Goal: Task Accomplishment & Management: Manage account settings

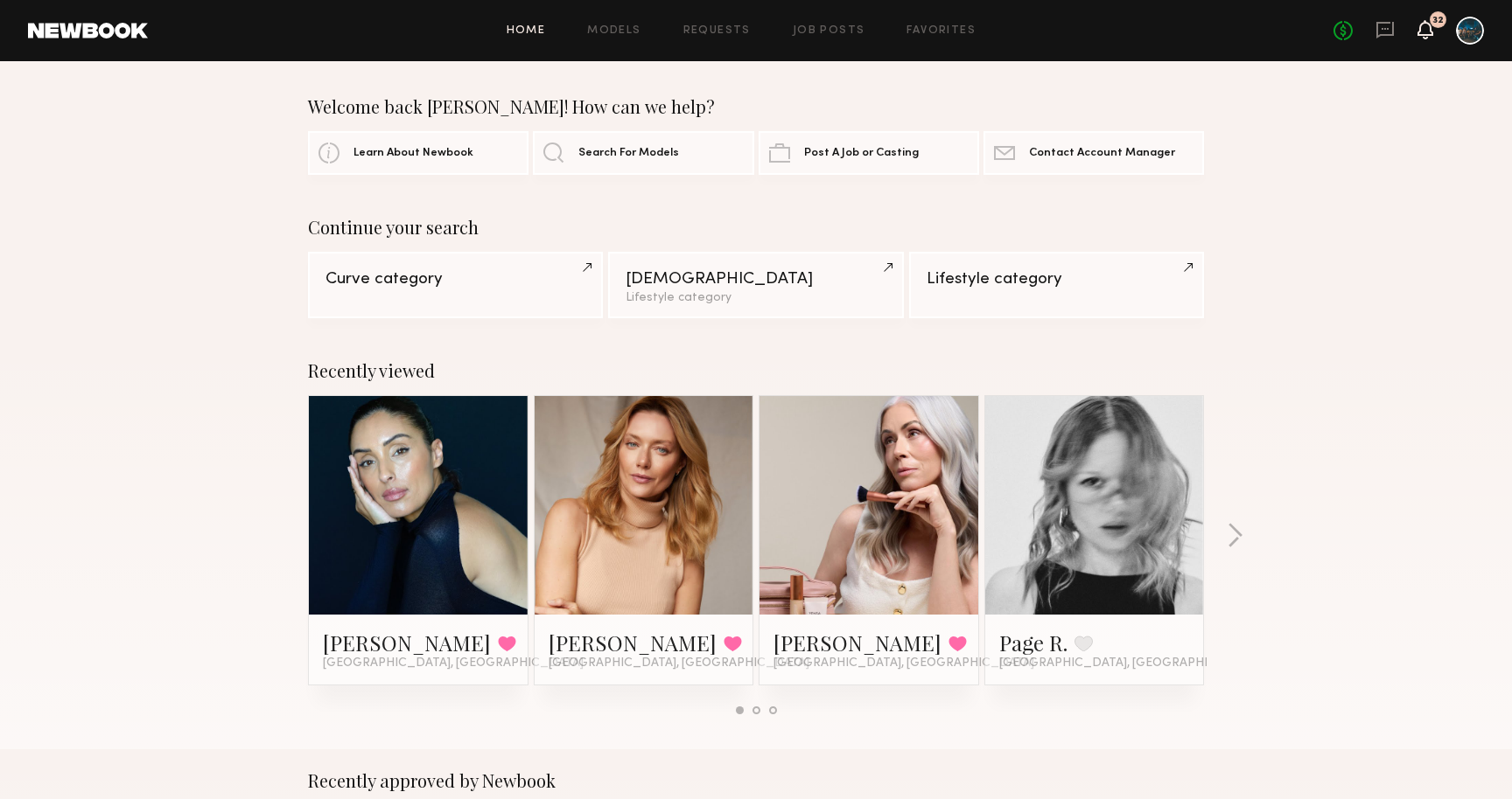
click at [1429, 33] on icon at bounding box center [1426, 29] width 14 height 12
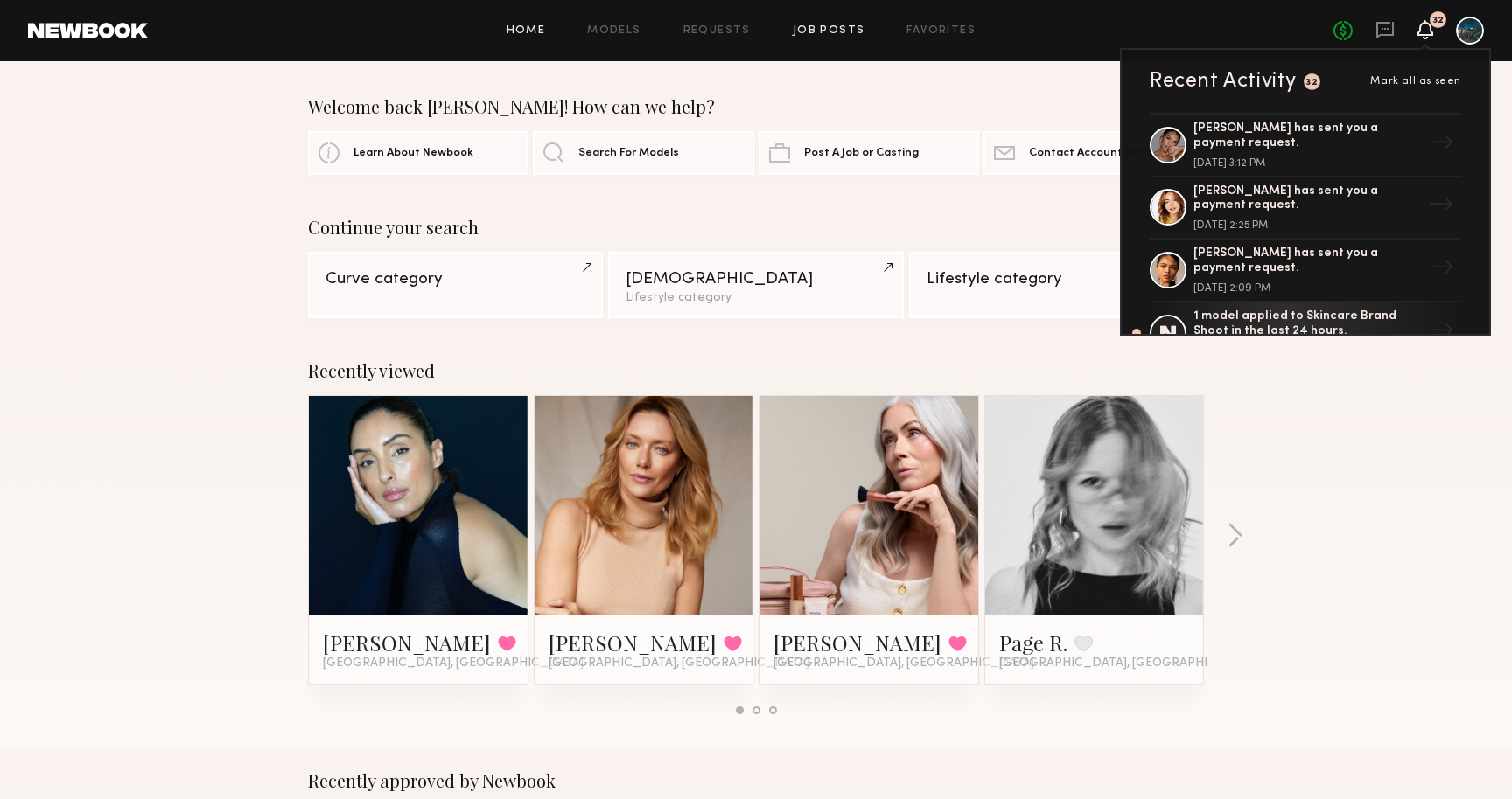
click at [846, 32] on link "Job Posts" at bounding box center [828, 30] width 73 height 11
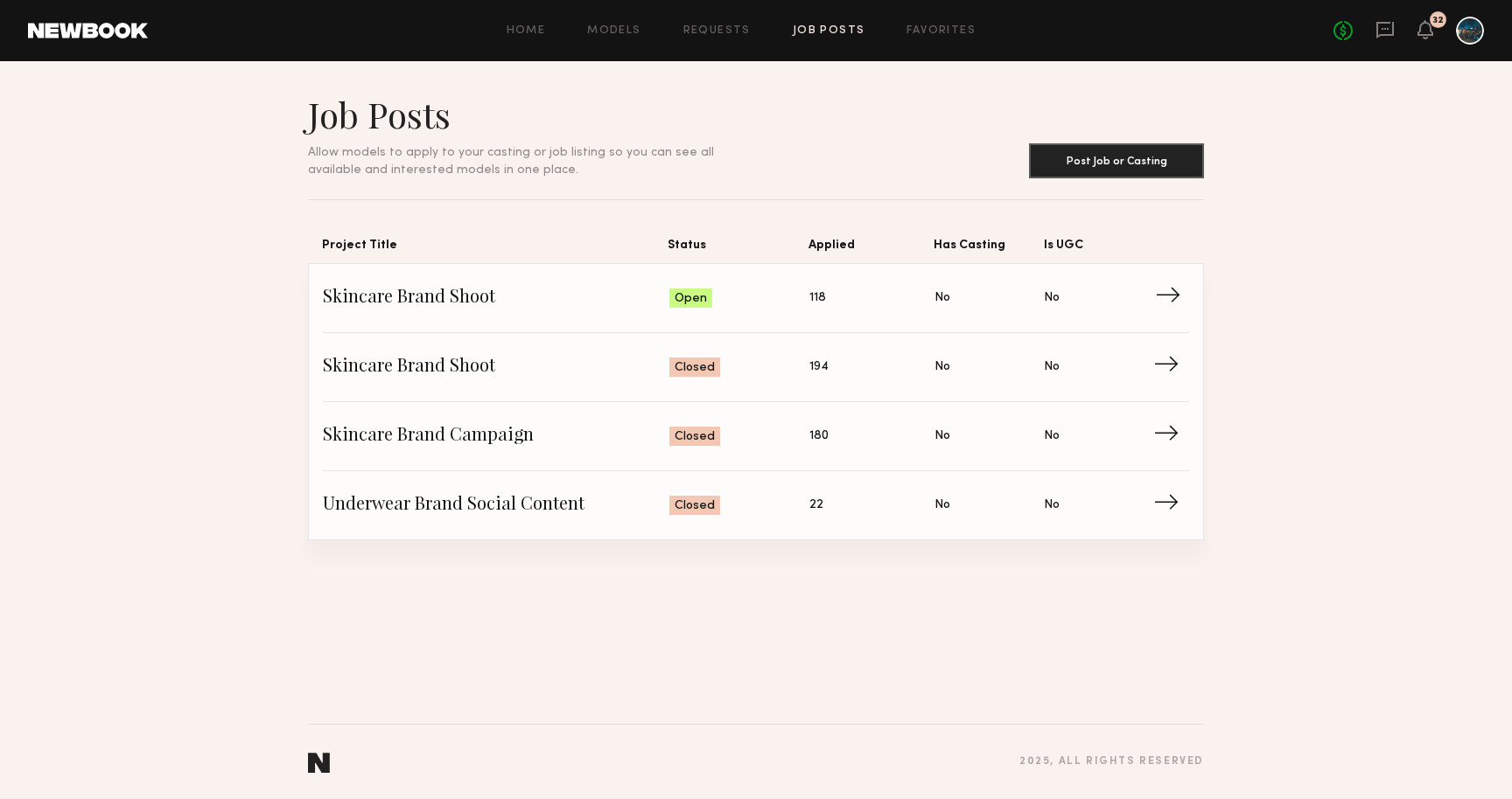
click at [884, 297] on span "Applied: 118" at bounding box center [871, 299] width 125 height 26
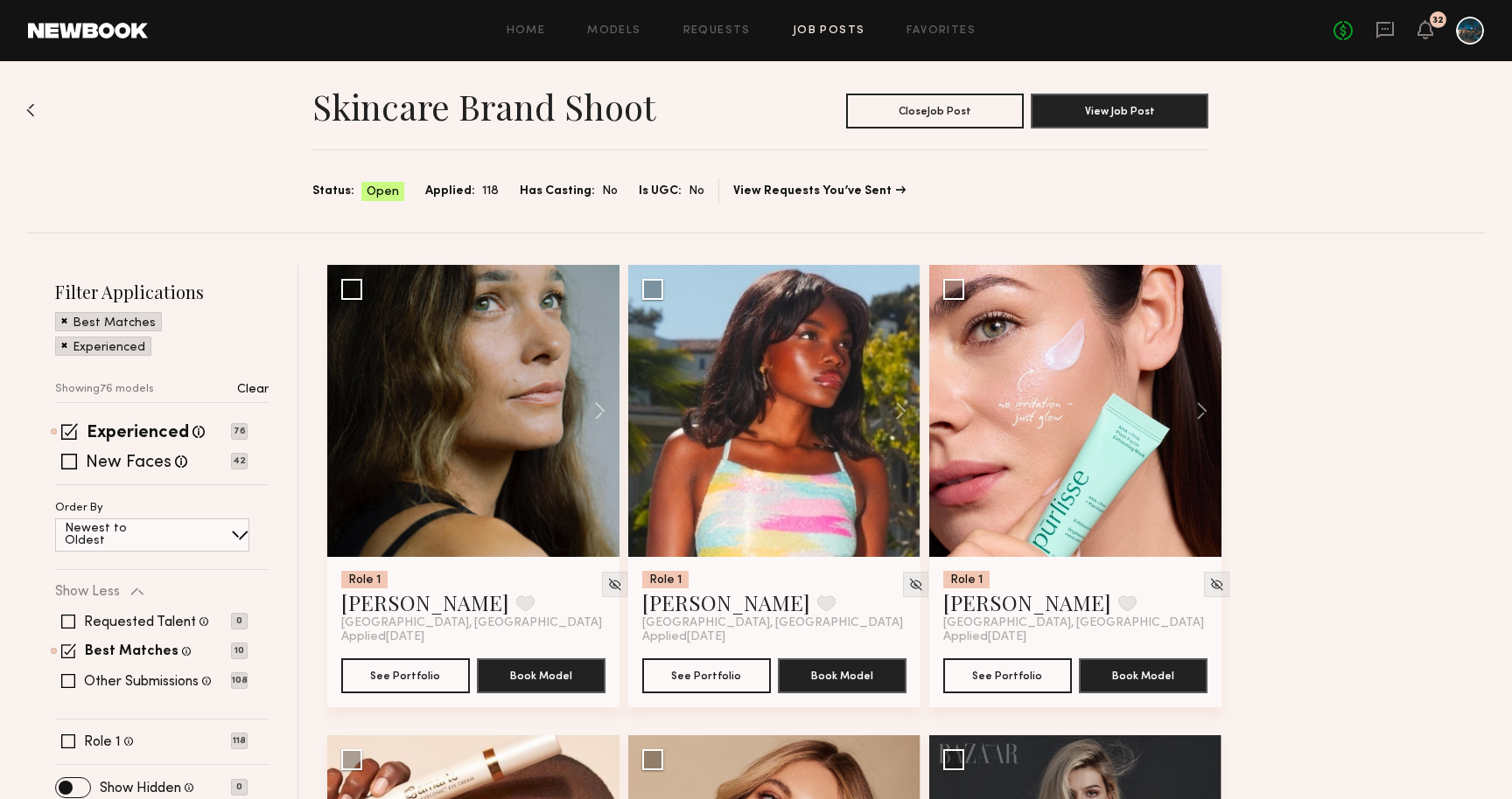
scroll to position [3, 0]
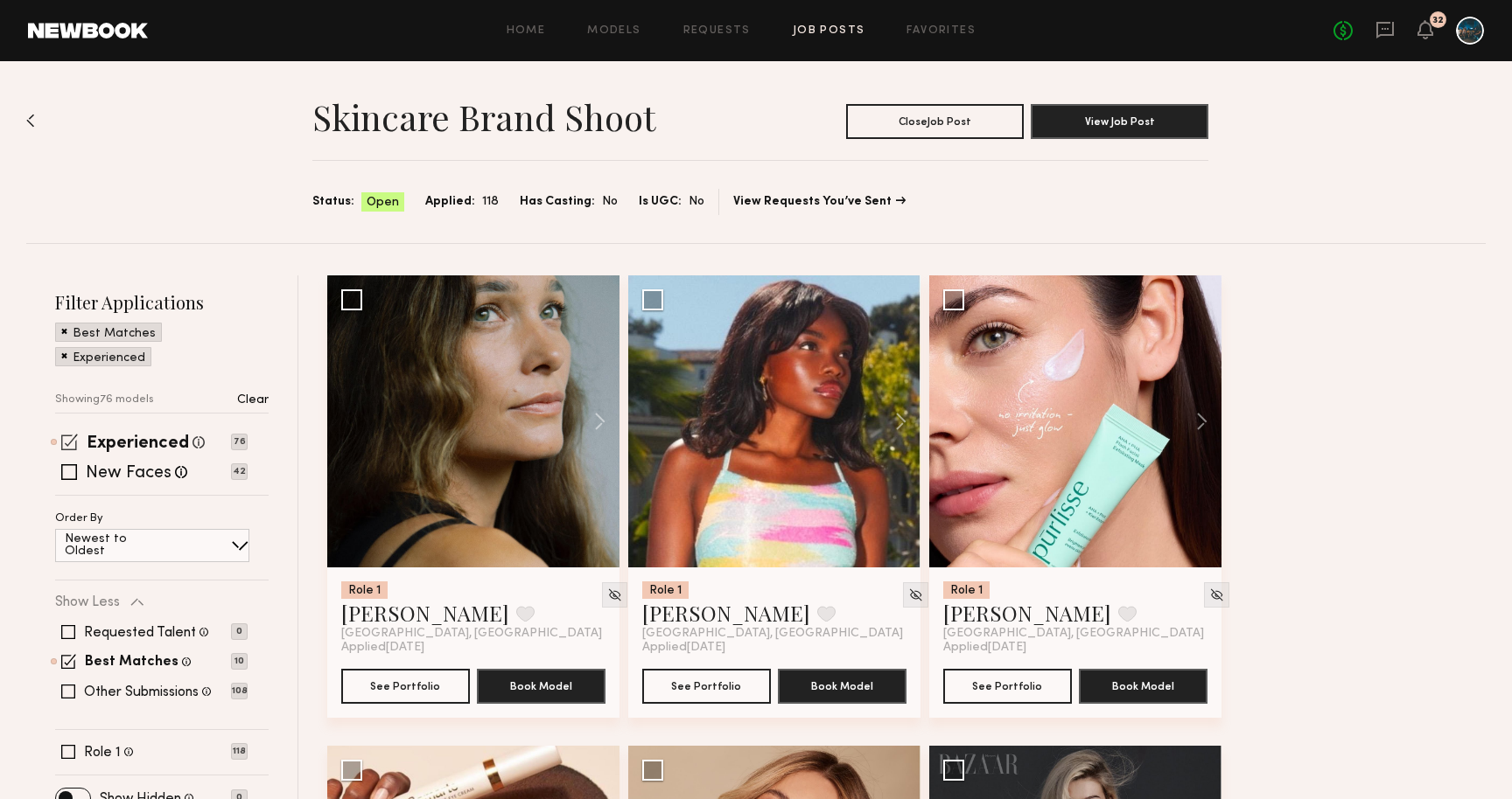
click at [73, 438] on span at bounding box center [69, 441] width 17 height 17
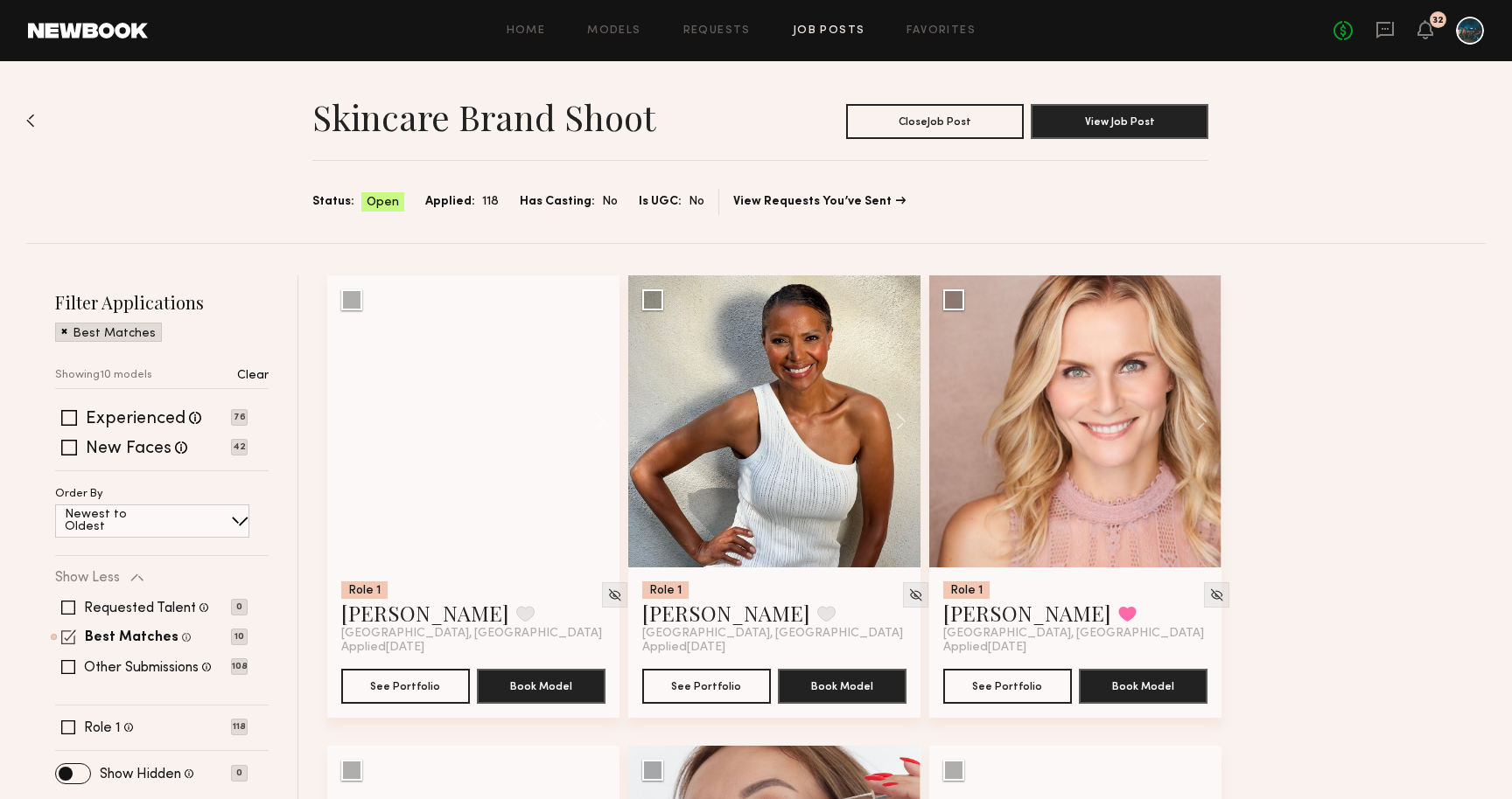
click at [70, 632] on span at bounding box center [68, 637] width 15 height 15
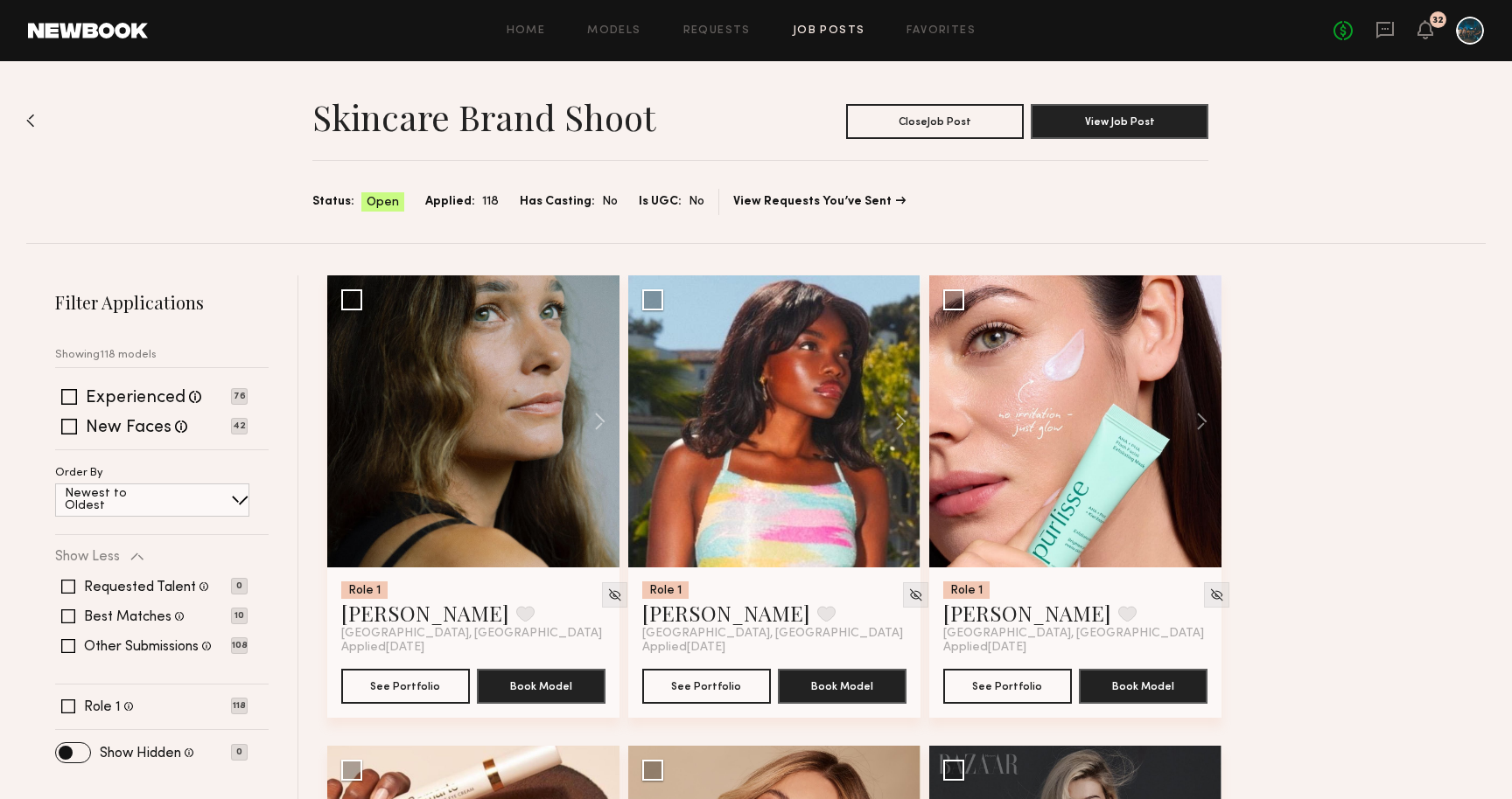
click at [231, 501] on span at bounding box center [240, 500] width 18 height 18
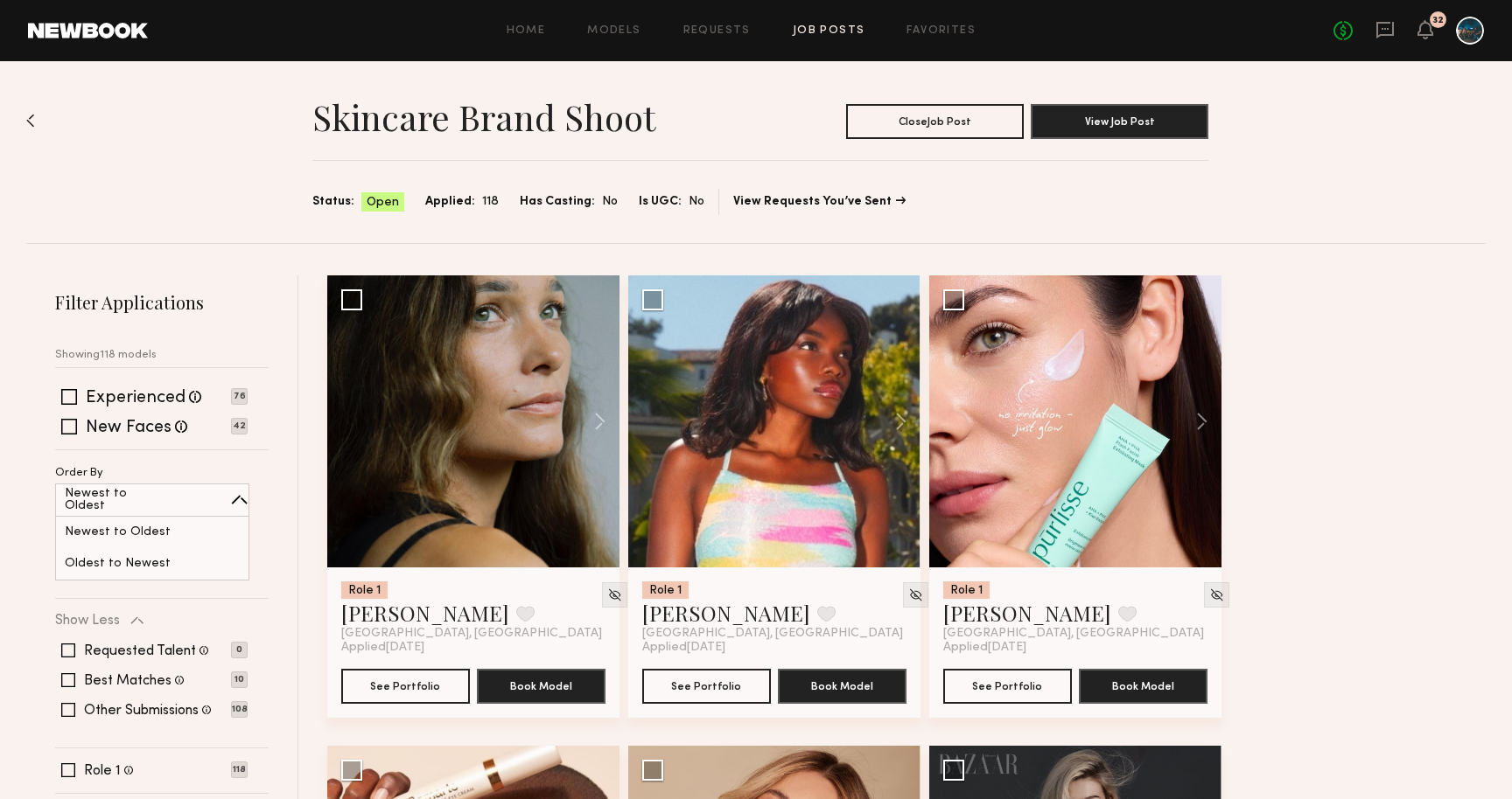
click at [594, 412] on button at bounding box center [592, 421] width 56 height 293
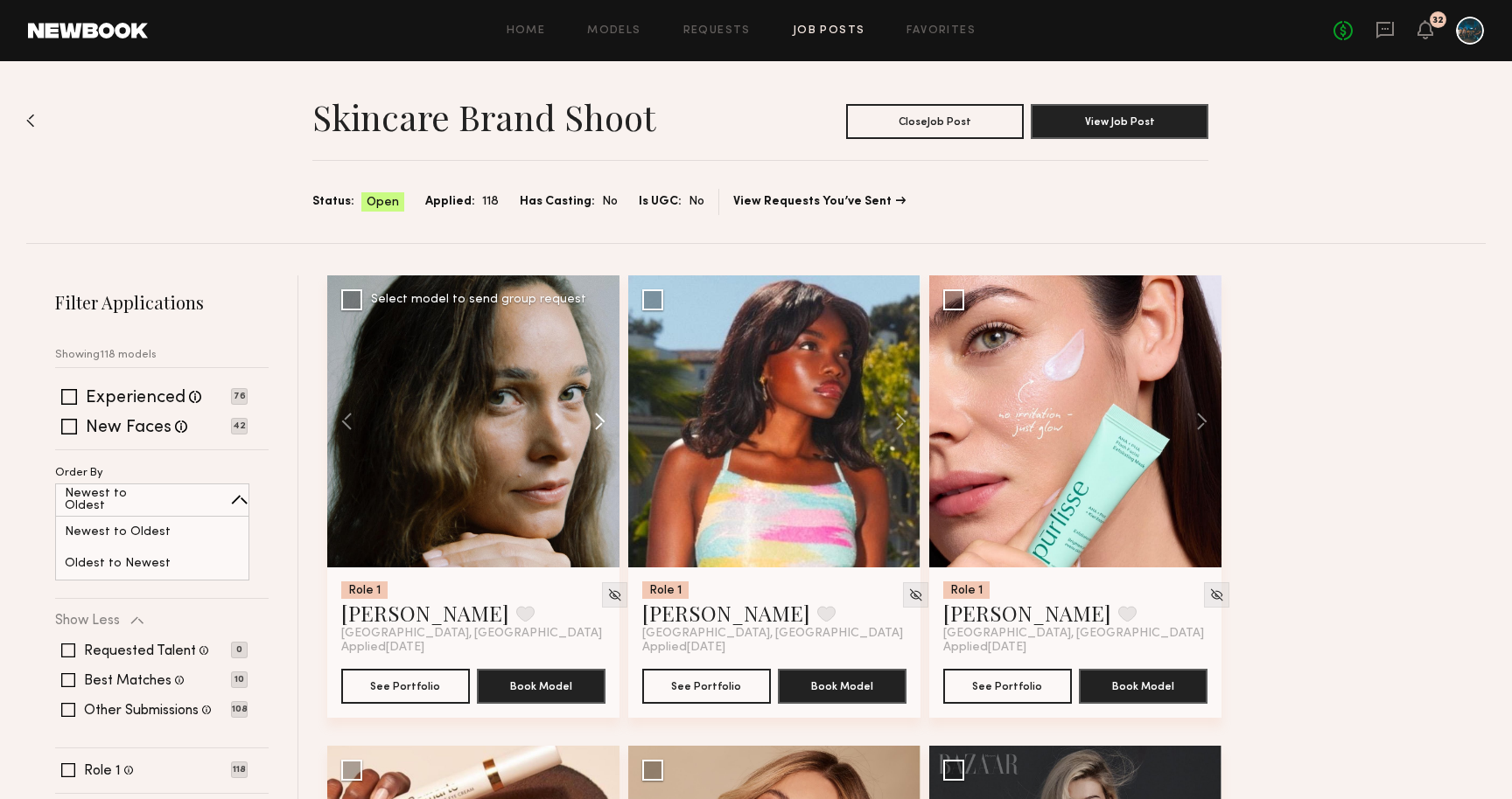
click at [595, 416] on button at bounding box center [592, 421] width 56 height 293
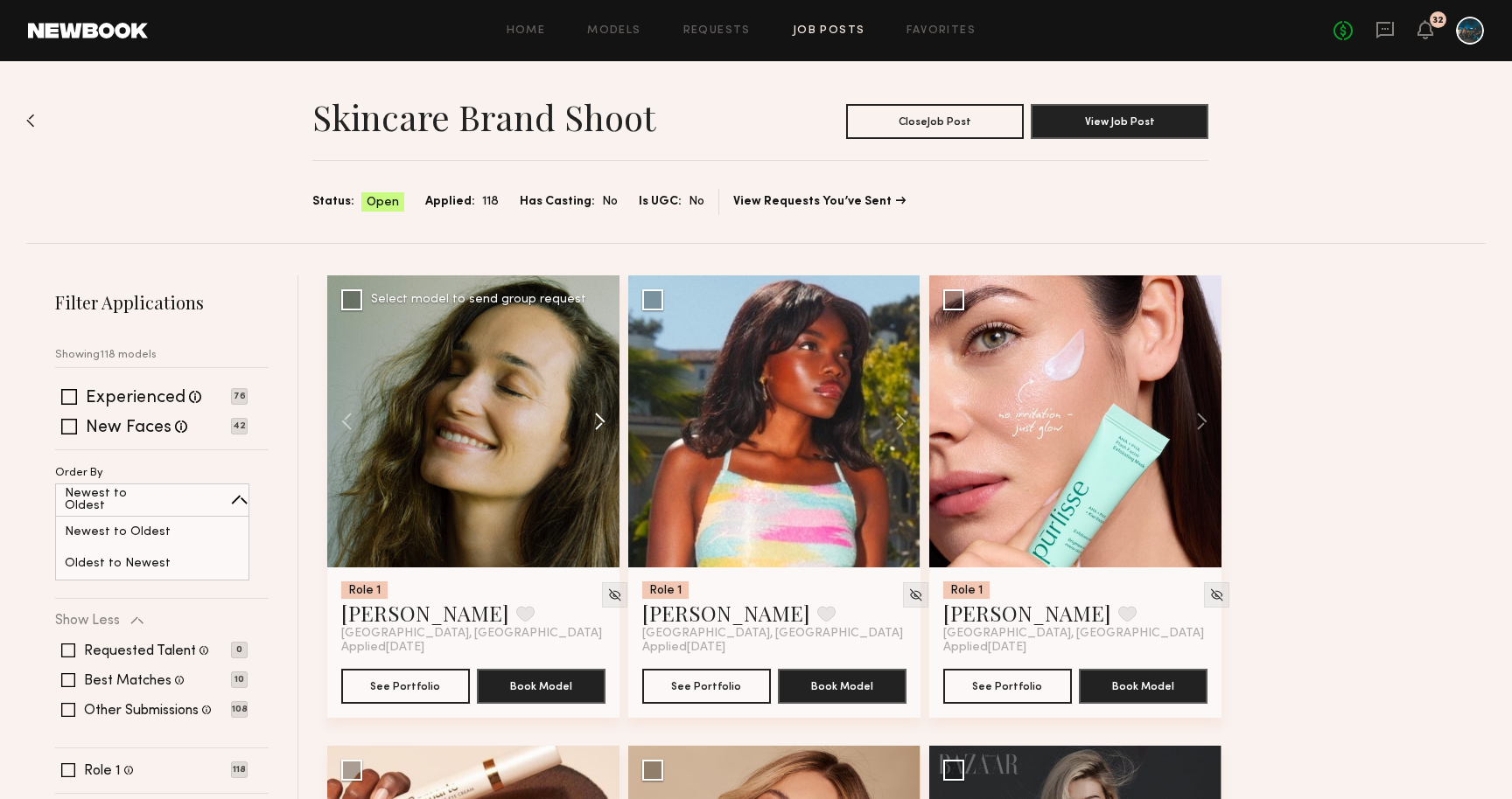
click at [595, 416] on button at bounding box center [592, 421] width 56 height 293
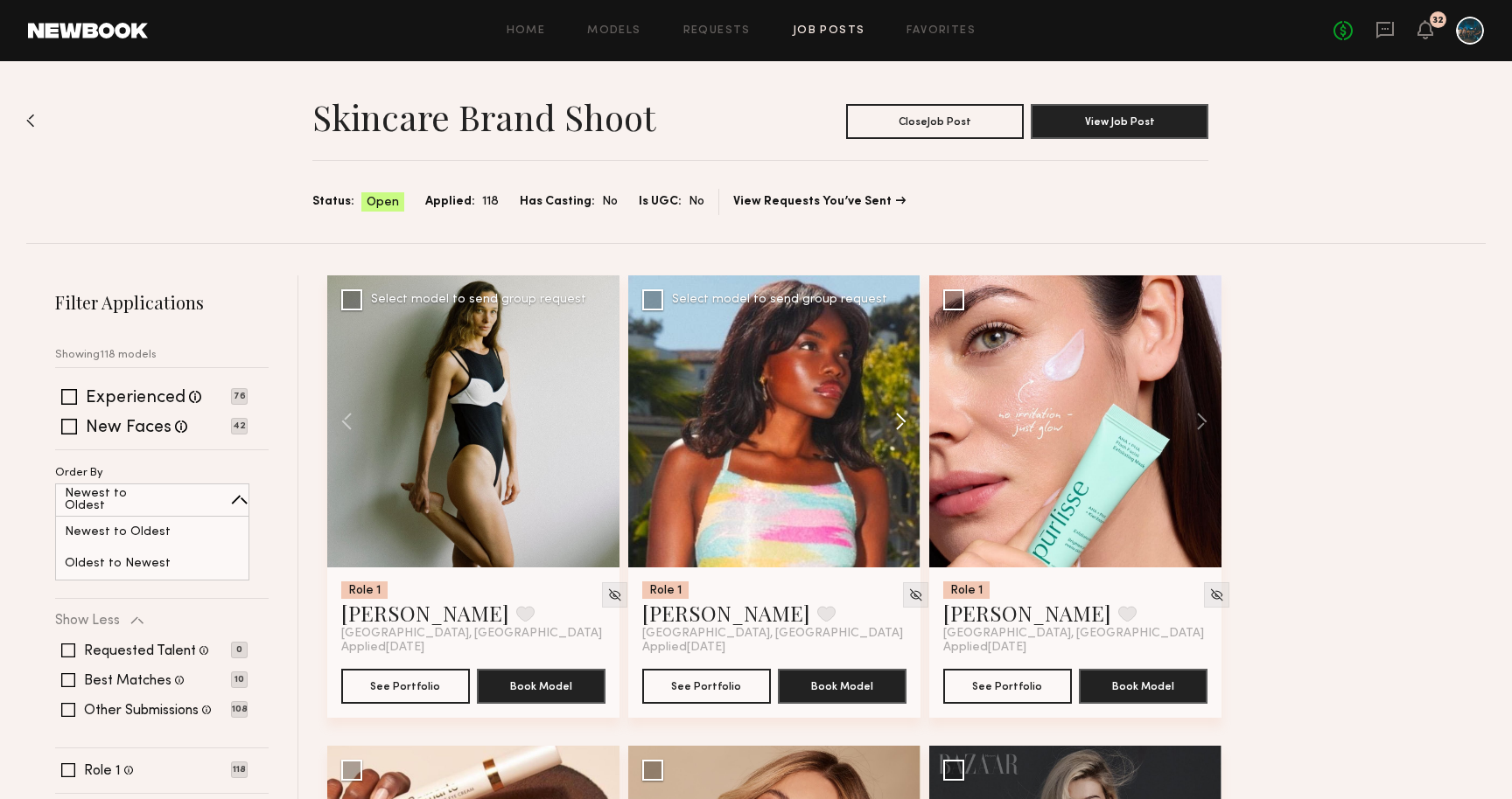
click at [893, 426] on button at bounding box center [892, 421] width 56 height 293
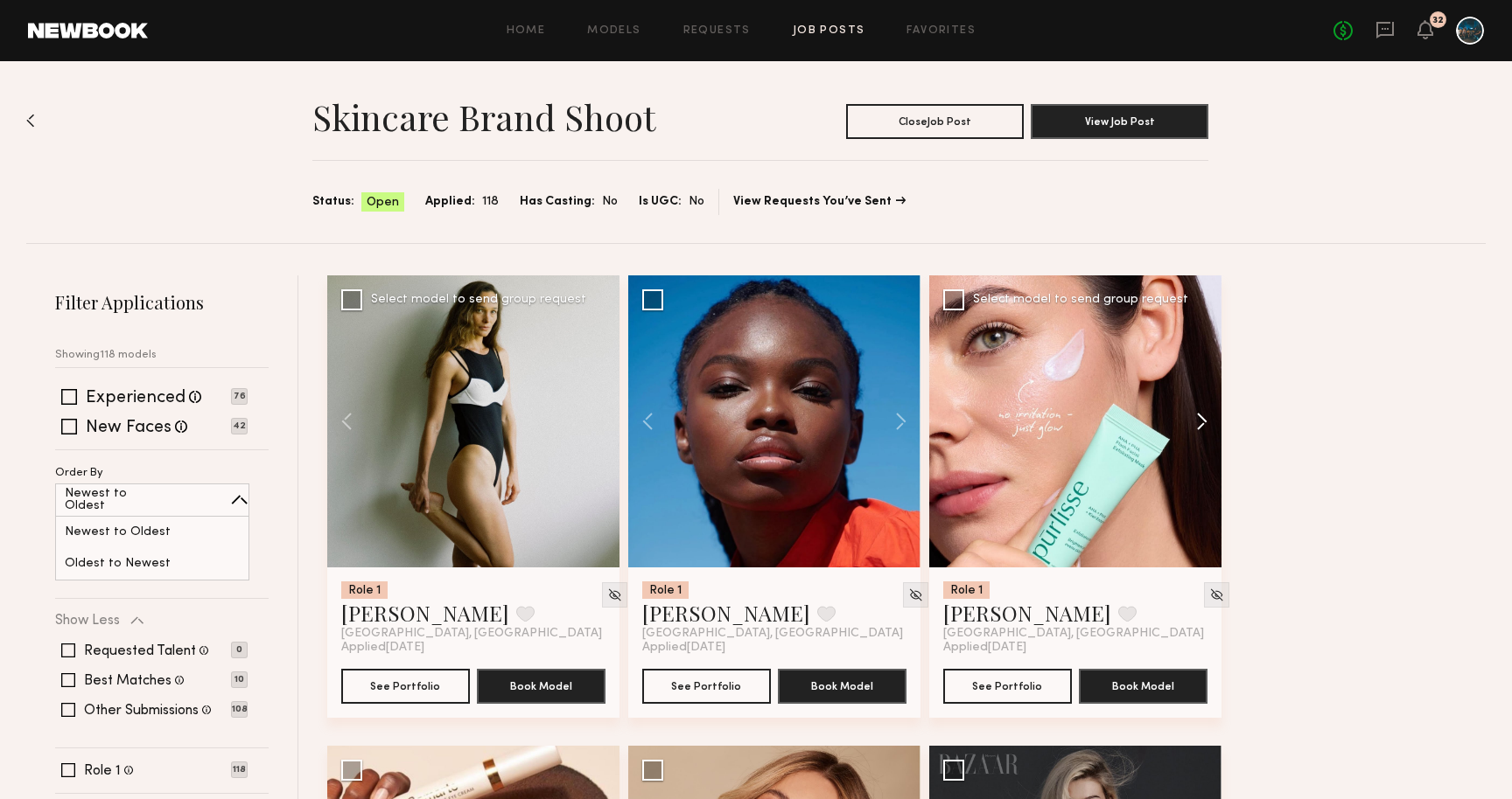
click at [1201, 415] on button at bounding box center [1194, 421] width 56 height 293
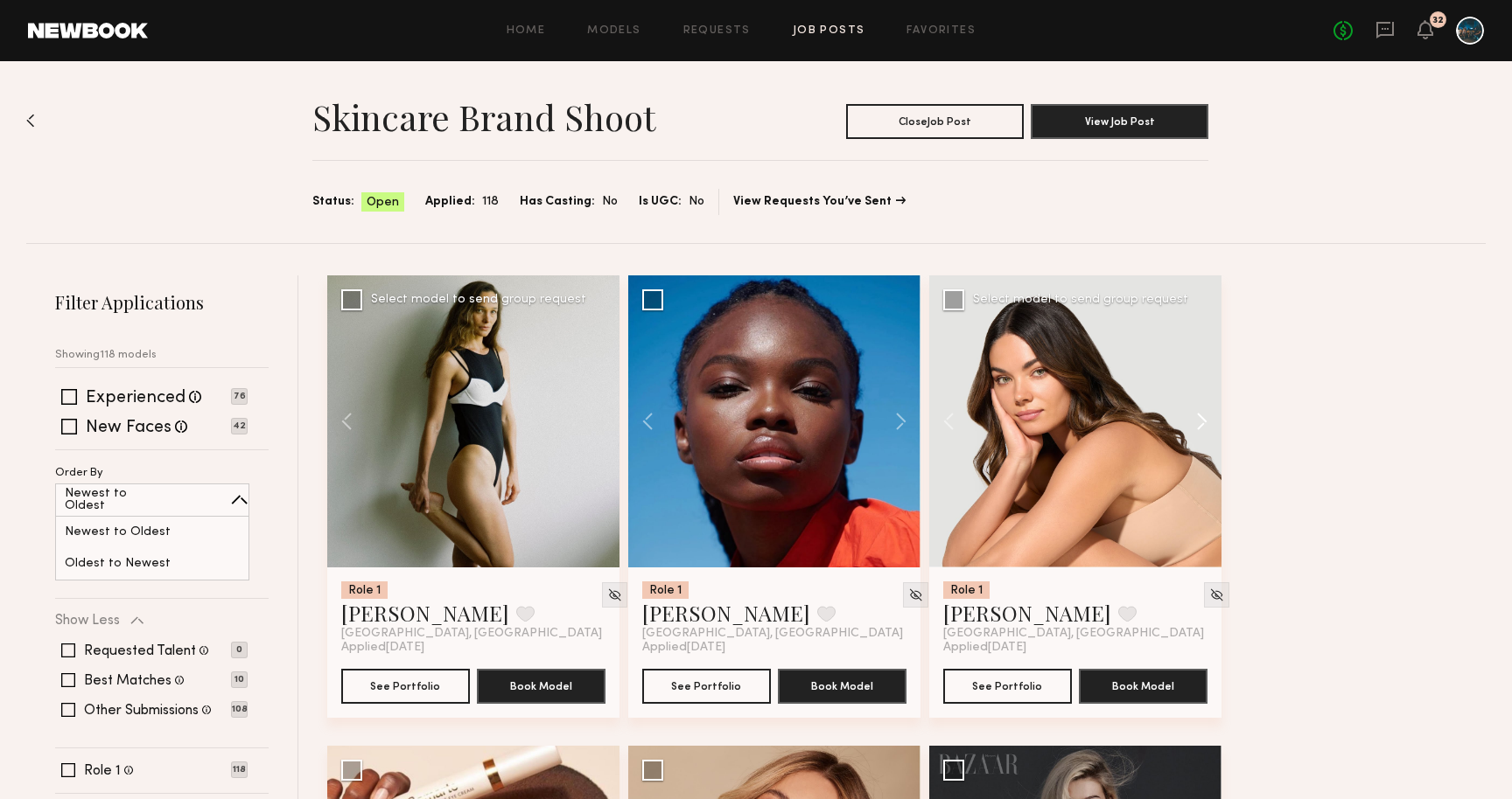
click at [1201, 415] on button at bounding box center [1194, 421] width 56 height 293
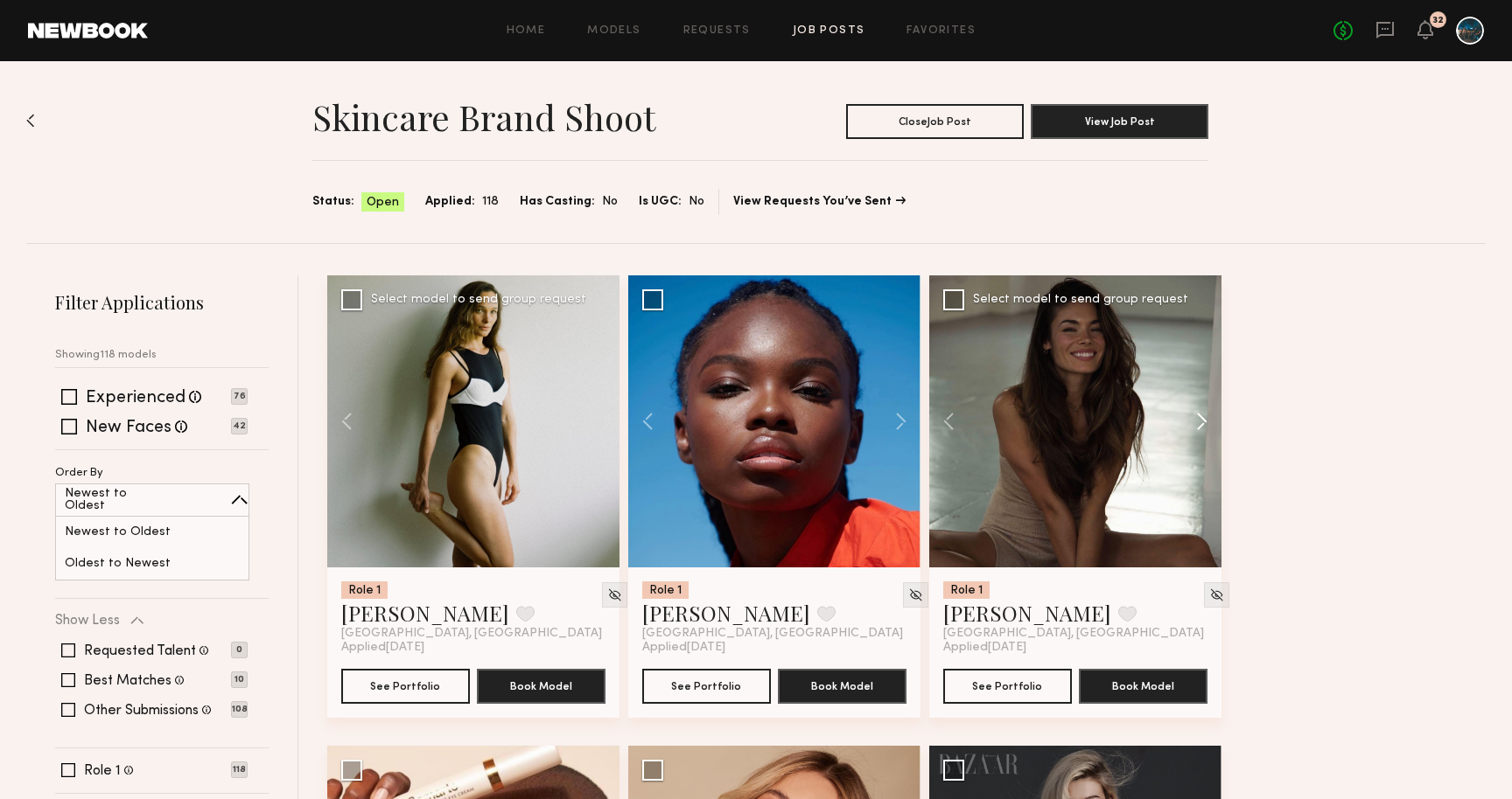
click at [1201, 415] on button at bounding box center [1194, 421] width 56 height 293
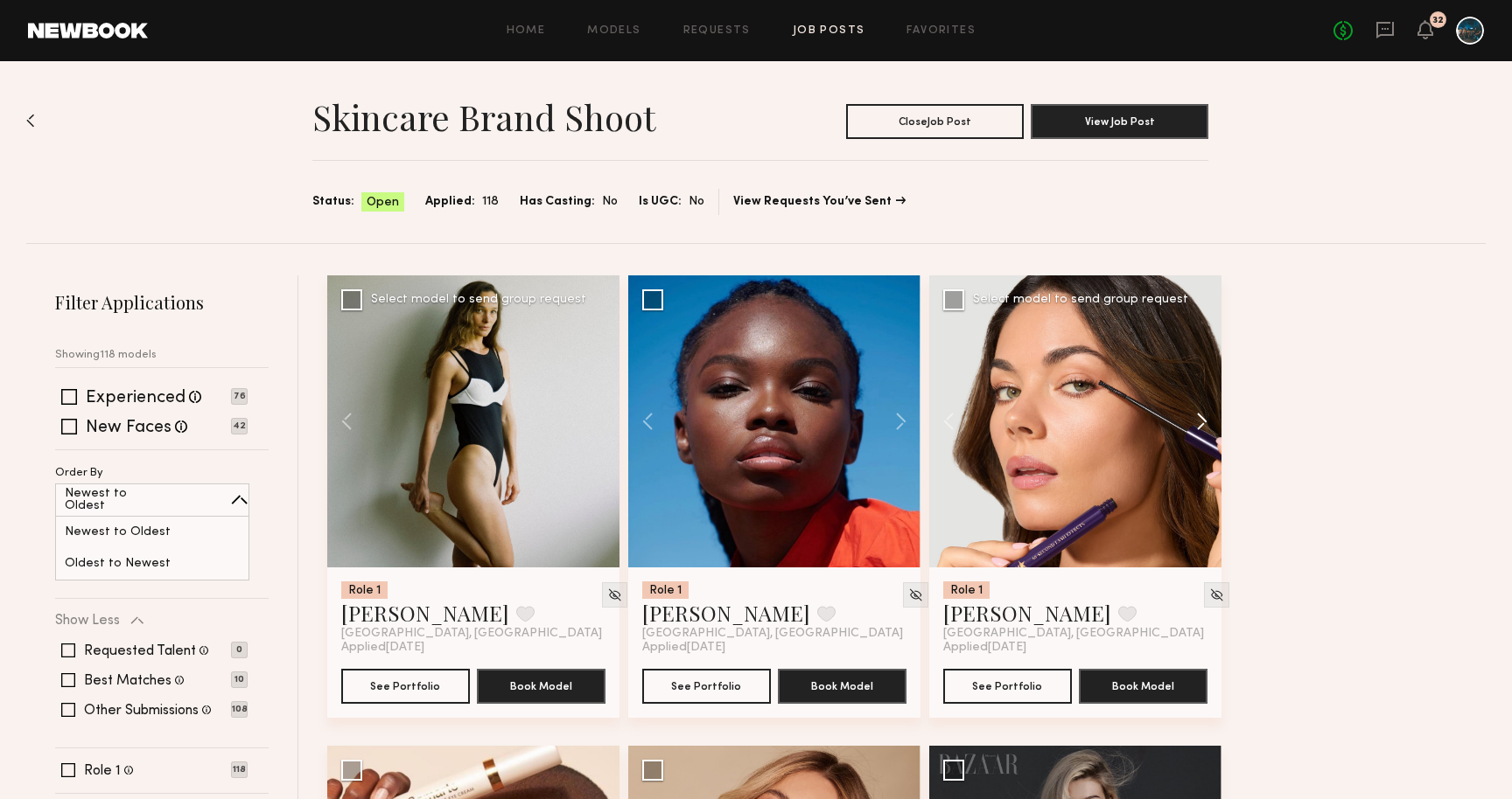
click at [1201, 415] on button at bounding box center [1194, 421] width 56 height 293
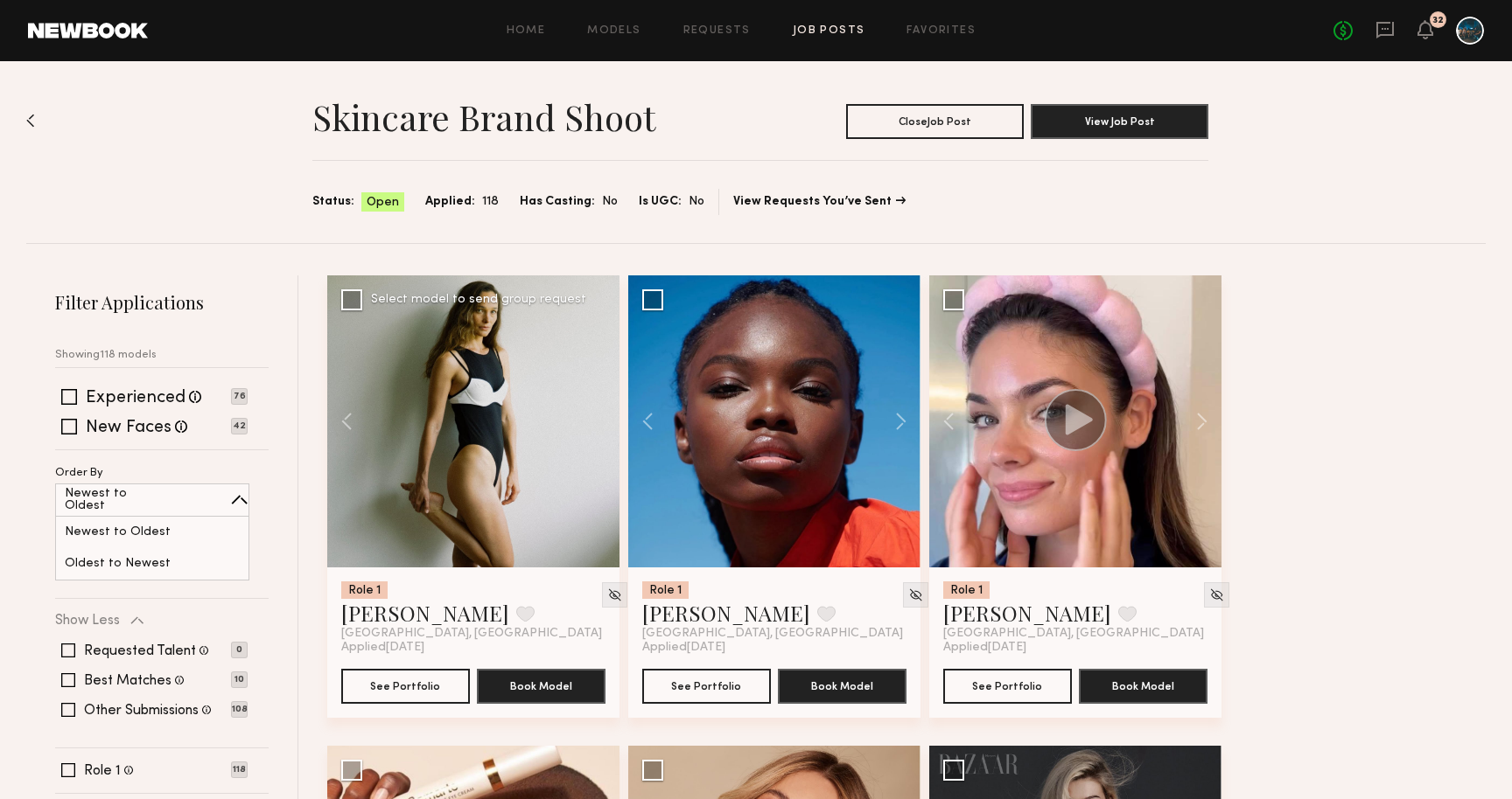
drag, startPoint x: 1201, startPoint y: 415, endPoint x: 1264, endPoint y: 419, distance: 63.1
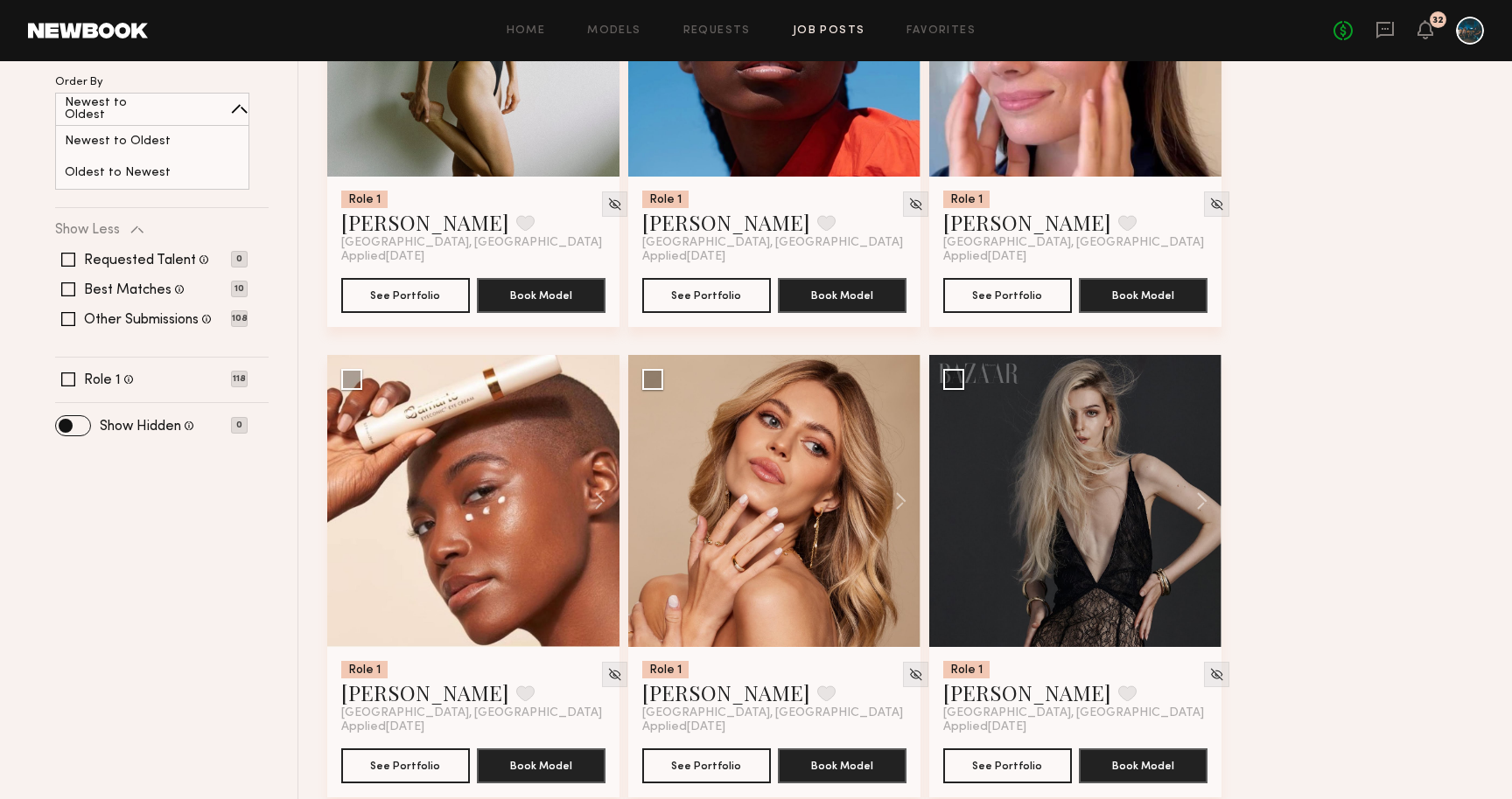
scroll to position [440, 0]
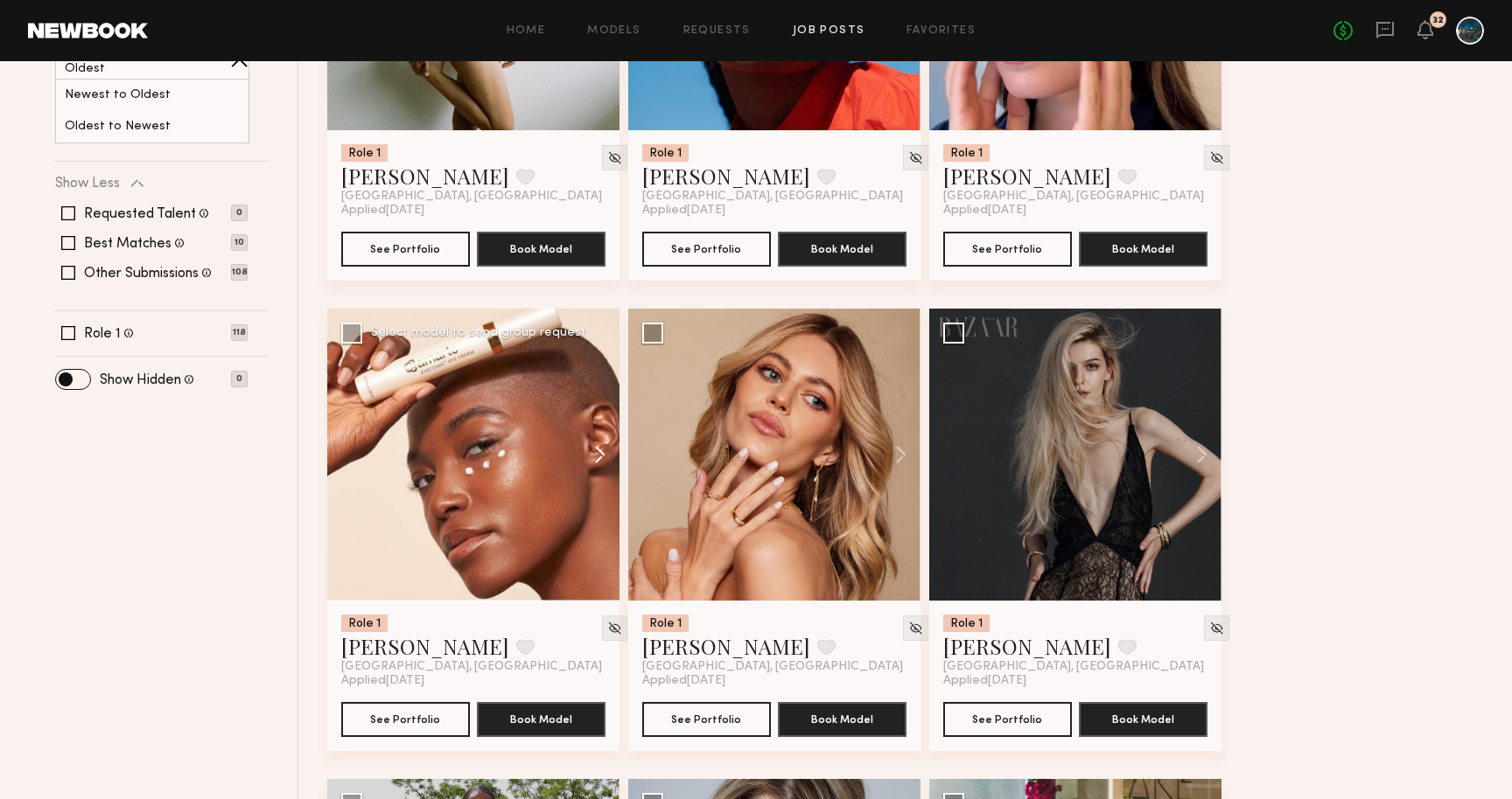
click at [594, 455] on button at bounding box center [592, 454] width 56 height 293
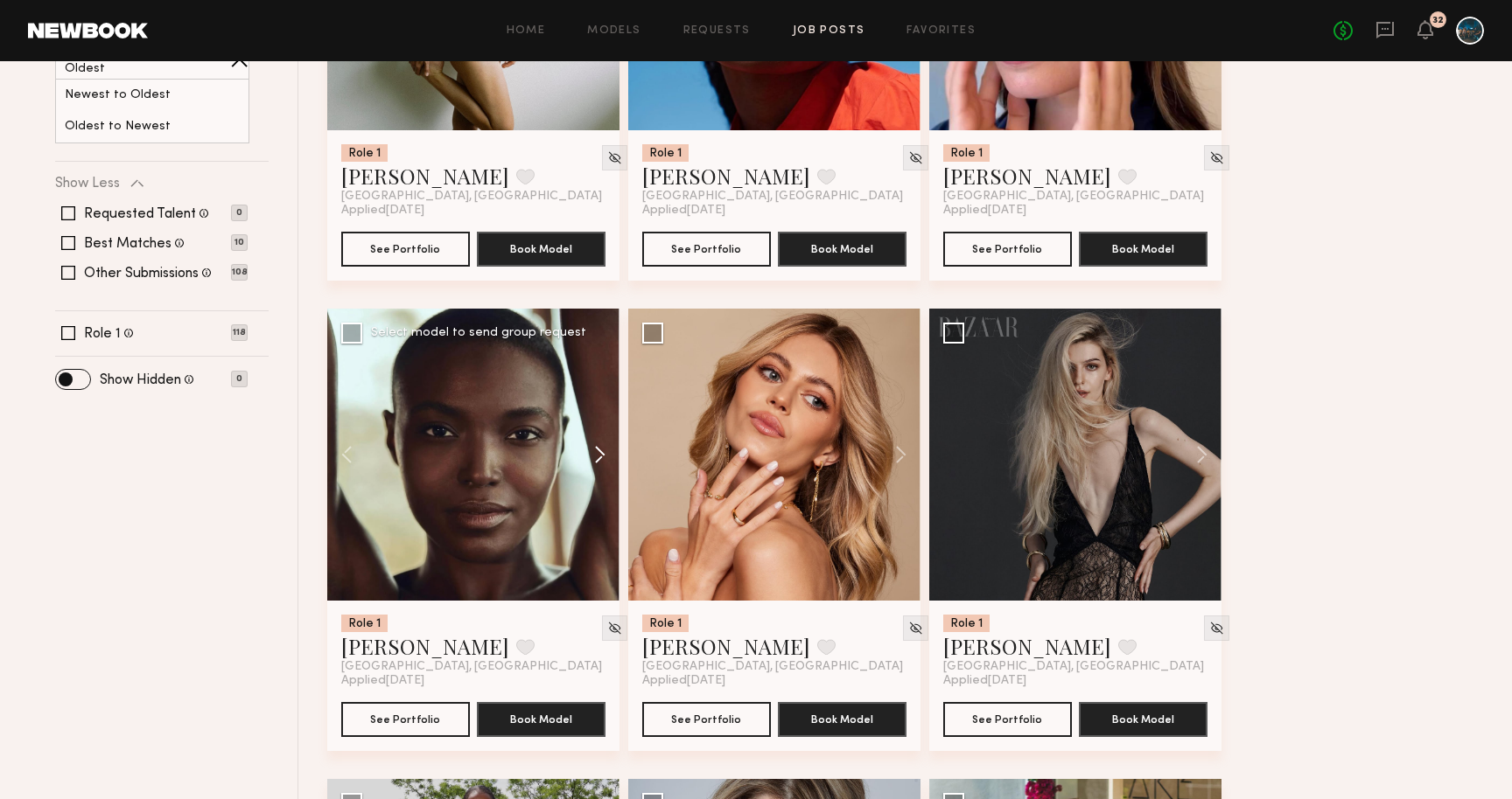
click at [594, 455] on button at bounding box center [592, 454] width 56 height 293
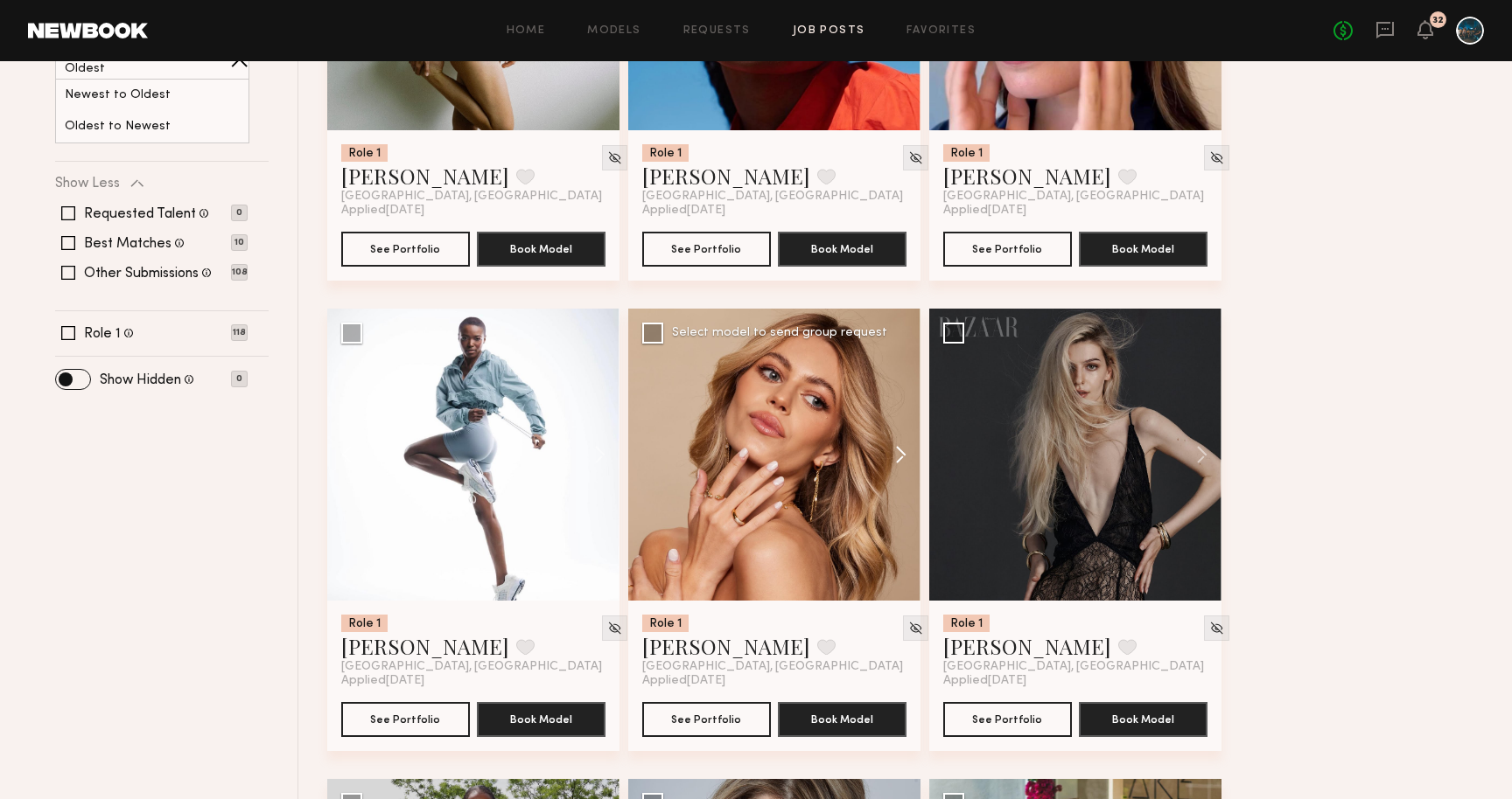
click at [899, 458] on button at bounding box center [892, 454] width 56 height 293
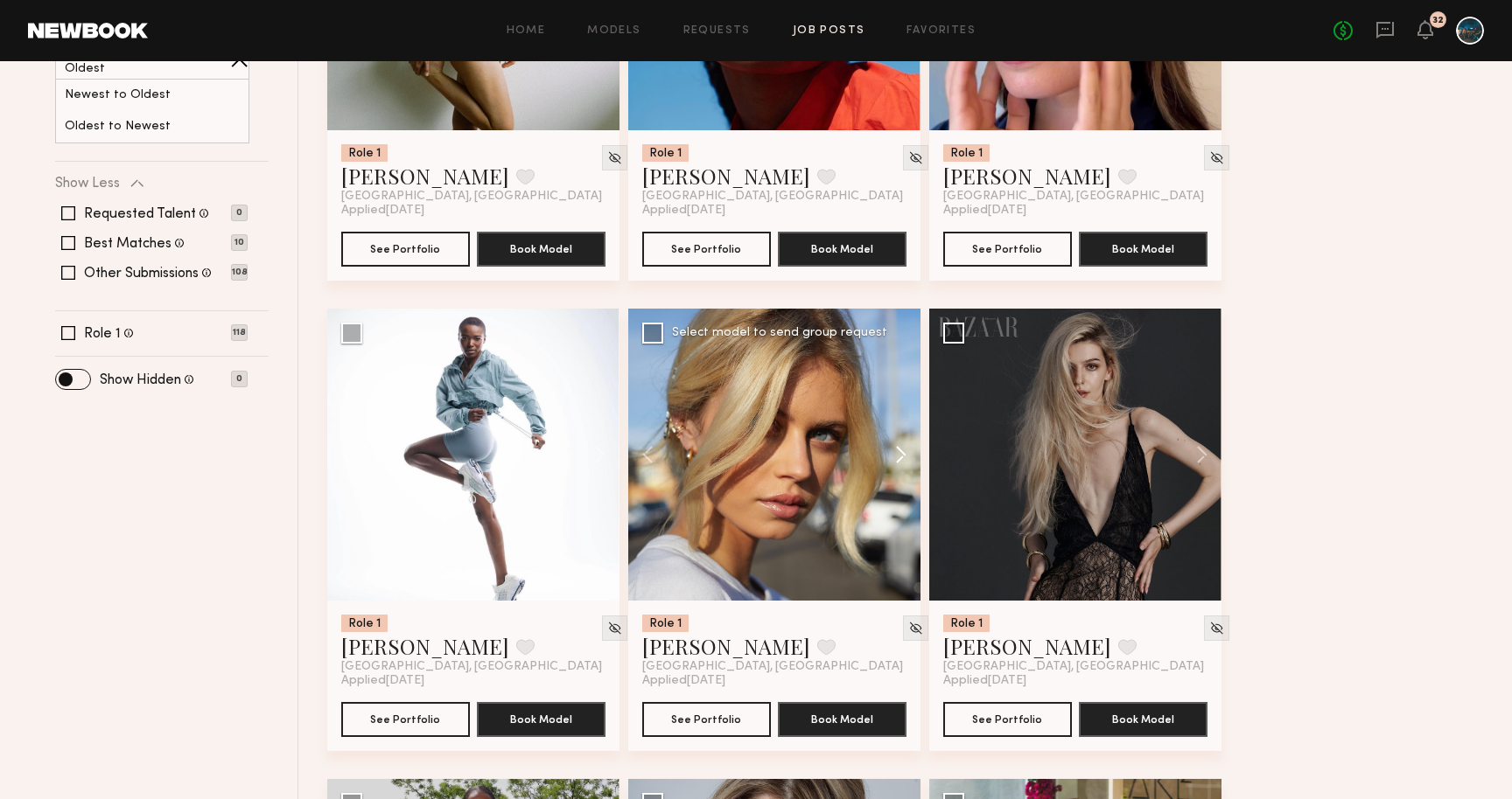
click at [899, 458] on button at bounding box center [892, 454] width 56 height 293
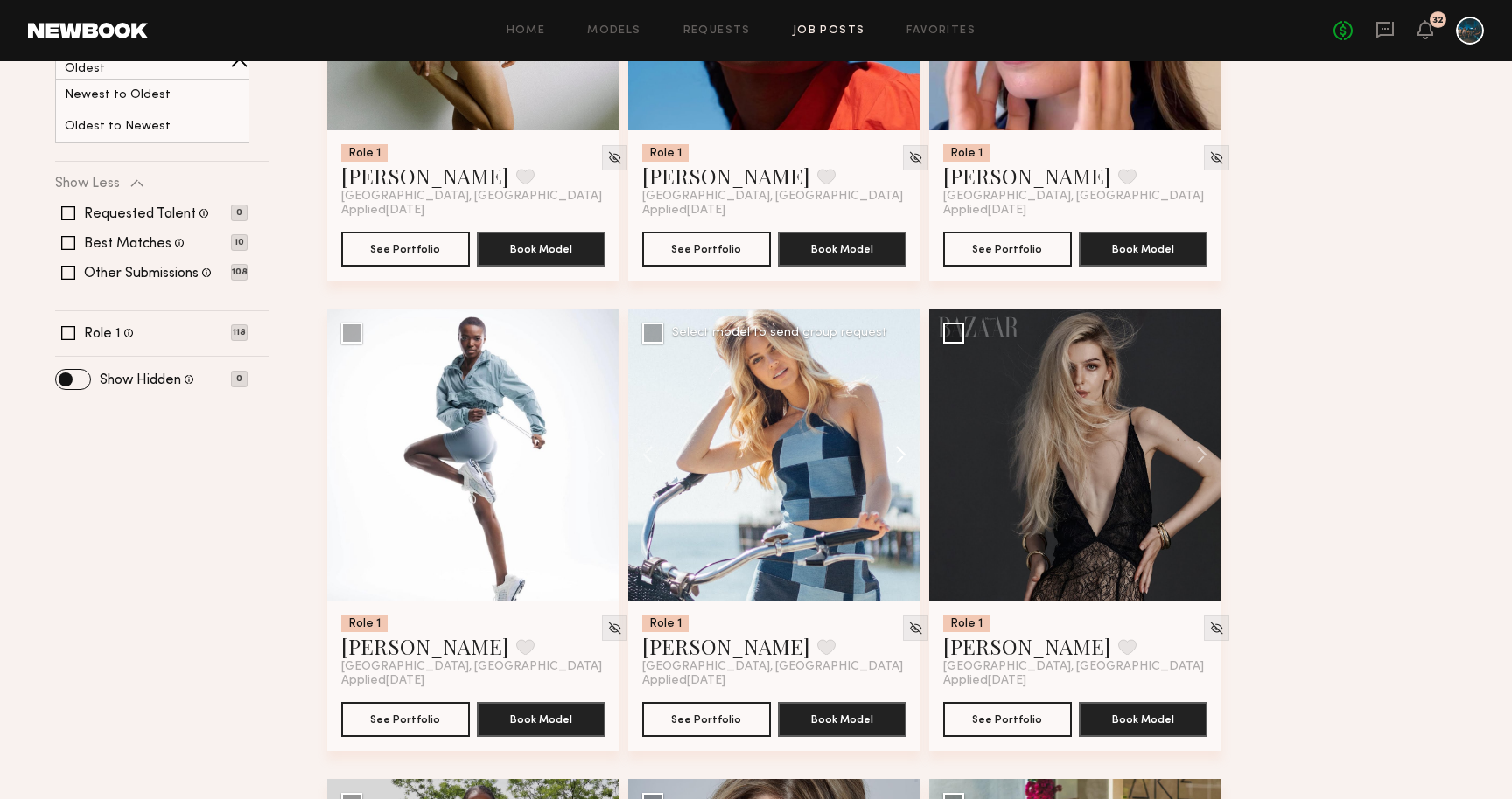
click at [899, 458] on button at bounding box center [892, 454] width 56 height 293
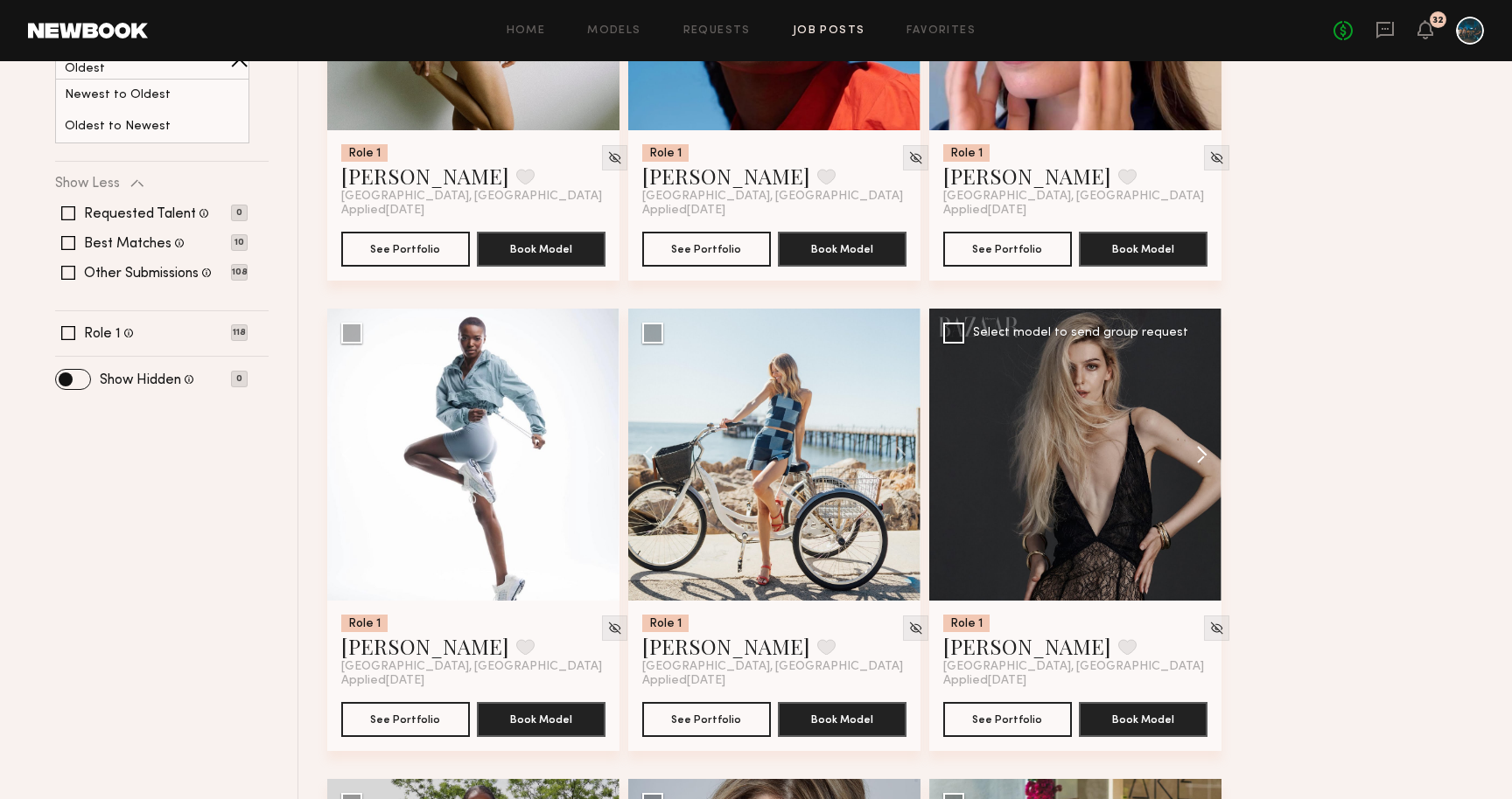
click at [1201, 450] on button at bounding box center [1194, 454] width 56 height 293
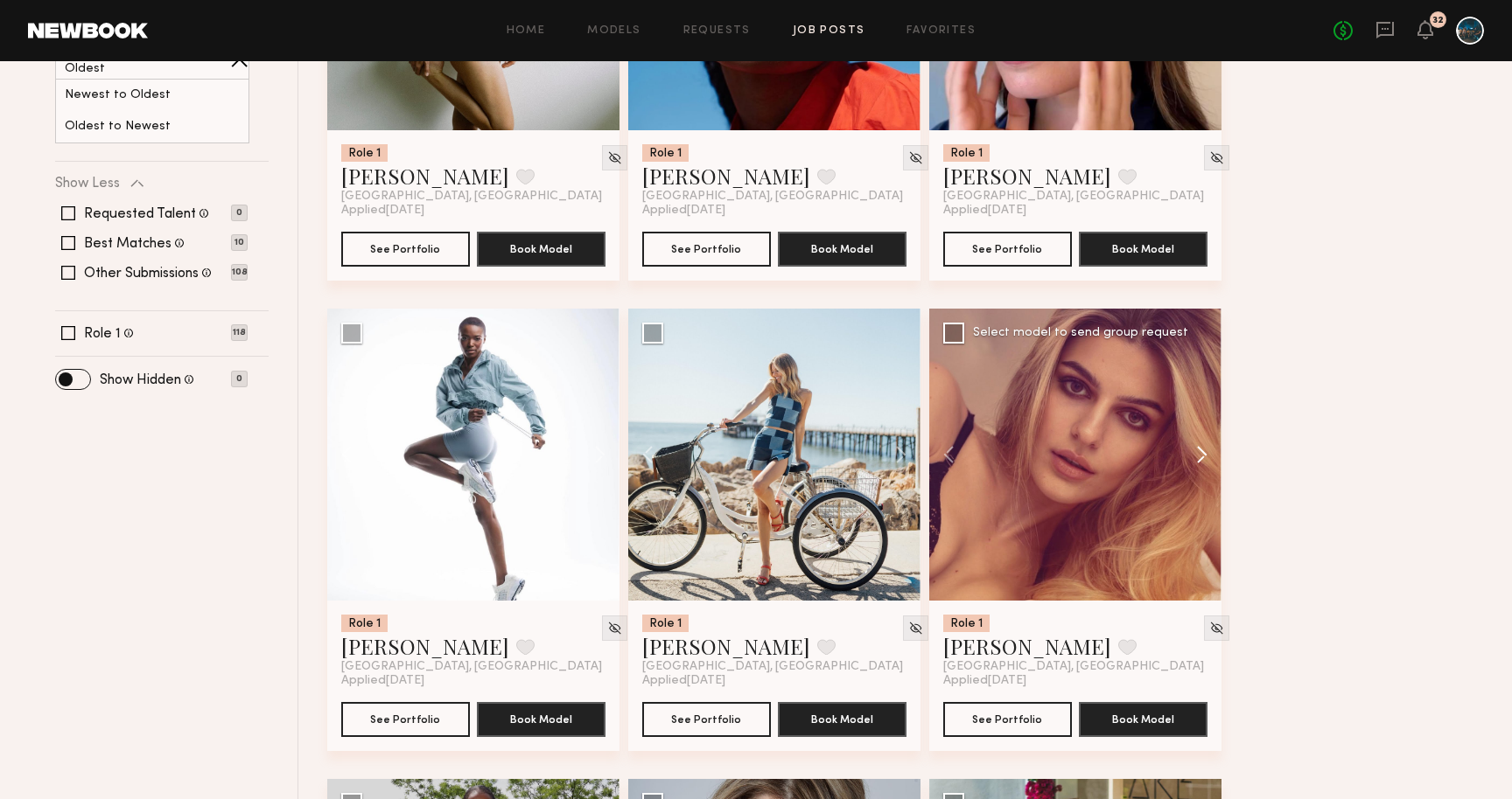
click at [1201, 450] on button at bounding box center [1194, 454] width 56 height 293
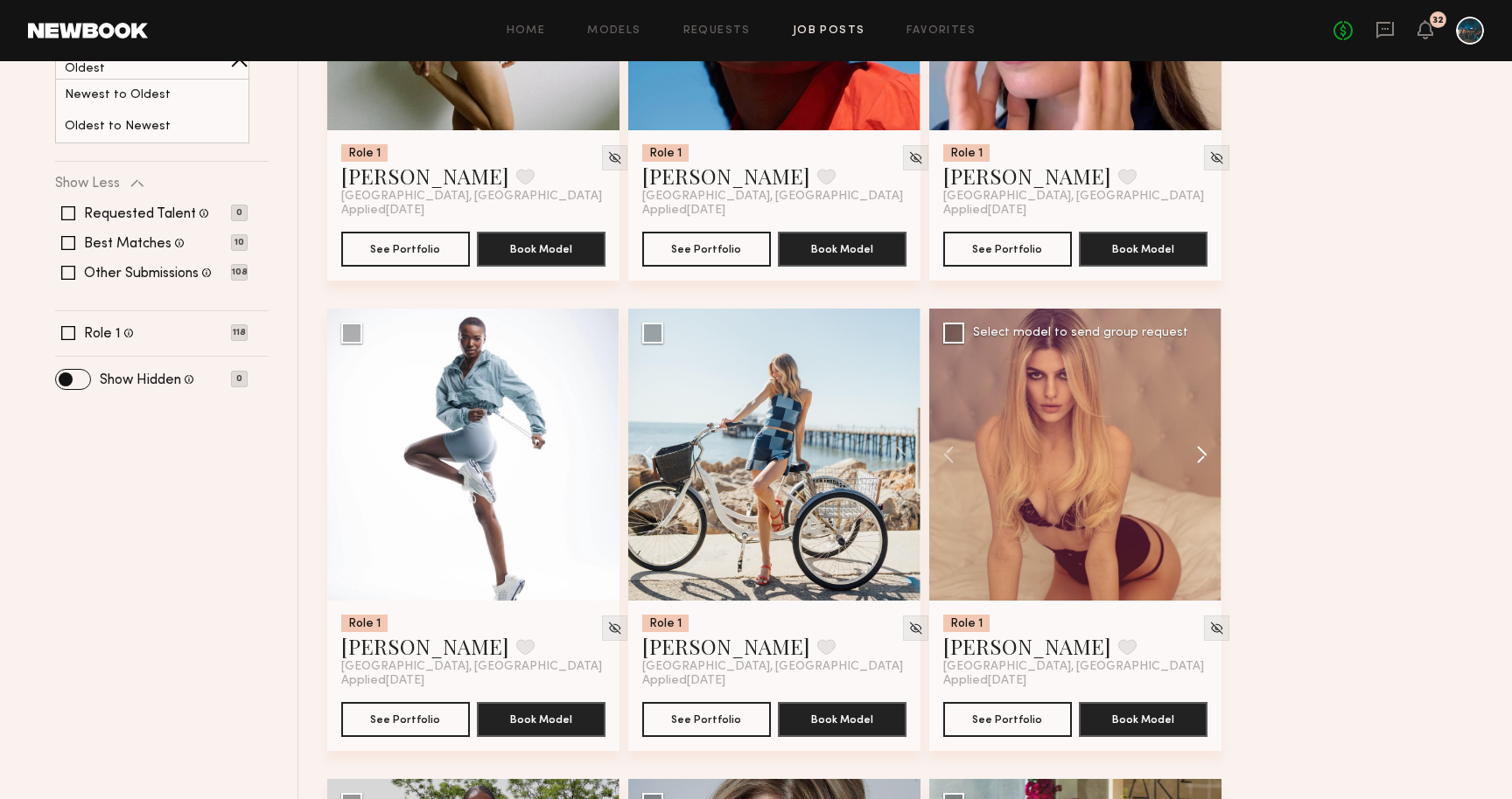
click at [1201, 450] on button at bounding box center [1194, 454] width 56 height 293
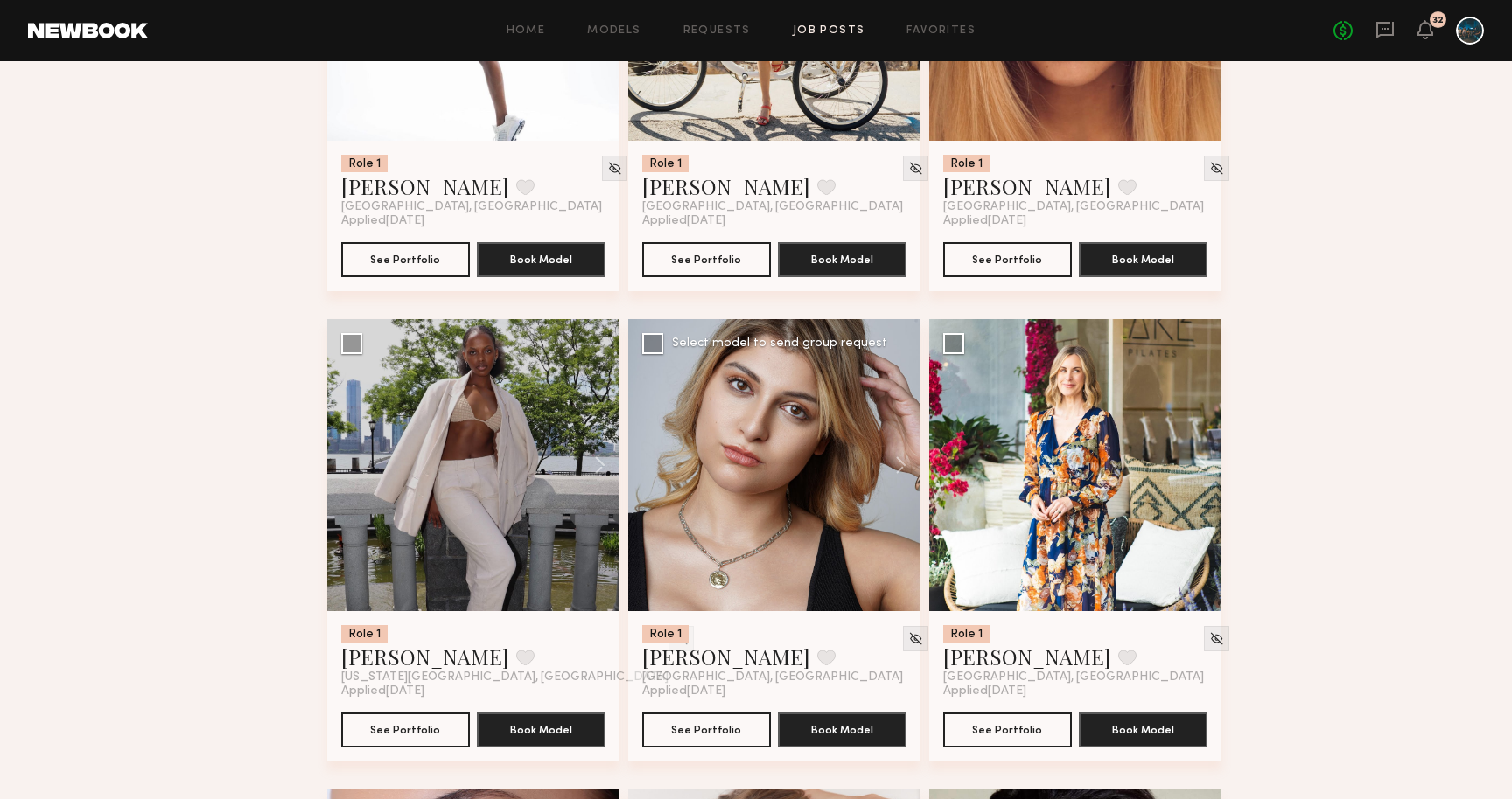
scroll to position [936, 0]
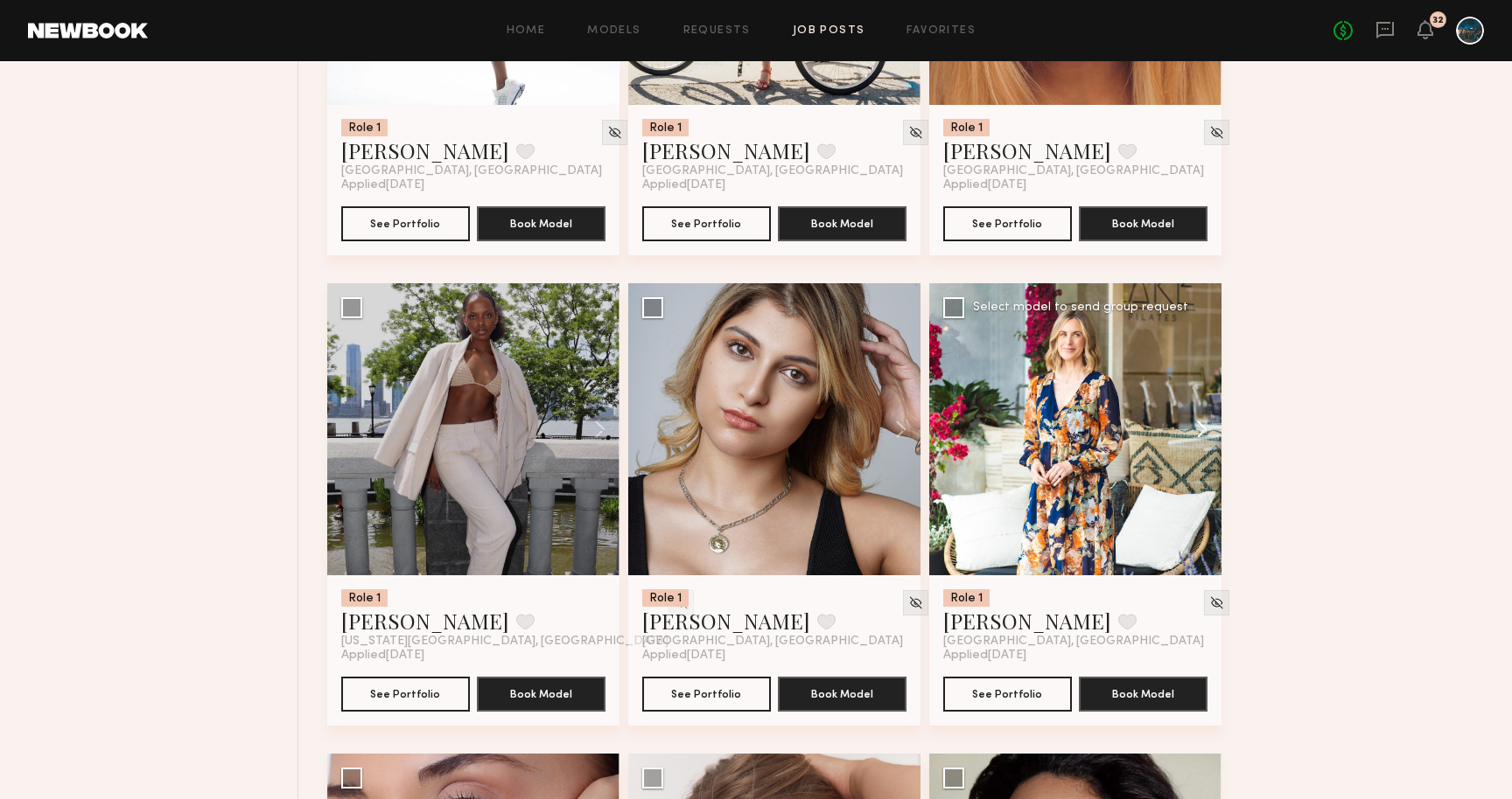
click at [1201, 440] on button at bounding box center [1194, 429] width 56 height 293
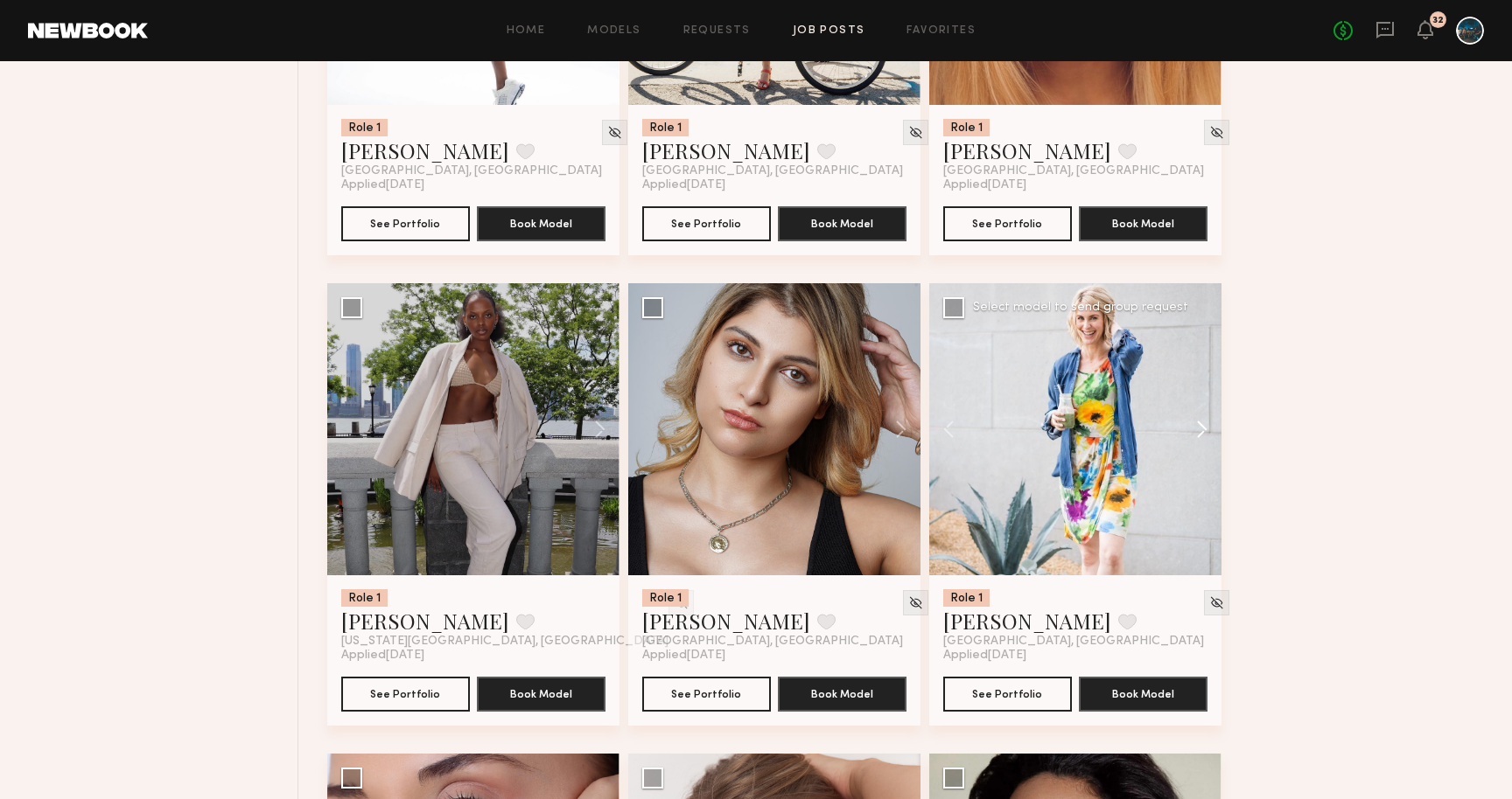
click at [1201, 440] on button at bounding box center [1194, 429] width 56 height 293
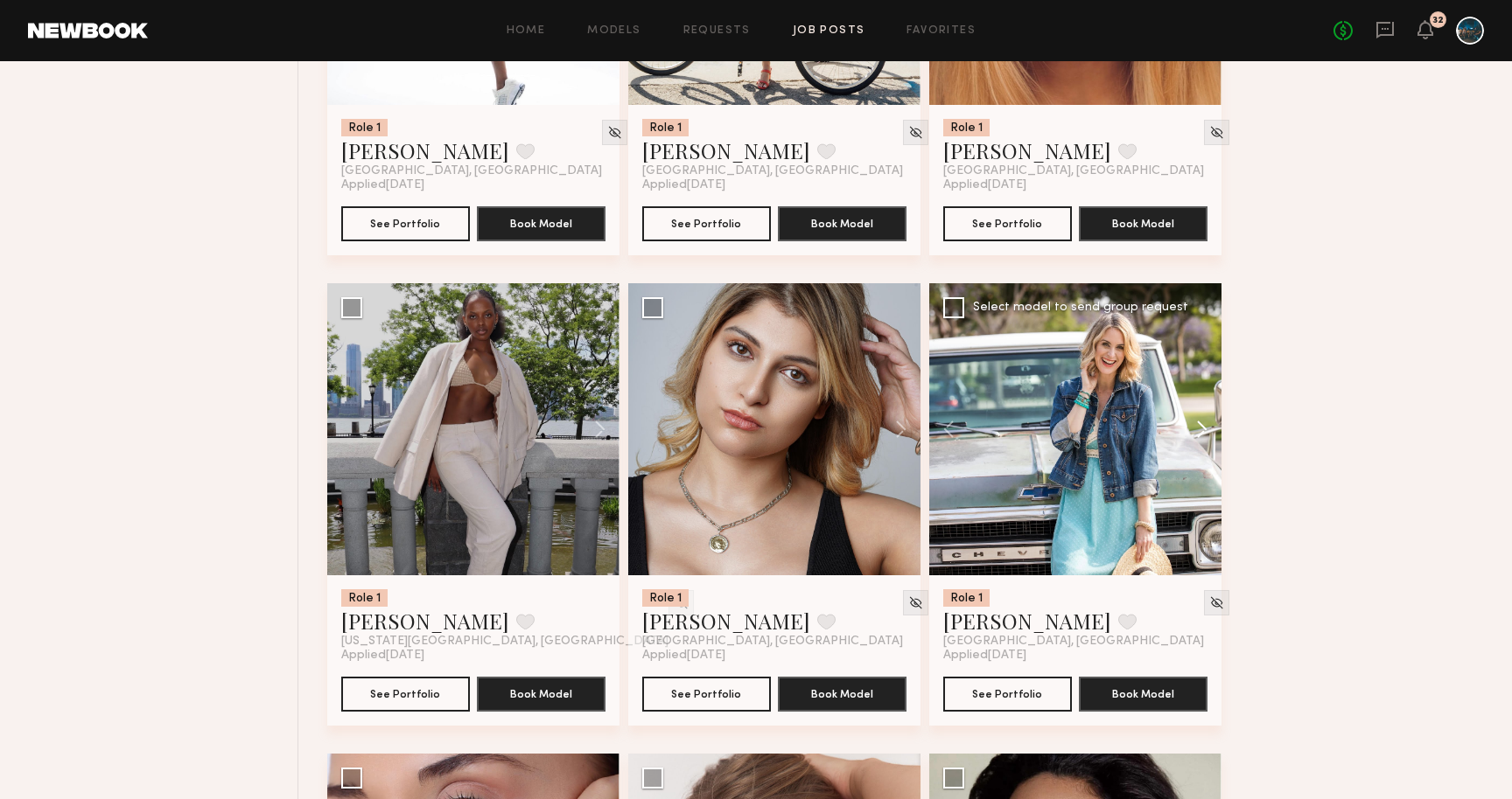
click at [1201, 440] on button at bounding box center [1194, 429] width 56 height 293
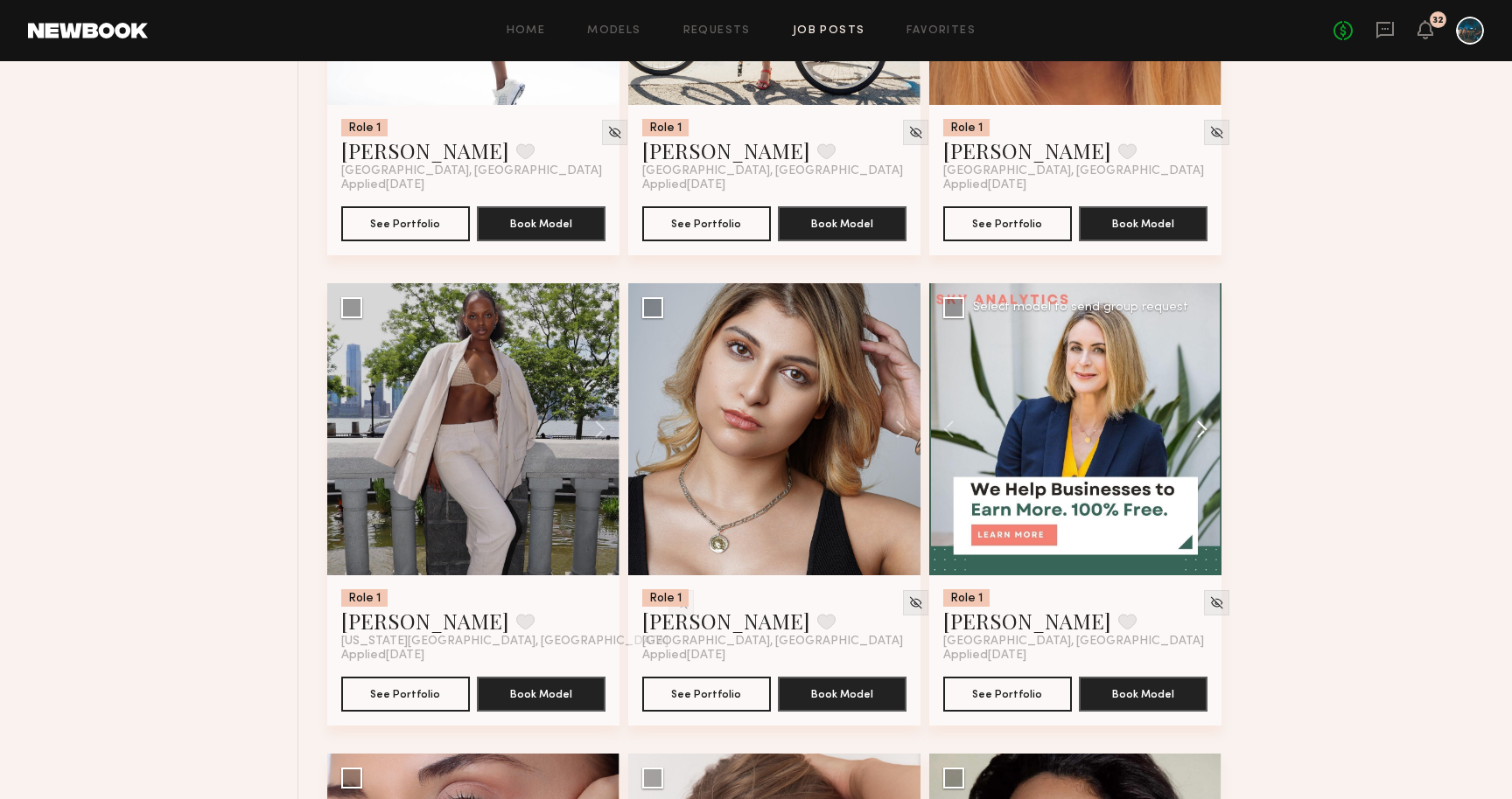
click at [1201, 440] on button at bounding box center [1194, 429] width 56 height 293
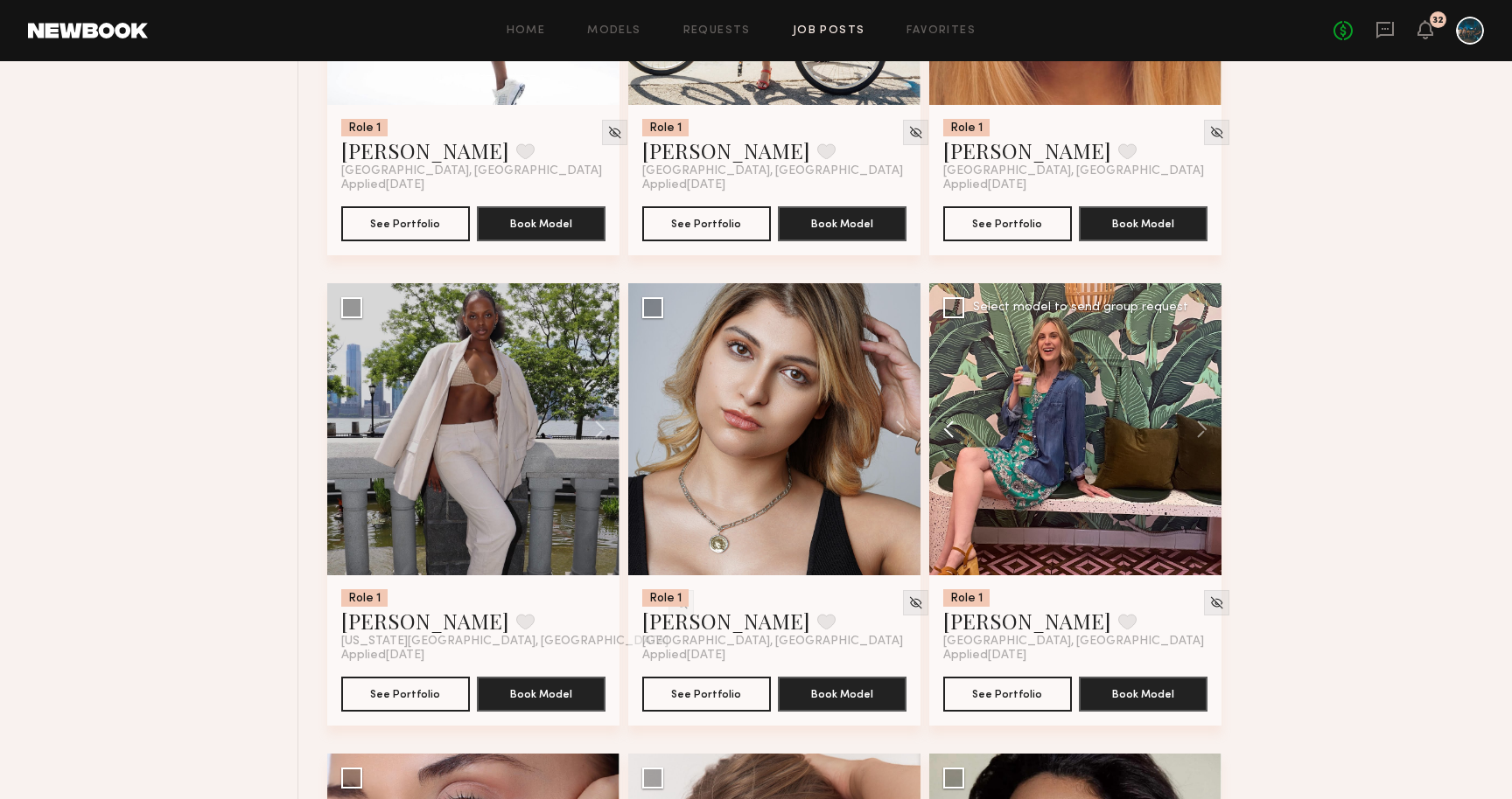
click at [944, 440] on button at bounding box center [957, 429] width 56 height 293
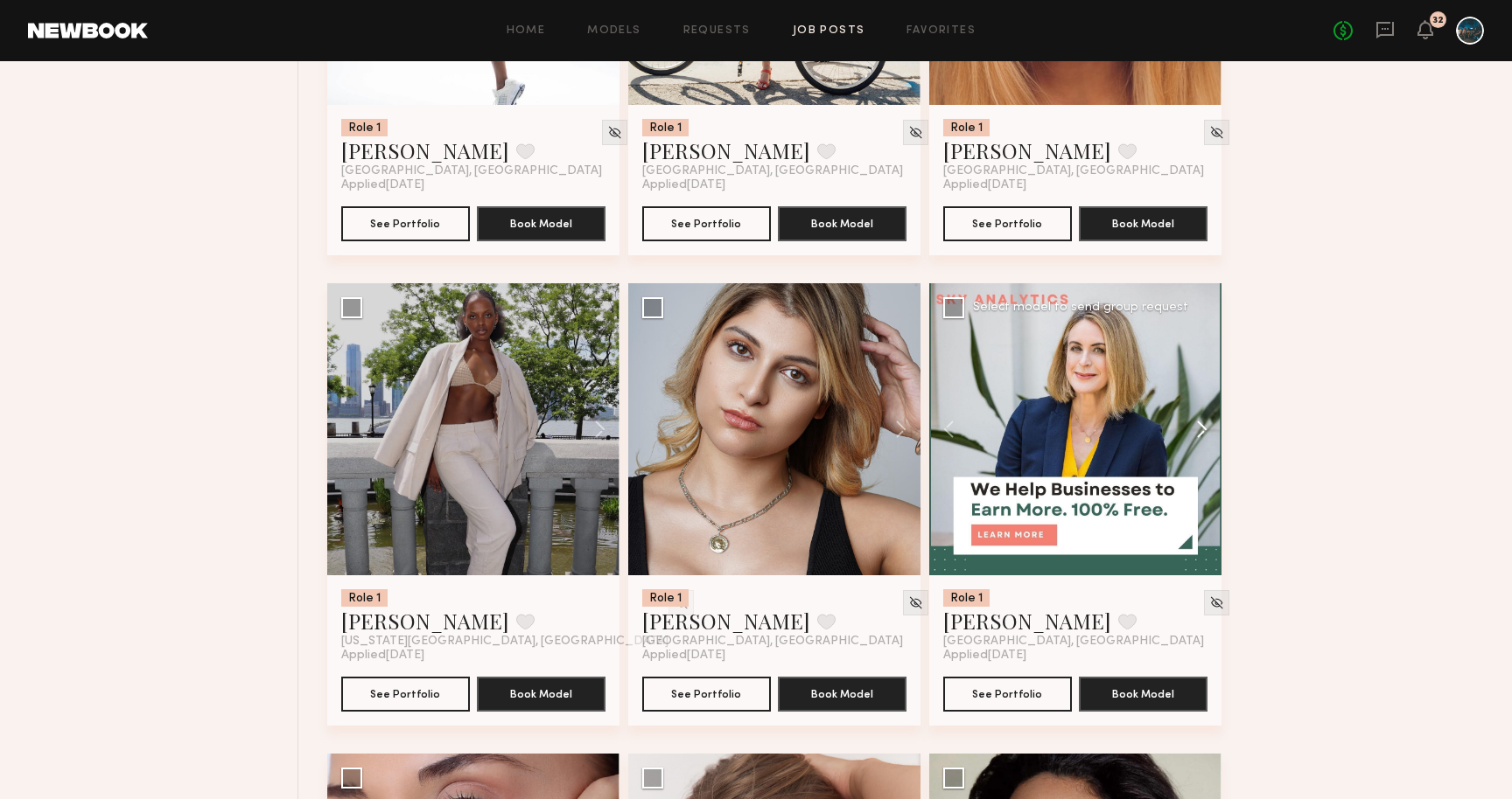
click at [1196, 428] on button at bounding box center [1194, 429] width 56 height 293
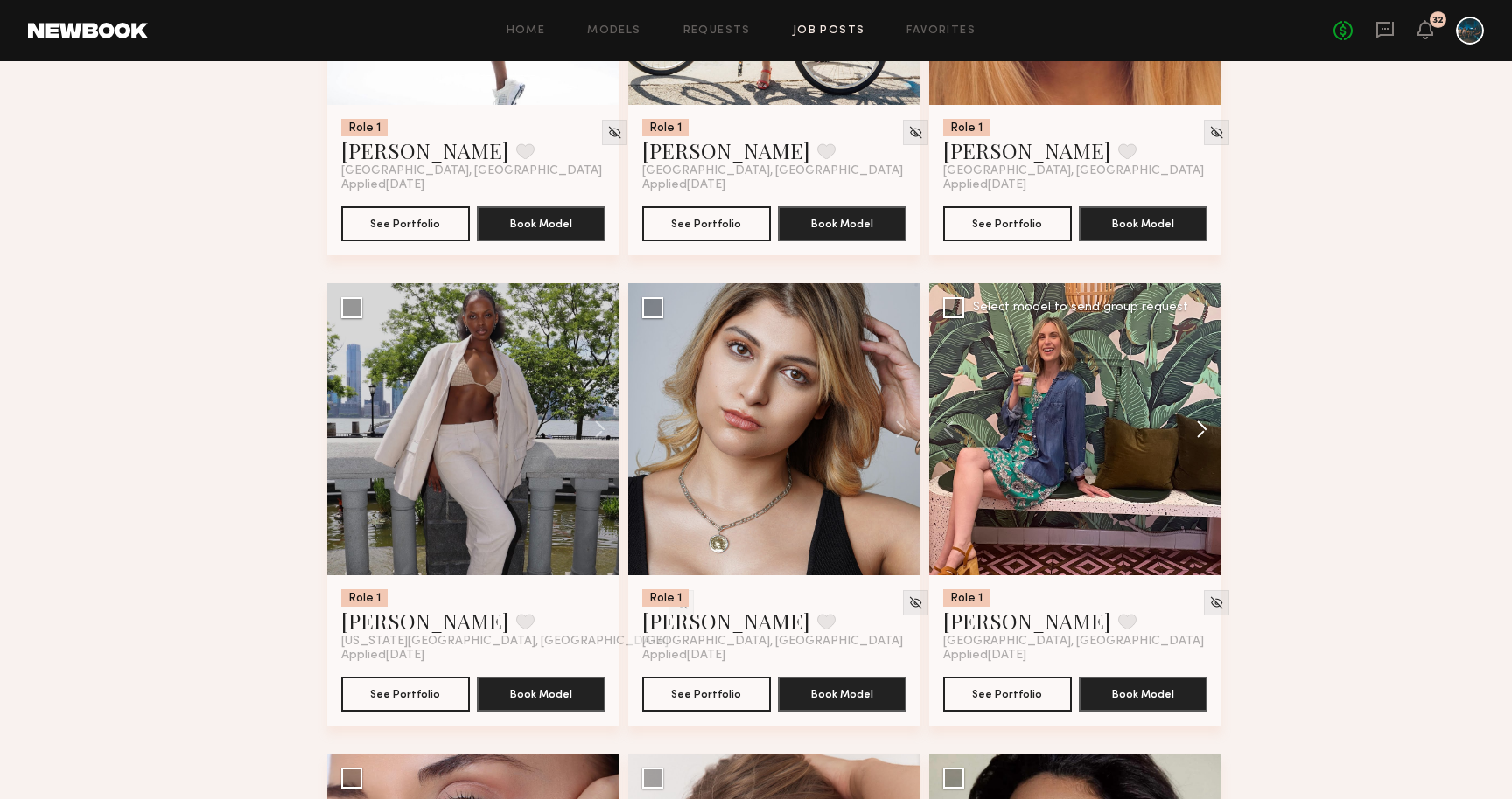
click at [1196, 428] on button at bounding box center [1194, 429] width 56 height 293
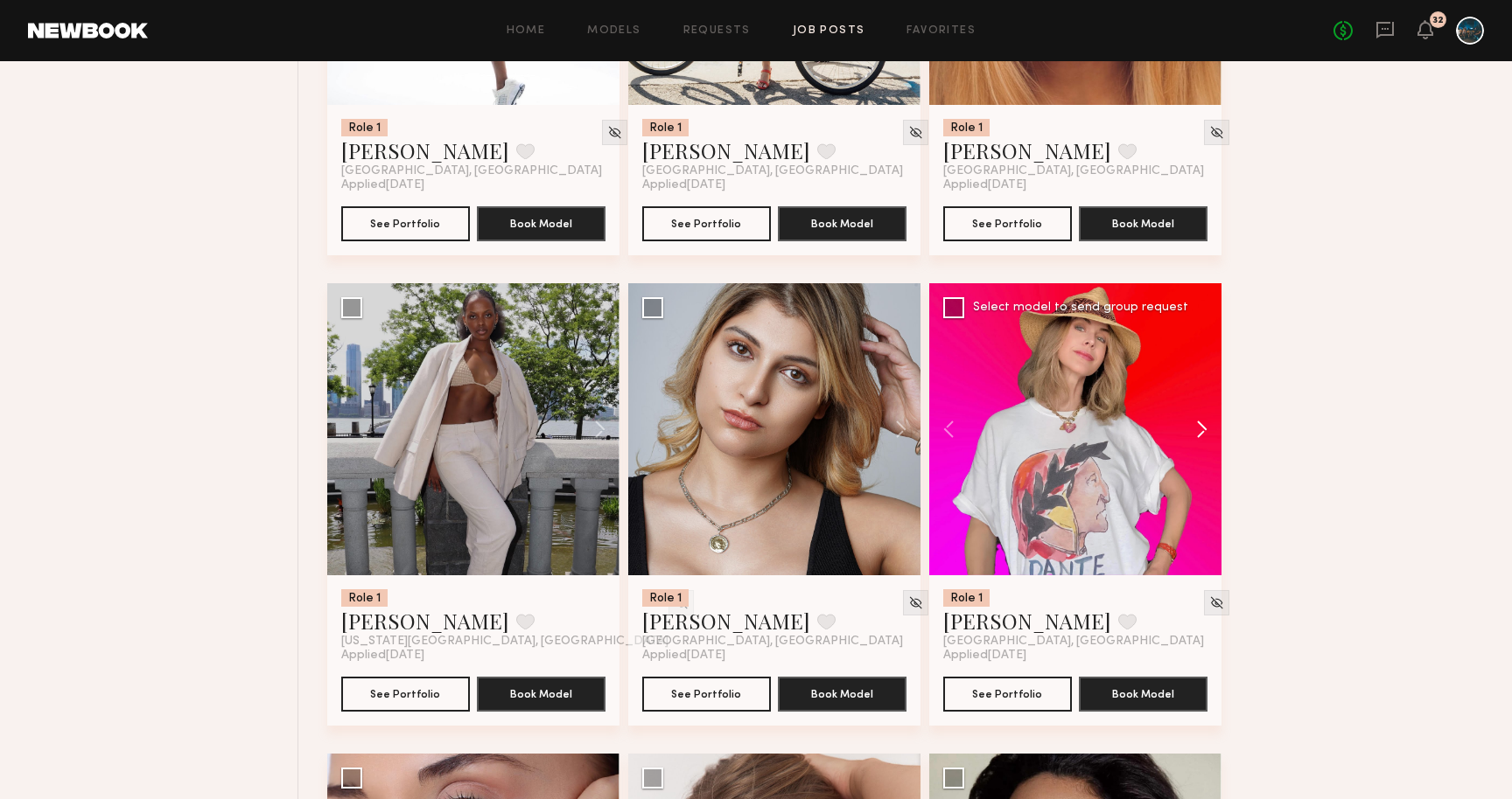
click at [1196, 428] on button at bounding box center [1194, 429] width 56 height 293
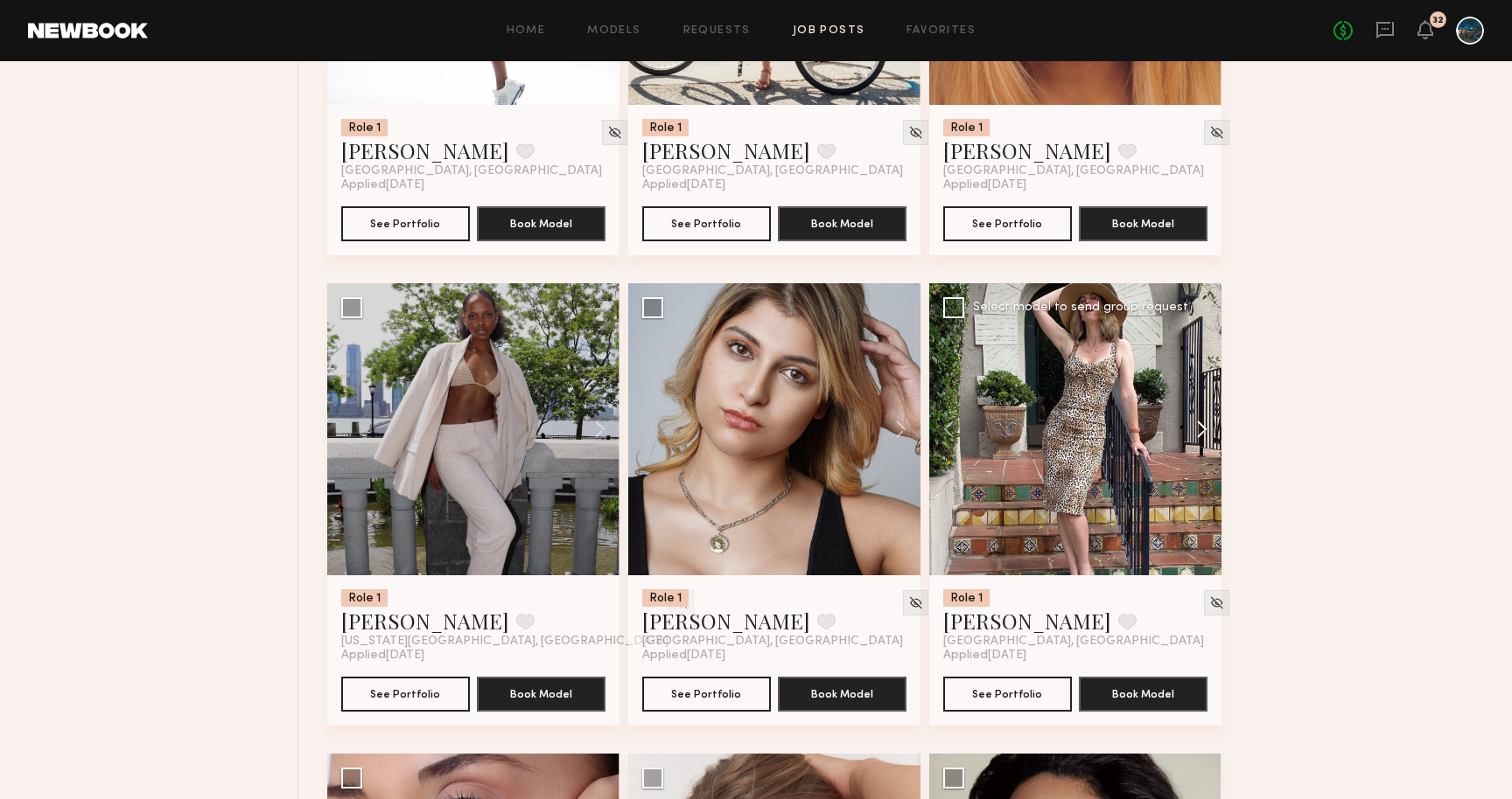
click at [1196, 428] on button at bounding box center [1194, 429] width 56 height 293
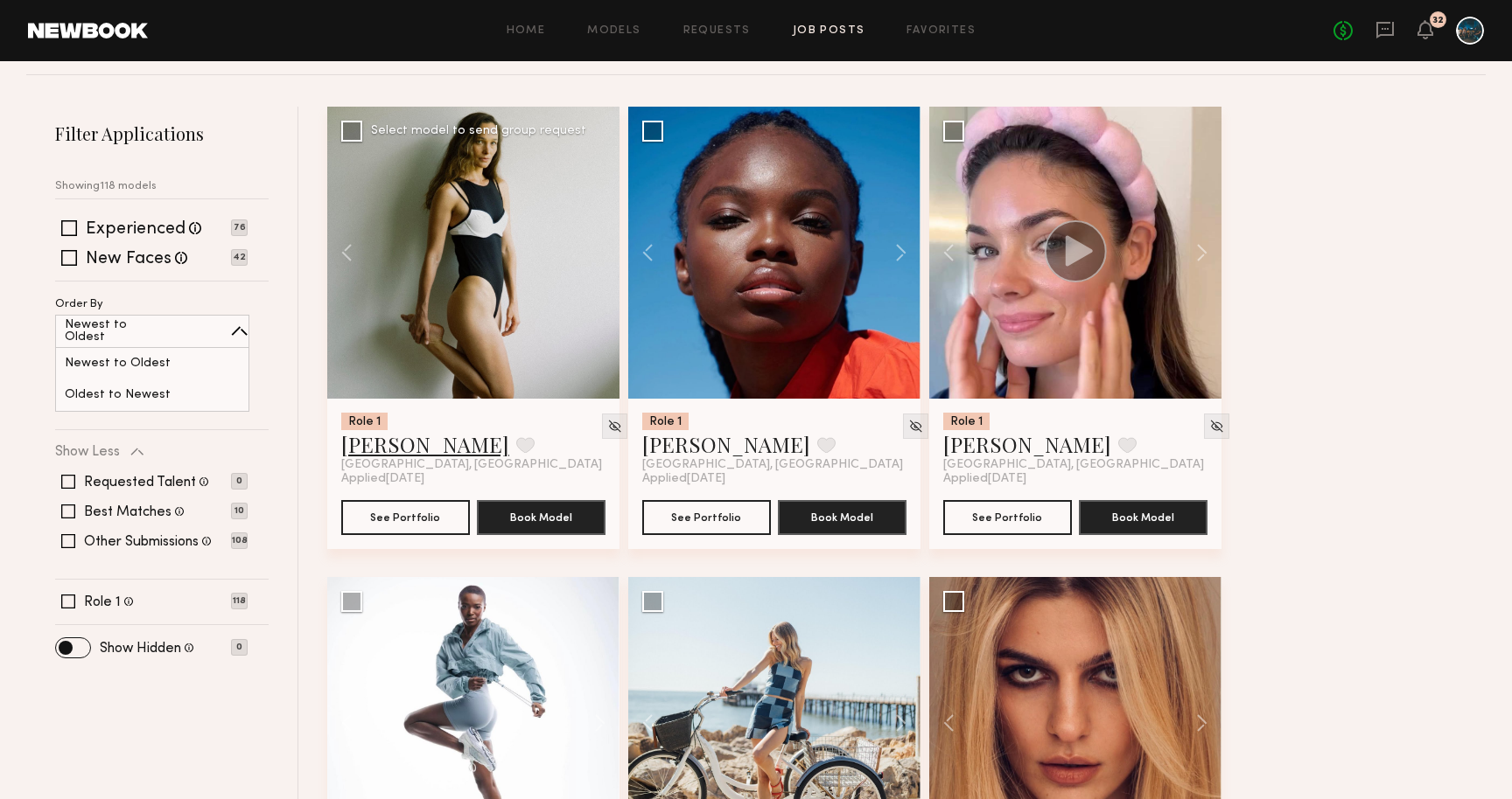
scroll to position [0, 0]
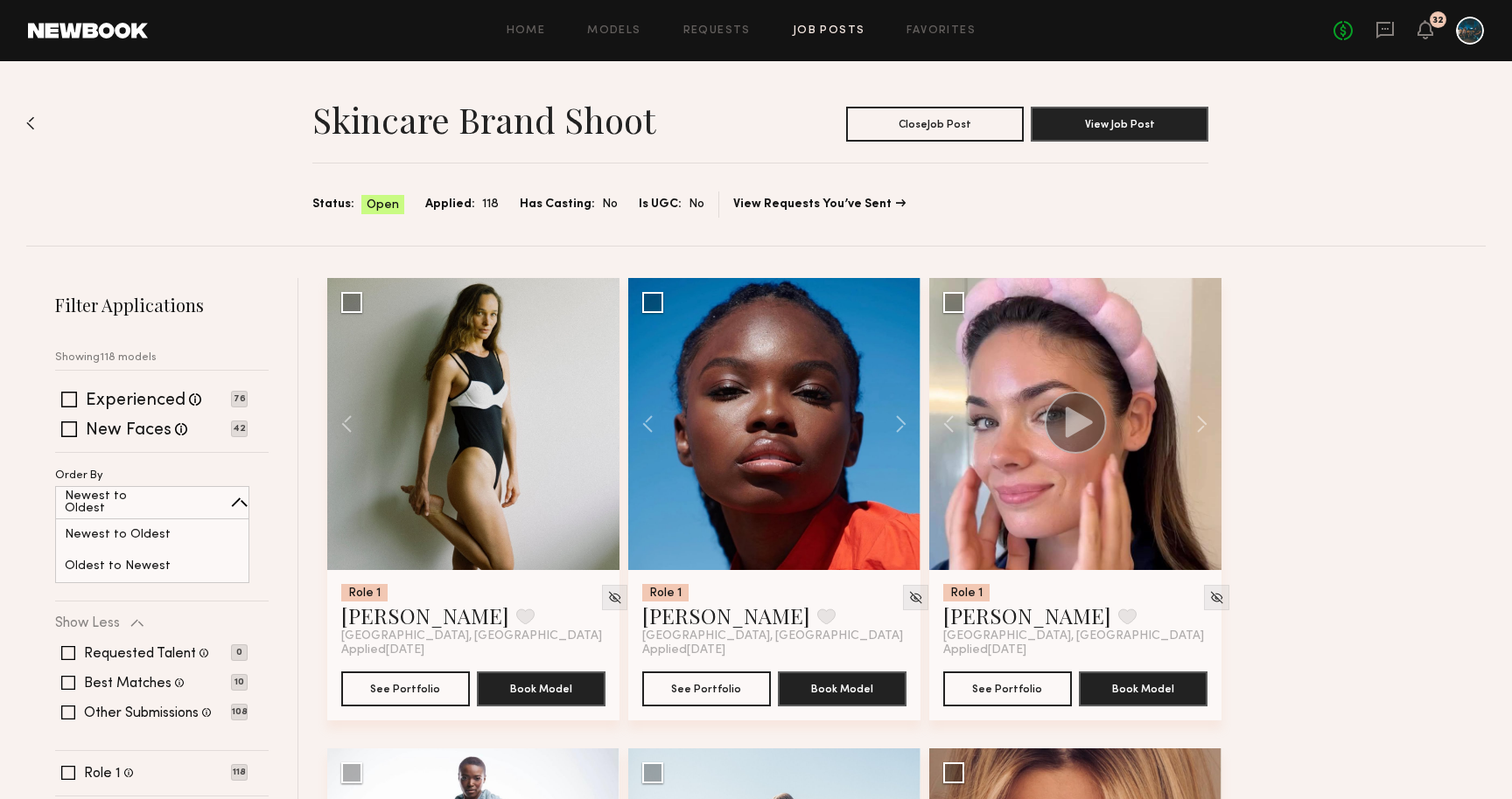
click at [1456, 41] on link at bounding box center [1470, 31] width 28 height 28
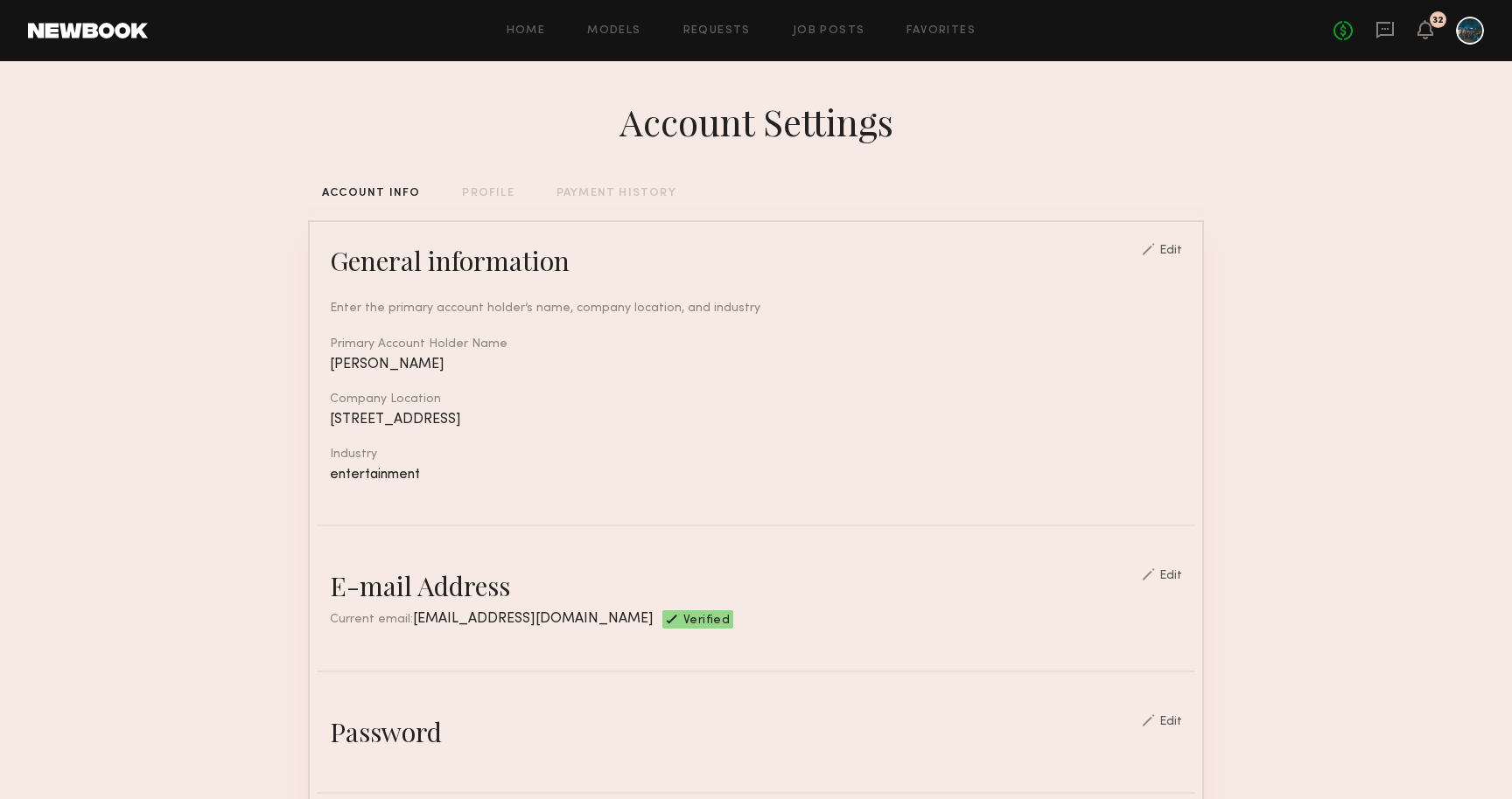
click at [935, 21] on div "Home Models Requests Job Posts Favorites Sign Out No fees up to $5,000 32" at bounding box center [815, 31] width 1336 height 28
click at [935, 35] on link "Favorites" at bounding box center [940, 30] width 69 height 11
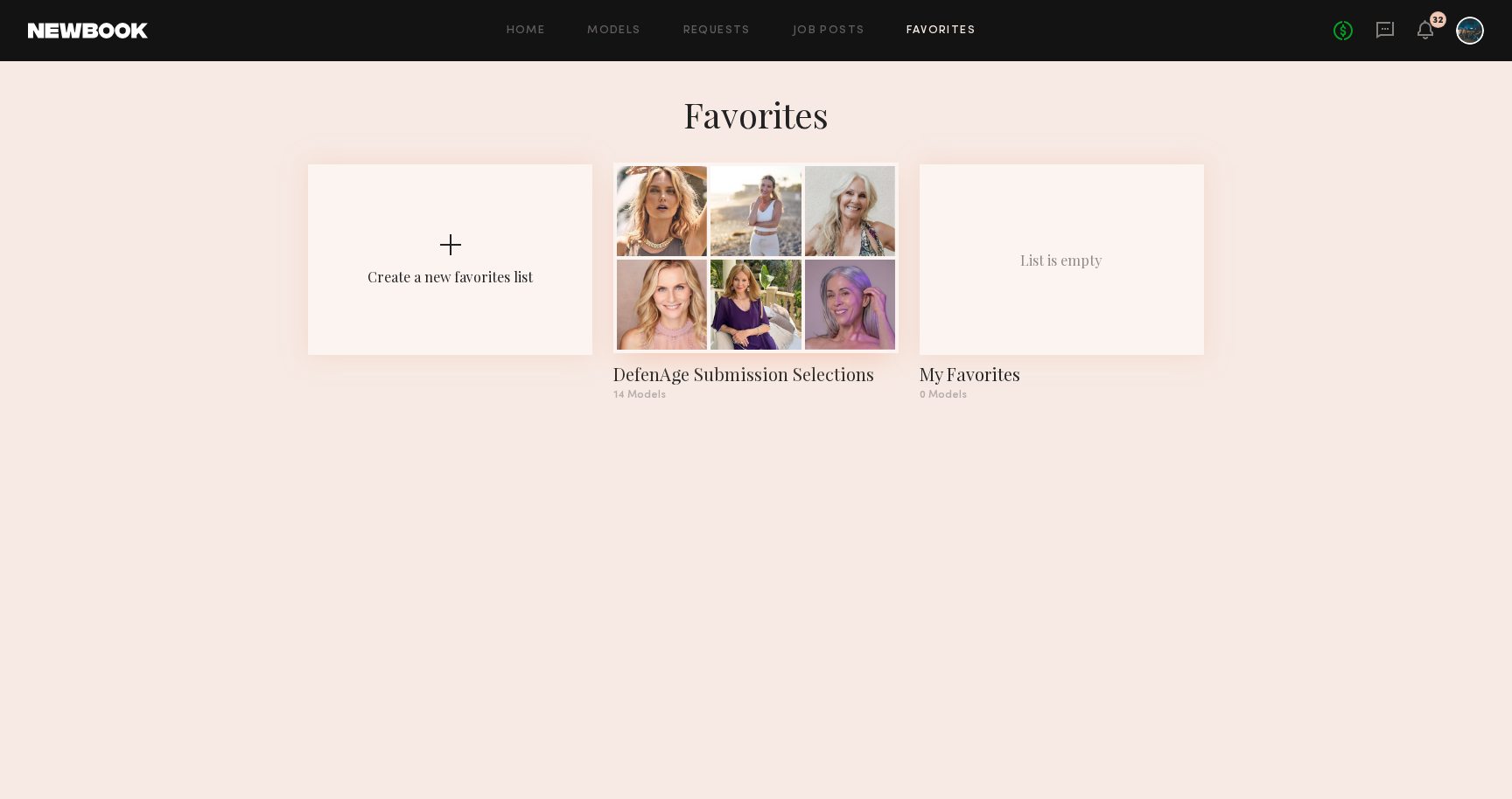
click at [769, 380] on div "DefenAge Submission Selections" at bounding box center [756, 375] width 285 height 25
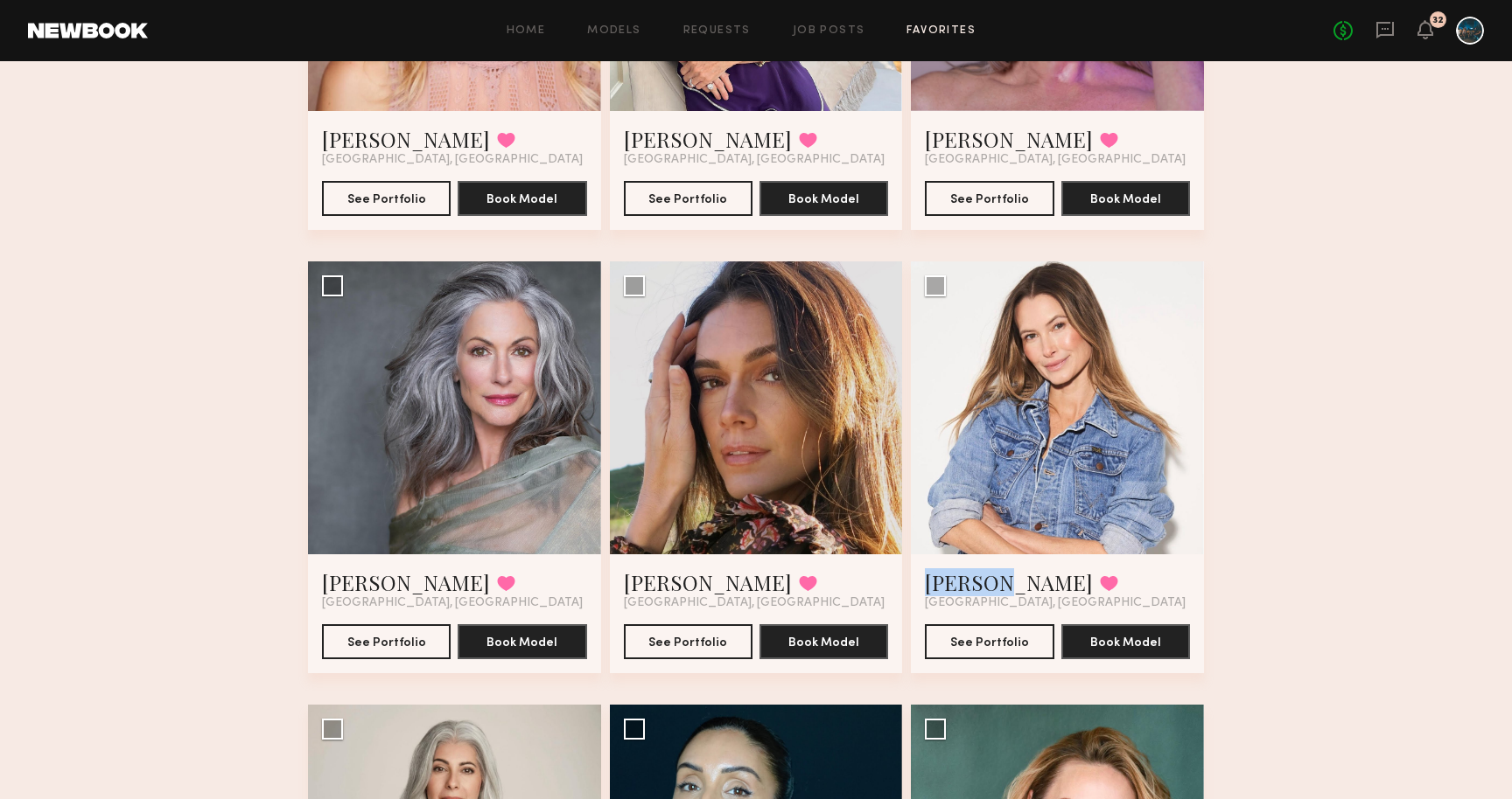
scroll to position [765, 0]
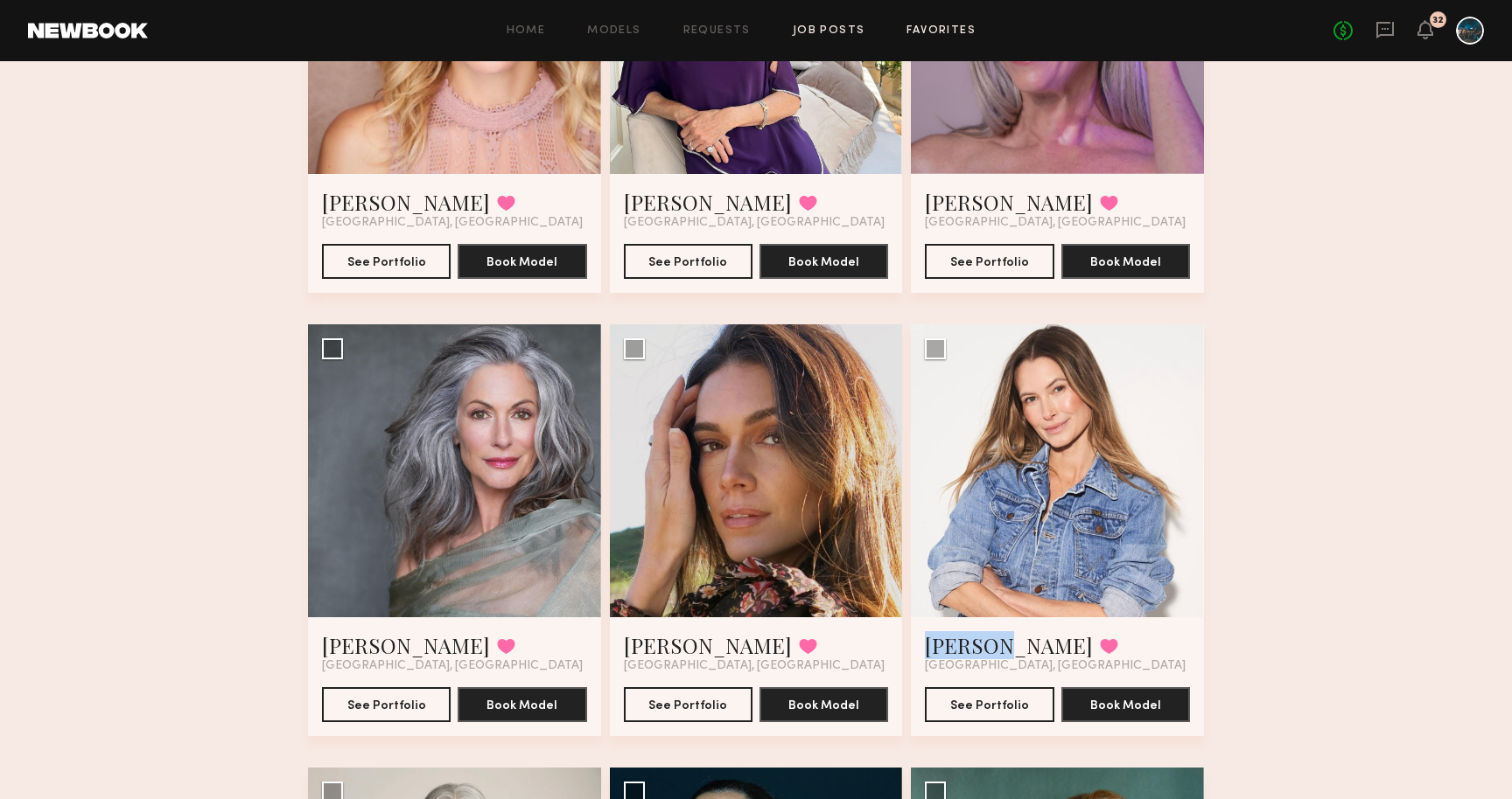
click at [834, 28] on link "Job Posts" at bounding box center [828, 30] width 73 height 11
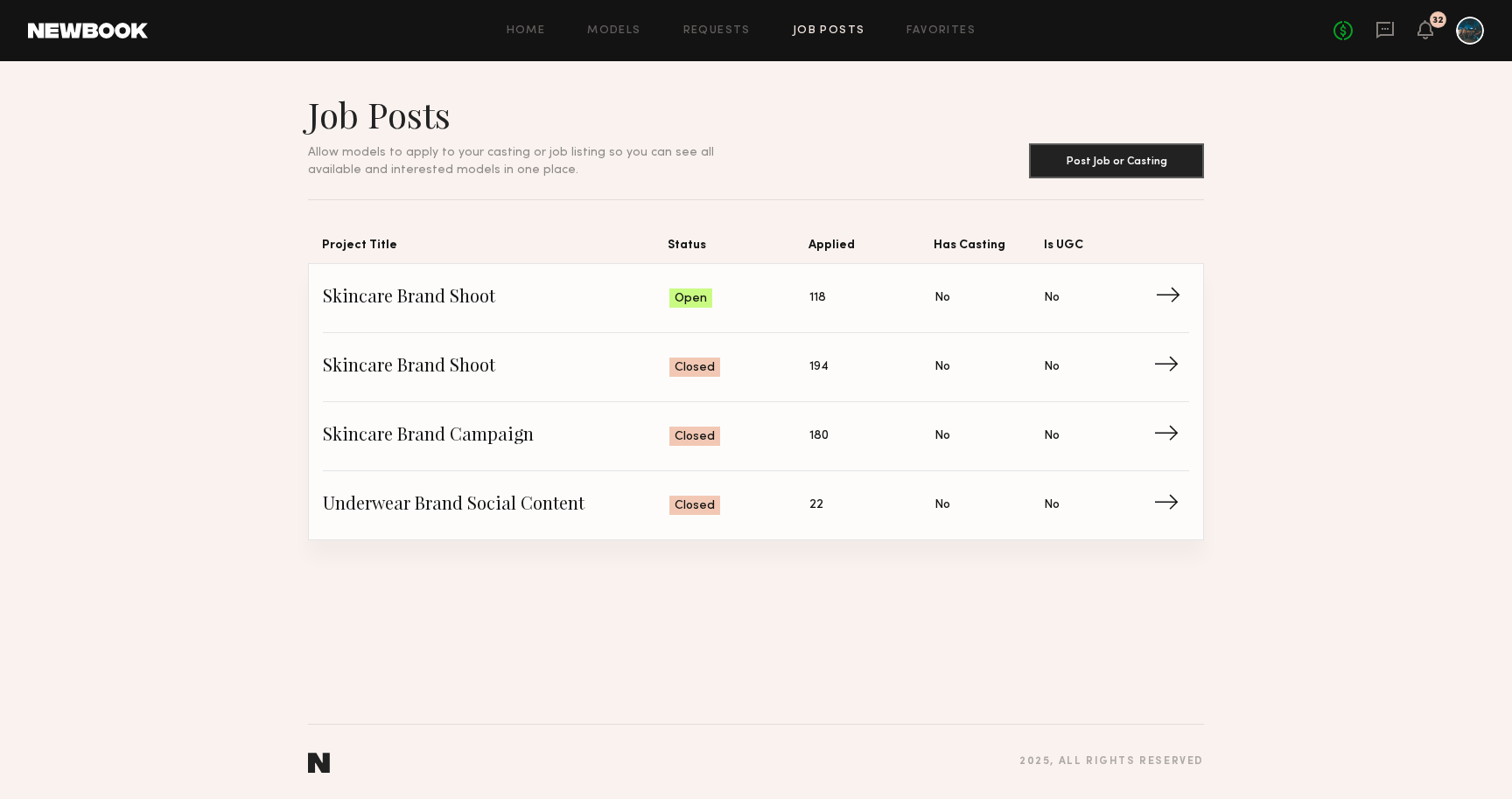
click at [584, 302] on span "Skincare Brand Shoot" at bounding box center [496, 299] width 347 height 26
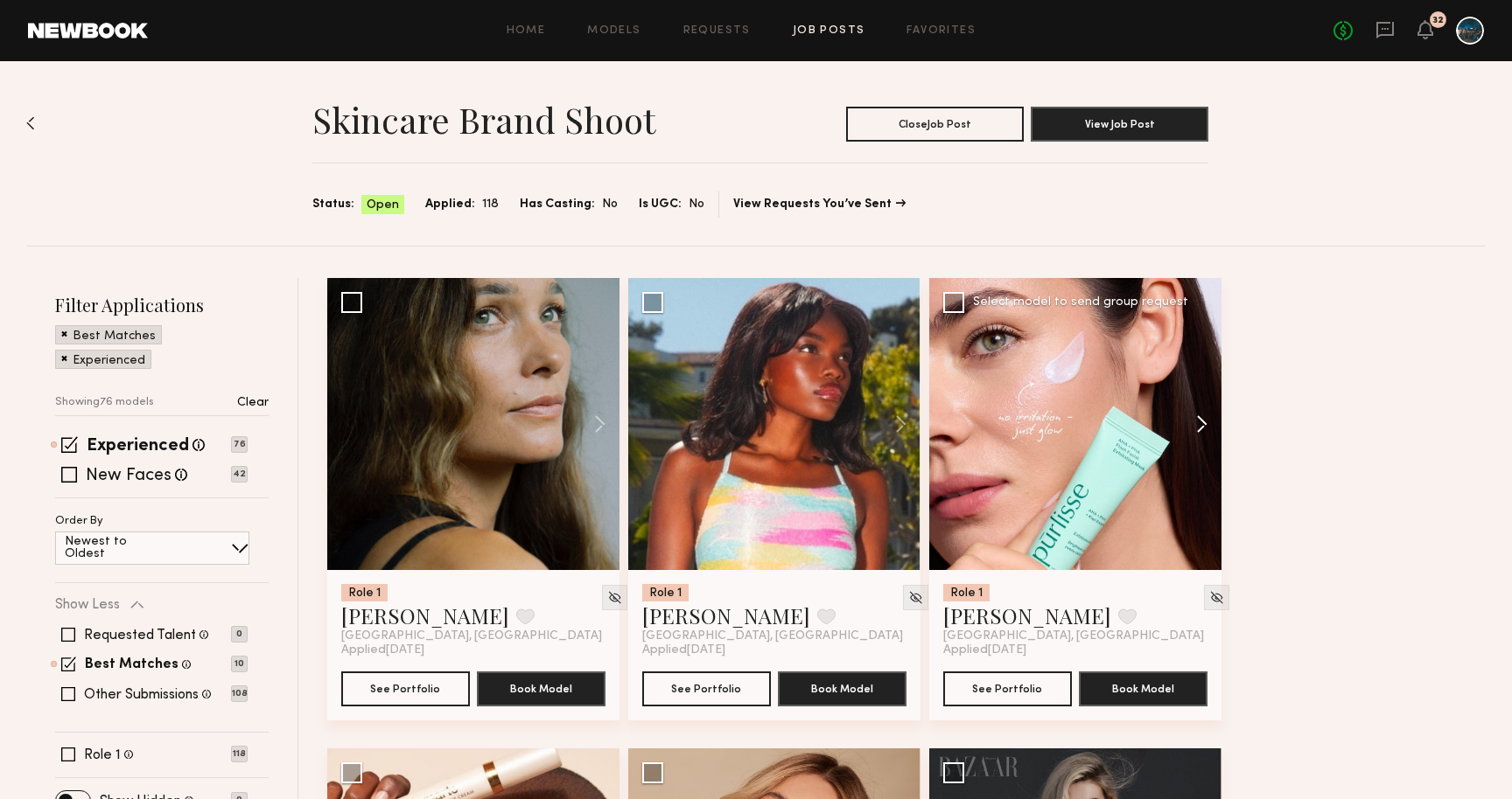
click at [1197, 420] on button at bounding box center [1194, 423] width 56 height 293
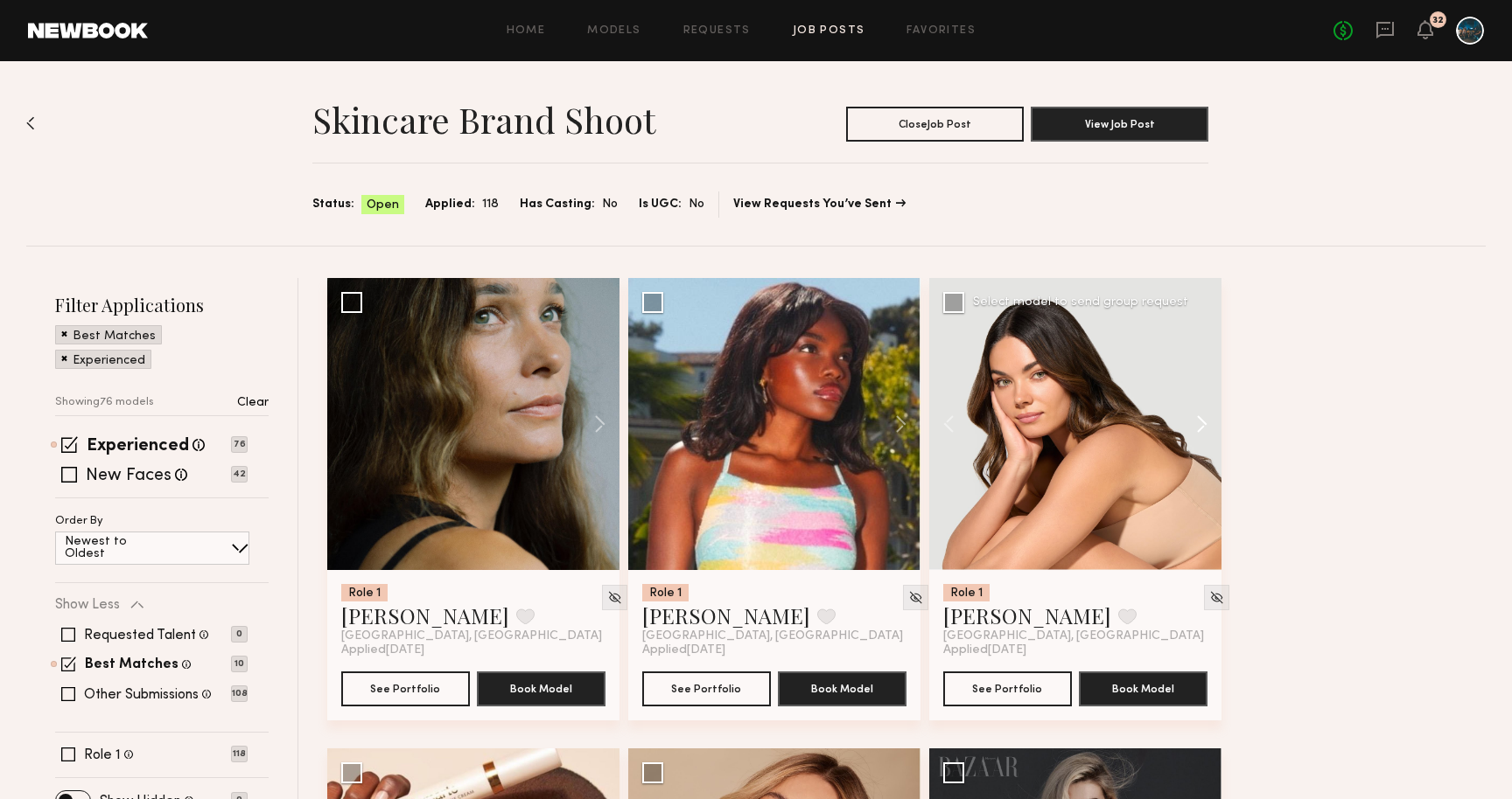
click at [1197, 420] on button at bounding box center [1194, 423] width 56 height 293
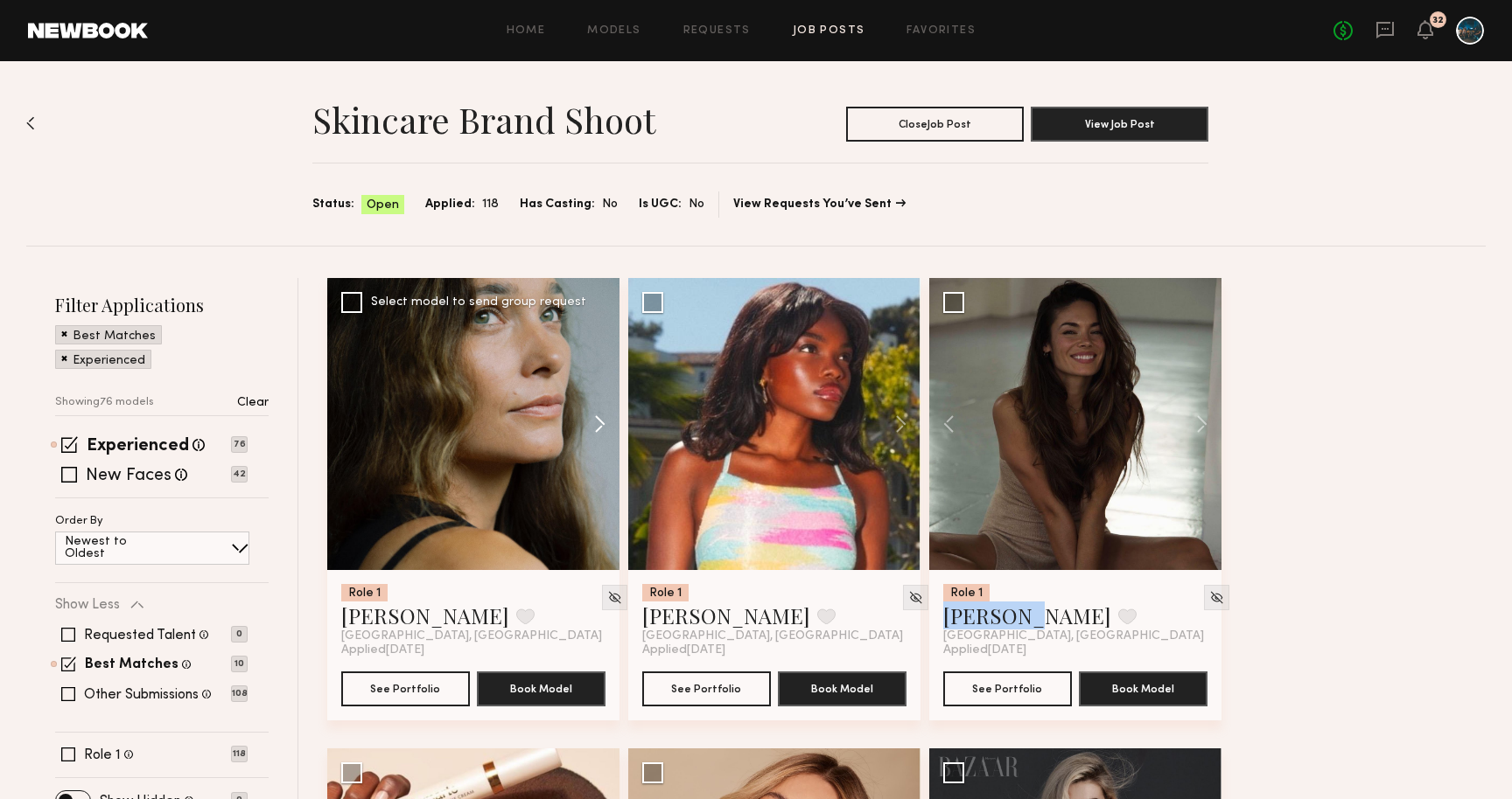
click at [604, 423] on button at bounding box center [592, 423] width 56 height 293
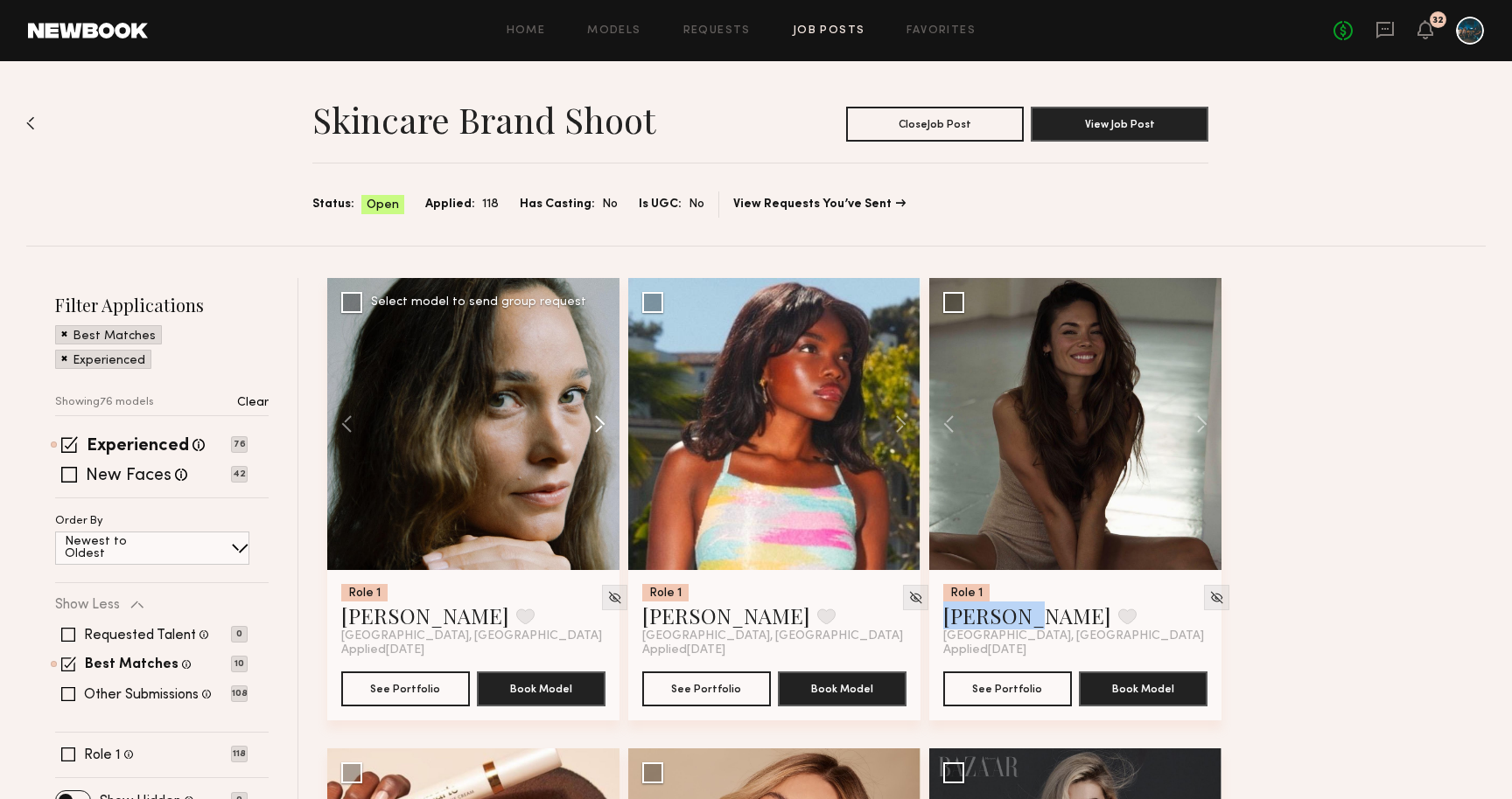
click at [602, 426] on button at bounding box center [592, 423] width 56 height 293
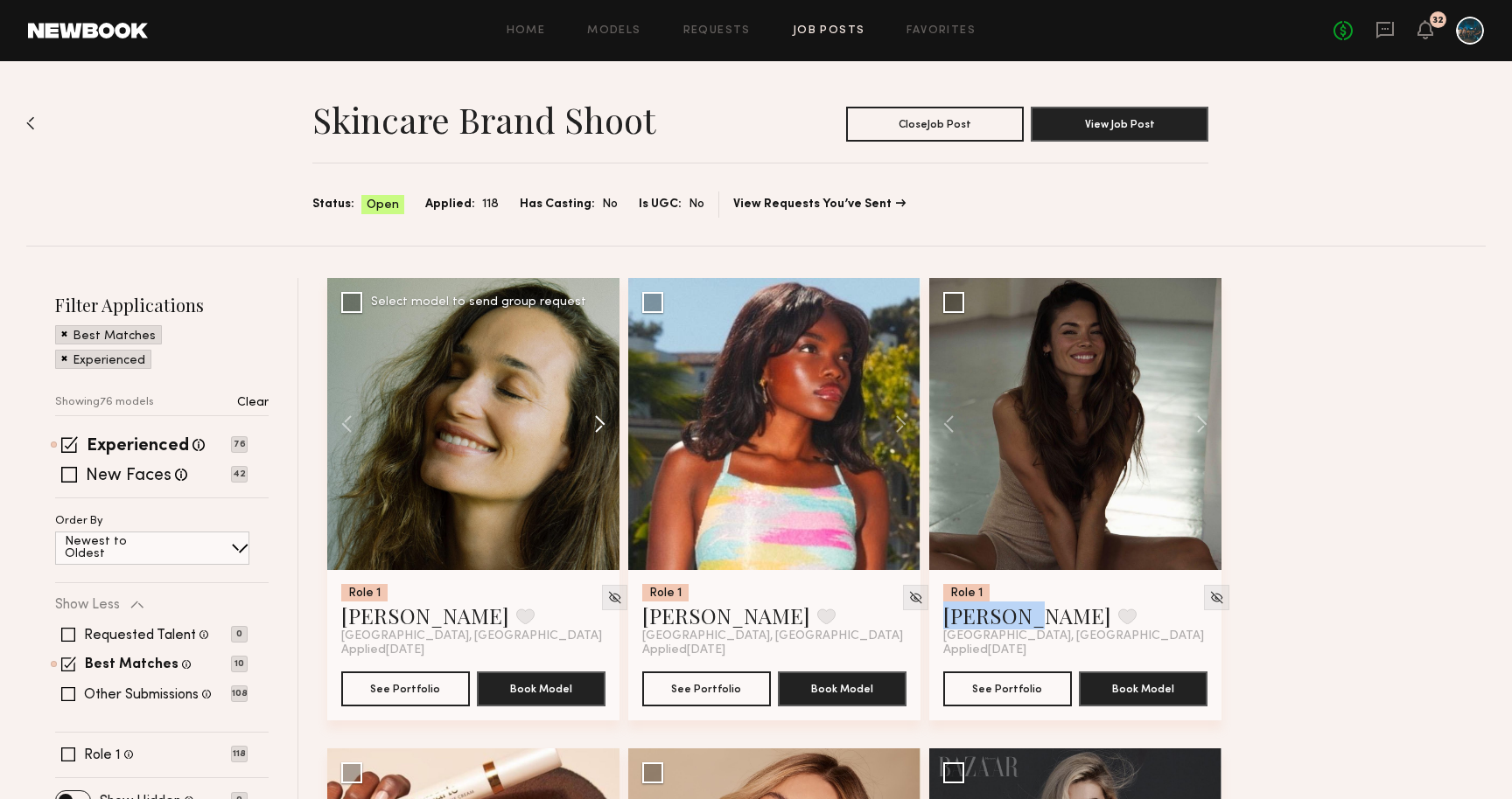
click at [602, 426] on button at bounding box center [592, 423] width 56 height 293
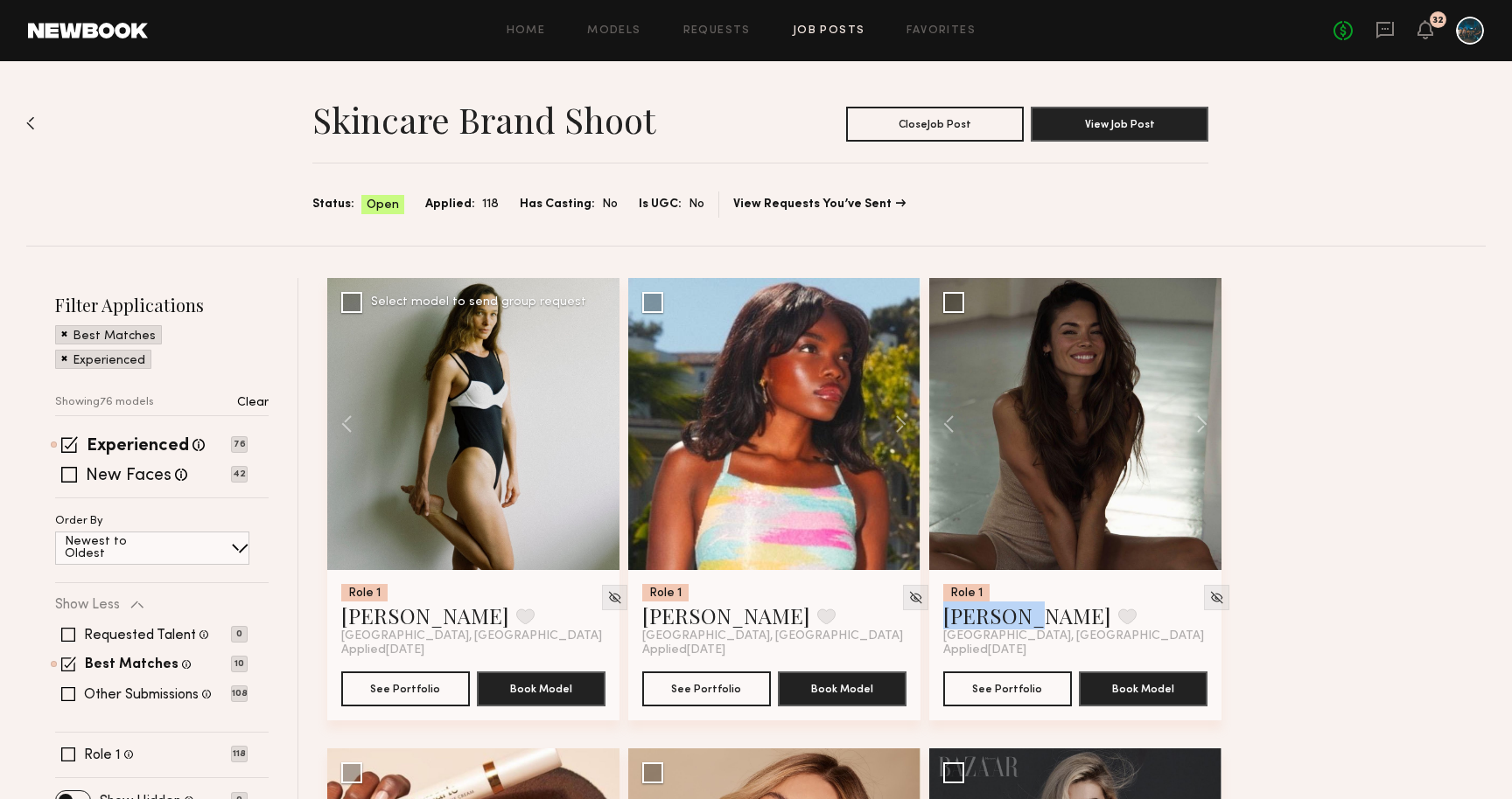
drag, startPoint x: 602, startPoint y: 426, endPoint x: 613, endPoint y: 475, distance: 50.2
click at [613, 475] on div at bounding box center [474, 423] width 293 height 293
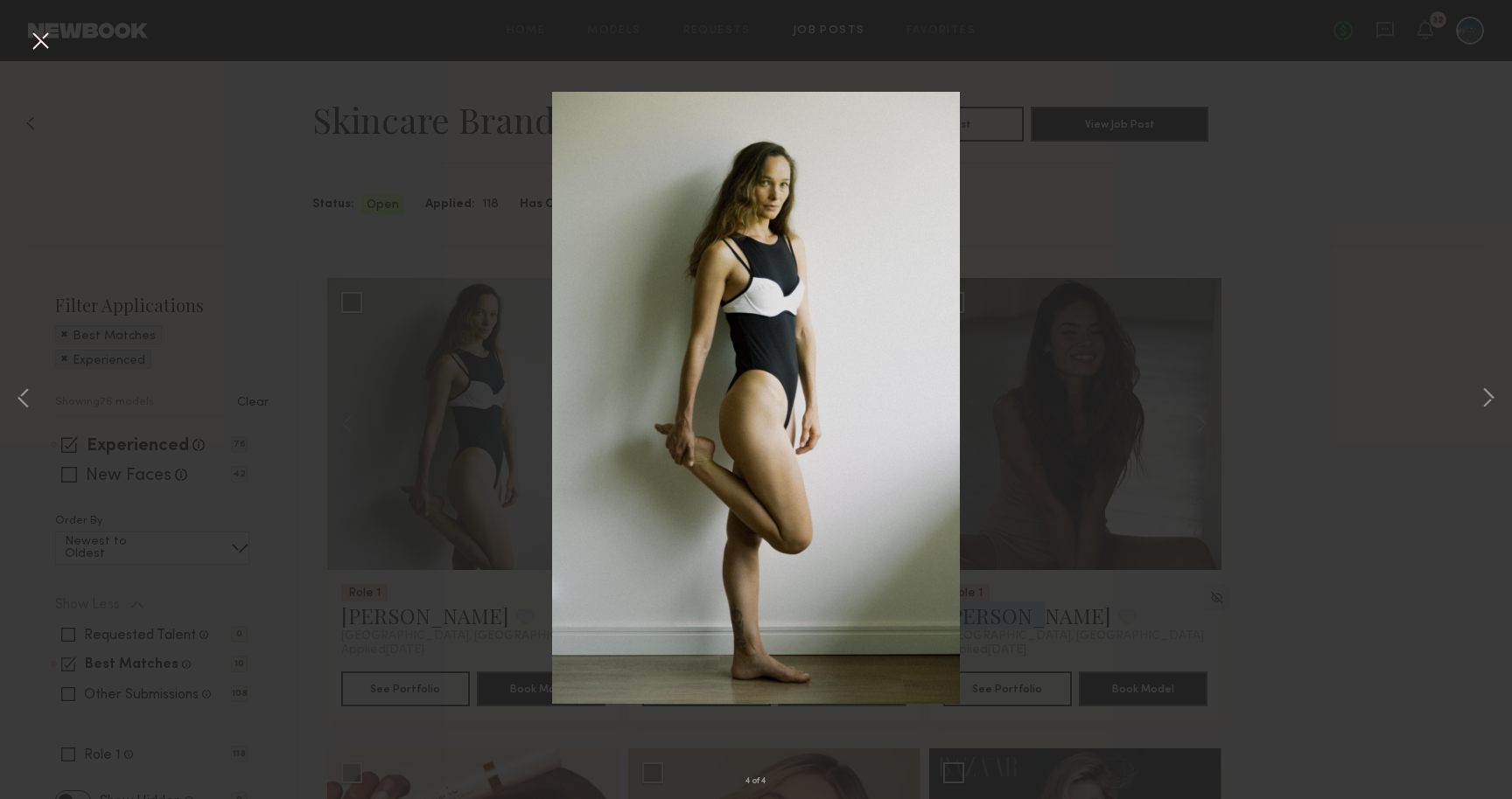
click at [41, 36] on button at bounding box center [40, 42] width 28 height 32
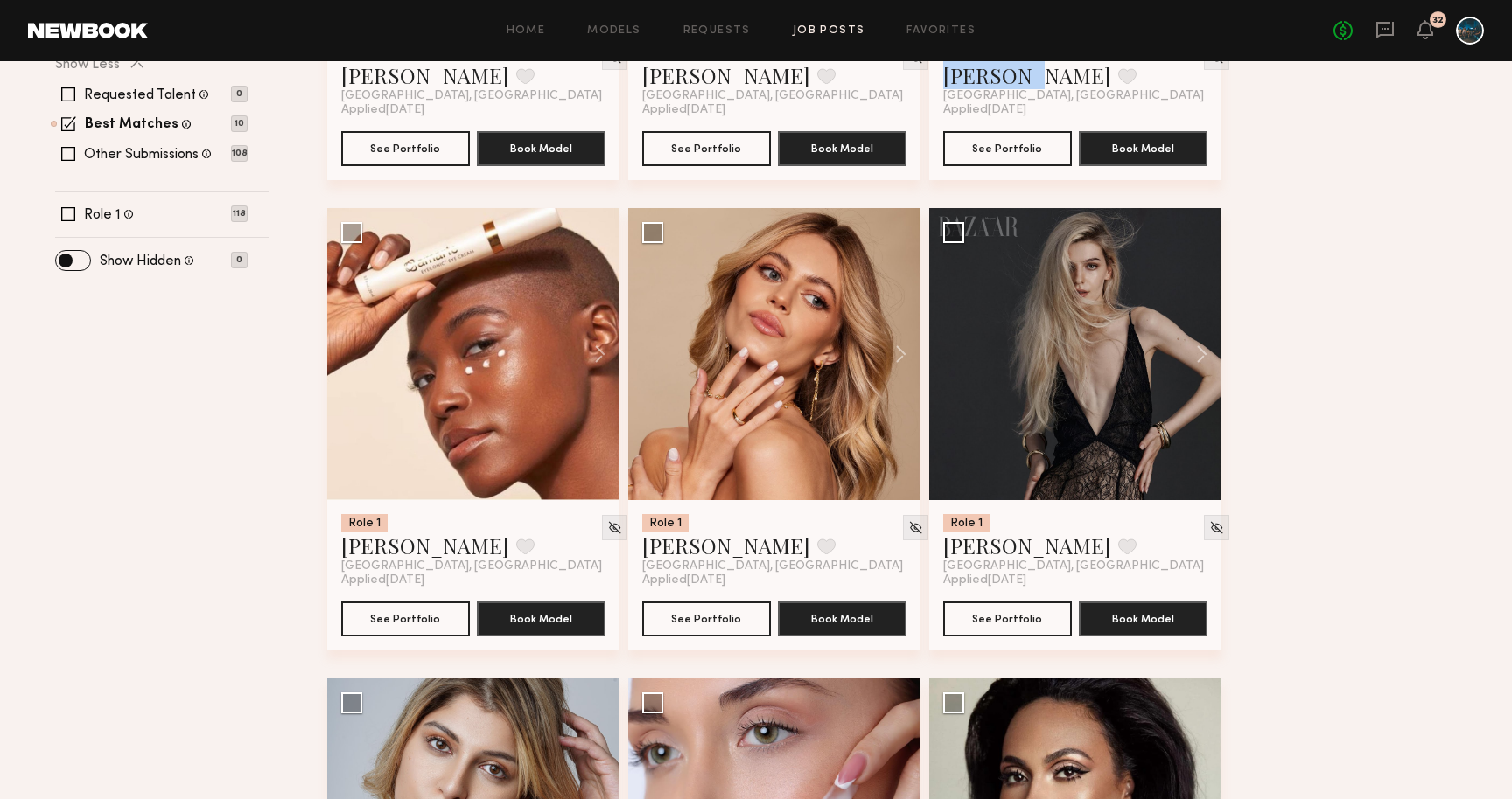
scroll to position [539, 0]
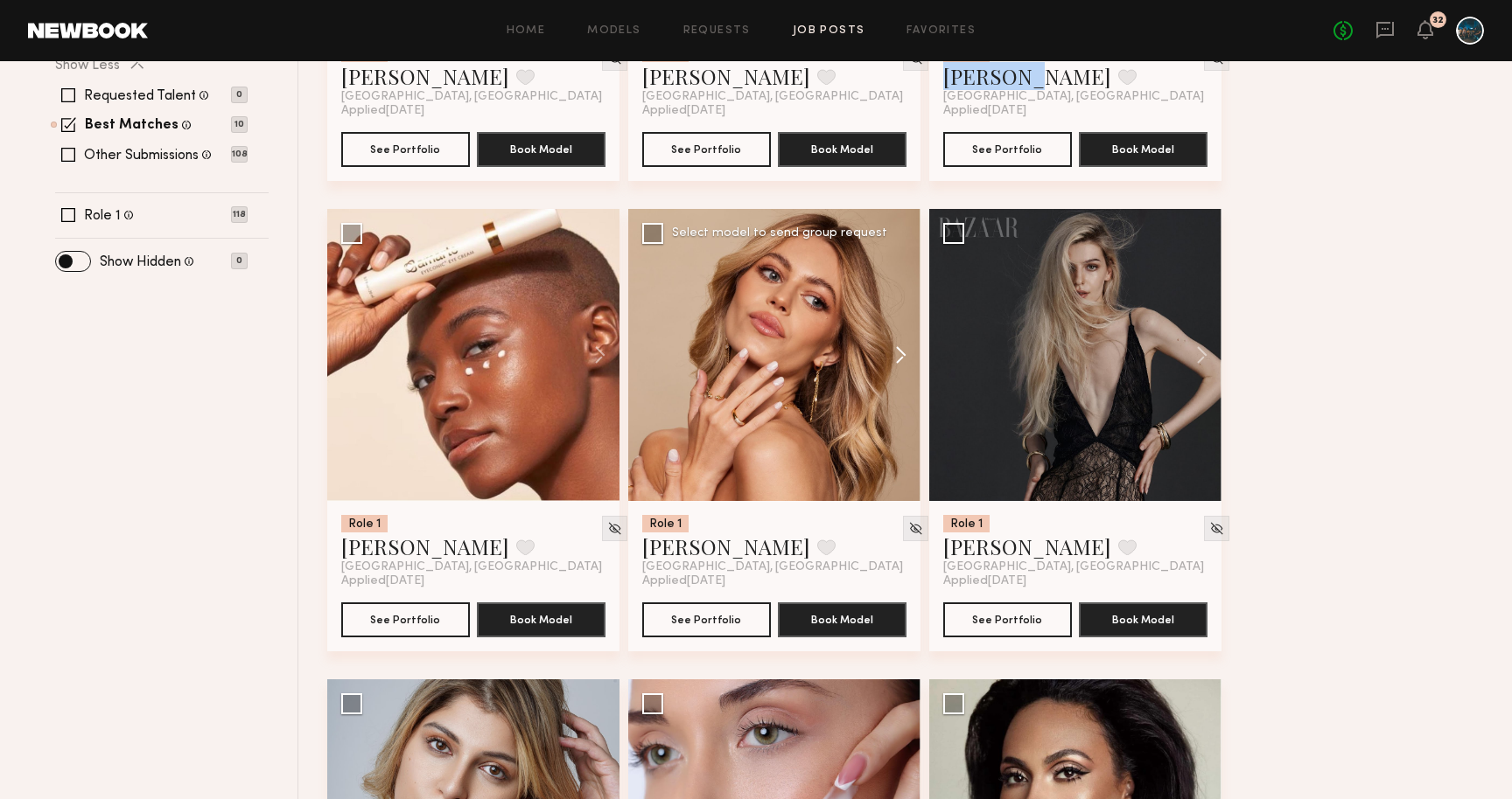
click at [901, 351] on button at bounding box center [892, 355] width 56 height 293
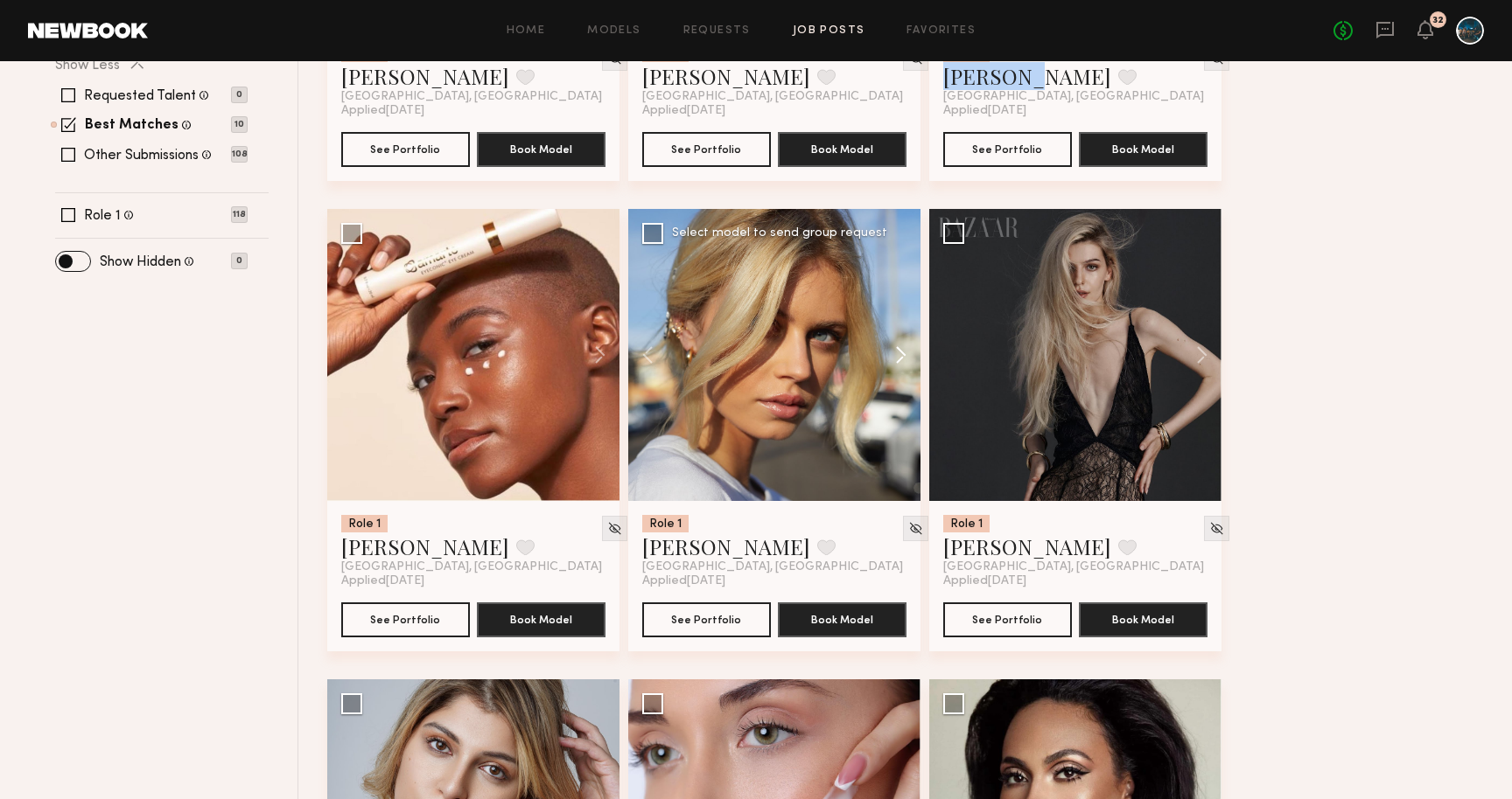
click at [899, 356] on button at bounding box center [892, 355] width 56 height 293
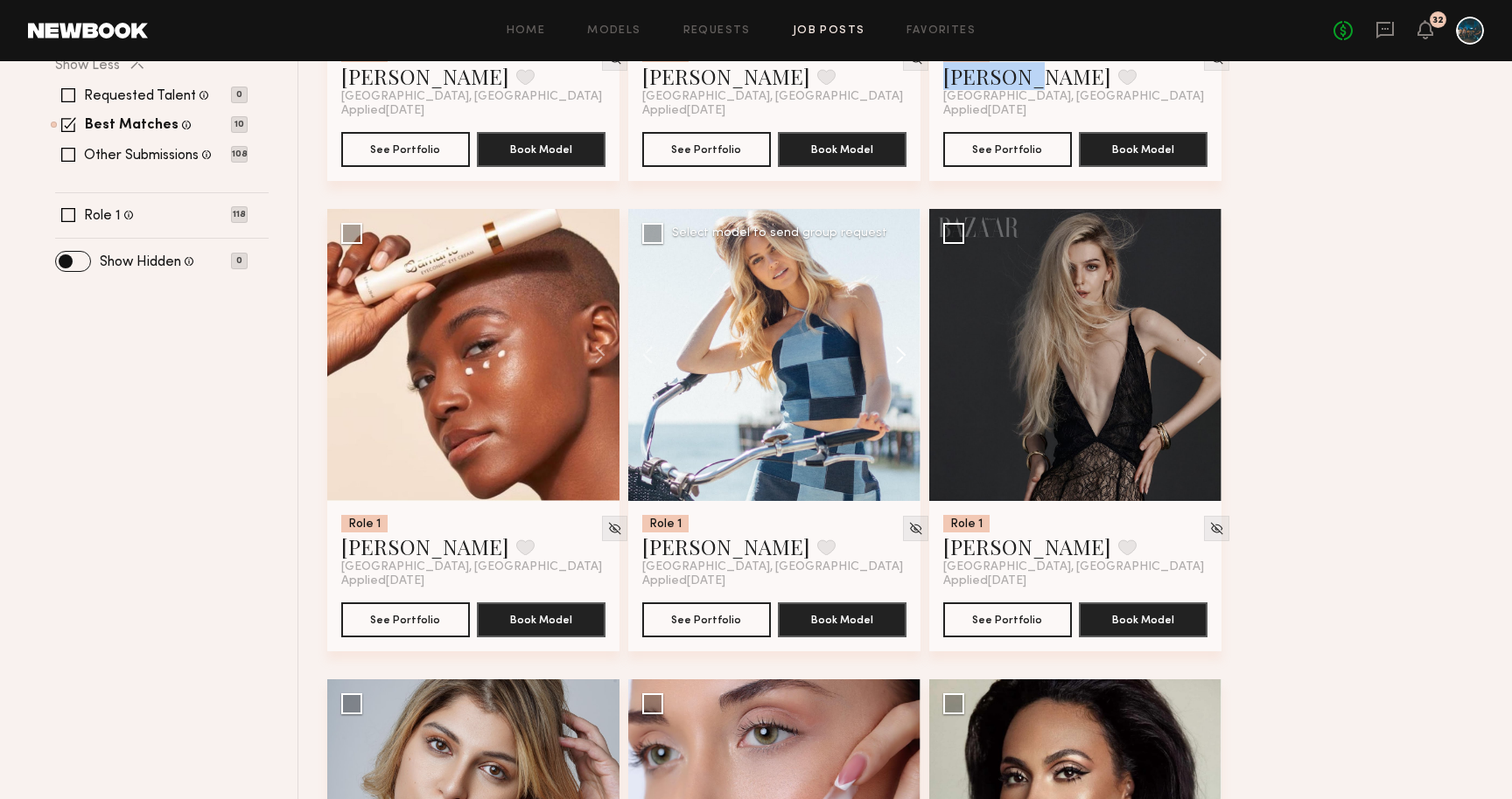
click at [899, 356] on button at bounding box center [892, 355] width 56 height 293
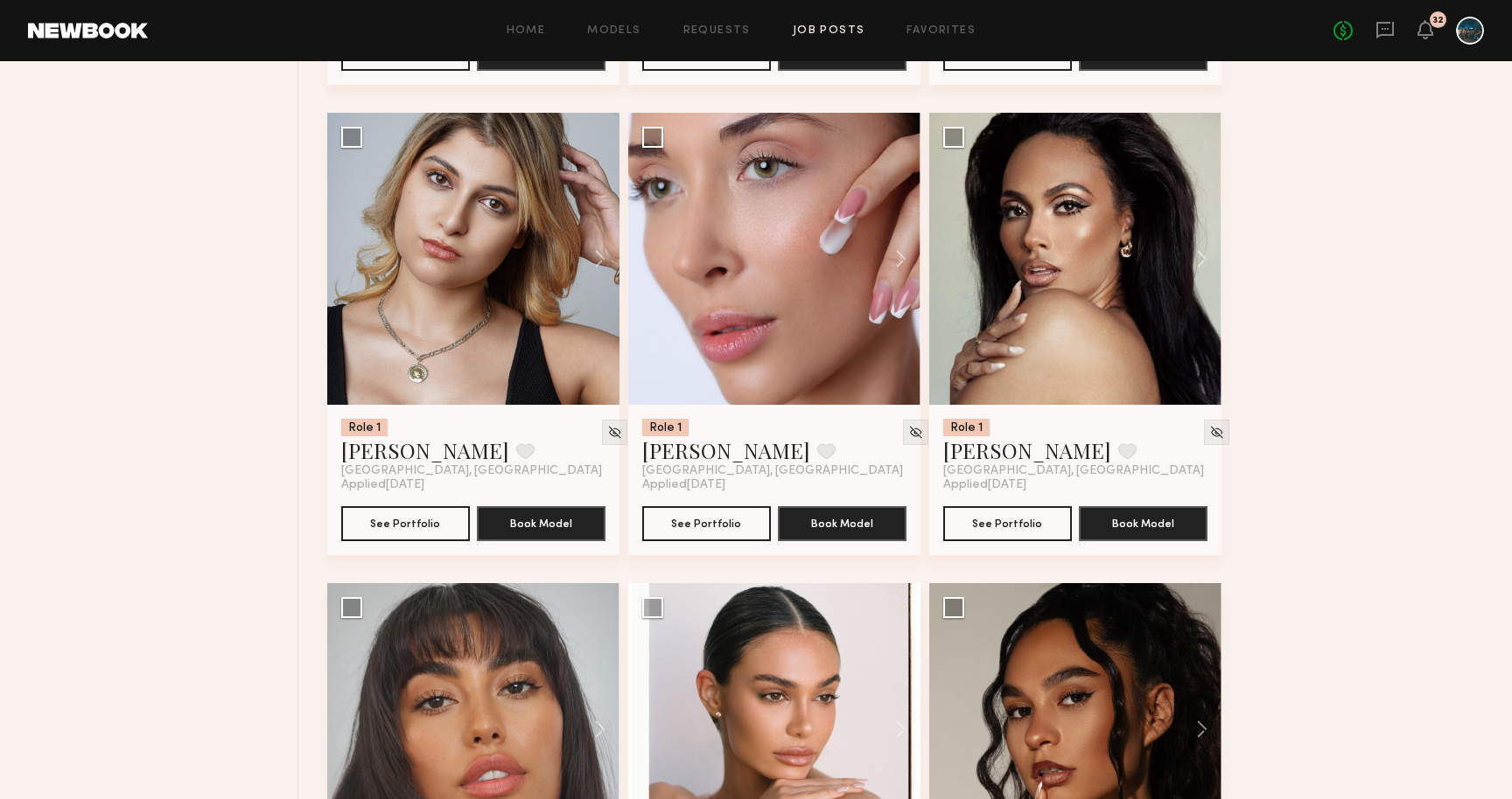
scroll to position [1103, 0]
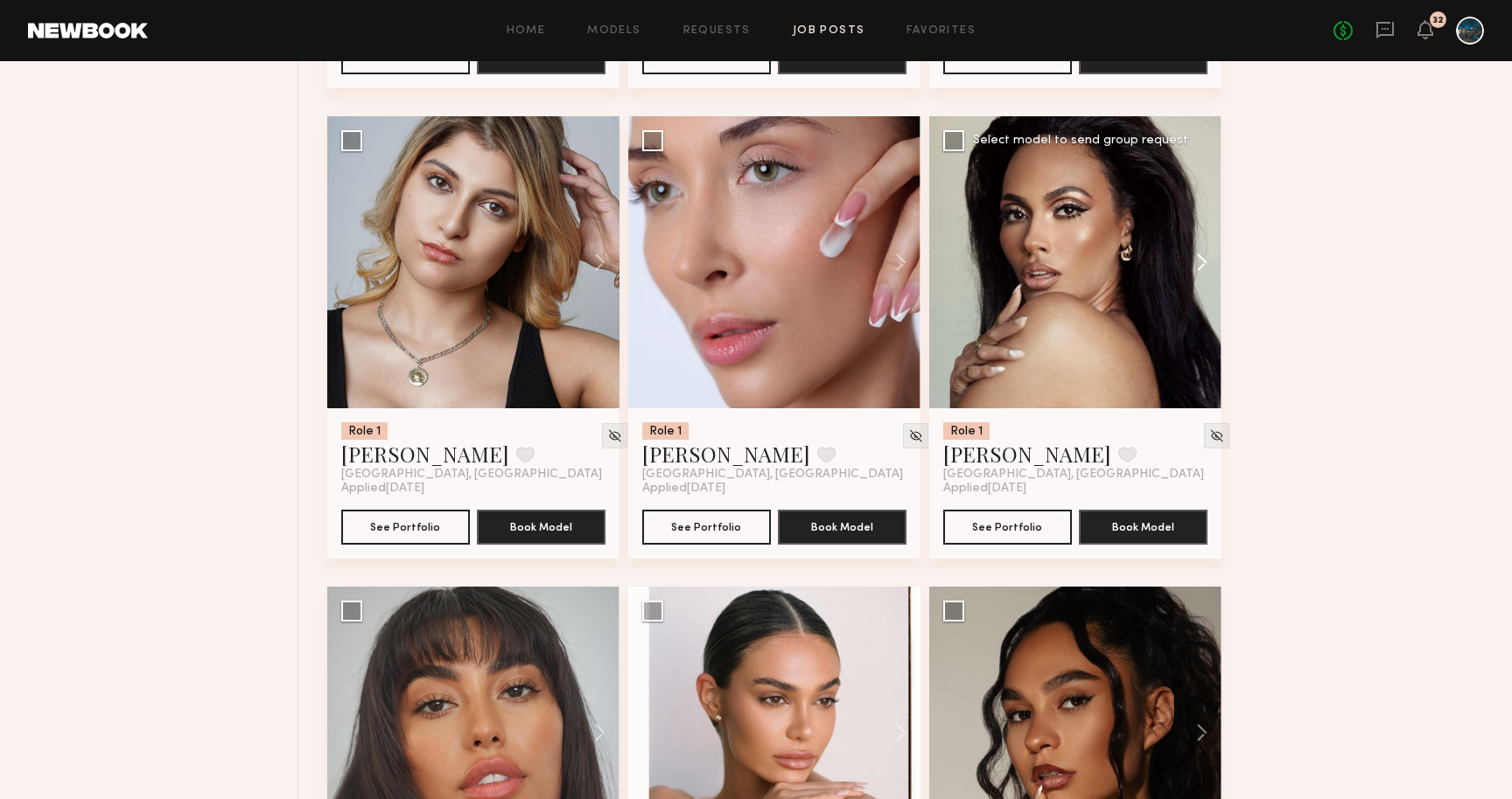
click at [1211, 264] on button at bounding box center [1194, 262] width 56 height 293
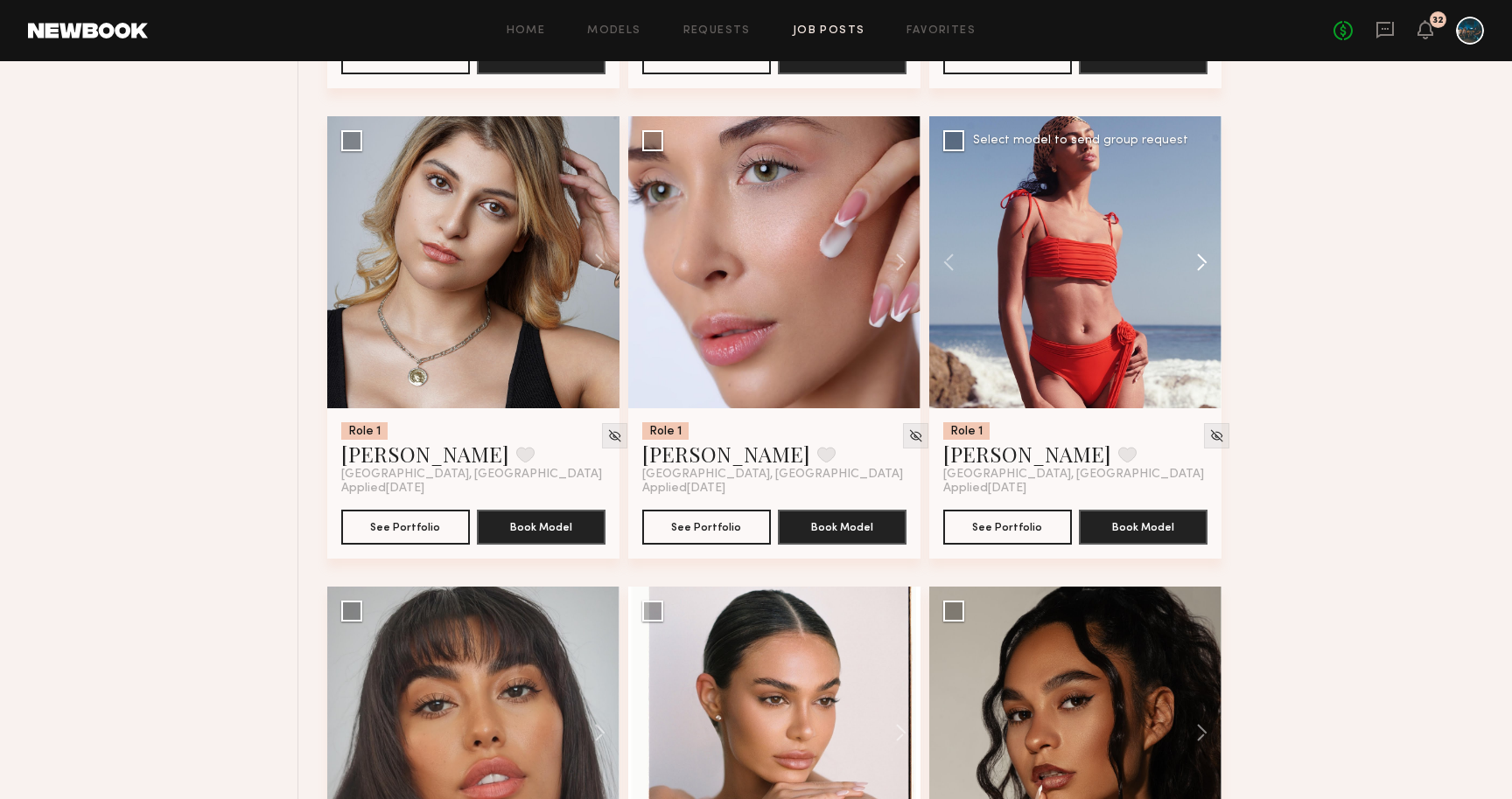
click at [1207, 264] on button at bounding box center [1194, 262] width 56 height 293
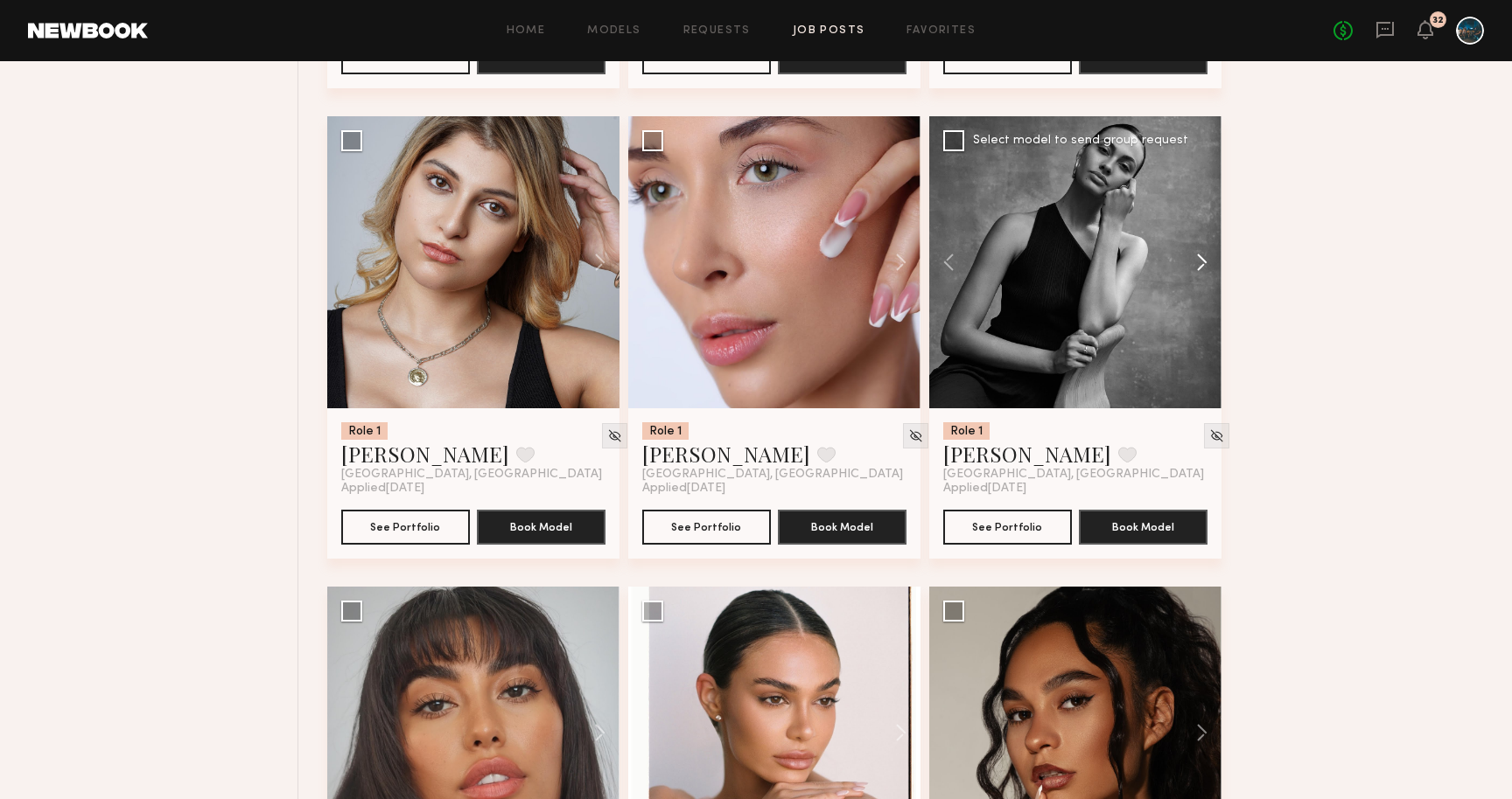
click at [1203, 269] on button at bounding box center [1194, 262] width 56 height 293
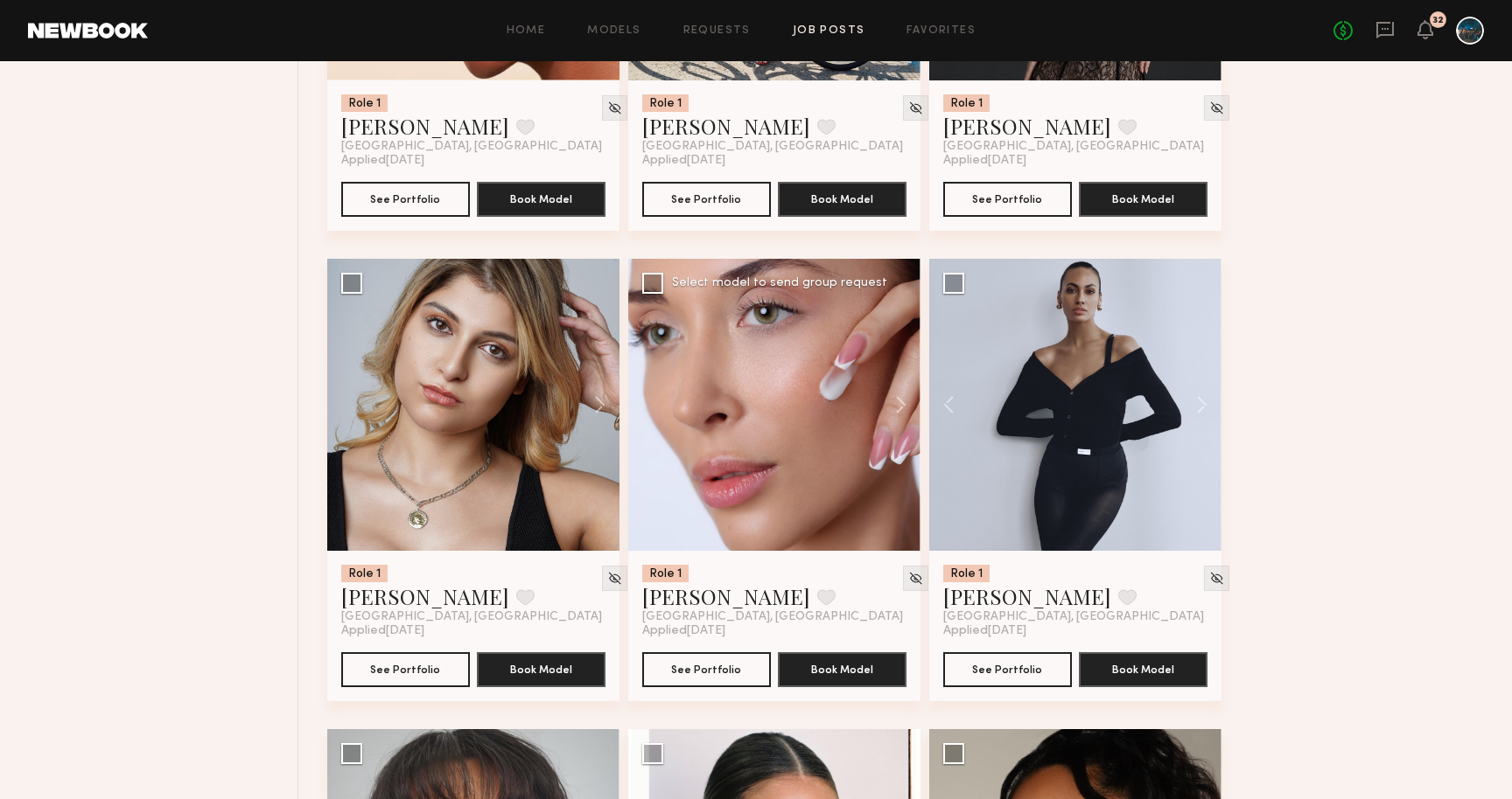
scroll to position [1008, 0]
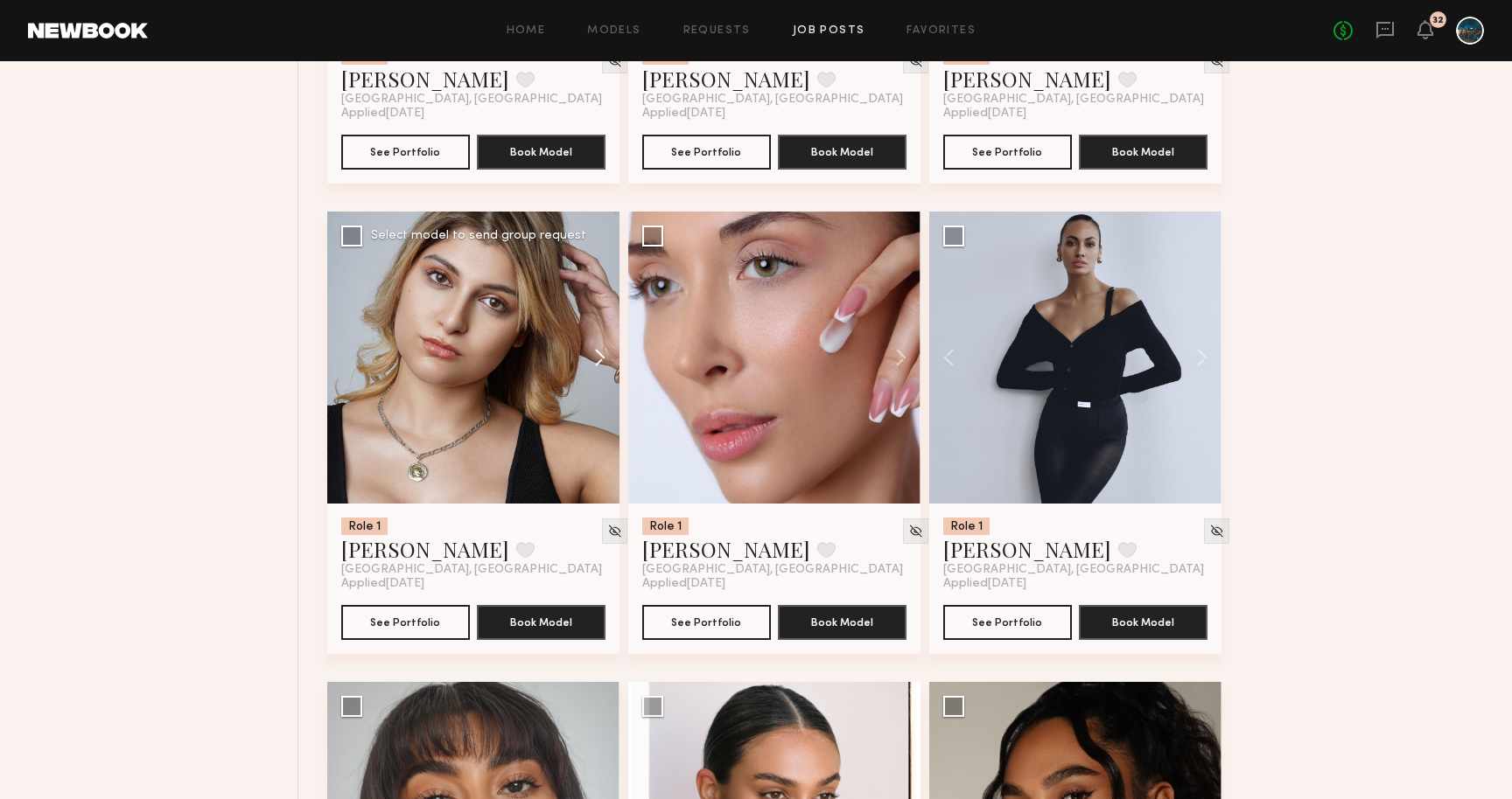
click at [597, 362] on button at bounding box center [592, 358] width 56 height 293
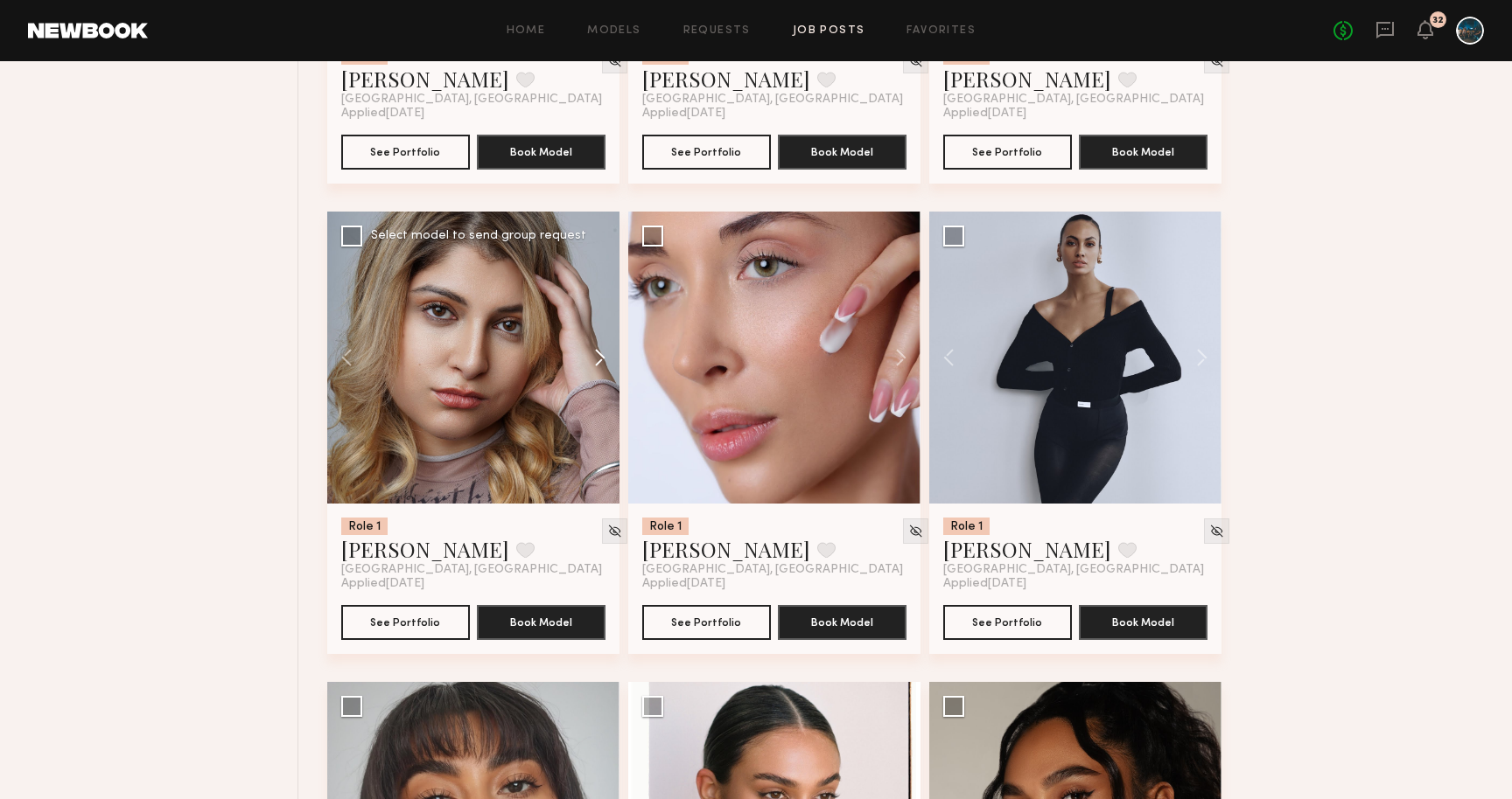
click at [597, 362] on button at bounding box center [592, 358] width 56 height 293
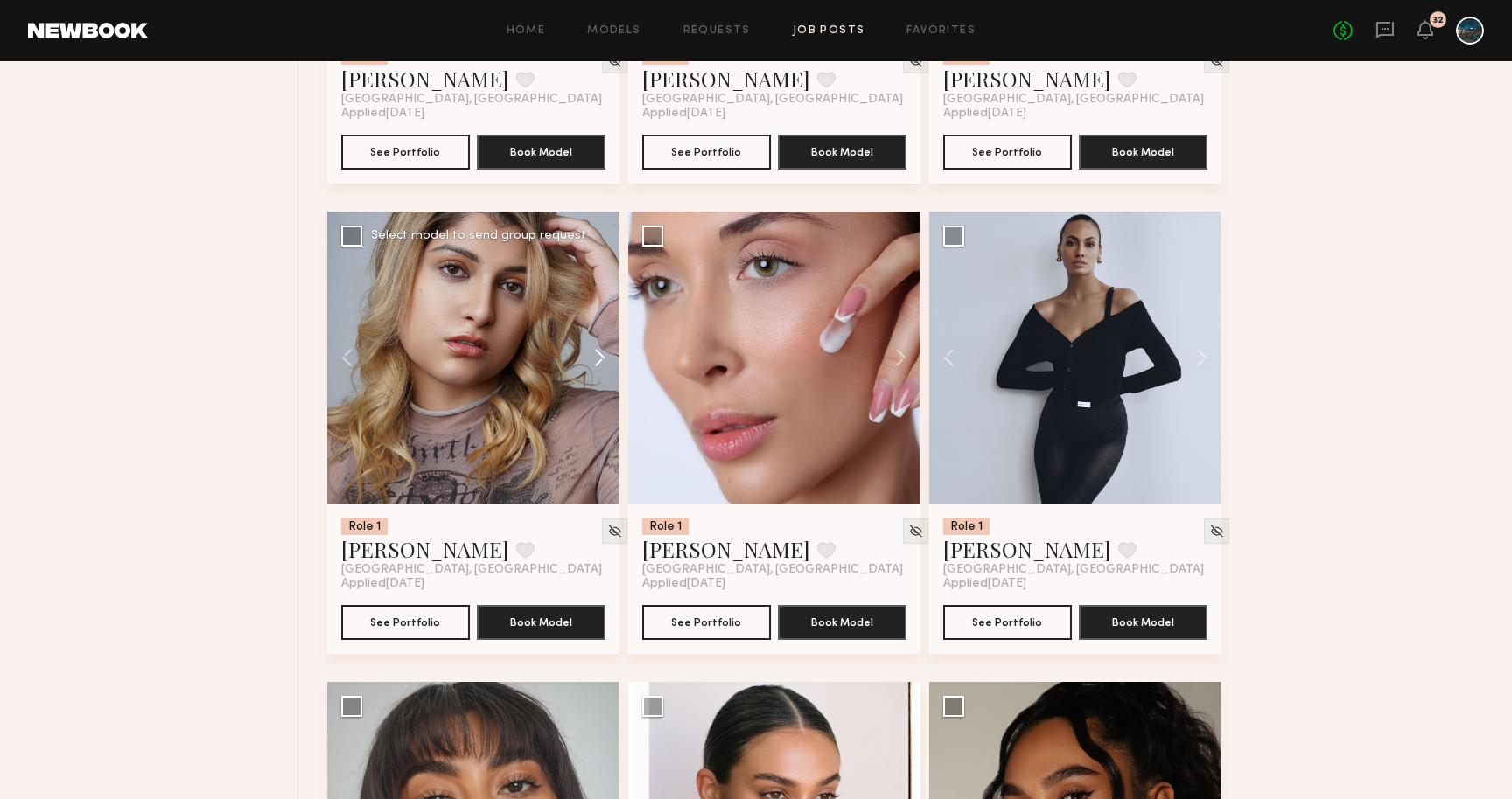
scroll to position [0, 0]
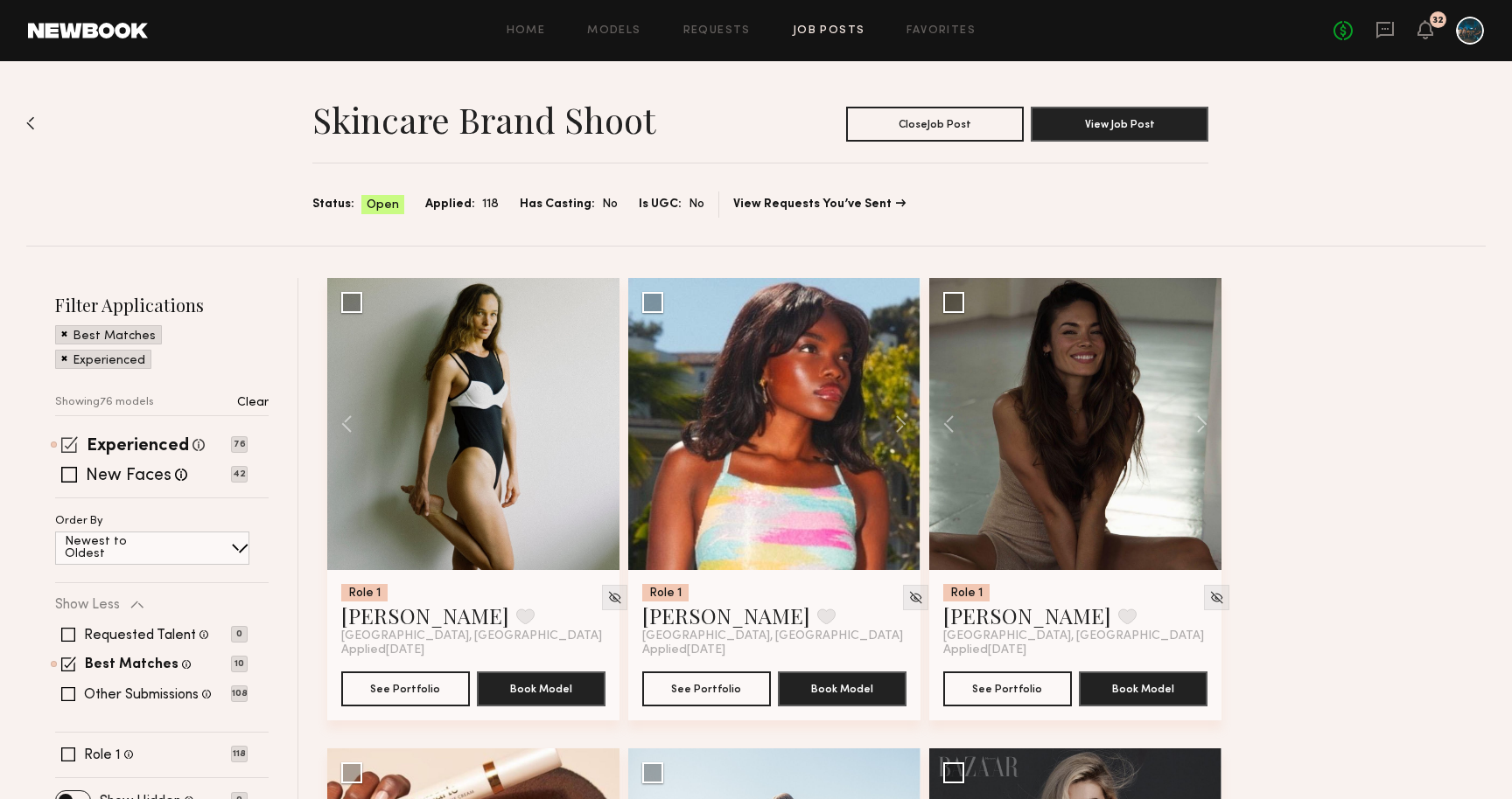
click at [74, 447] on span at bounding box center [69, 444] width 17 height 17
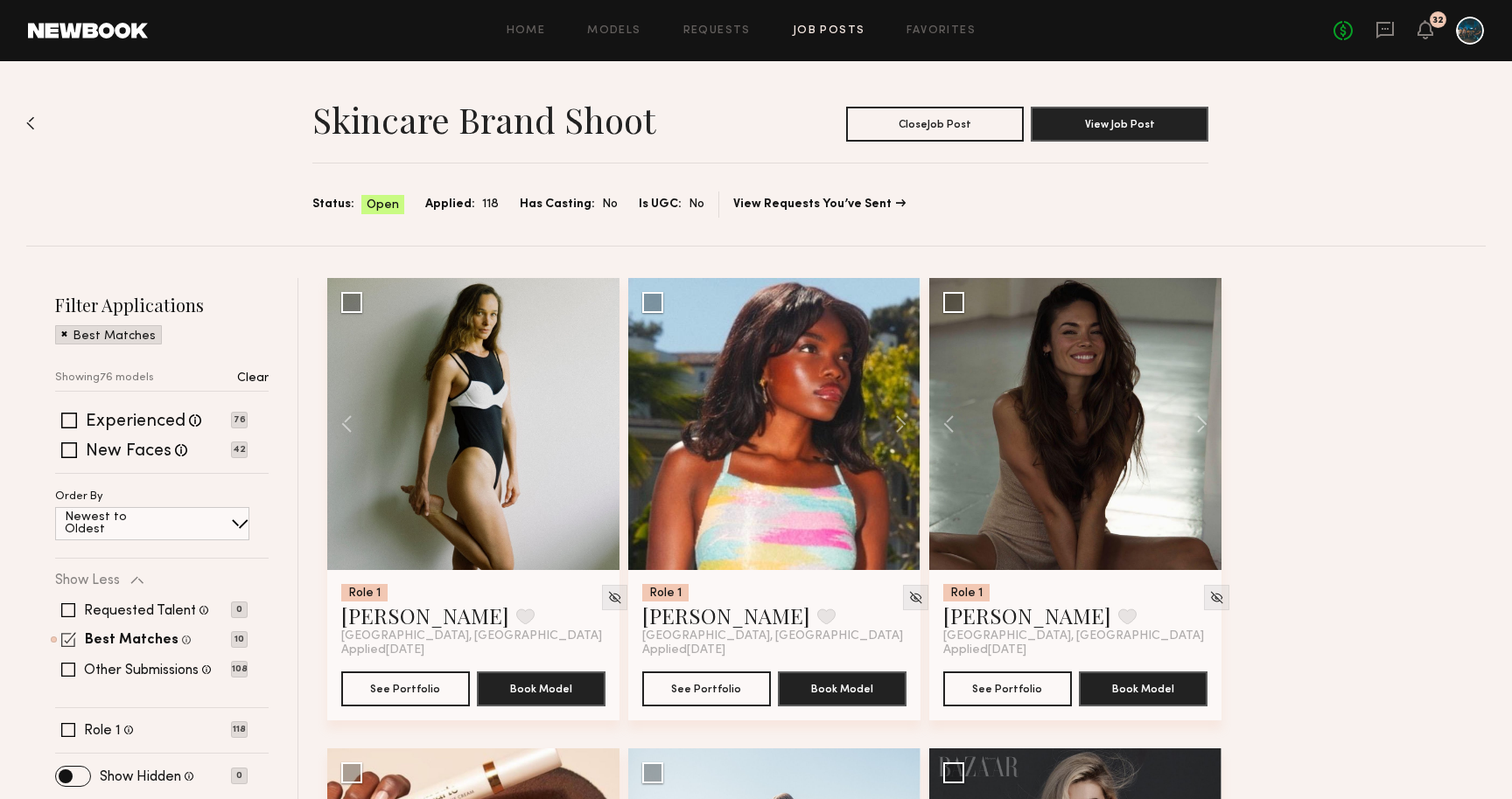
click at [67, 644] on span at bounding box center [68, 639] width 15 height 15
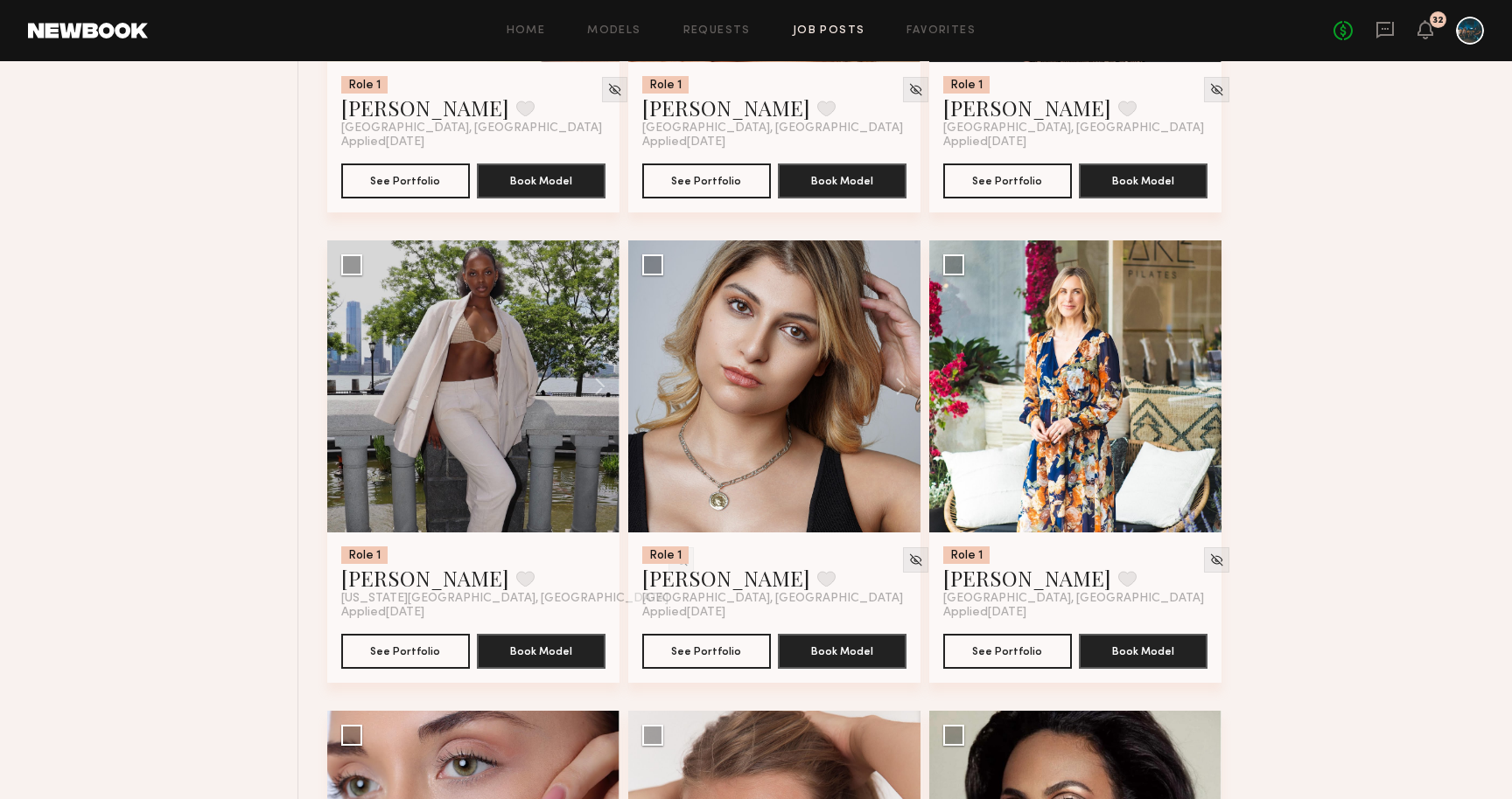
scroll to position [987, 0]
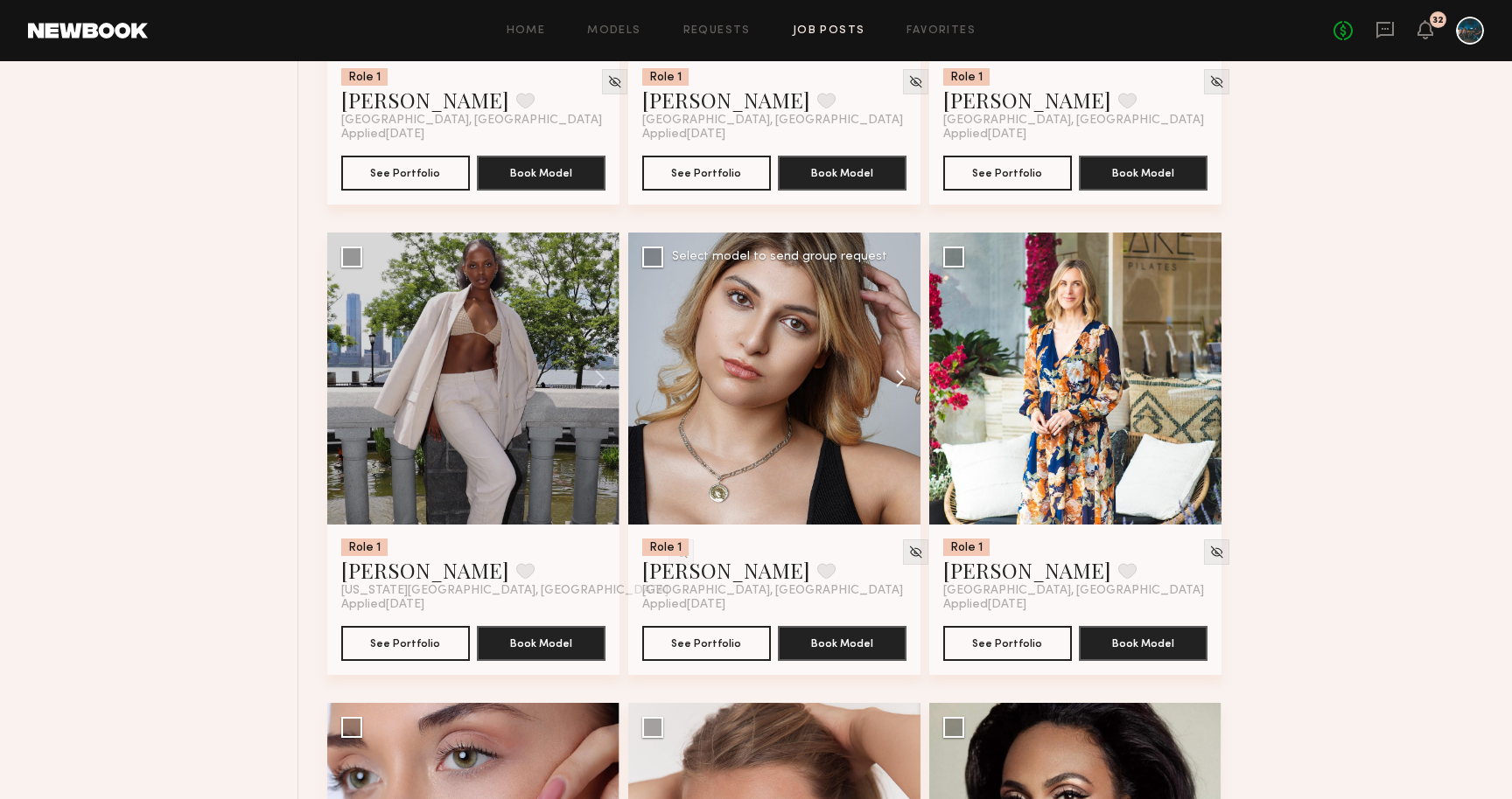
click at [896, 371] on button at bounding box center [892, 379] width 56 height 293
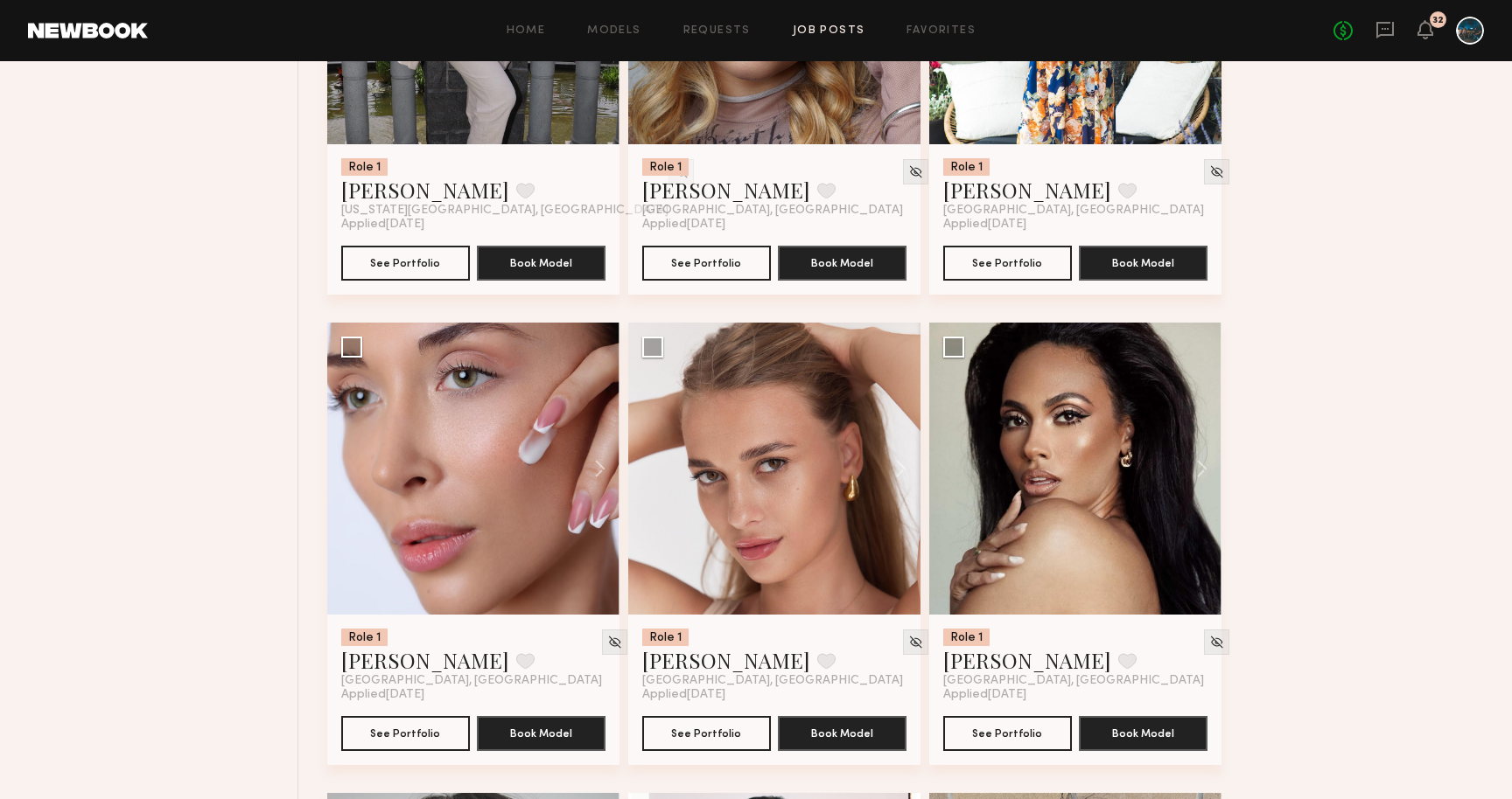
scroll to position [1388, 0]
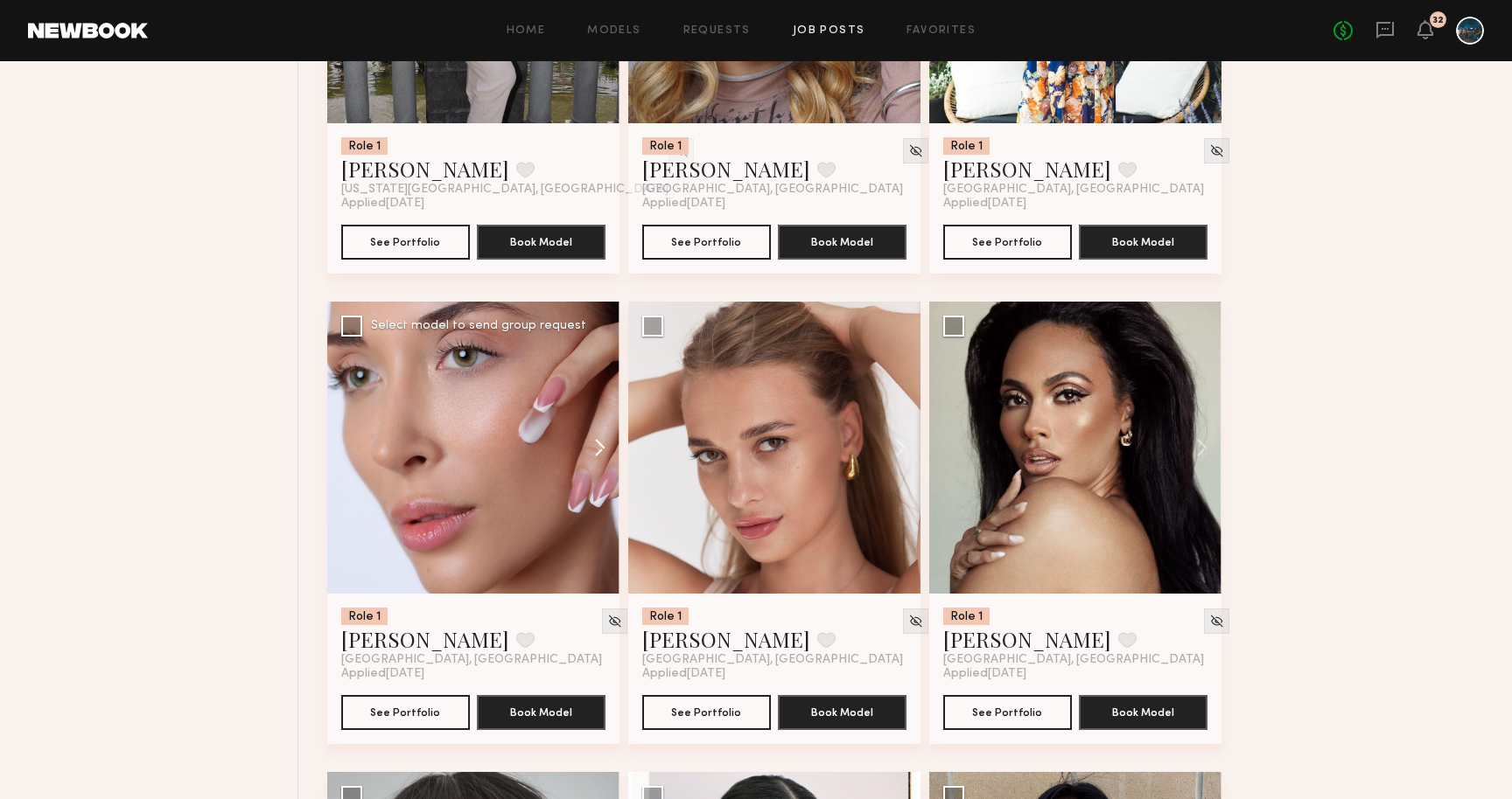
click at [590, 454] on button at bounding box center [592, 447] width 56 height 293
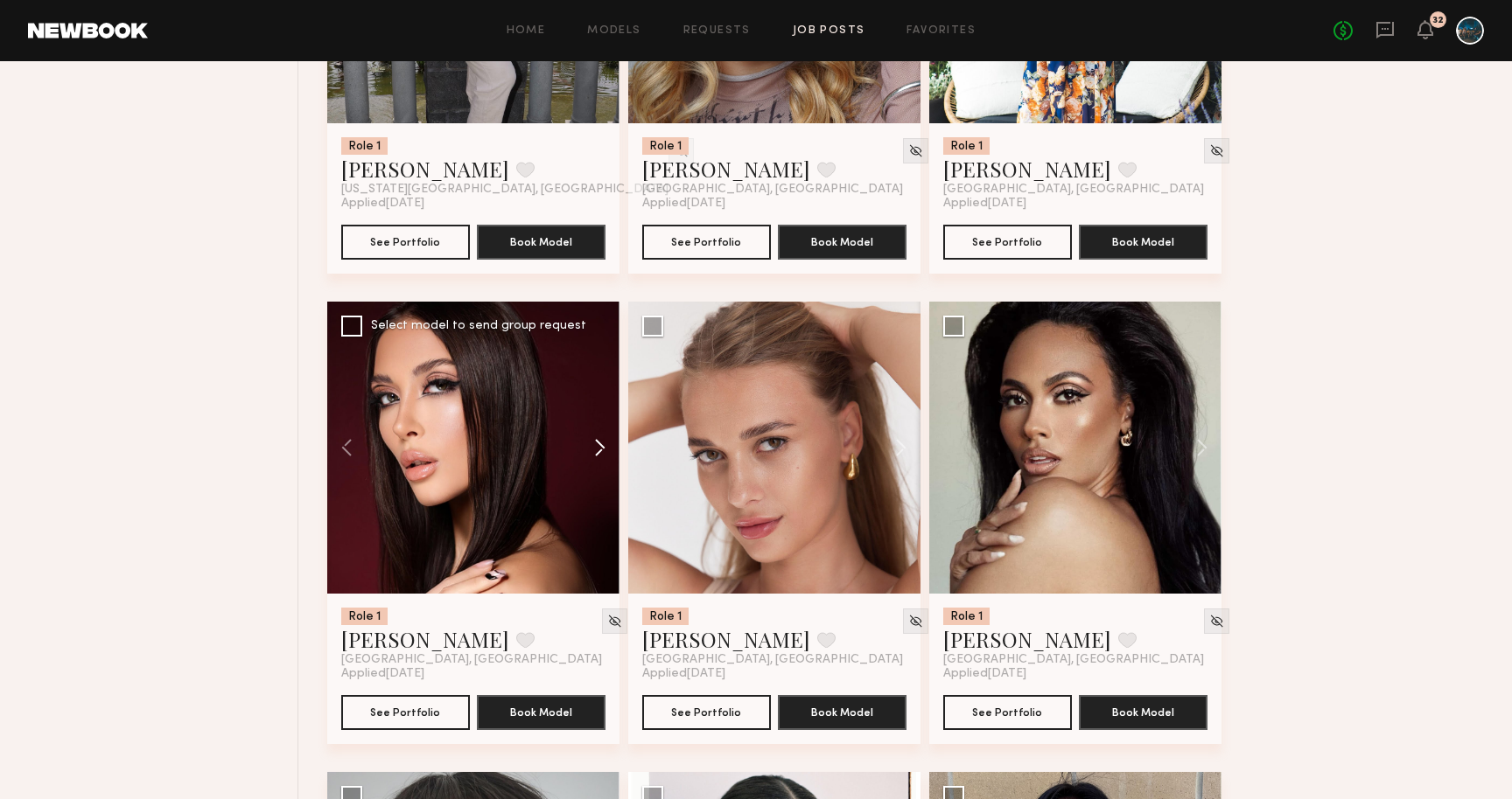
click at [595, 451] on button at bounding box center [592, 447] width 56 height 293
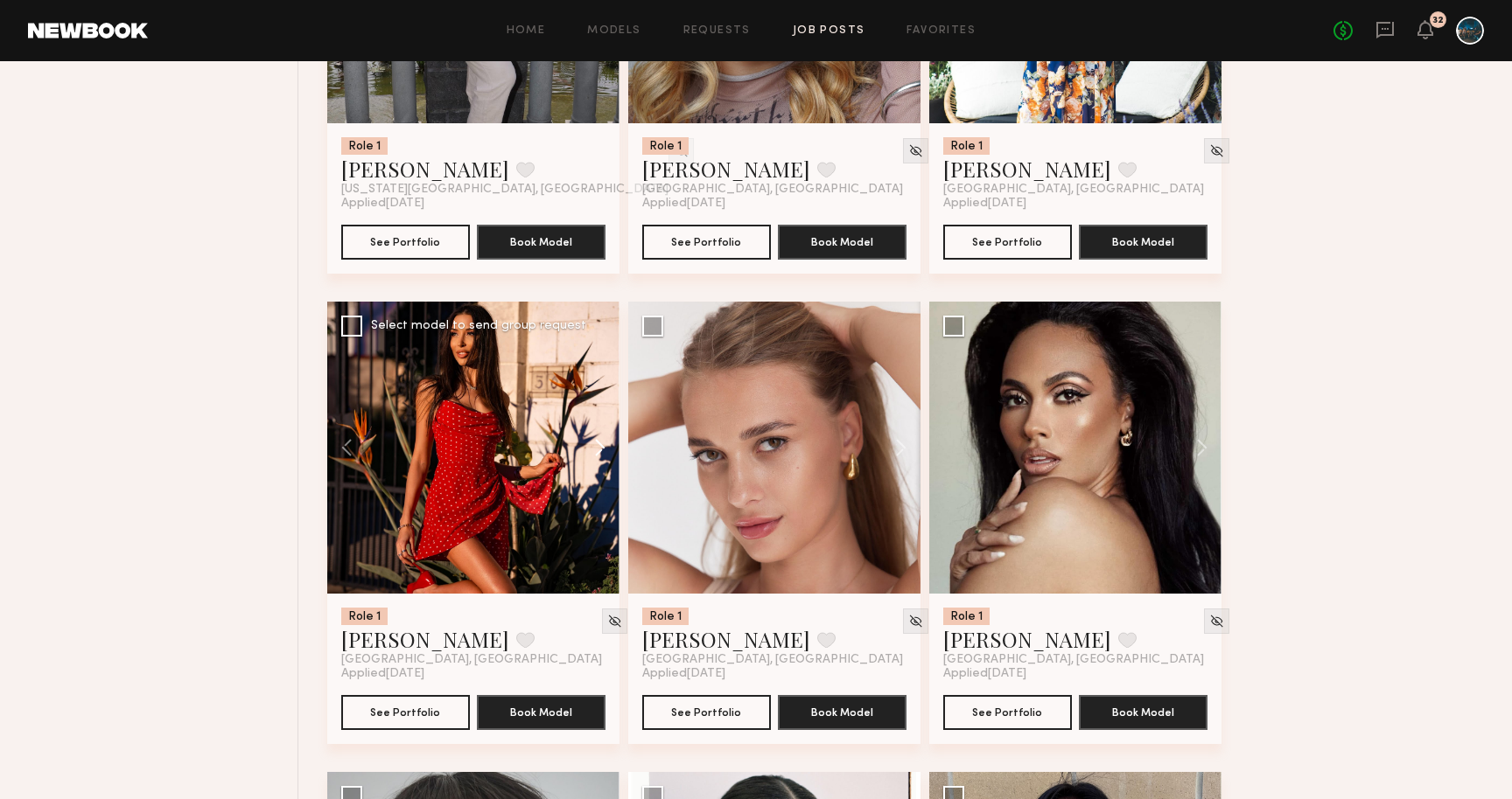
click at [595, 451] on button at bounding box center [592, 447] width 56 height 293
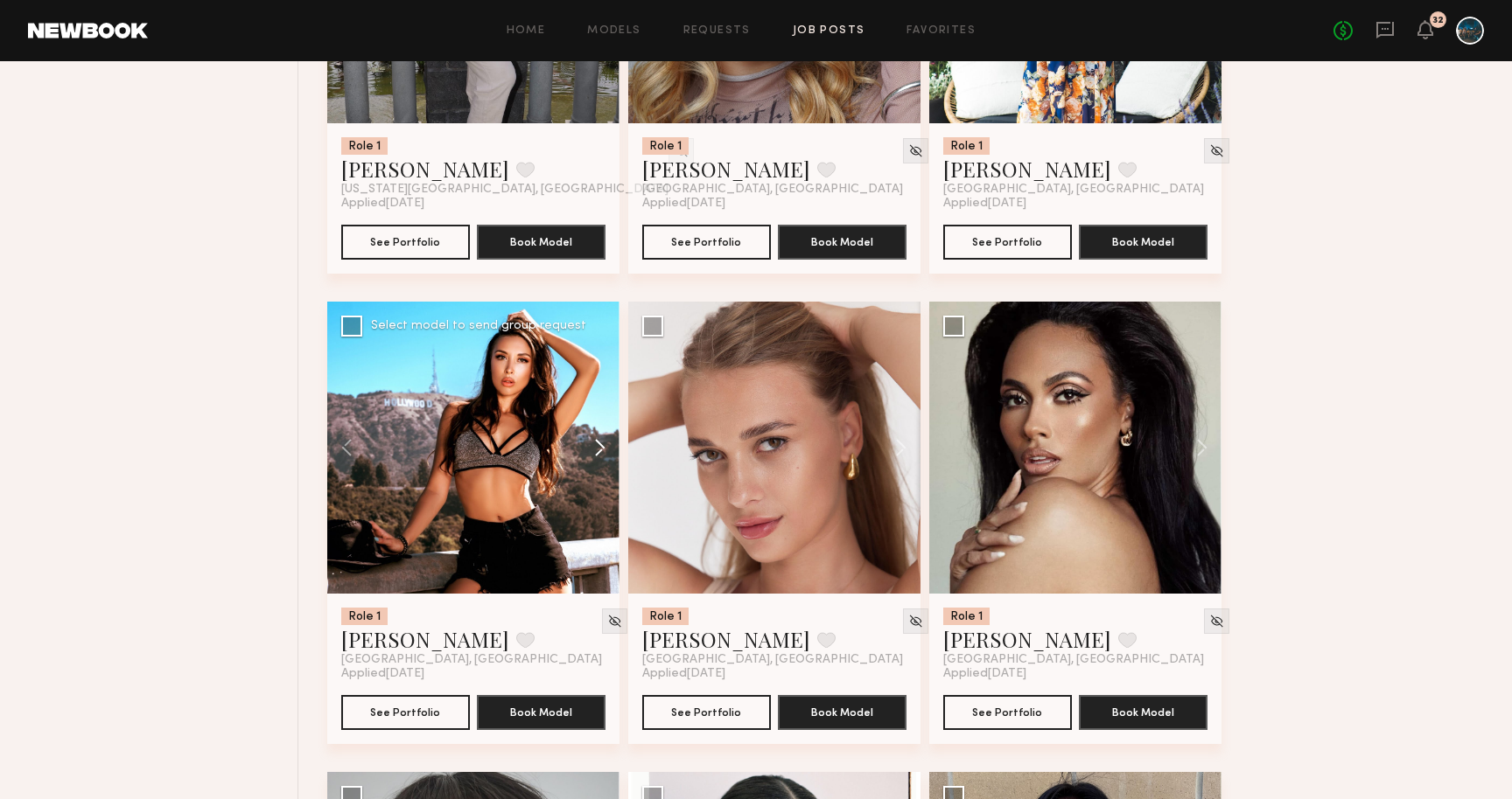
click at [595, 451] on button at bounding box center [592, 447] width 56 height 293
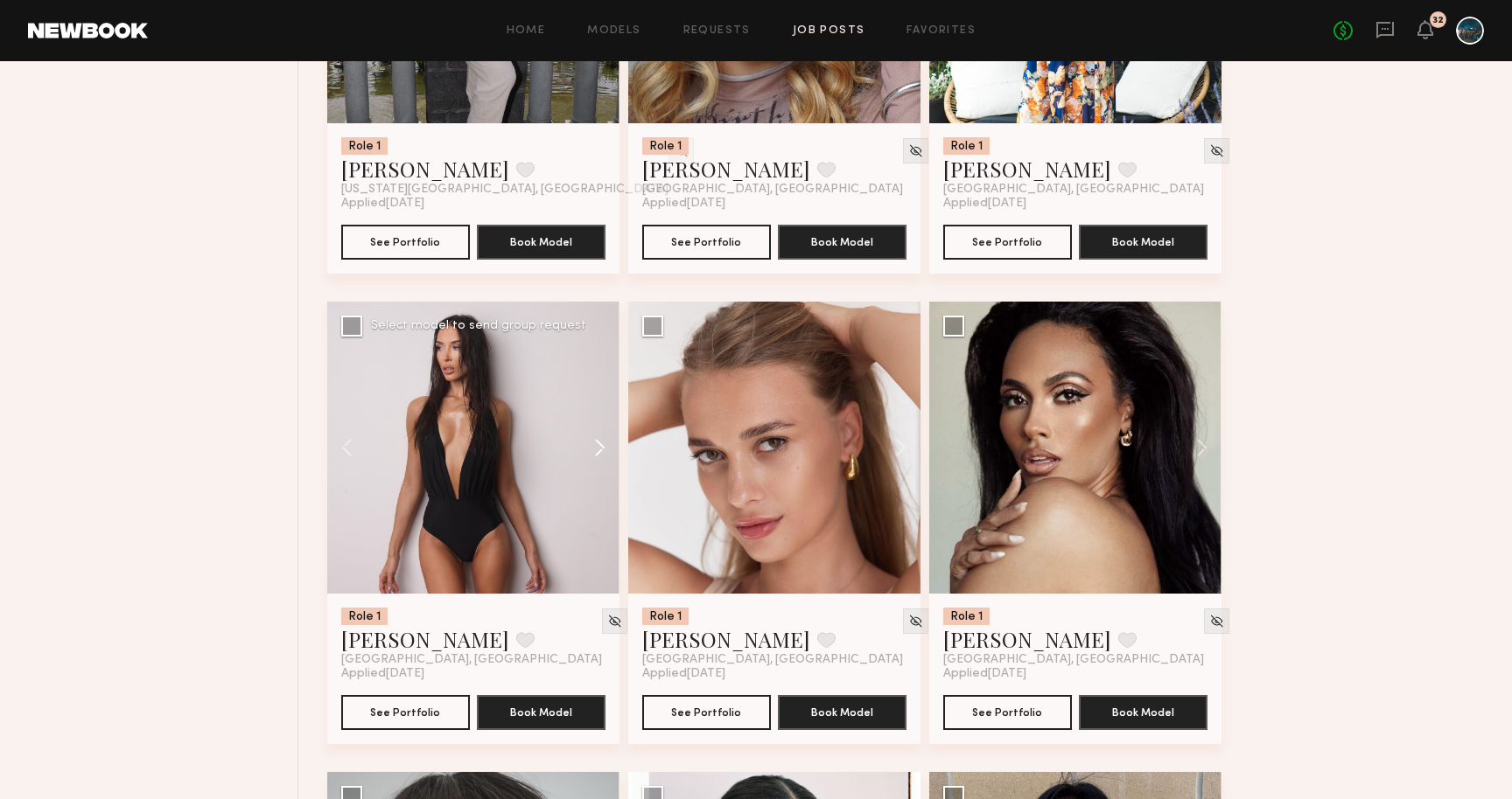
click at [595, 451] on button at bounding box center [592, 447] width 56 height 293
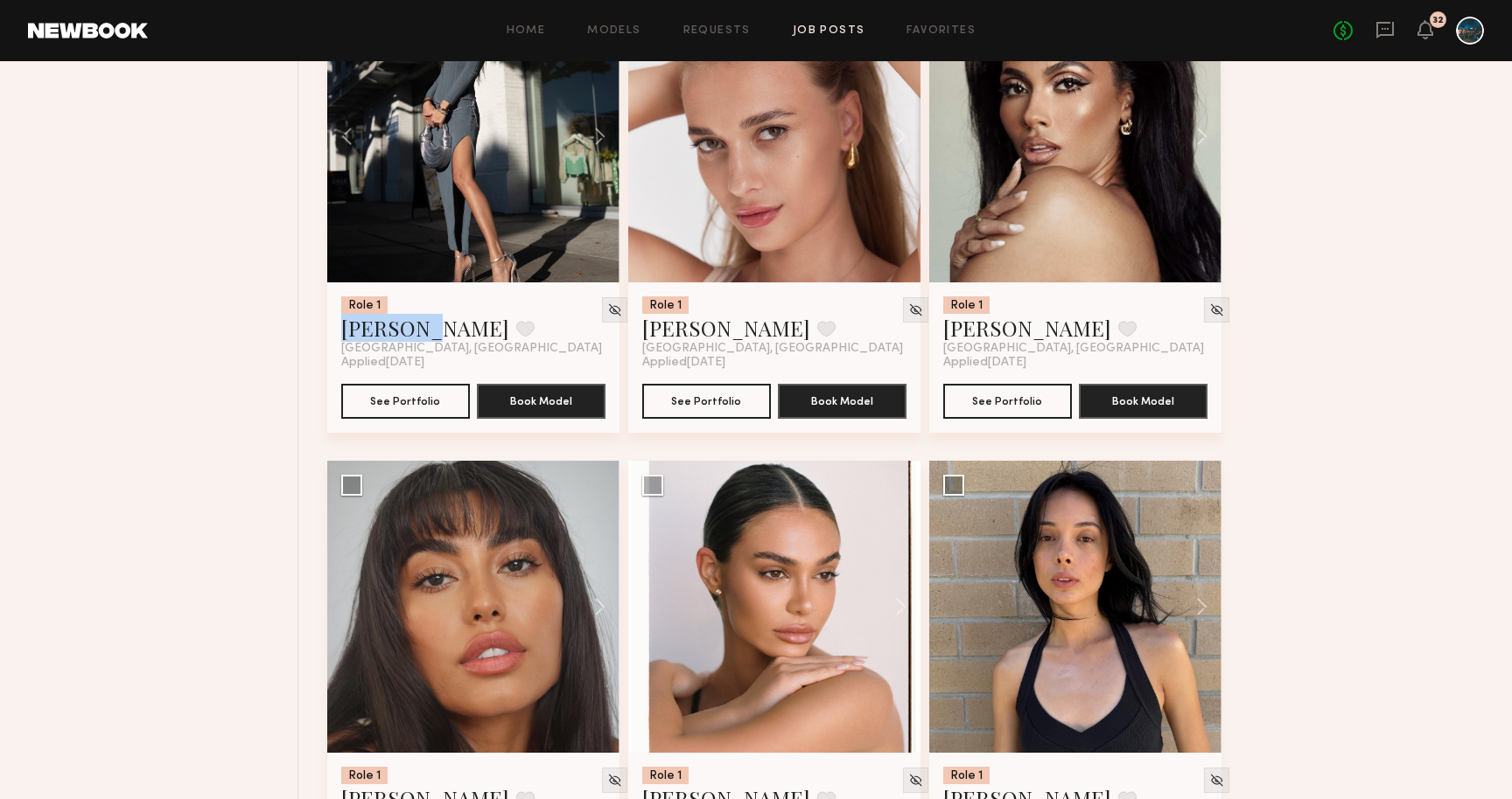
scroll to position [1837, 0]
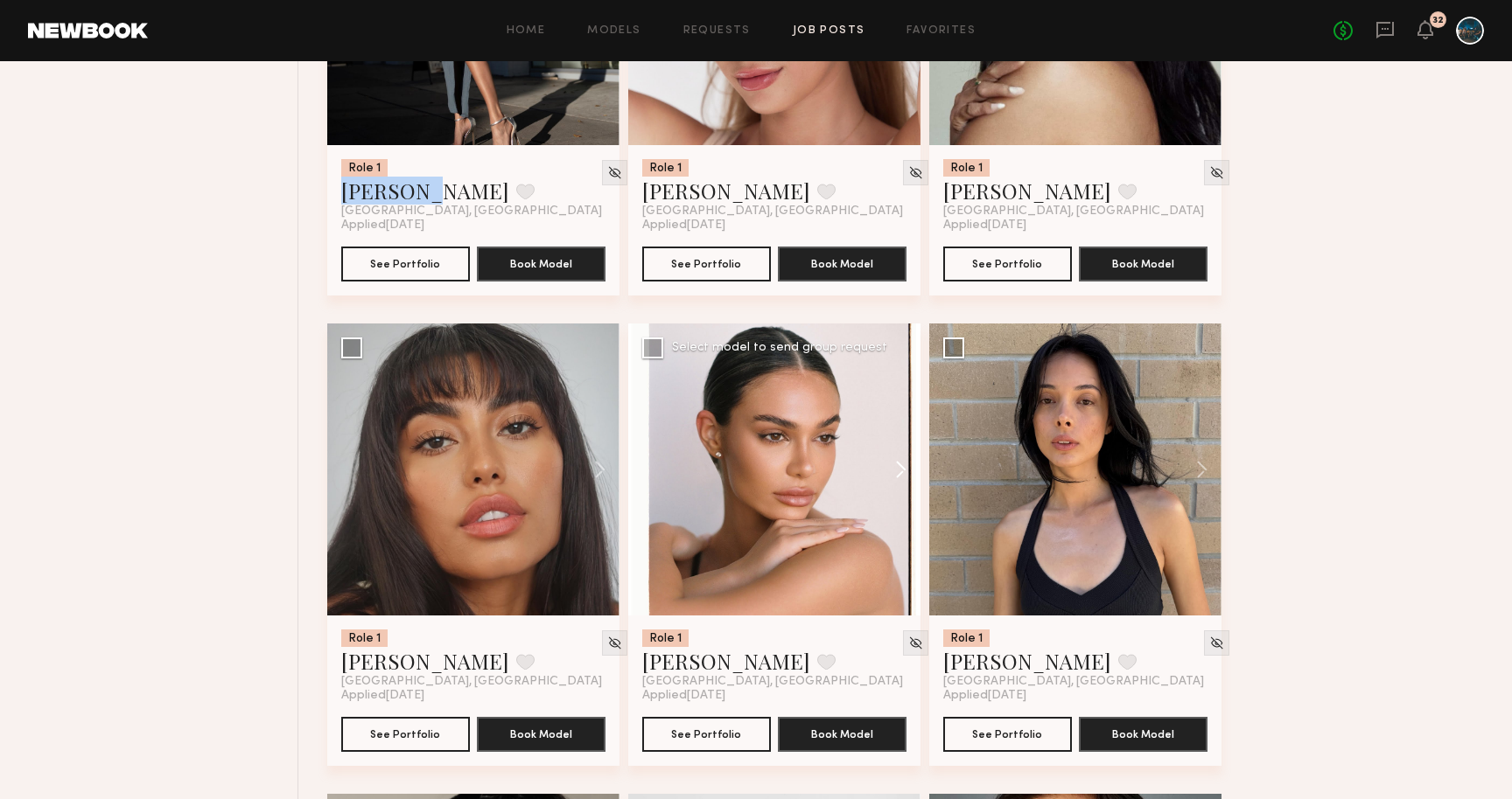
click at [890, 471] on button at bounding box center [892, 469] width 56 height 293
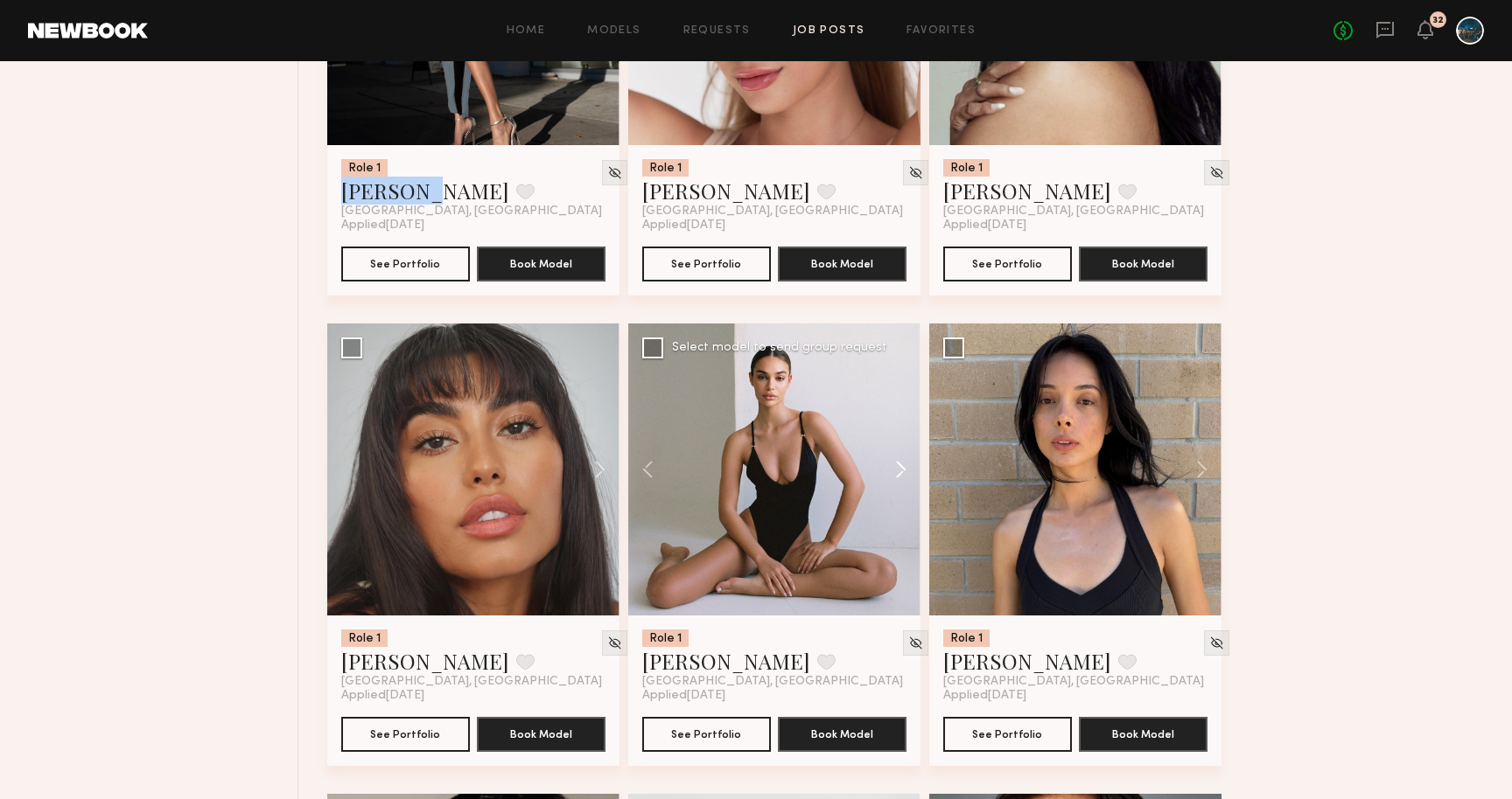
click at [890, 471] on button at bounding box center [892, 469] width 56 height 293
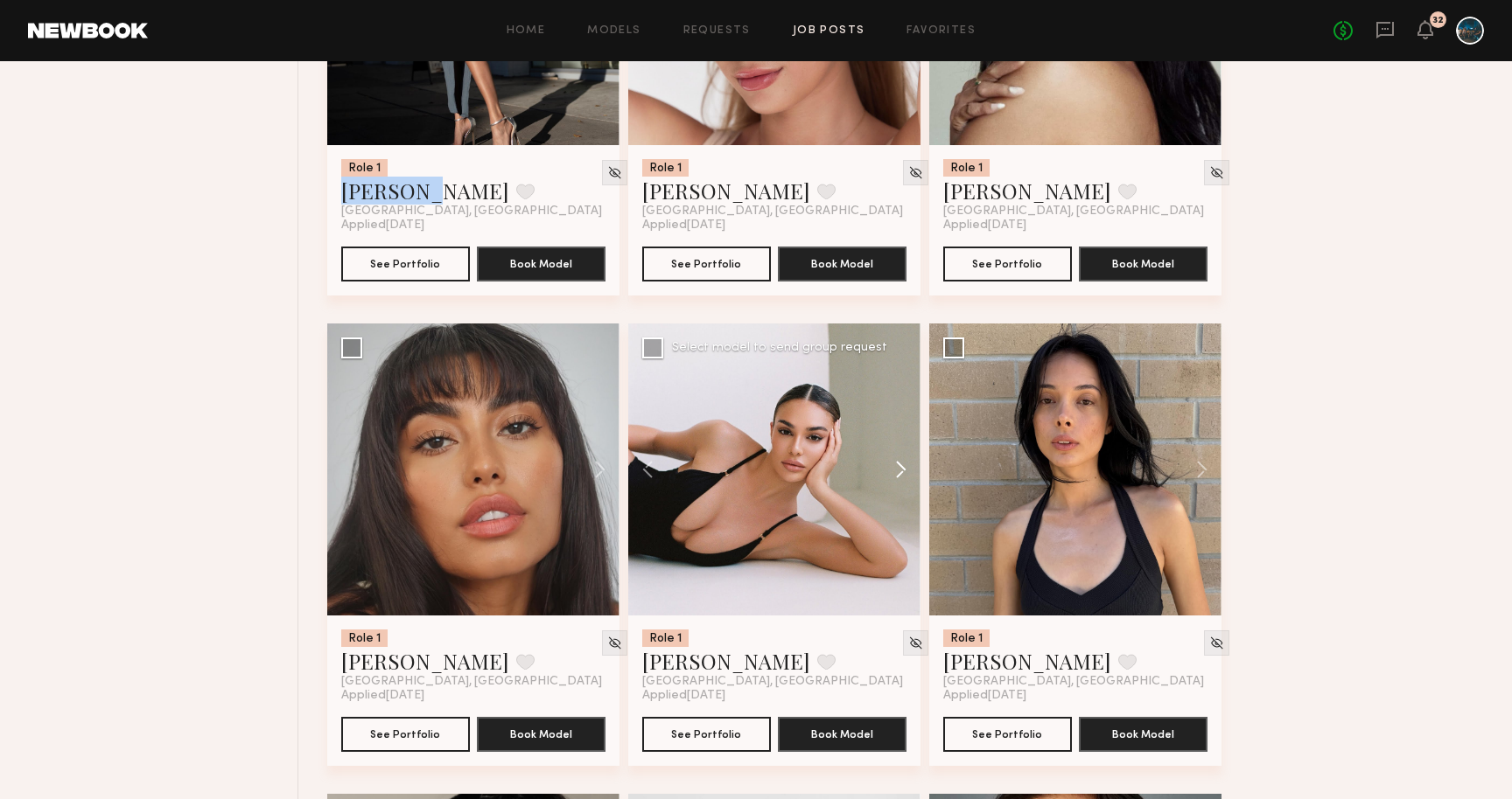
click at [890, 471] on button at bounding box center [892, 469] width 56 height 293
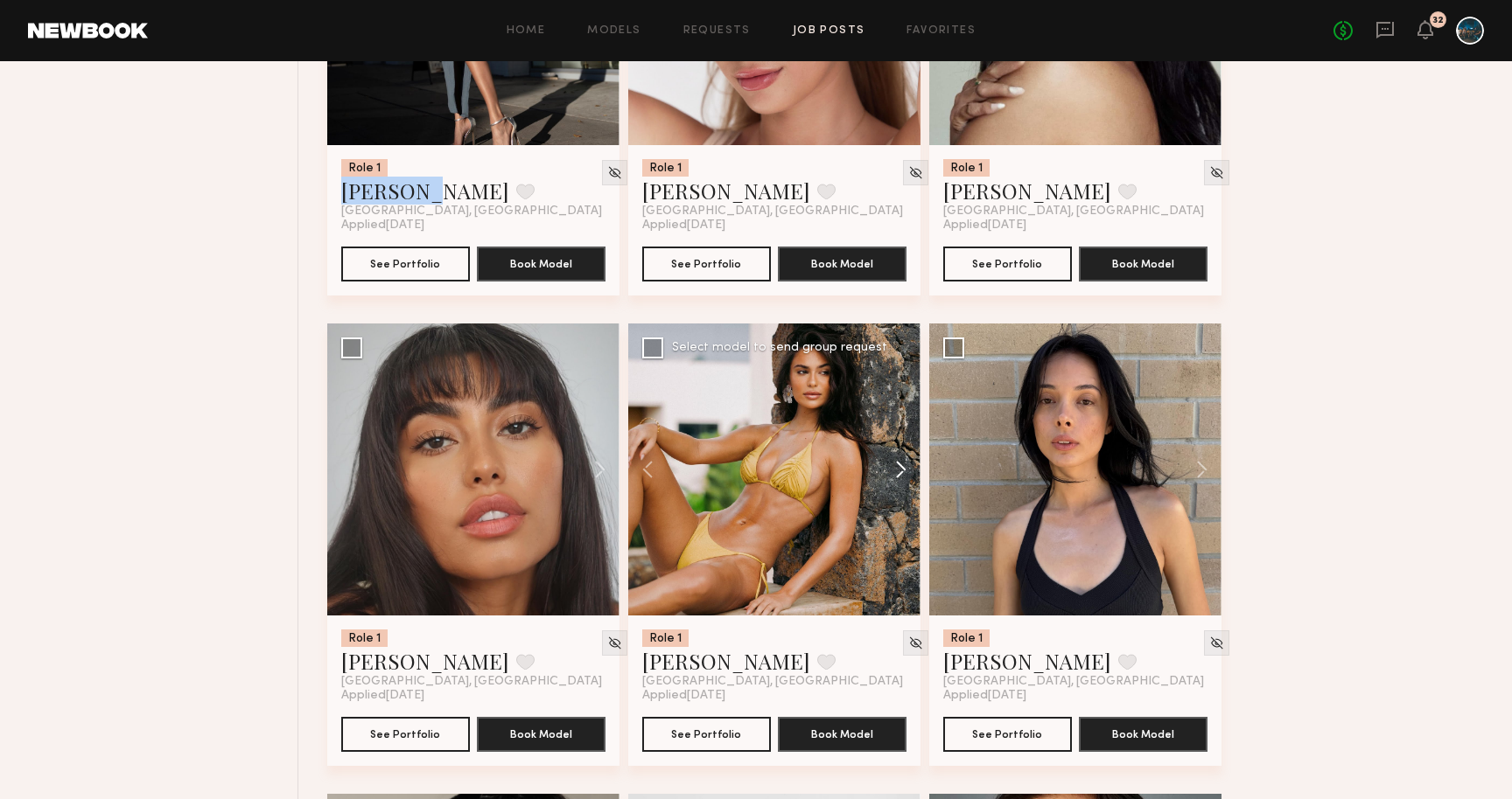
click at [897, 474] on button at bounding box center [892, 469] width 56 height 293
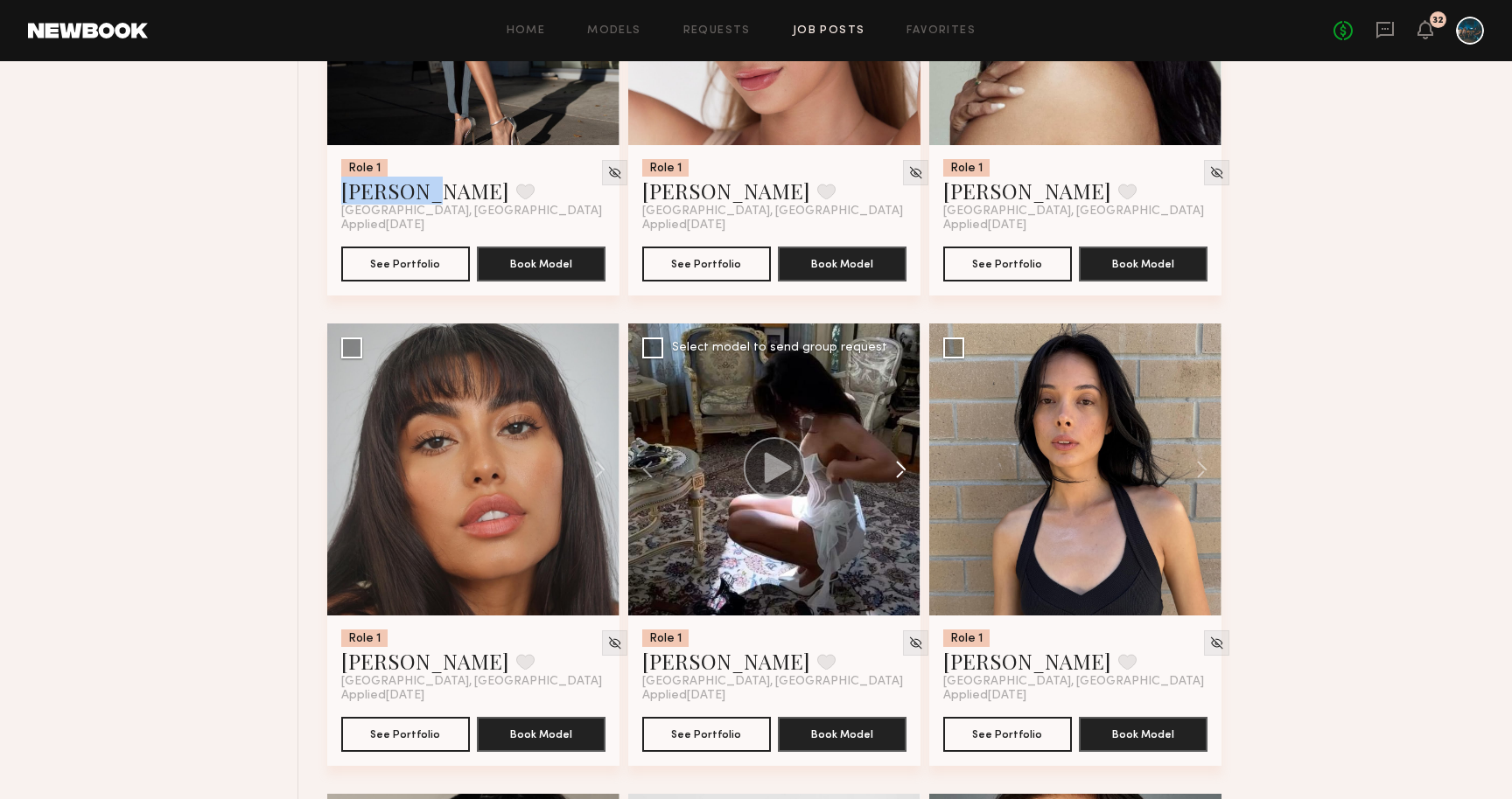
scroll to position [1943, 0]
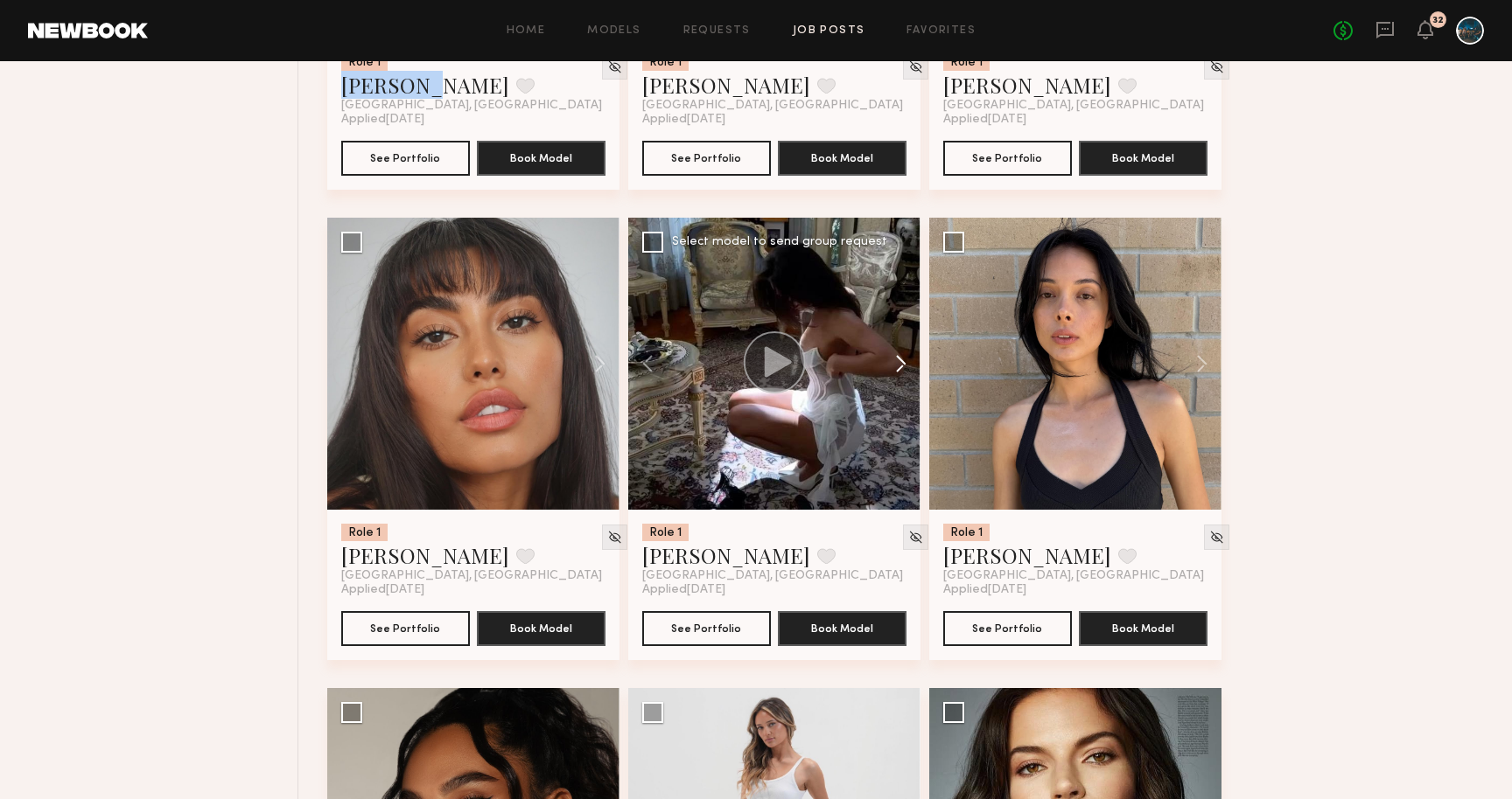
click at [897, 374] on button at bounding box center [892, 364] width 56 height 293
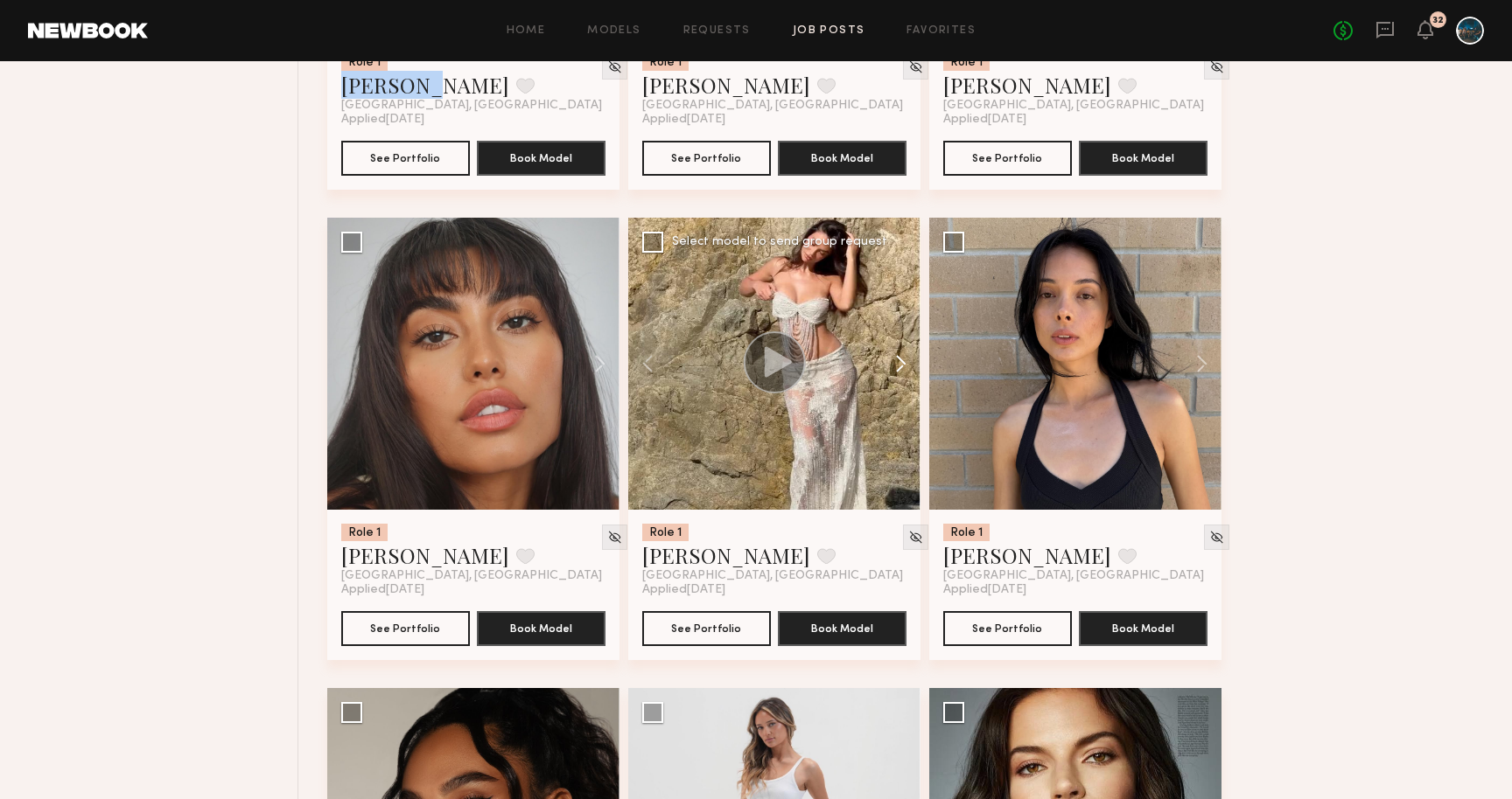
click at [897, 374] on button at bounding box center [892, 364] width 56 height 293
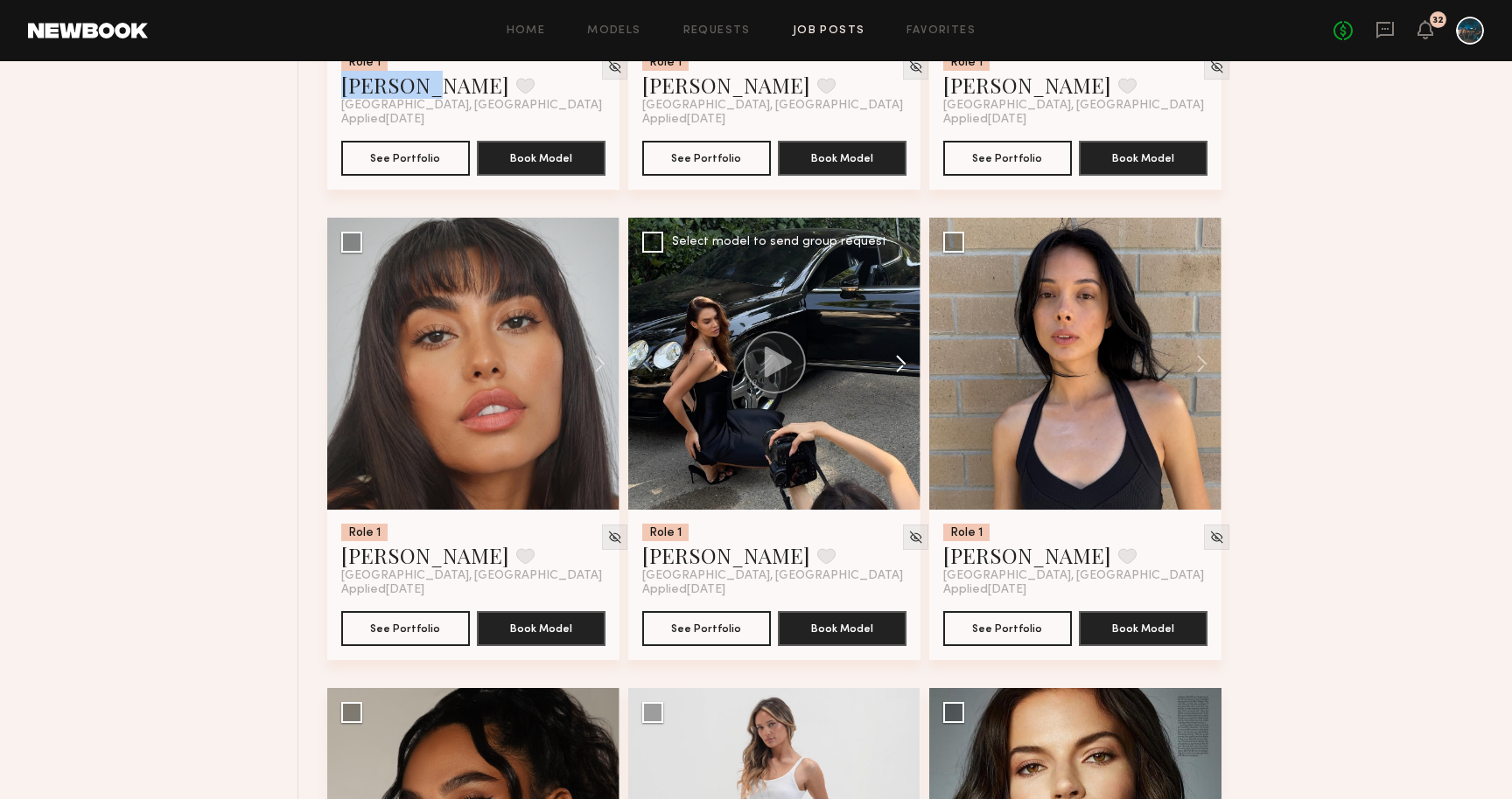
click at [897, 374] on button at bounding box center [892, 364] width 56 height 293
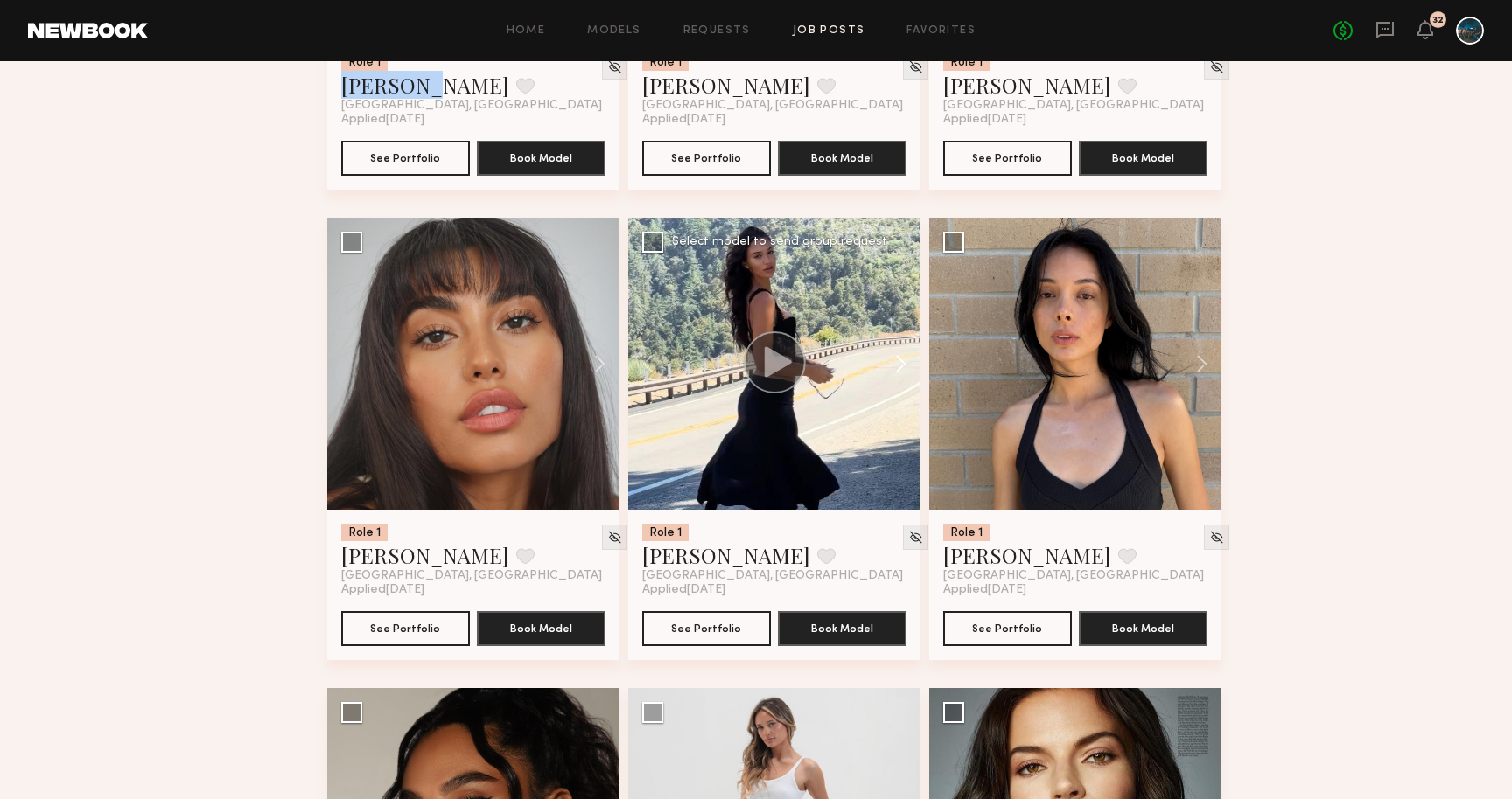
click at [897, 374] on button at bounding box center [892, 364] width 56 height 293
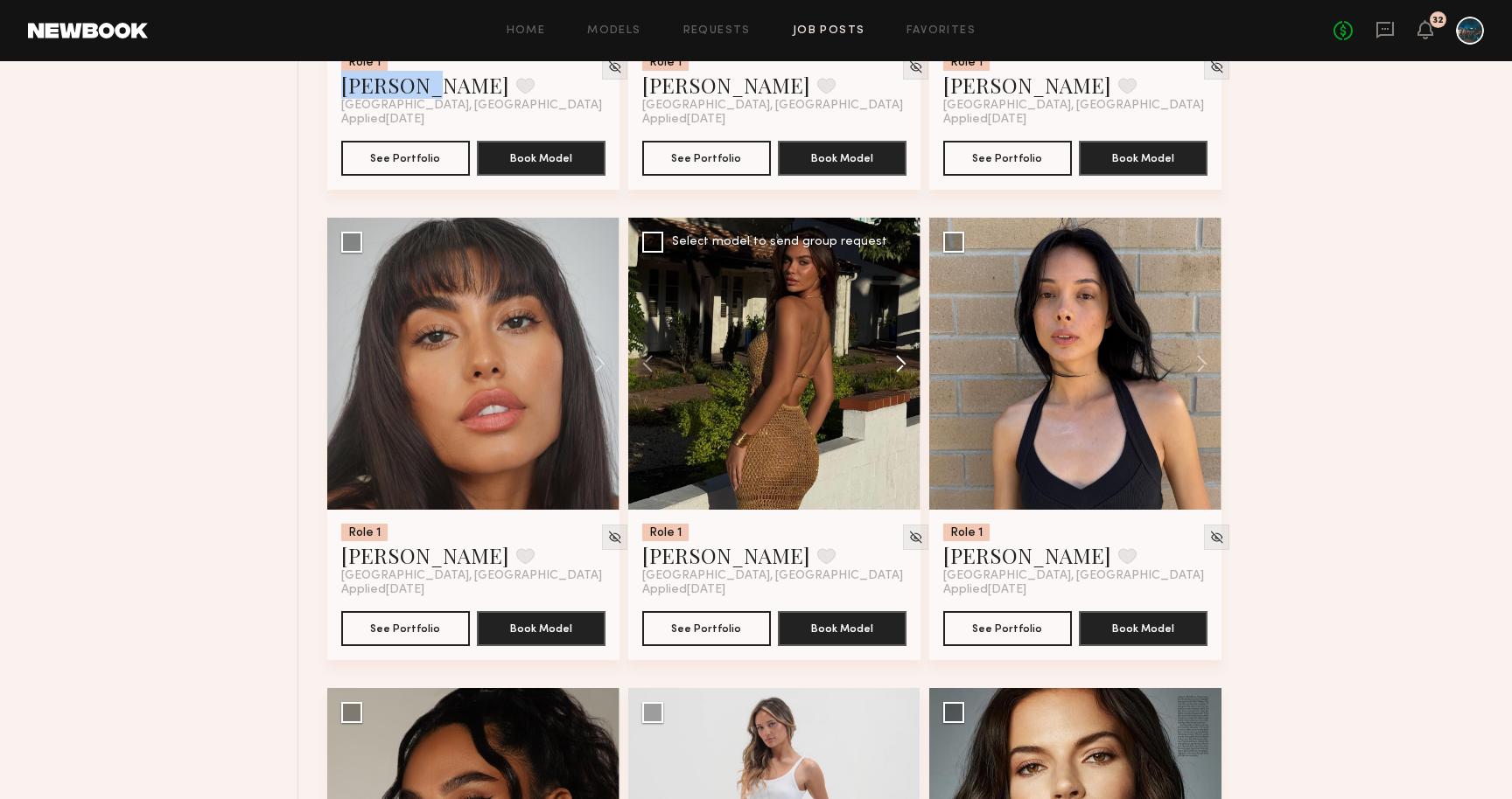
click at [897, 374] on button at bounding box center [892, 364] width 56 height 293
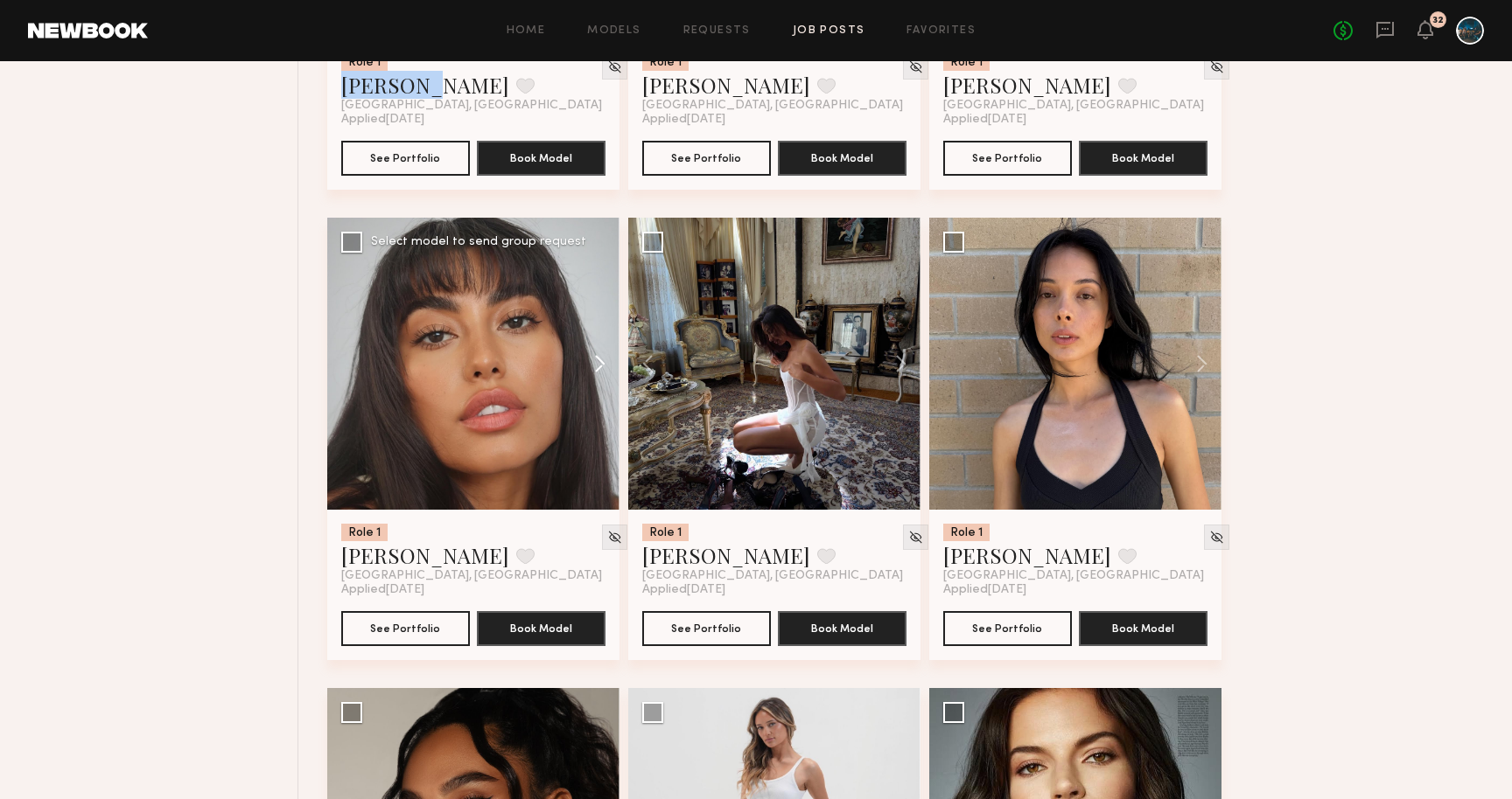
click at [594, 371] on button at bounding box center [592, 364] width 56 height 293
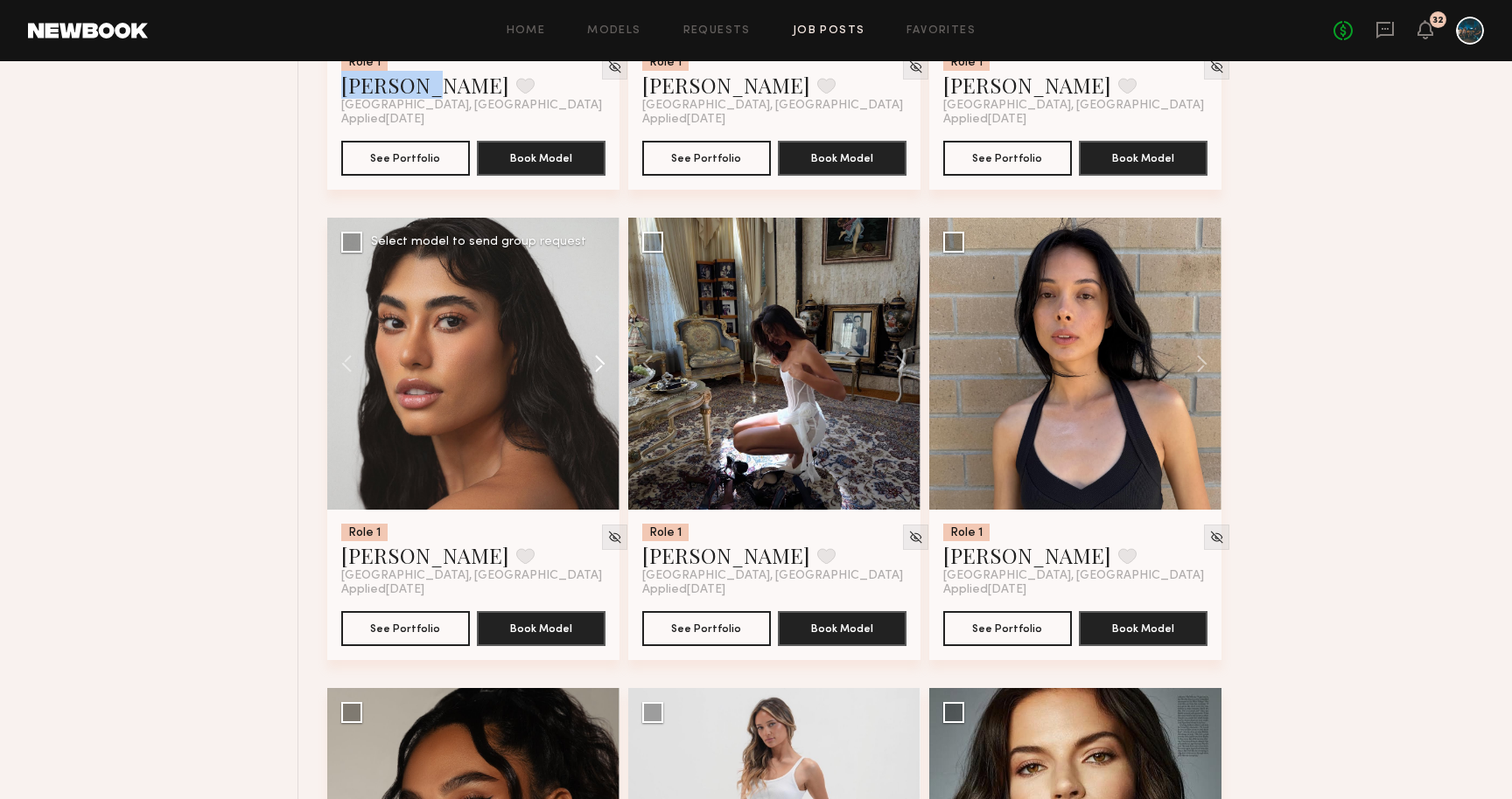
click at [594, 371] on button at bounding box center [592, 364] width 56 height 293
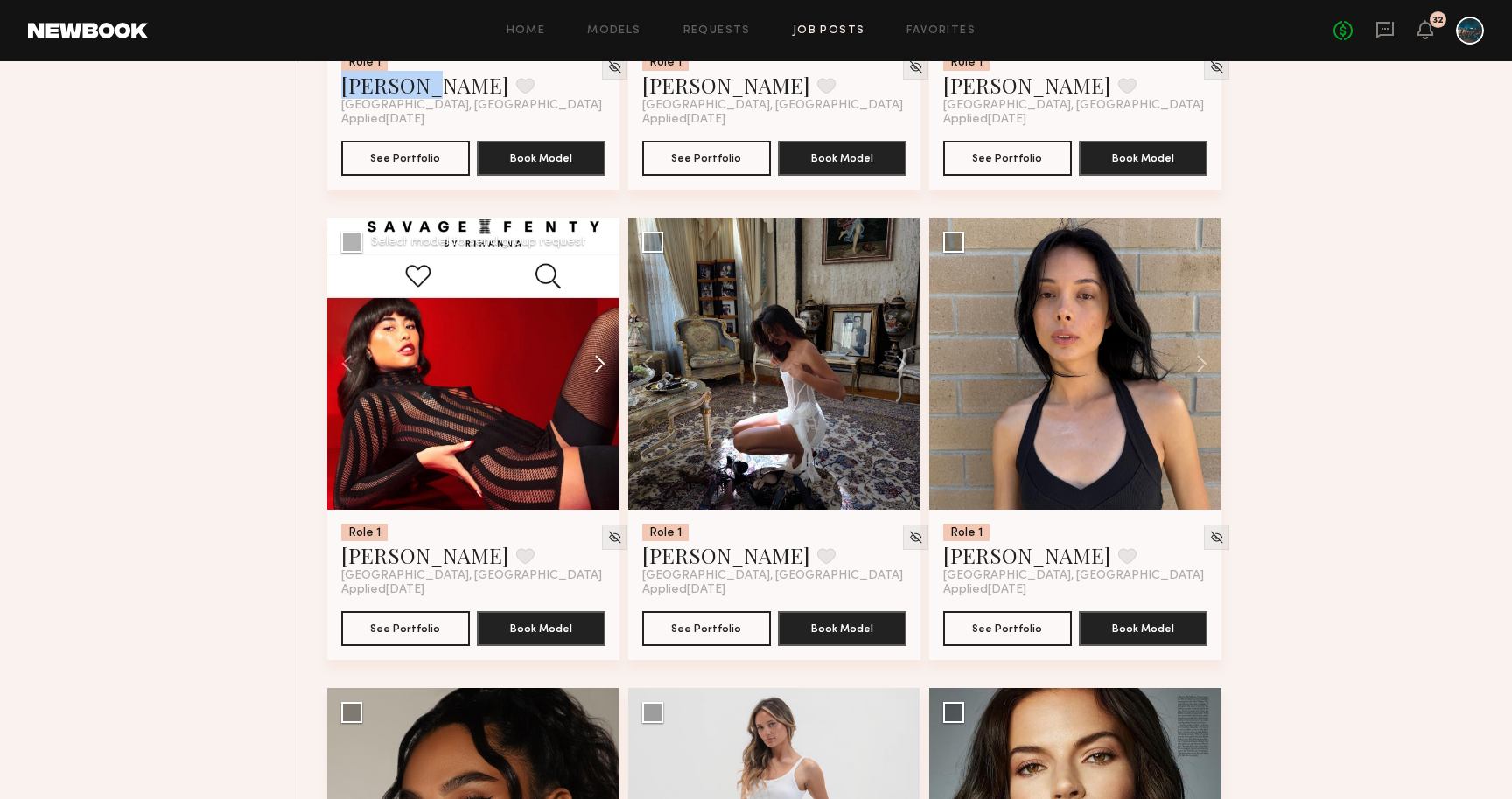
click at [595, 370] on button at bounding box center [592, 364] width 56 height 293
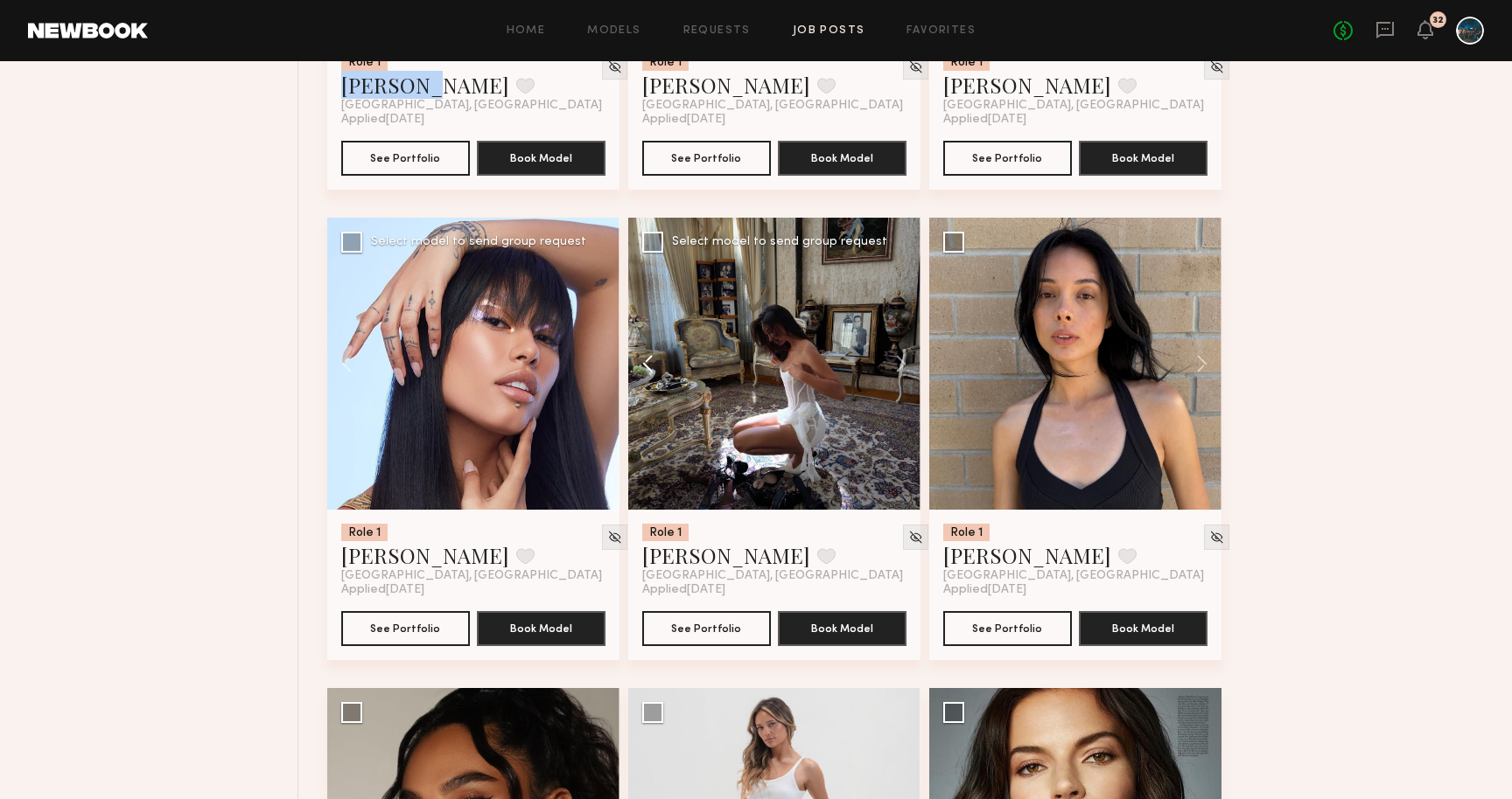
drag, startPoint x: 595, startPoint y: 370, endPoint x: 644, endPoint y: 379, distance: 49.8
click at [644, 379] on div "Role 1 Tatiane S. Favorite Los Angeles, CA Applied 08/16/2025 See Portfolio Boo…" at bounding box center [911, 688] width 1167 height 4706
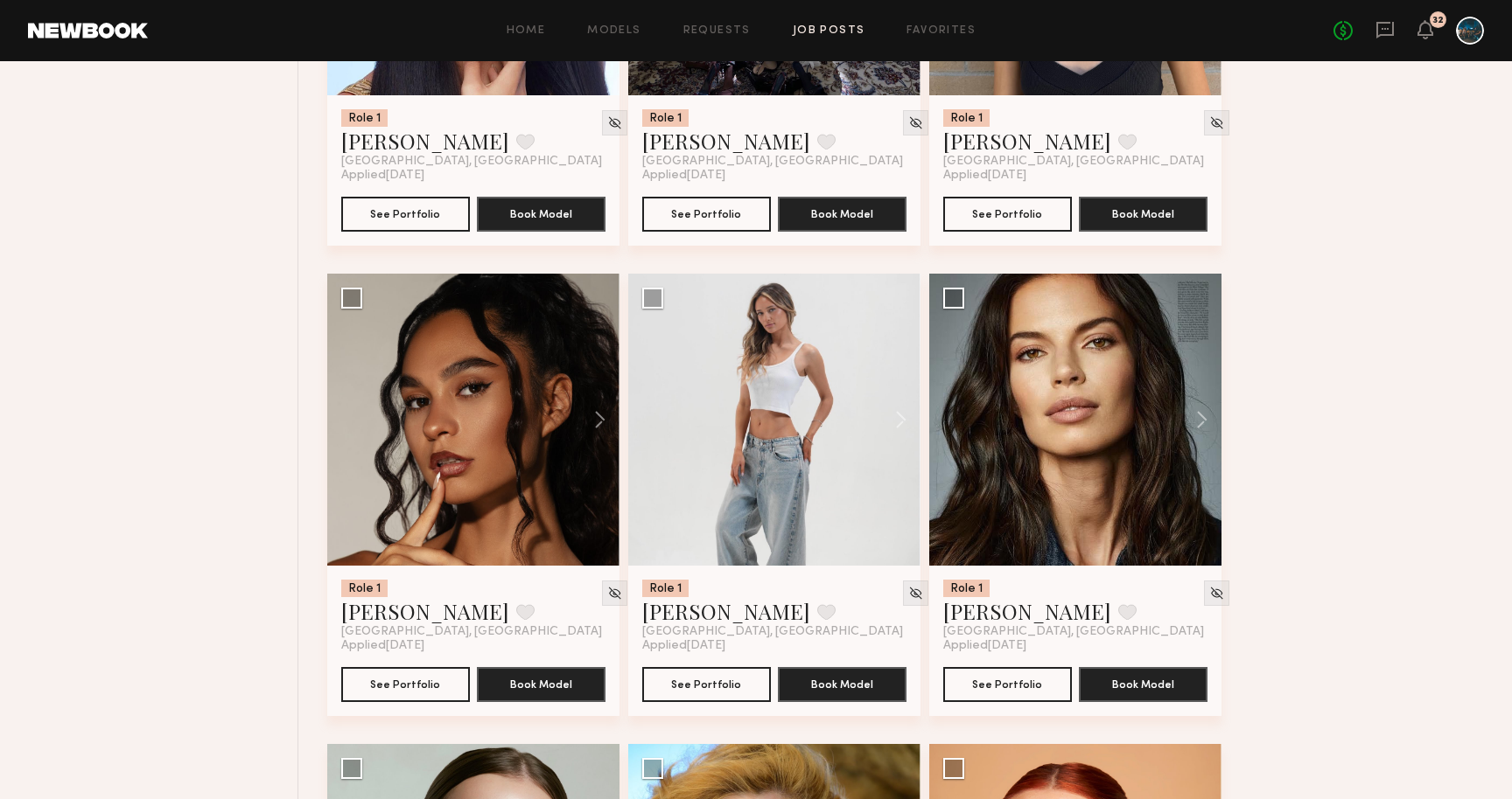
scroll to position [2367, 0]
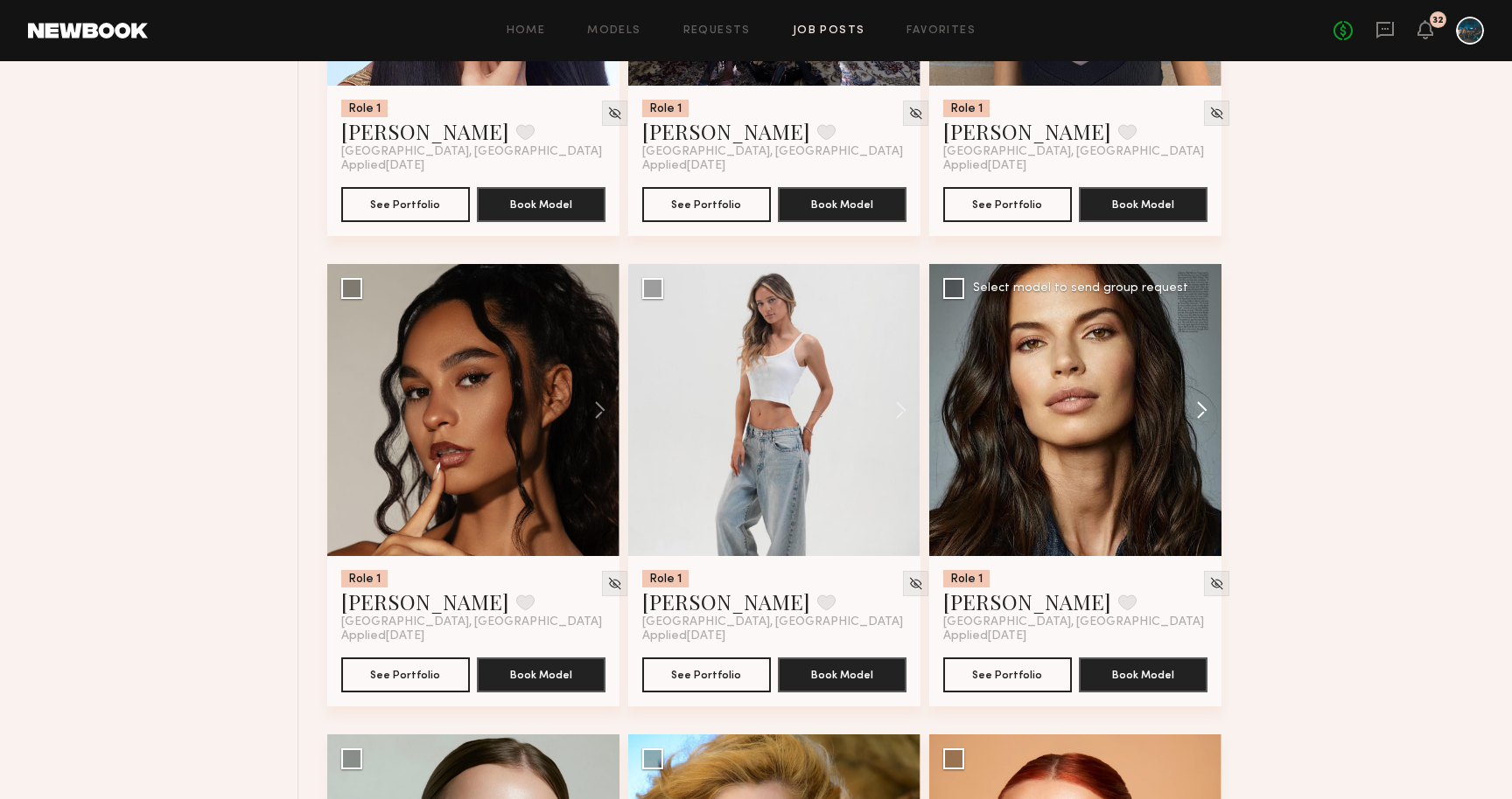
click at [1207, 402] on button at bounding box center [1194, 409] width 56 height 293
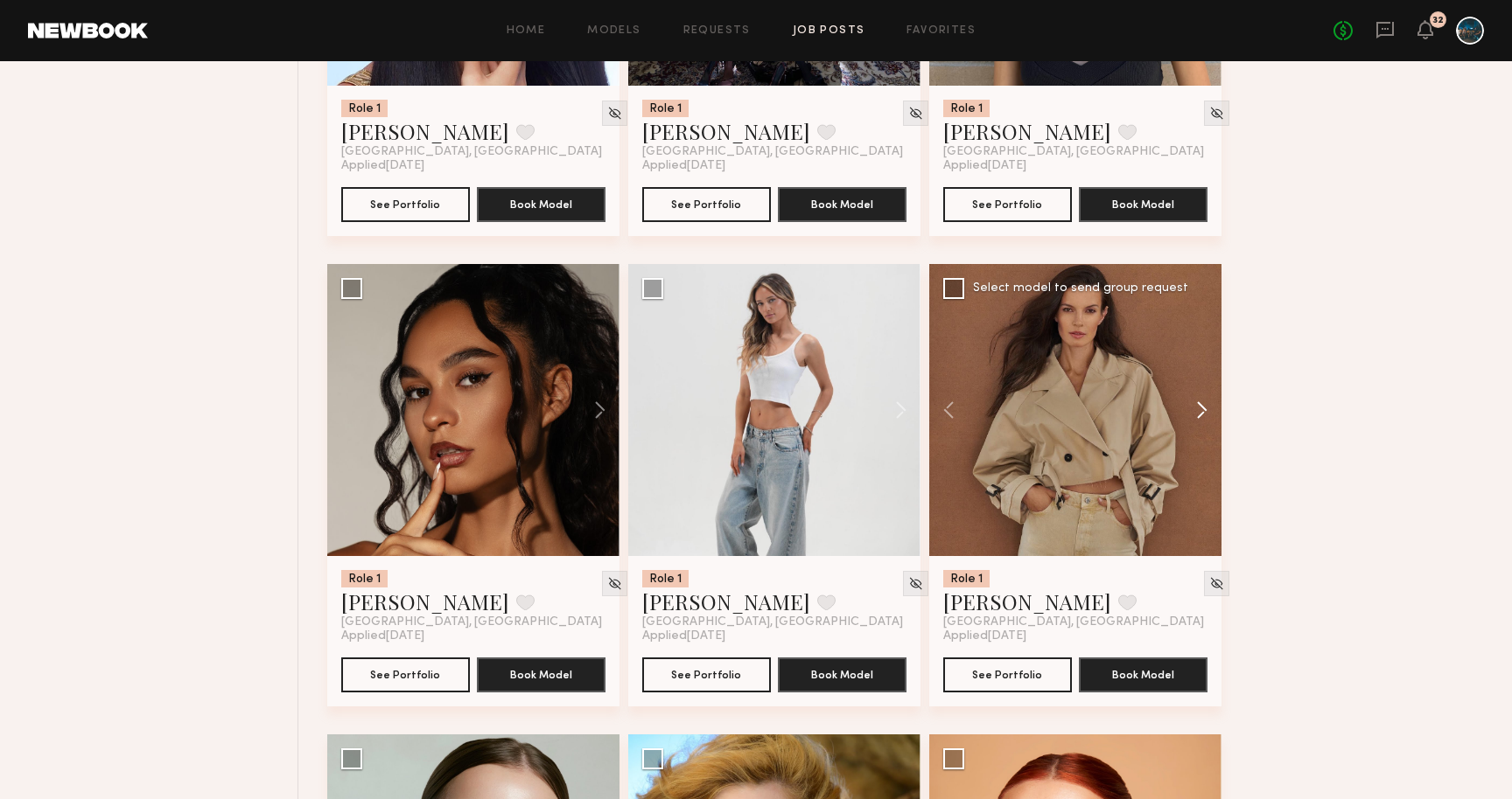
click at [1207, 403] on button at bounding box center [1194, 409] width 56 height 293
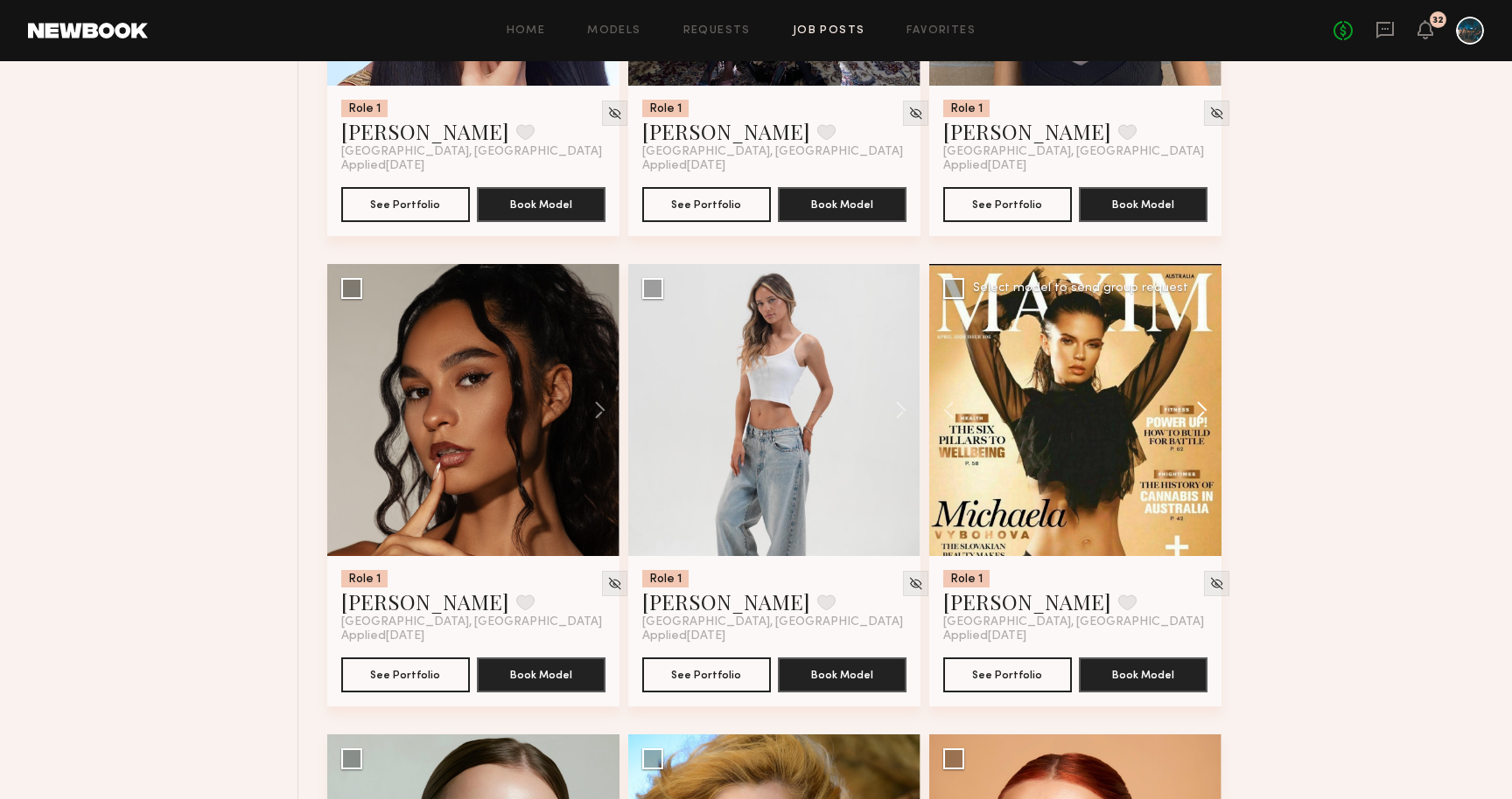
click at [1207, 403] on button at bounding box center [1194, 409] width 56 height 293
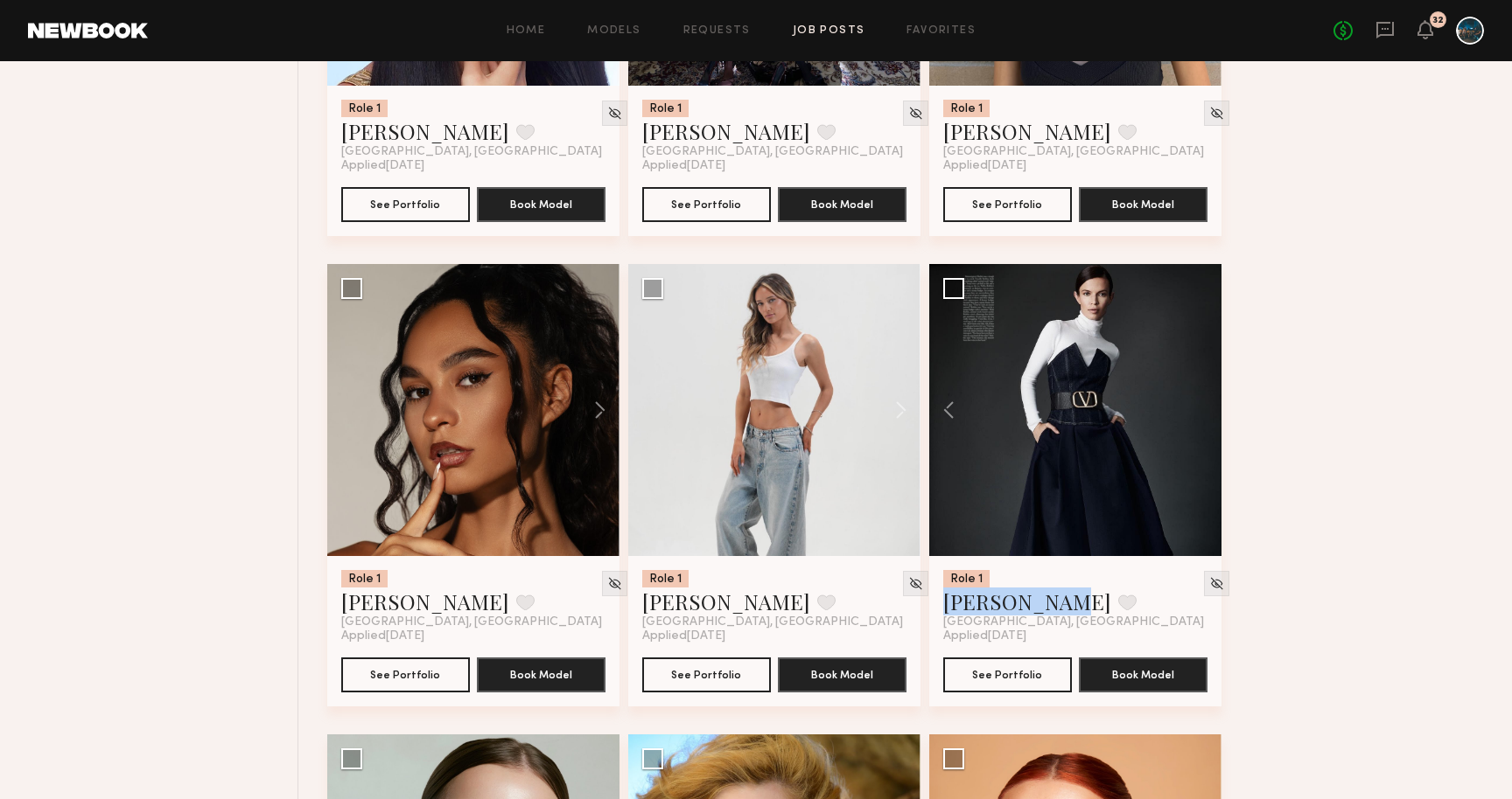
drag, startPoint x: 968, startPoint y: 609, endPoint x: 1153, endPoint y: 554, distance: 193.0
click at [1152, 554] on div "Role 1 Michaela V. Favorite Los Angeles, CA Applied 08/02/2025 See Portfolio Bo…" at bounding box center [1075, 484] width 293 height 442
click at [894, 411] on button at bounding box center [892, 409] width 56 height 293
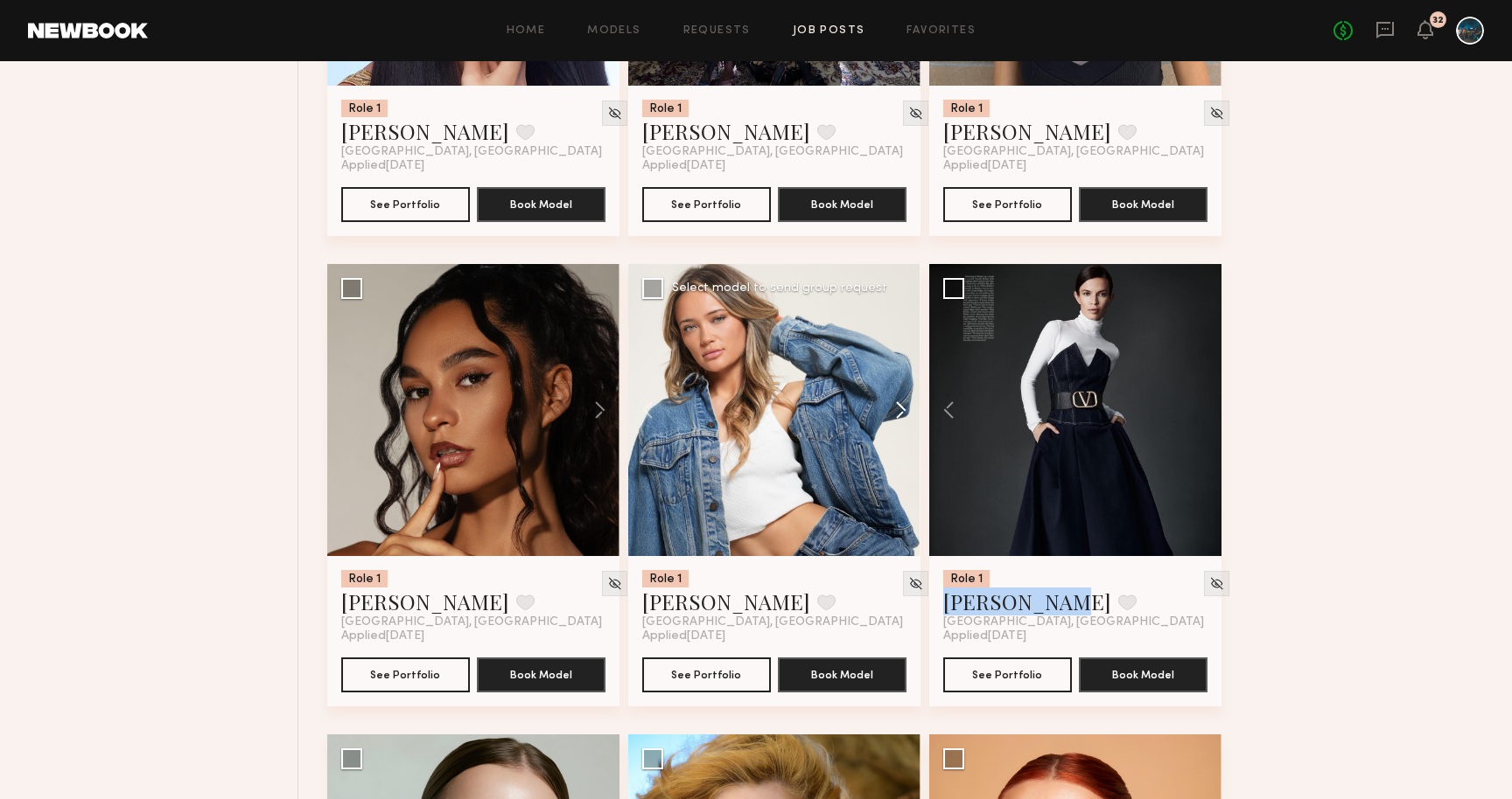
click at [894, 411] on button at bounding box center [892, 409] width 56 height 293
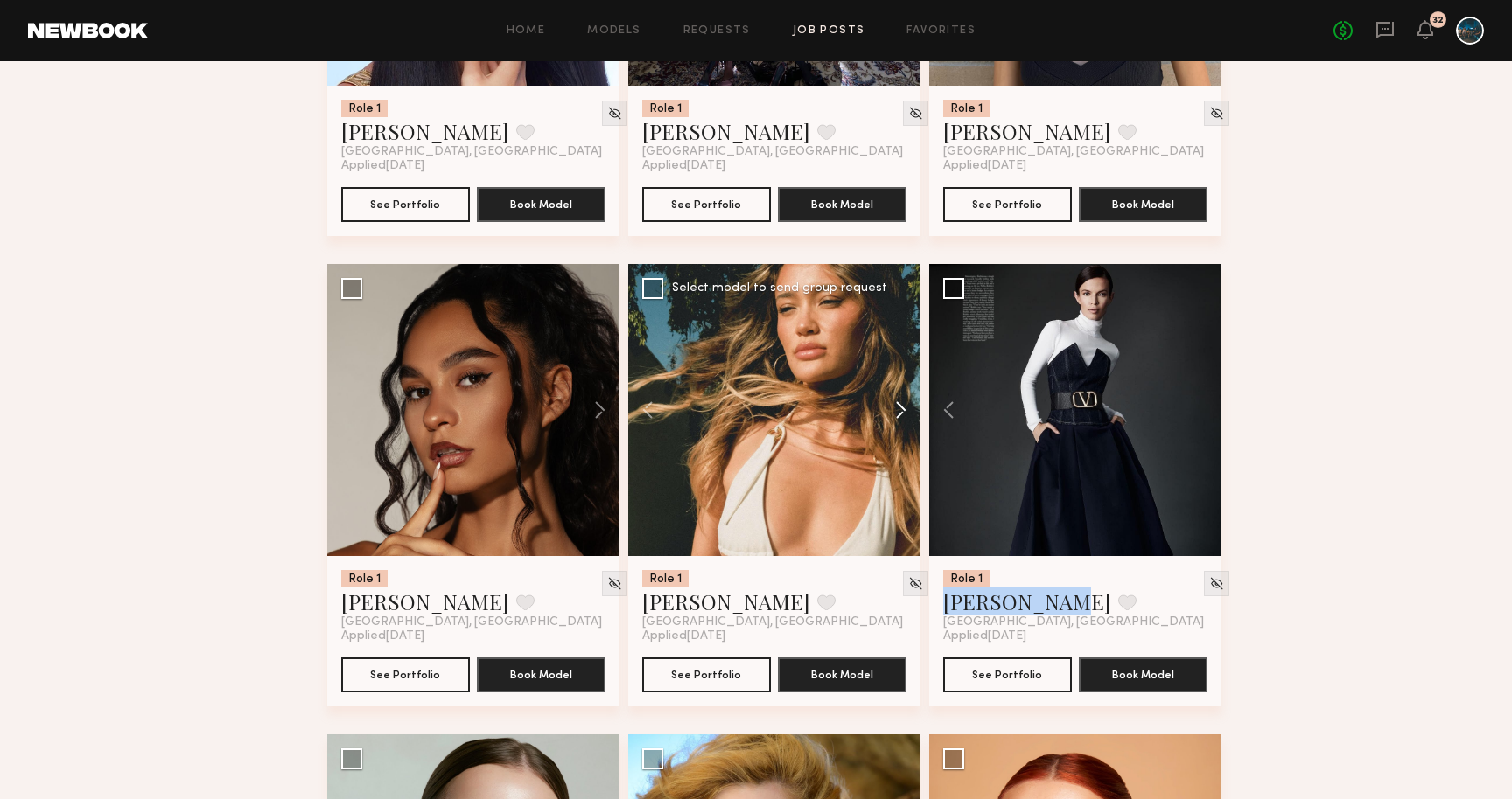
click at [894, 411] on button at bounding box center [892, 409] width 56 height 293
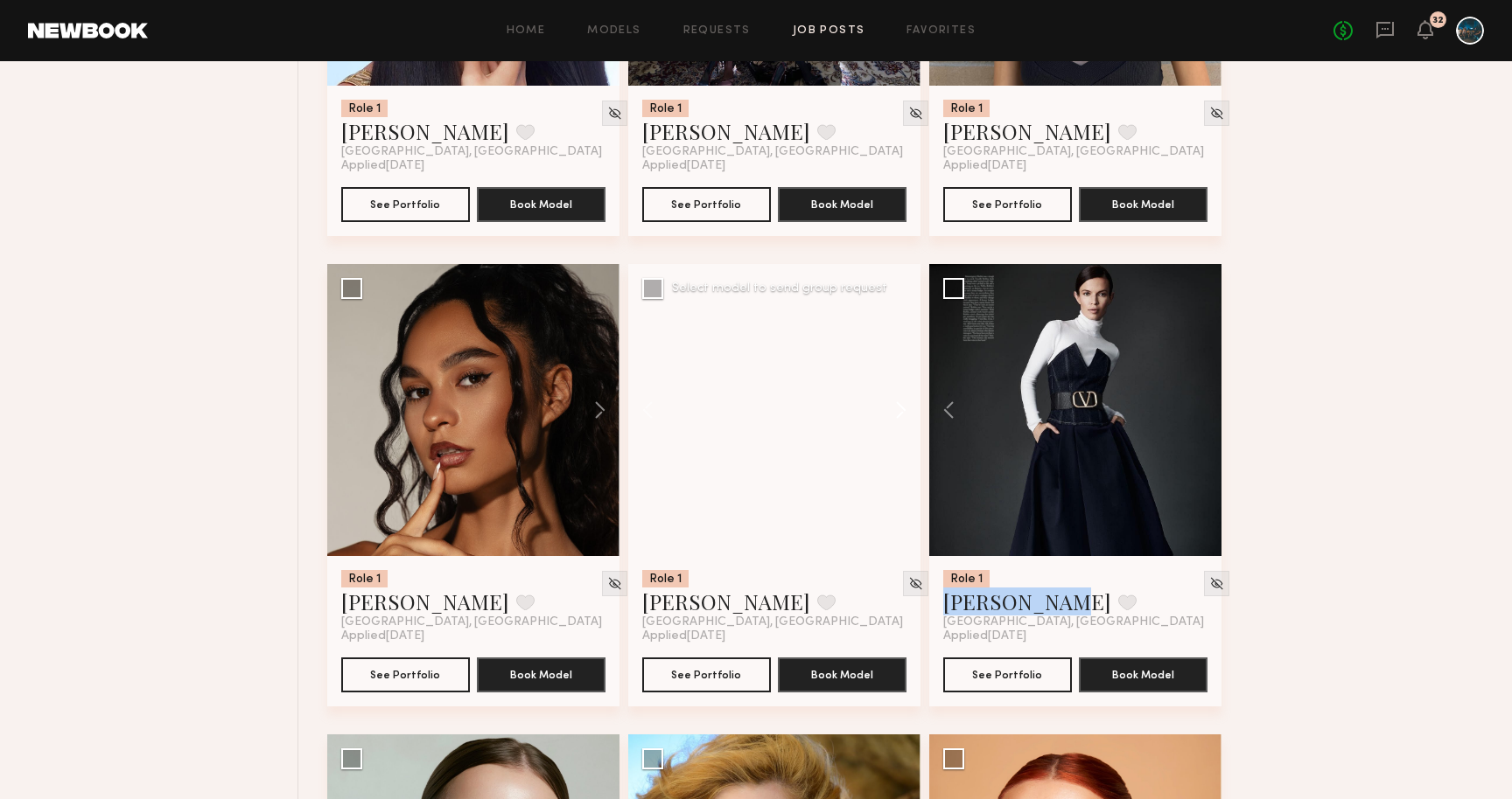
click at [894, 411] on button at bounding box center [892, 409] width 56 height 293
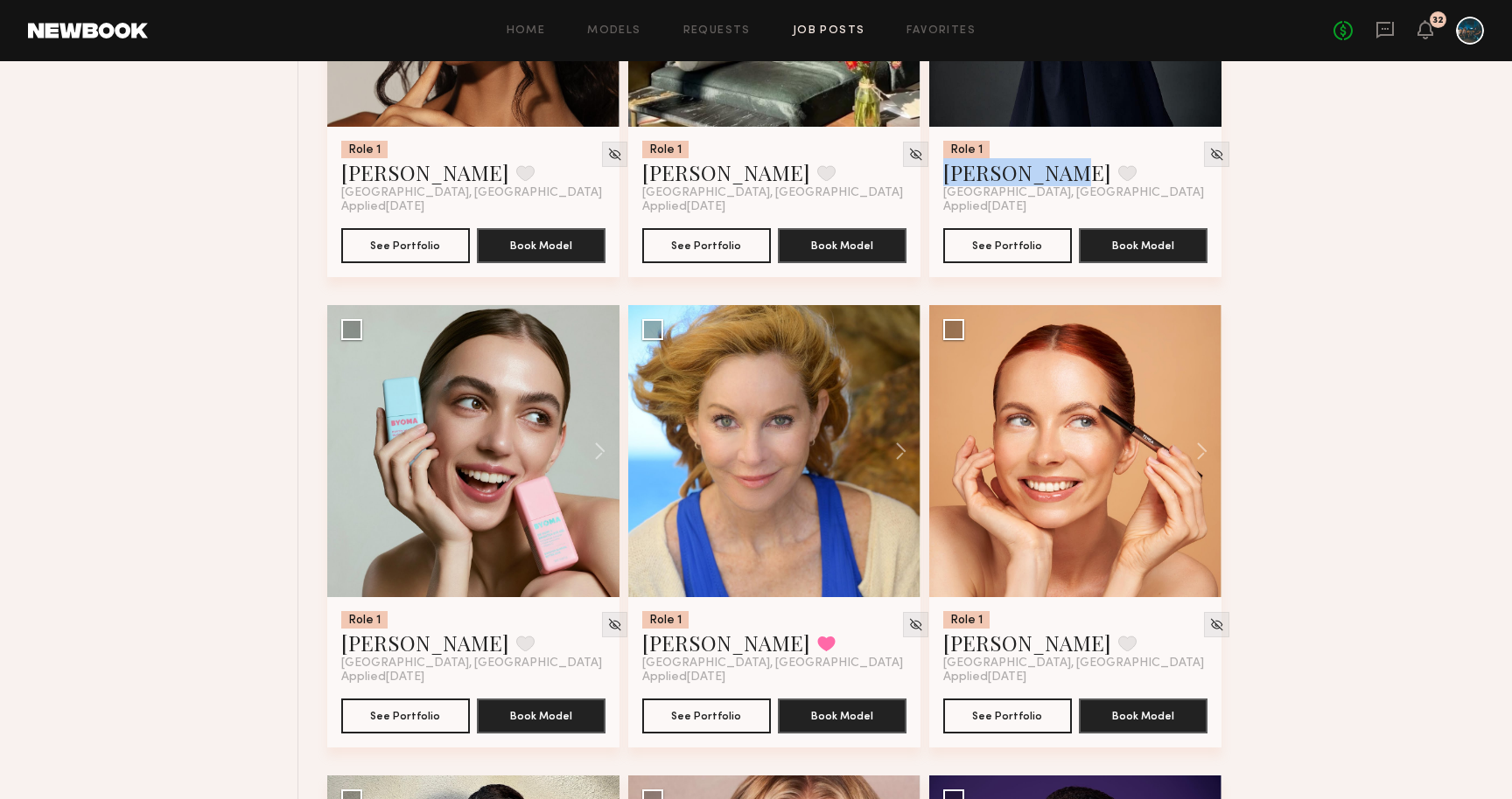
scroll to position [2829, 0]
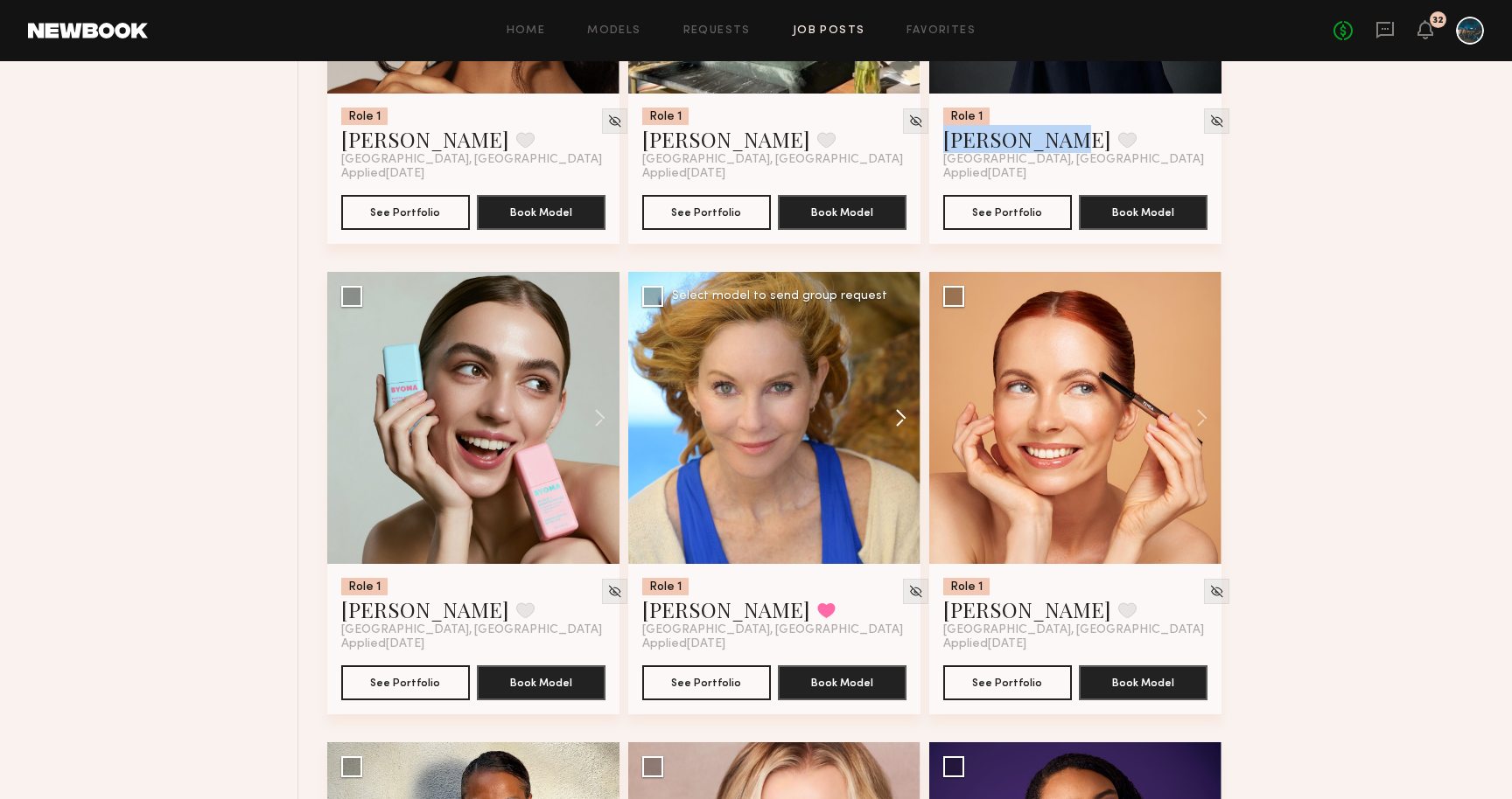
click at [897, 415] on button at bounding box center [892, 417] width 56 height 293
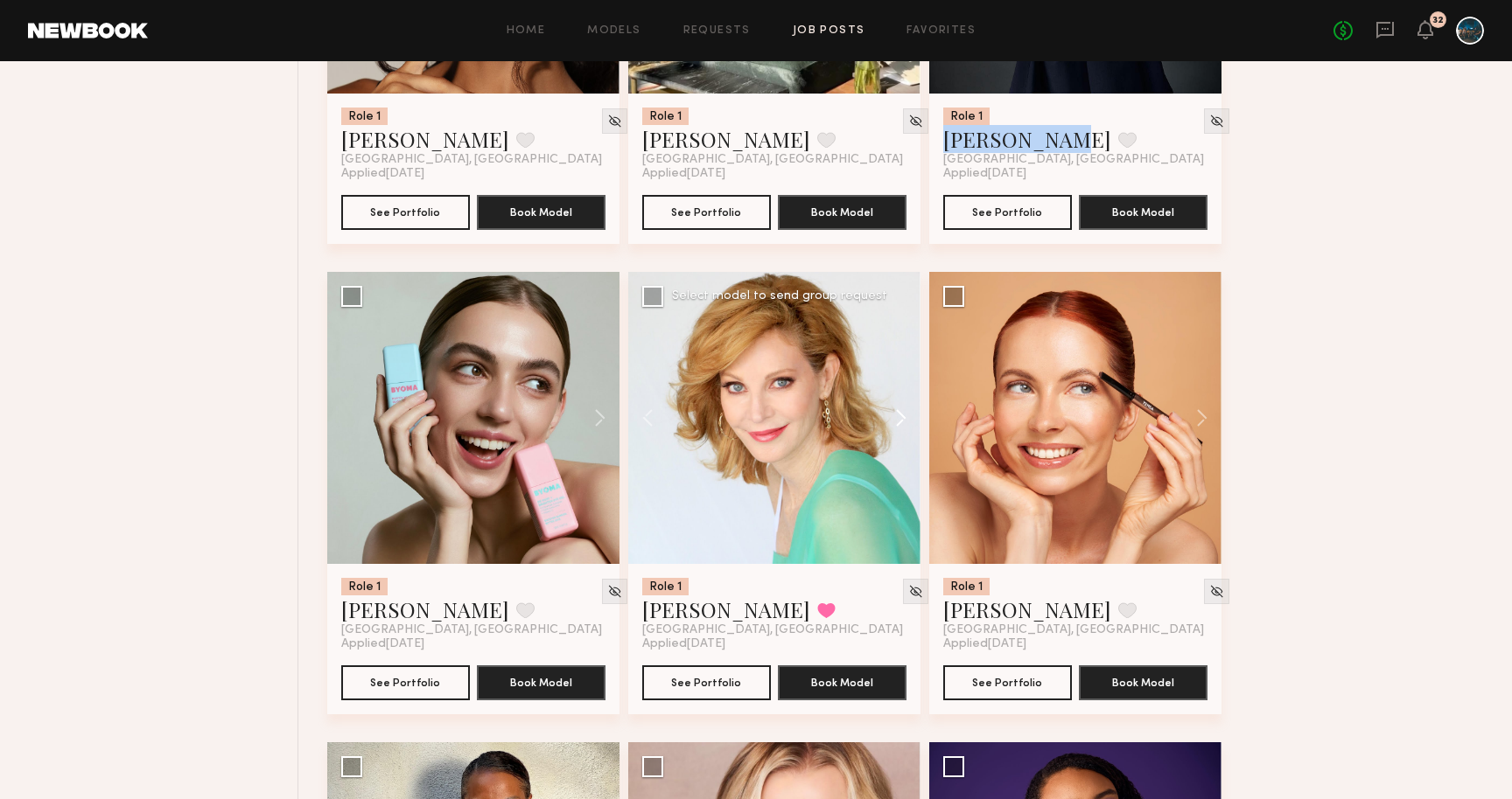
click at [898, 418] on button at bounding box center [892, 417] width 56 height 293
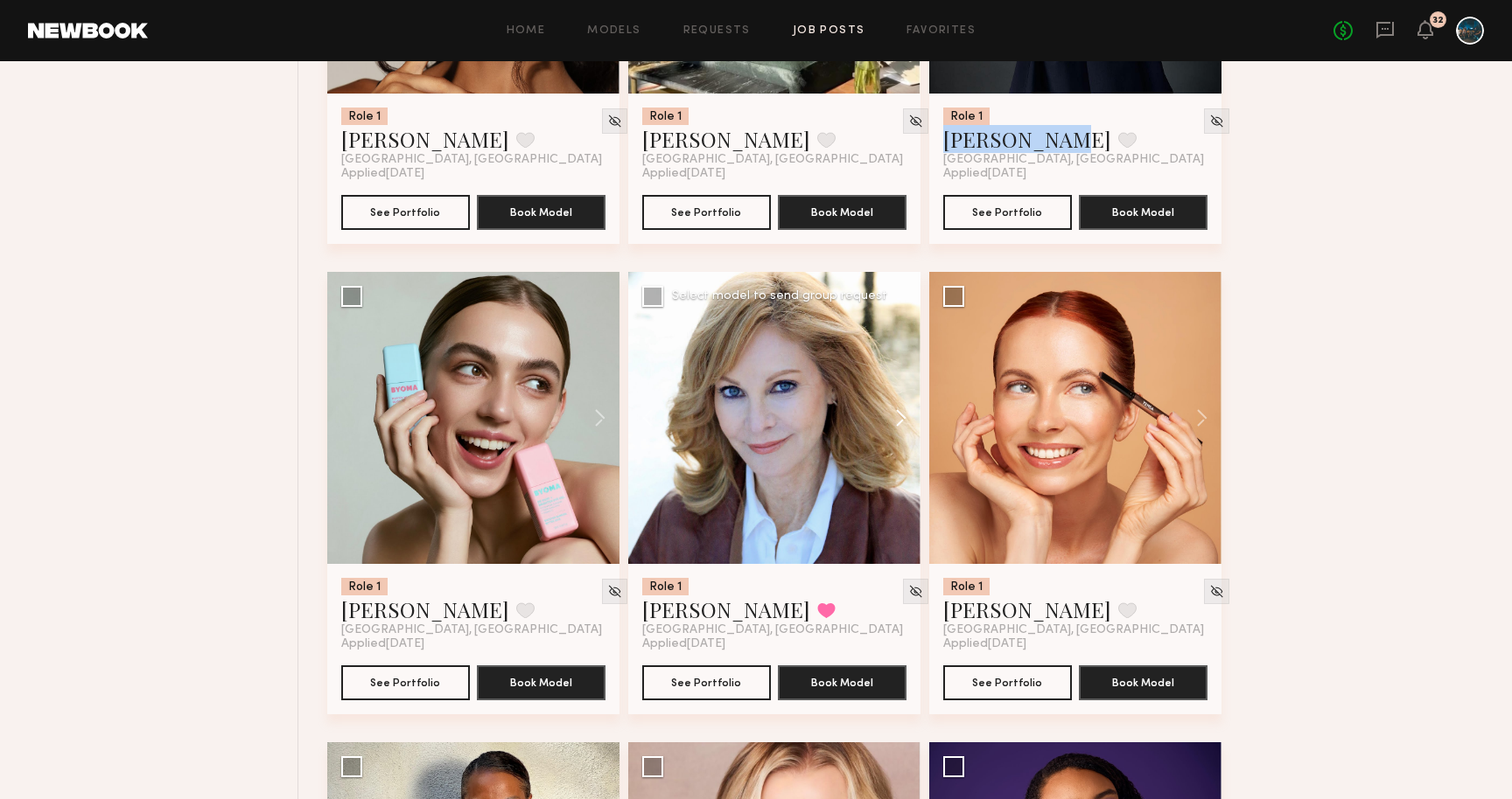
click at [898, 418] on button at bounding box center [892, 417] width 56 height 293
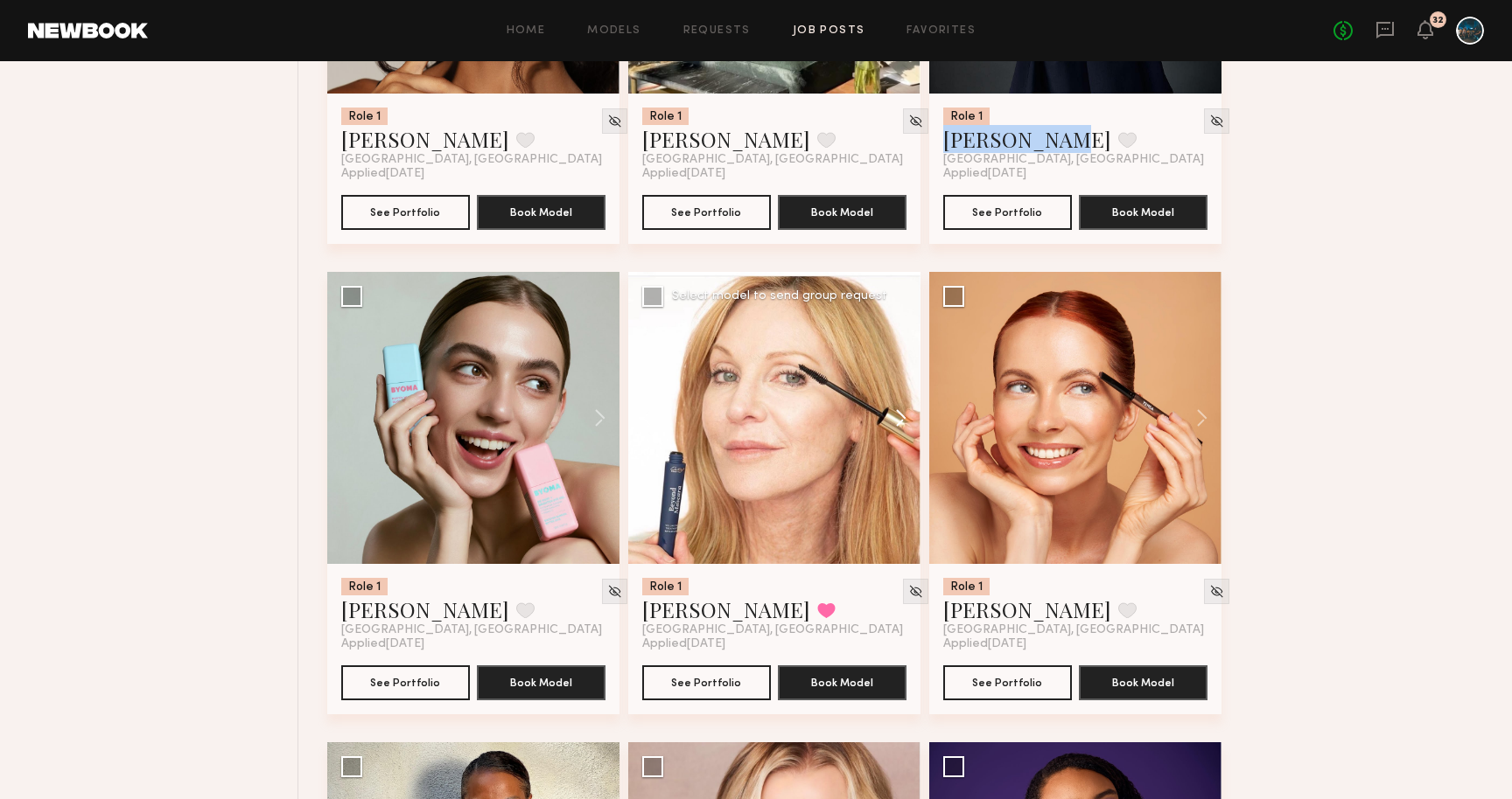
click at [898, 418] on button at bounding box center [892, 417] width 56 height 293
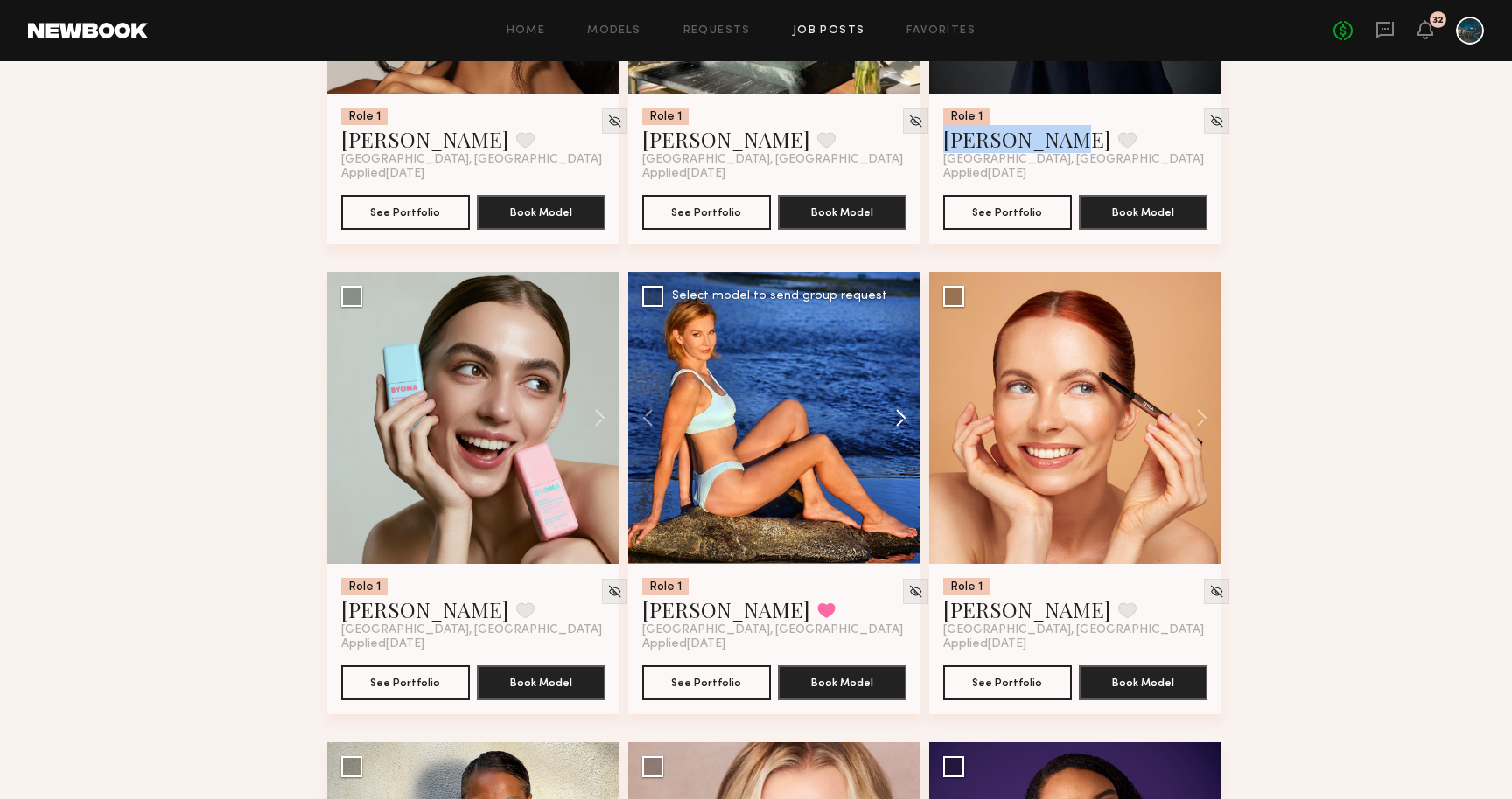
click at [898, 418] on button at bounding box center [892, 417] width 56 height 293
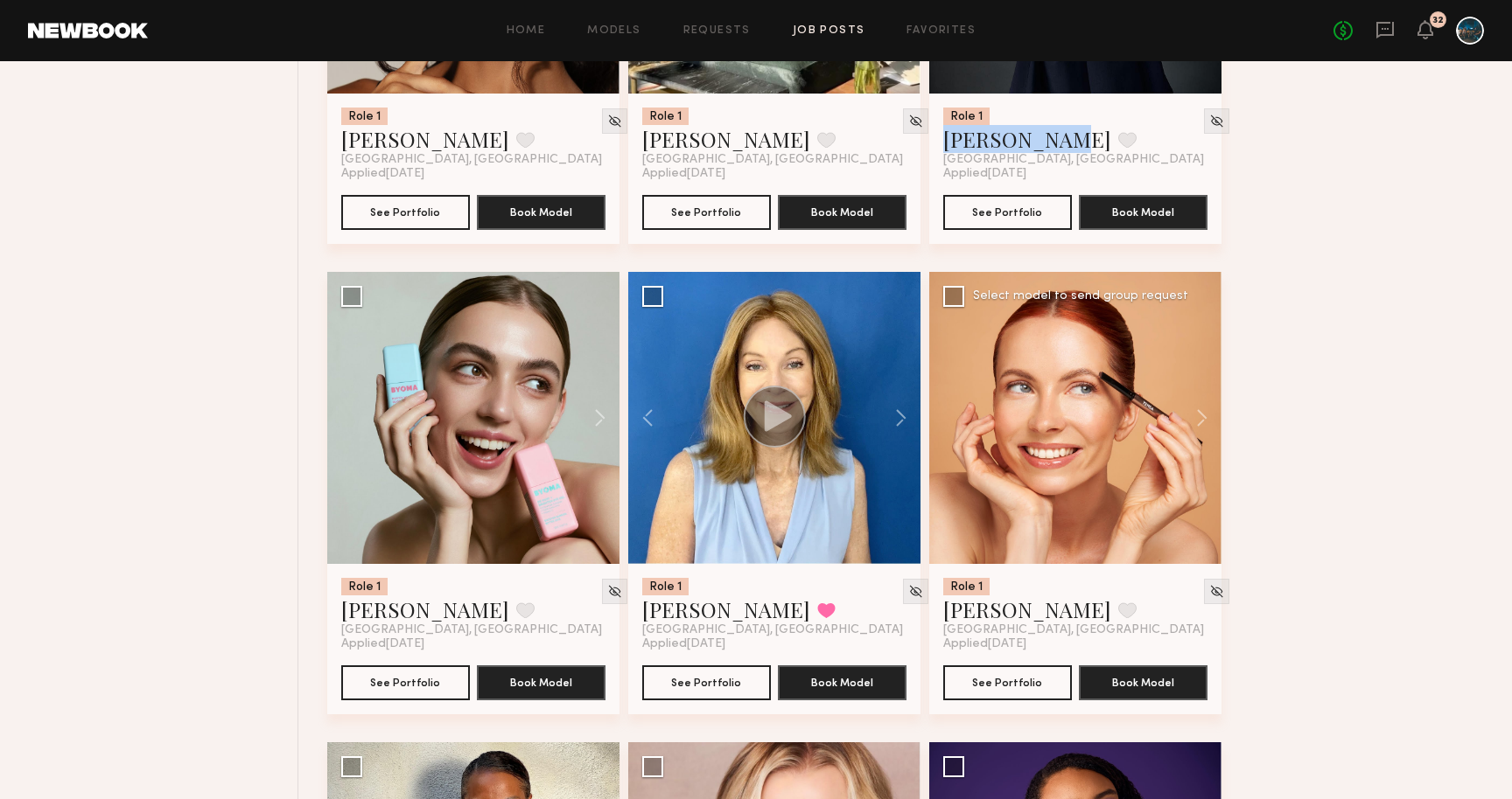
drag, startPoint x: 898, startPoint y: 418, endPoint x: 1131, endPoint y: 427, distance: 233.2
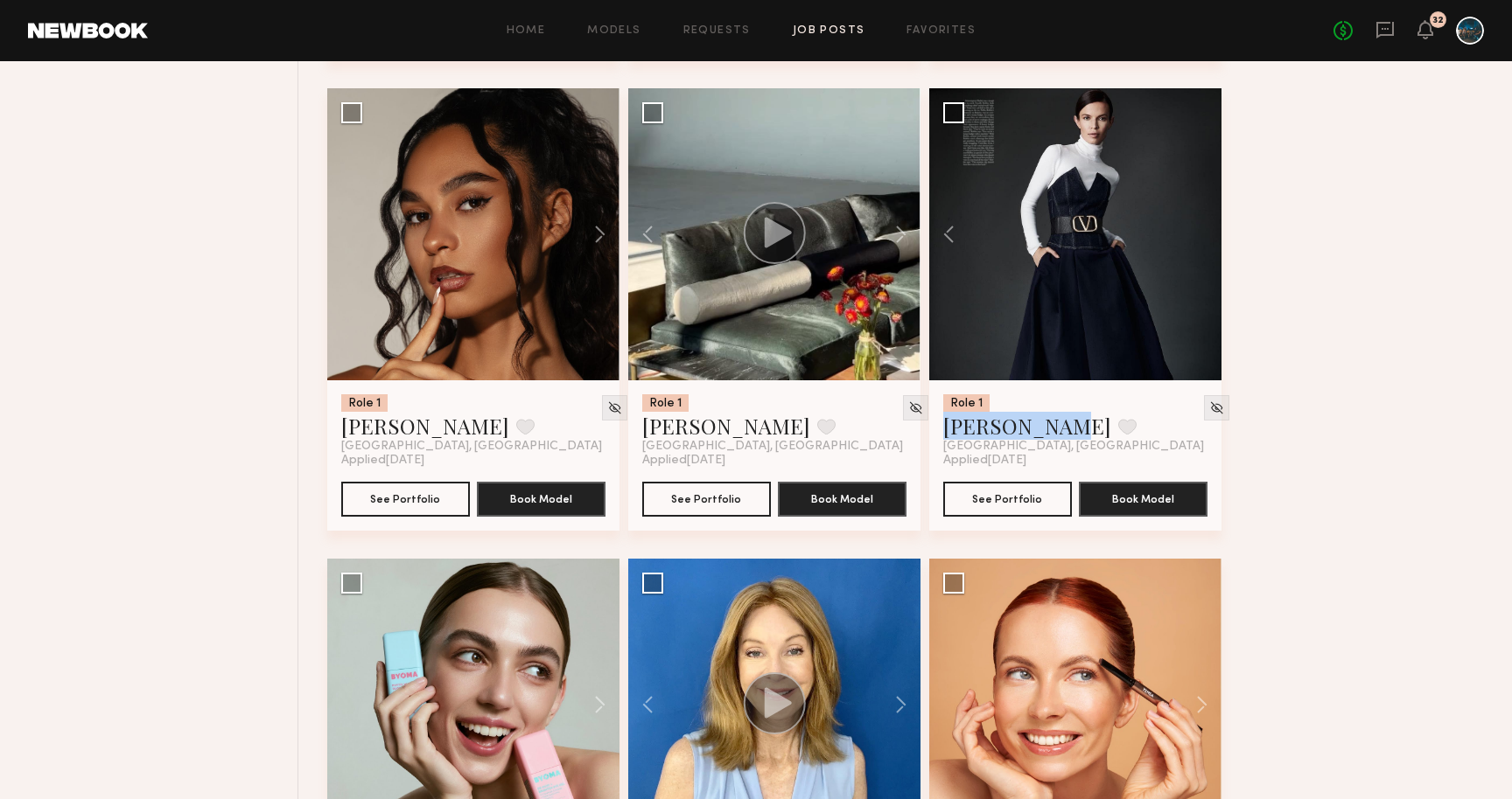
scroll to position [2533, 0]
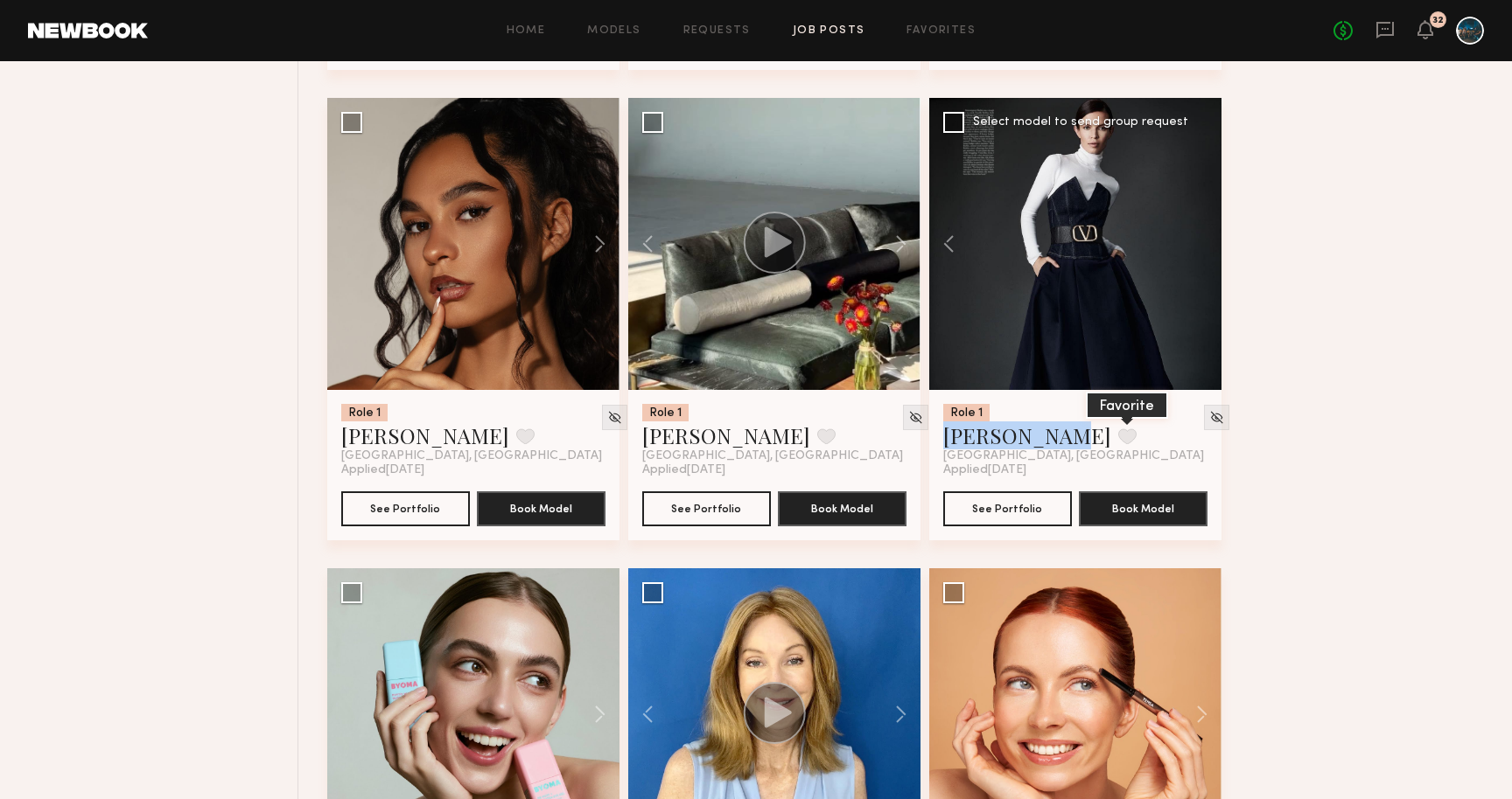
click at [1118, 438] on button at bounding box center [1127, 436] width 18 height 16
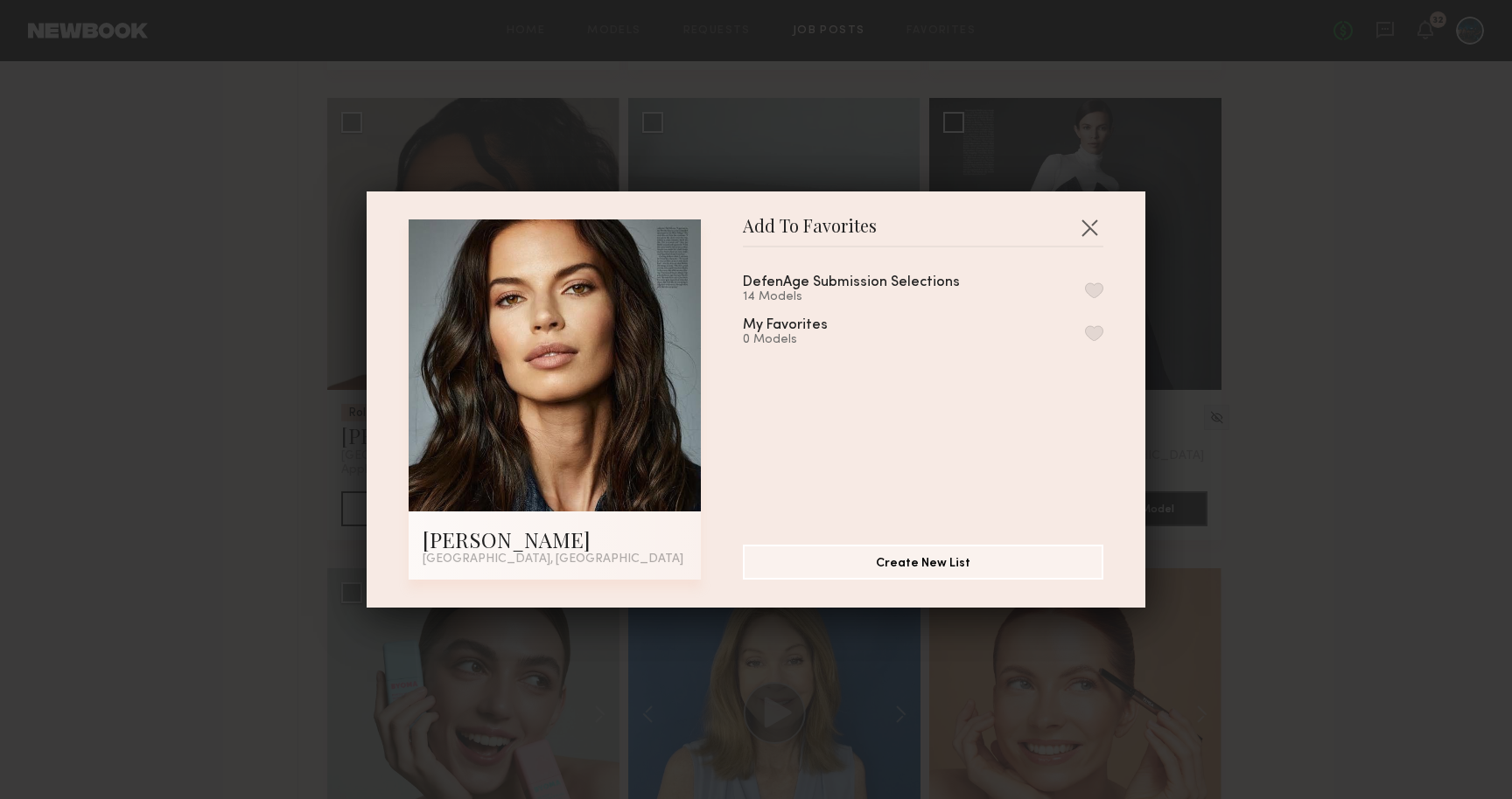
click at [1091, 289] on button "button" at bounding box center [1094, 291] width 18 height 16
click at [1090, 232] on button "button" at bounding box center [1089, 228] width 28 height 28
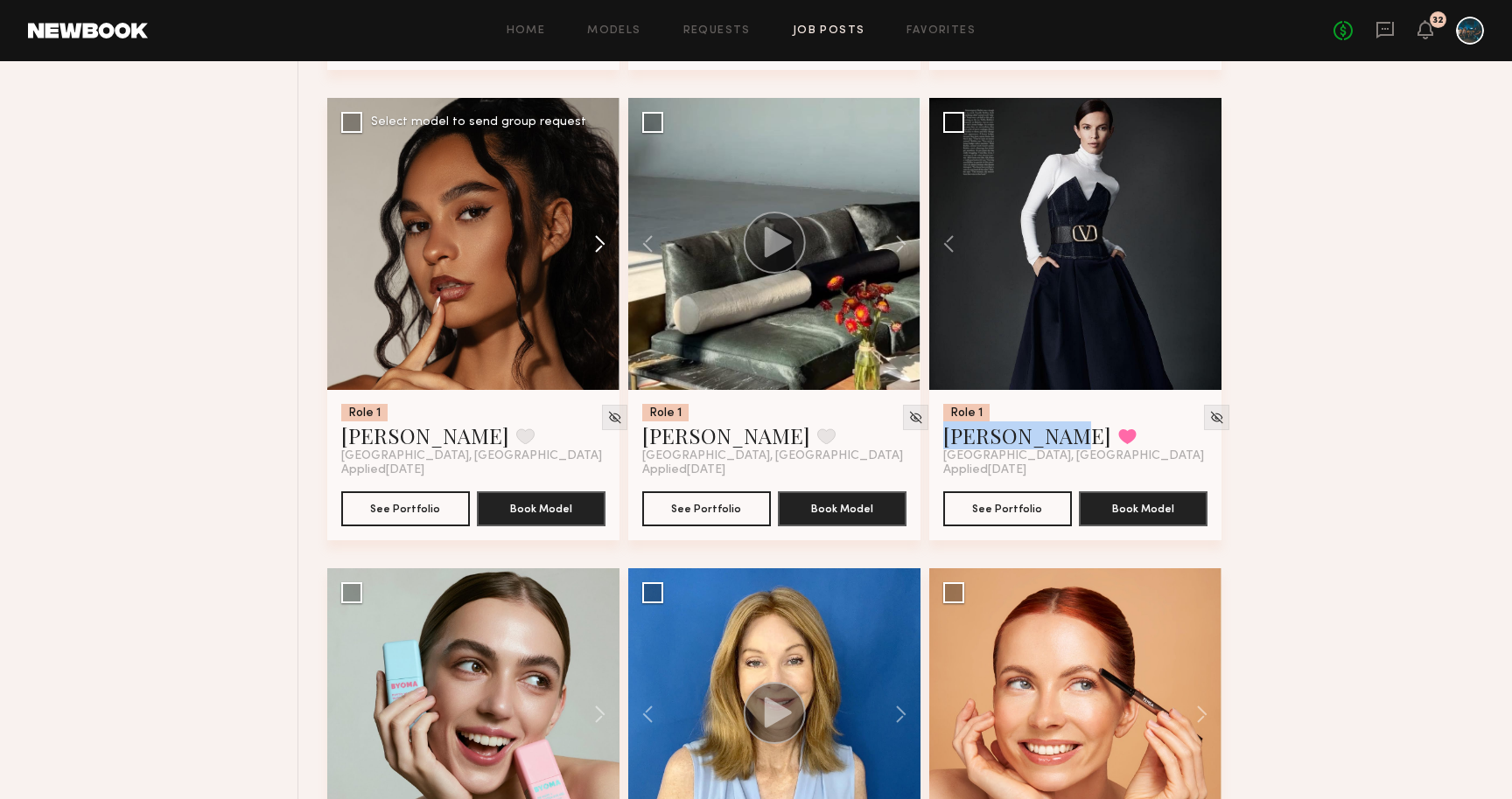
click at [598, 244] on button at bounding box center [592, 244] width 56 height 293
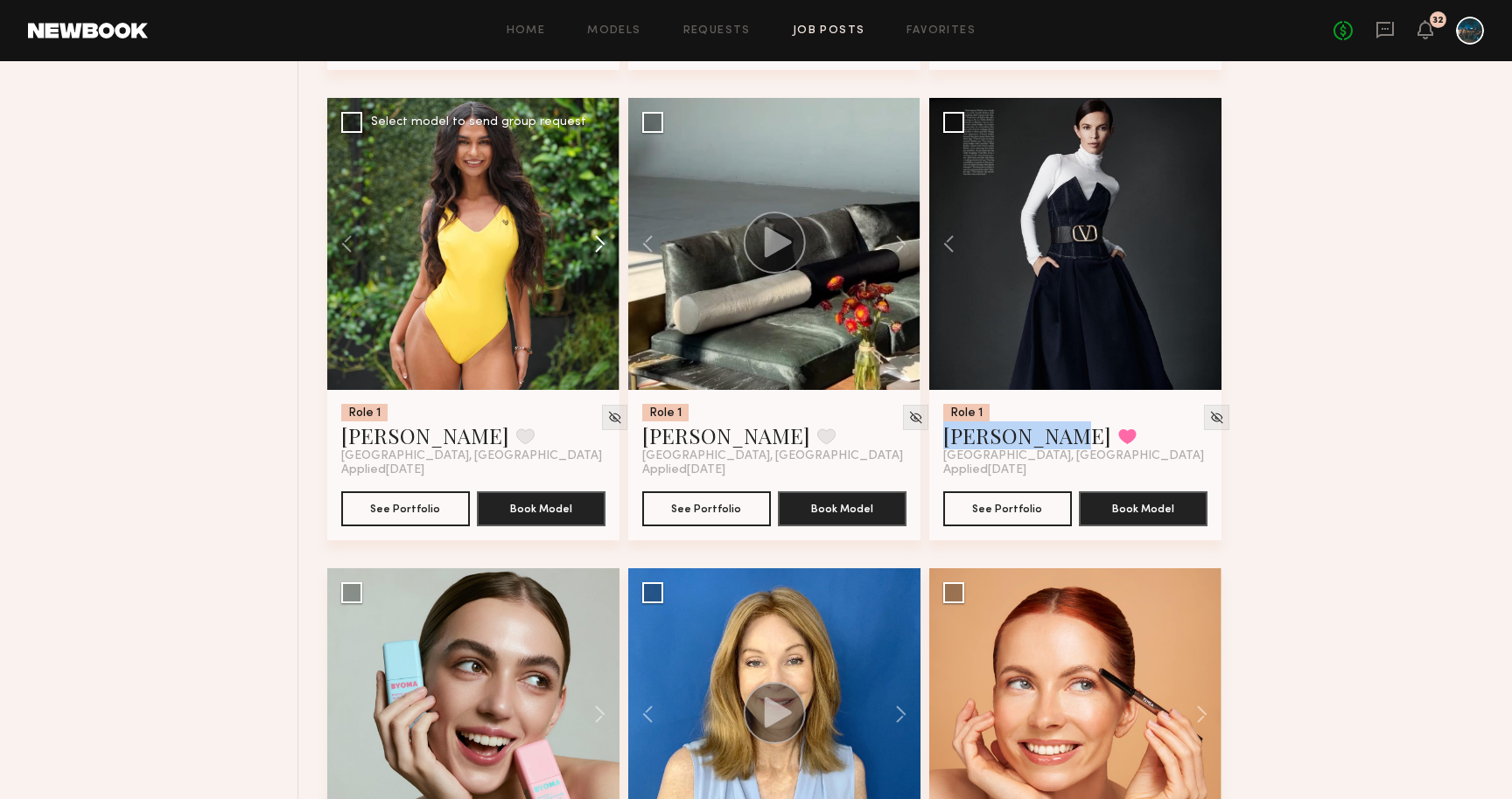
click at [598, 244] on button at bounding box center [592, 244] width 56 height 293
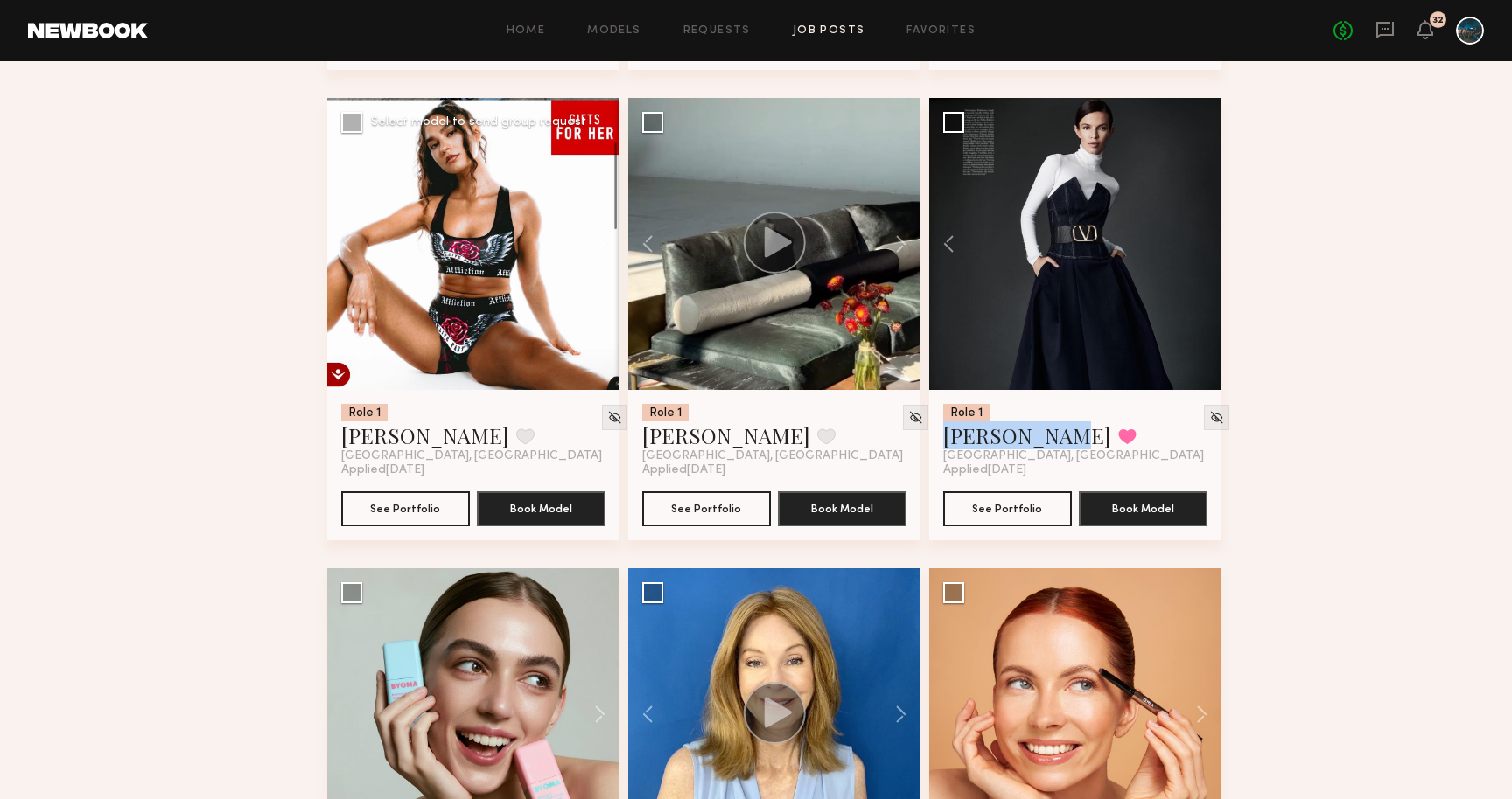
click at [598, 244] on button at bounding box center [592, 244] width 56 height 293
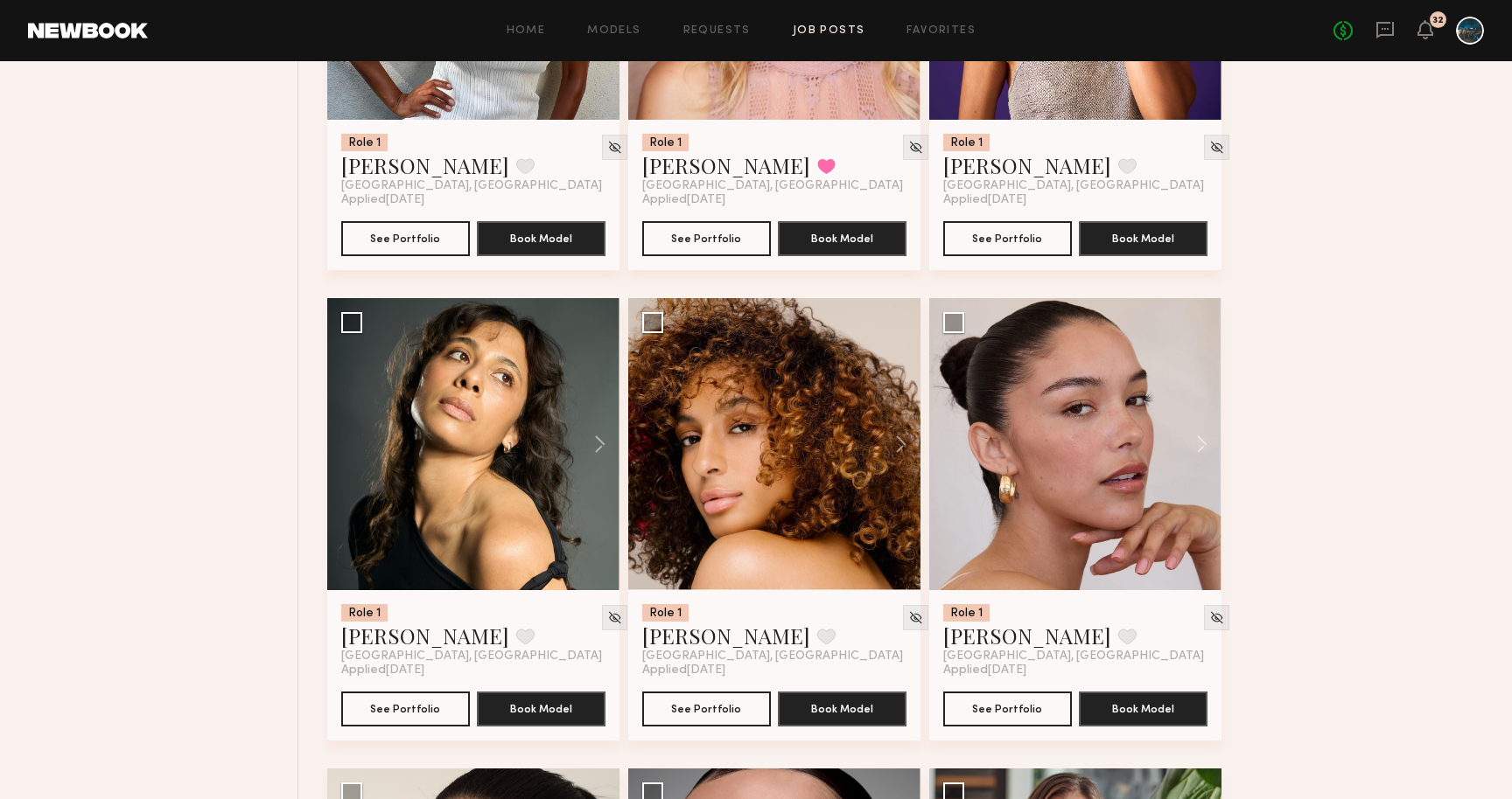
scroll to position [3754, 0]
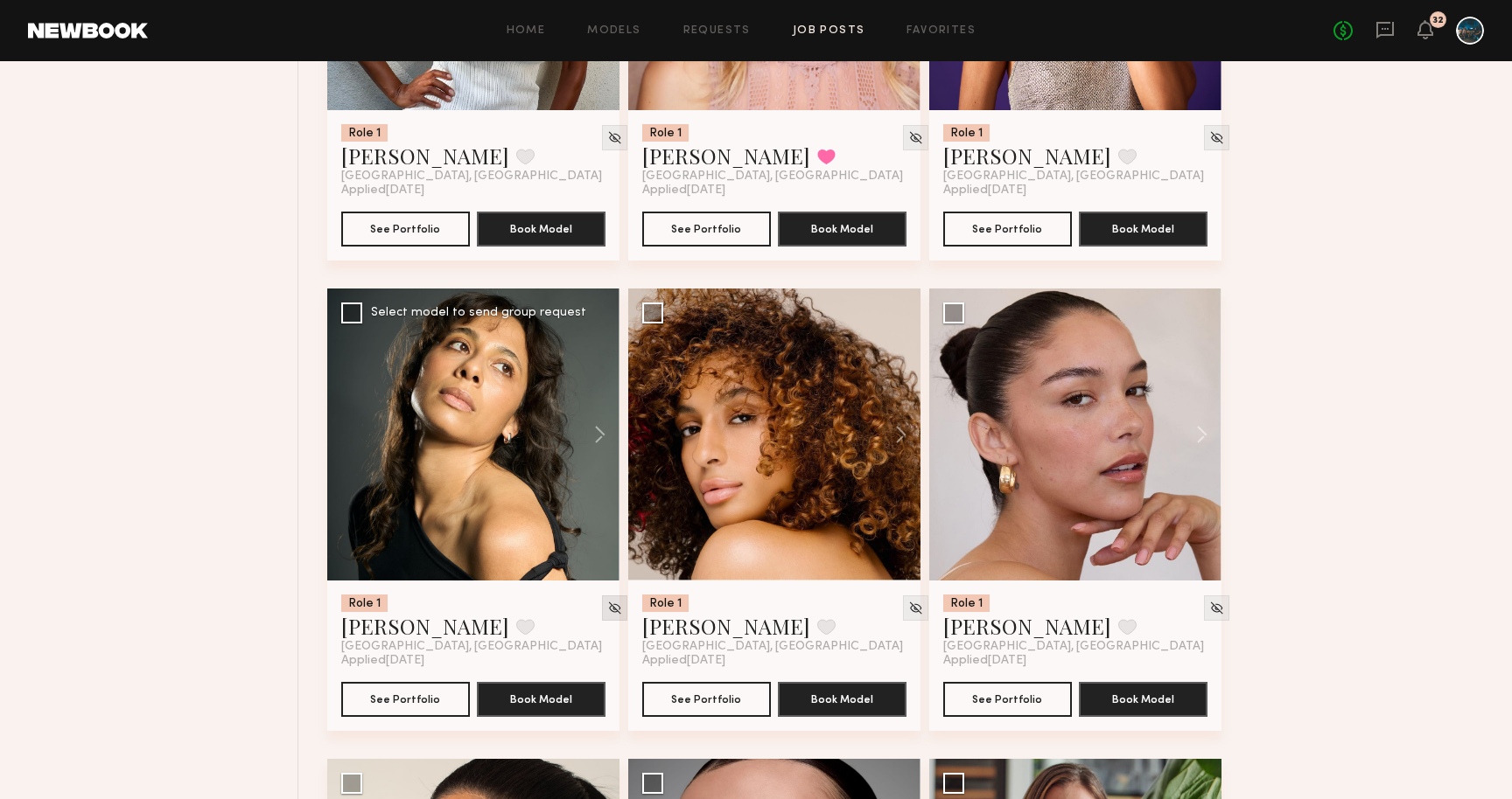
click at [608, 616] on img at bounding box center [615, 608] width 15 height 15
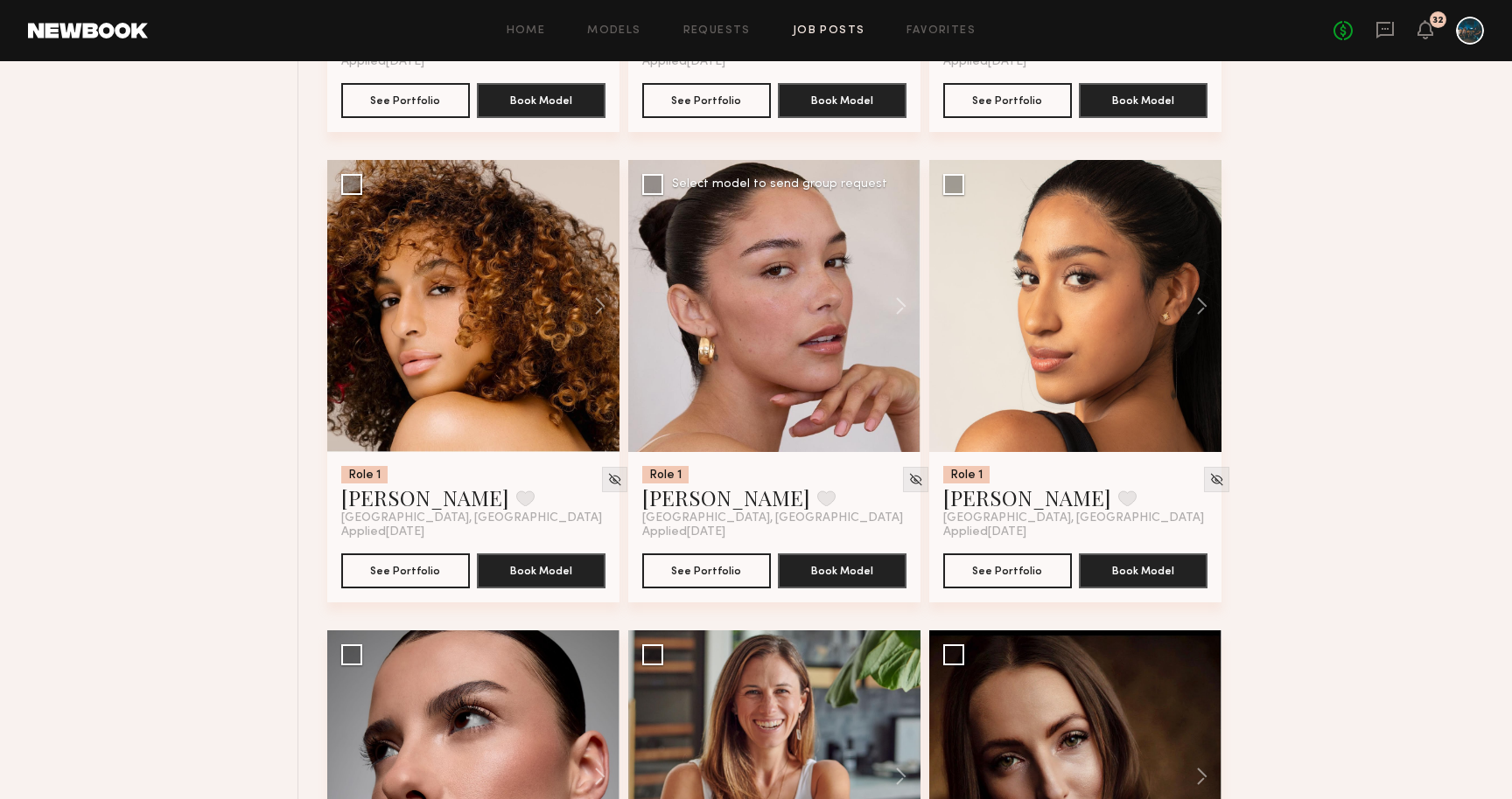
scroll to position [3865, 0]
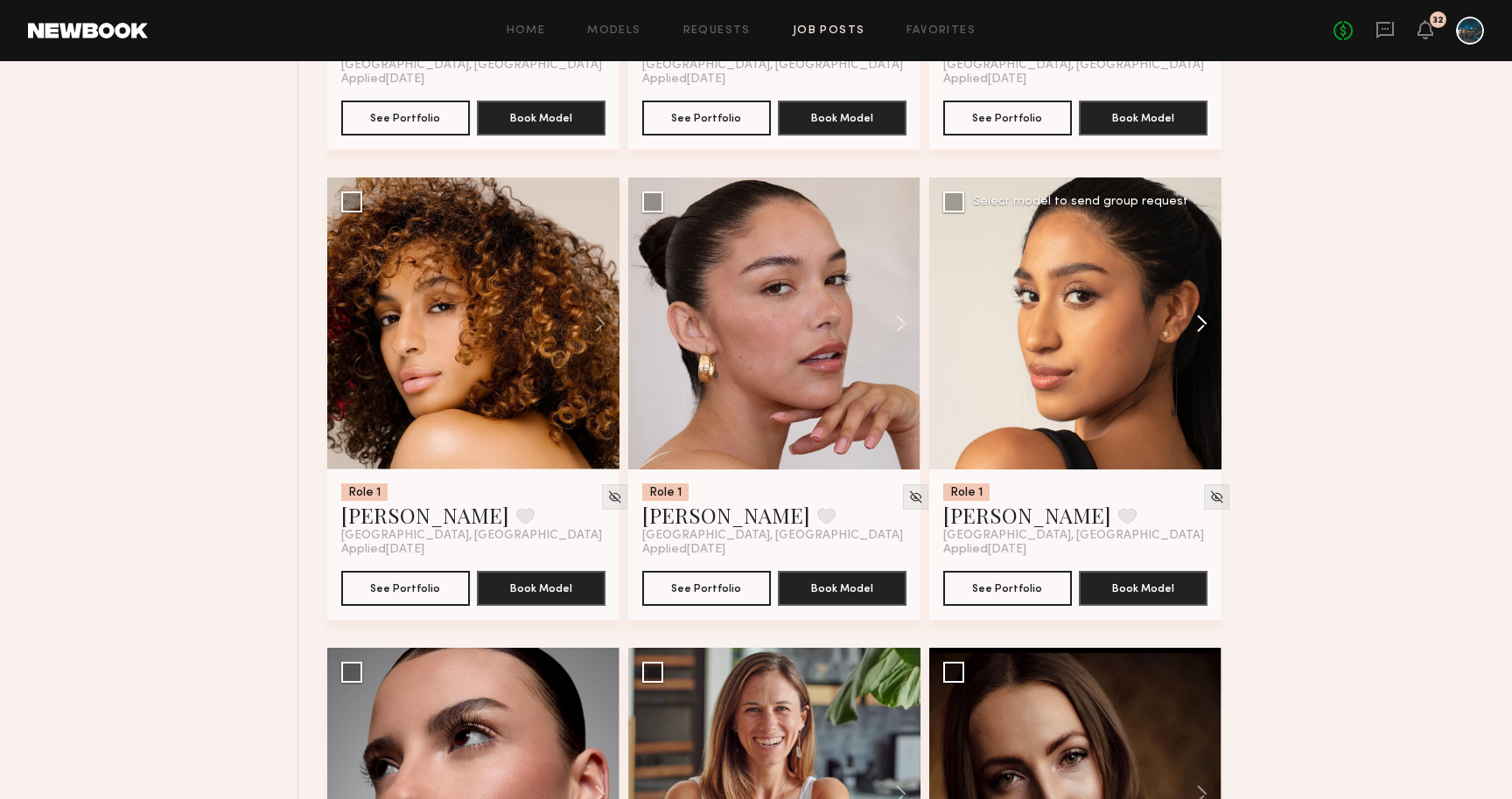
click at [1193, 335] on button at bounding box center [1194, 324] width 56 height 293
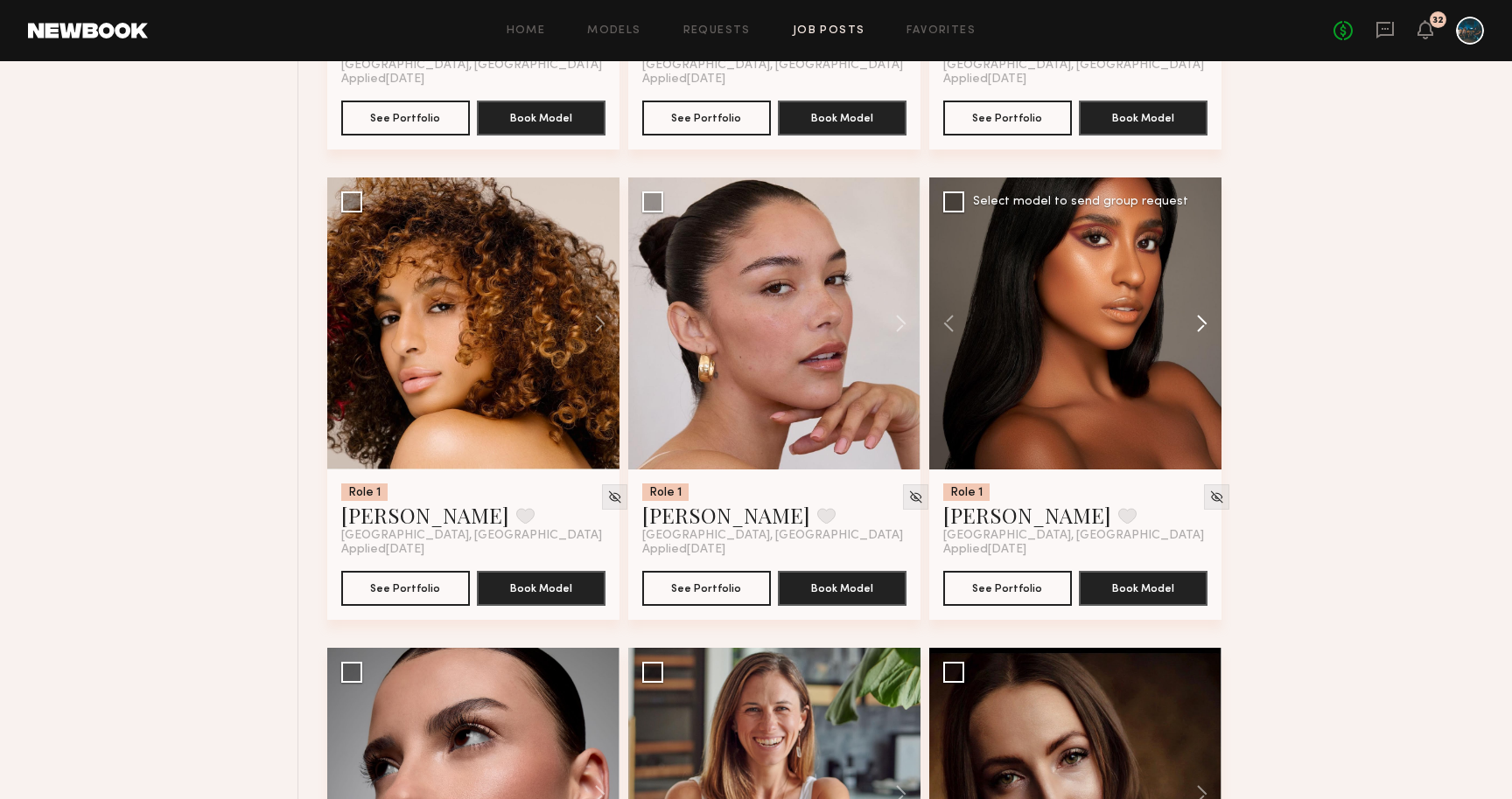
click at [1199, 329] on button at bounding box center [1194, 324] width 56 height 293
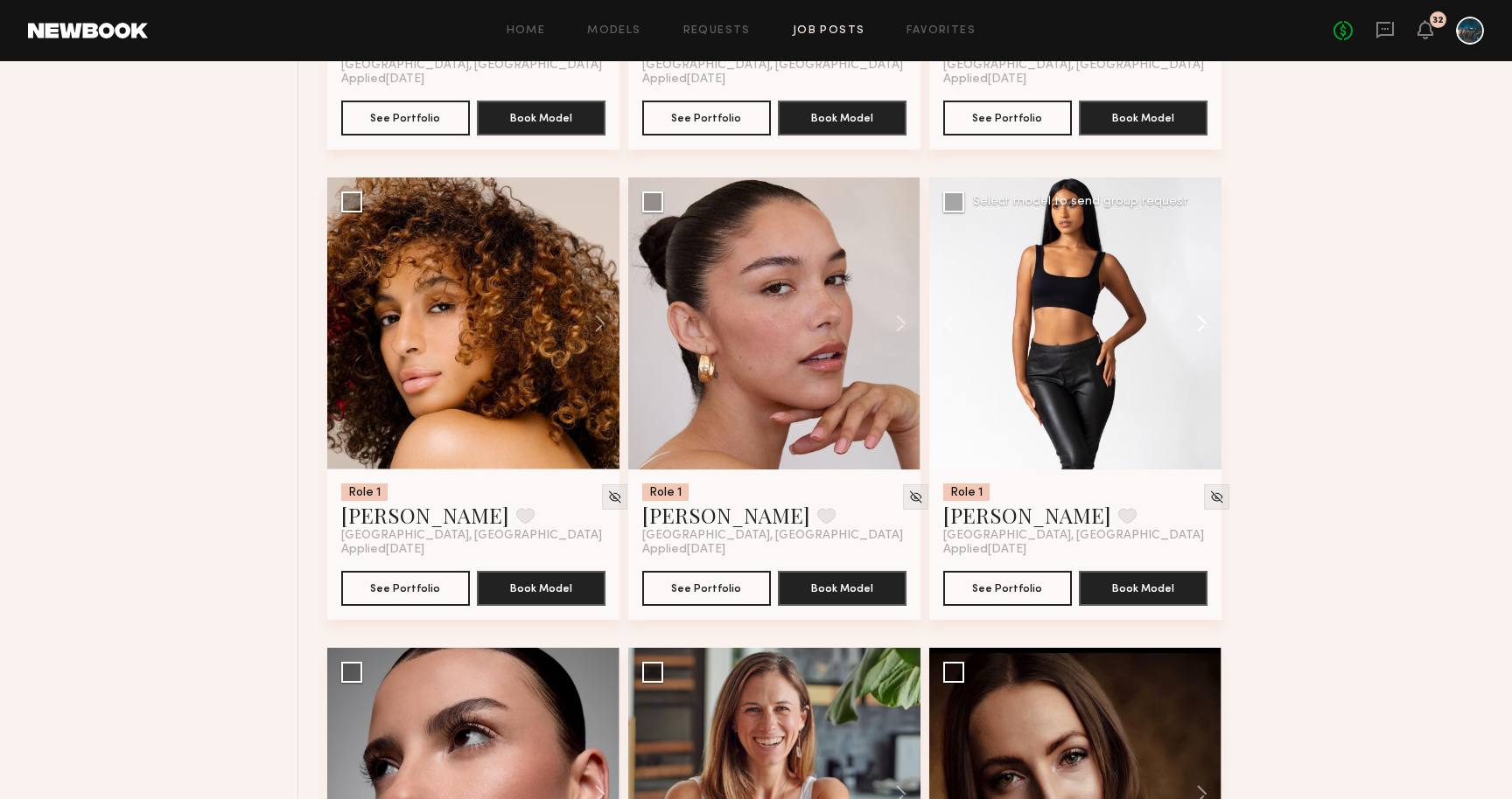
click at [1199, 329] on button at bounding box center [1194, 324] width 56 height 293
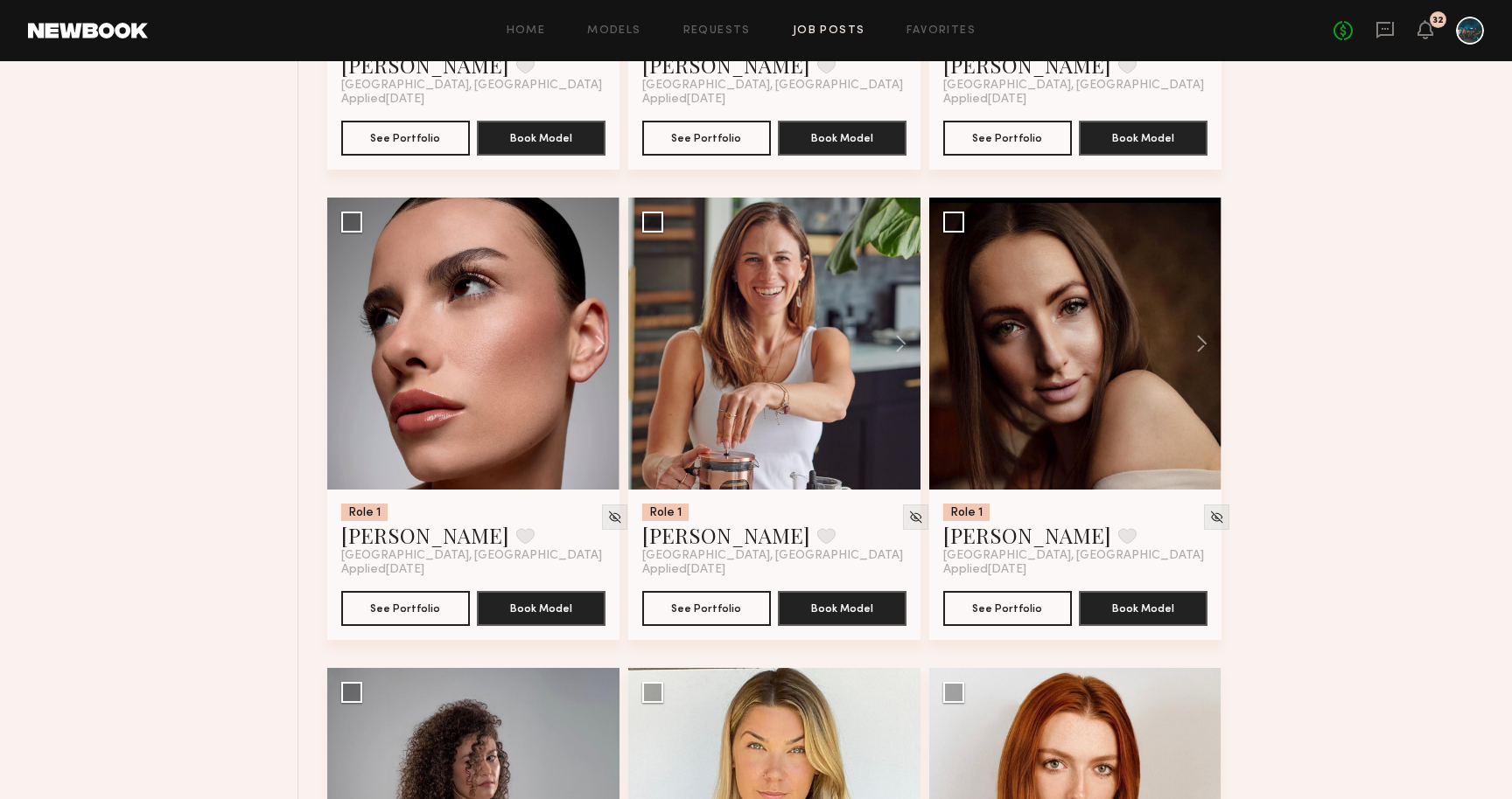
scroll to position [4353, 0]
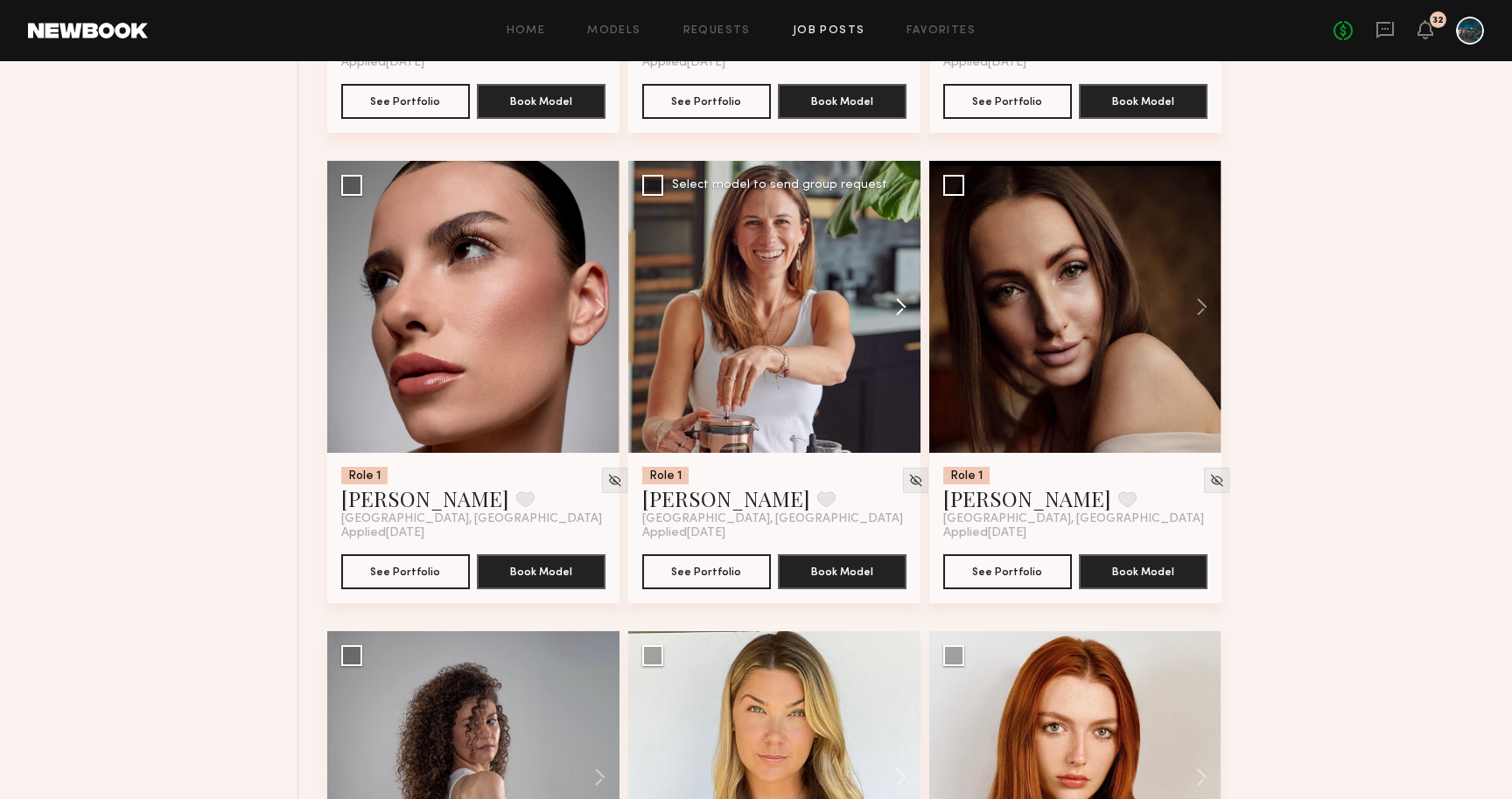
click at [903, 301] on button at bounding box center [892, 307] width 56 height 293
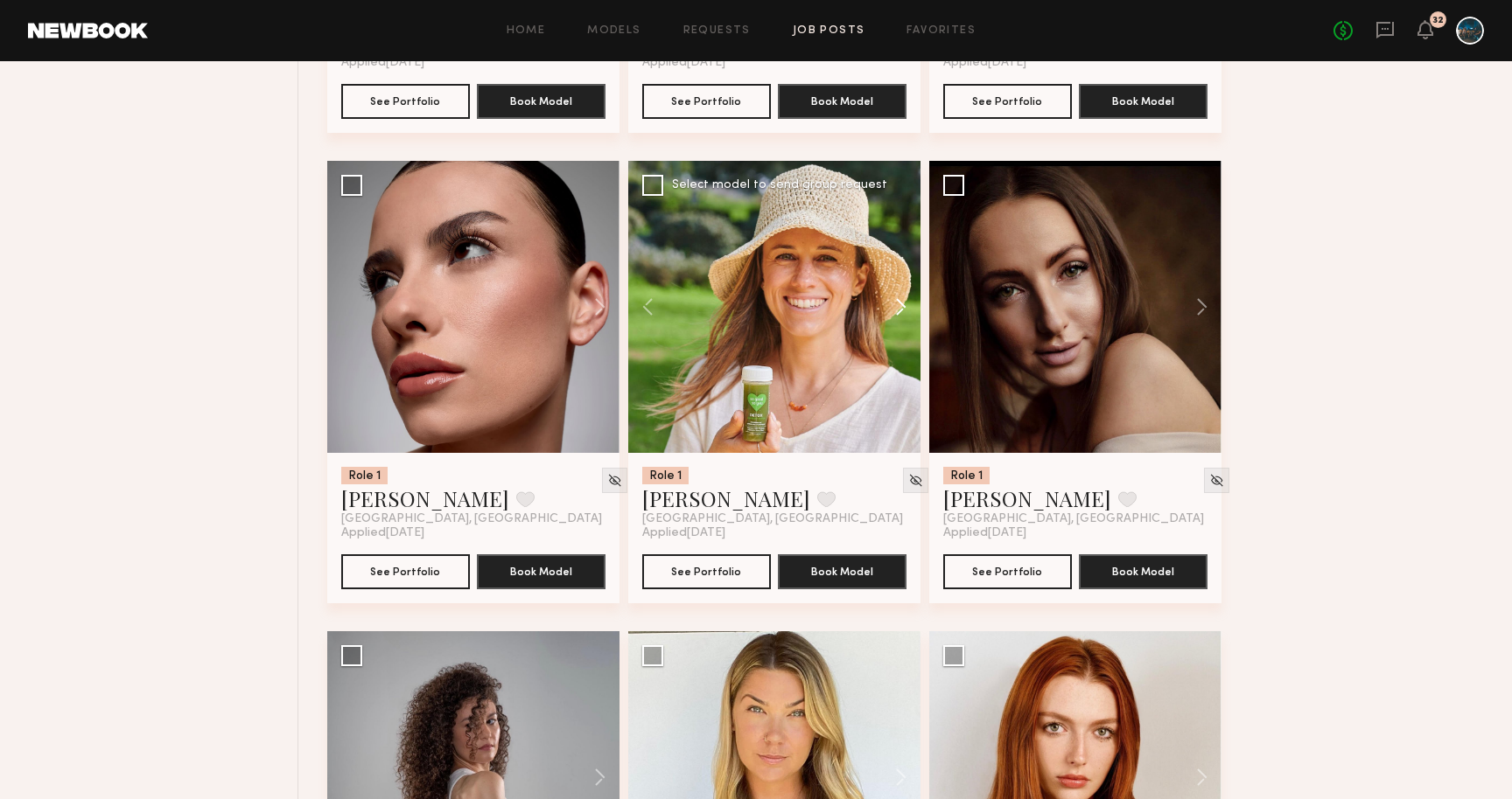
click at [902, 307] on button at bounding box center [892, 307] width 56 height 293
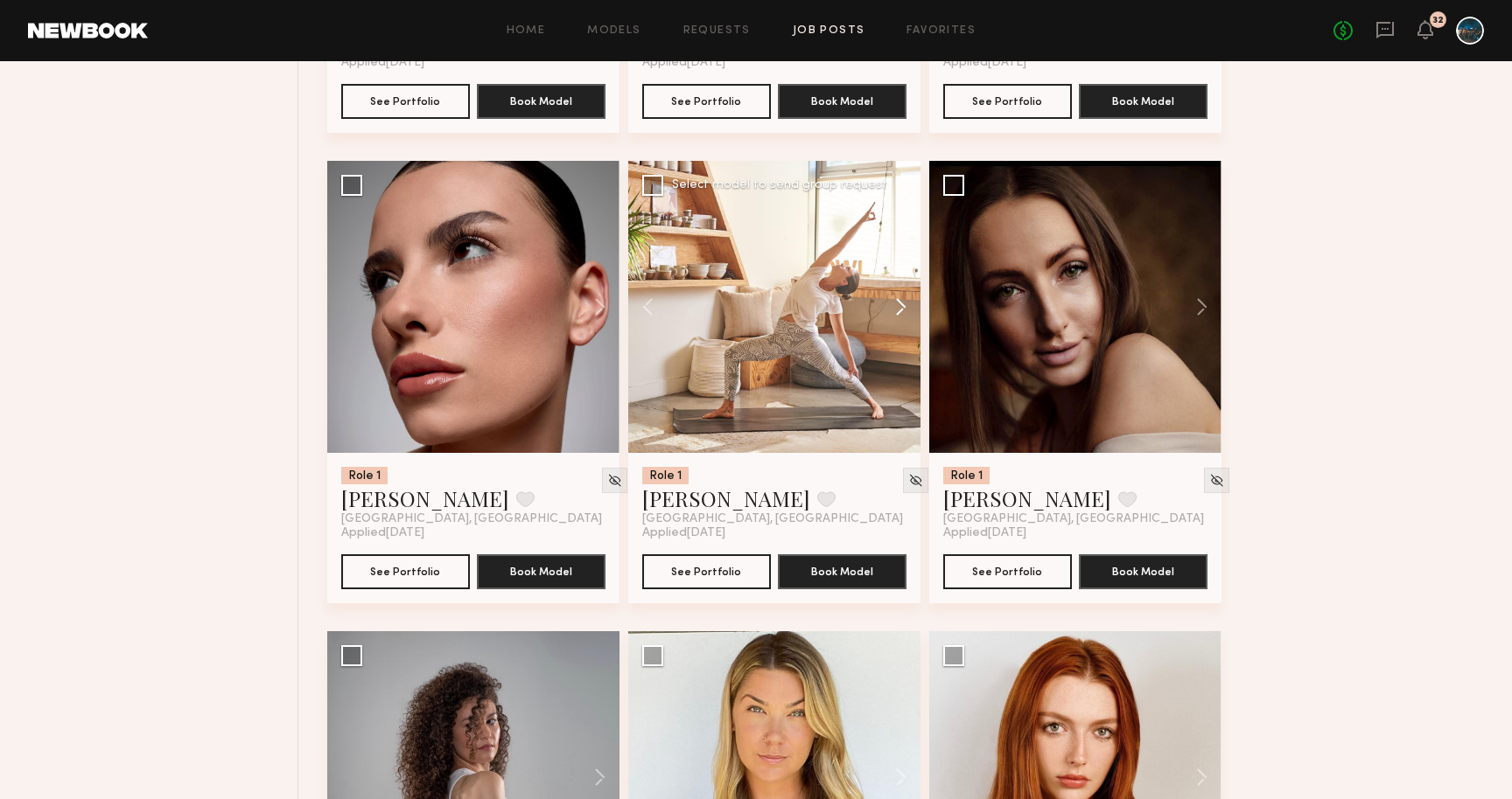
click at [902, 307] on button at bounding box center [892, 307] width 56 height 293
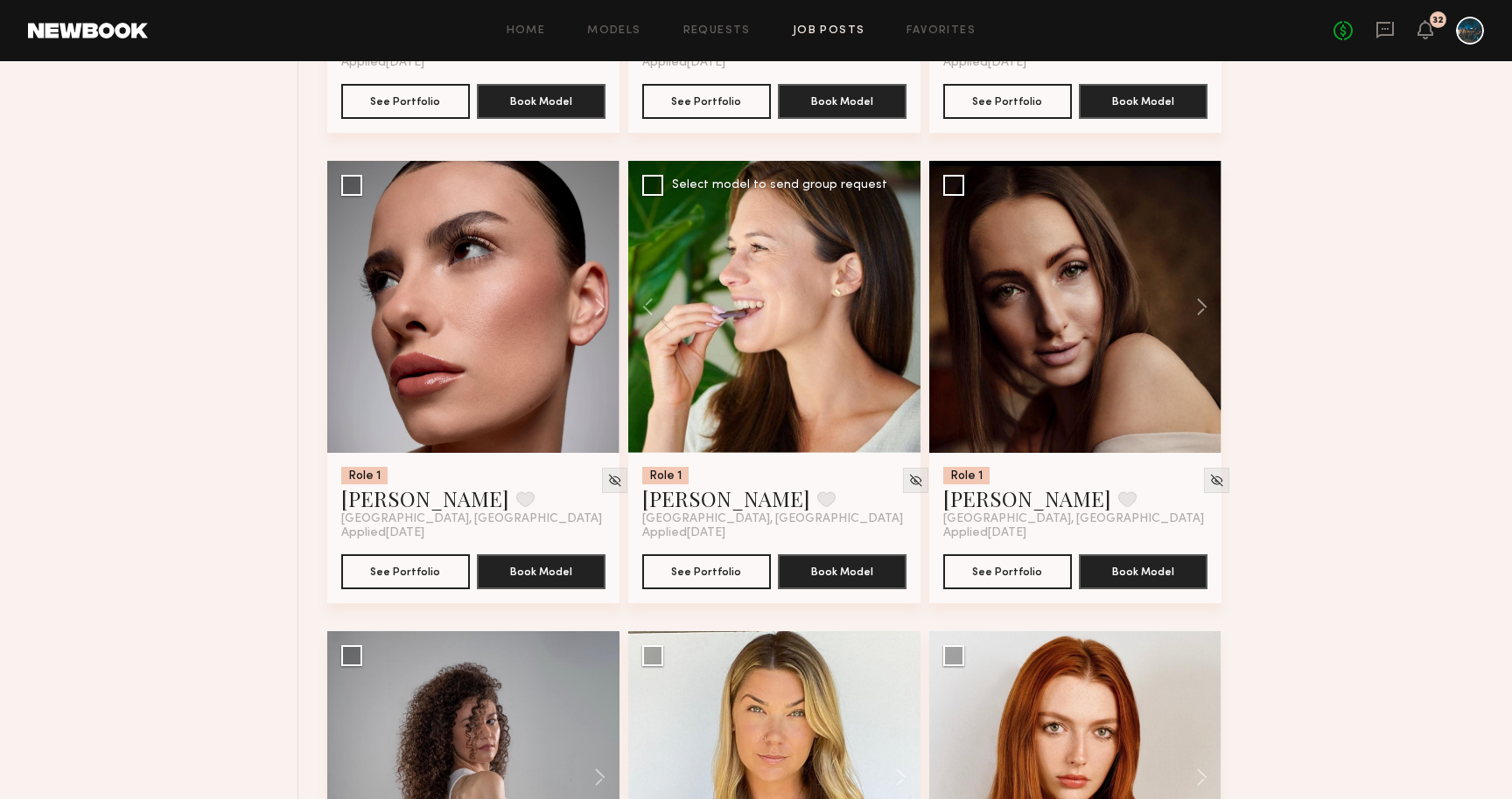
click at [902, 307] on div at bounding box center [774, 307] width 293 height 293
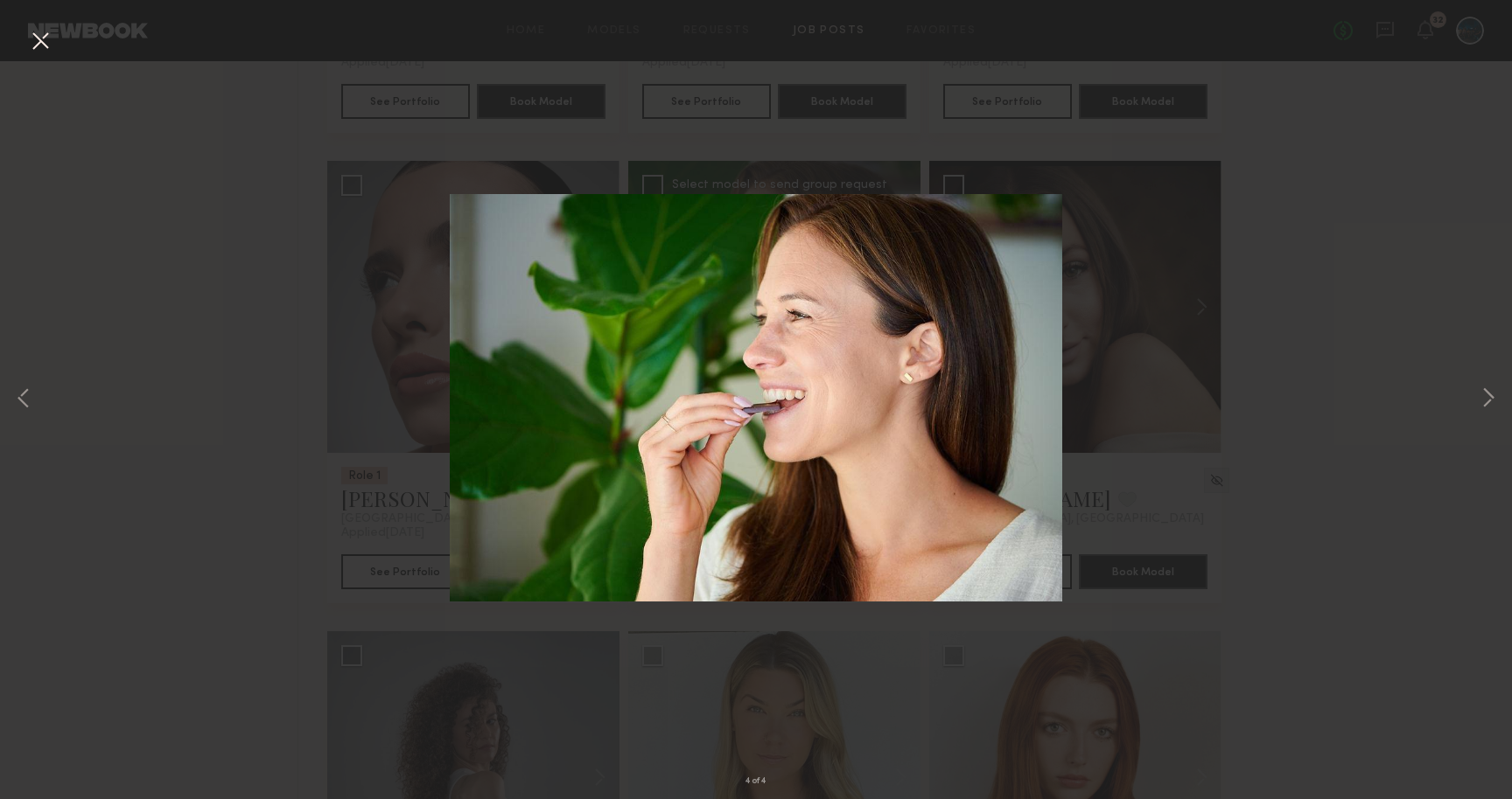
click at [39, 45] on button at bounding box center [40, 42] width 28 height 32
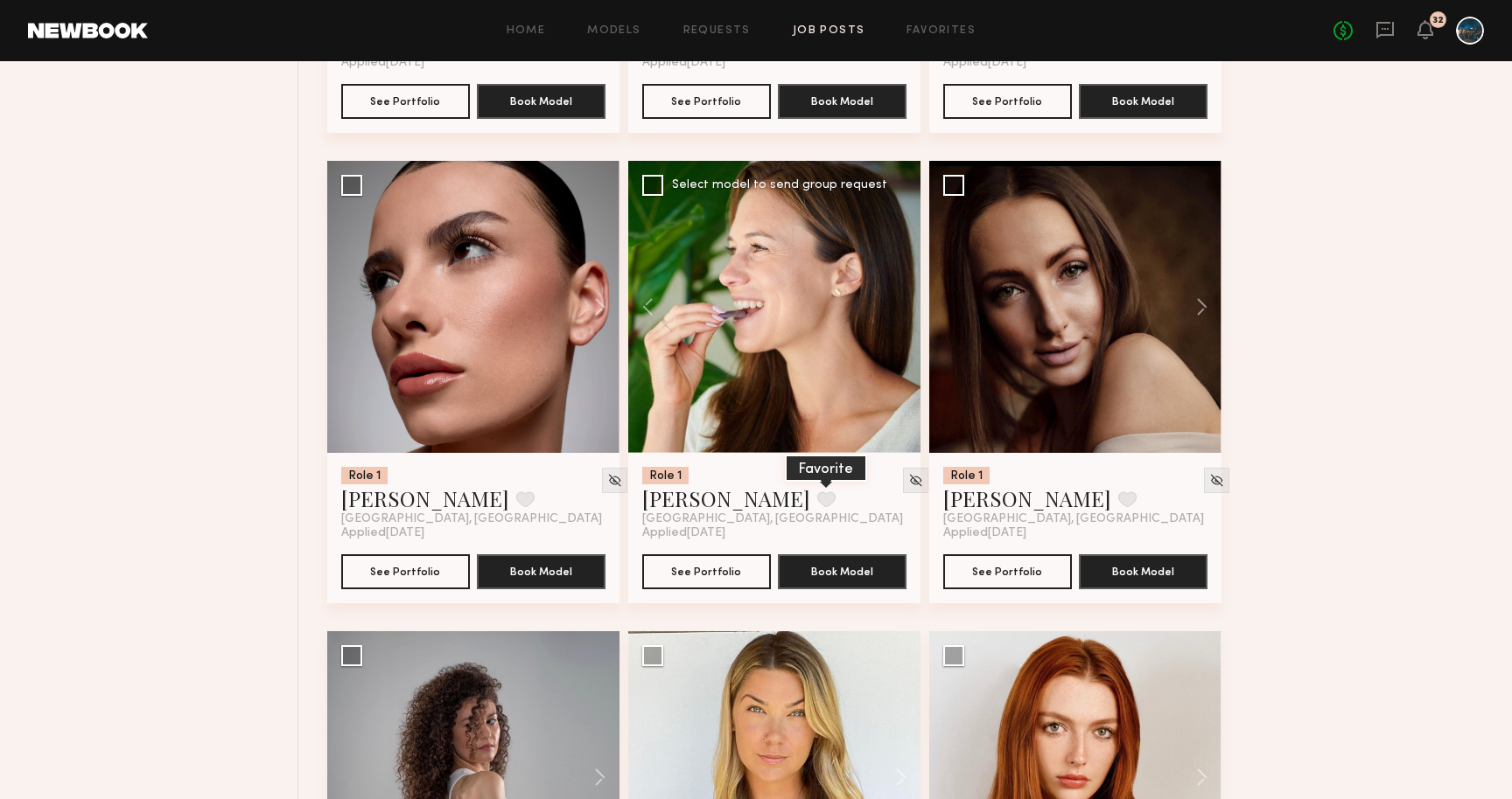
click at [817, 507] on button at bounding box center [826, 499] width 18 height 16
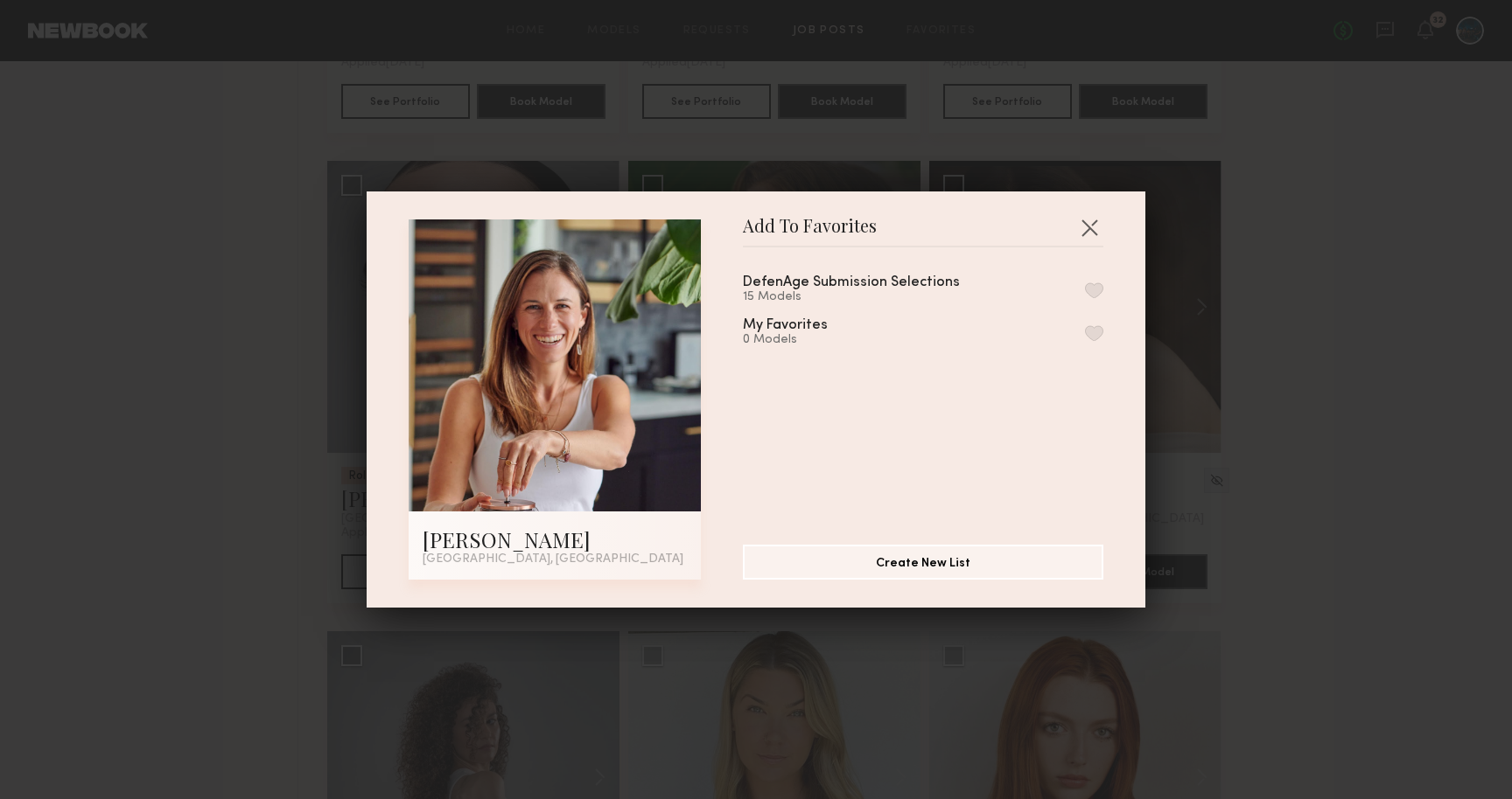
click at [1089, 295] on button "button" at bounding box center [1094, 291] width 18 height 16
click at [1092, 230] on button "button" at bounding box center [1089, 228] width 28 height 28
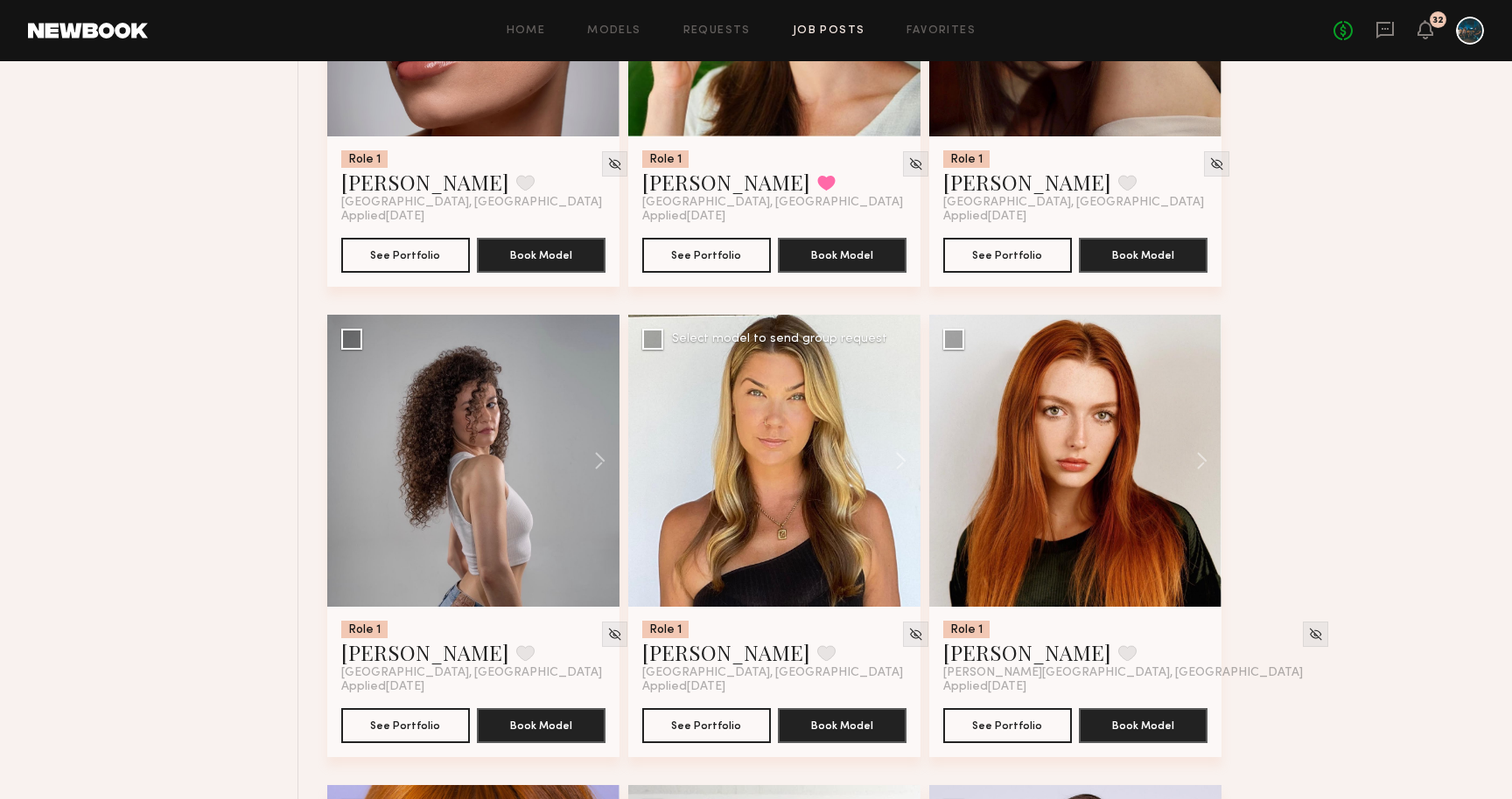
scroll to position [4753, 0]
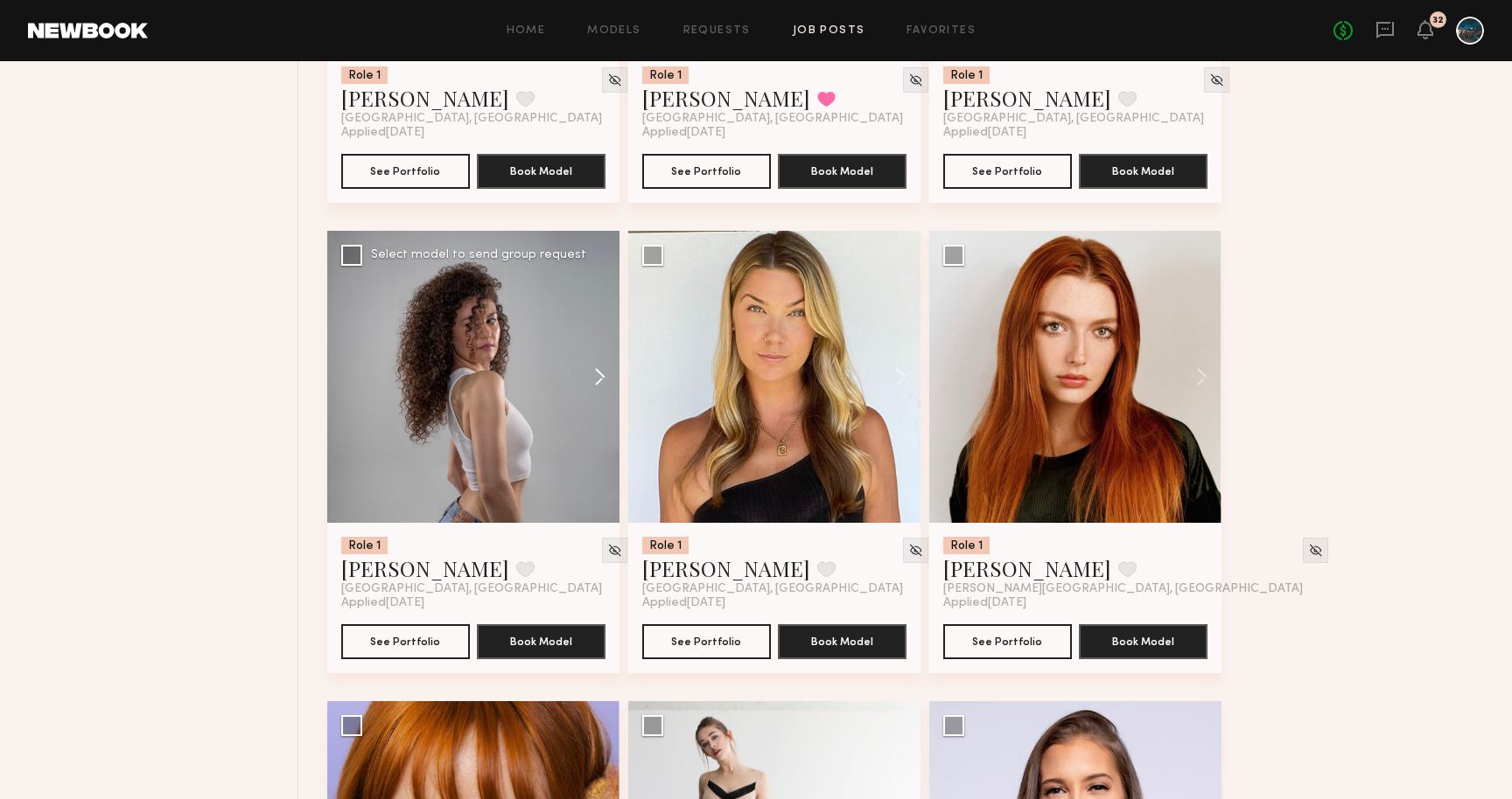
click at [596, 379] on button at bounding box center [592, 377] width 56 height 293
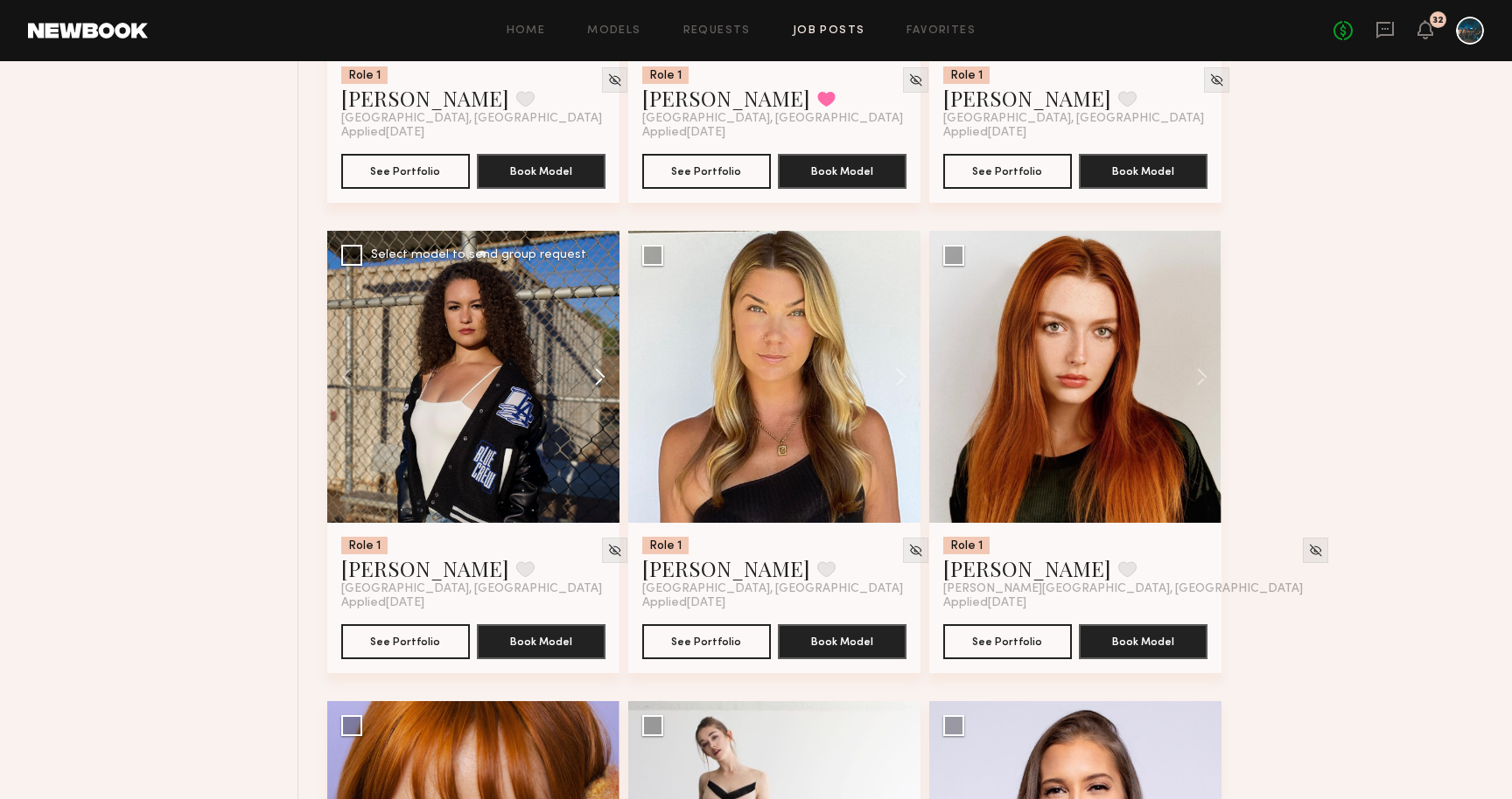
click at [596, 379] on button at bounding box center [592, 377] width 56 height 293
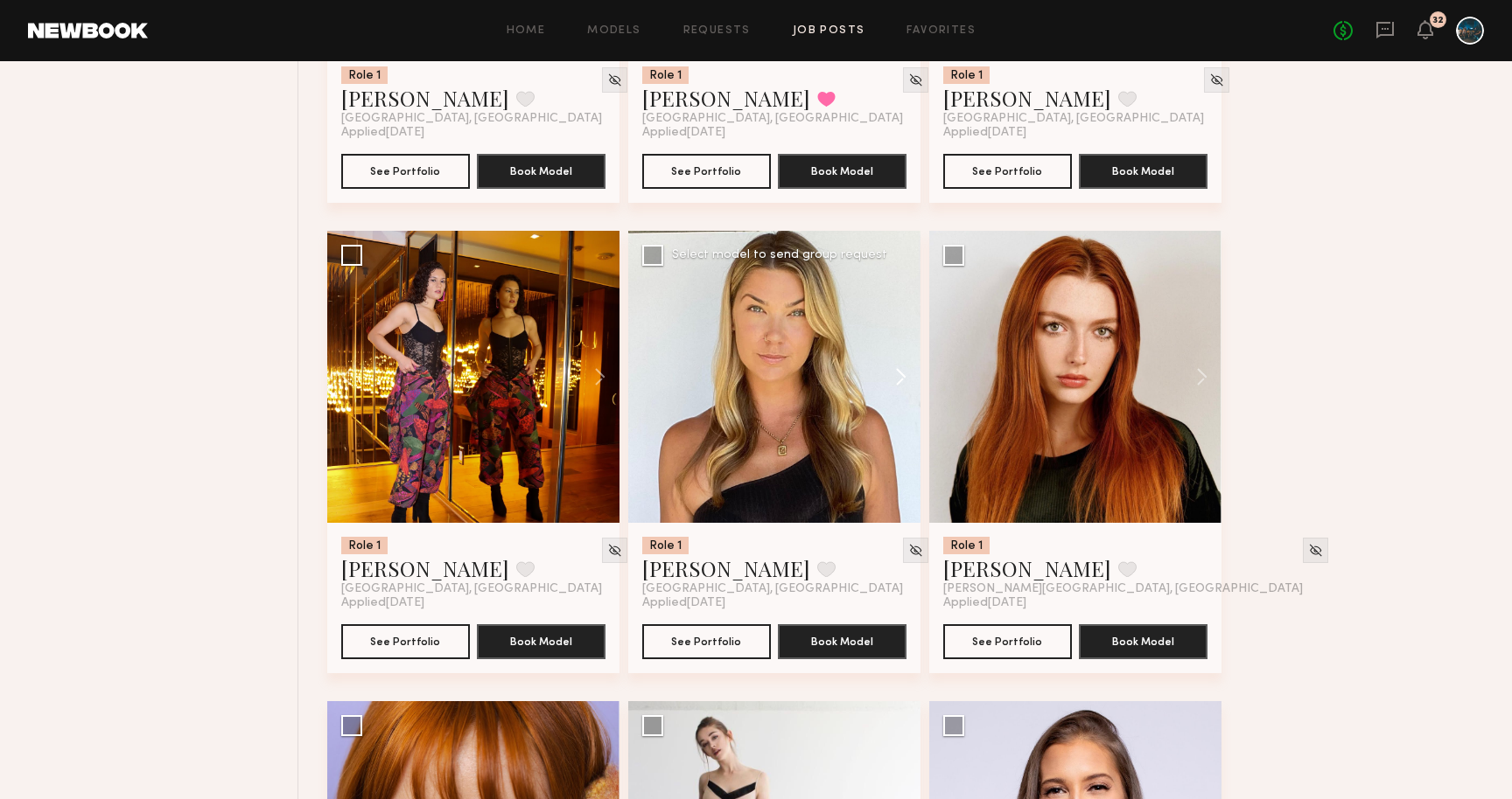
click at [901, 382] on button at bounding box center [892, 377] width 56 height 293
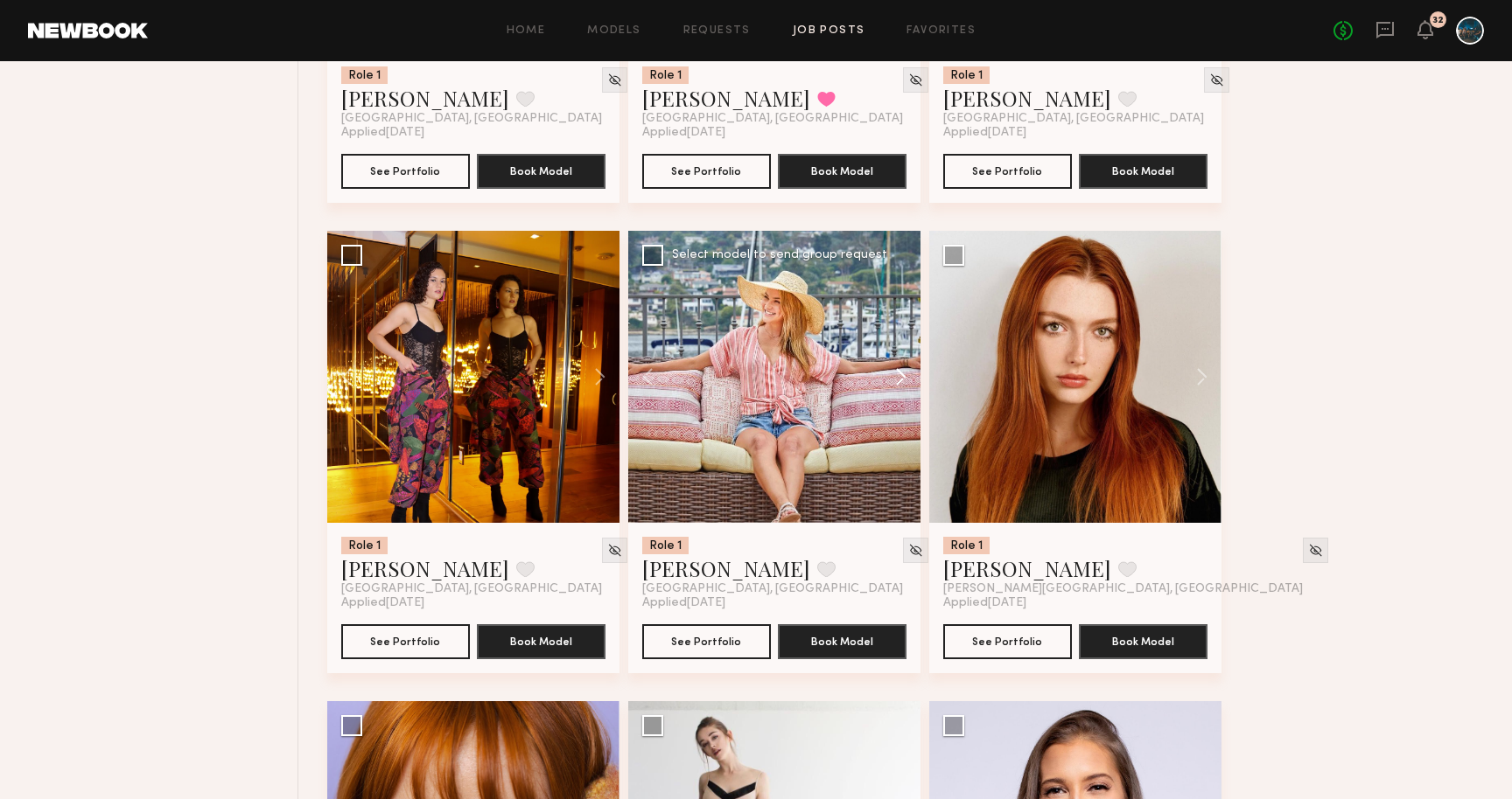
click at [901, 382] on button at bounding box center [892, 377] width 56 height 293
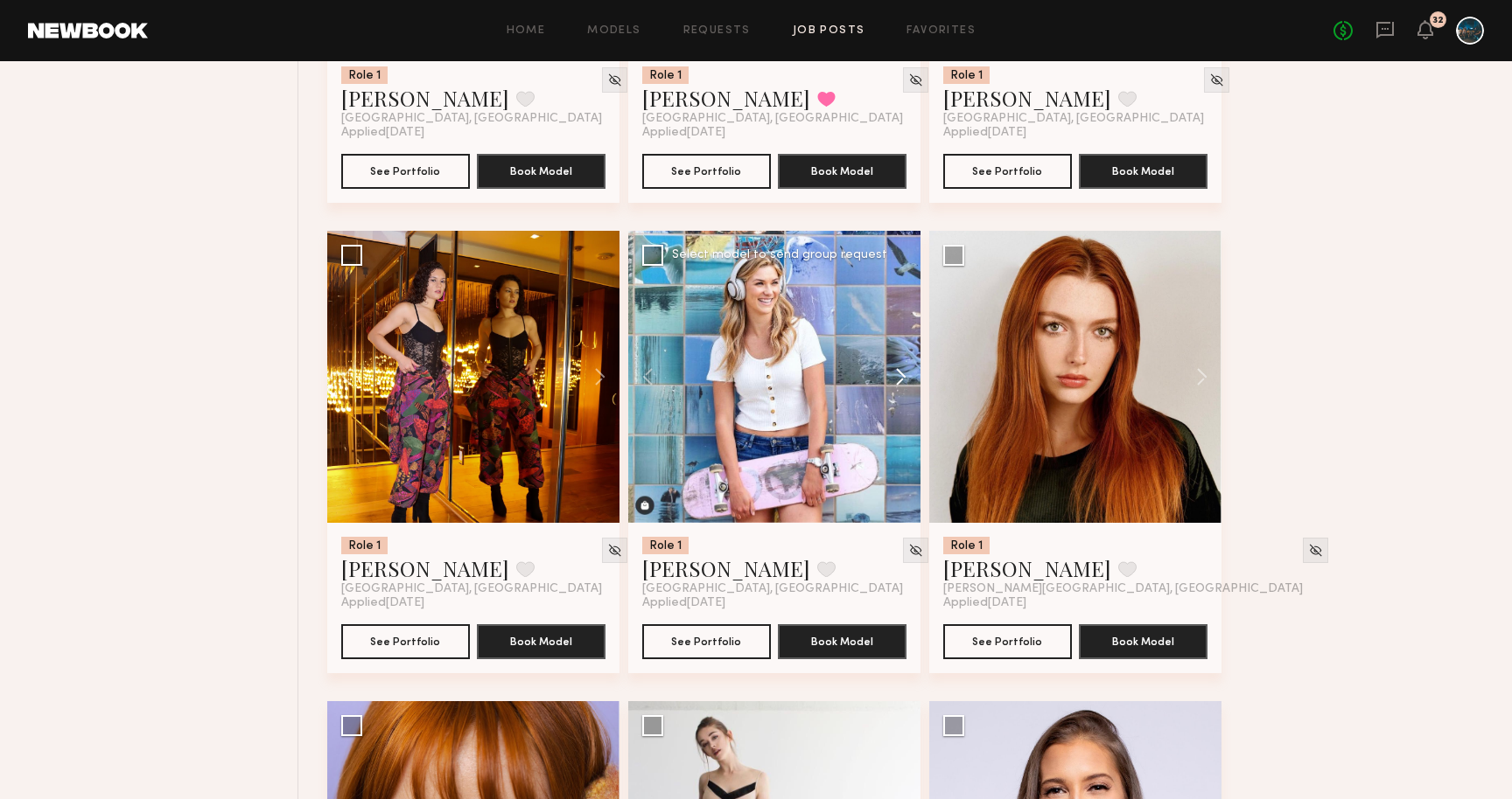
click at [901, 382] on button at bounding box center [892, 377] width 56 height 293
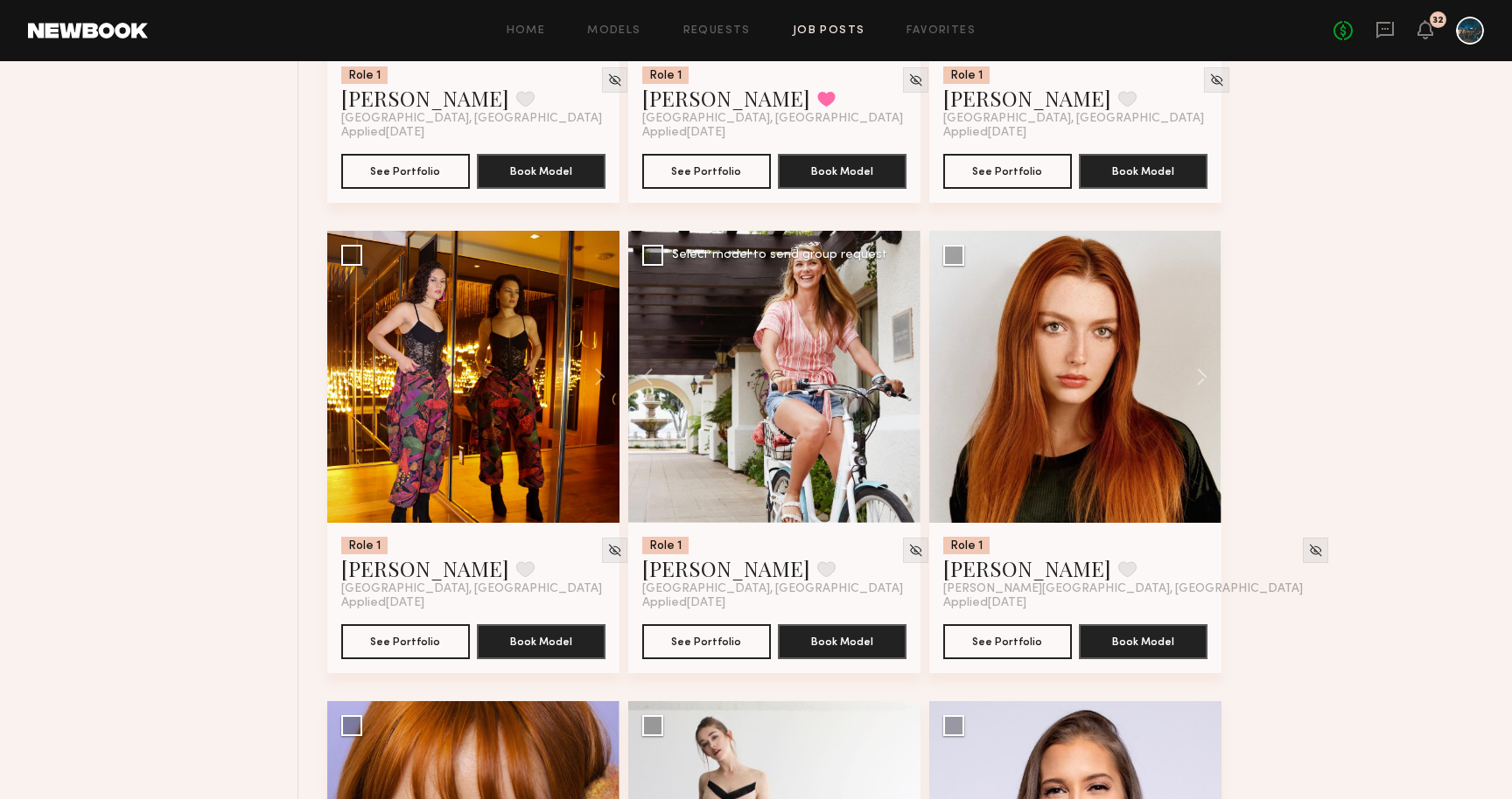
click at [901, 382] on div at bounding box center [774, 377] width 293 height 293
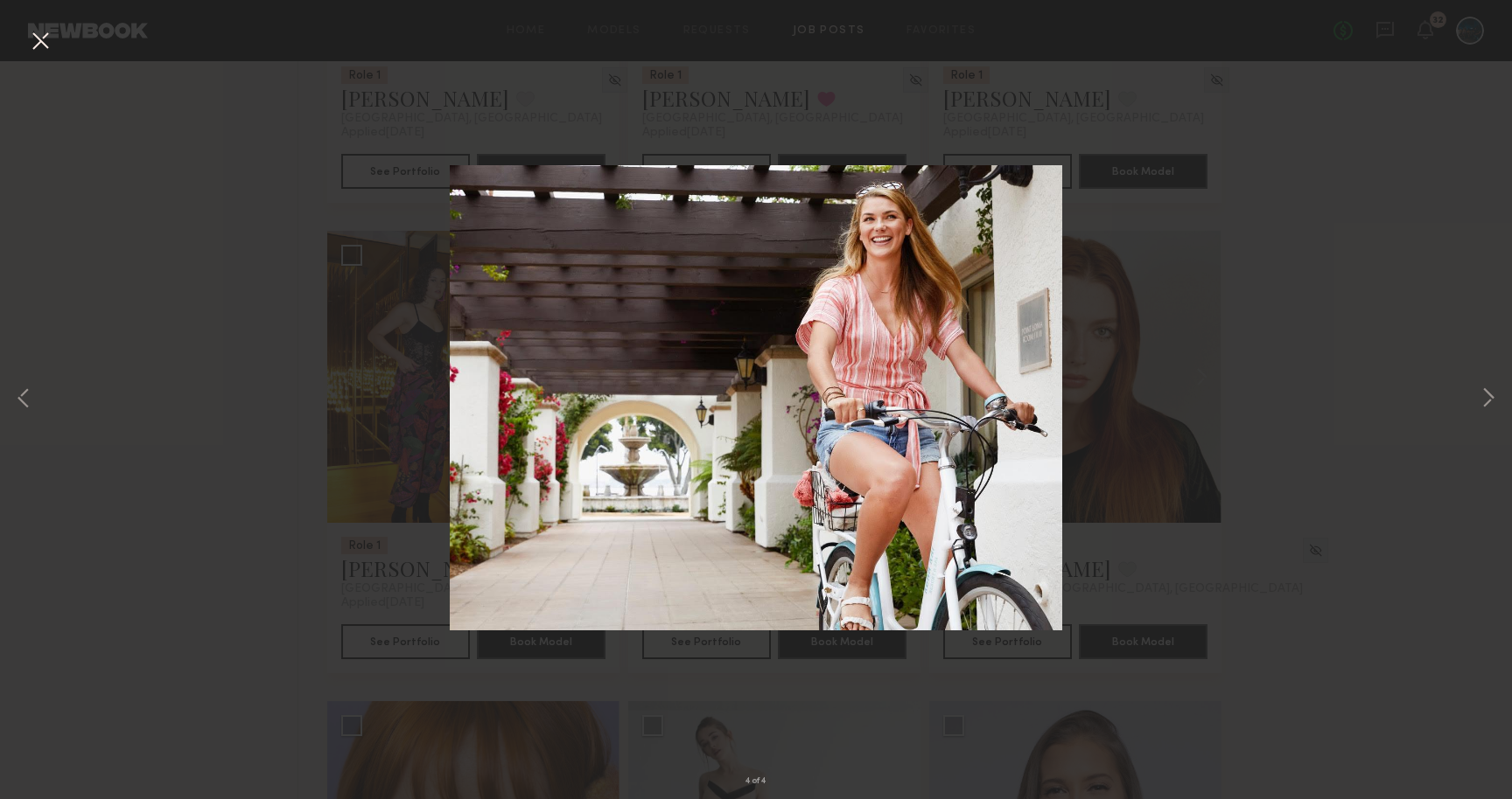
click at [39, 39] on button at bounding box center [40, 42] width 28 height 32
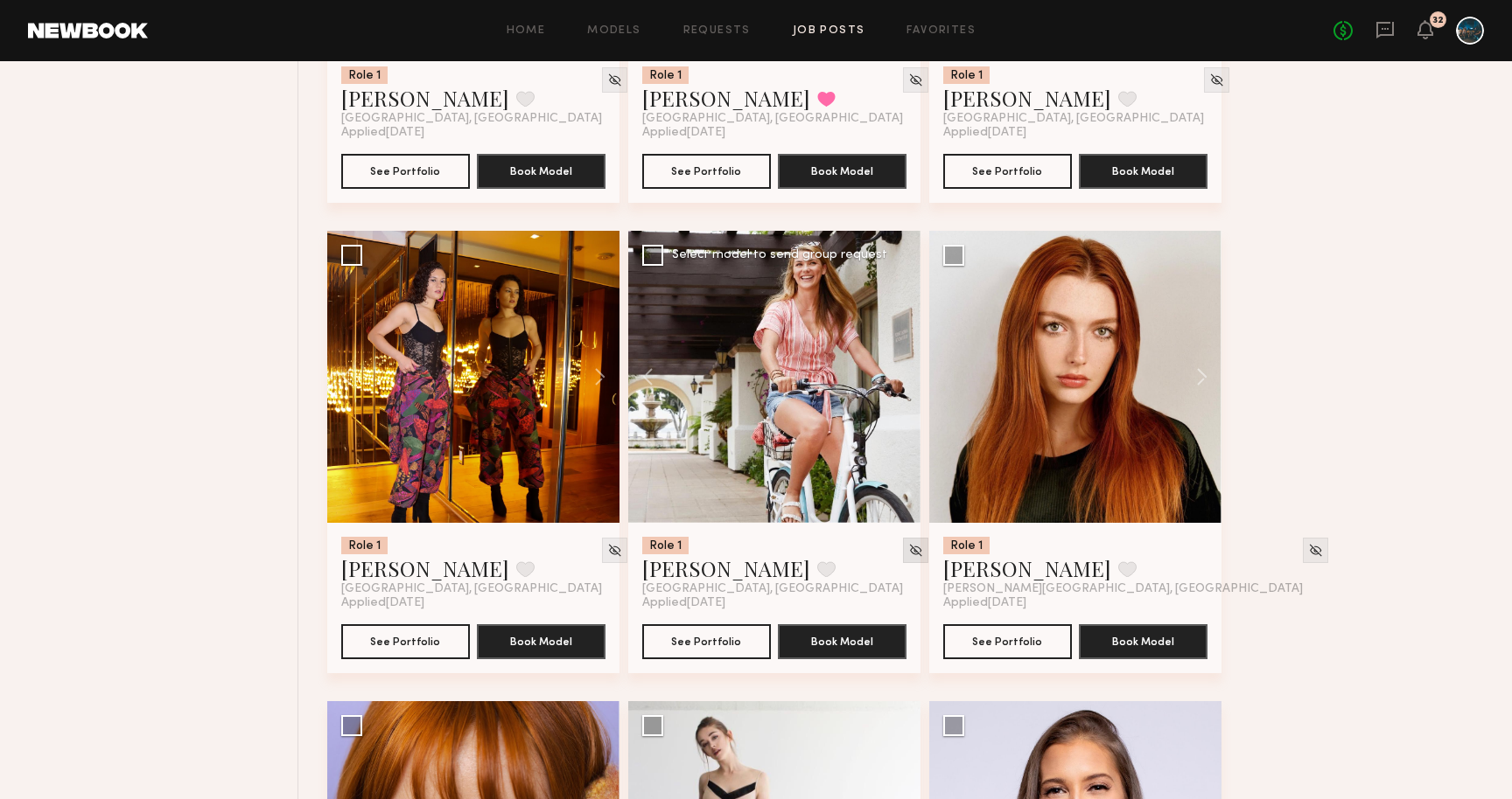
click at [908, 550] on img at bounding box center [915, 550] width 15 height 15
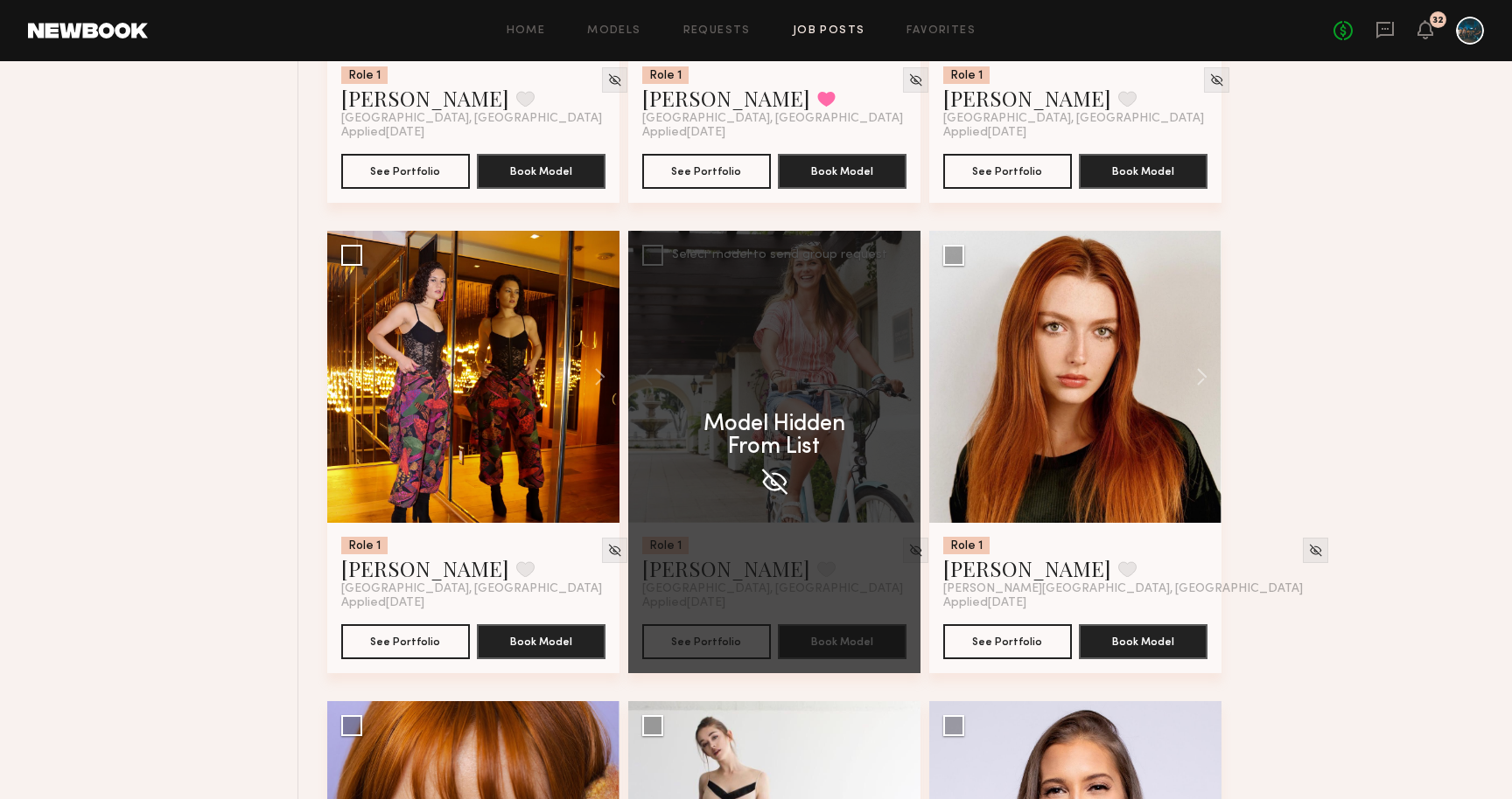
click at [778, 483] on img at bounding box center [774, 482] width 32 height 32
click at [775, 482] on img at bounding box center [774, 482] width 32 height 32
click at [778, 419] on p "Model Hidden From List" at bounding box center [774, 436] width 142 height 46
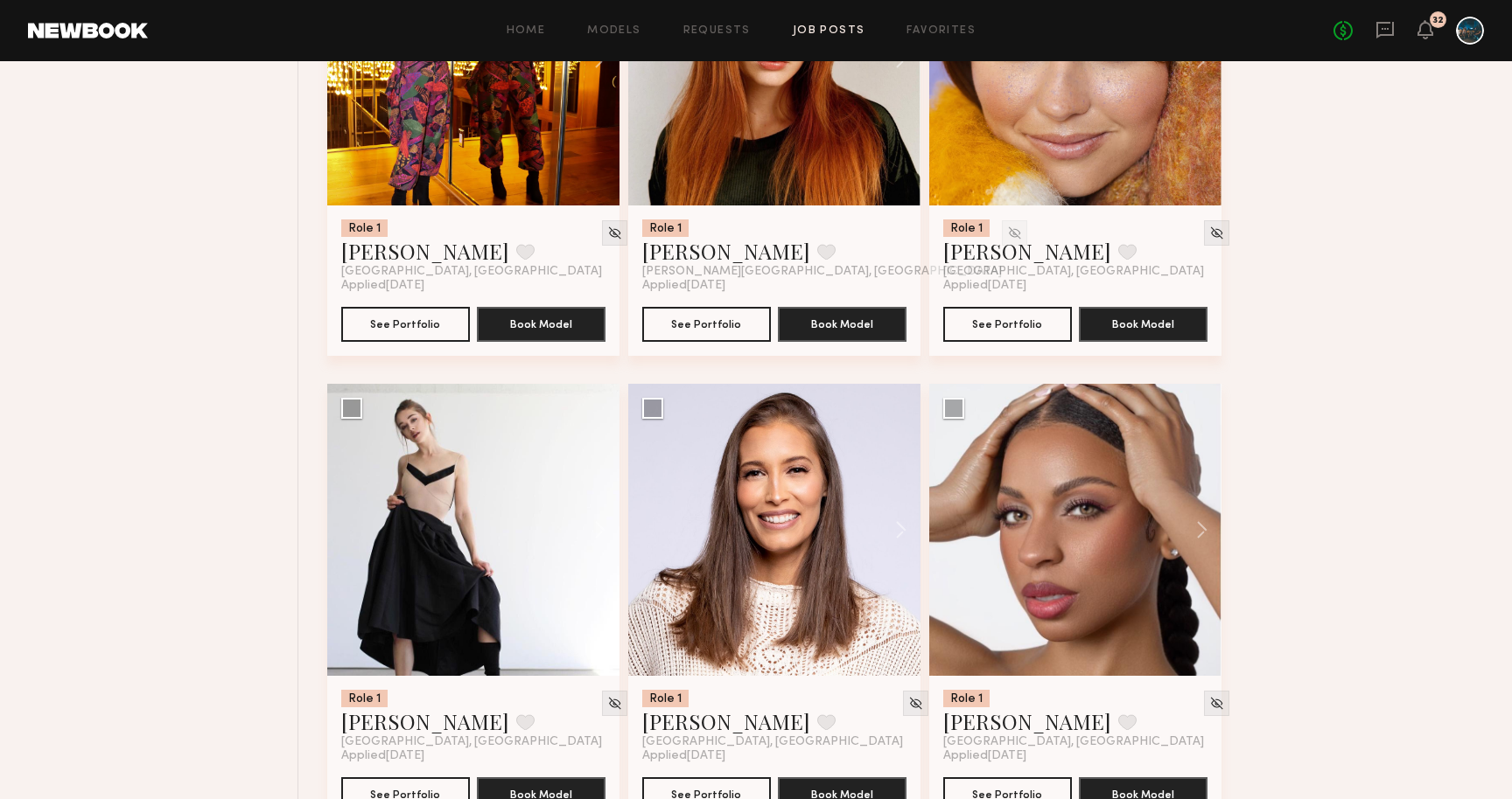
scroll to position [5096, 0]
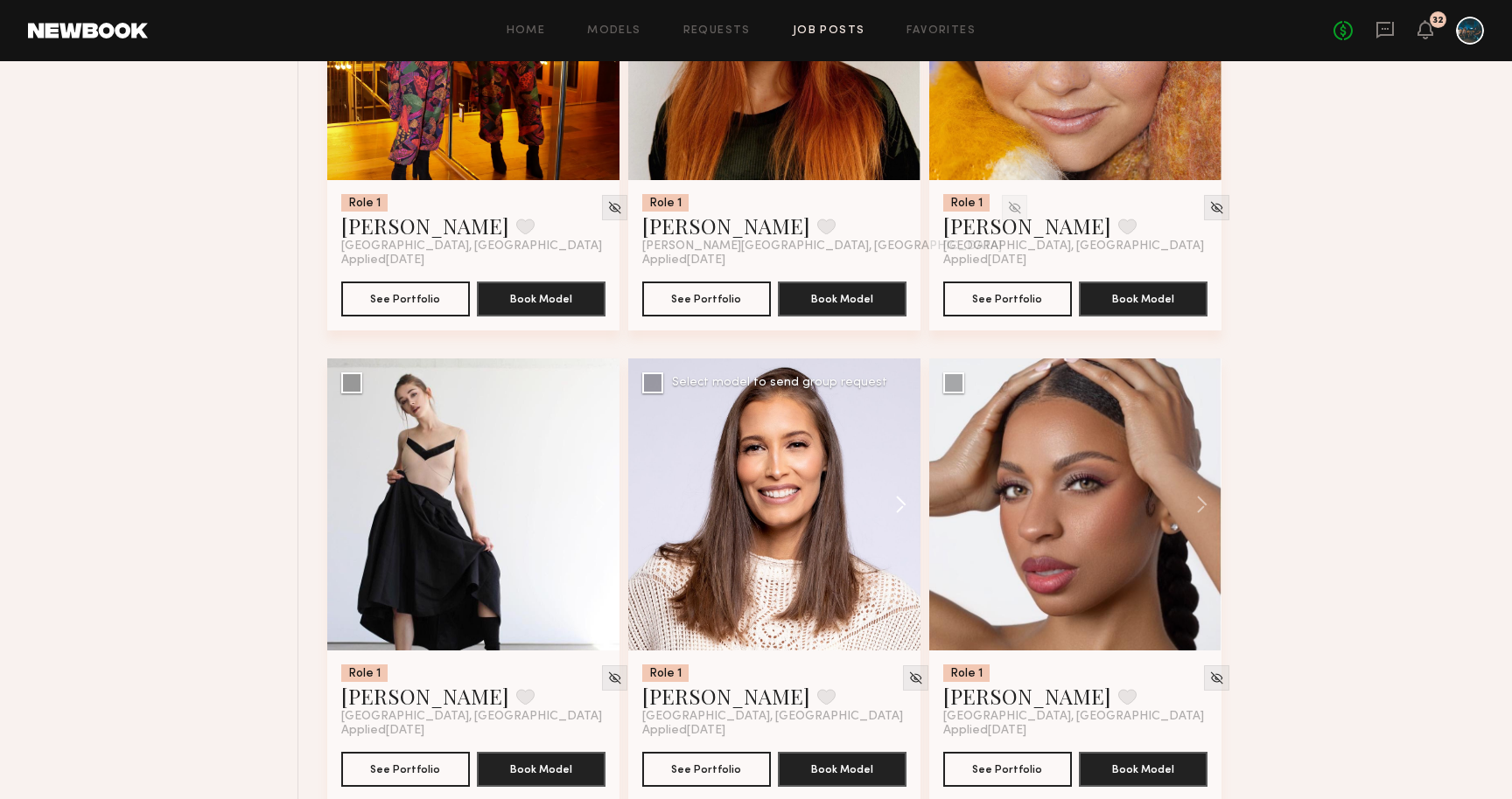
click at [895, 509] on button at bounding box center [892, 504] width 56 height 293
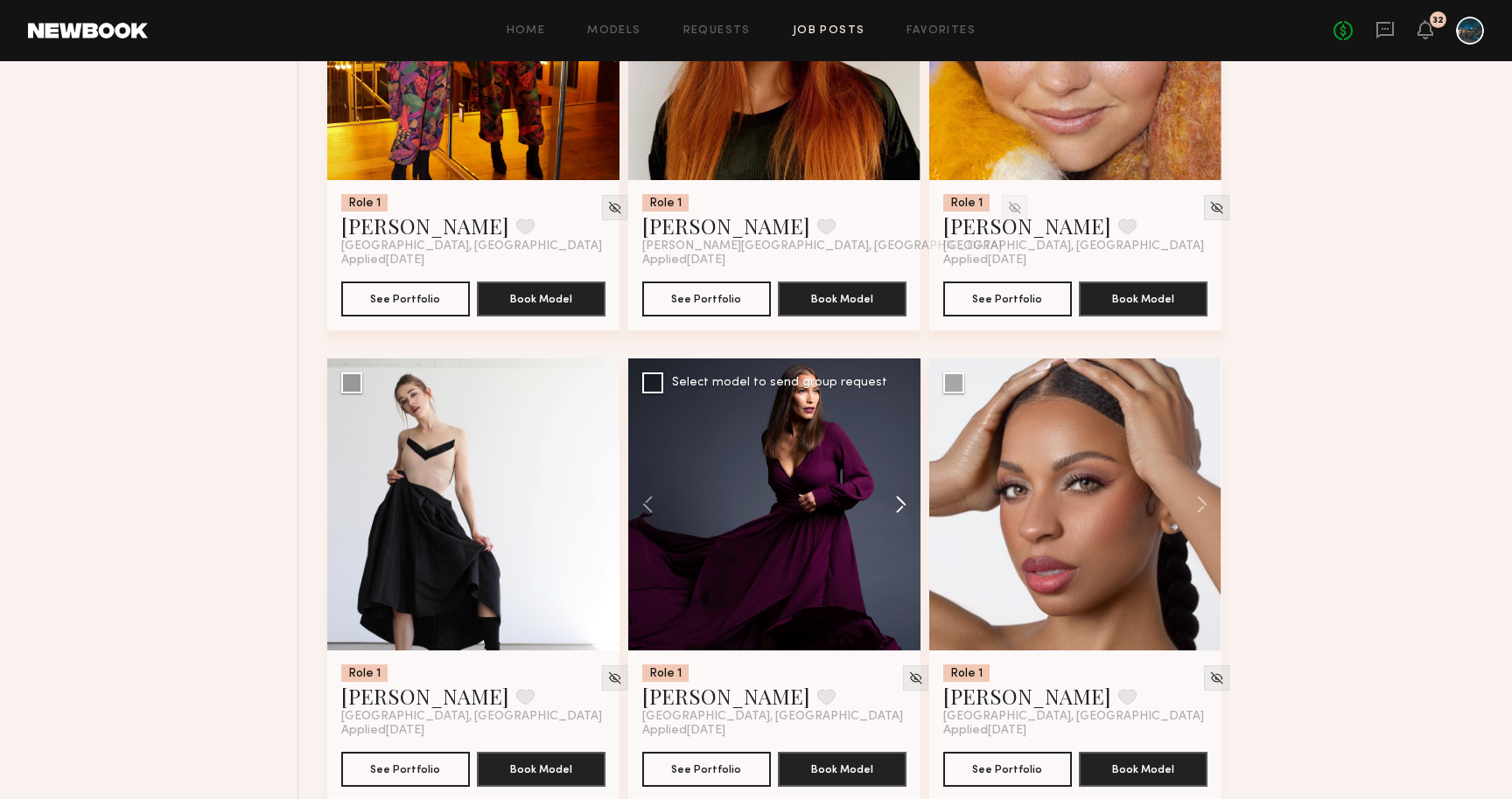
click at [895, 509] on button at bounding box center [892, 504] width 56 height 293
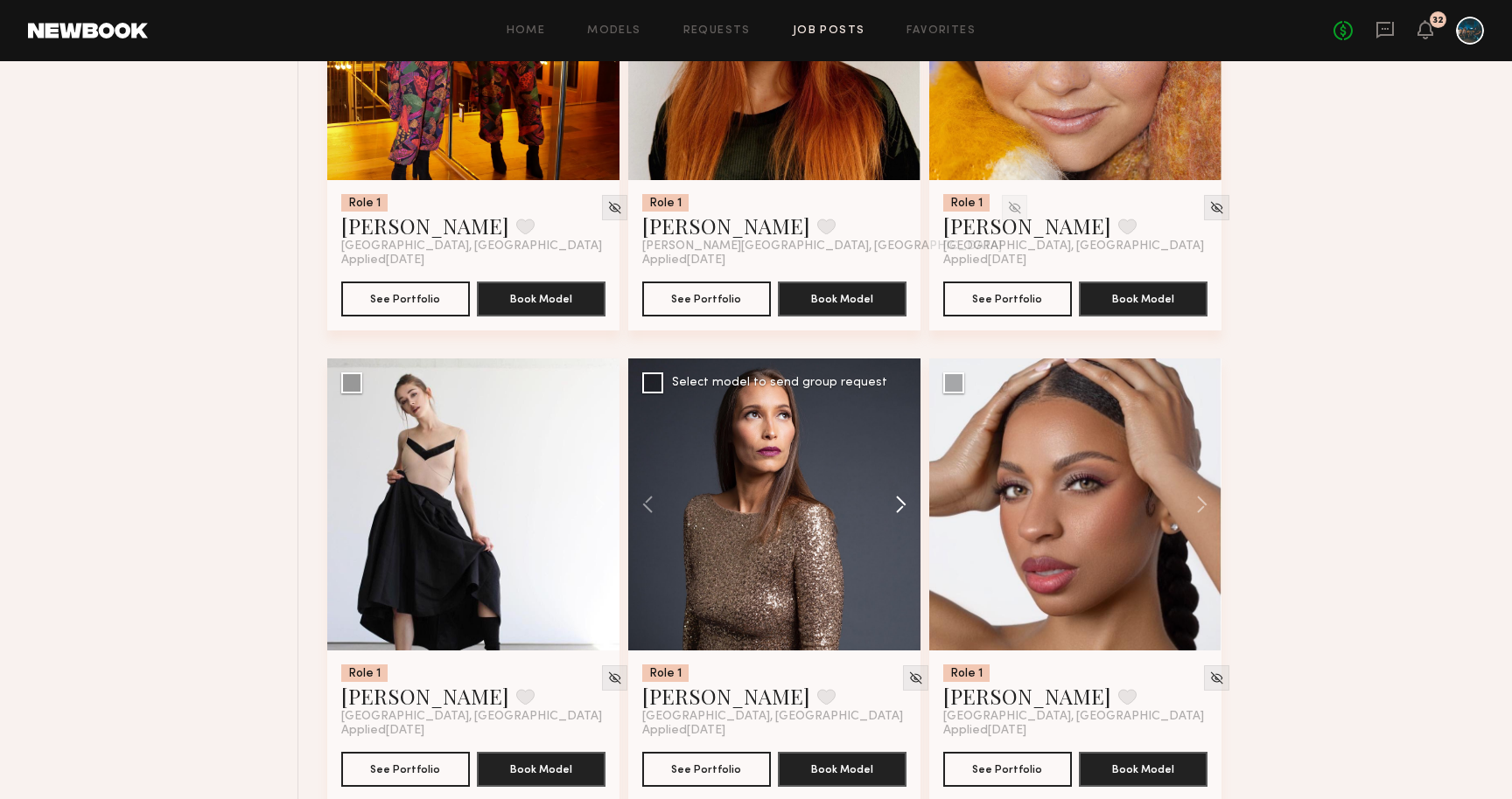
click at [895, 509] on button at bounding box center [892, 504] width 56 height 293
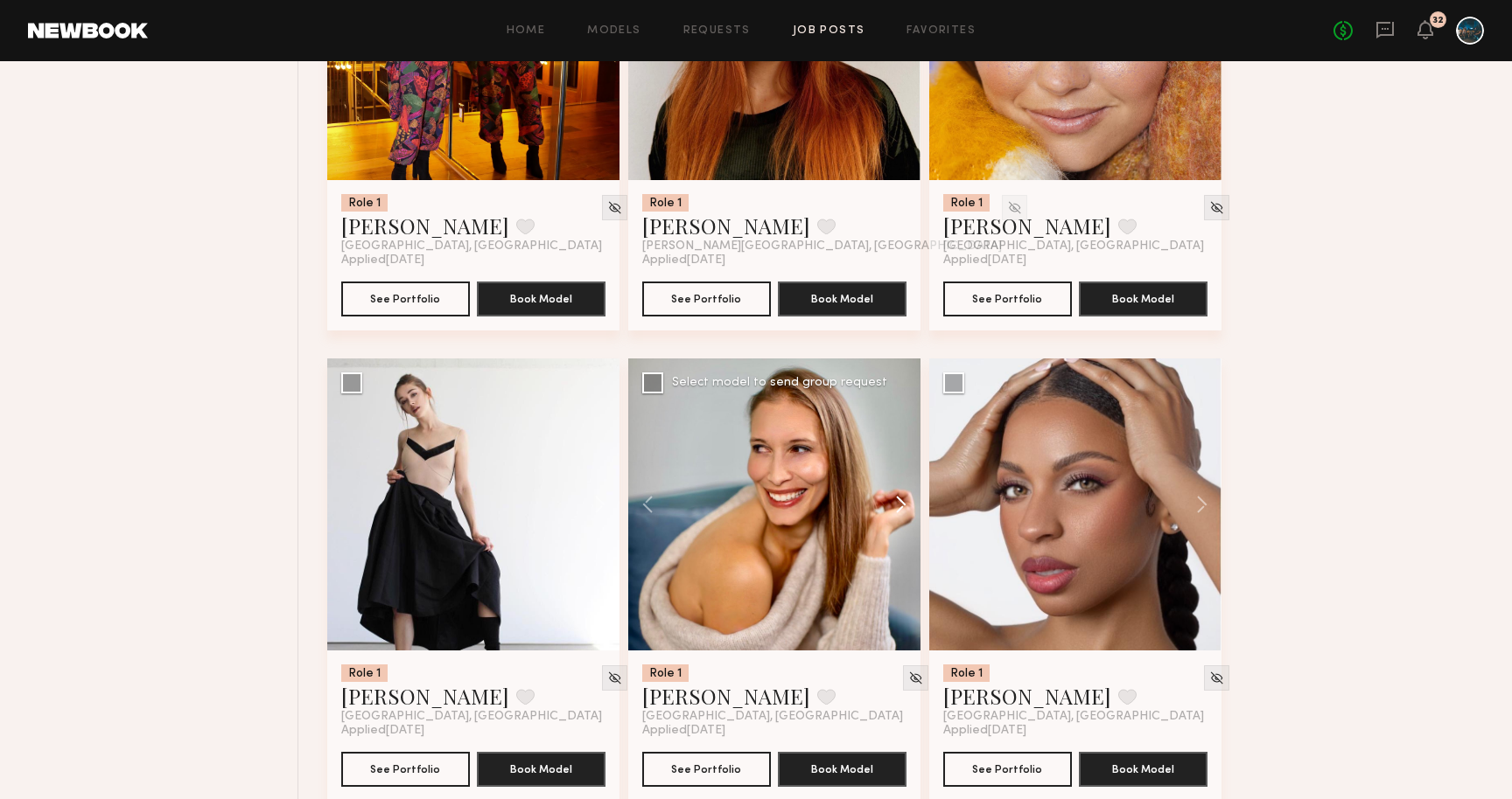
click at [895, 509] on button at bounding box center [892, 504] width 56 height 293
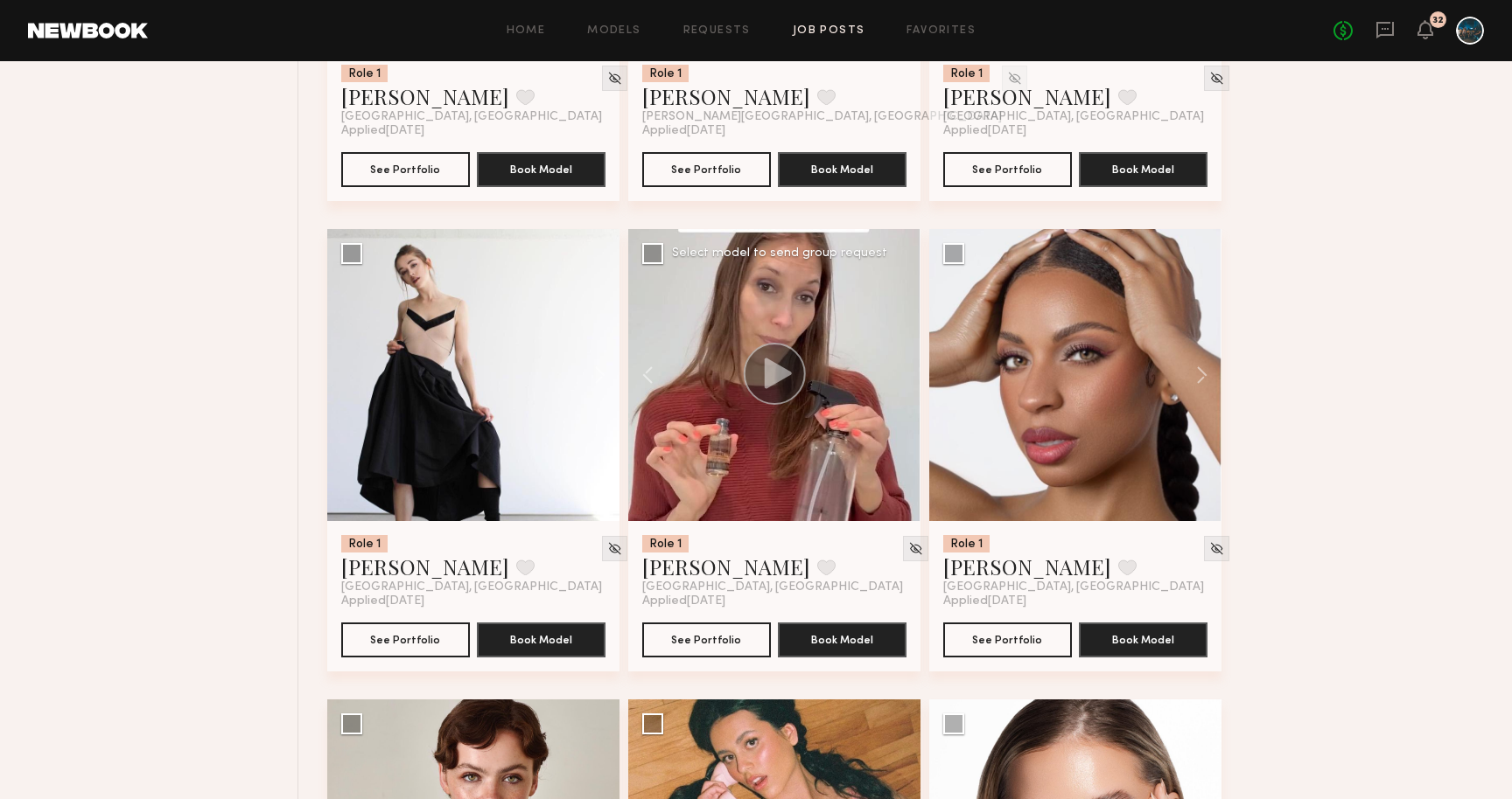
scroll to position [5241, 0]
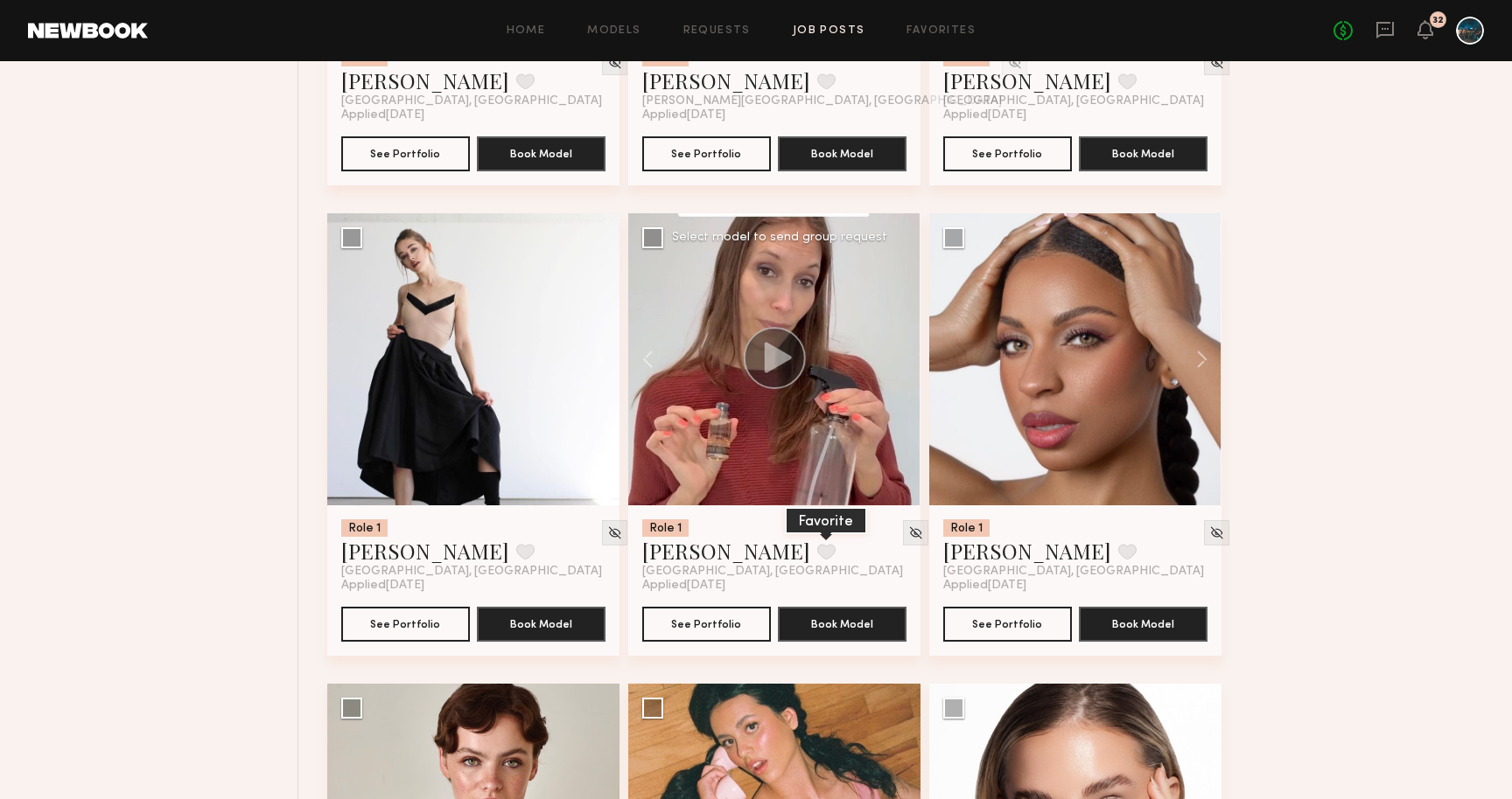
click at [817, 552] on button at bounding box center [826, 552] width 18 height 16
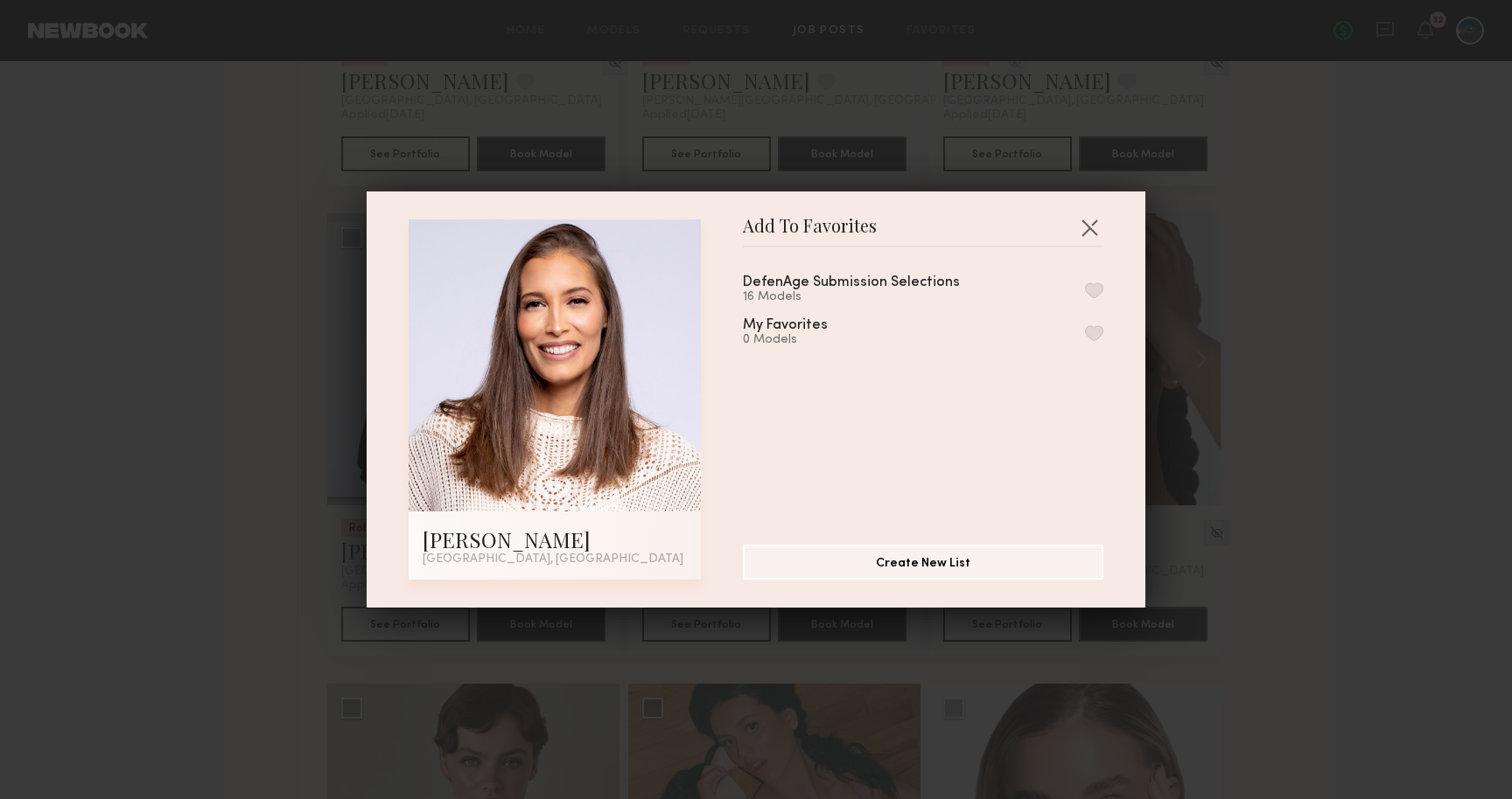
click at [1101, 283] on button "button" at bounding box center [1094, 291] width 18 height 16
click at [1196, 392] on div "Add To Favorites Wendy T. Los Angeles, CA Add To Favorites DefenAge Submission …" at bounding box center [756, 400] width 1512 height 799
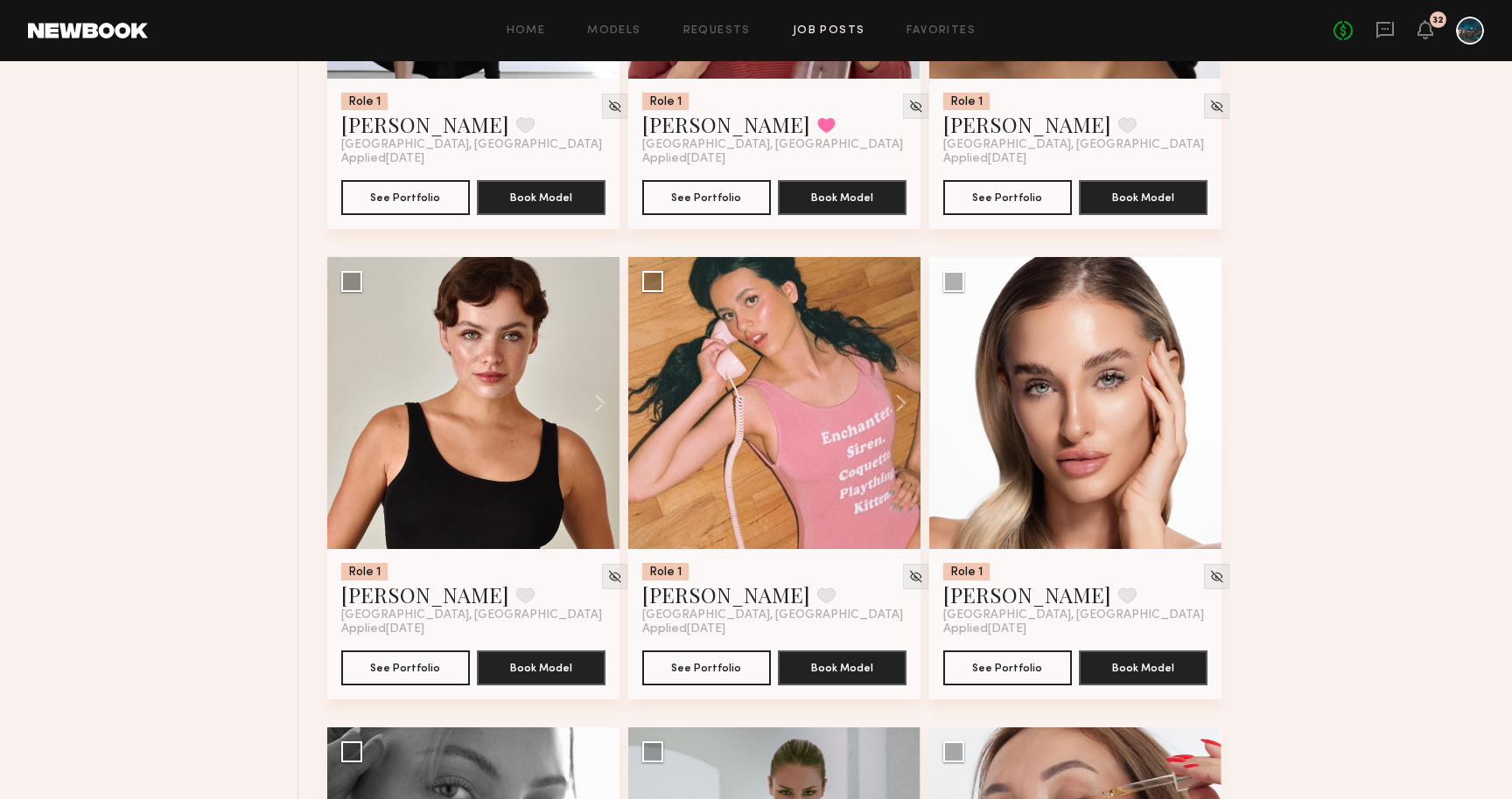
scroll to position [5666, 0]
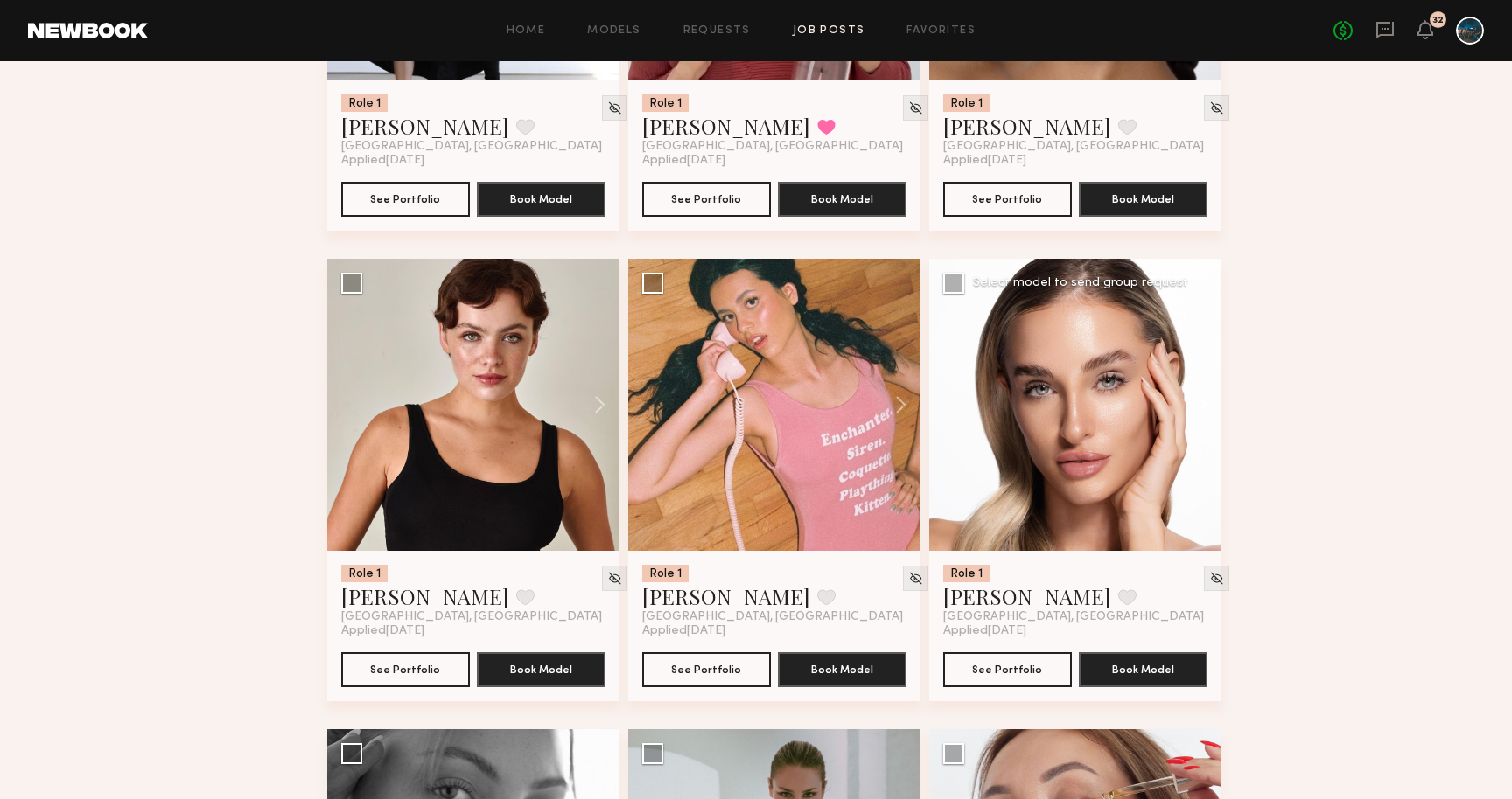
click at [1194, 408] on button at bounding box center [1194, 404] width 56 height 293
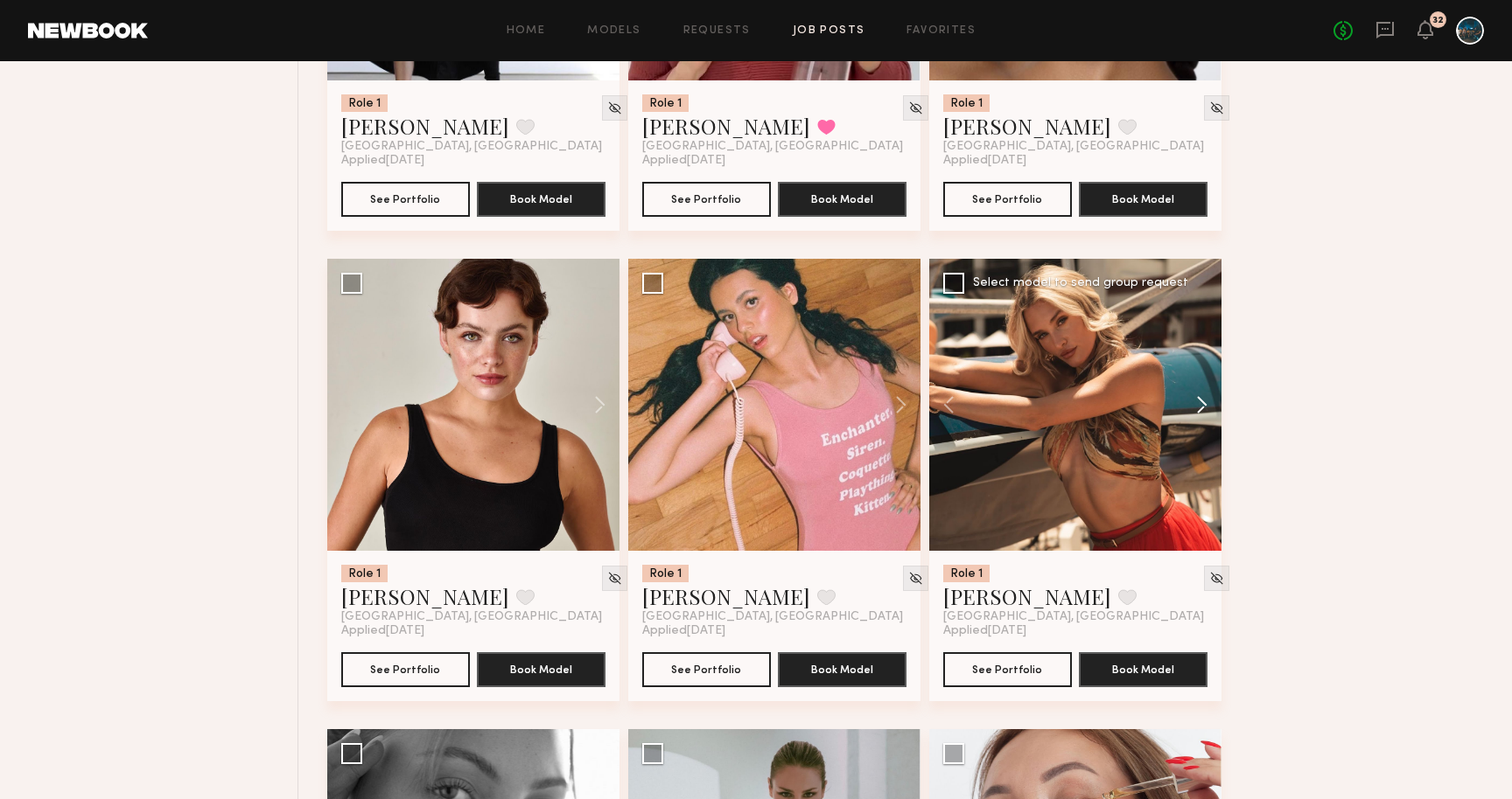
click at [1195, 408] on button at bounding box center [1194, 404] width 56 height 293
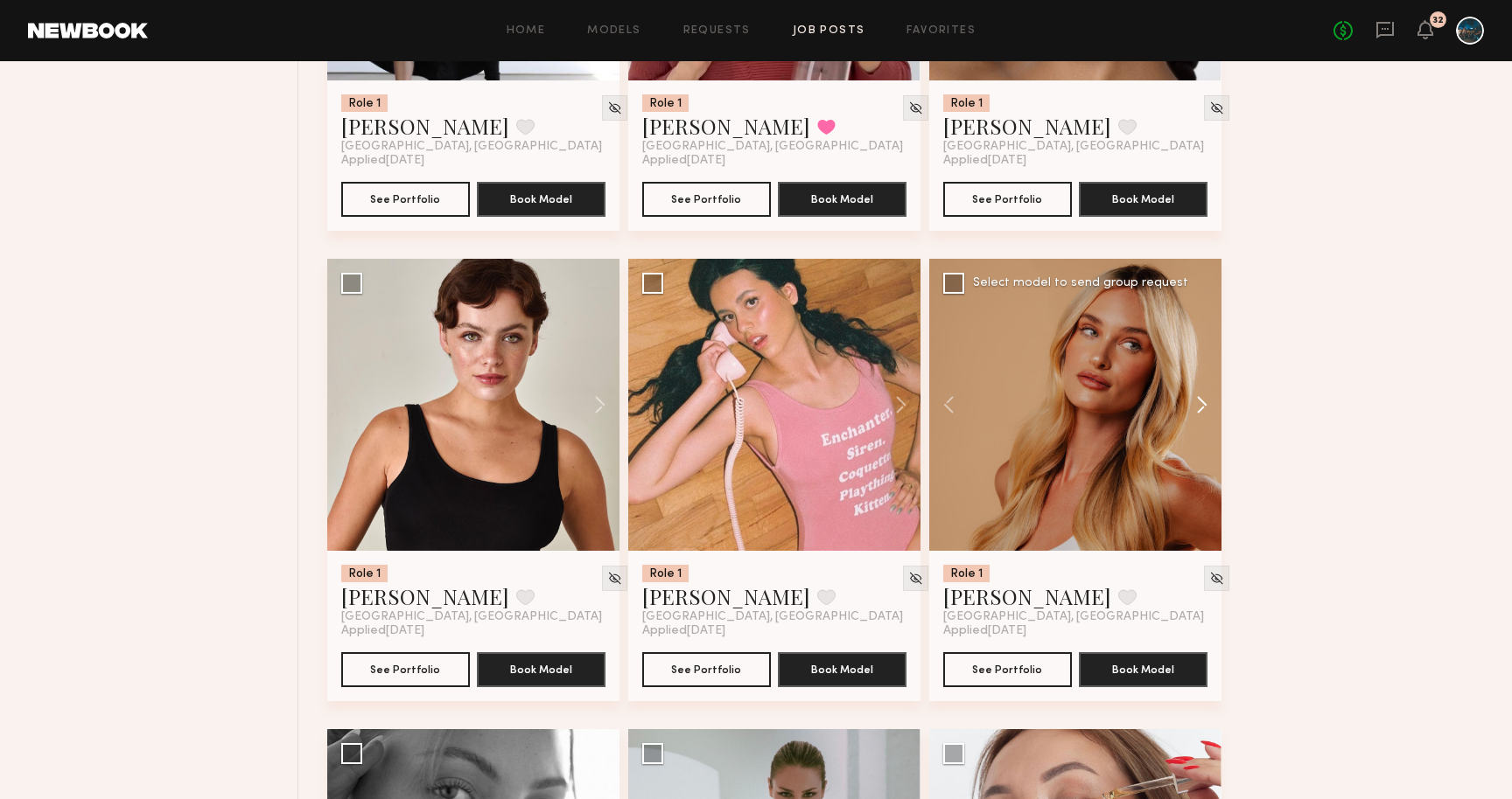
click at [1195, 408] on button at bounding box center [1194, 404] width 56 height 293
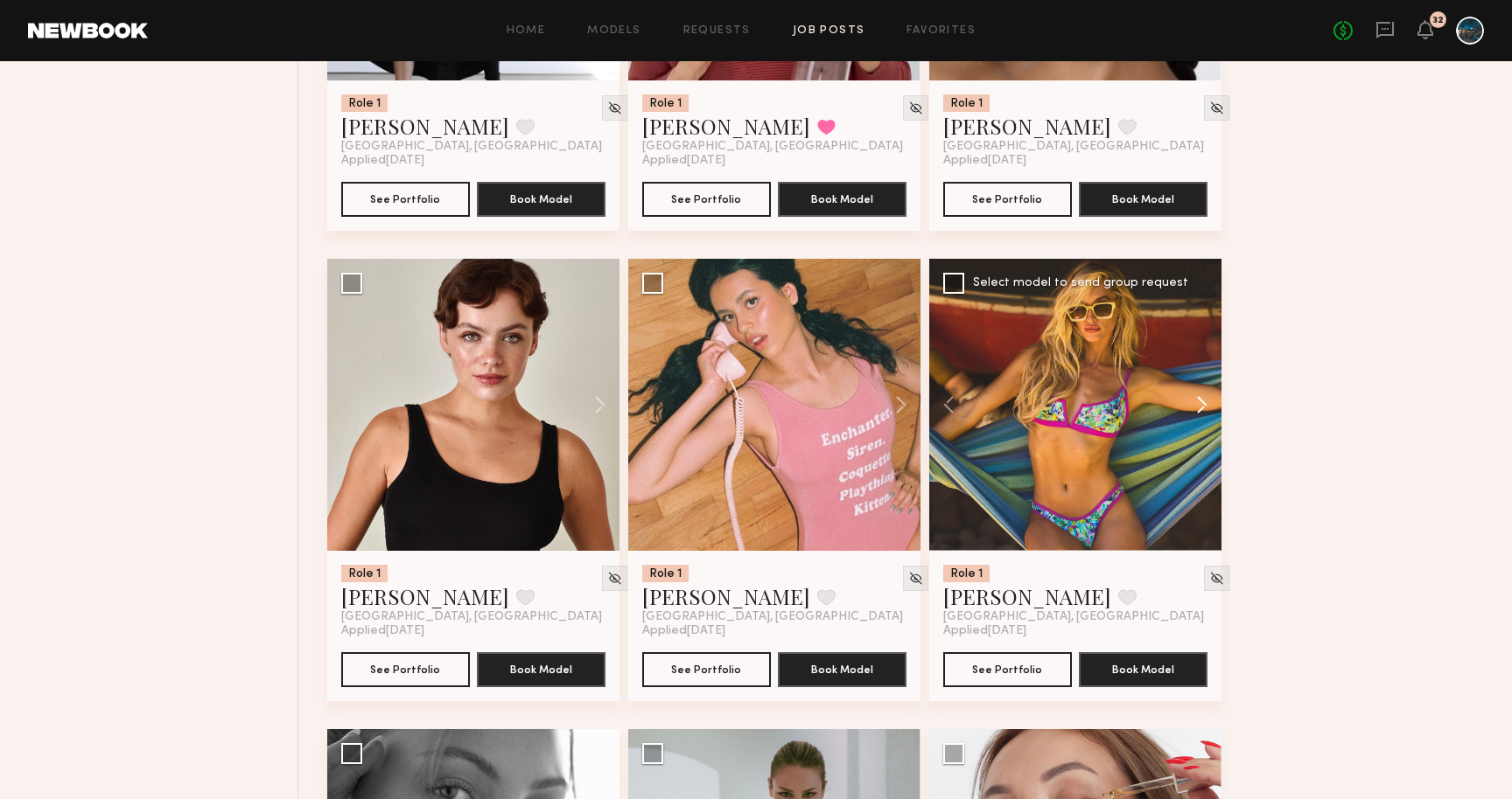
click at [1195, 408] on button at bounding box center [1194, 404] width 56 height 293
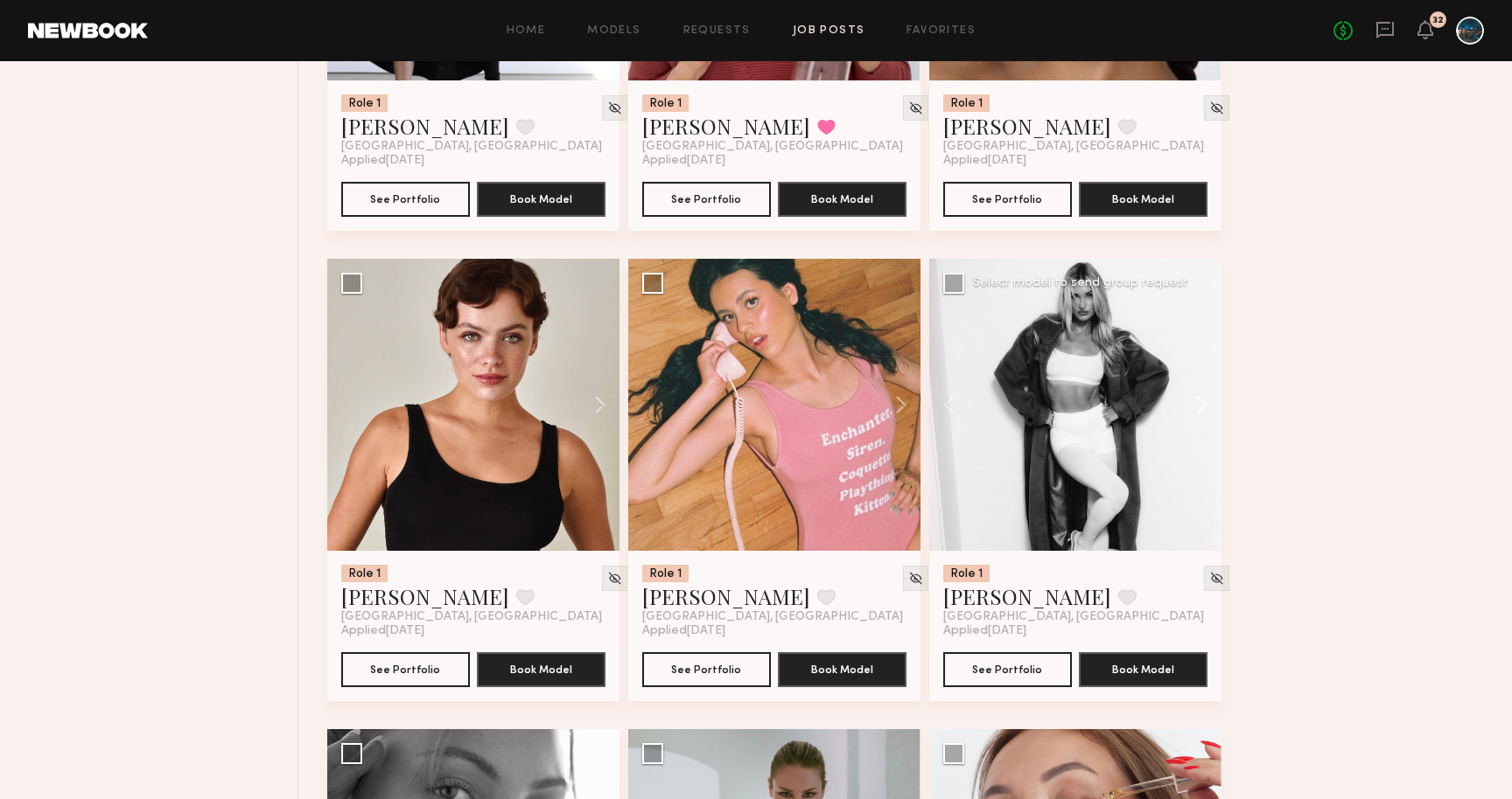
click at [1195, 408] on button at bounding box center [1194, 404] width 56 height 293
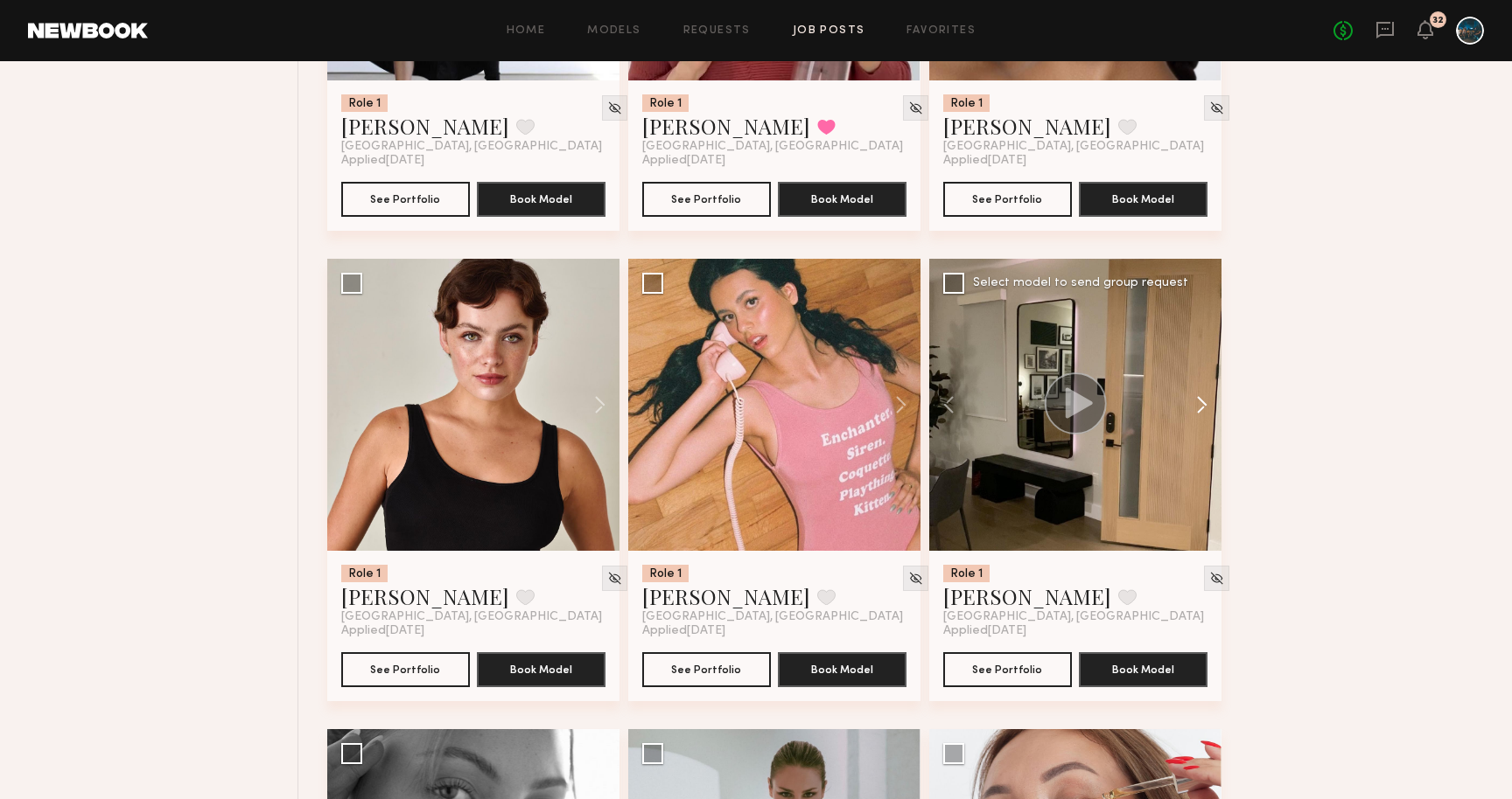
click at [1206, 411] on button at bounding box center [1194, 404] width 56 height 293
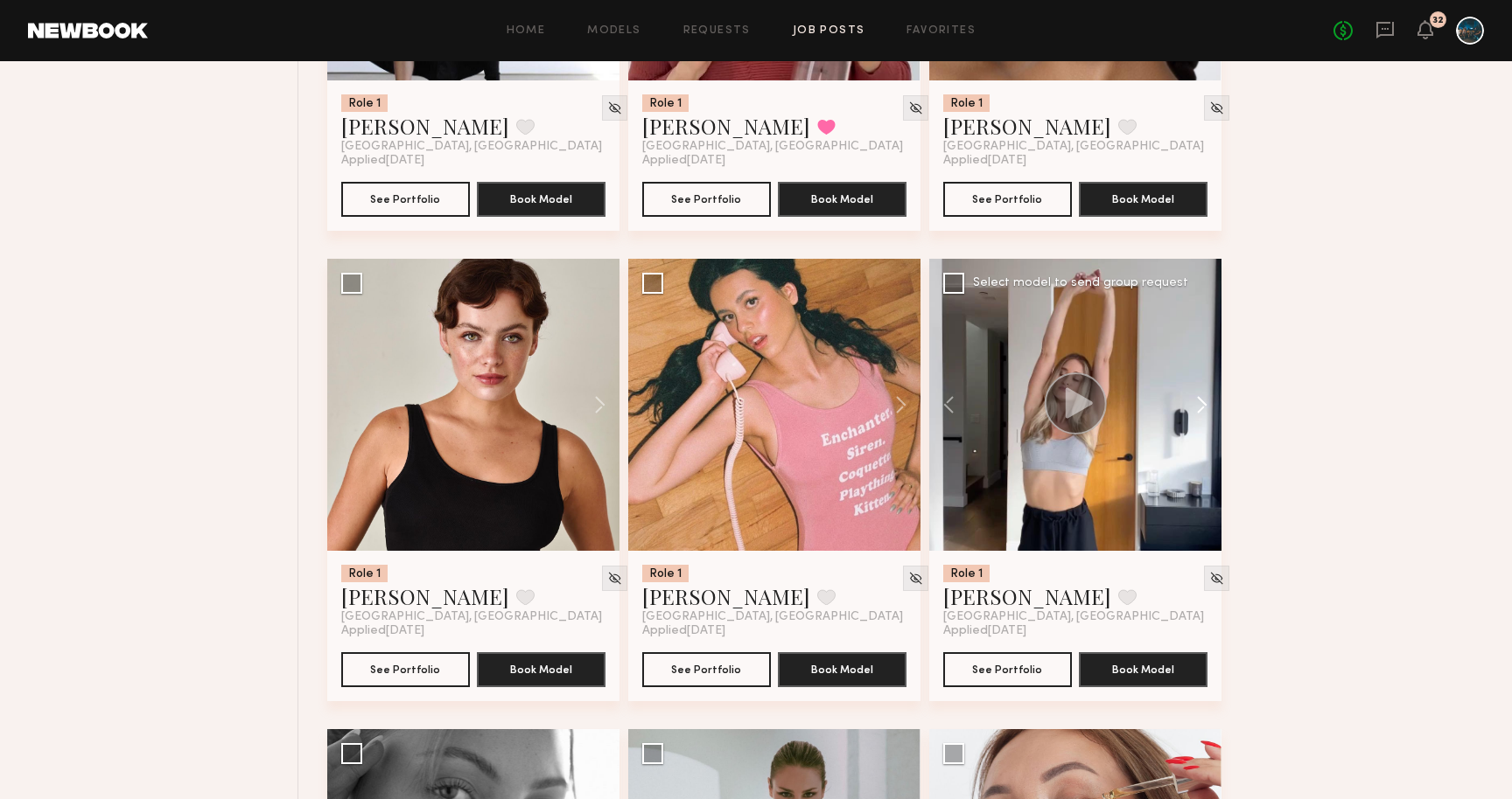
click at [1202, 411] on button at bounding box center [1194, 404] width 56 height 293
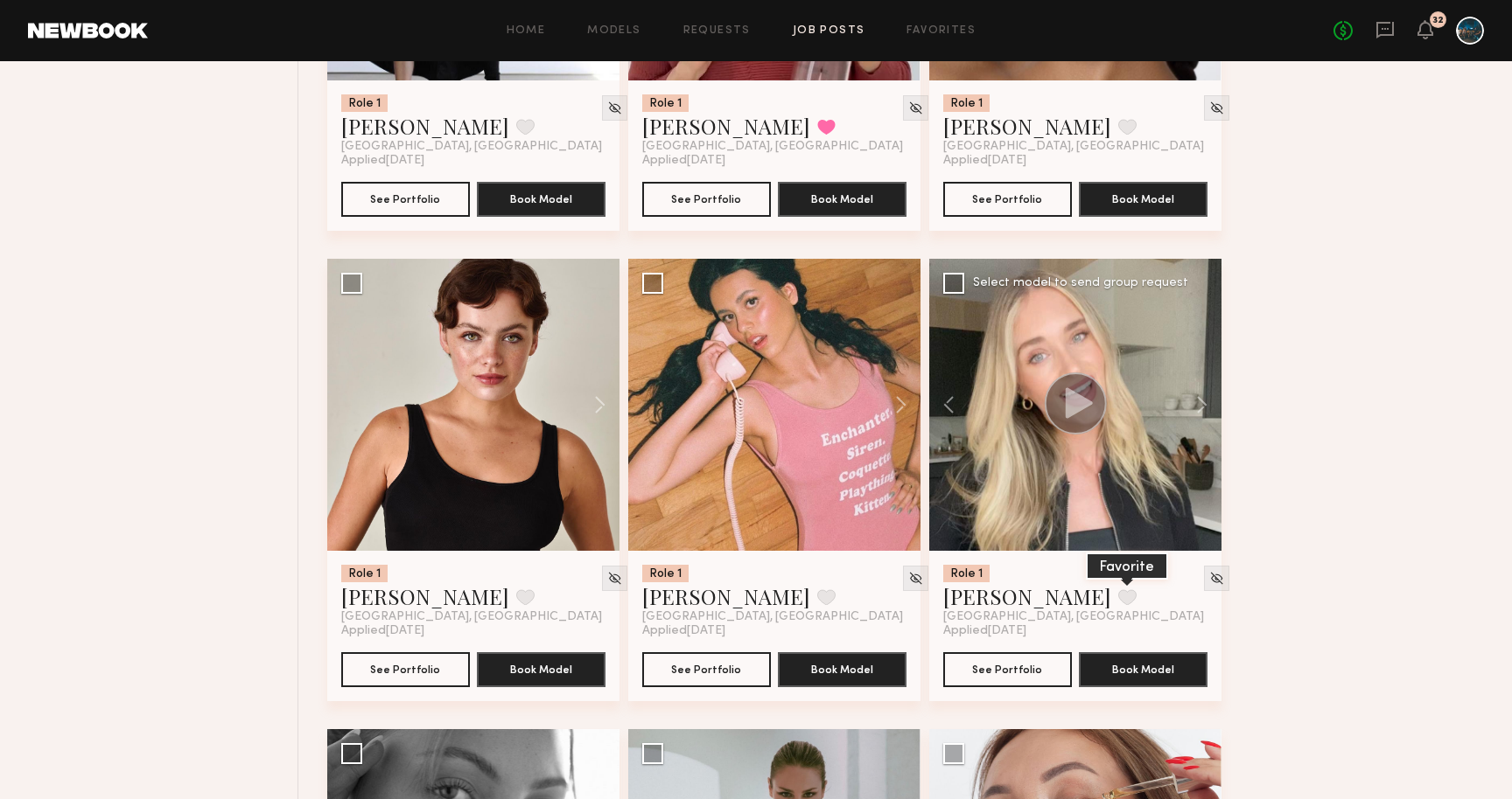
click at [1118, 600] on button at bounding box center [1127, 597] width 18 height 16
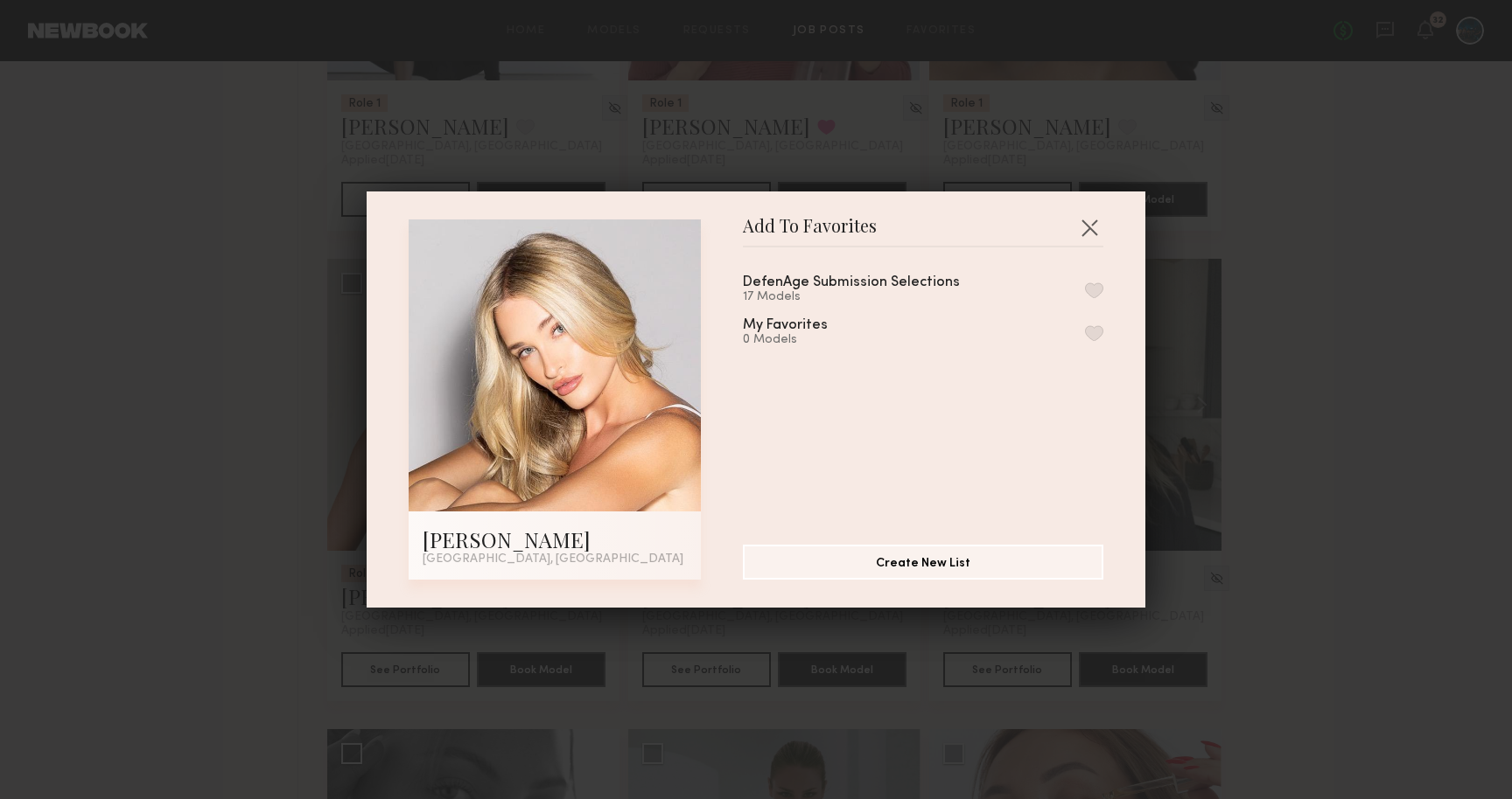
click at [1093, 289] on button "button" at bounding box center [1094, 291] width 18 height 16
click at [1259, 284] on div "Add To Favorites Sam F. Los Angeles, CA Add To Favorites DefenAge Submission Se…" at bounding box center [756, 400] width 1512 height 799
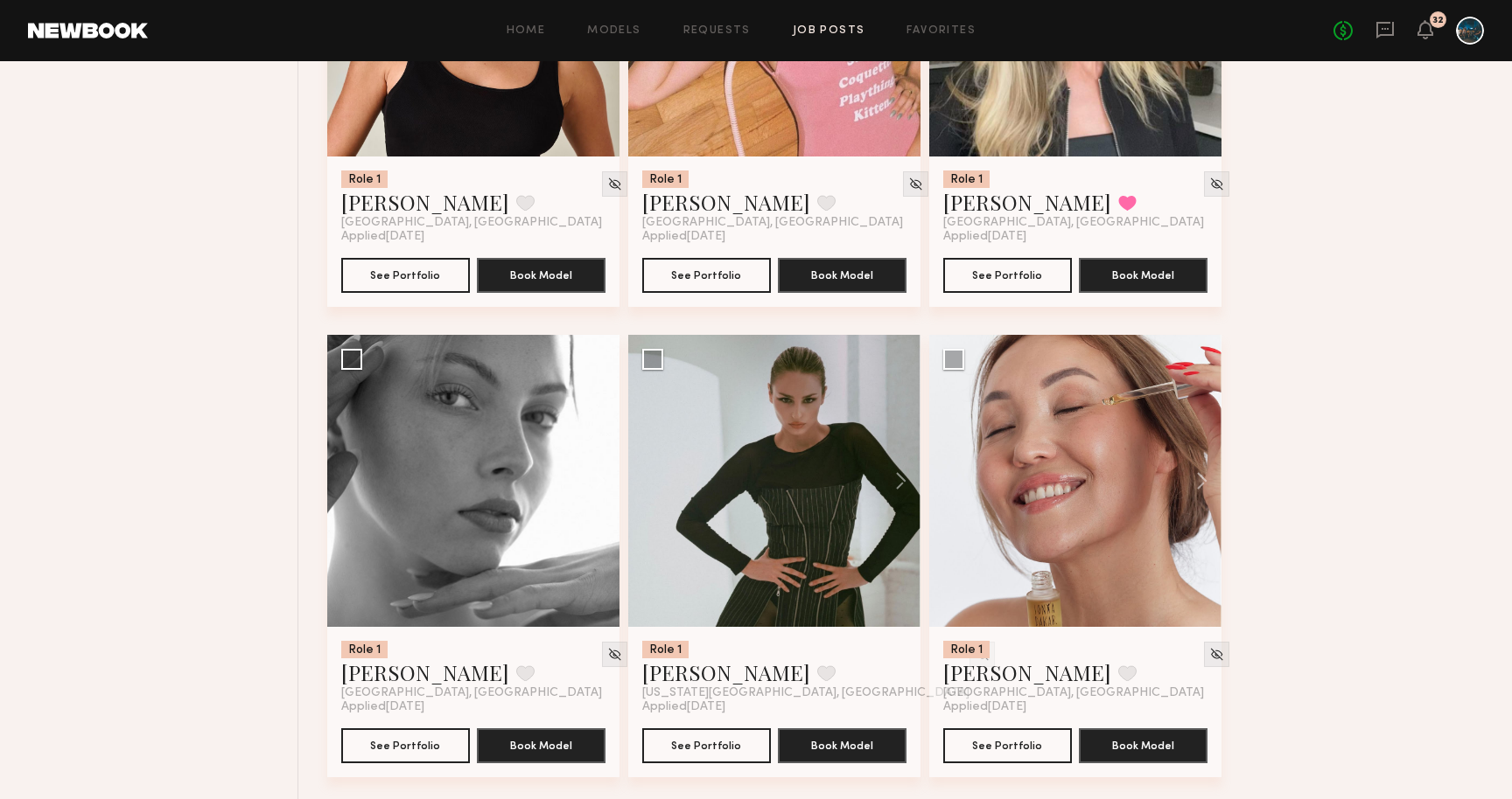
scroll to position [6130, 0]
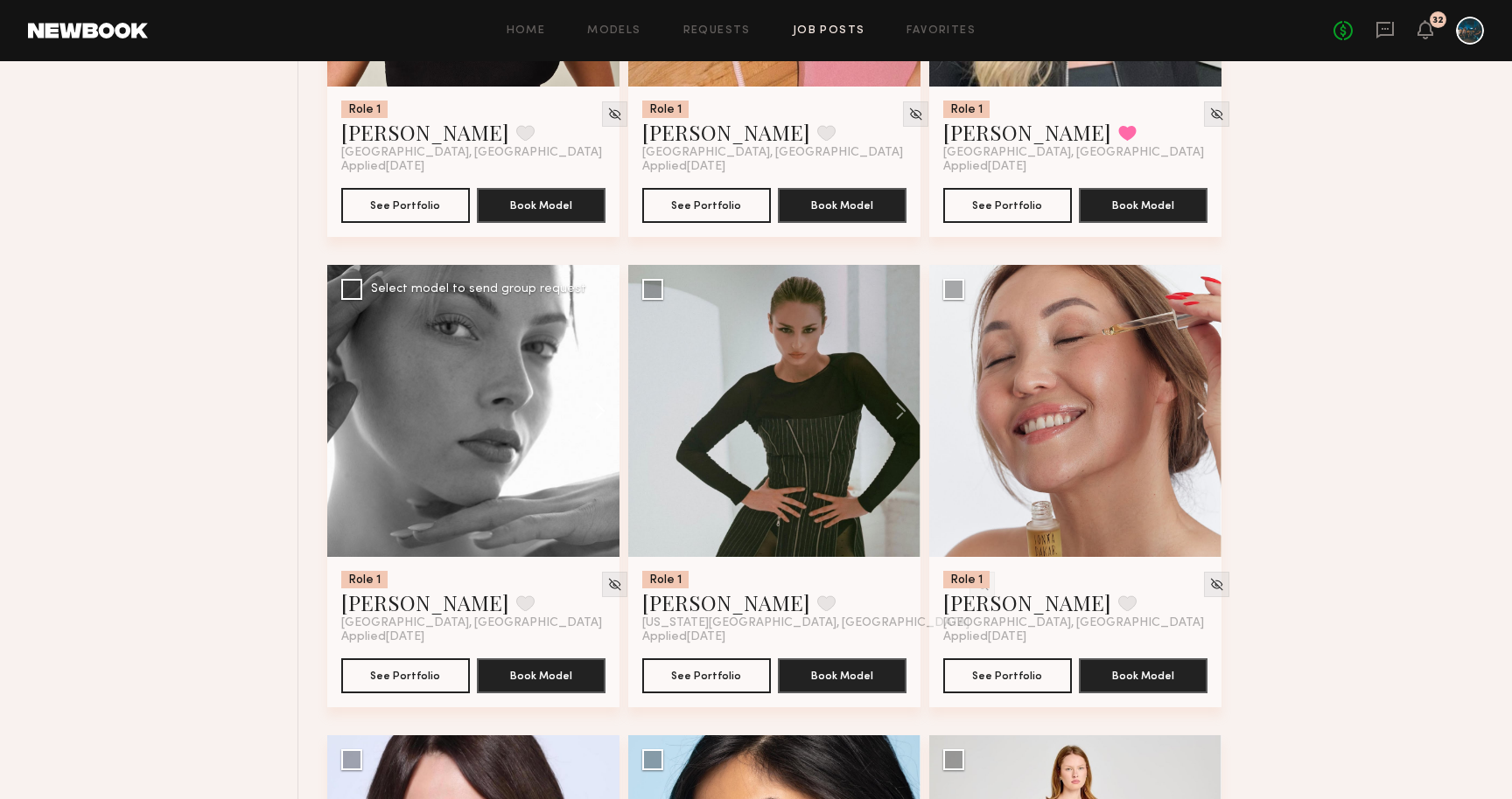
click at [593, 415] on button at bounding box center [592, 410] width 56 height 293
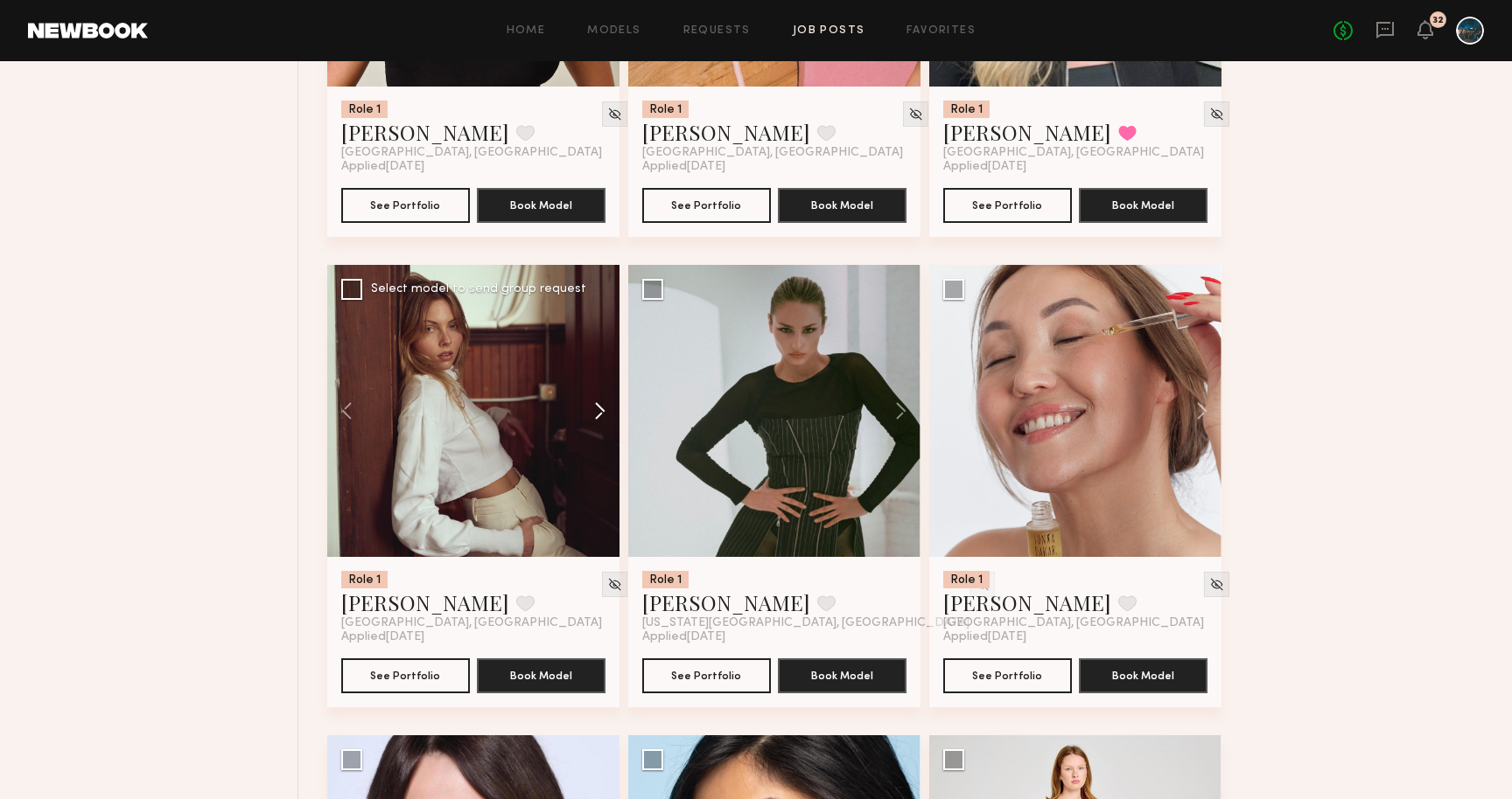
click at [593, 414] on button at bounding box center [592, 410] width 56 height 293
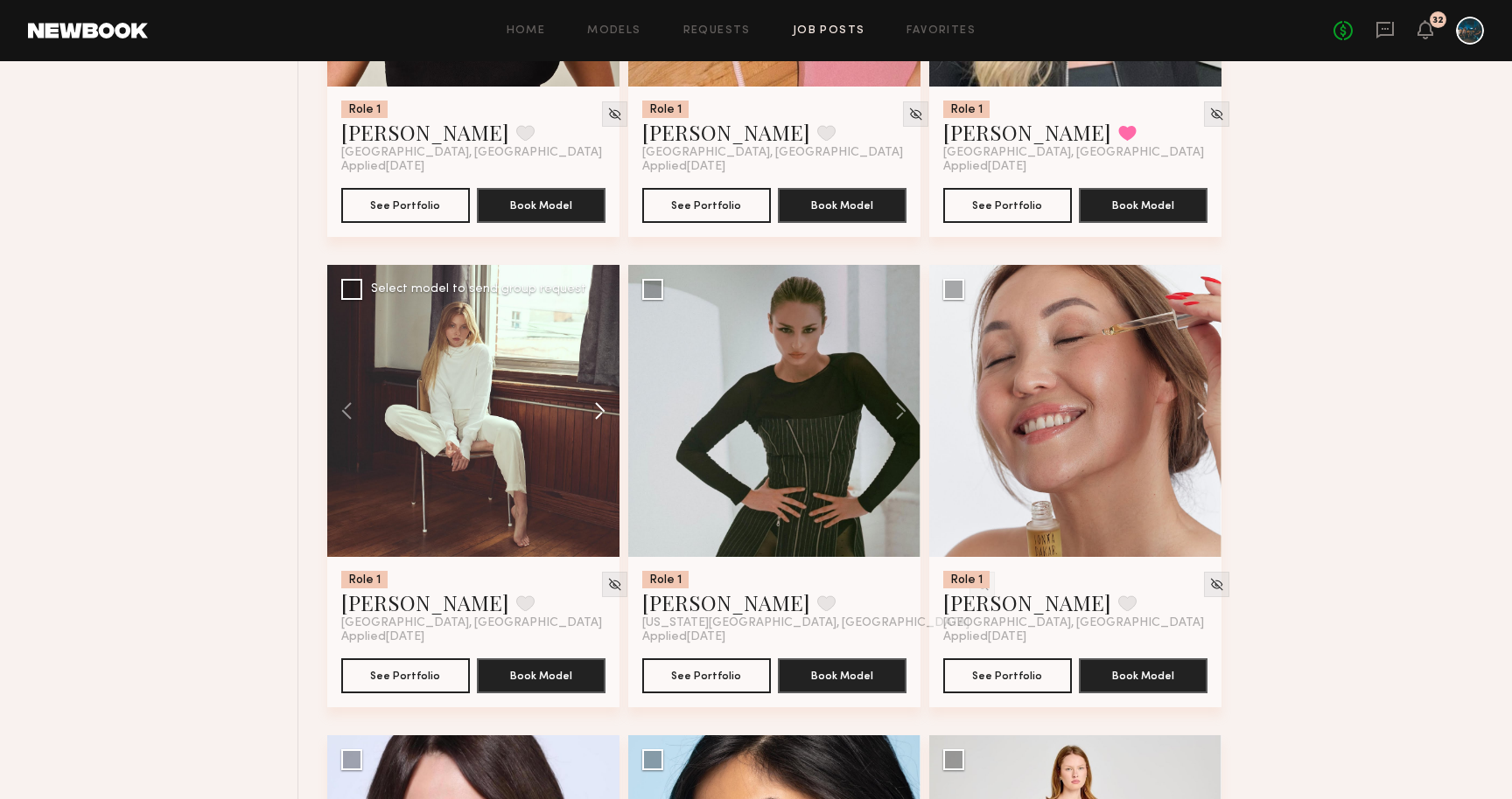
click at [593, 414] on button at bounding box center [592, 410] width 56 height 293
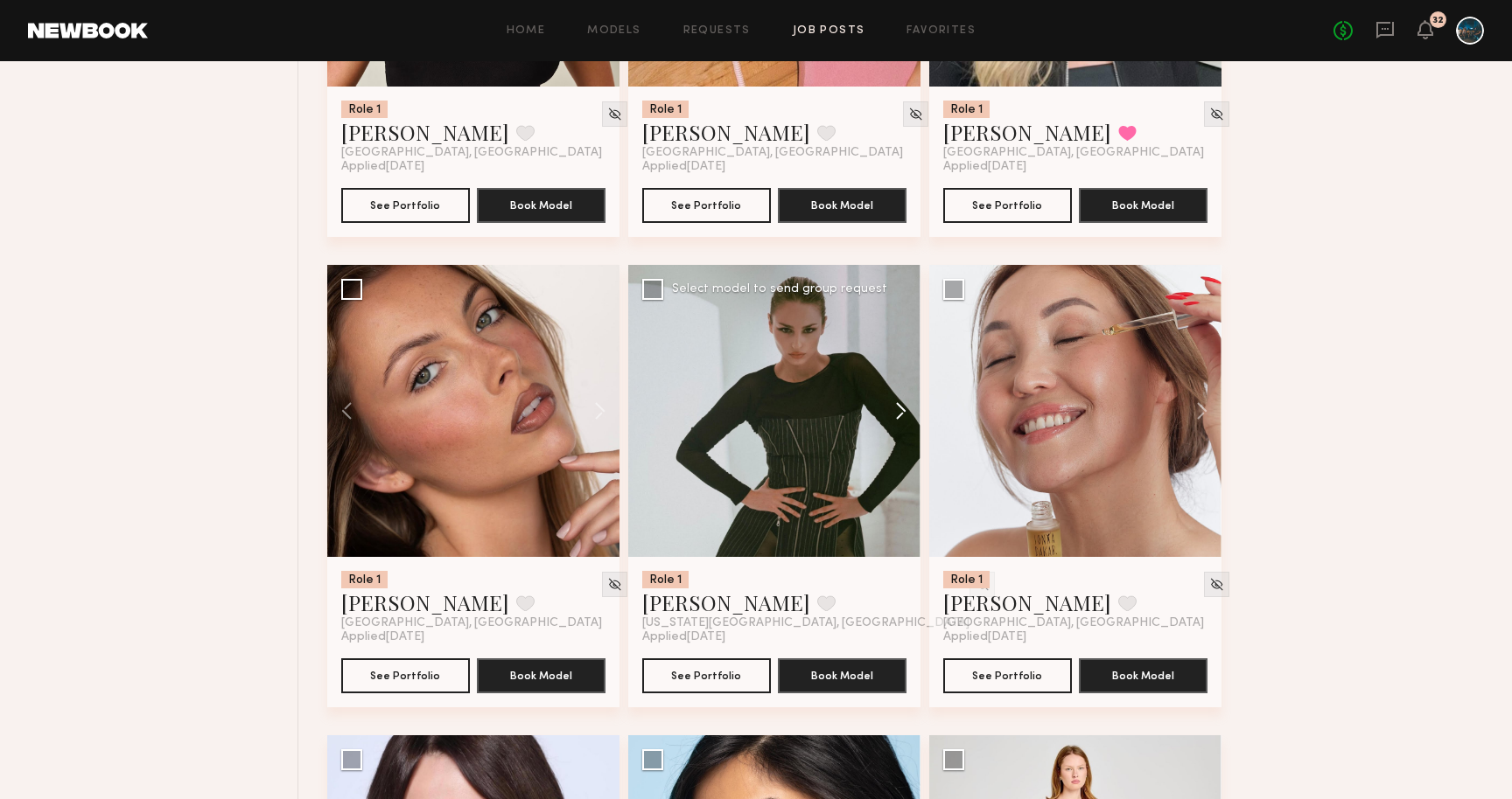
click at [898, 418] on button at bounding box center [892, 410] width 56 height 293
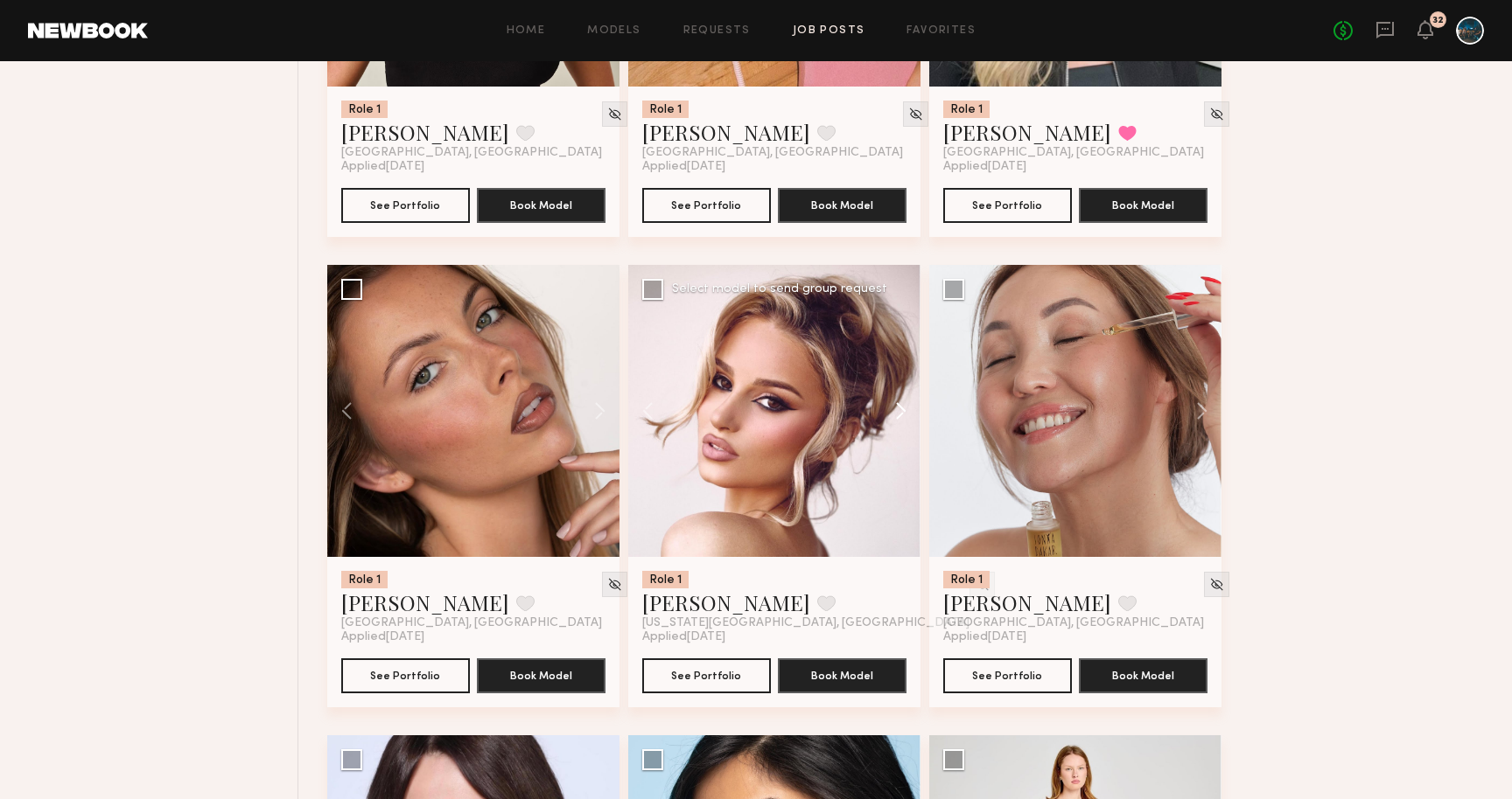
click at [898, 418] on button at bounding box center [892, 410] width 56 height 293
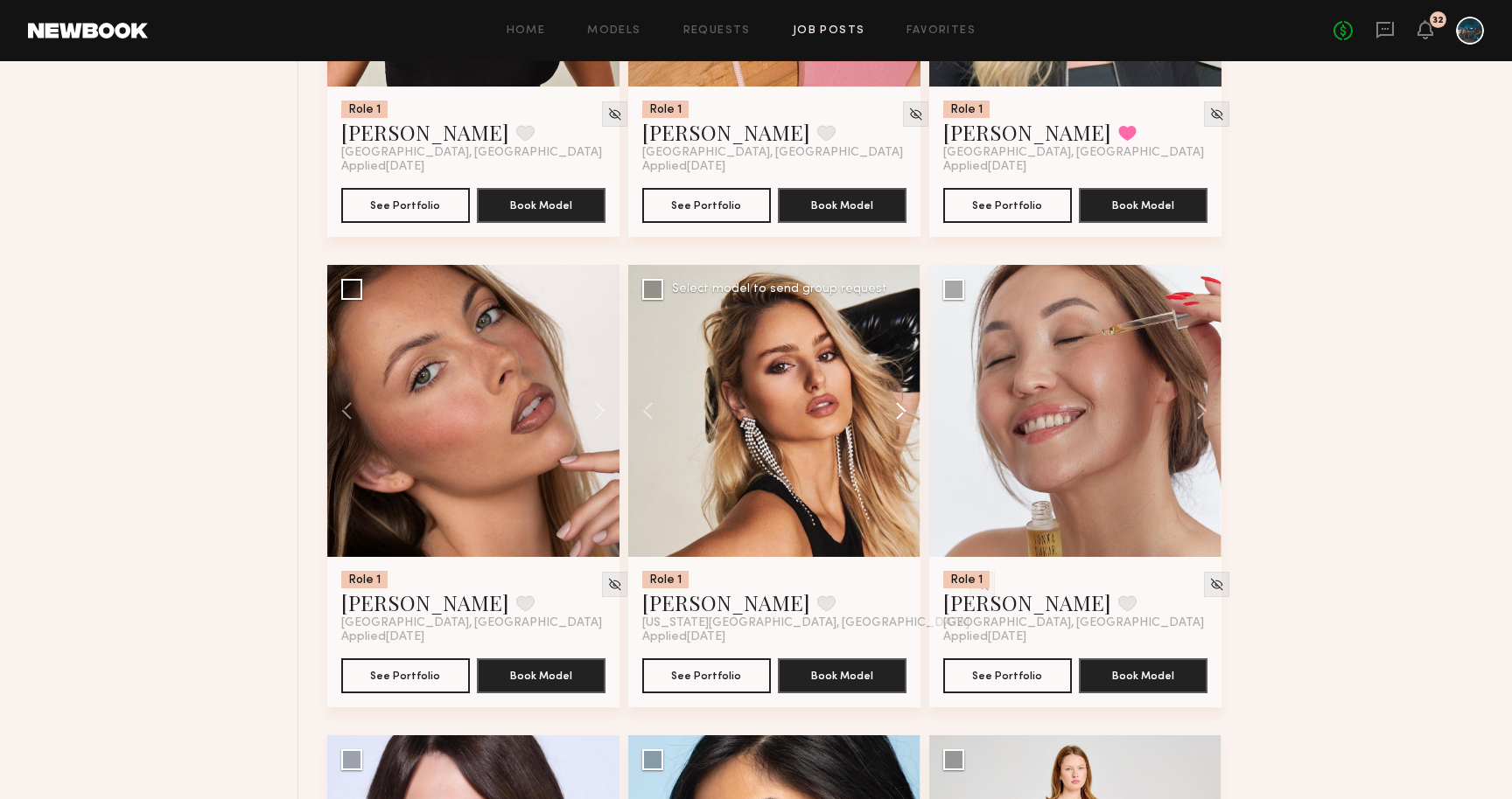
click at [898, 418] on button at bounding box center [892, 410] width 56 height 293
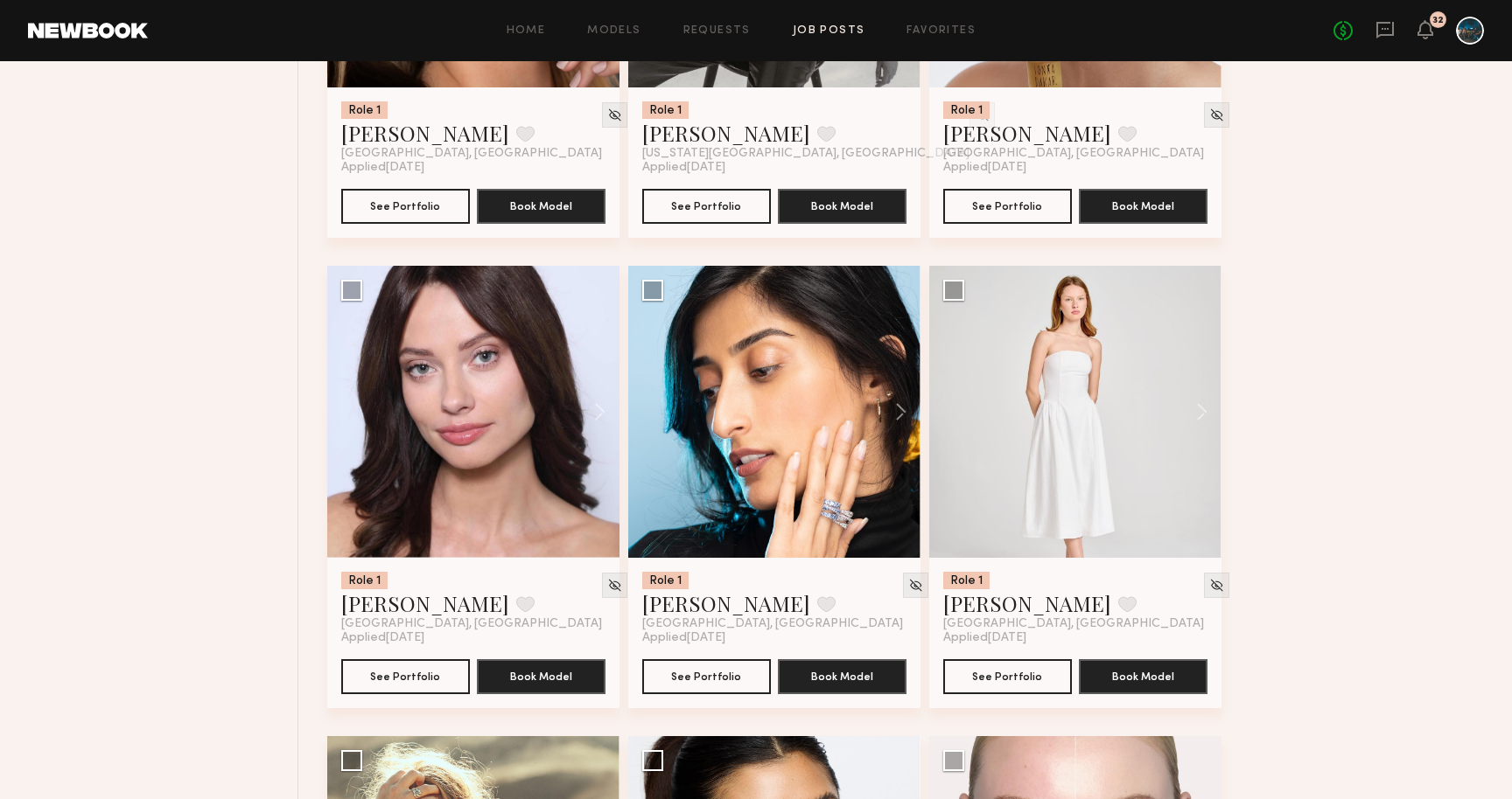
scroll to position [6621, 0]
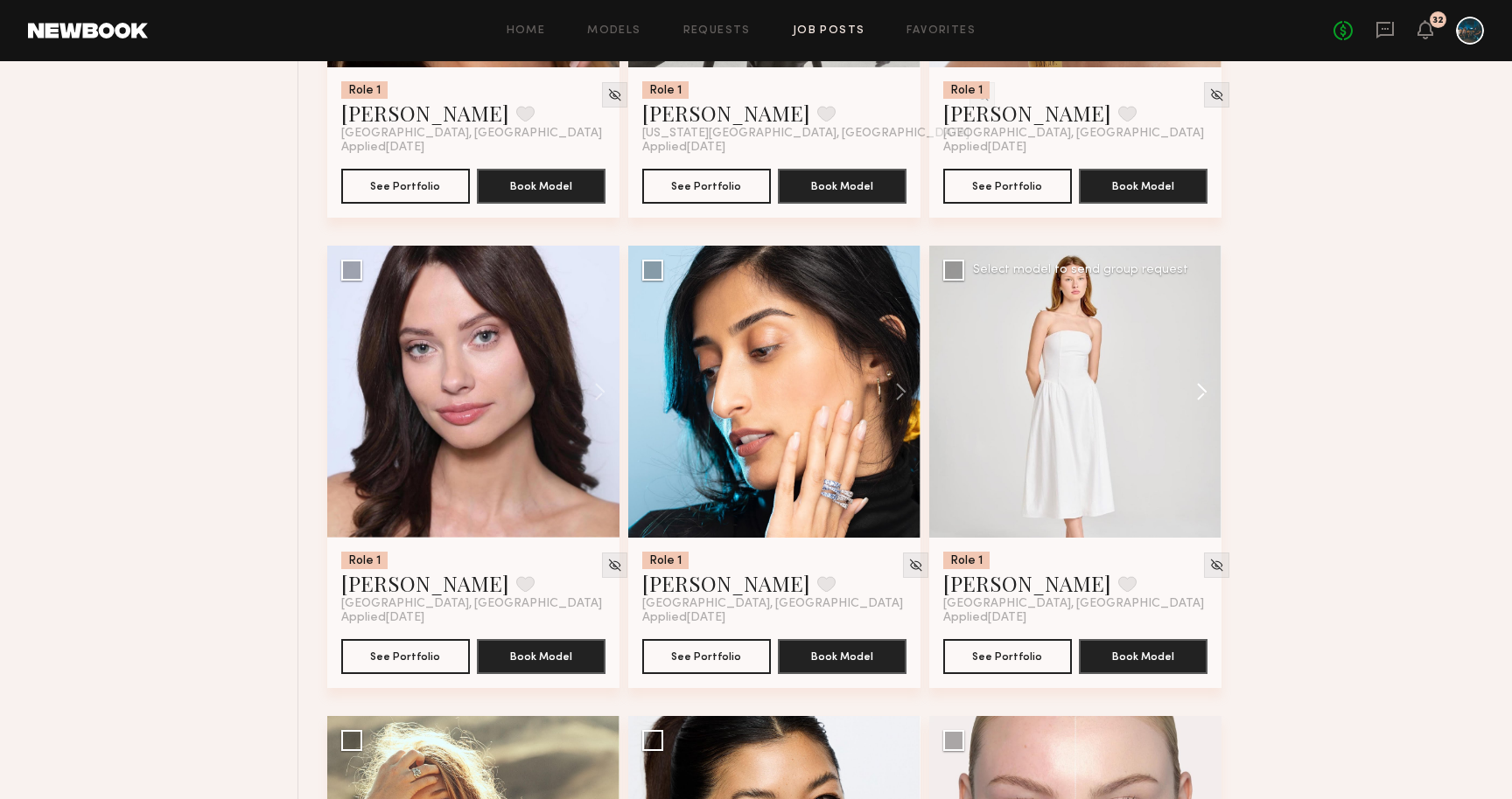
click at [1200, 400] on button at bounding box center [1194, 392] width 56 height 293
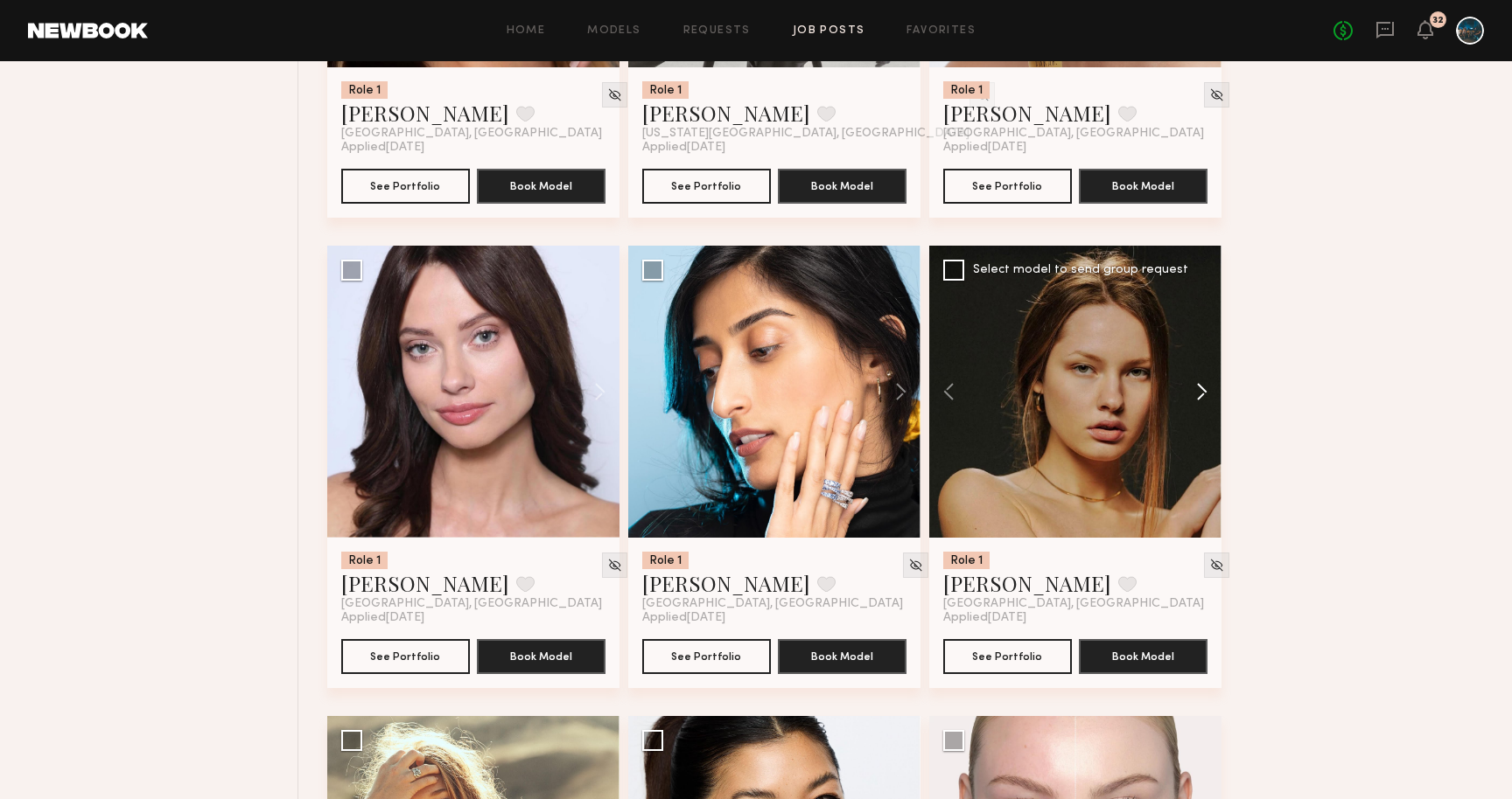
click at [1200, 400] on button at bounding box center [1194, 392] width 56 height 293
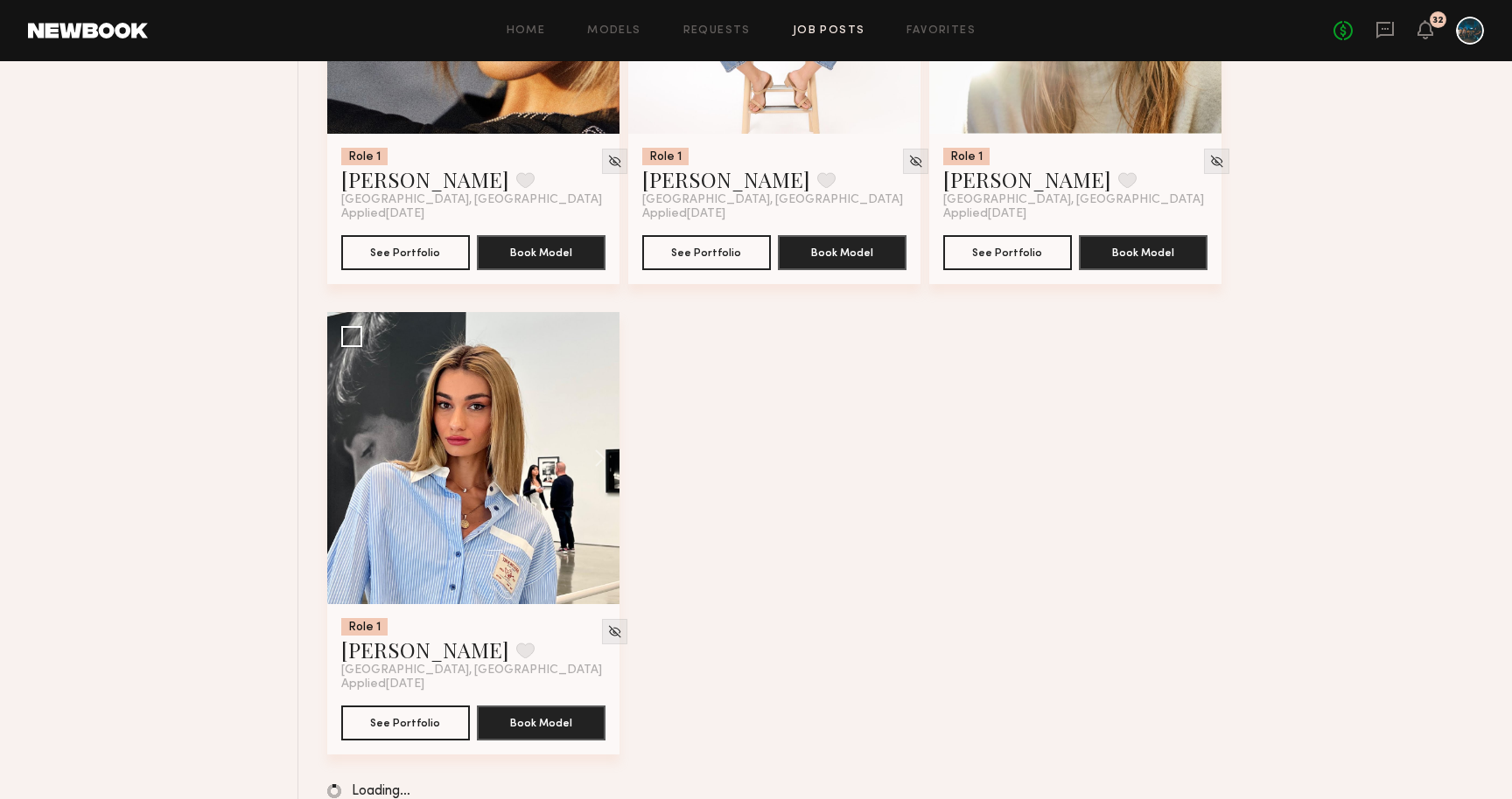
scroll to position [8917, 0]
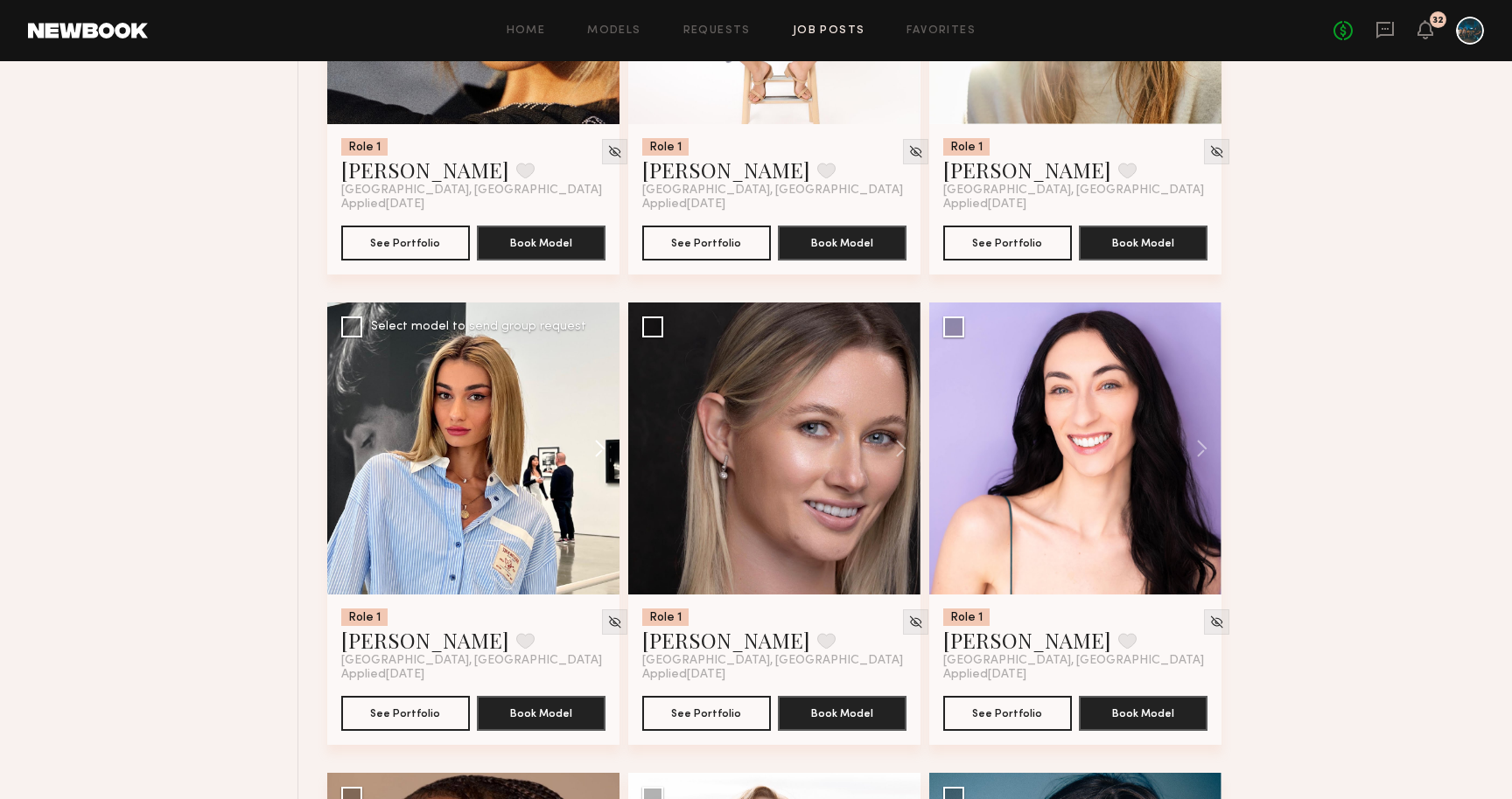
click at [596, 459] on button at bounding box center [592, 448] width 56 height 293
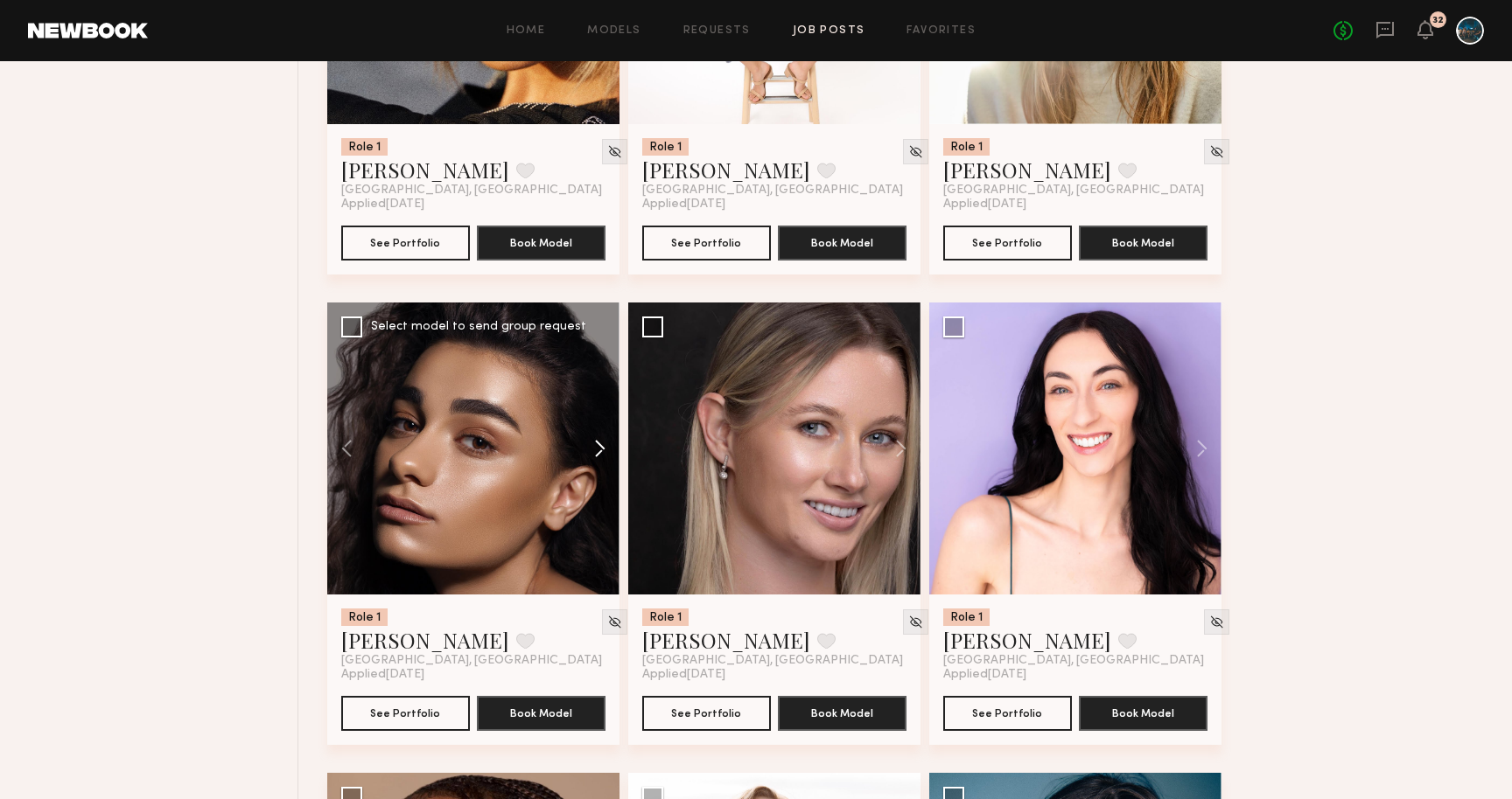
click at [599, 459] on button at bounding box center [592, 448] width 56 height 293
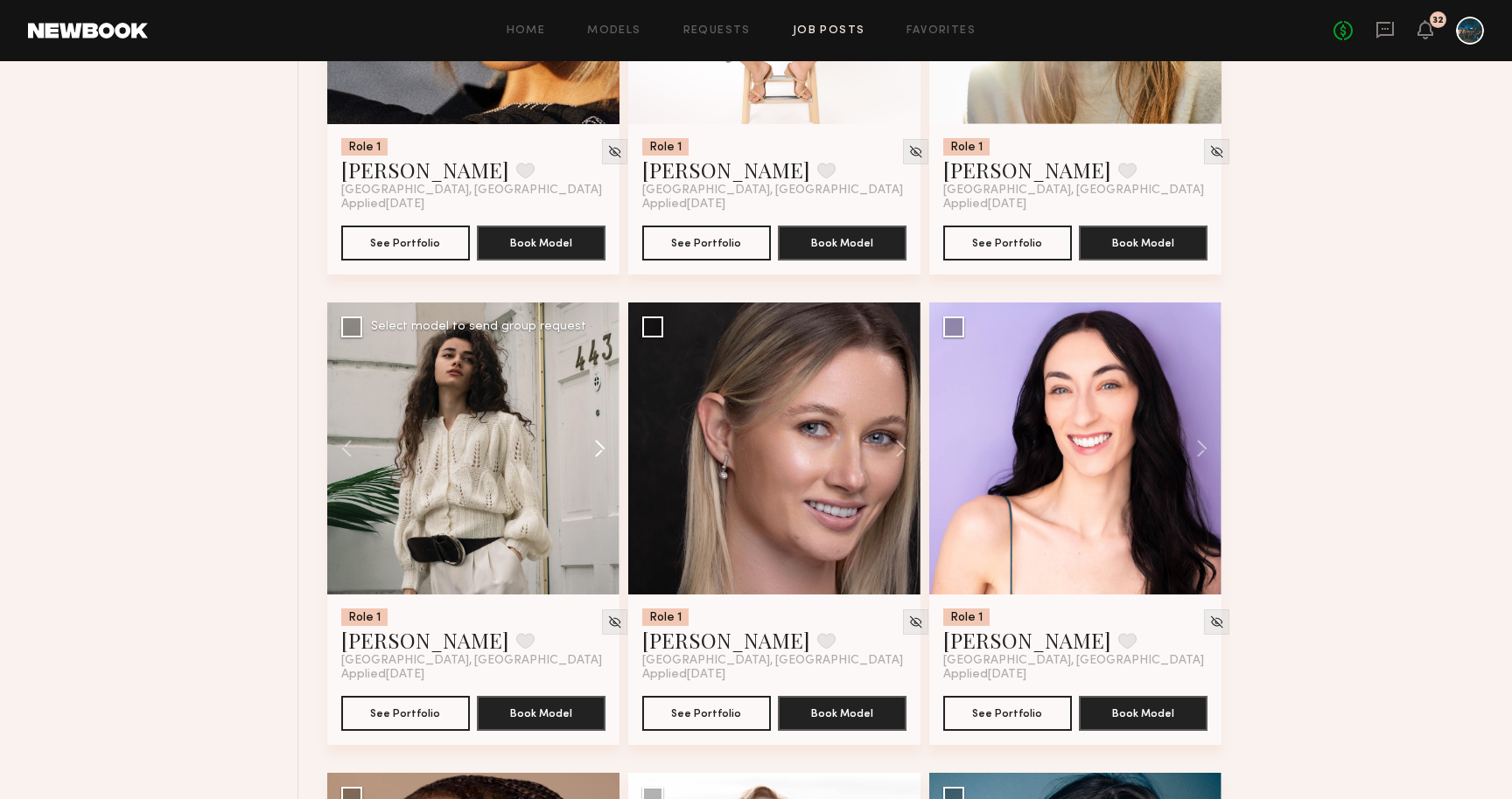
click at [599, 459] on button at bounding box center [592, 448] width 56 height 293
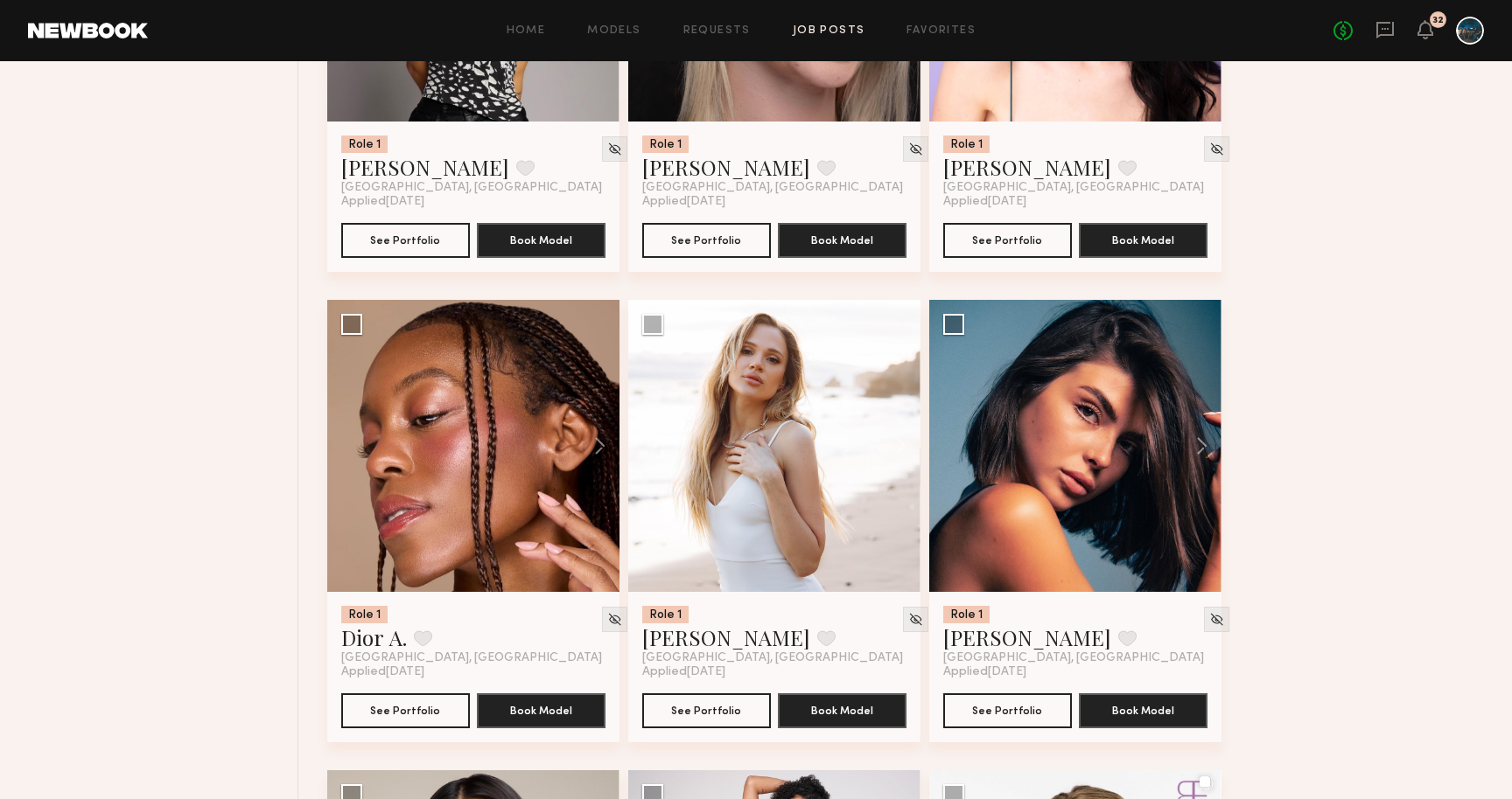
scroll to position [9388, 0]
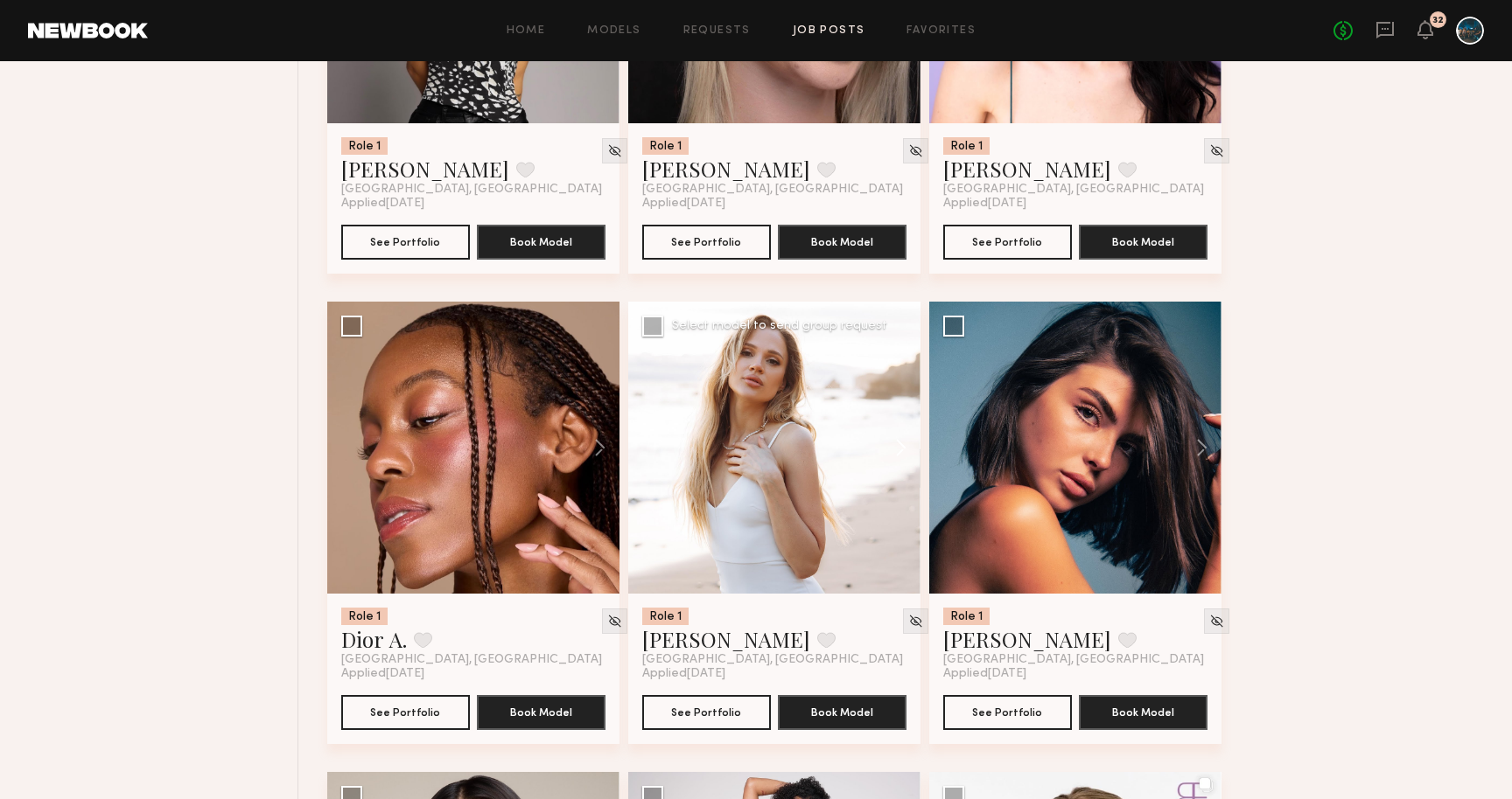
click at [898, 456] on button at bounding box center [892, 447] width 56 height 293
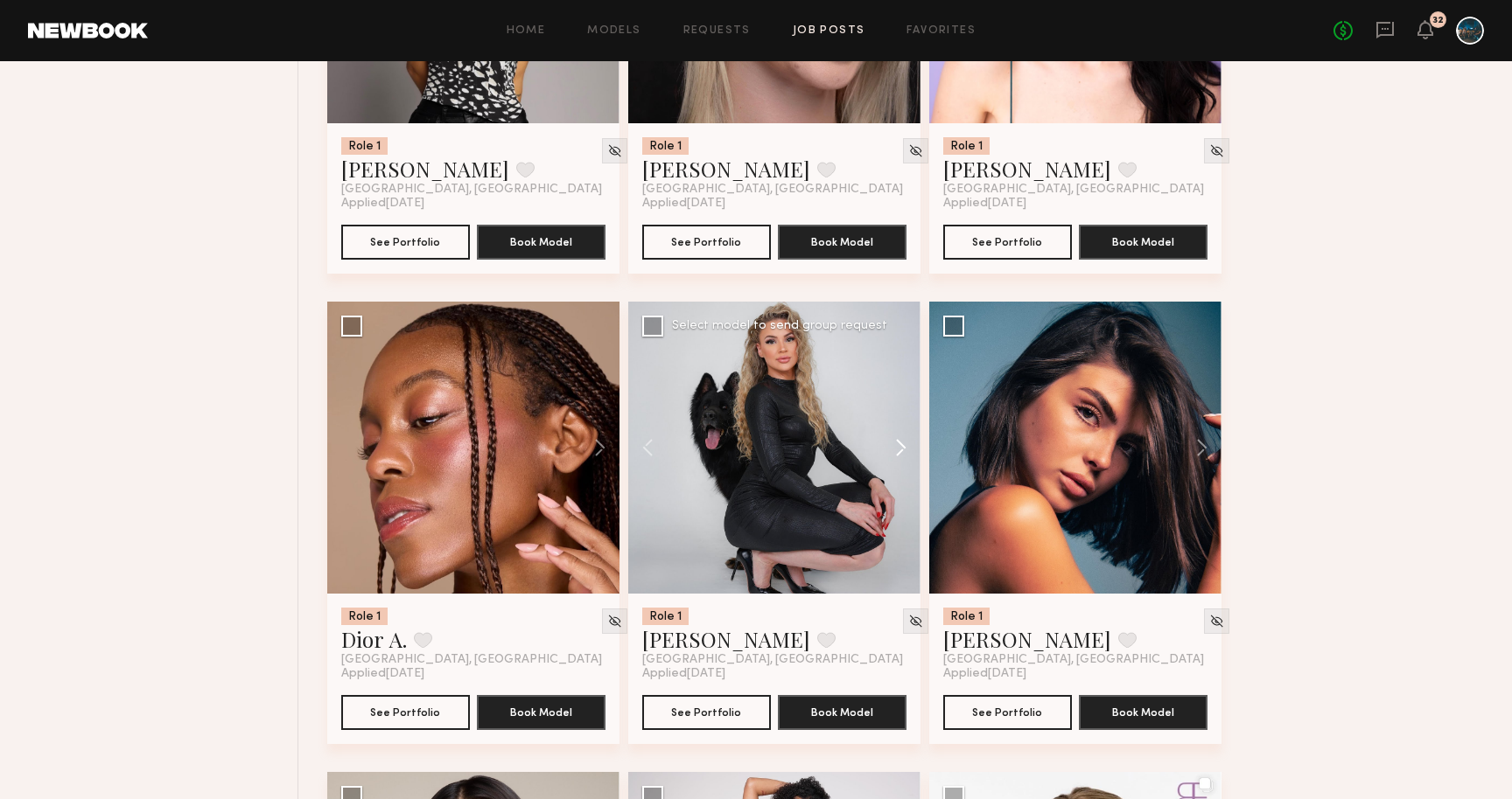
click at [899, 460] on button at bounding box center [892, 447] width 56 height 293
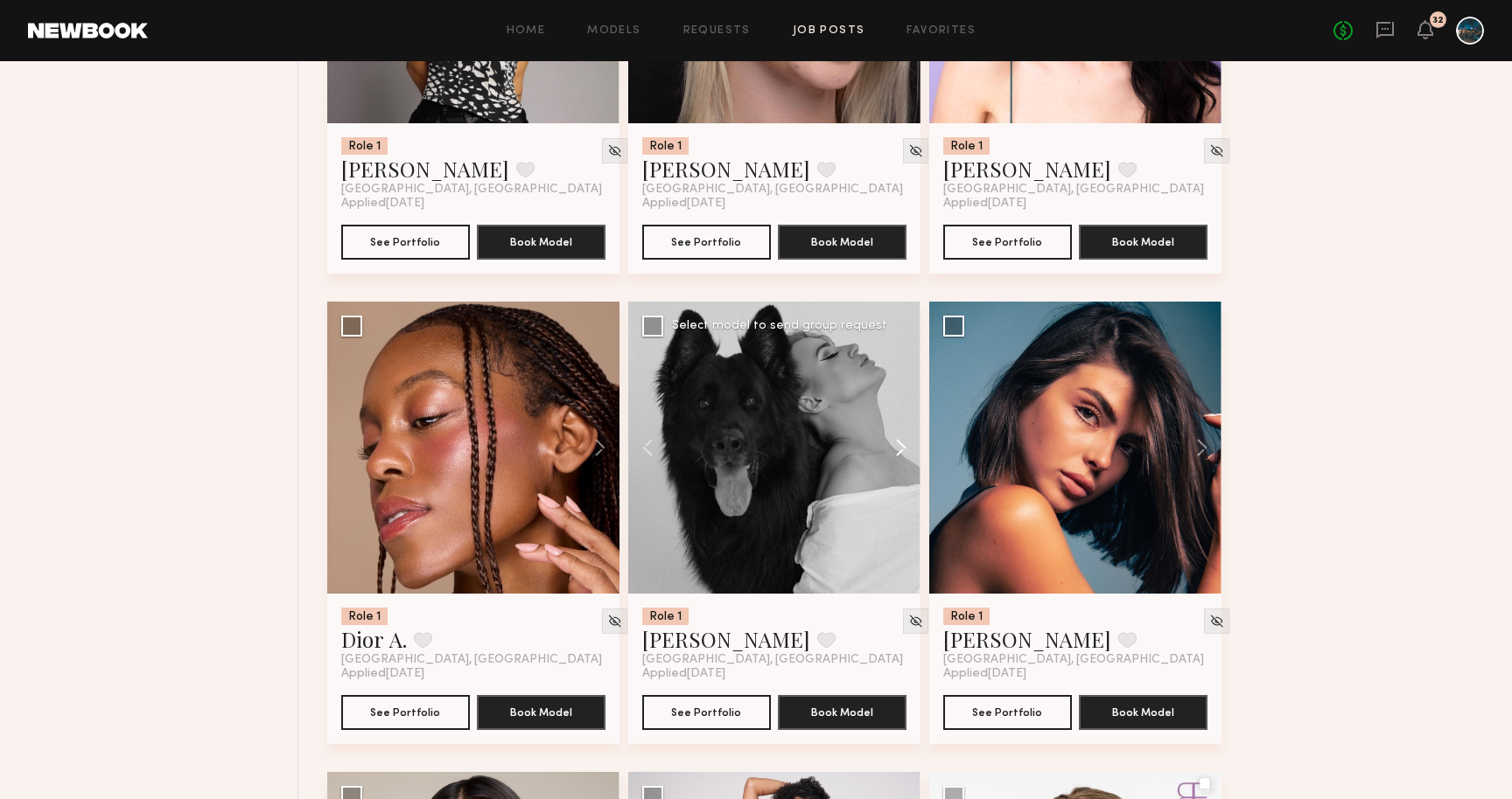
click at [899, 460] on button at bounding box center [892, 447] width 56 height 293
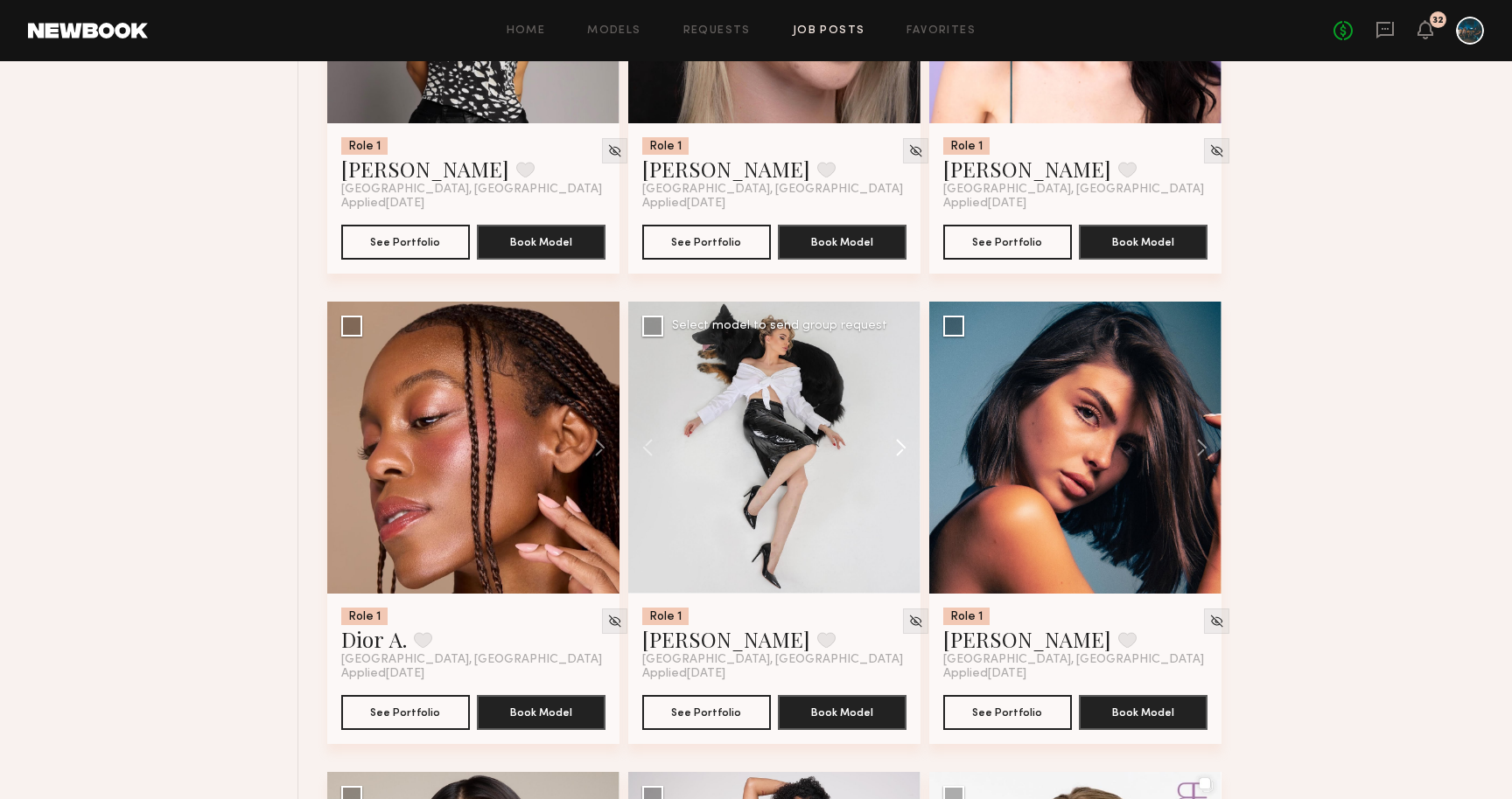
click at [899, 460] on button at bounding box center [892, 447] width 56 height 293
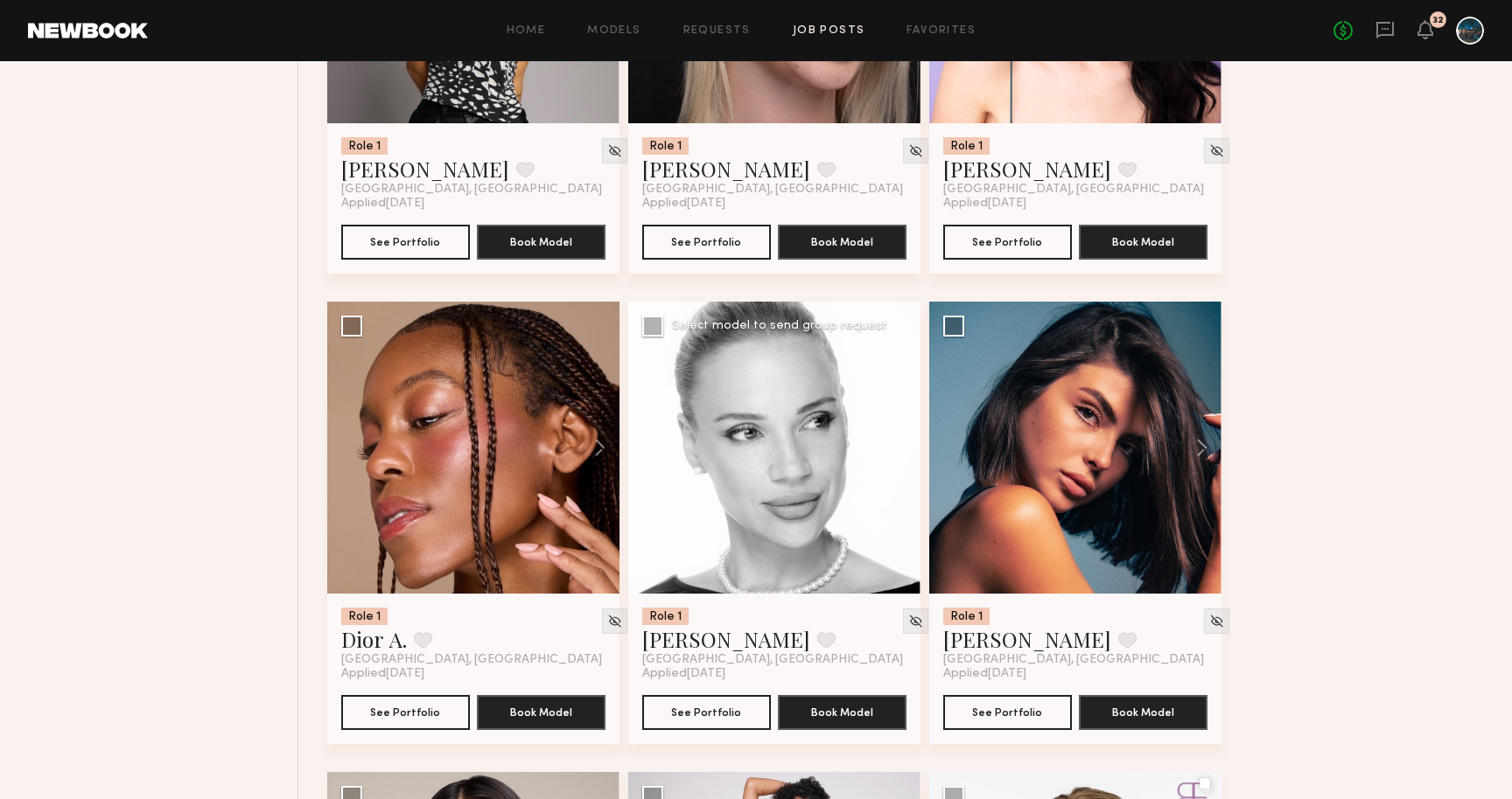
click at [899, 460] on button at bounding box center [892, 447] width 56 height 293
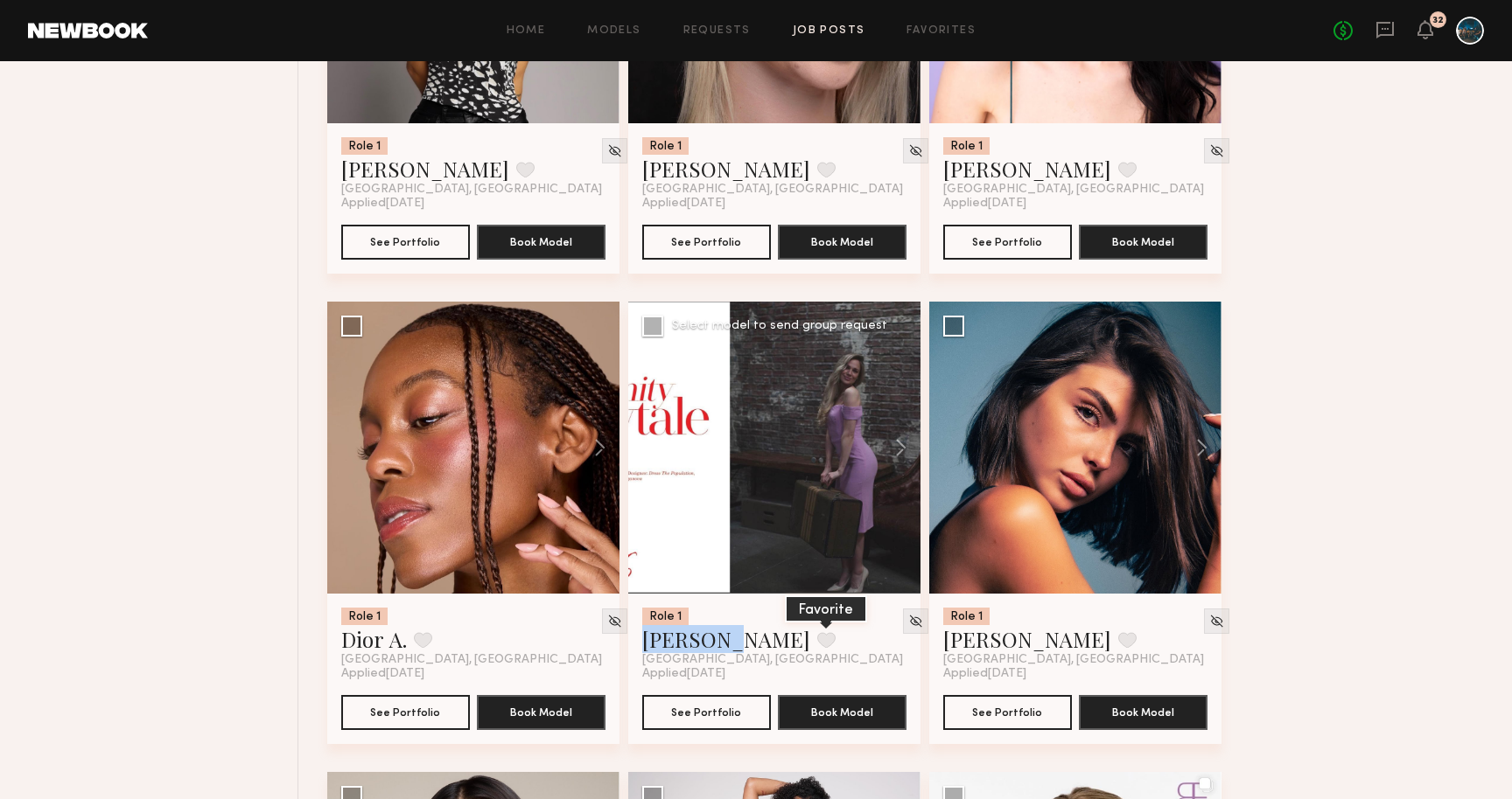
click at [817, 648] on button at bounding box center [826, 640] width 18 height 16
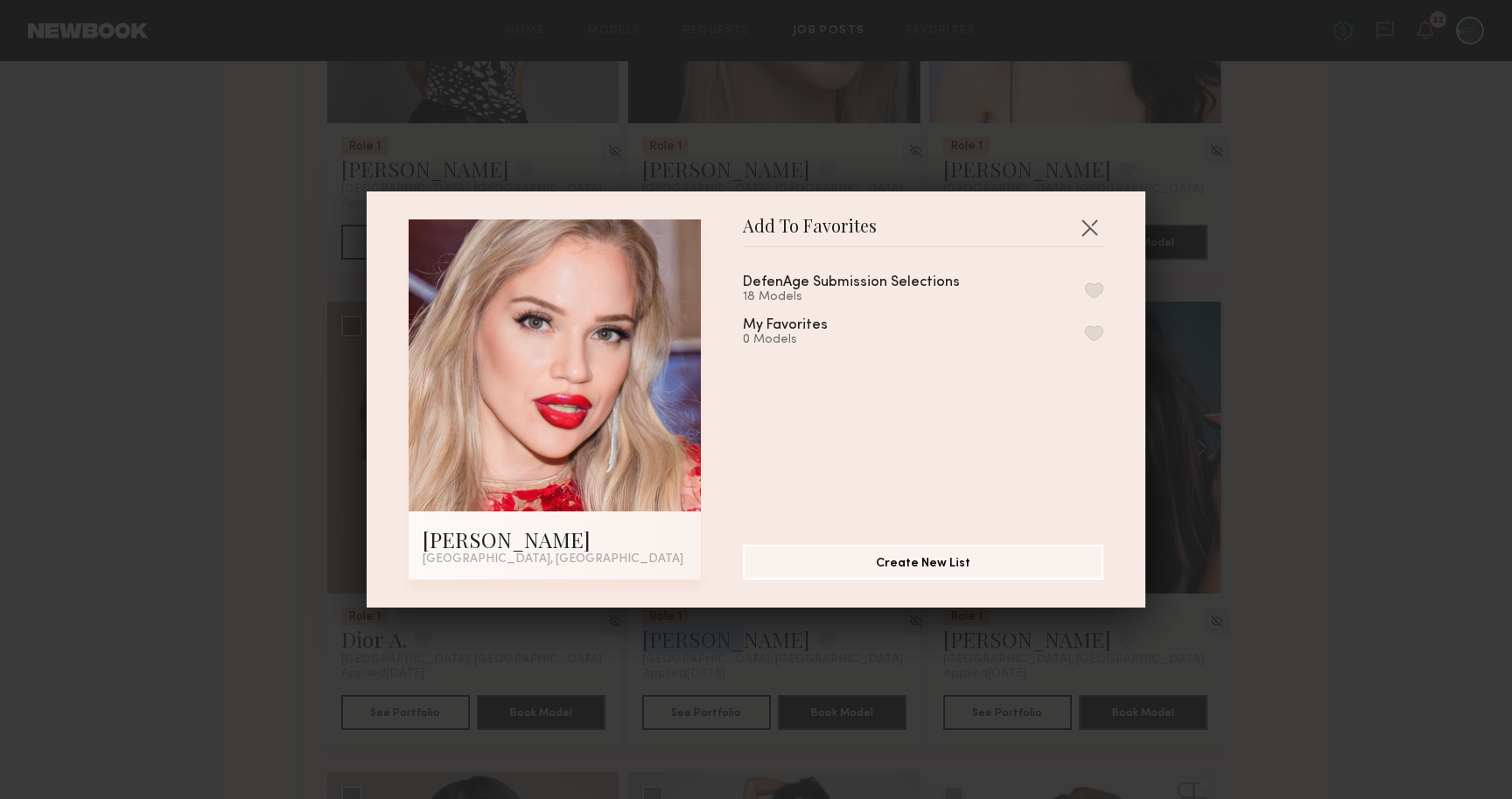
click at [1093, 287] on button "button" at bounding box center [1094, 291] width 18 height 16
click at [1338, 314] on div "Add To Favorites Julia V. West Hollywood, CA Add To Favorites DefenAge Submissi…" at bounding box center [756, 400] width 1512 height 799
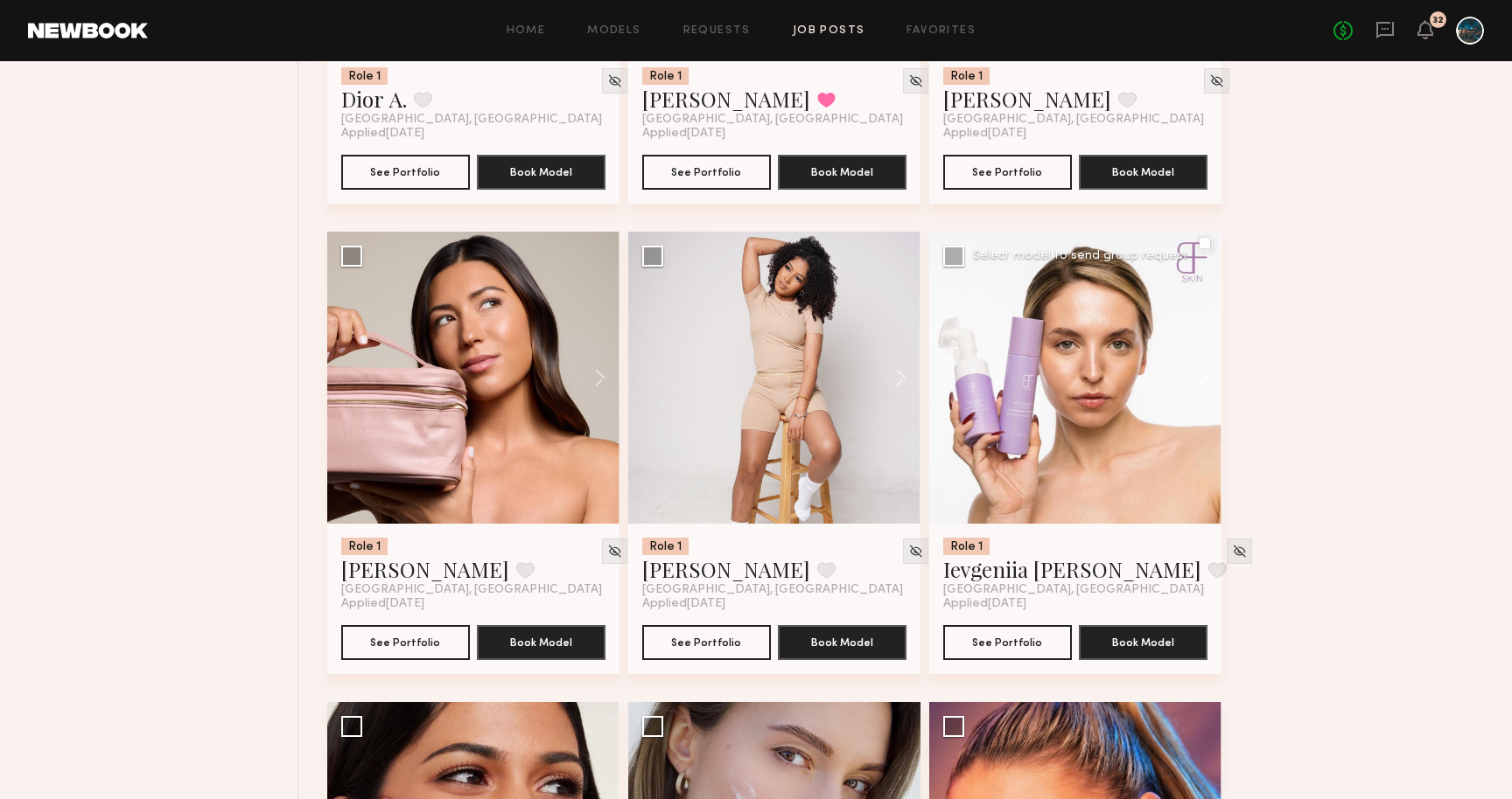
scroll to position [9933, 0]
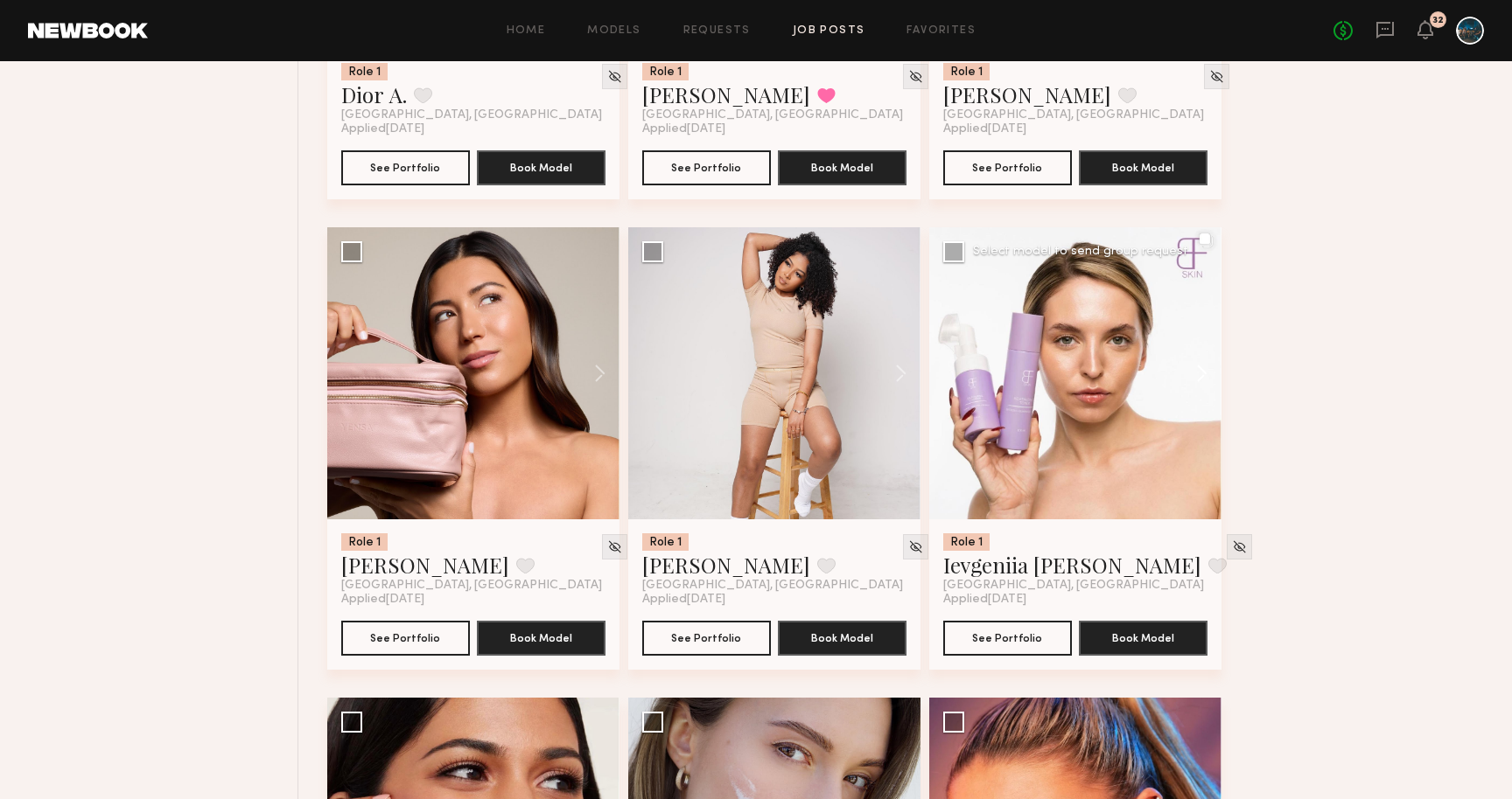
click at [1203, 386] on button at bounding box center [1194, 374] width 56 height 293
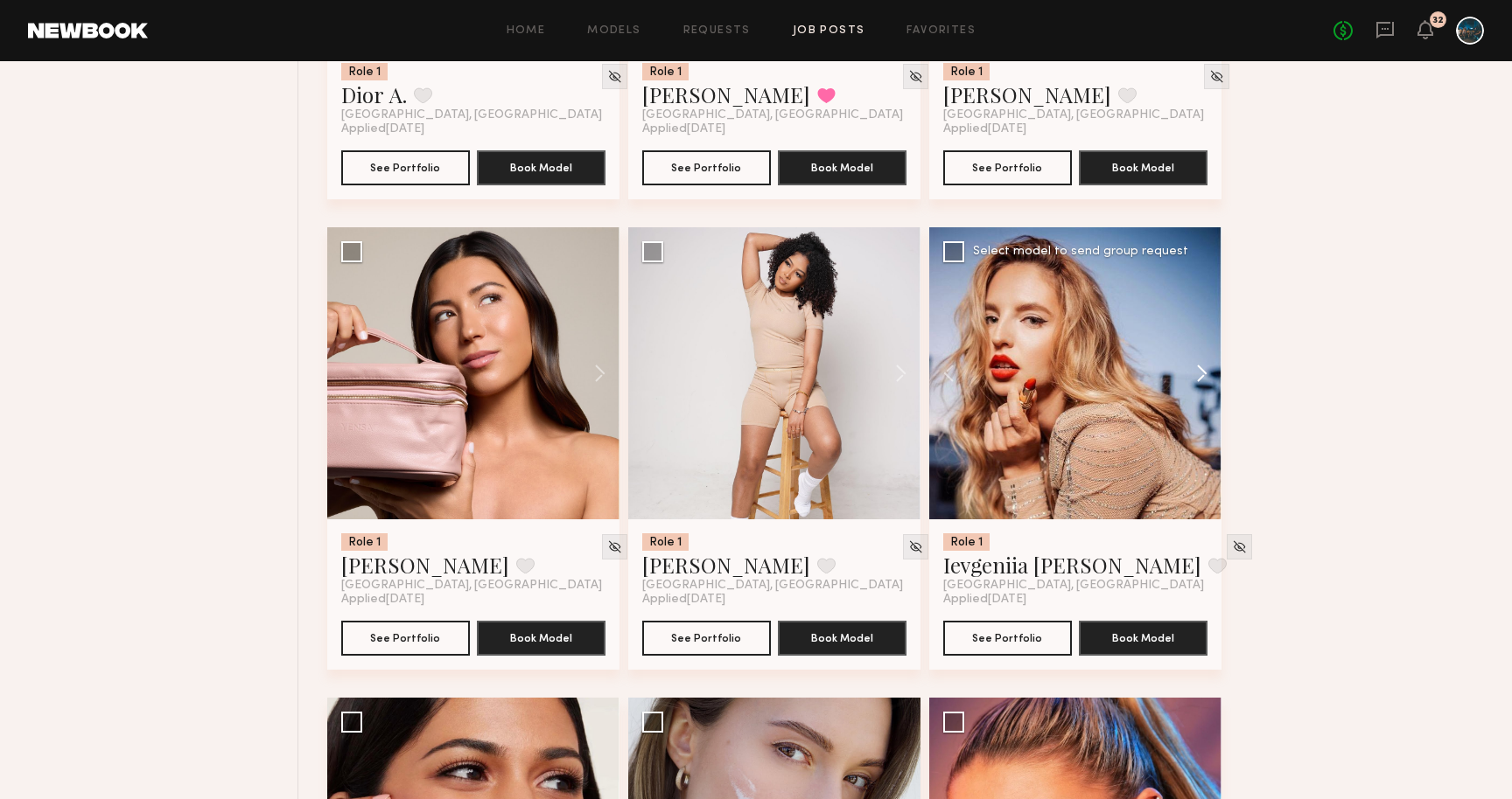
click at [1203, 386] on button at bounding box center [1194, 374] width 56 height 293
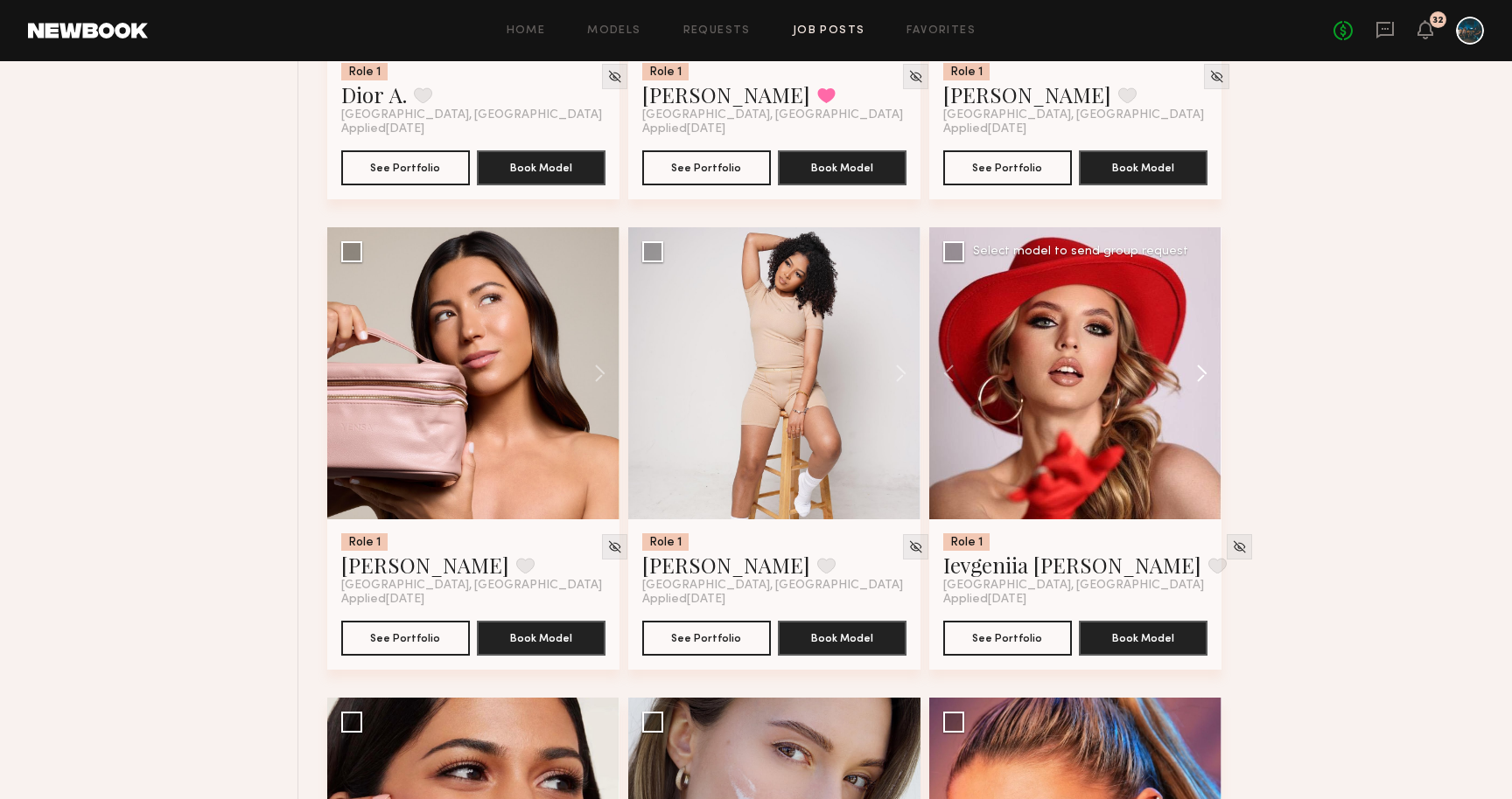
click at [1203, 386] on button at bounding box center [1194, 374] width 56 height 293
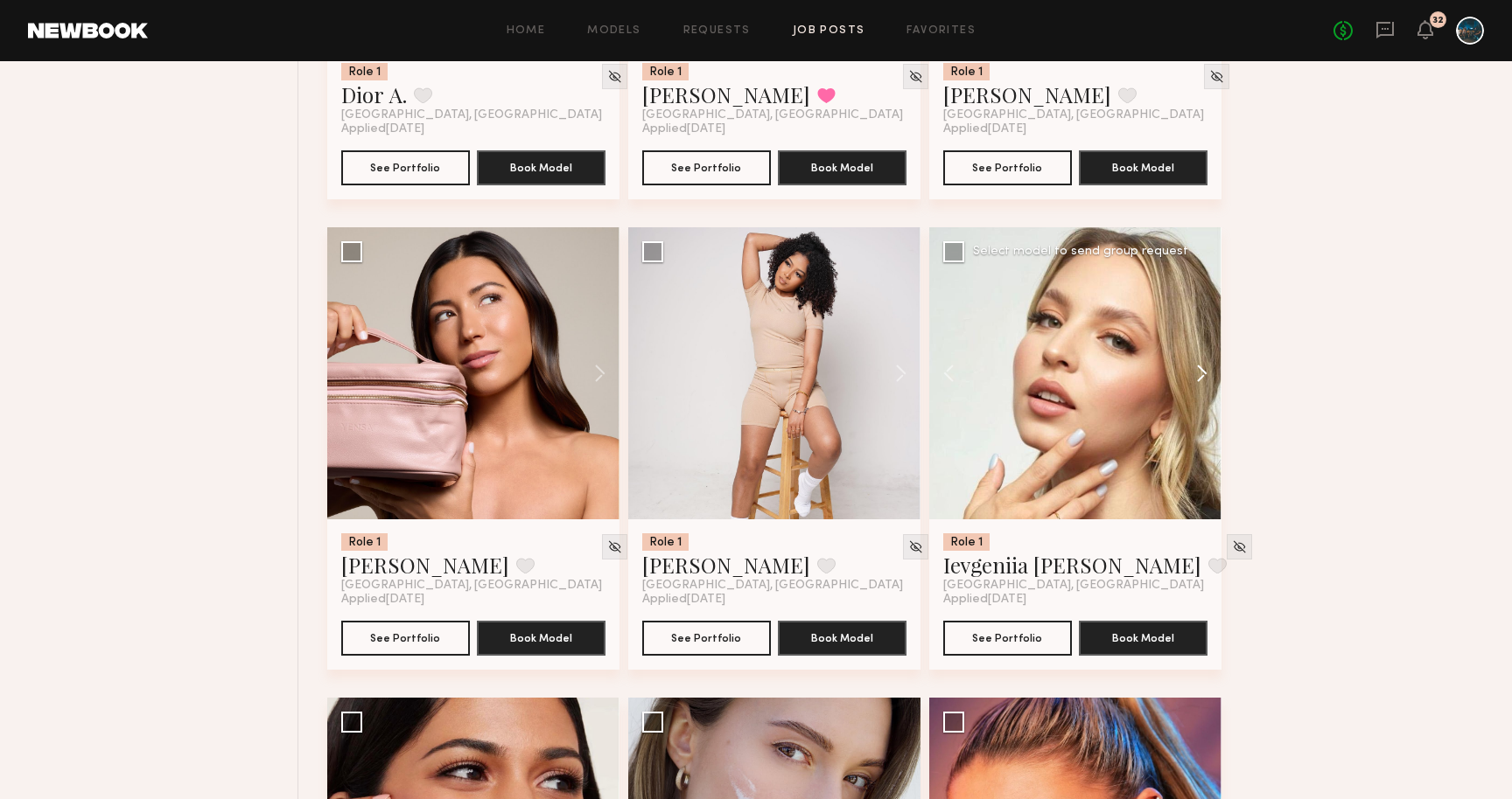
click at [1203, 386] on button at bounding box center [1194, 374] width 56 height 293
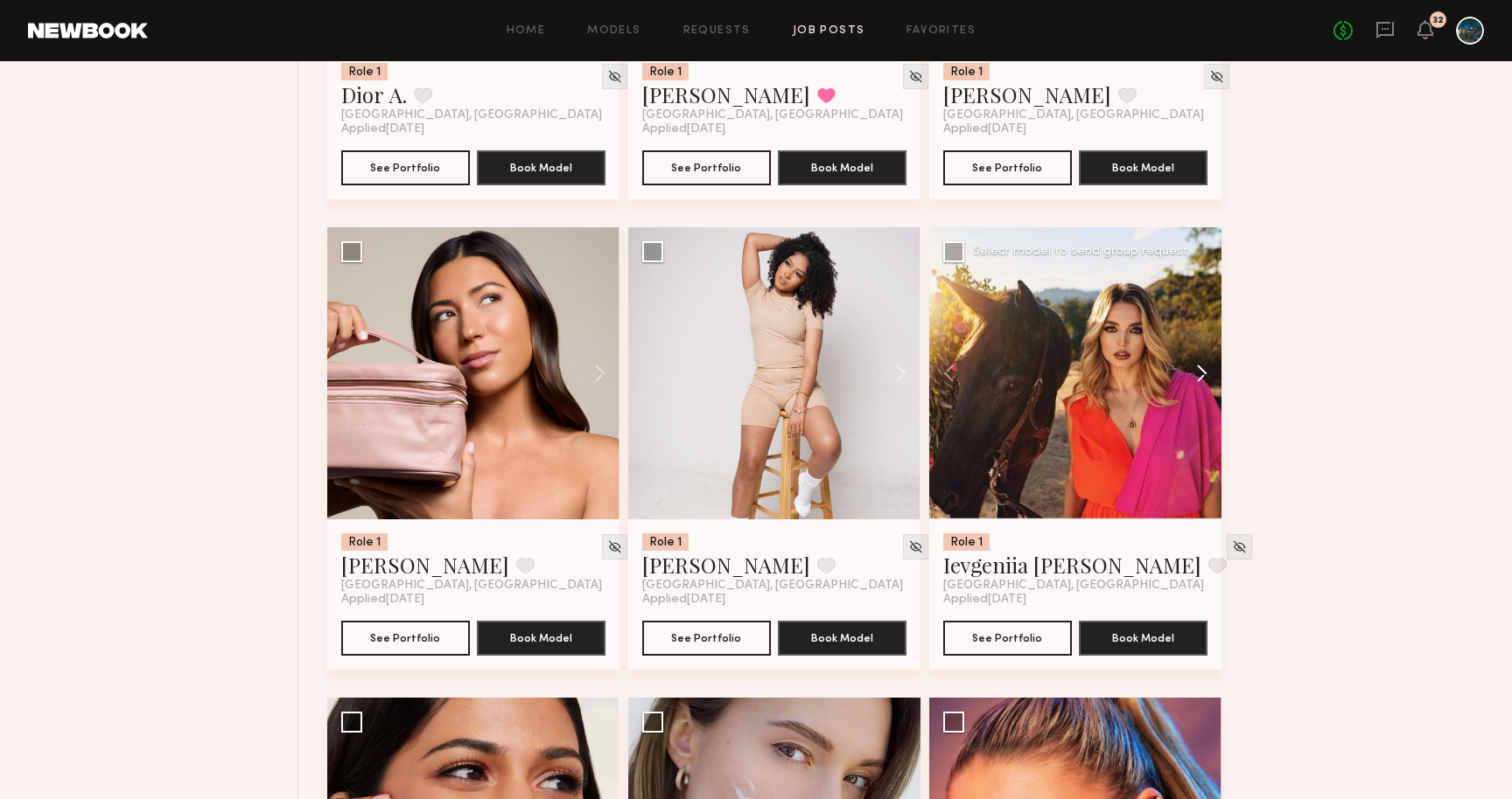
click at [1203, 386] on button at bounding box center [1194, 374] width 56 height 293
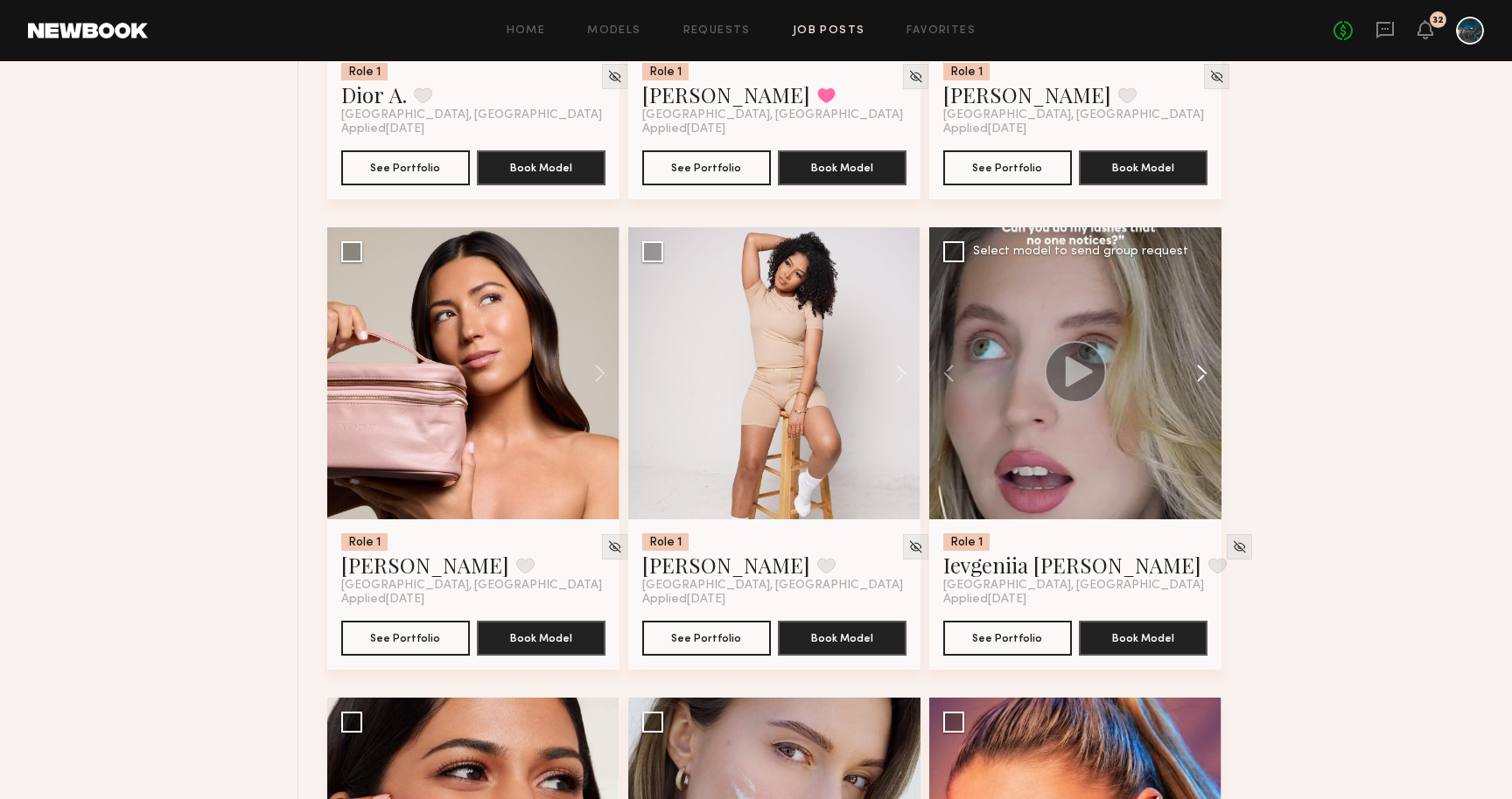
click at [1203, 386] on button at bounding box center [1194, 374] width 56 height 293
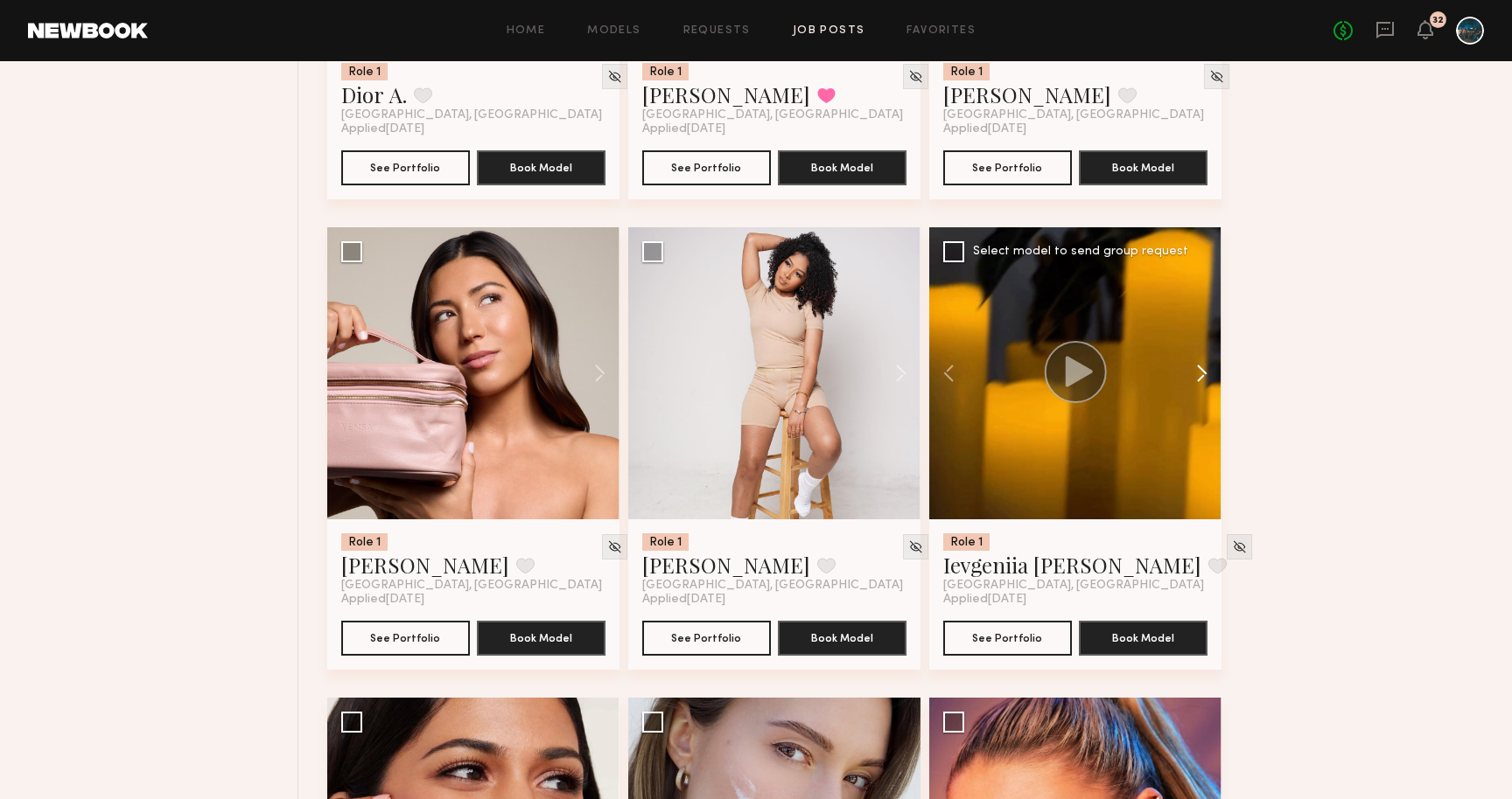
click at [1203, 386] on button at bounding box center [1194, 374] width 56 height 293
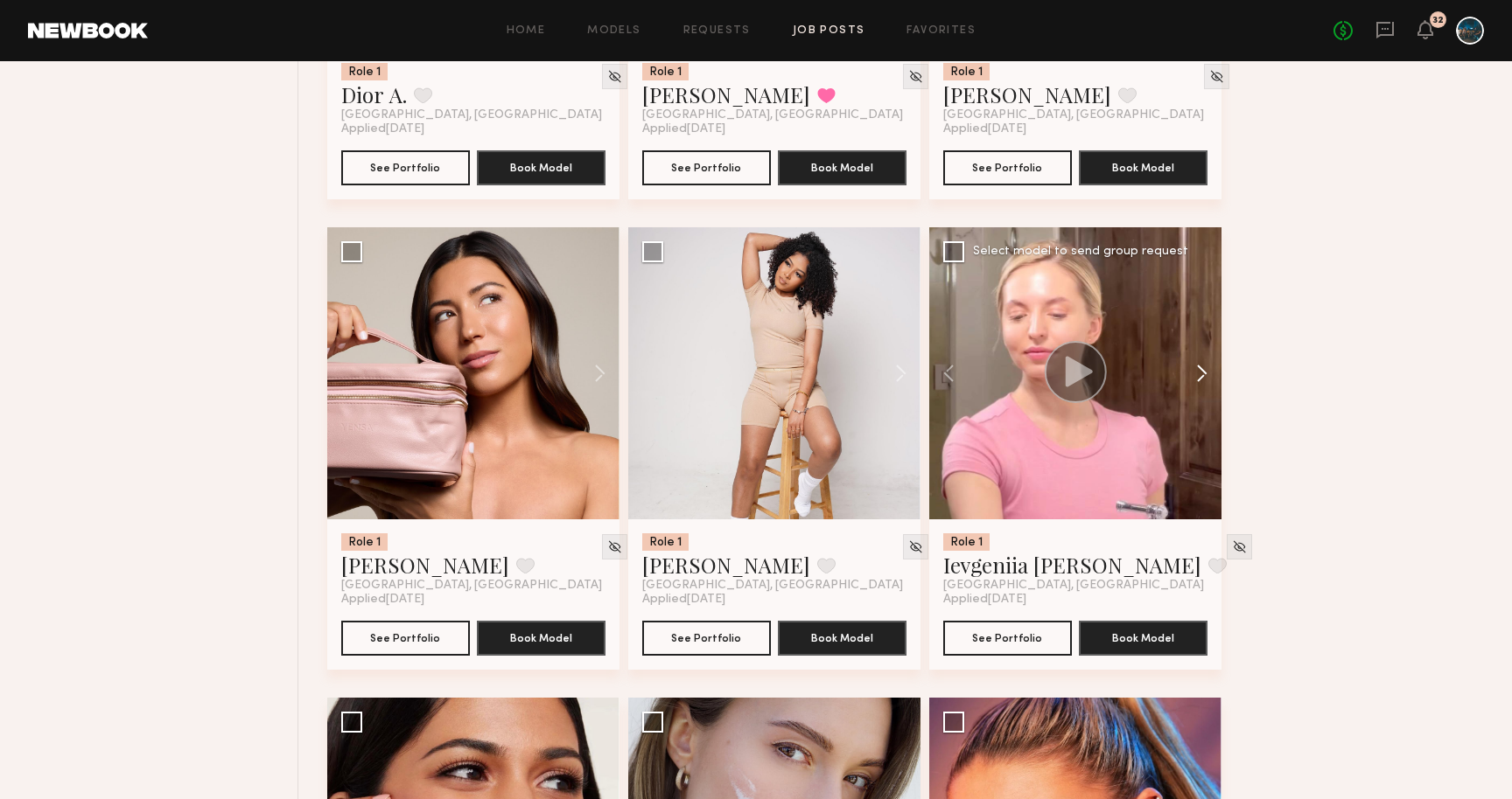
click at [1203, 386] on button at bounding box center [1194, 374] width 56 height 293
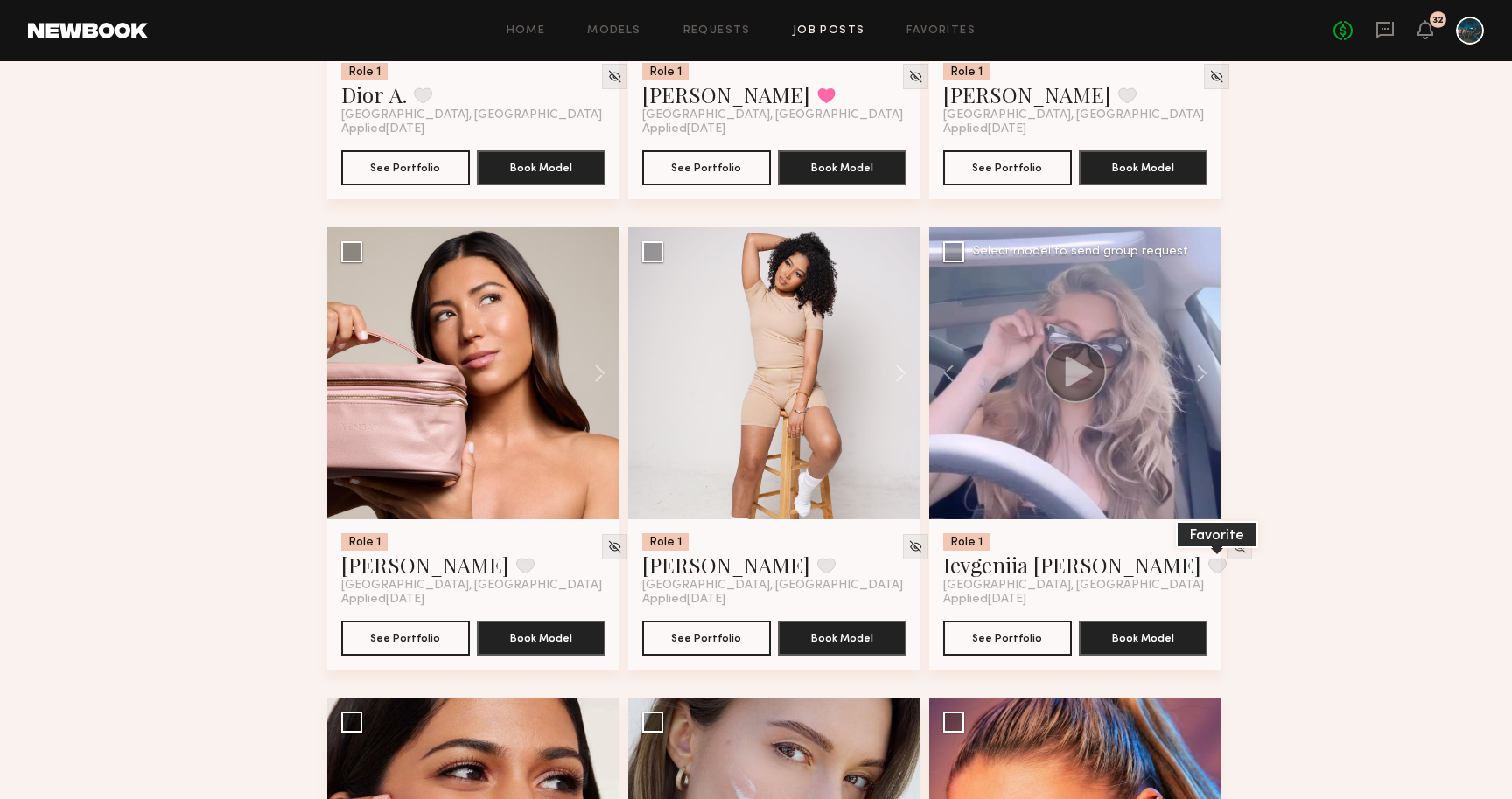
click at [1208, 573] on button at bounding box center [1217, 566] width 18 height 16
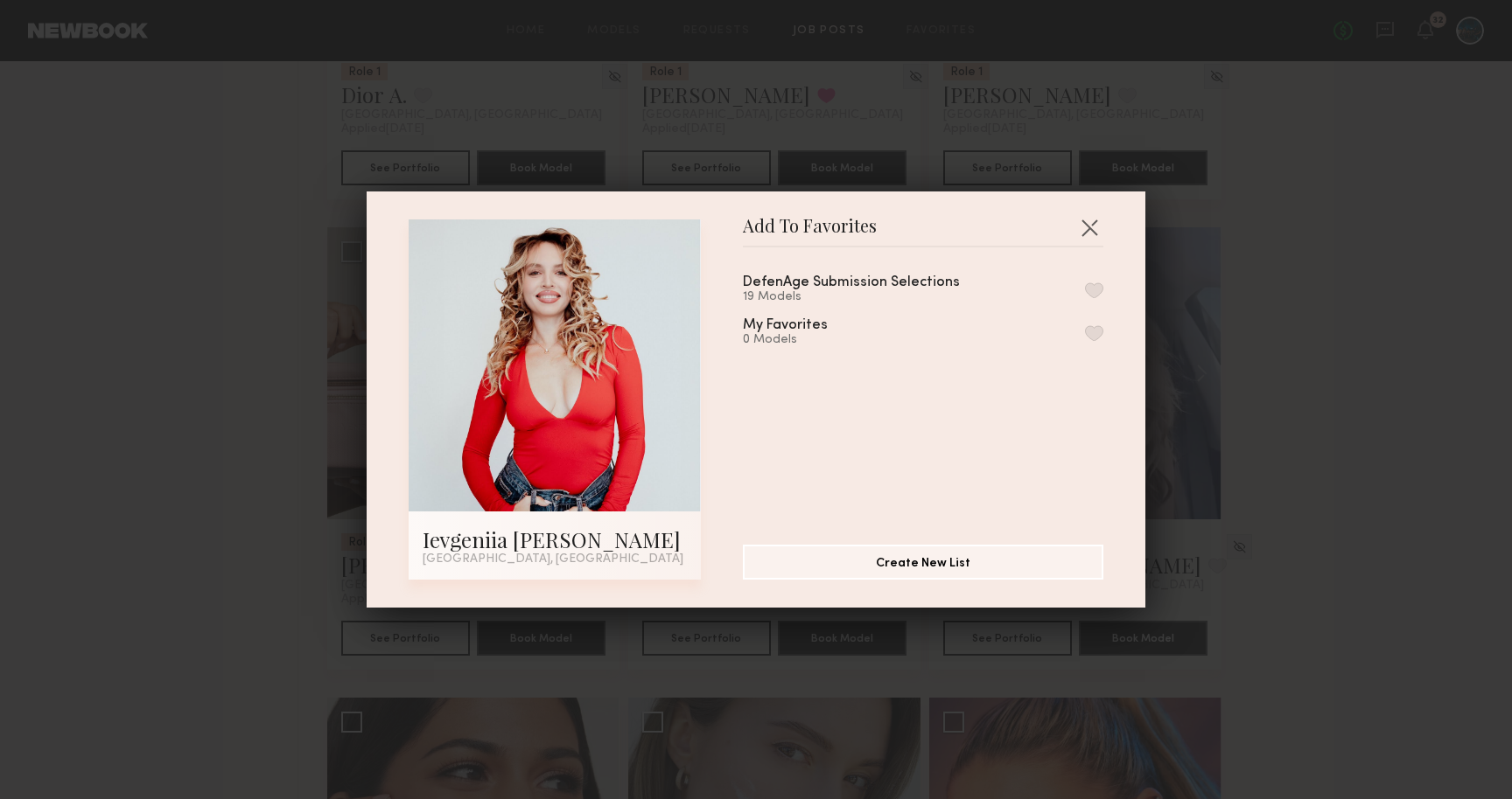
click at [1085, 284] on button "button" at bounding box center [1094, 291] width 18 height 16
click at [1087, 235] on button "button" at bounding box center [1089, 228] width 28 height 28
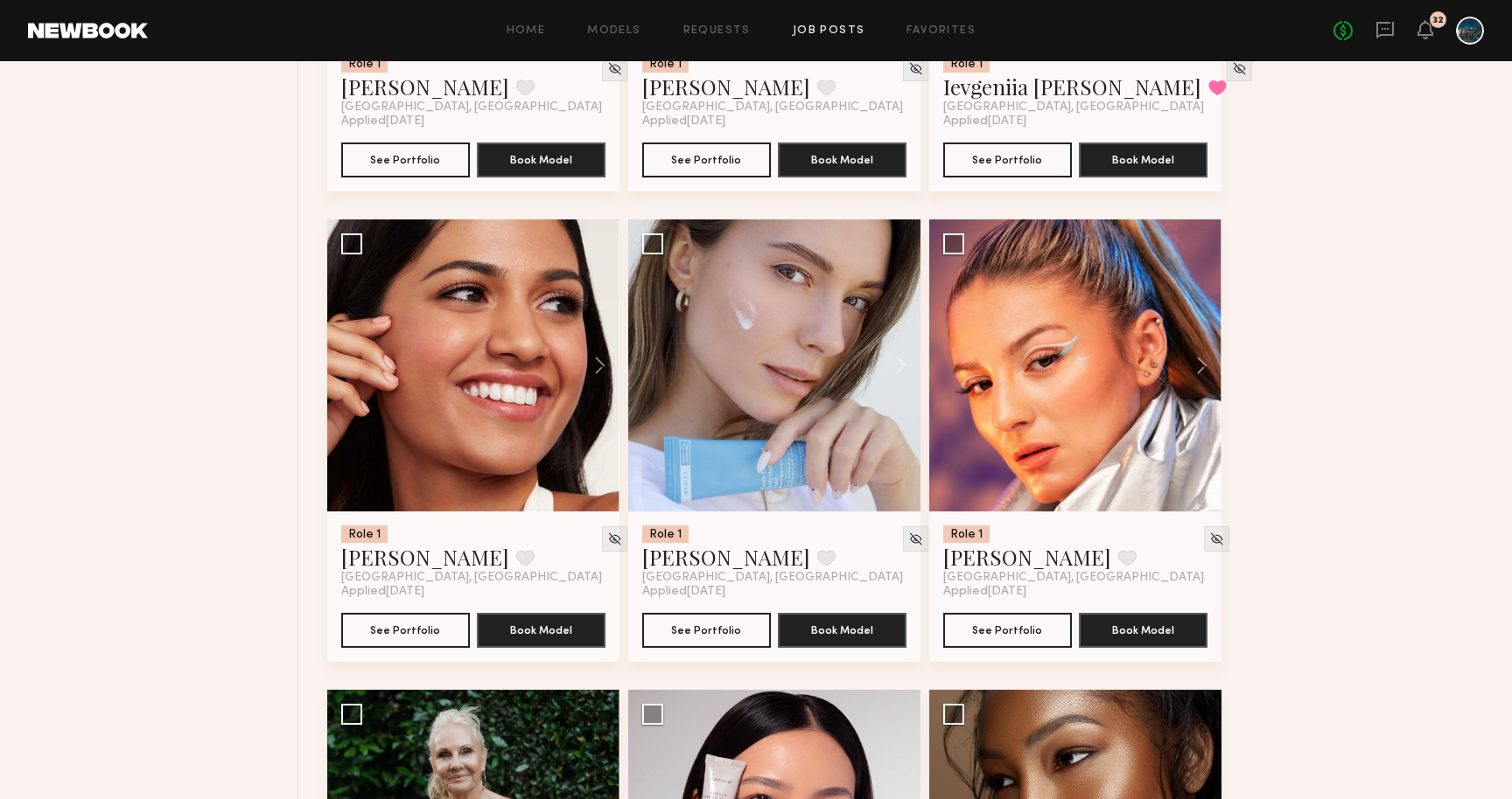
scroll to position [10436, 0]
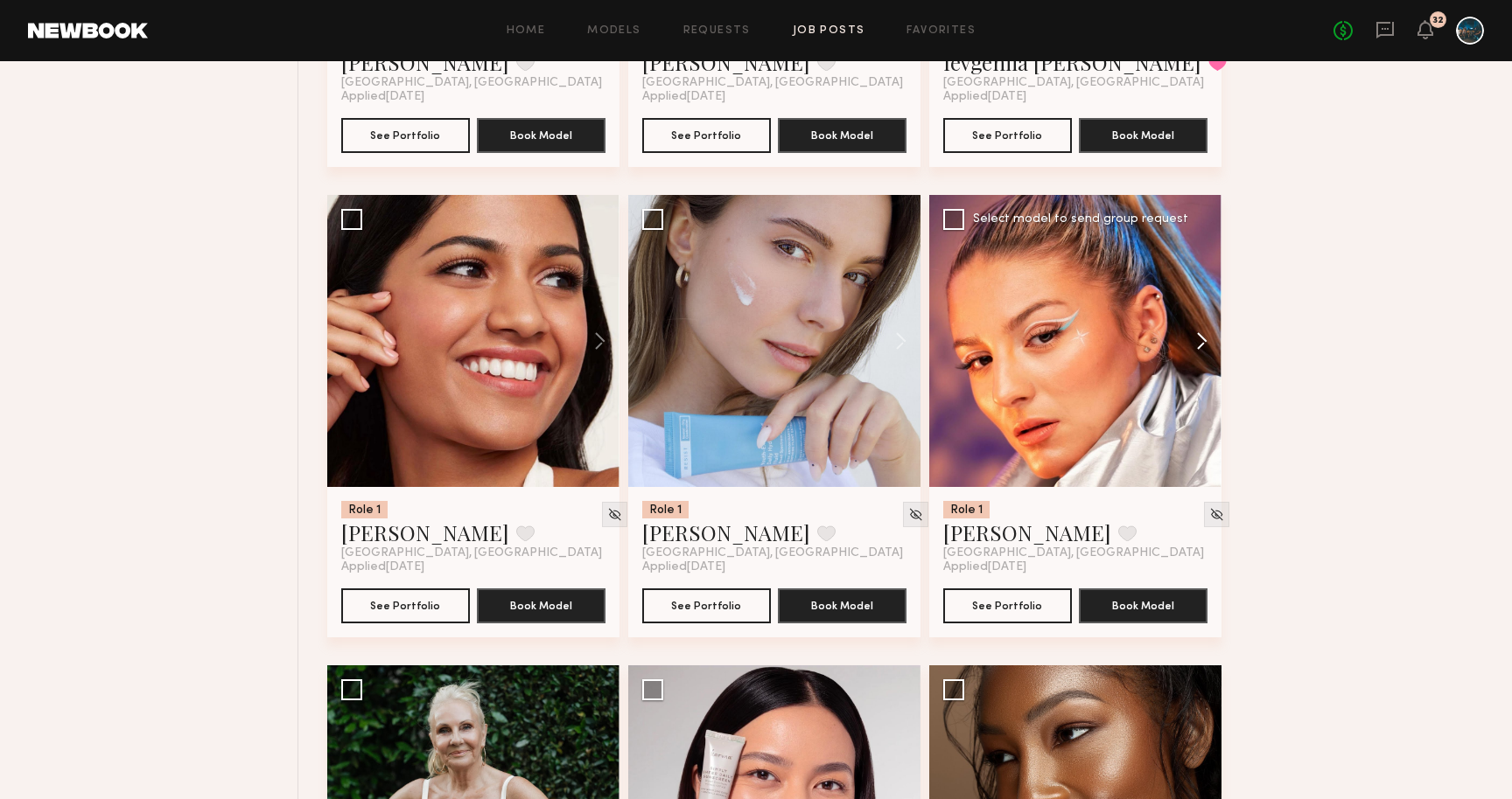
click at [1201, 357] on button at bounding box center [1194, 341] width 56 height 293
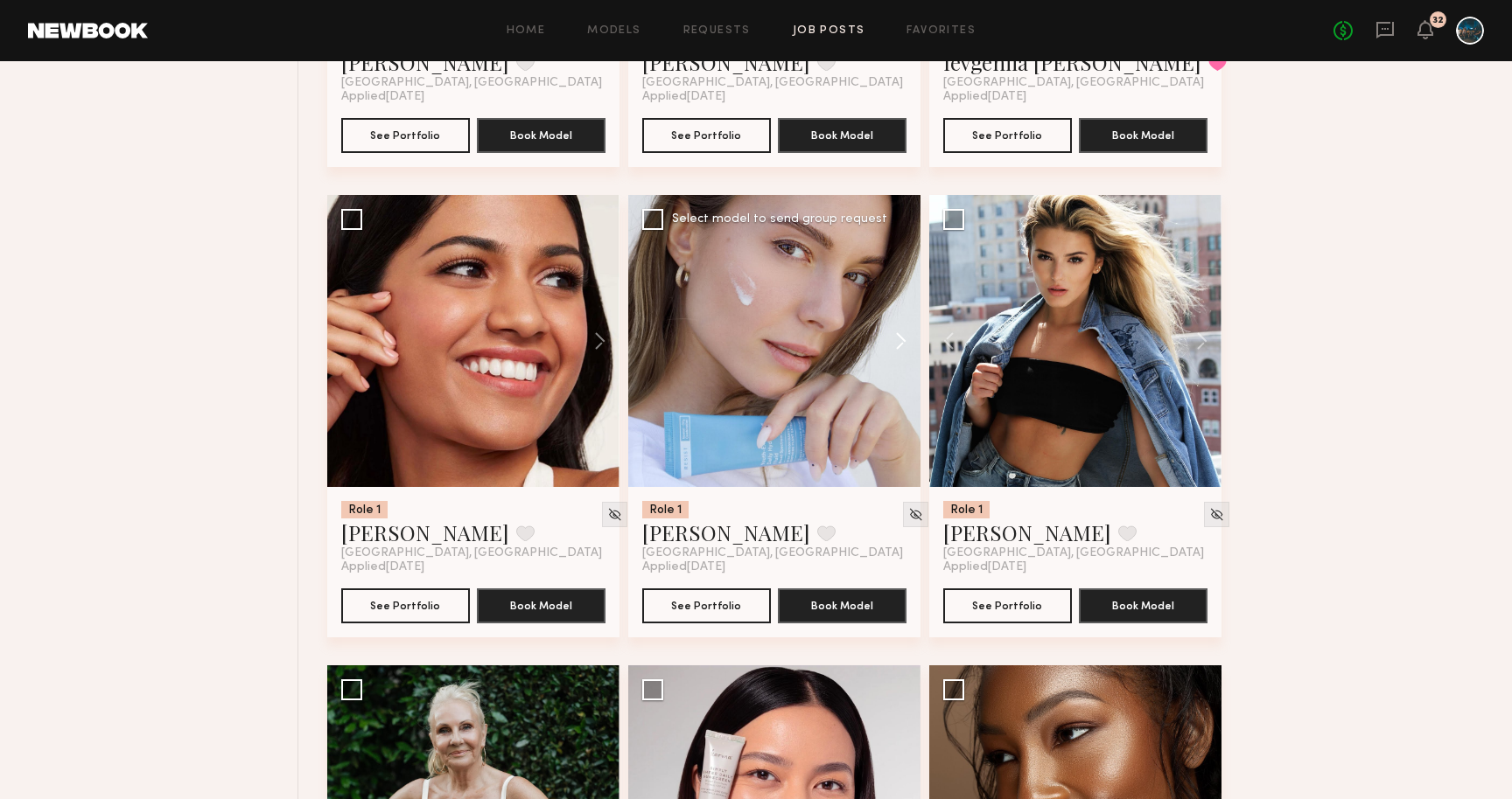
click at [891, 337] on button at bounding box center [892, 341] width 56 height 293
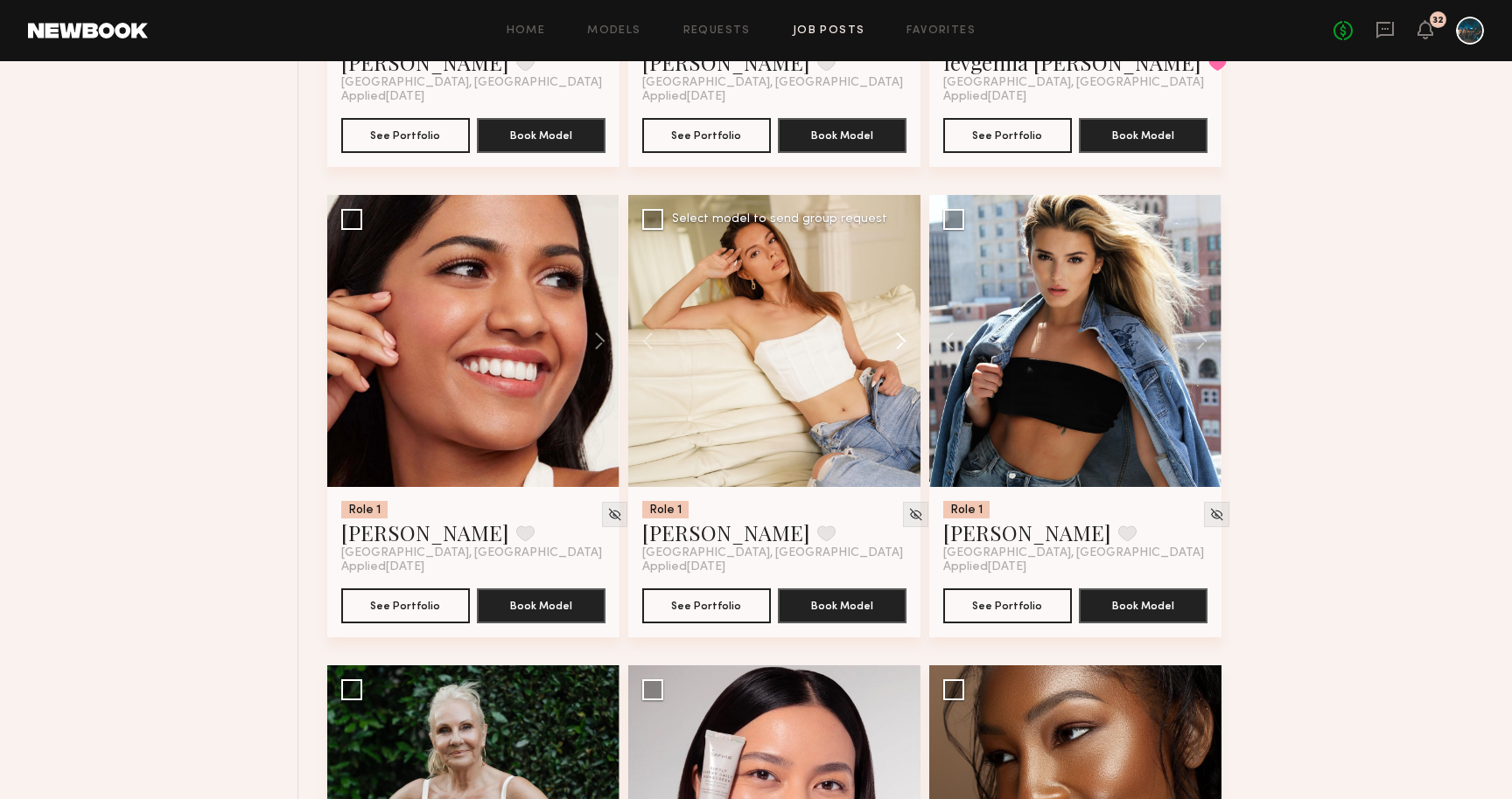
click at [897, 346] on button at bounding box center [892, 341] width 56 height 293
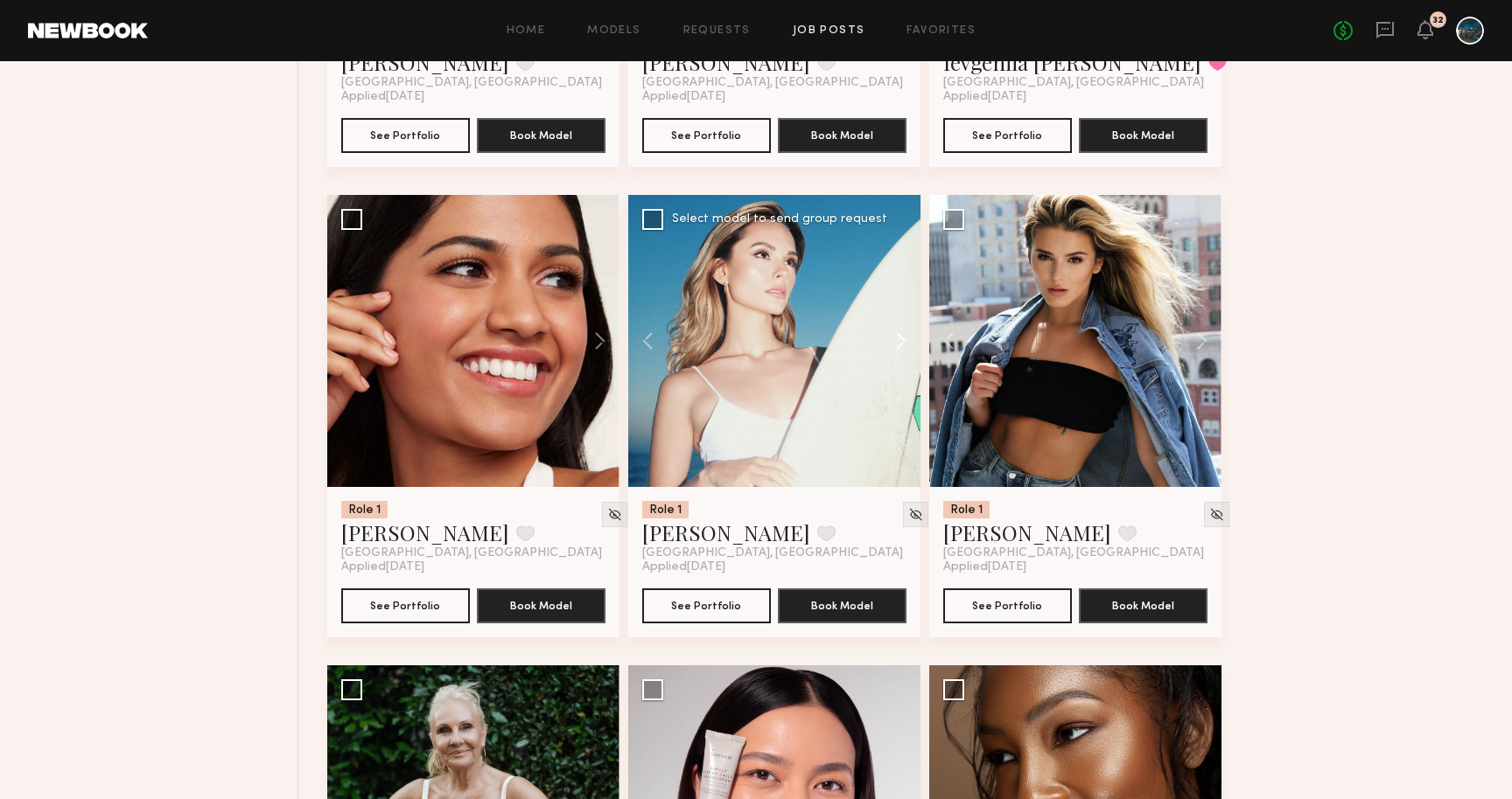
click at [897, 346] on button at bounding box center [892, 341] width 56 height 293
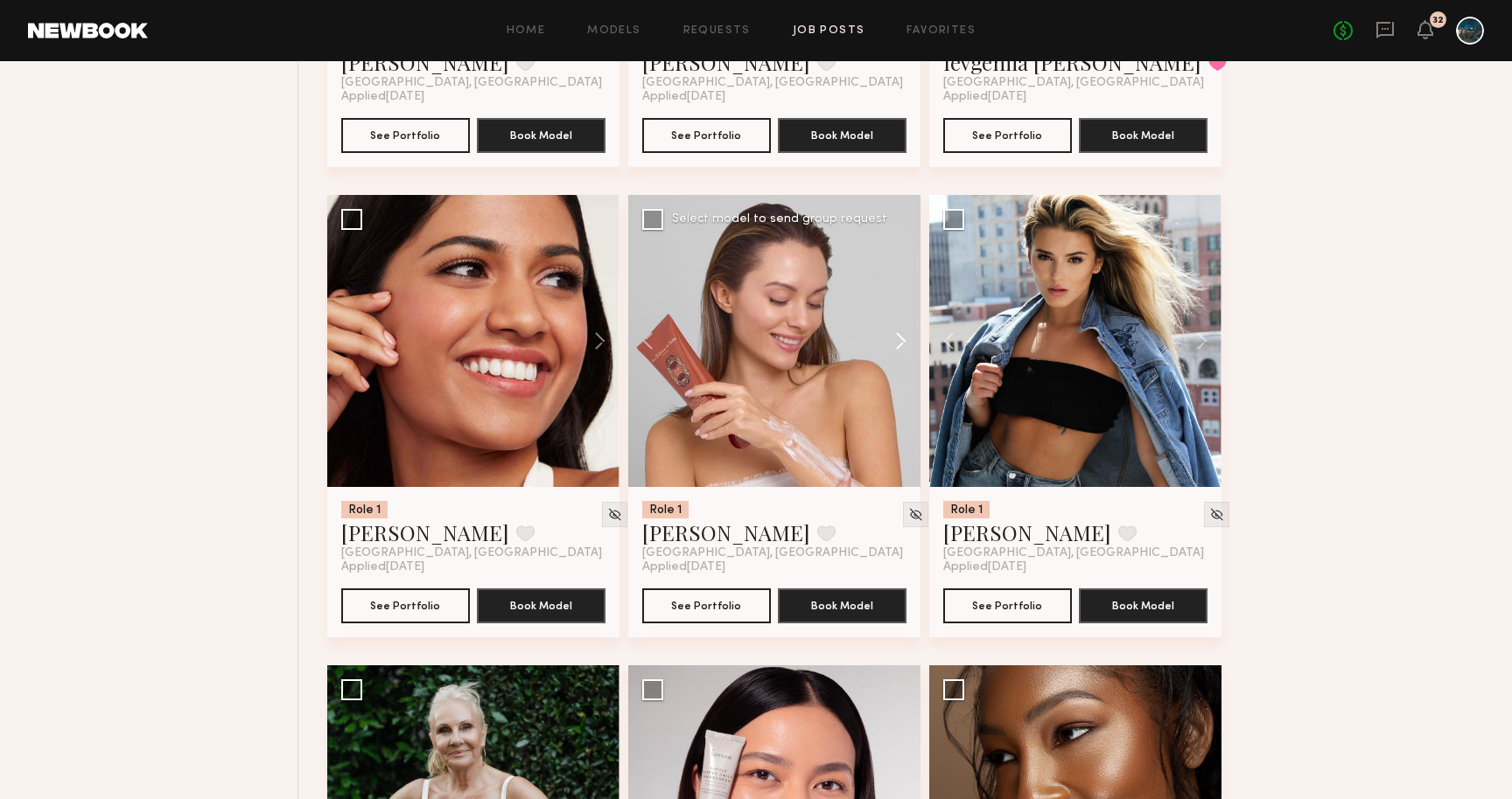
click at [897, 346] on button at bounding box center [892, 341] width 56 height 293
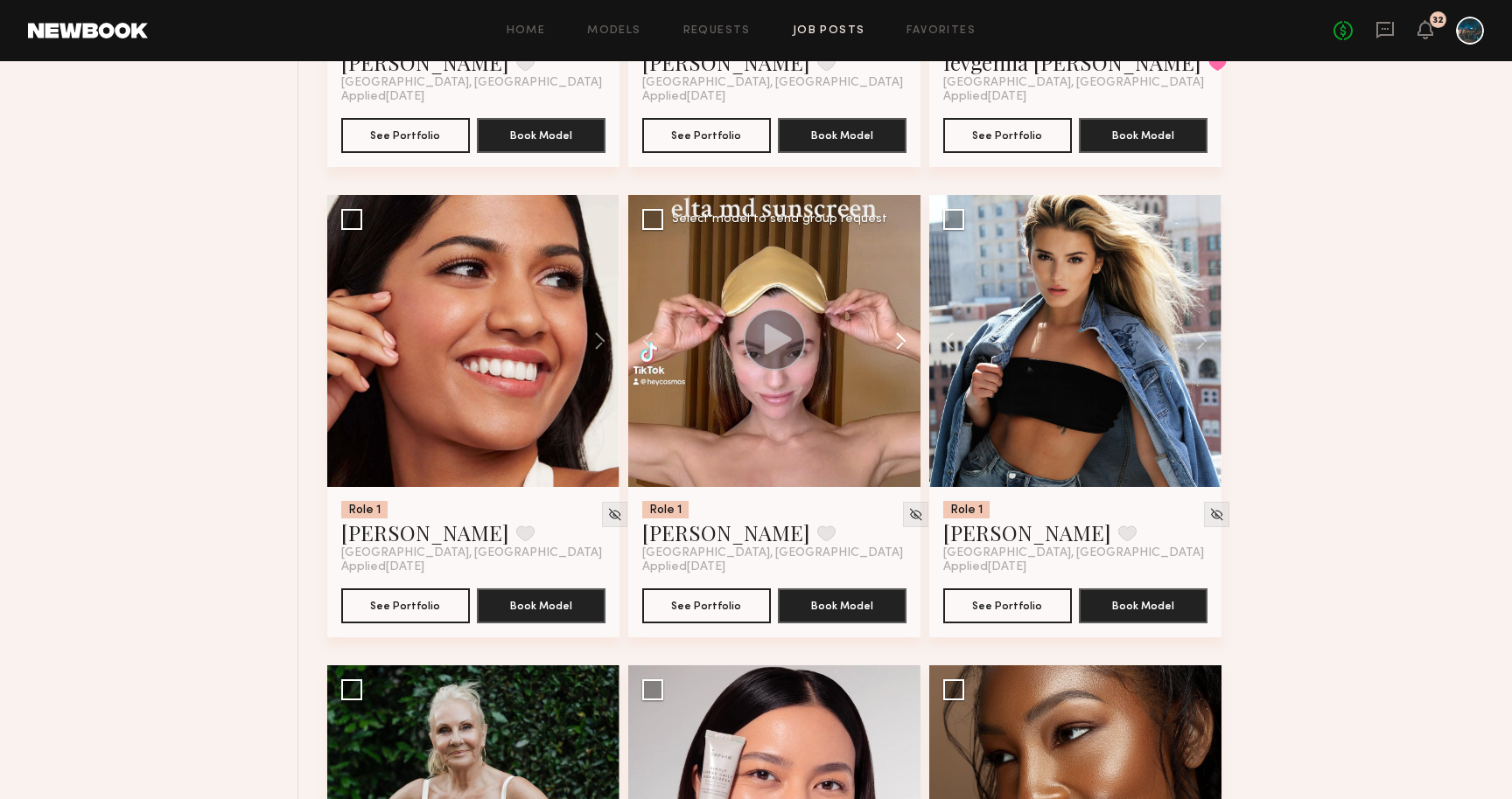
click at [898, 349] on button at bounding box center [892, 341] width 56 height 293
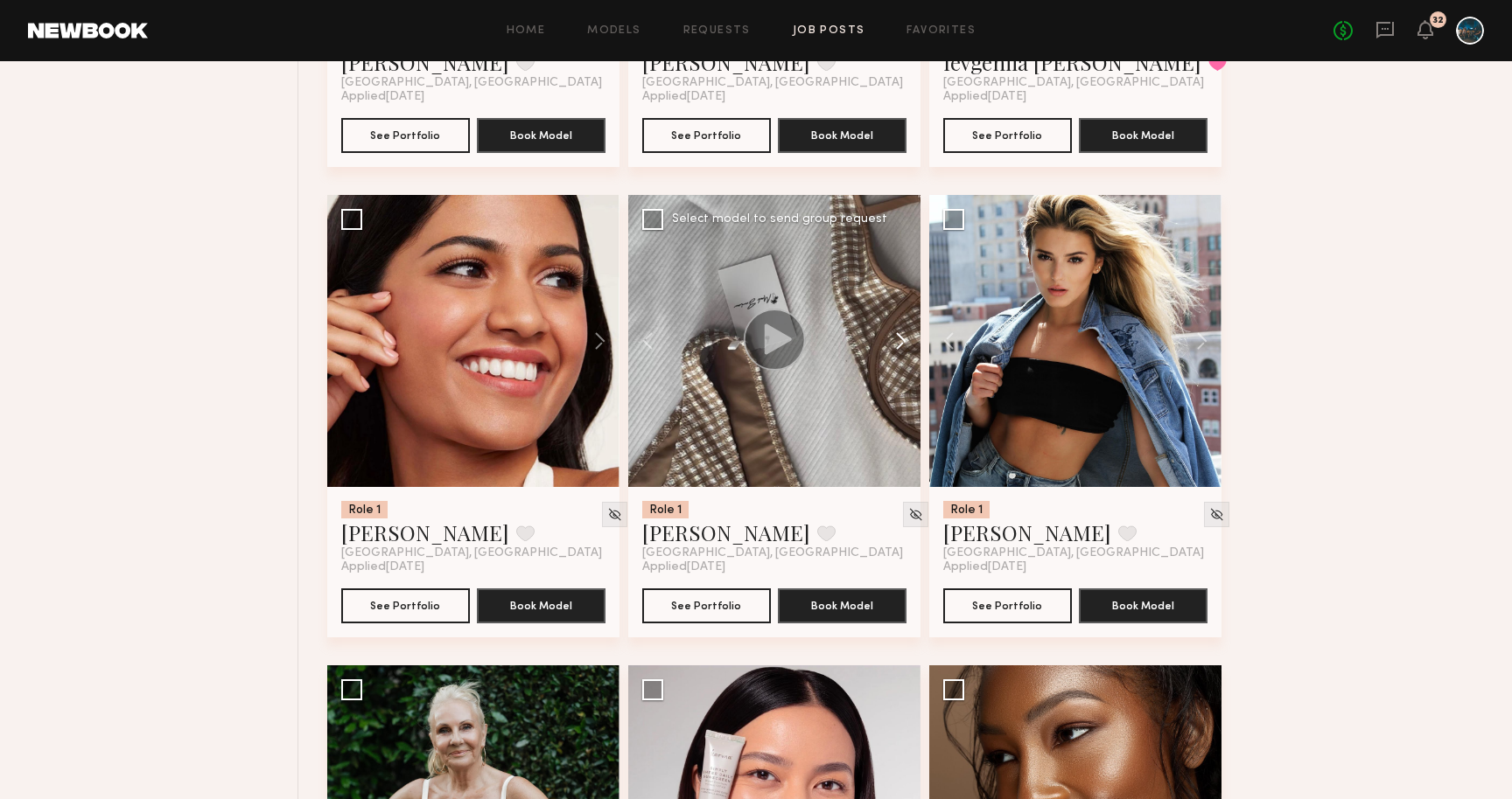
click at [898, 349] on button at bounding box center [892, 341] width 56 height 293
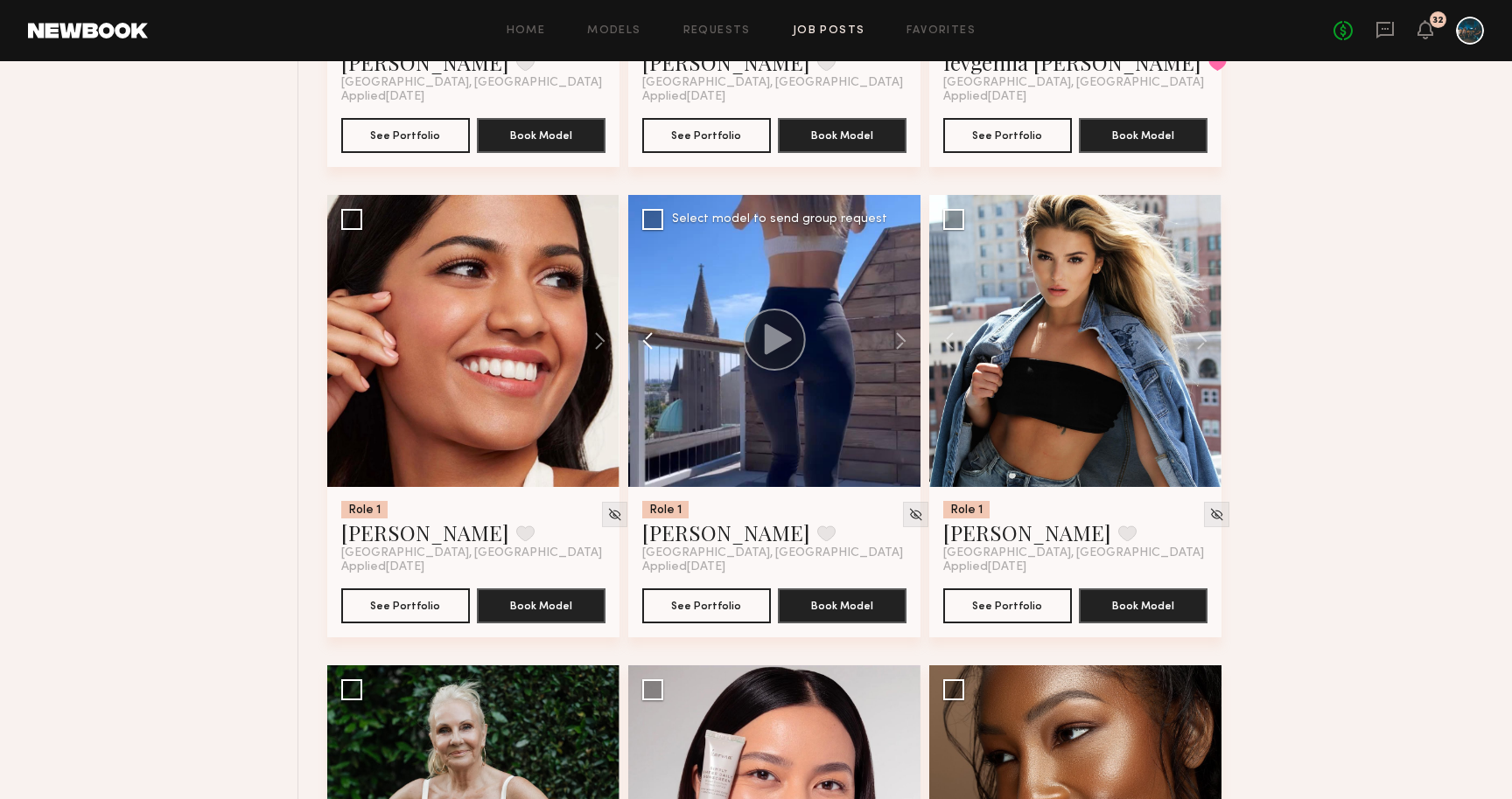
click at [652, 357] on button at bounding box center [657, 341] width 56 height 293
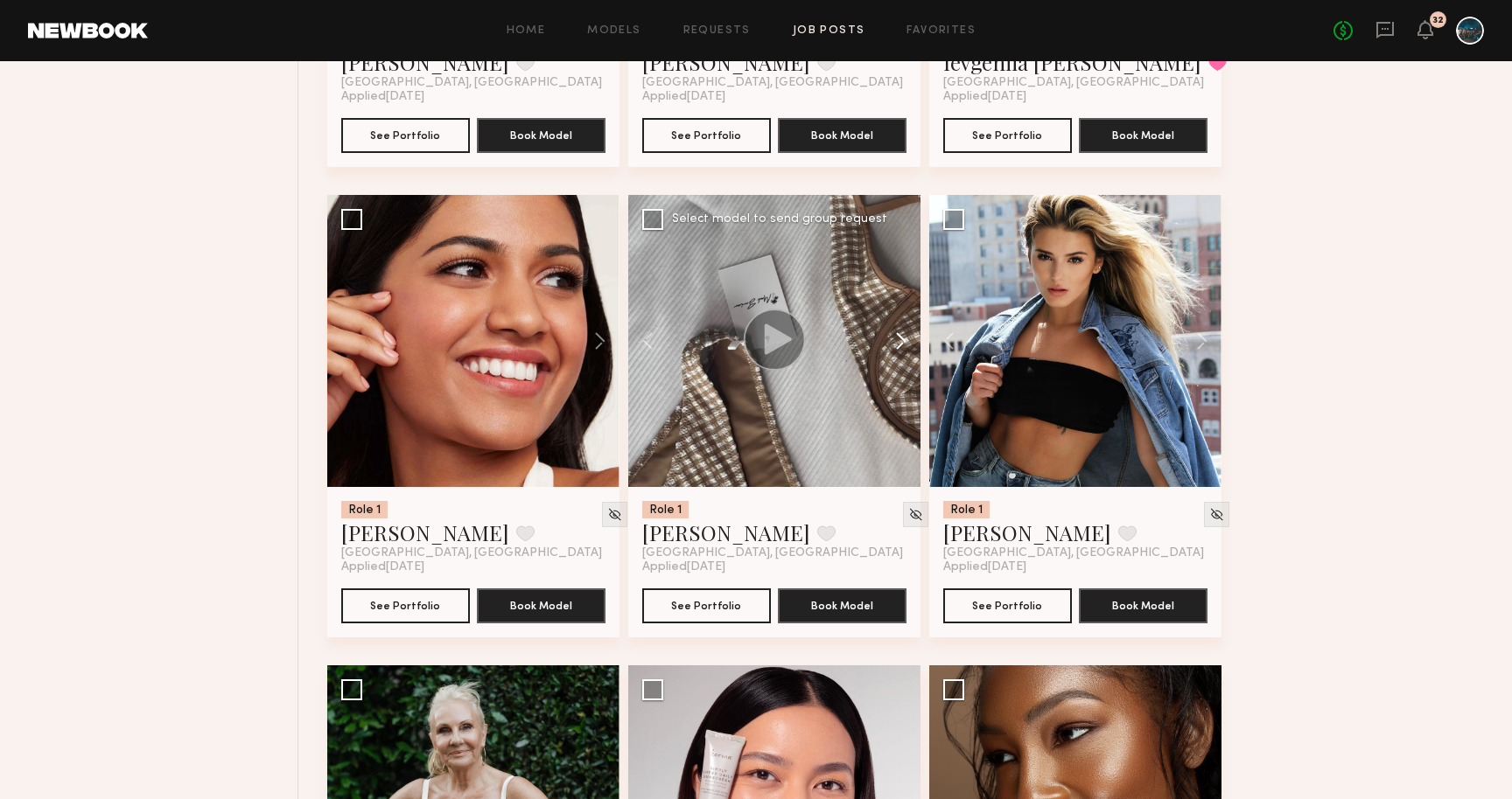
click at [905, 342] on button at bounding box center [892, 341] width 56 height 293
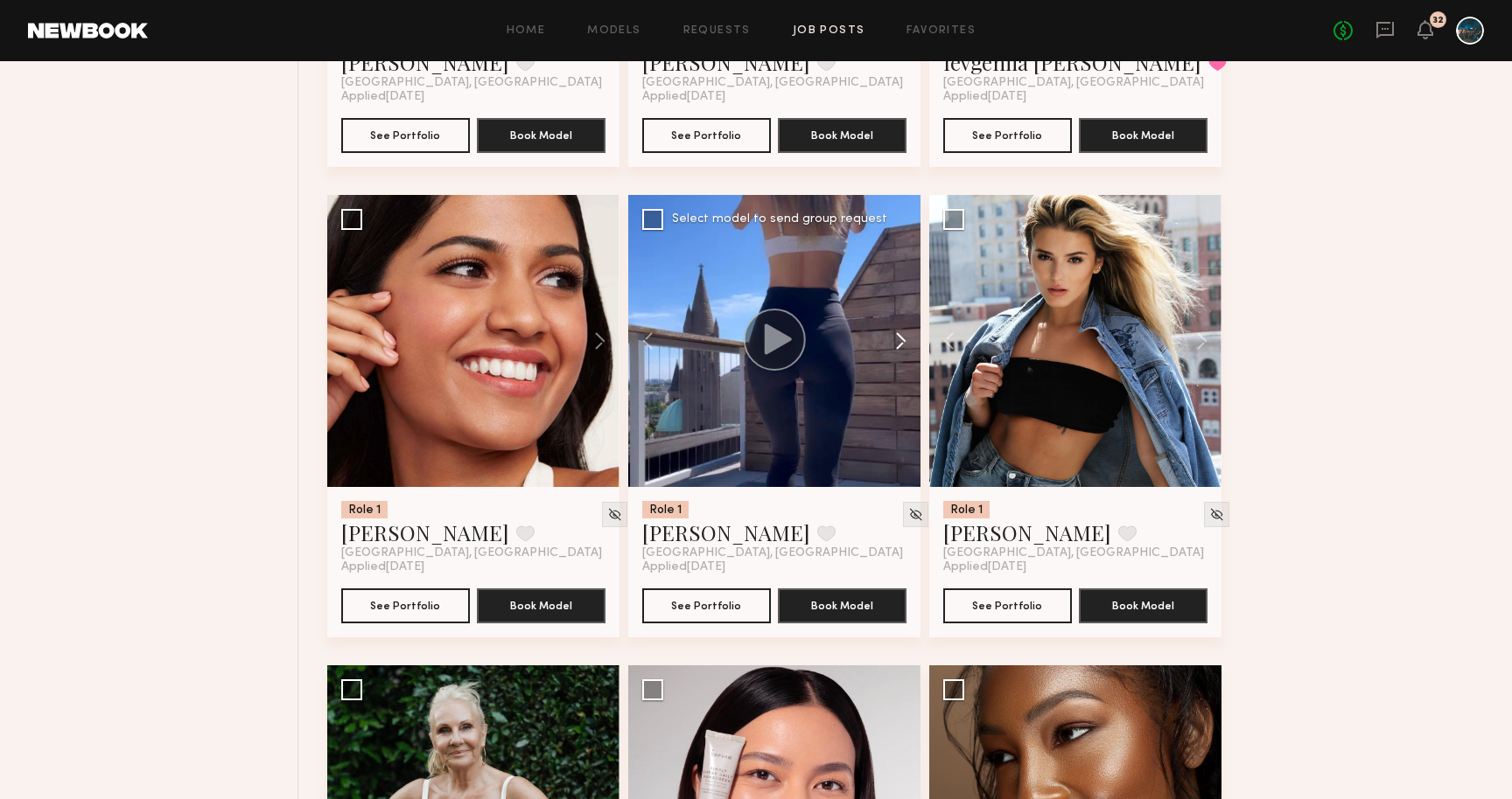
click at [905, 342] on button at bounding box center [892, 341] width 56 height 293
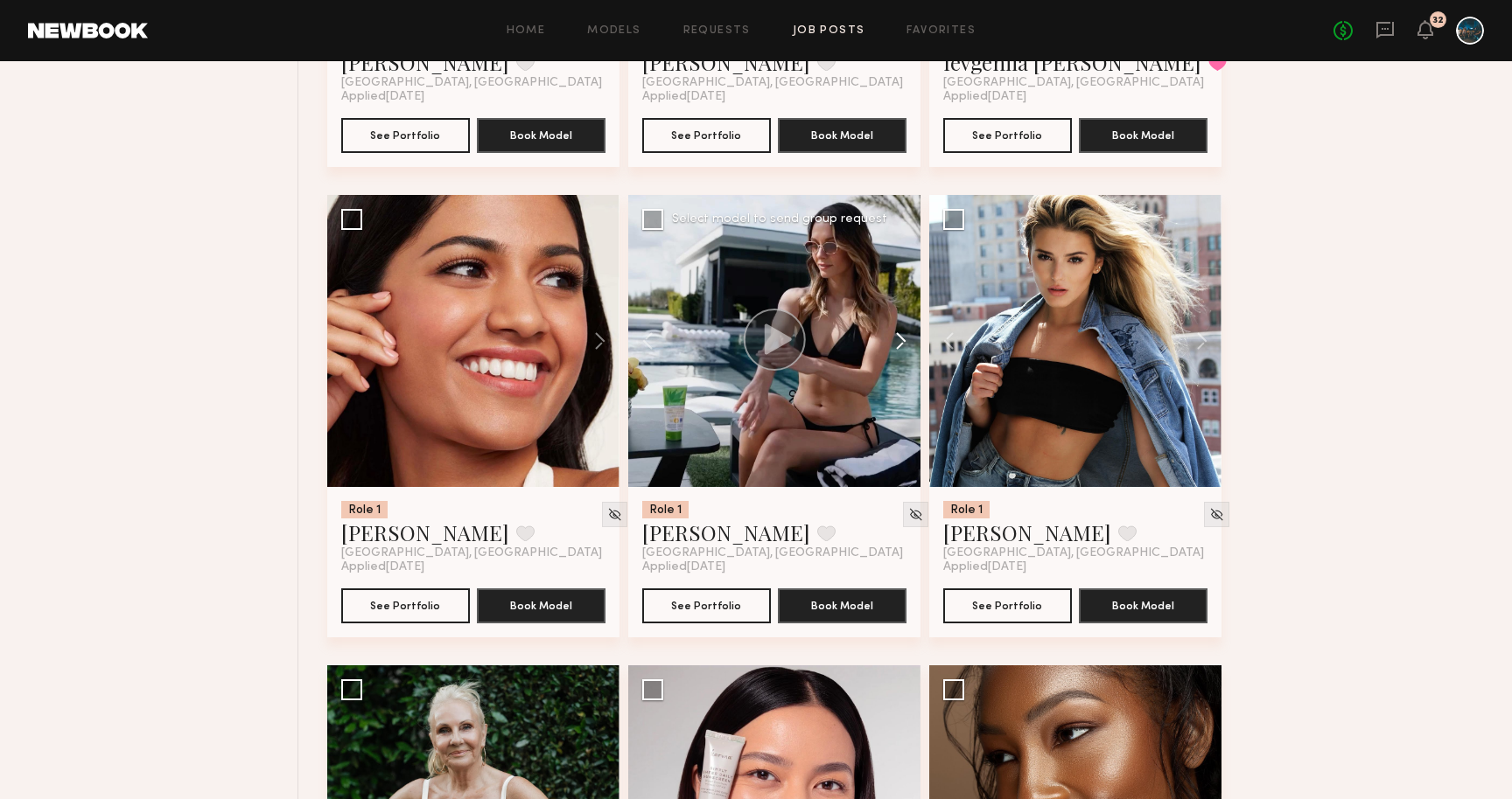
click at [905, 342] on button at bounding box center [892, 341] width 56 height 293
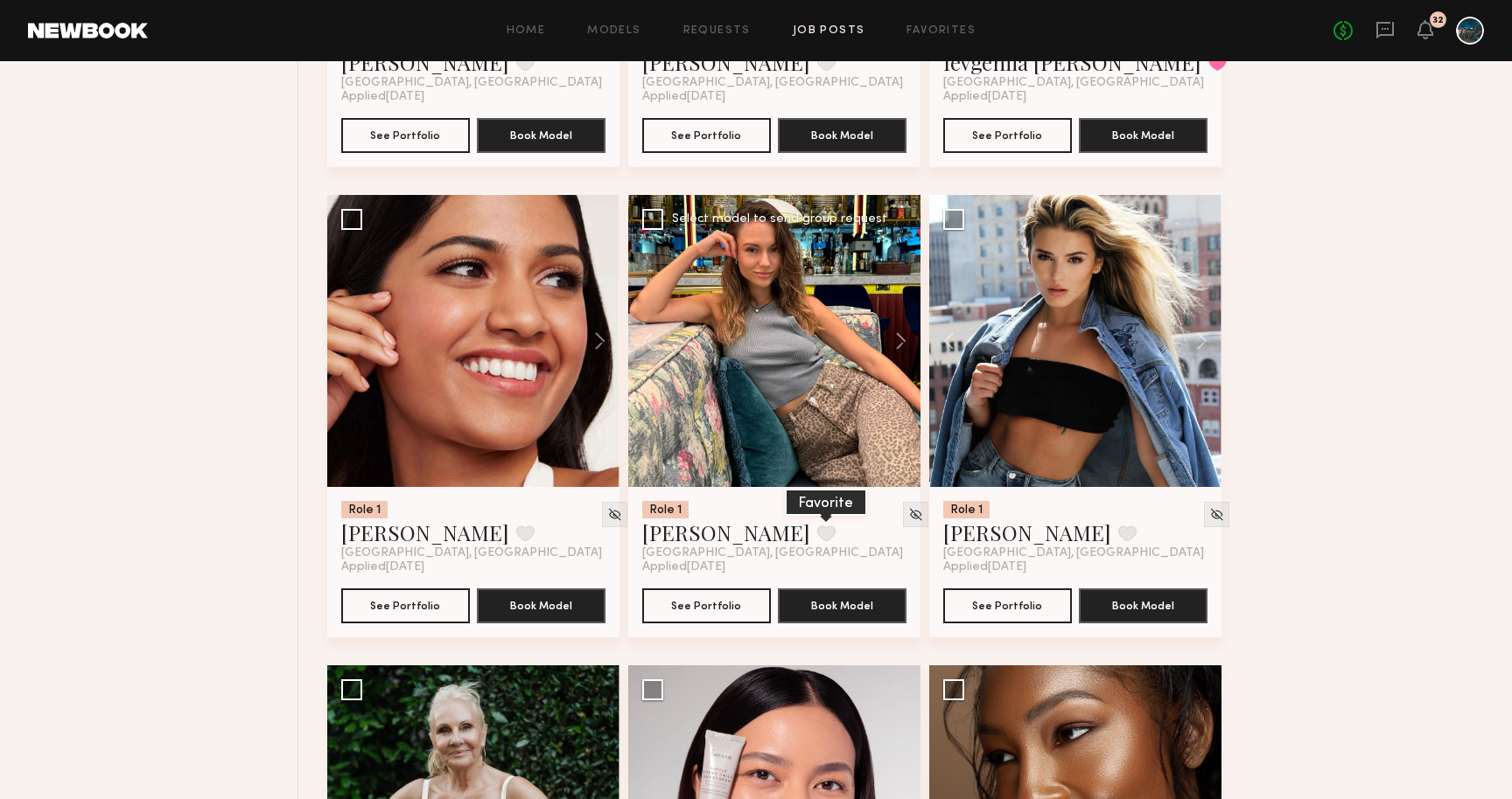
click at [817, 541] on button at bounding box center [826, 533] width 18 height 16
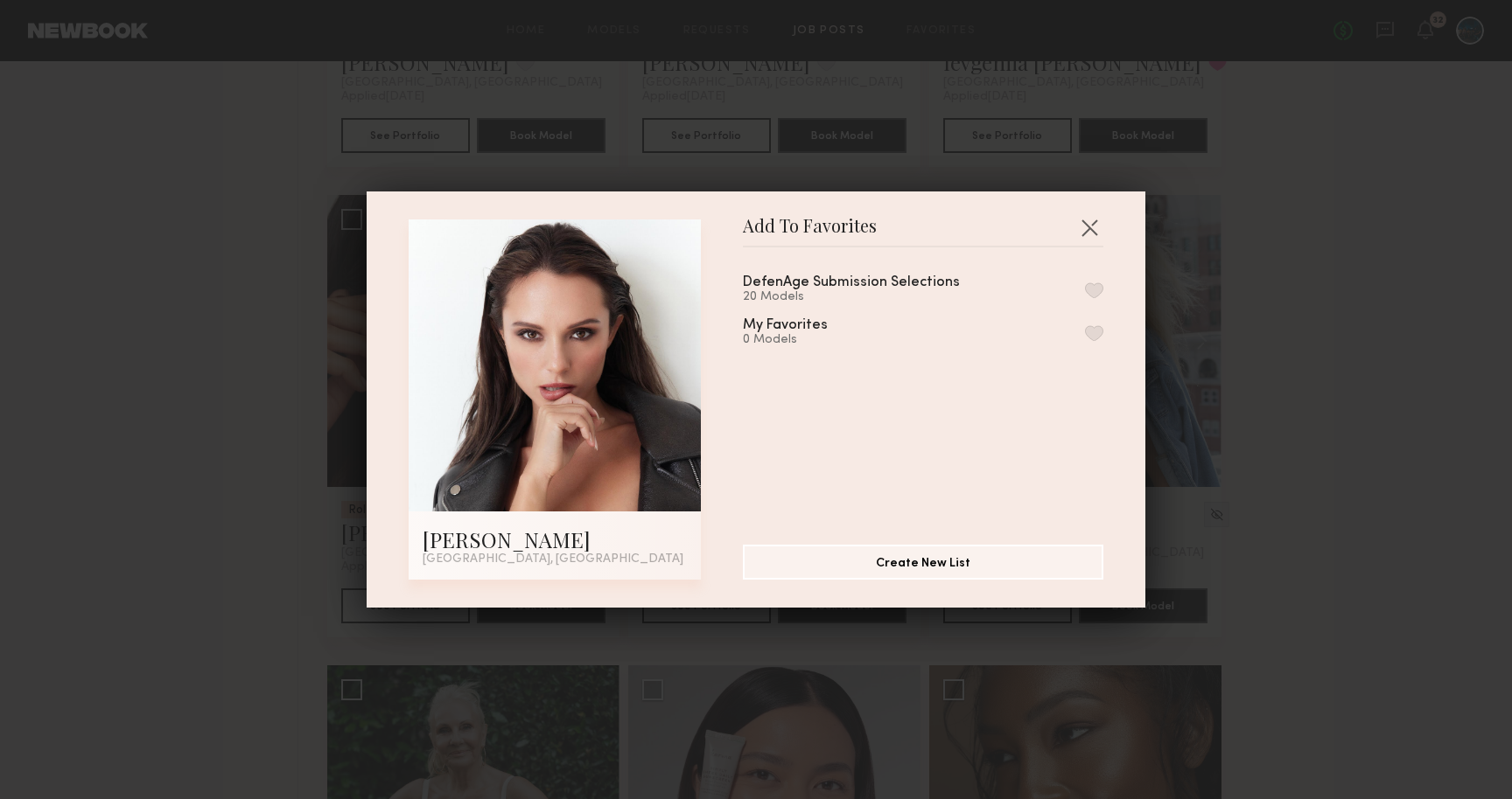
click at [1096, 300] on div "DefenAge Submission Selections 20 Models" at bounding box center [923, 290] width 361 height 29
click at [1091, 290] on button "button" at bounding box center [1094, 291] width 18 height 16
click at [1199, 312] on div "Add To Favorites Anastasiia S. Los Angeles, CA Add To Favorites DefenAge Submis…" at bounding box center [756, 400] width 1512 height 799
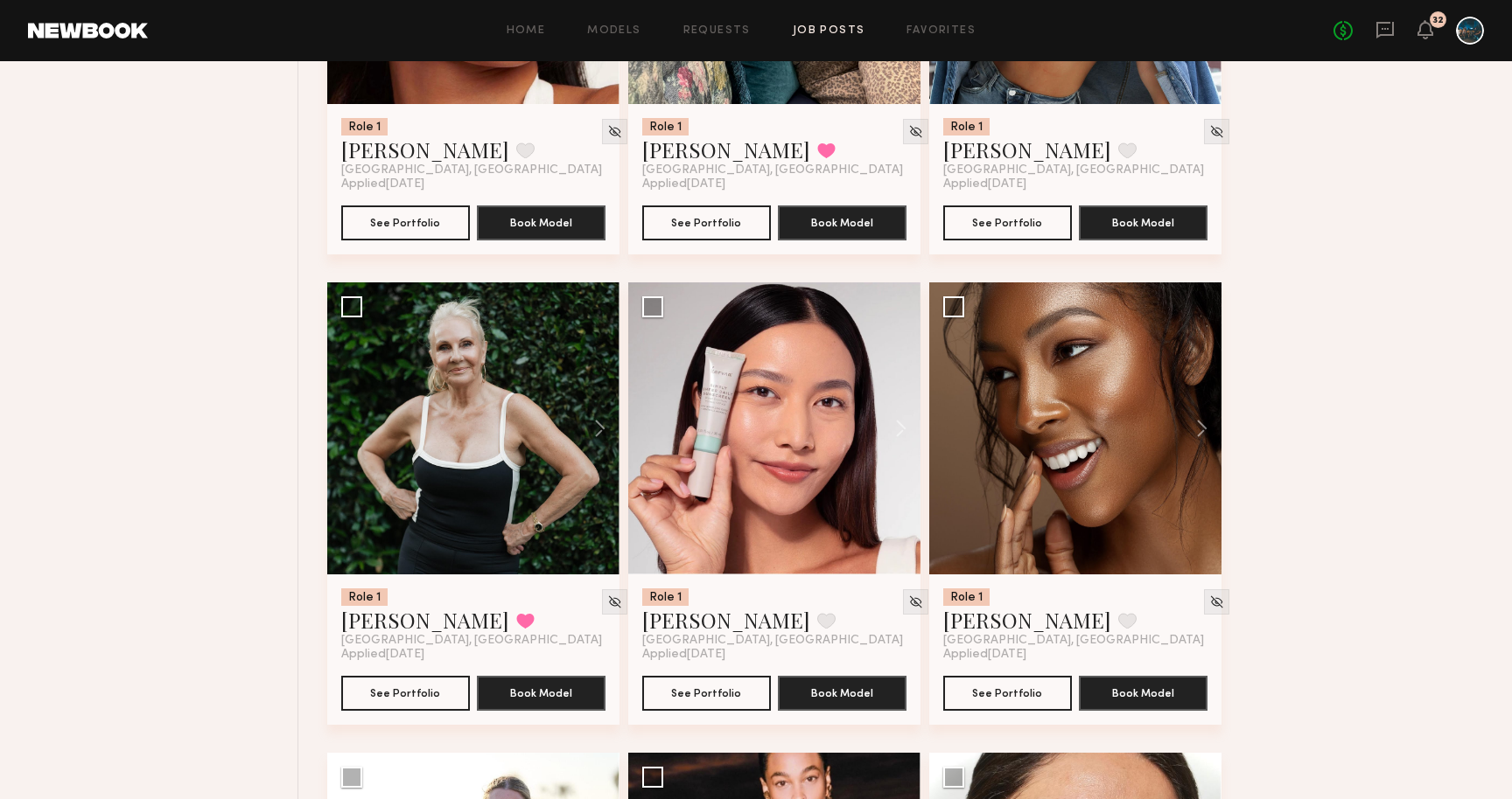
scroll to position [10844, 0]
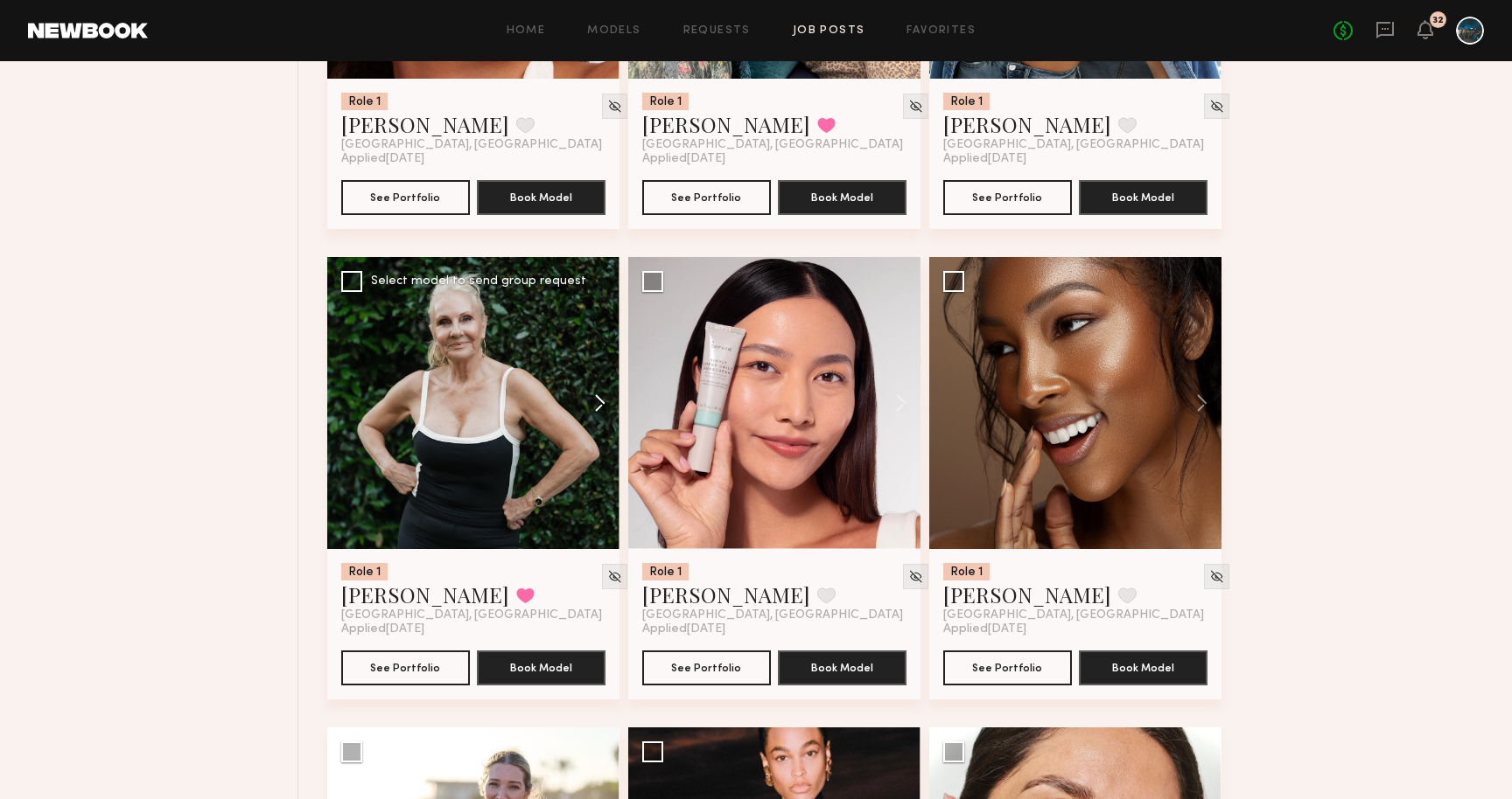
click at [599, 410] on button at bounding box center [592, 402] width 56 height 293
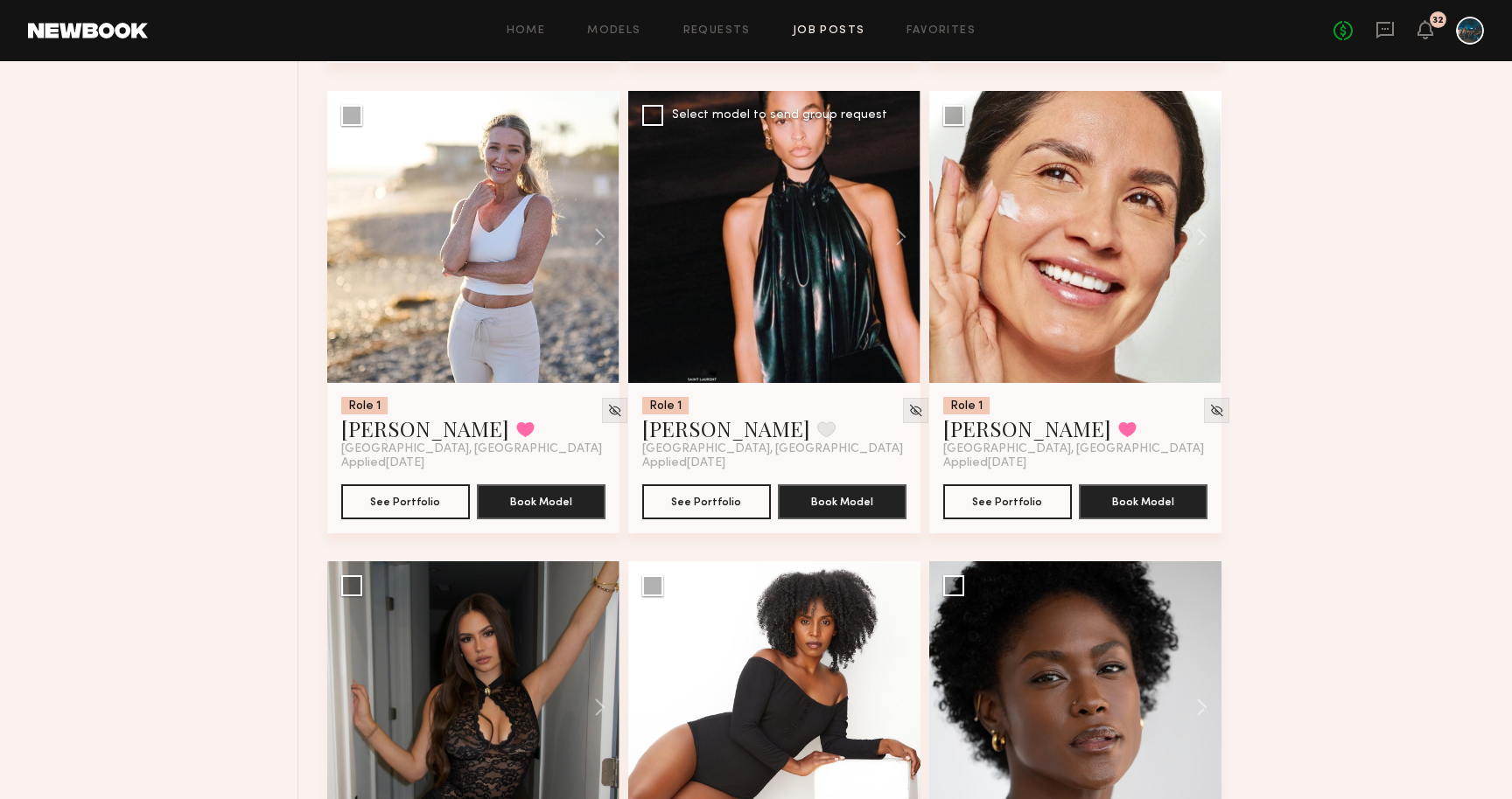
scroll to position [11484, 0]
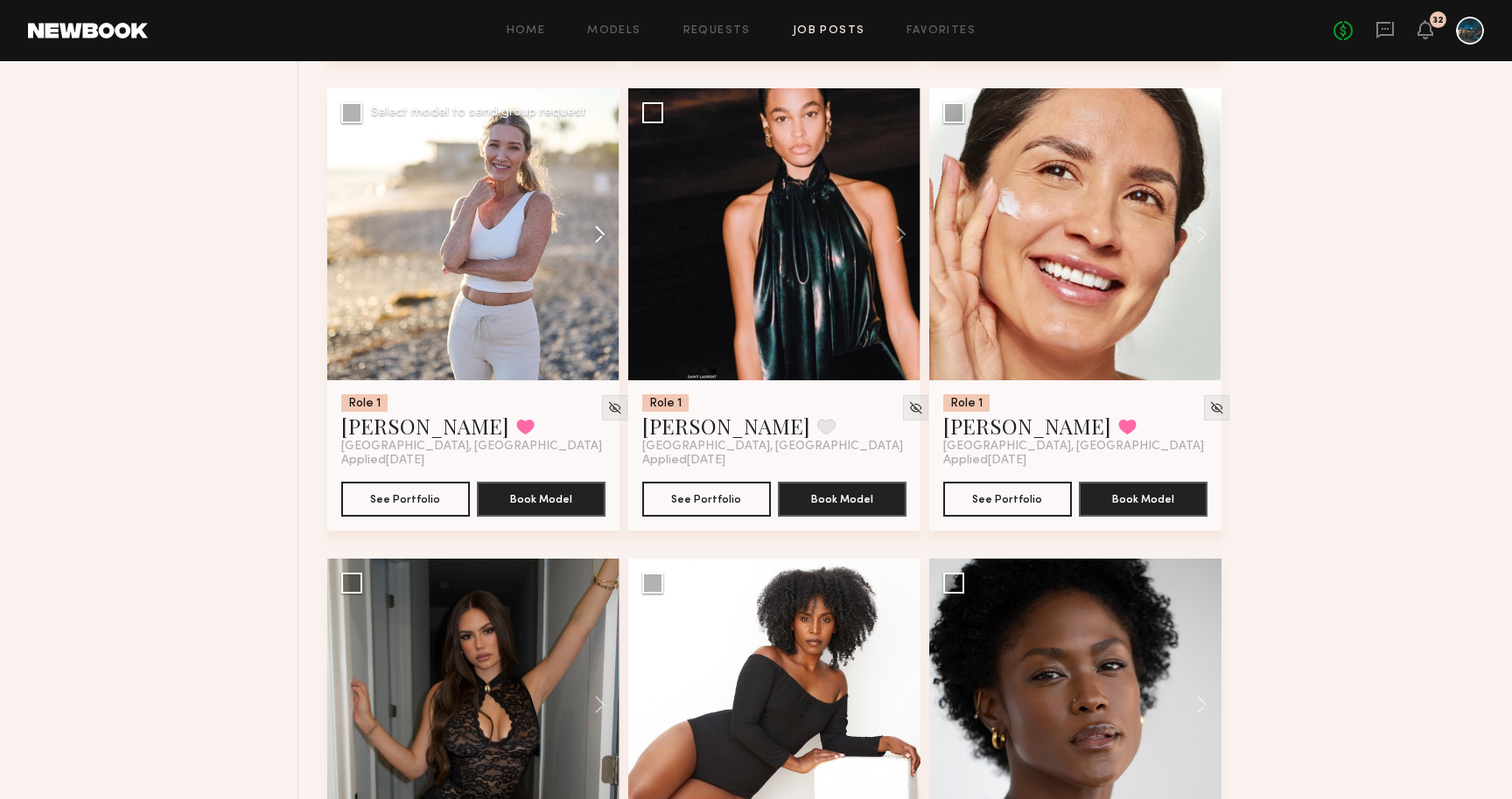
click at [599, 246] on button at bounding box center [592, 234] width 56 height 293
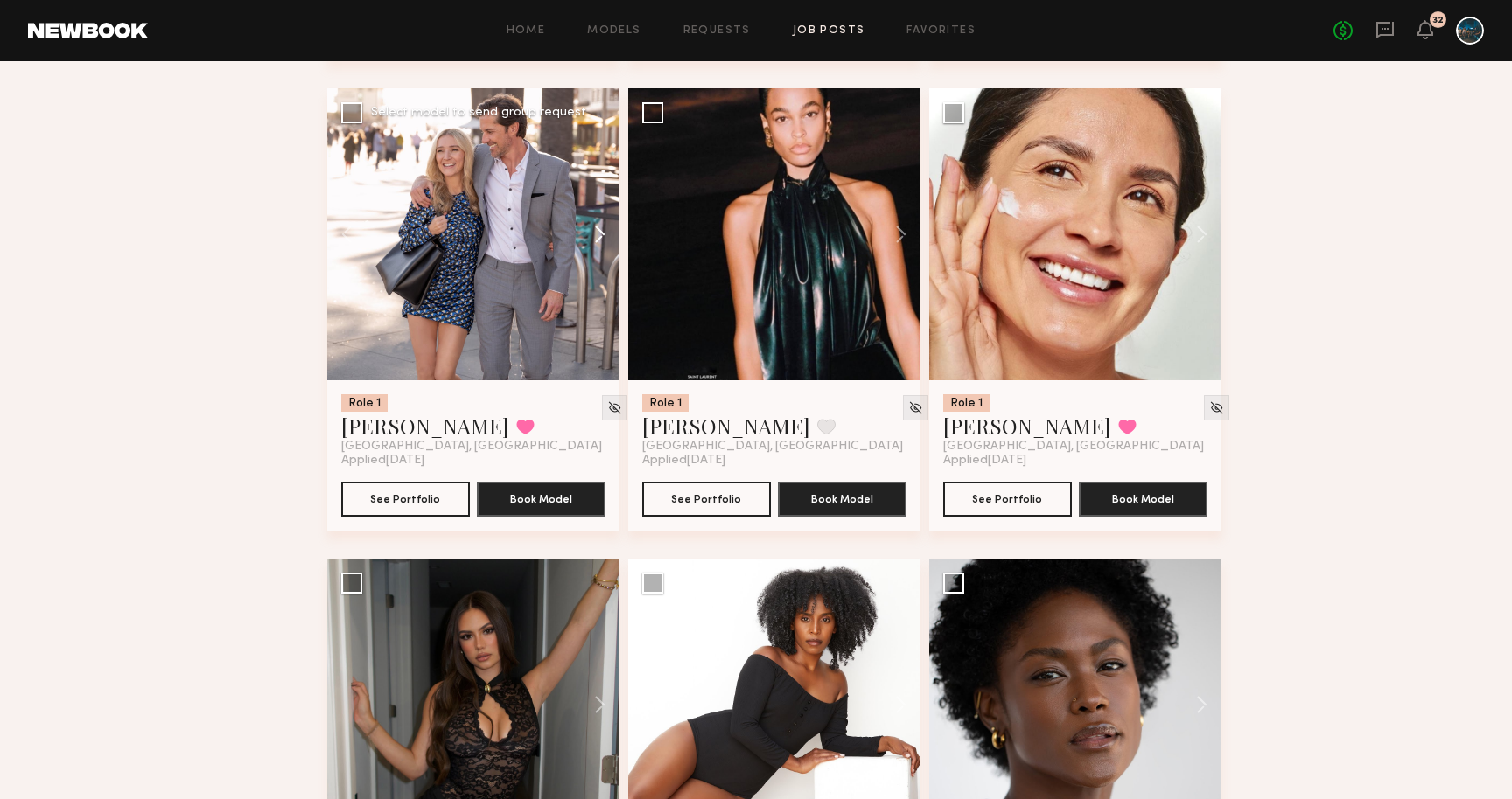
click at [599, 246] on button at bounding box center [592, 234] width 56 height 293
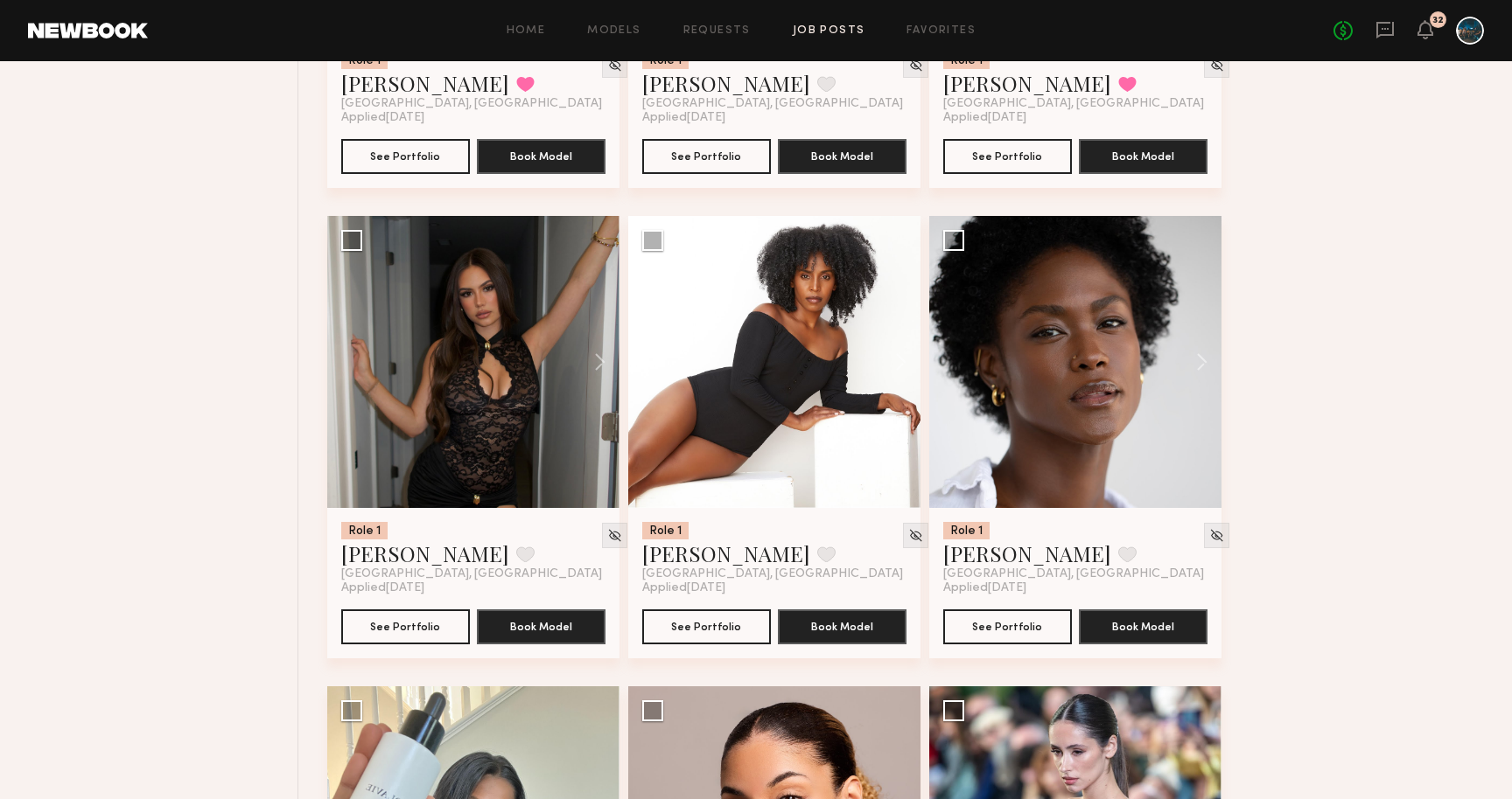
scroll to position [11839, 0]
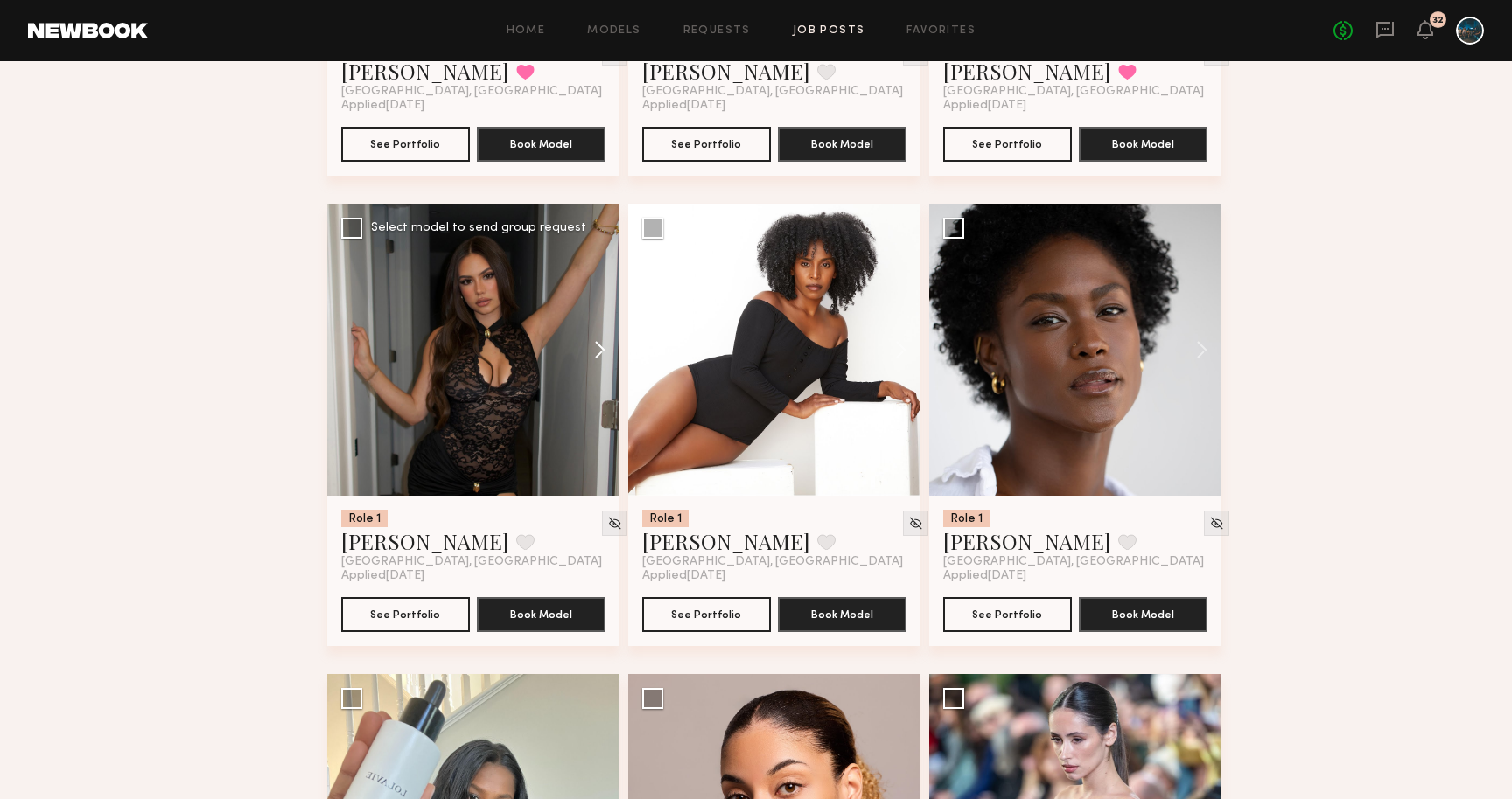
click at [606, 365] on button at bounding box center [592, 350] width 56 height 293
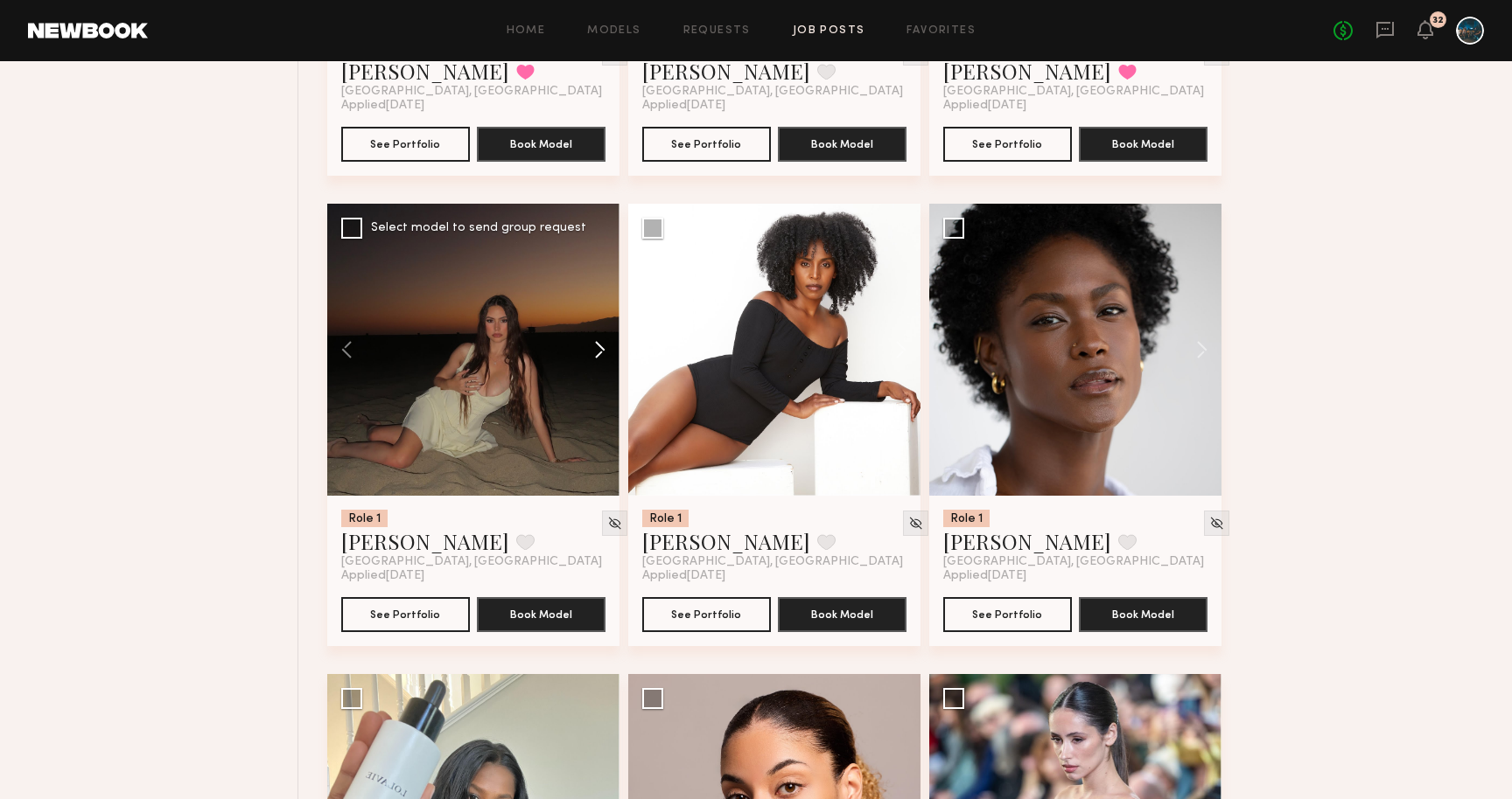
click at [603, 362] on button at bounding box center [592, 350] width 56 height 293
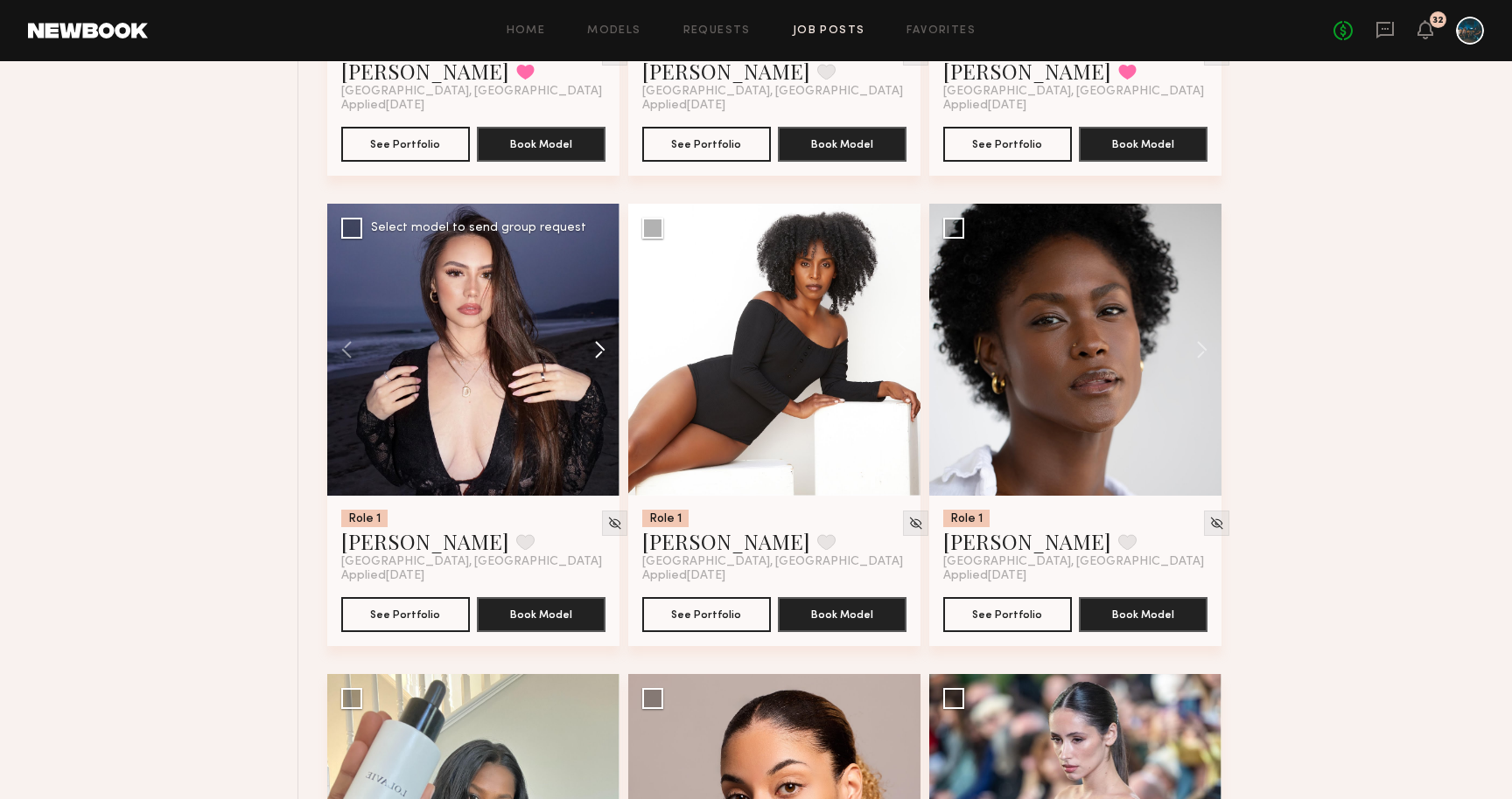
click at [603, 362] on button at bounding box center [592, 350] width 56 height 293
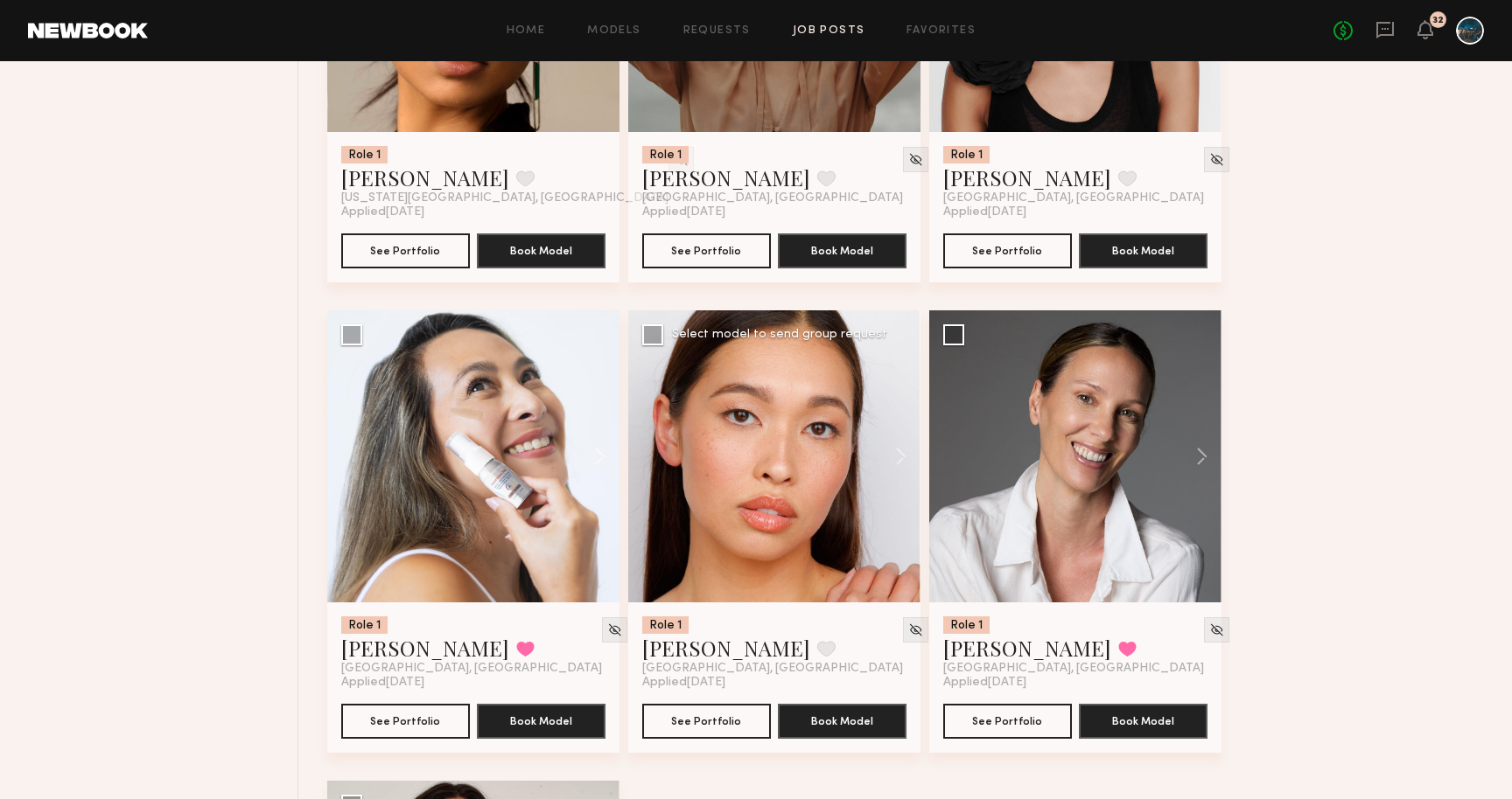
scroll to position [13216, 0]
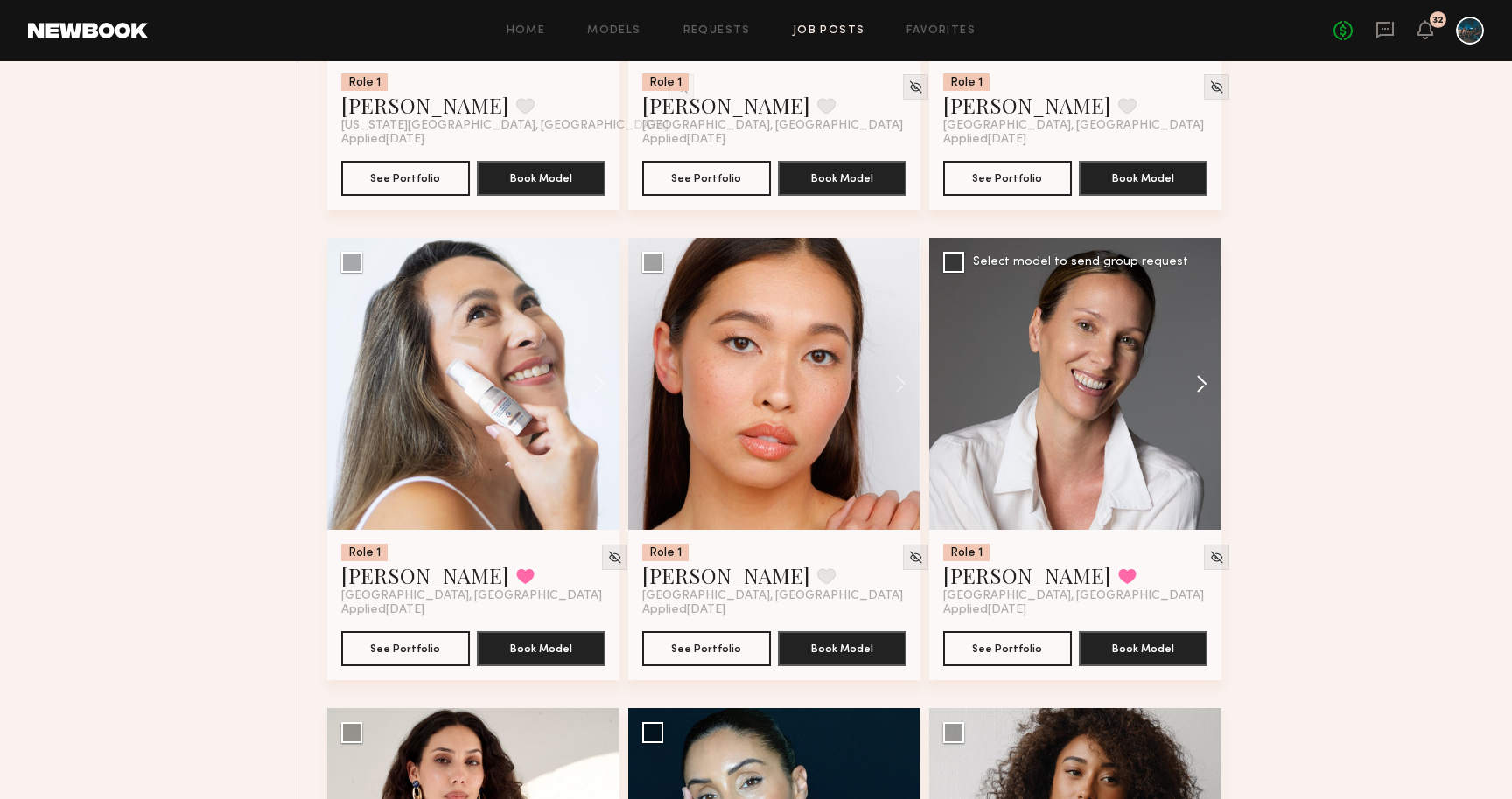
click at [1194, 387] on button at bounding box center [1194, 384] width 56 height 293
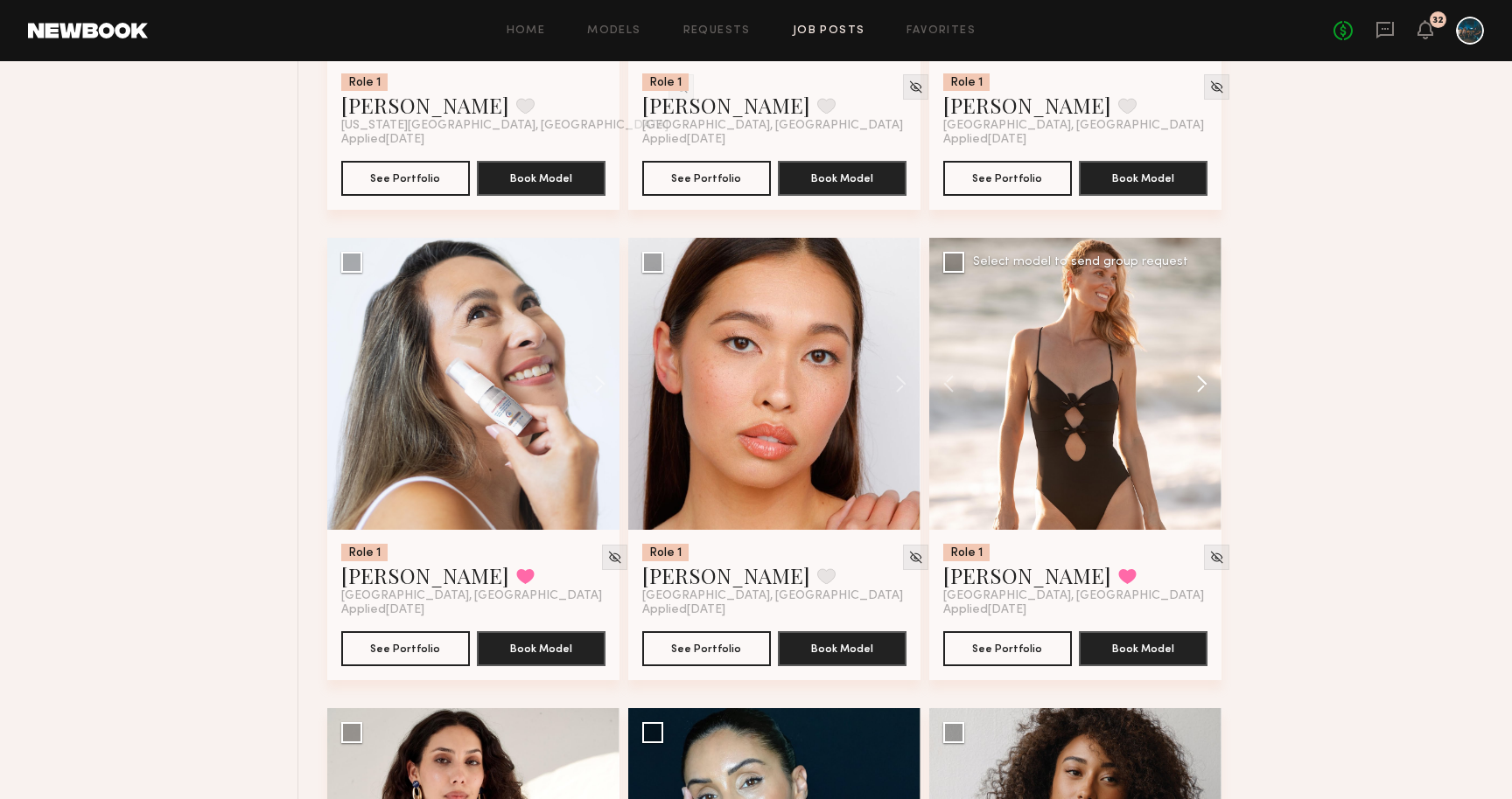
click at [1195, 394] on button at bounding box center [1194, 384] width 56 height 293
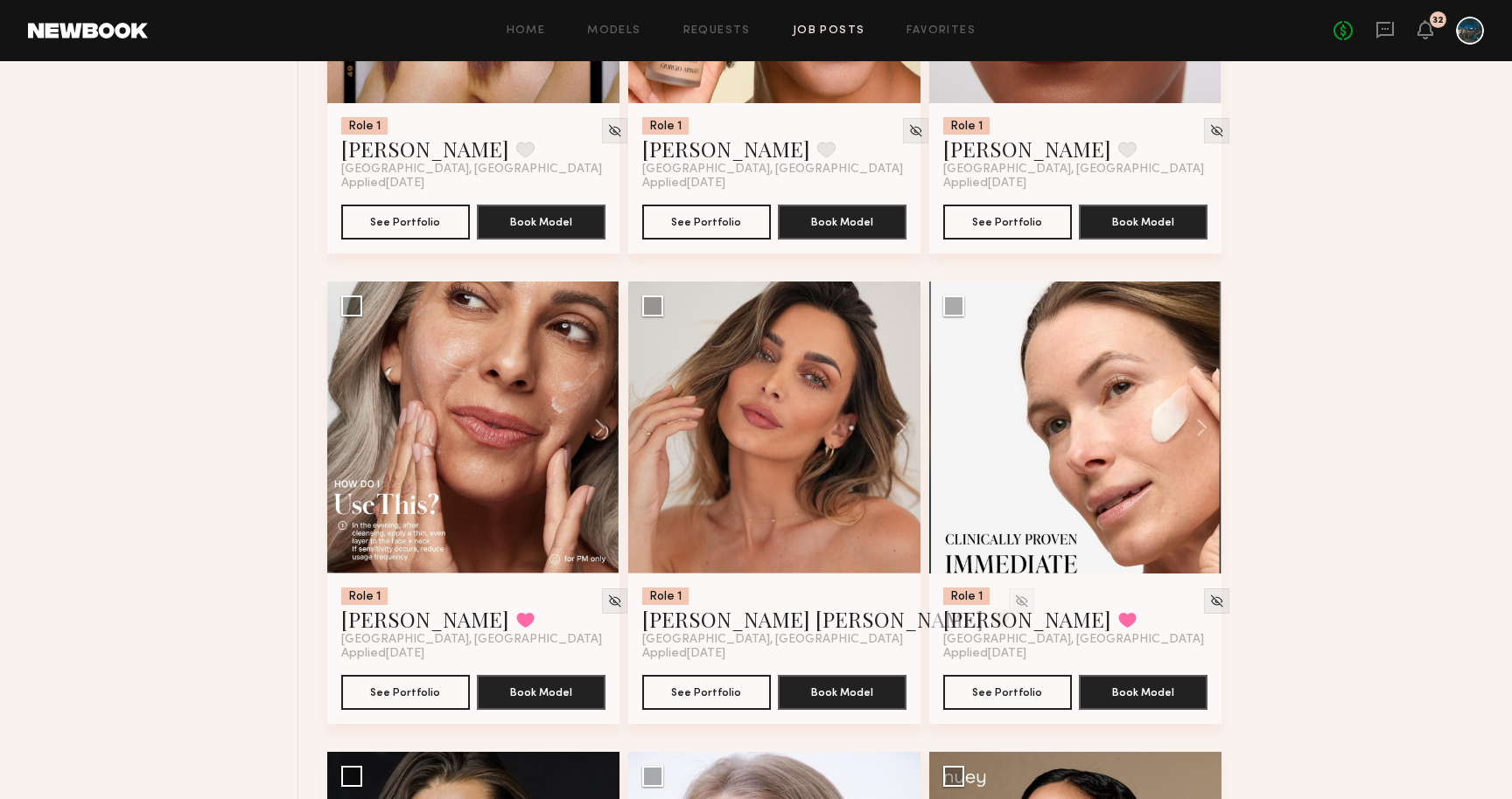
scroll to position [14607, 0]
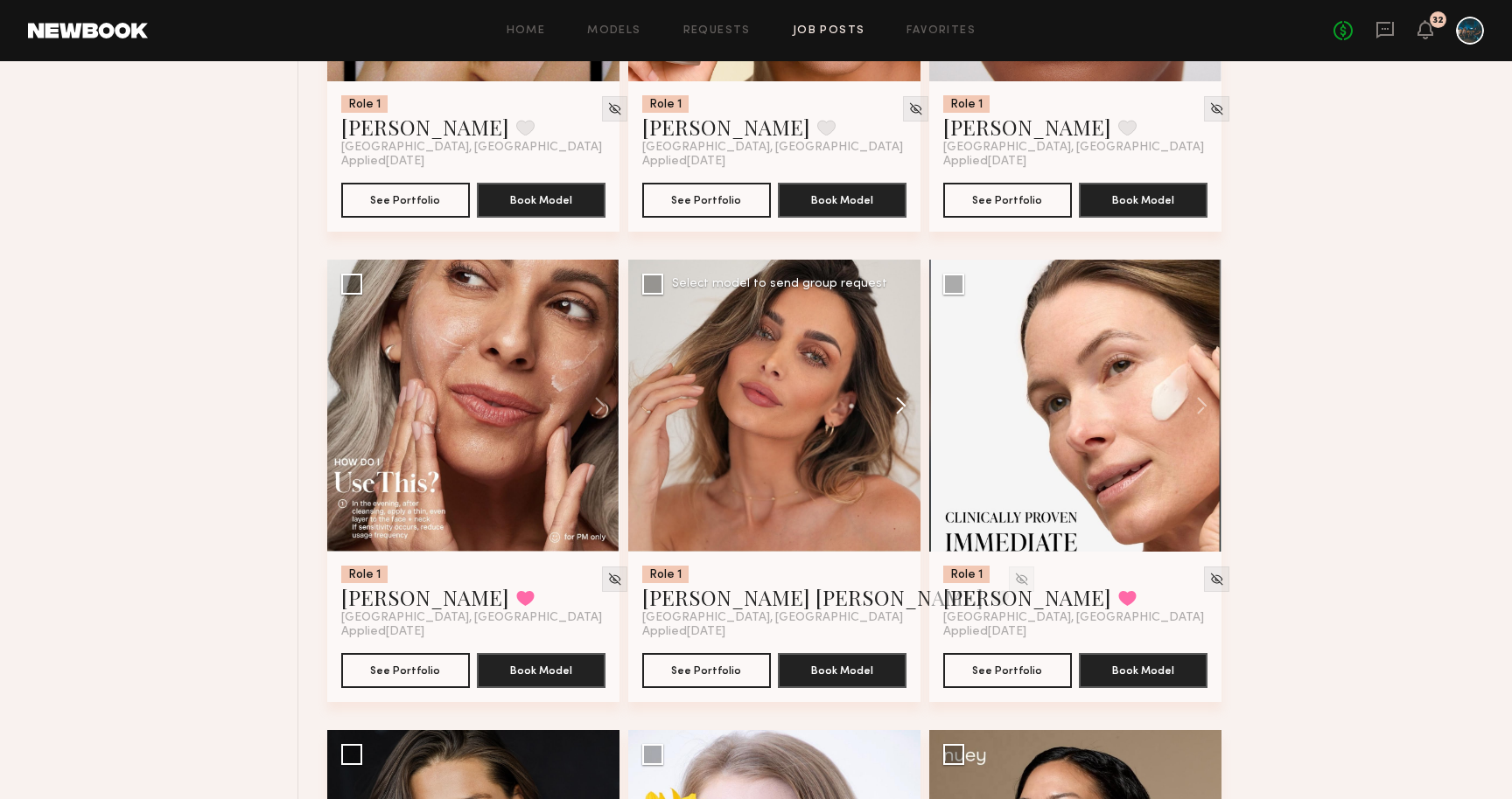
click at [901, 417] on button at bounding box center [892, 405] width 56 height 293
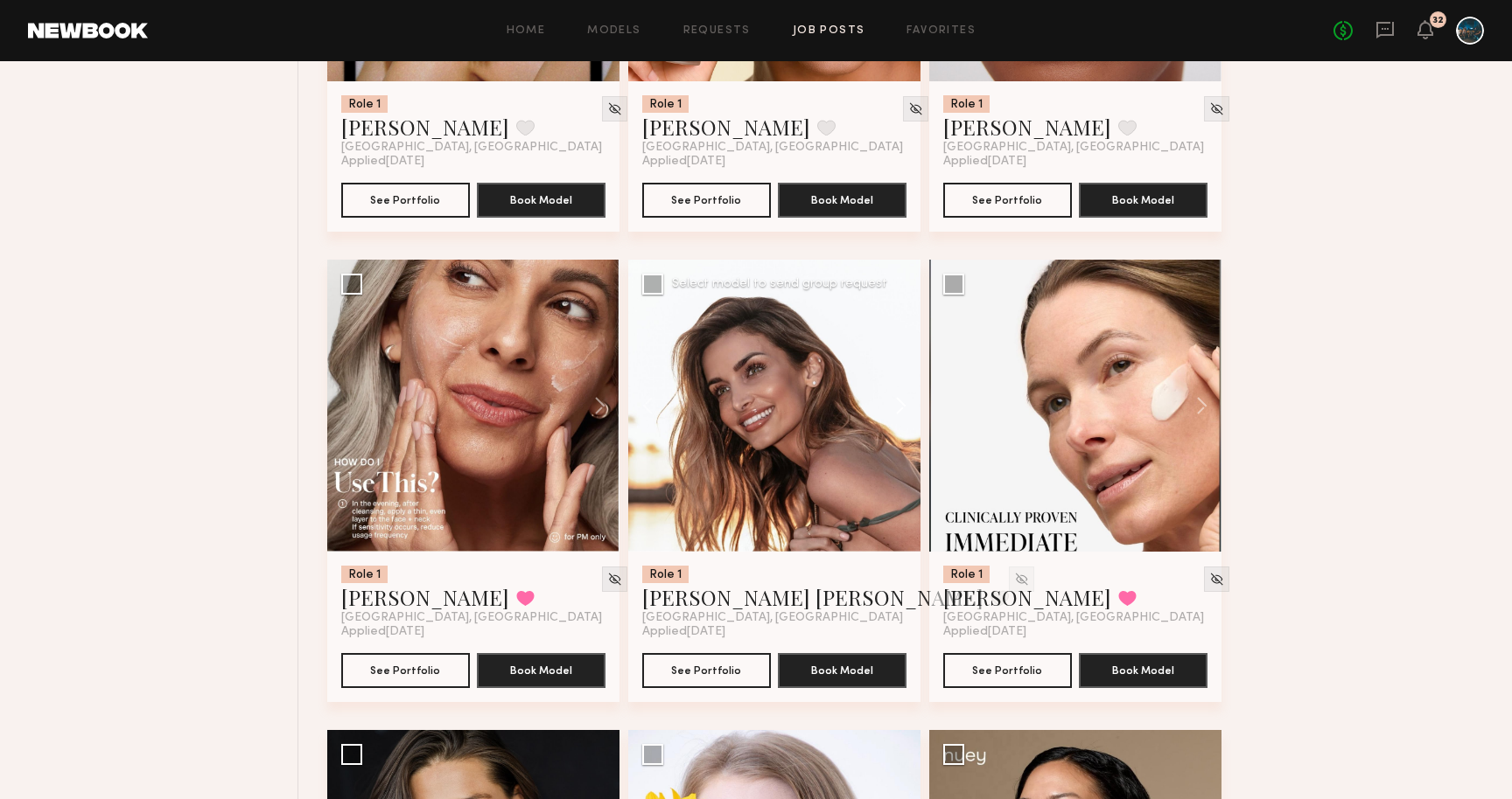
click at [901, 417] on button at bounding box center [892, 405] width 56 height 293
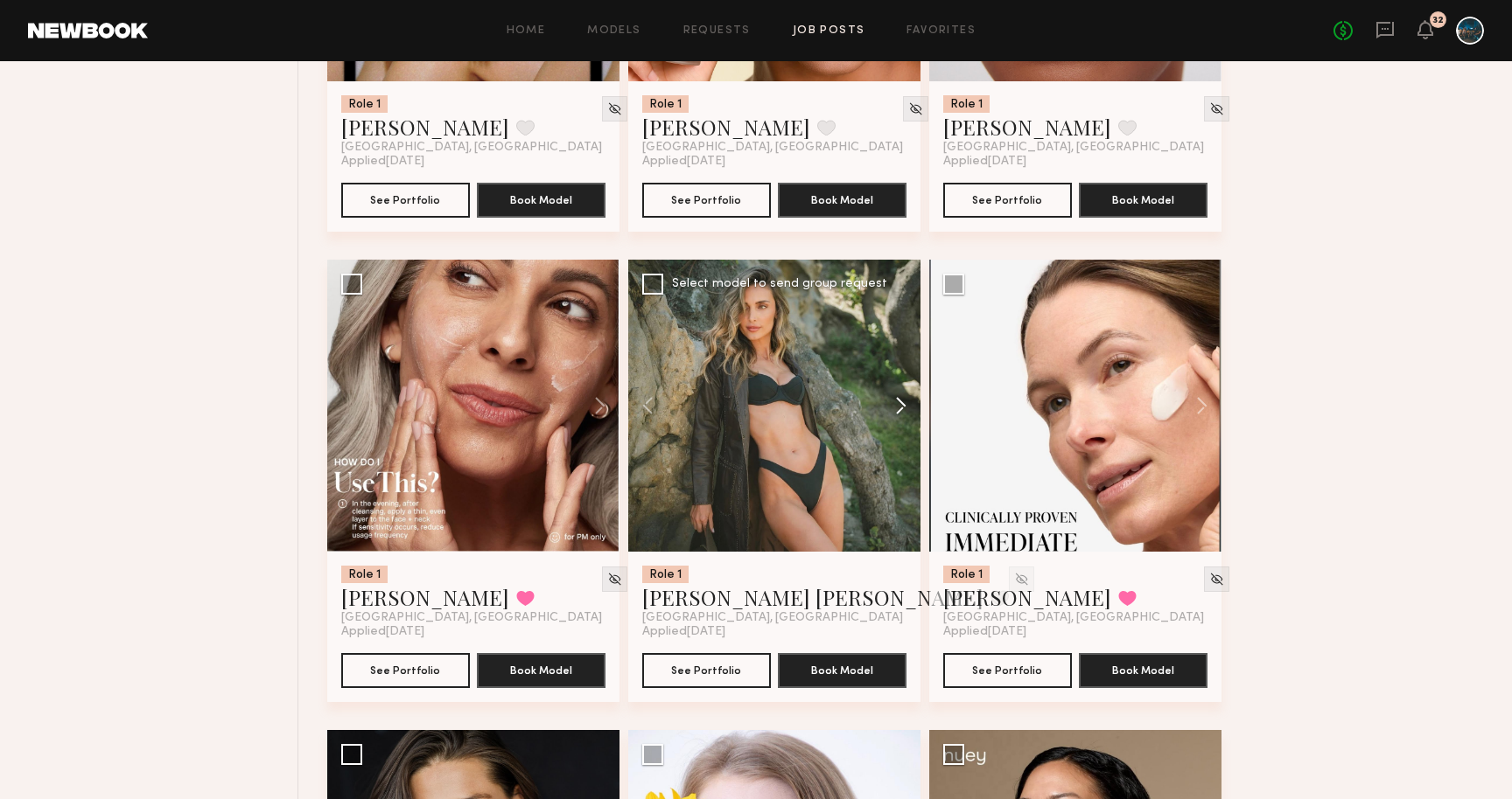
click at [901, 417] on button at bounding box center [892, 405] width 56 height 293
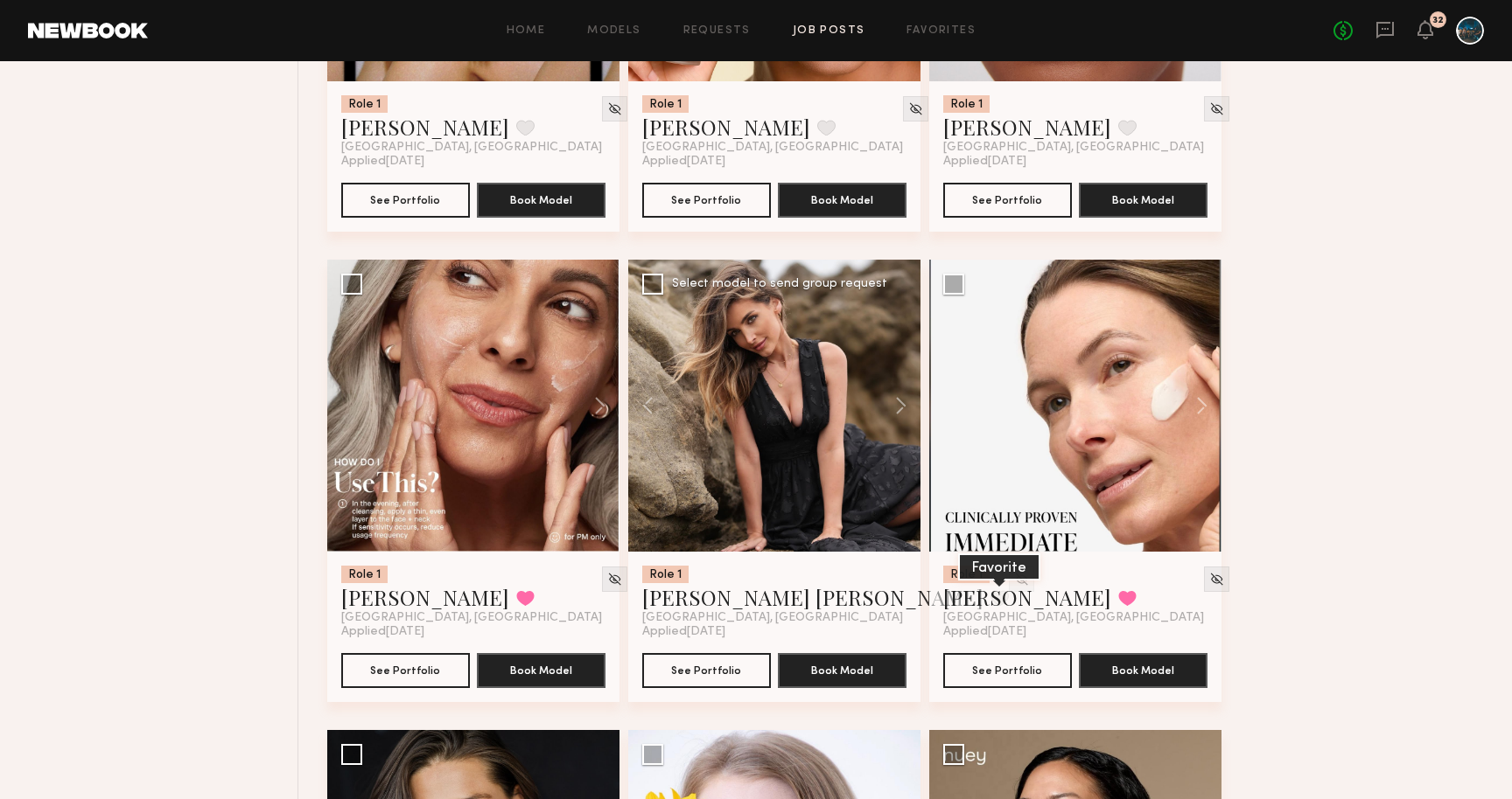
click at [990, 606] on button at bounding box center [999, 598] width 18 height 16
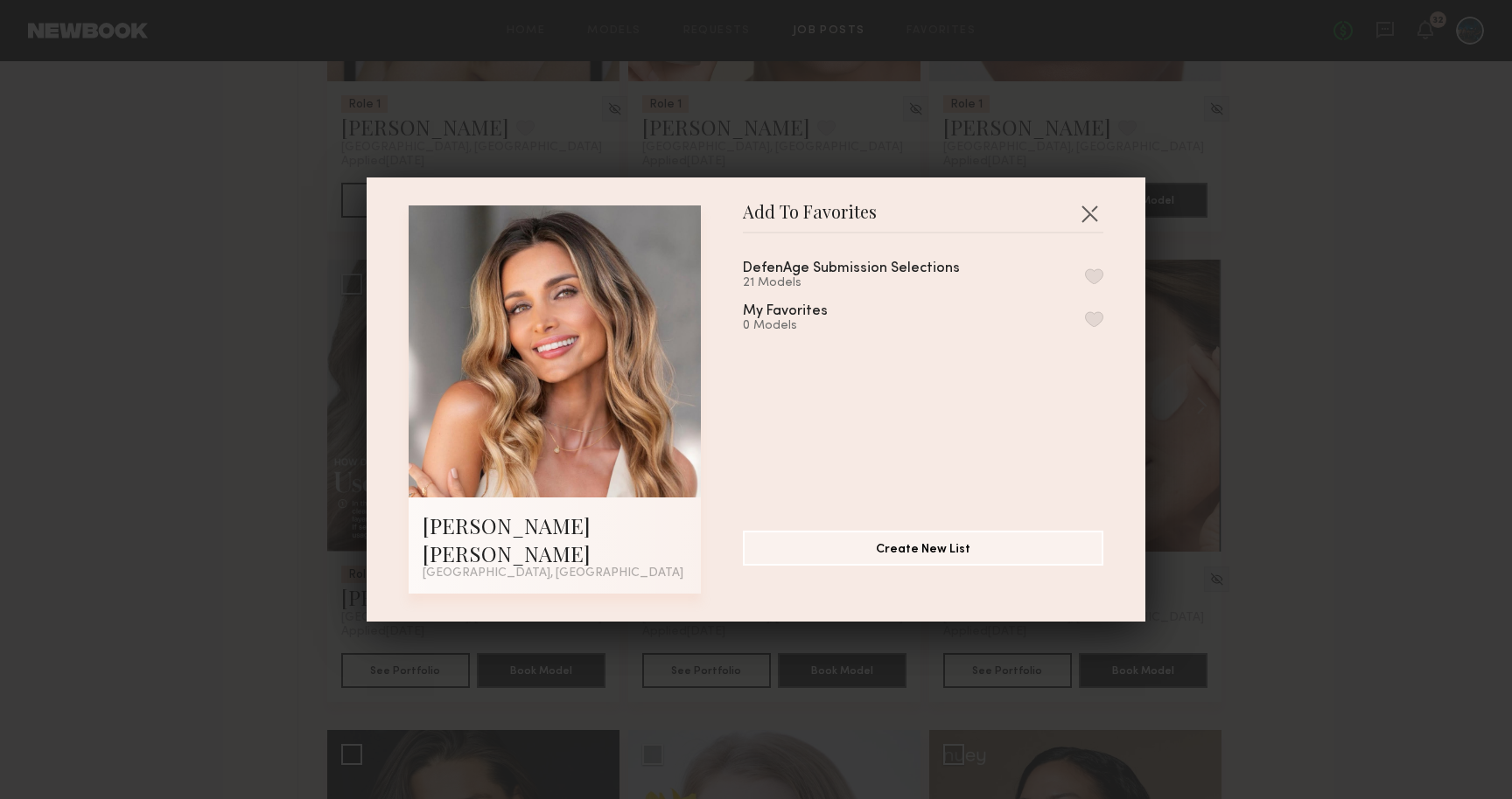
click at [1092, 285] on button "button" at bounding box center [1094, 277] width 18 height 16
click at [1249, 342] on div "Add To Favorites Kacie Nicole M. Los Angeles, CA Add To Favorites DefenAge Subm…" at bounding box center [756, 400] width 1512 height 799
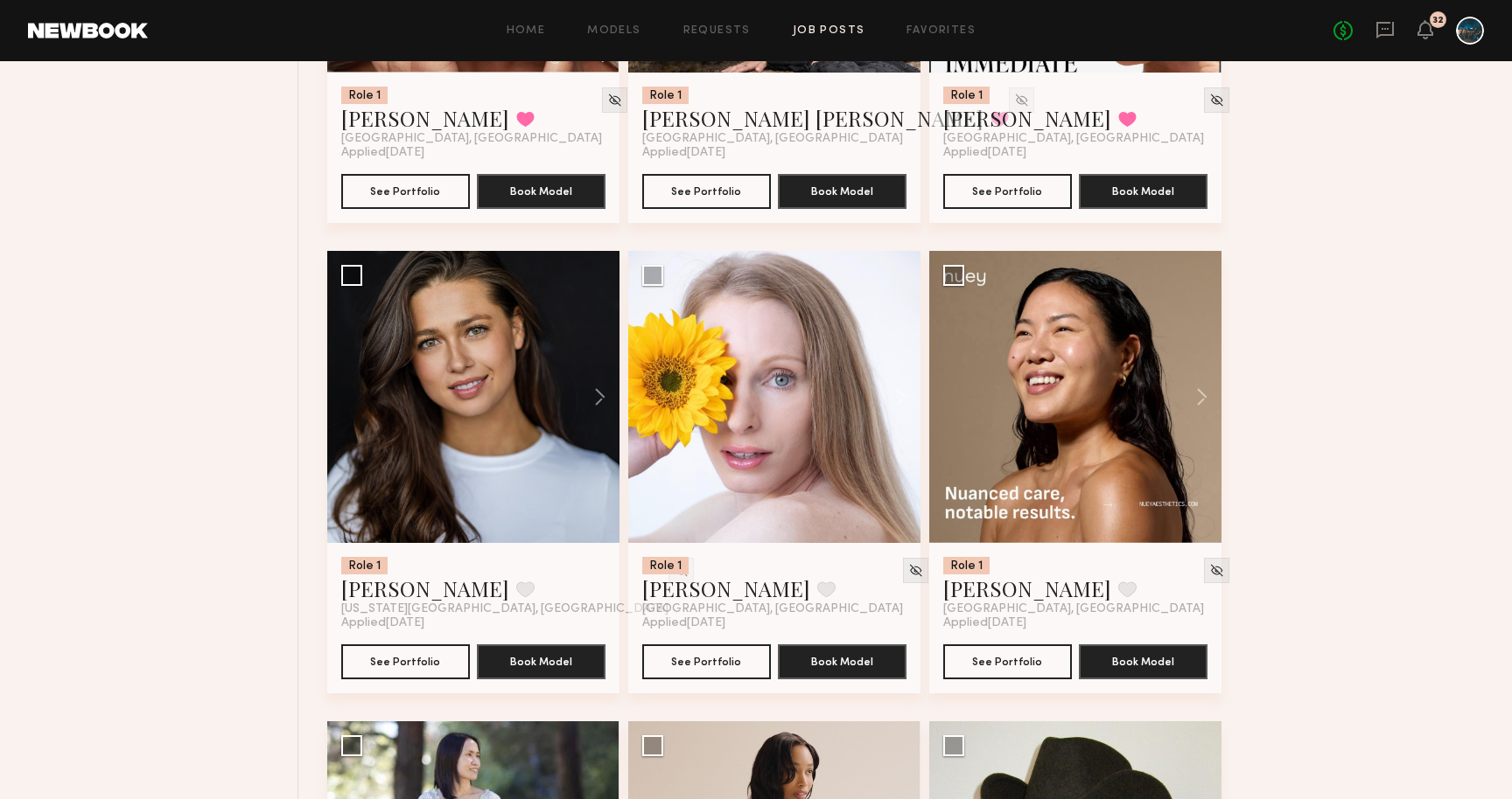
scroll to position [15086, 0]
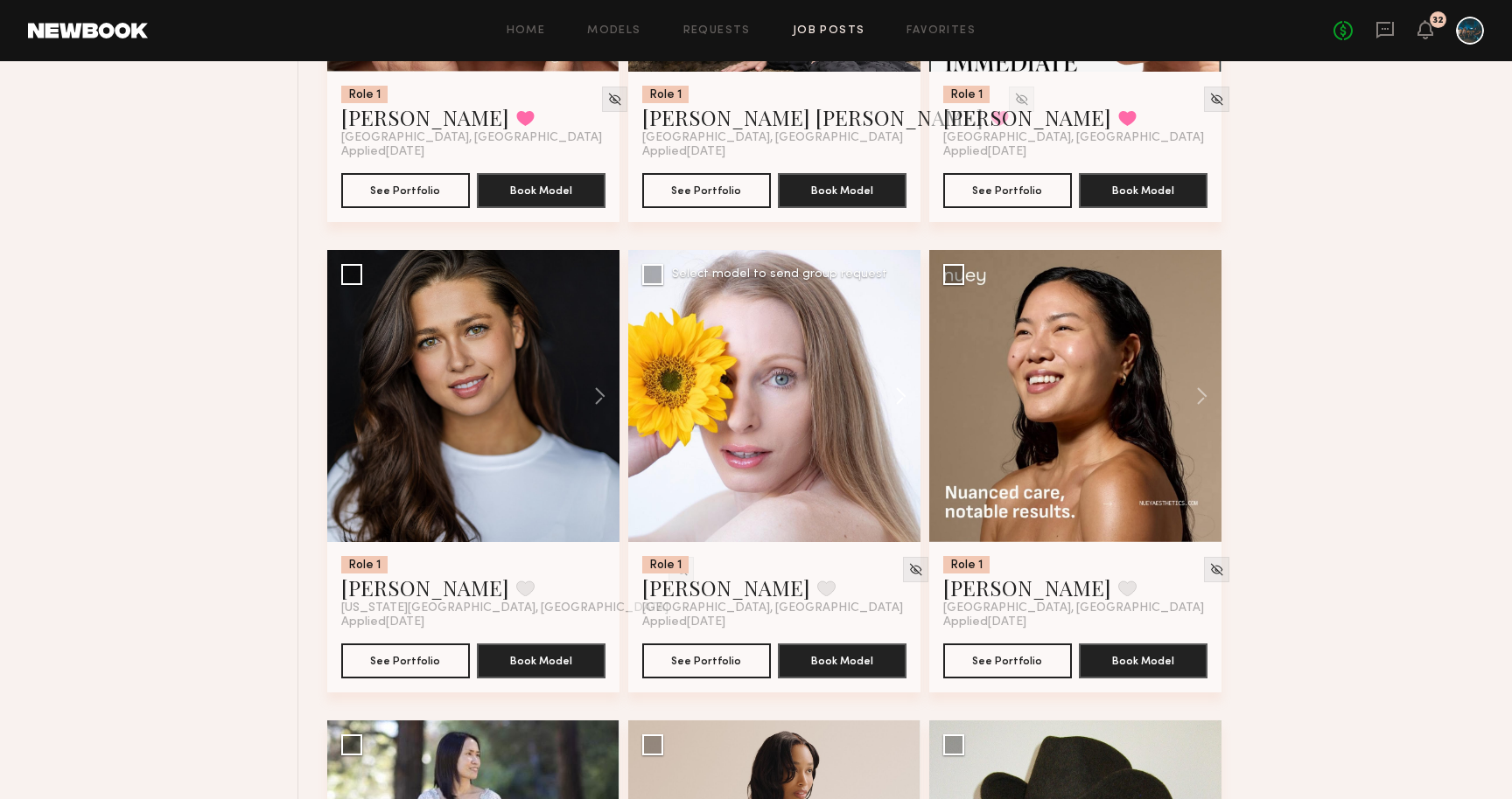
click at [906, 410] on button at bounding box center [892, 396] width 56 height 293
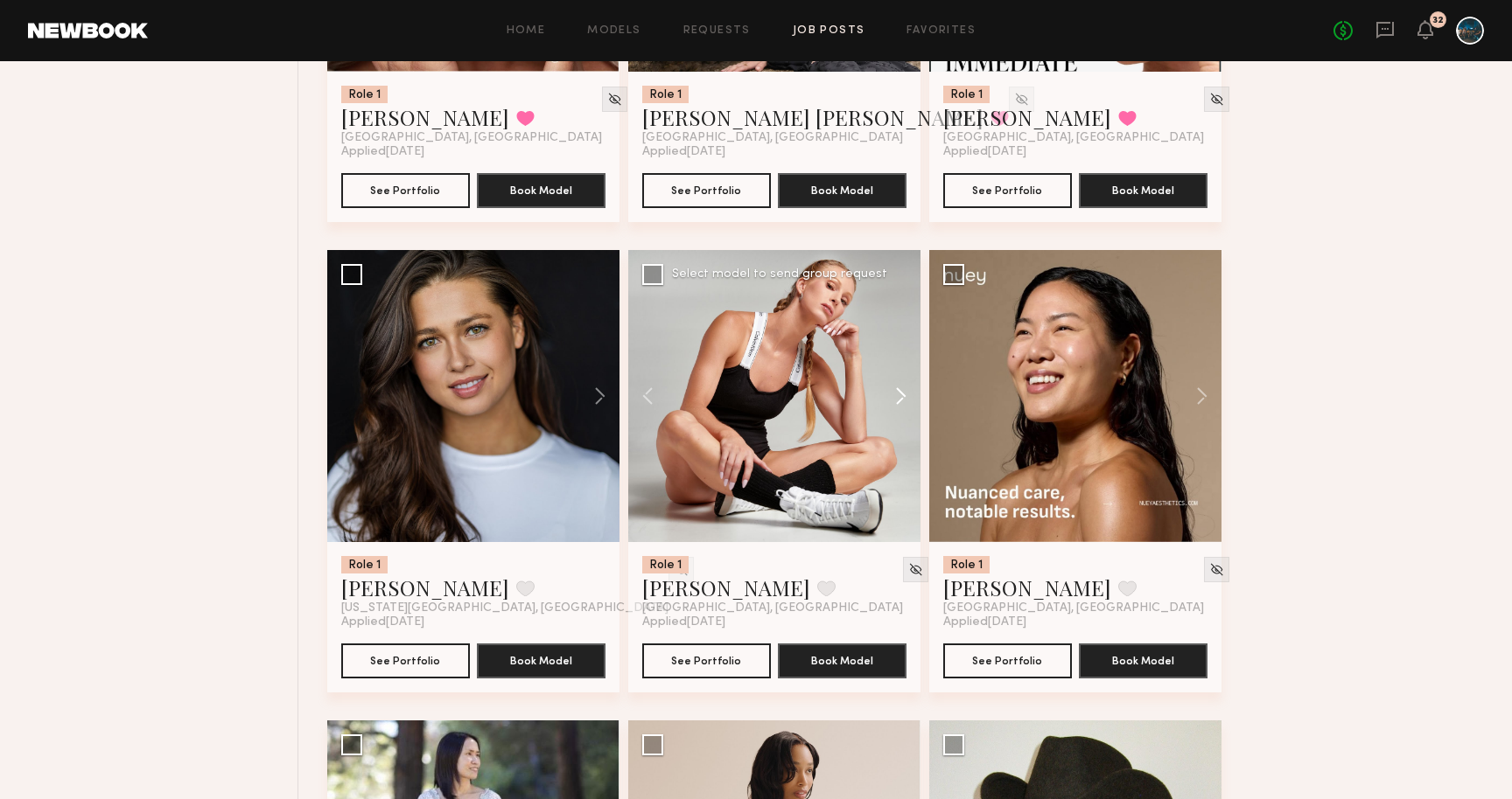
click at [906, 410] on button at bounding box center [892, 396] width 56 height 293
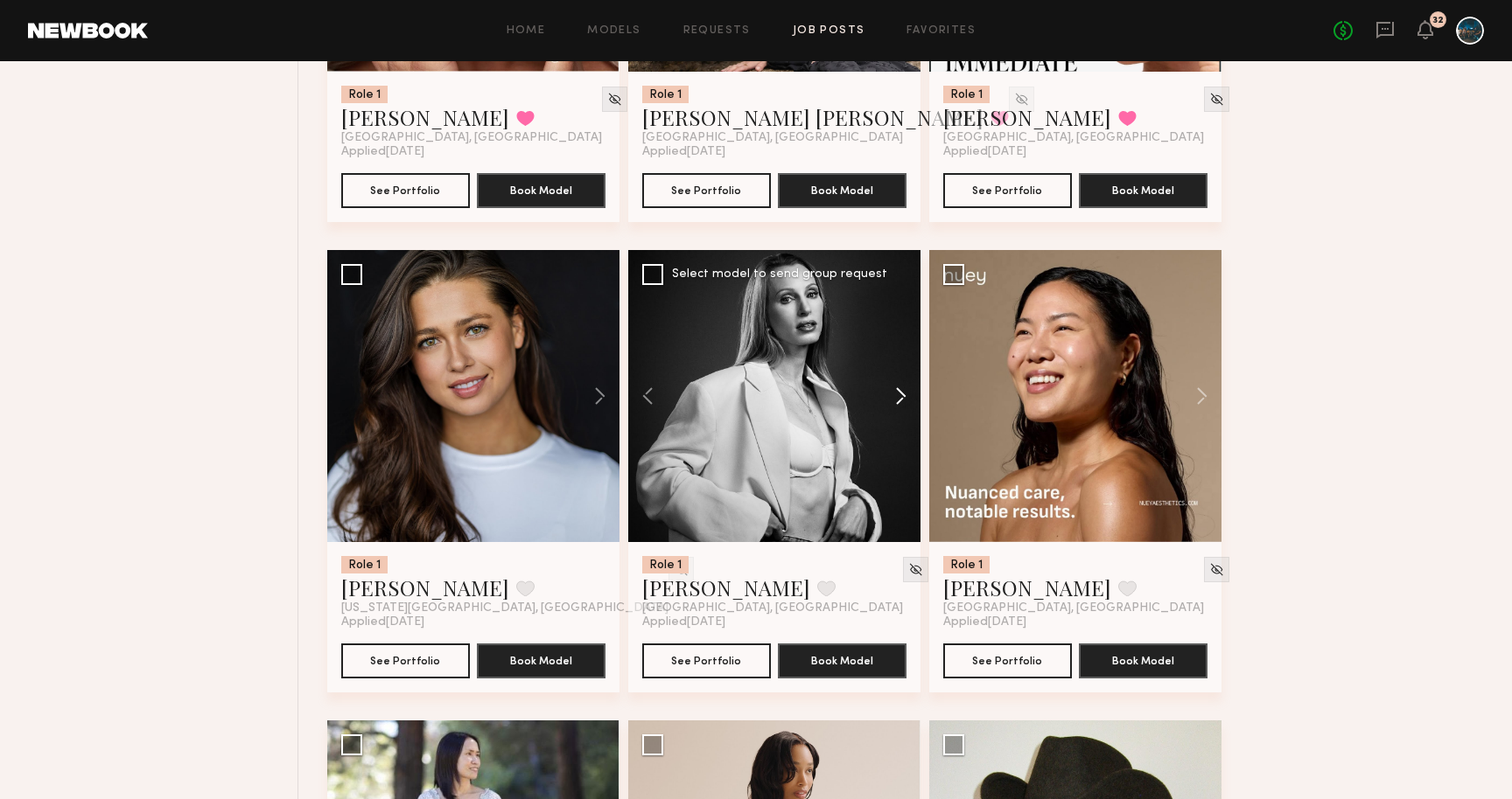
click at [906, 410] on button at bounding box center [892, 396] width 56 height 293
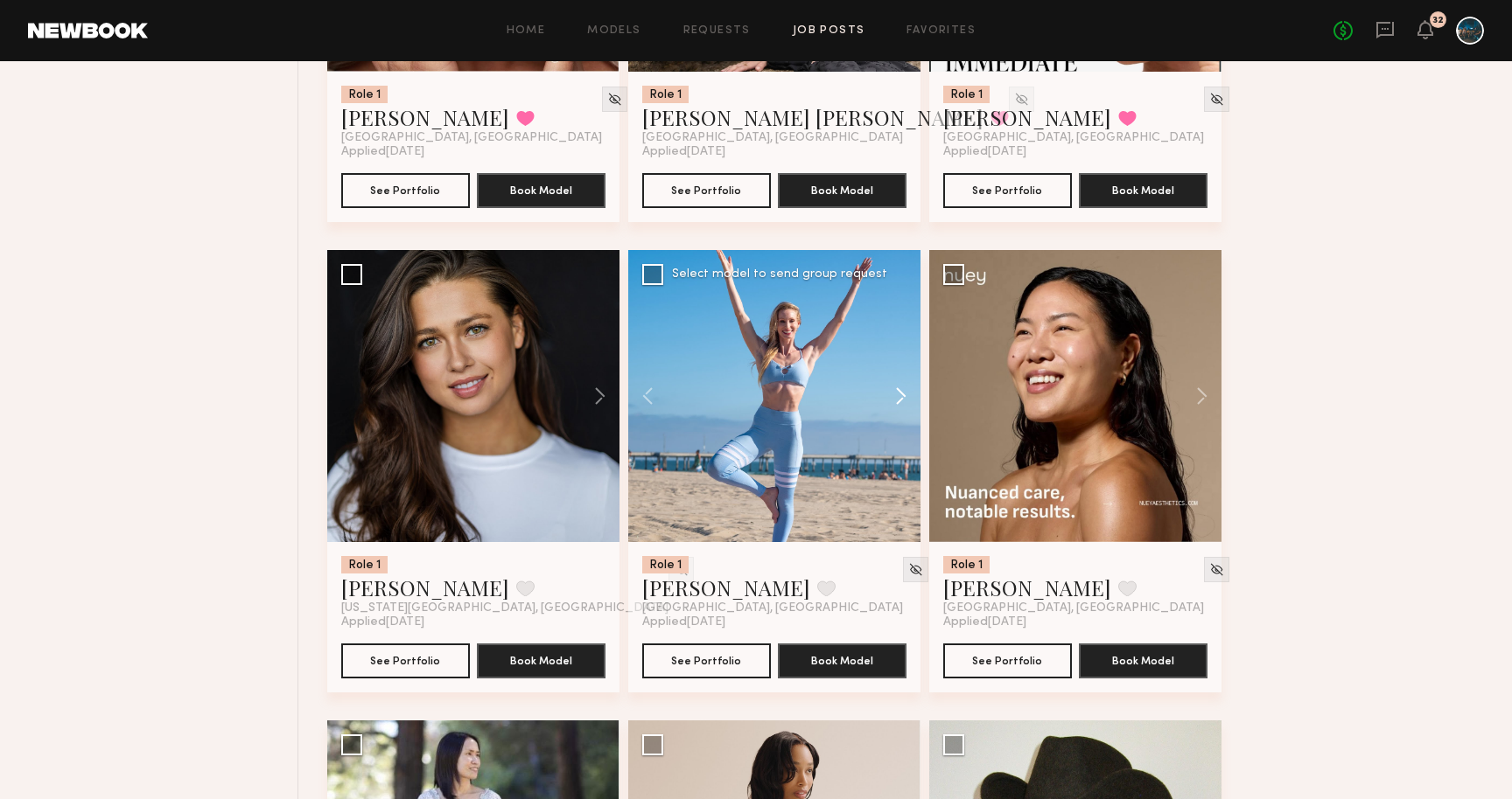
click at [906, 410] on button at bounding box center [892, 396] width 56 height 293
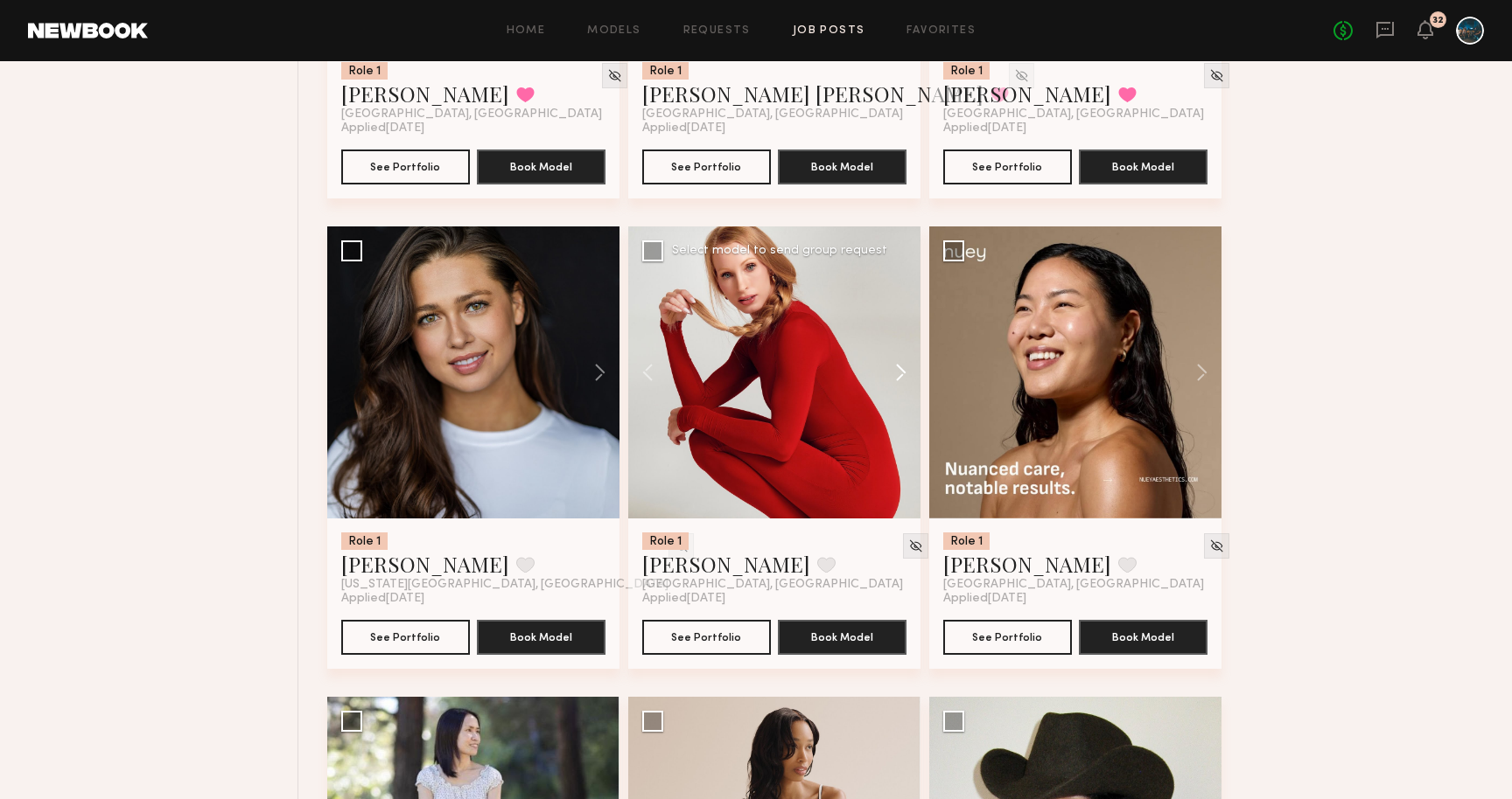
scroll to position [15143, 0]
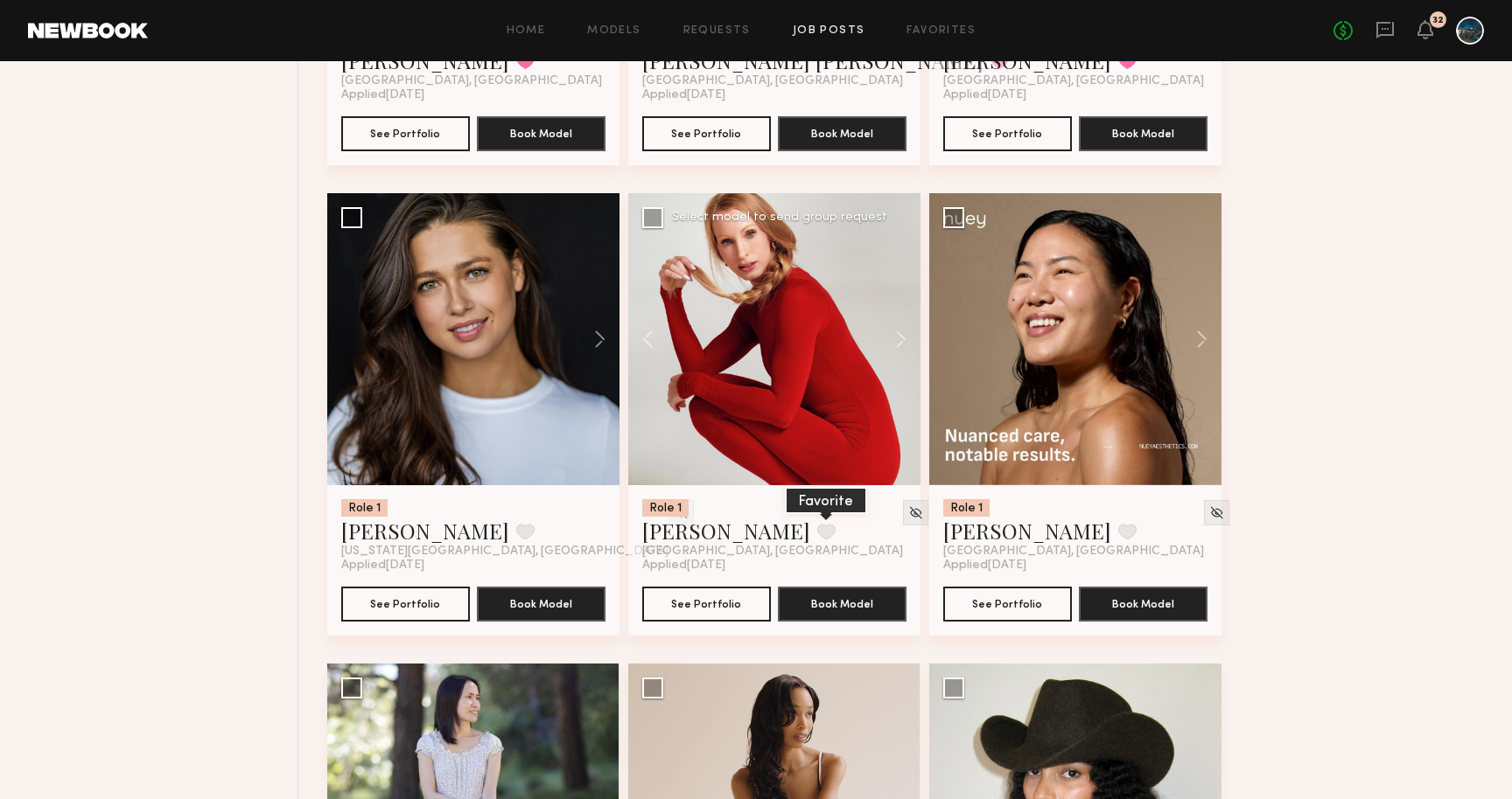
click at [817, 539] on button at bounding box center [826, 532] width 18 height 16
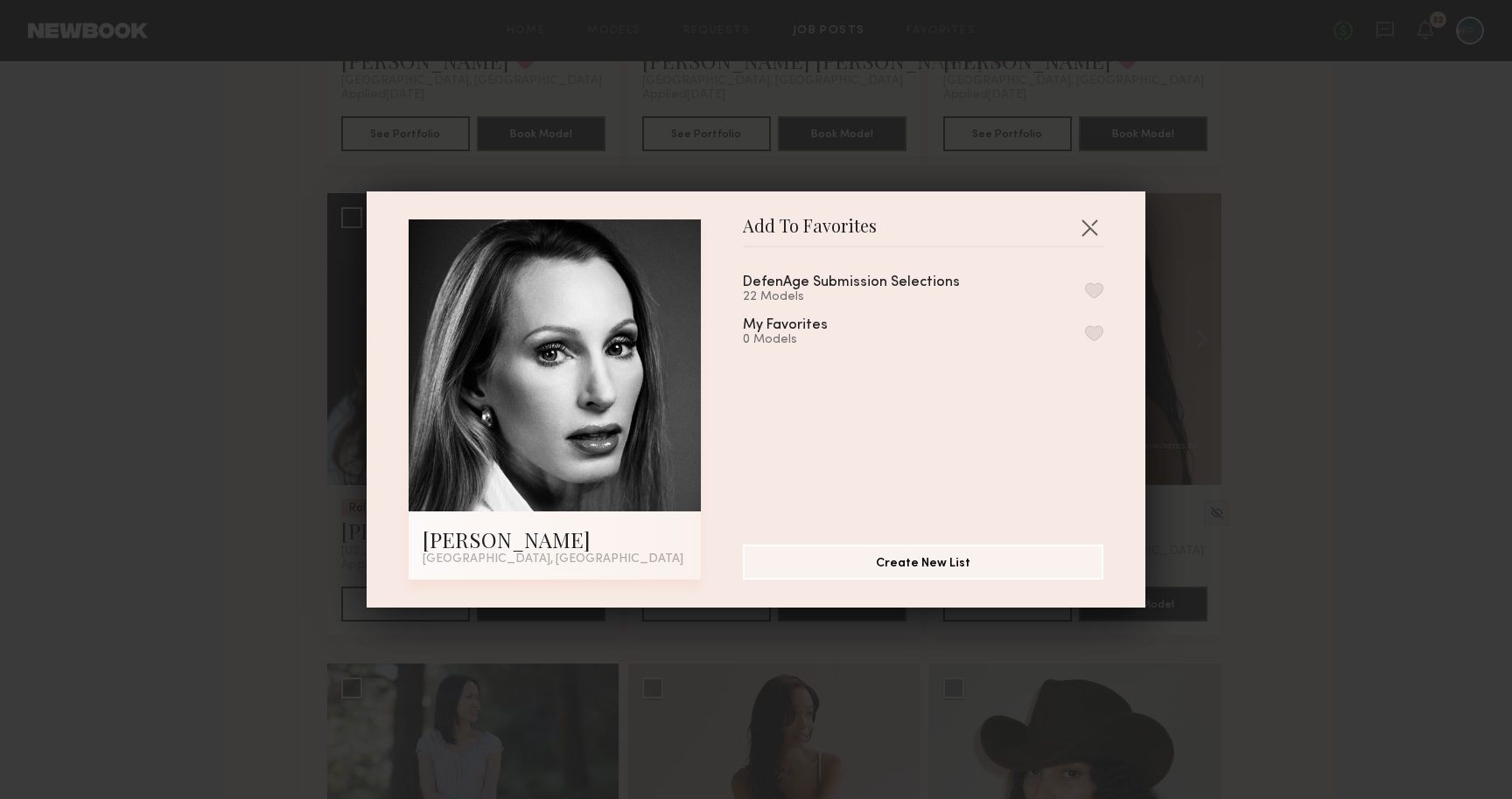
click at [1093, 298] on div "DefenAge Submission Selections 22 Models" at bounding box center [923, 290] width 361 height 29
click at [1090, 293] on button "button" at bounding box center [1094, 291] width 18 height 16
click at [1250, 289] on div "Add To Favorites Willow R. Los Angeles, CA Add To Favorites DefenAge Submission…" at bounding box center [756, 400] width 1512 height 799
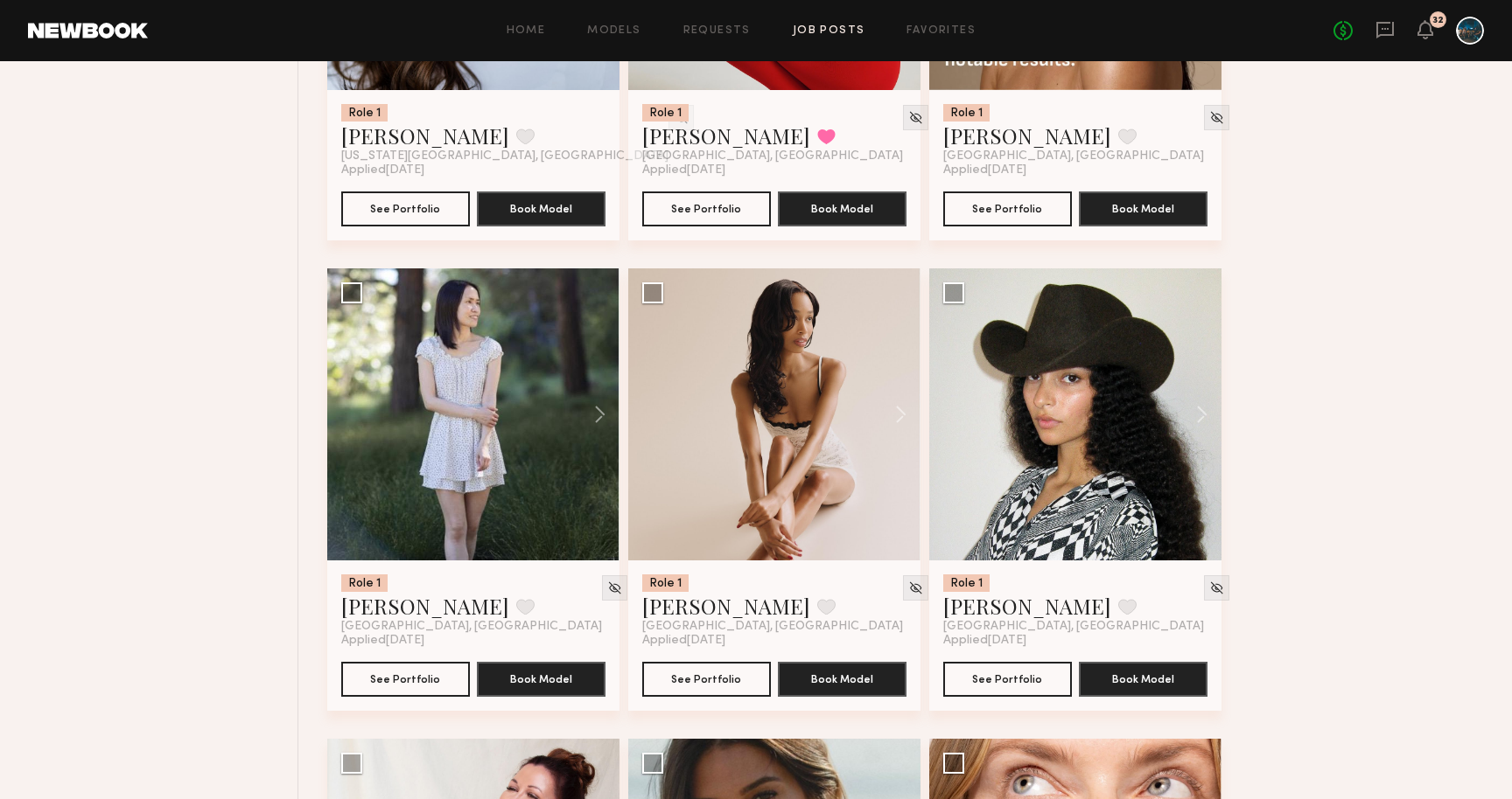
scroll to position [15546, 0]
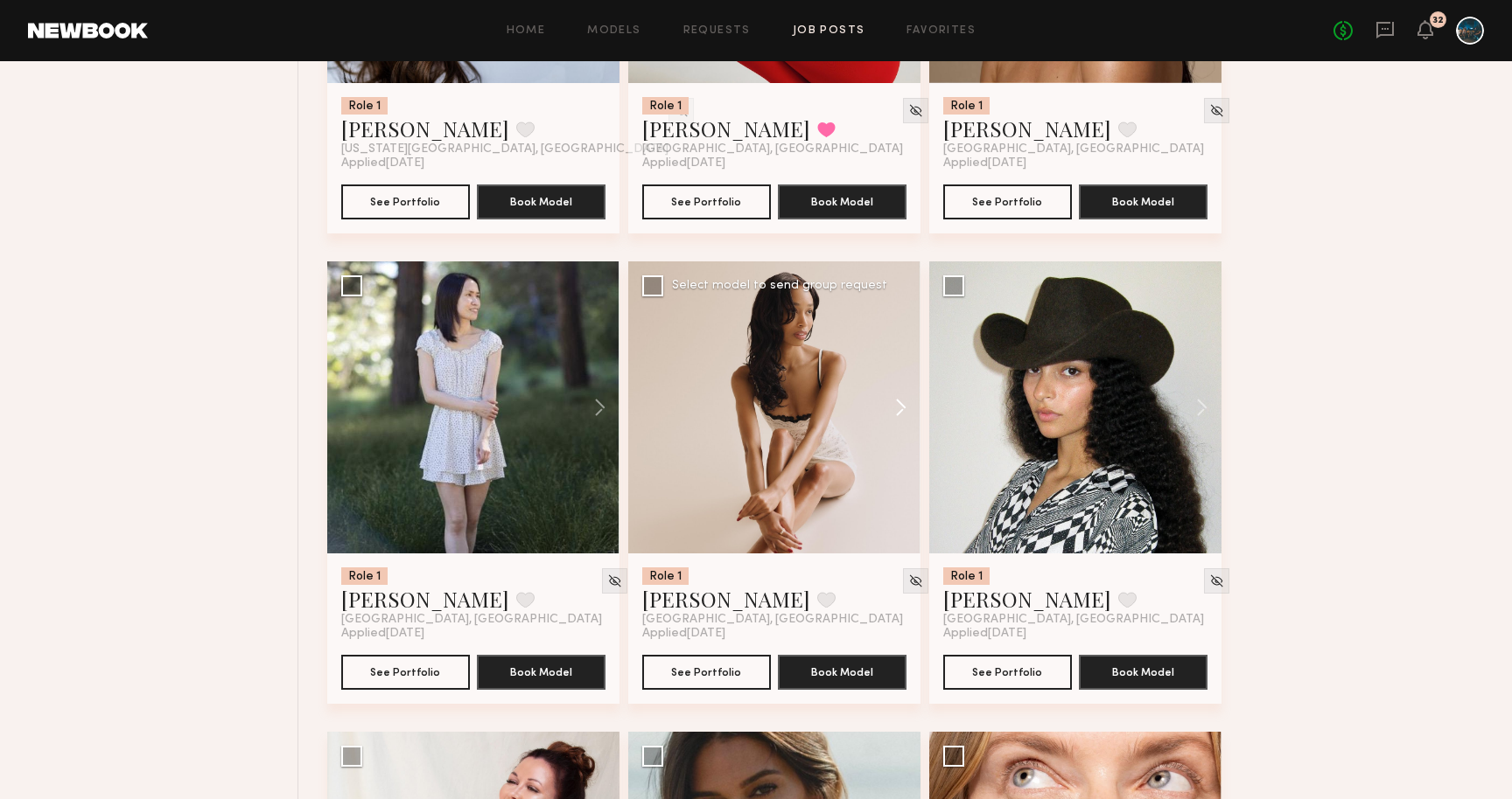
click at [896, 419] on button at bounding box center [892, 407] width 56 height 293
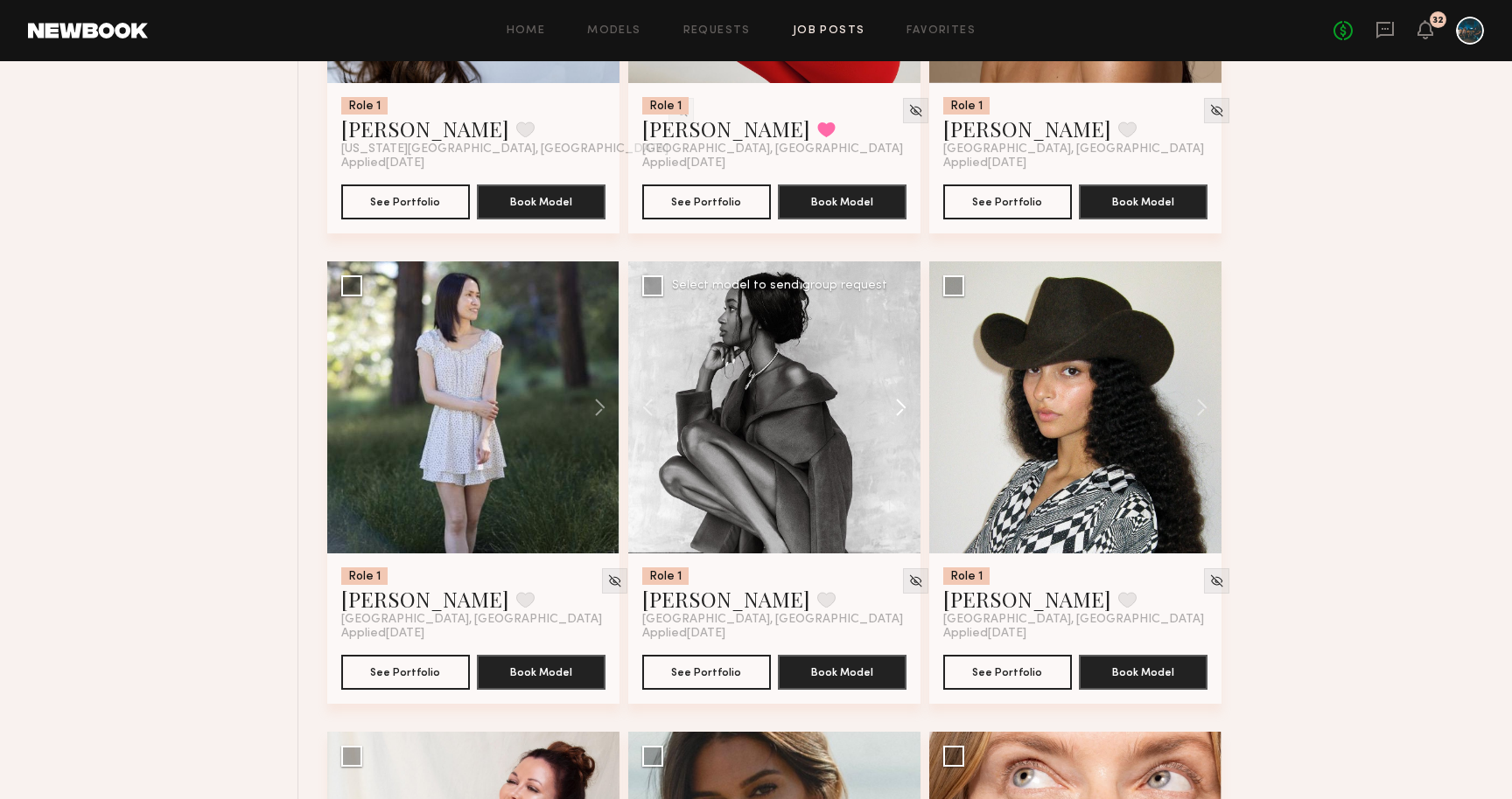
click at [896, 419] on button at bounding box center [892, 407] width 56 height 293
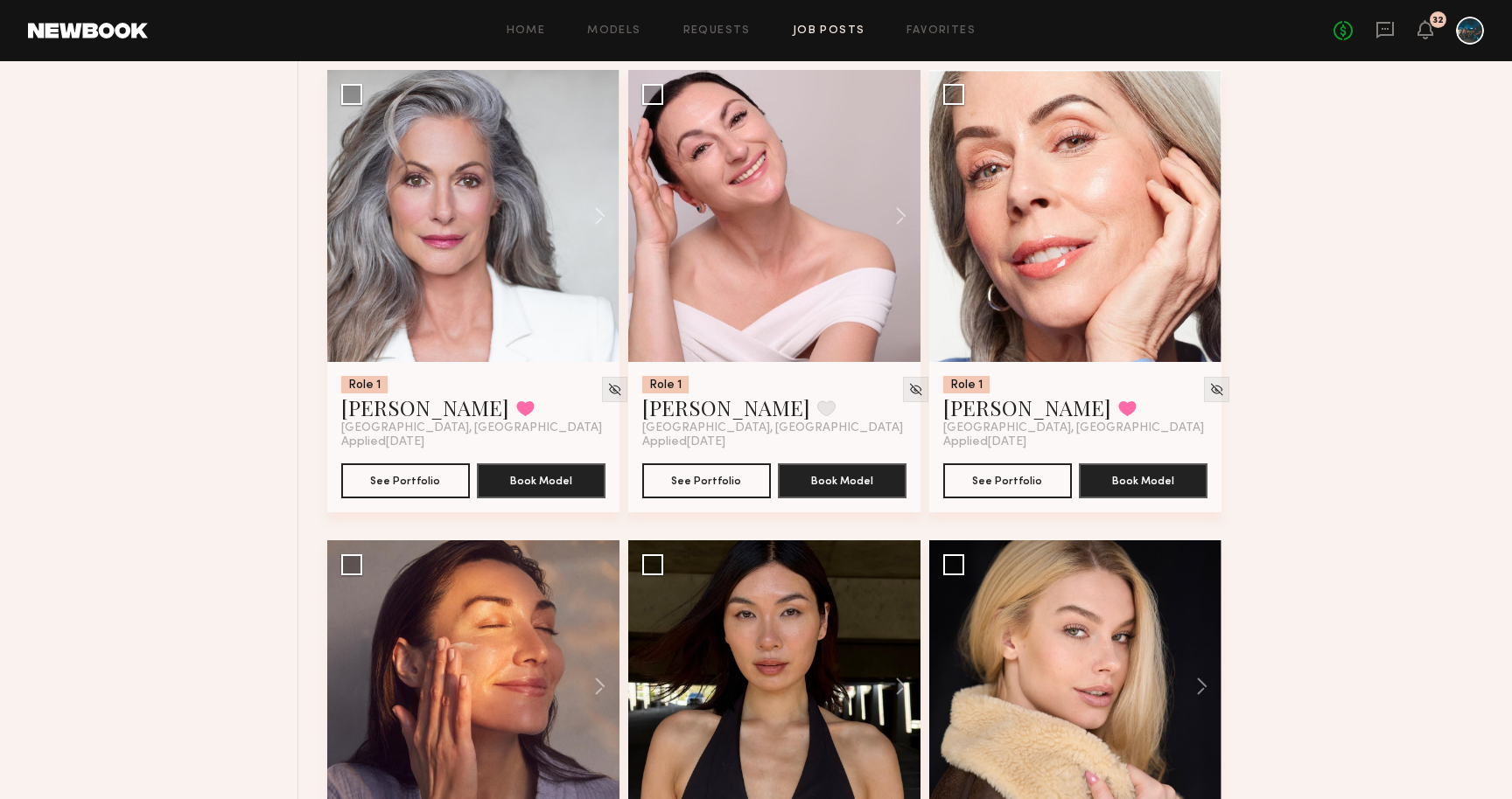
scroll to position [17377, 0]
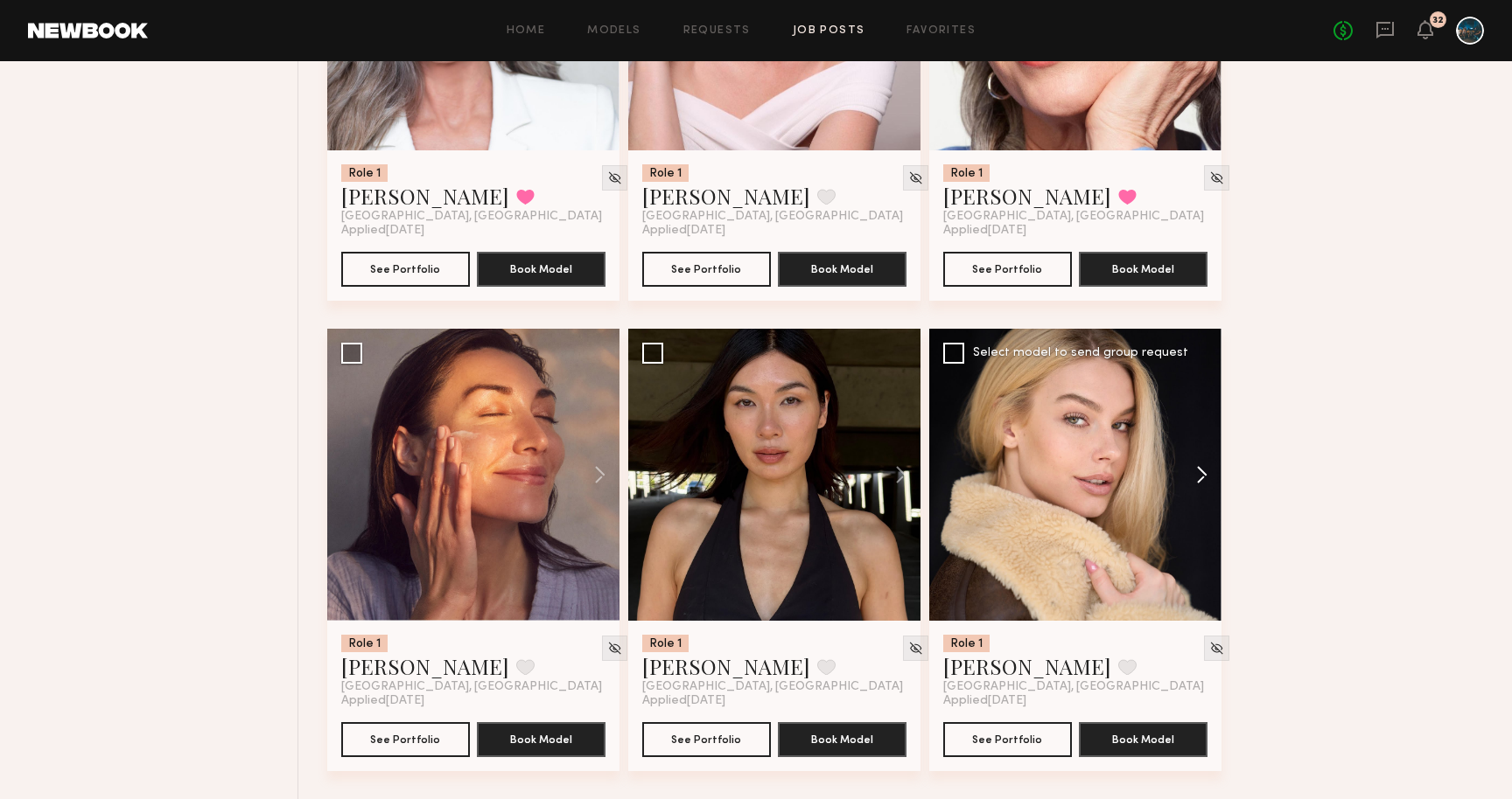
click at [1201, 473] on button at bounding box center [1194, 474] width 56 height 293
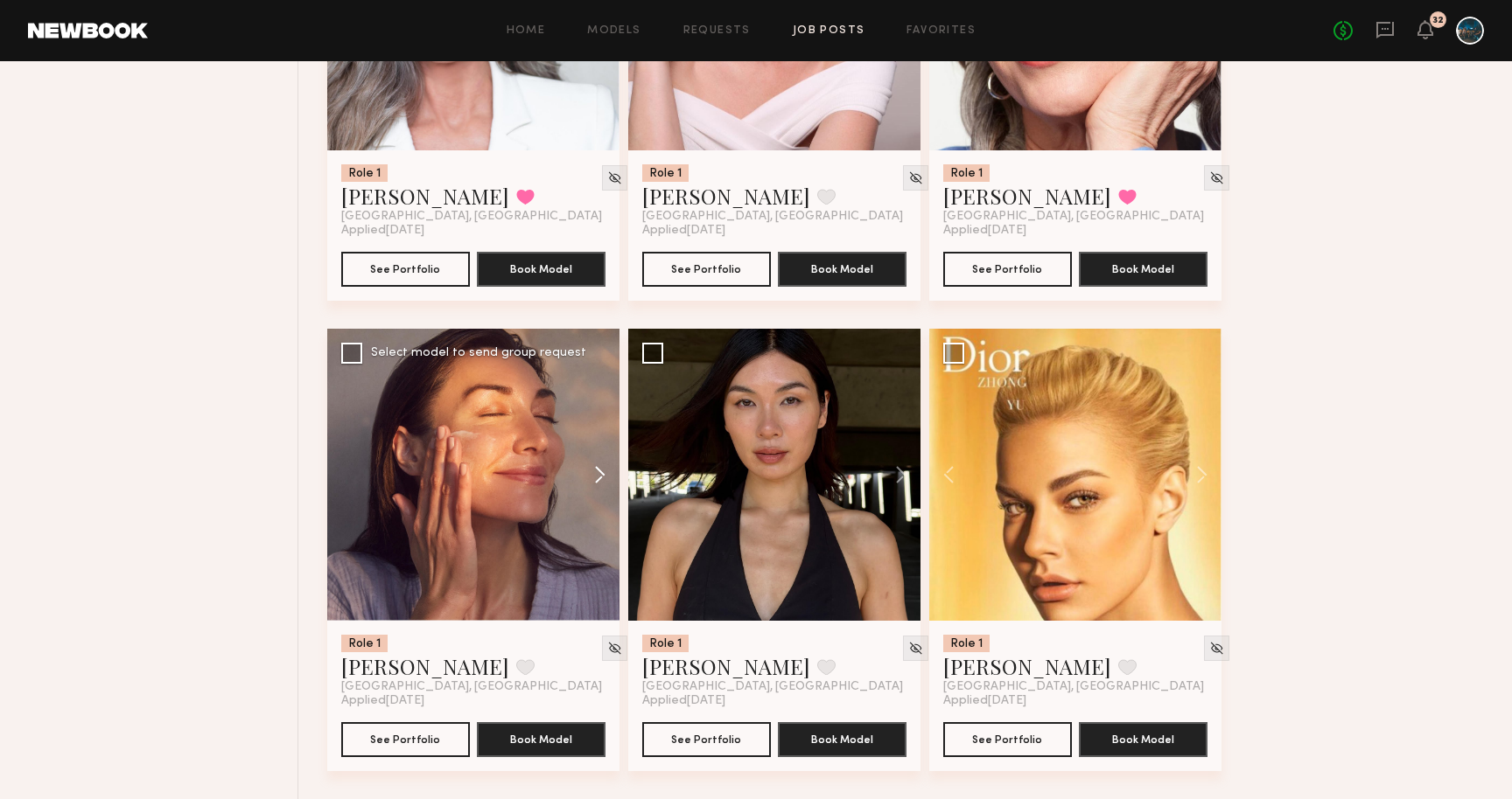
click at [583, 467] on button at bounding box center [592, 474] width 56 height 293
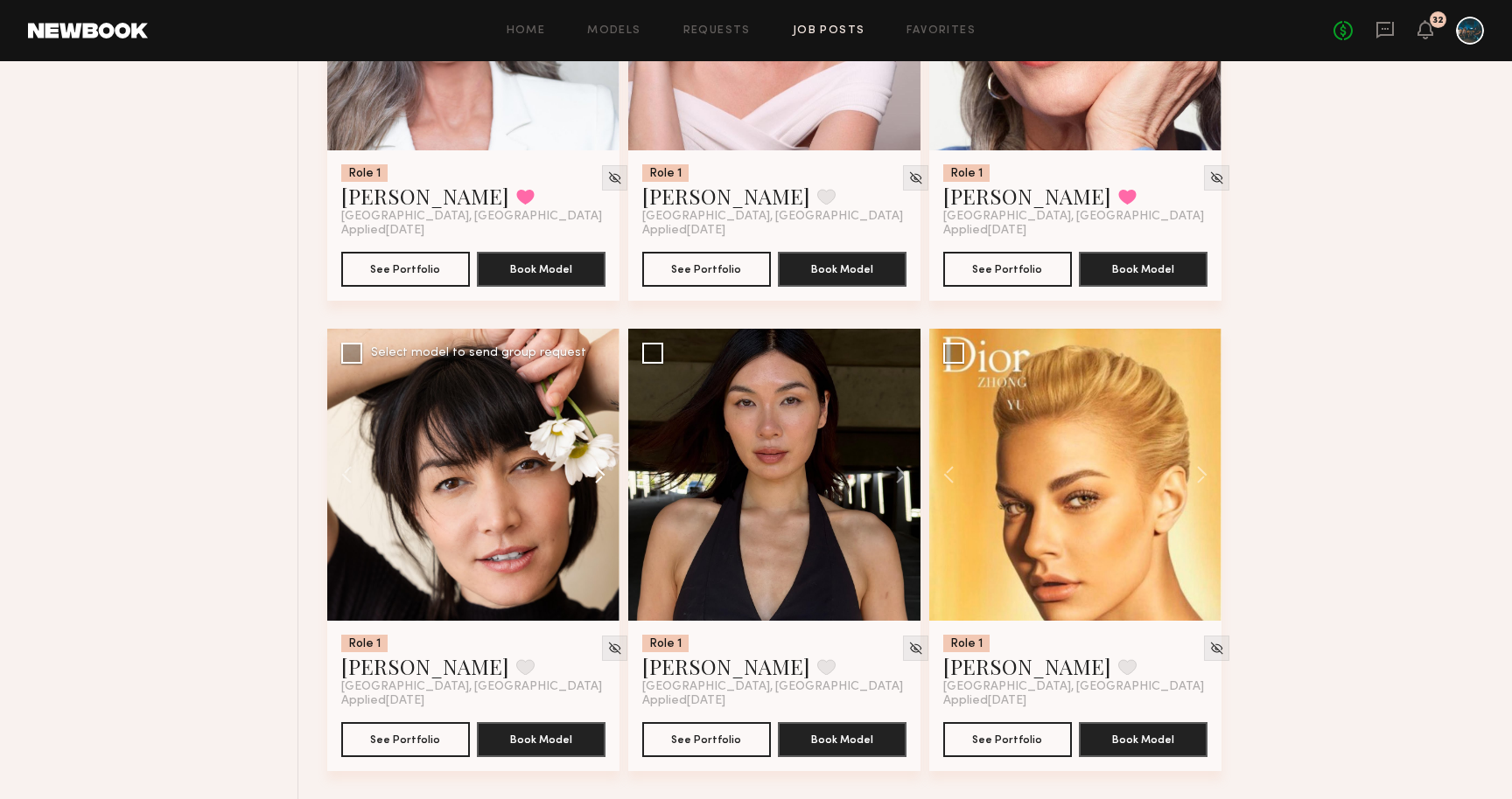
click at [597, 468] on button at bounding box center [592, 474] width 56 height 293
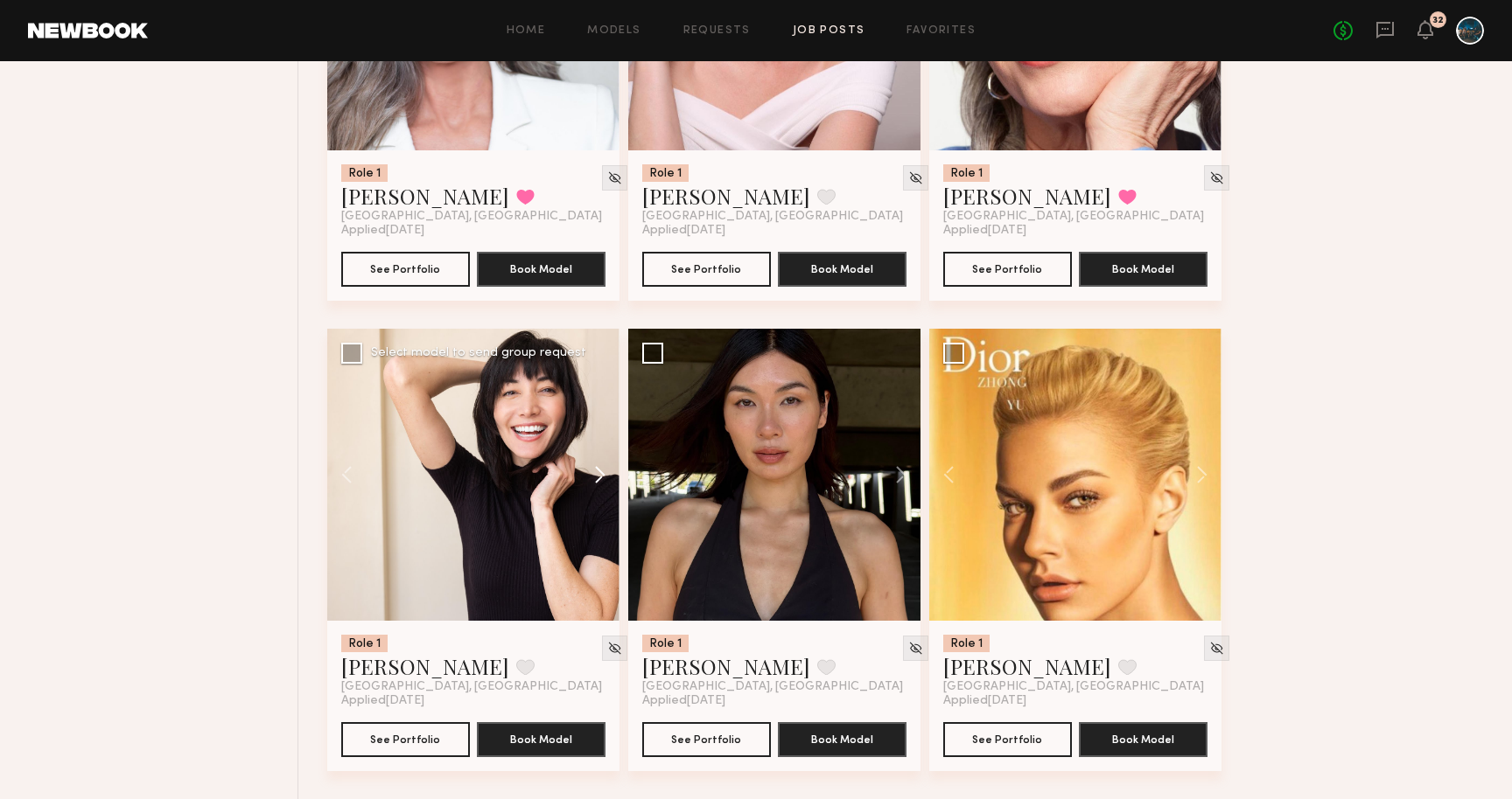
click at [597, 468] on button at bounding box center [592, 474] width 56 height 293
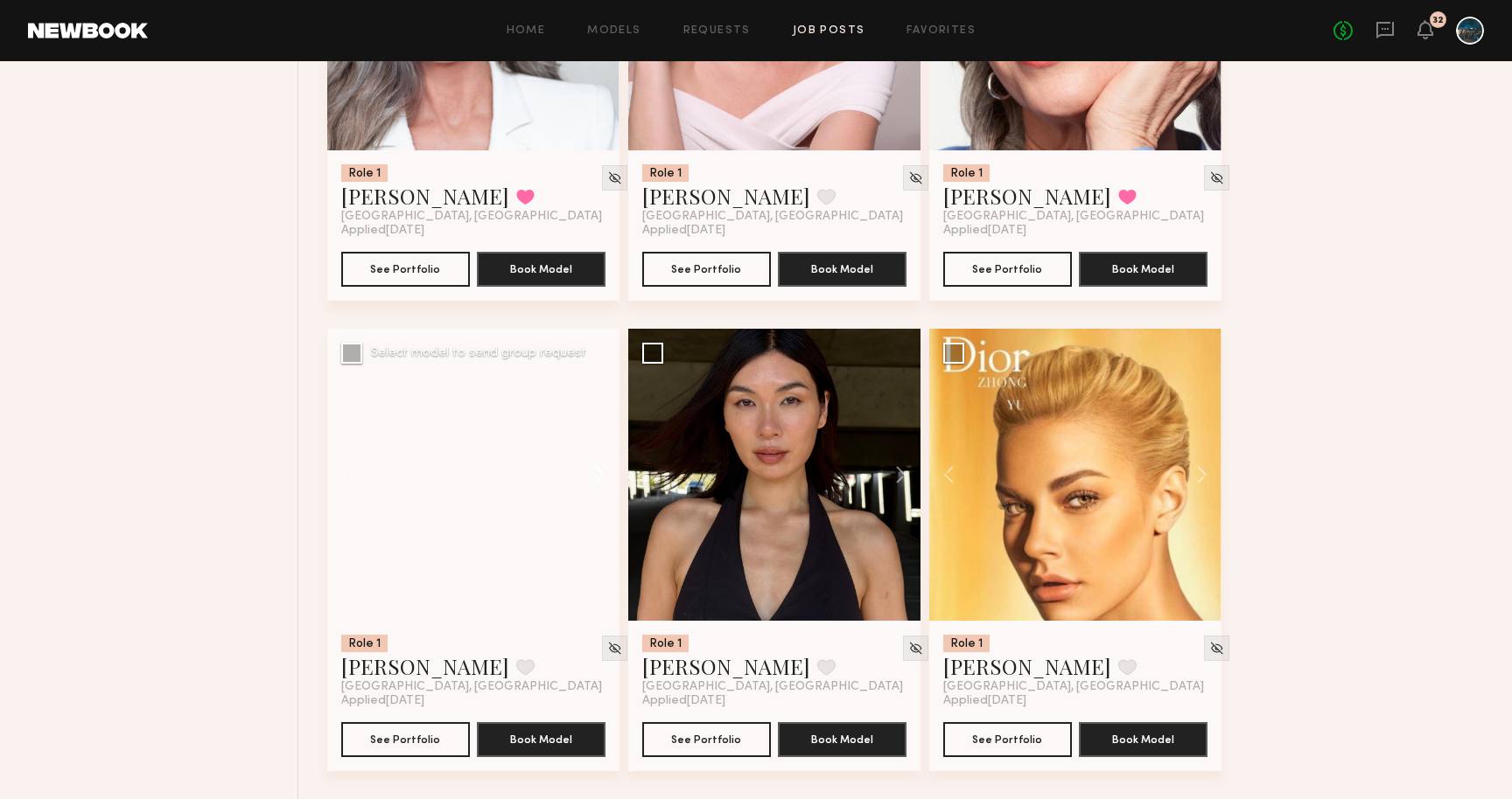
click at [597, 468] on button at bounding box center [592, 474] width 56 height 293
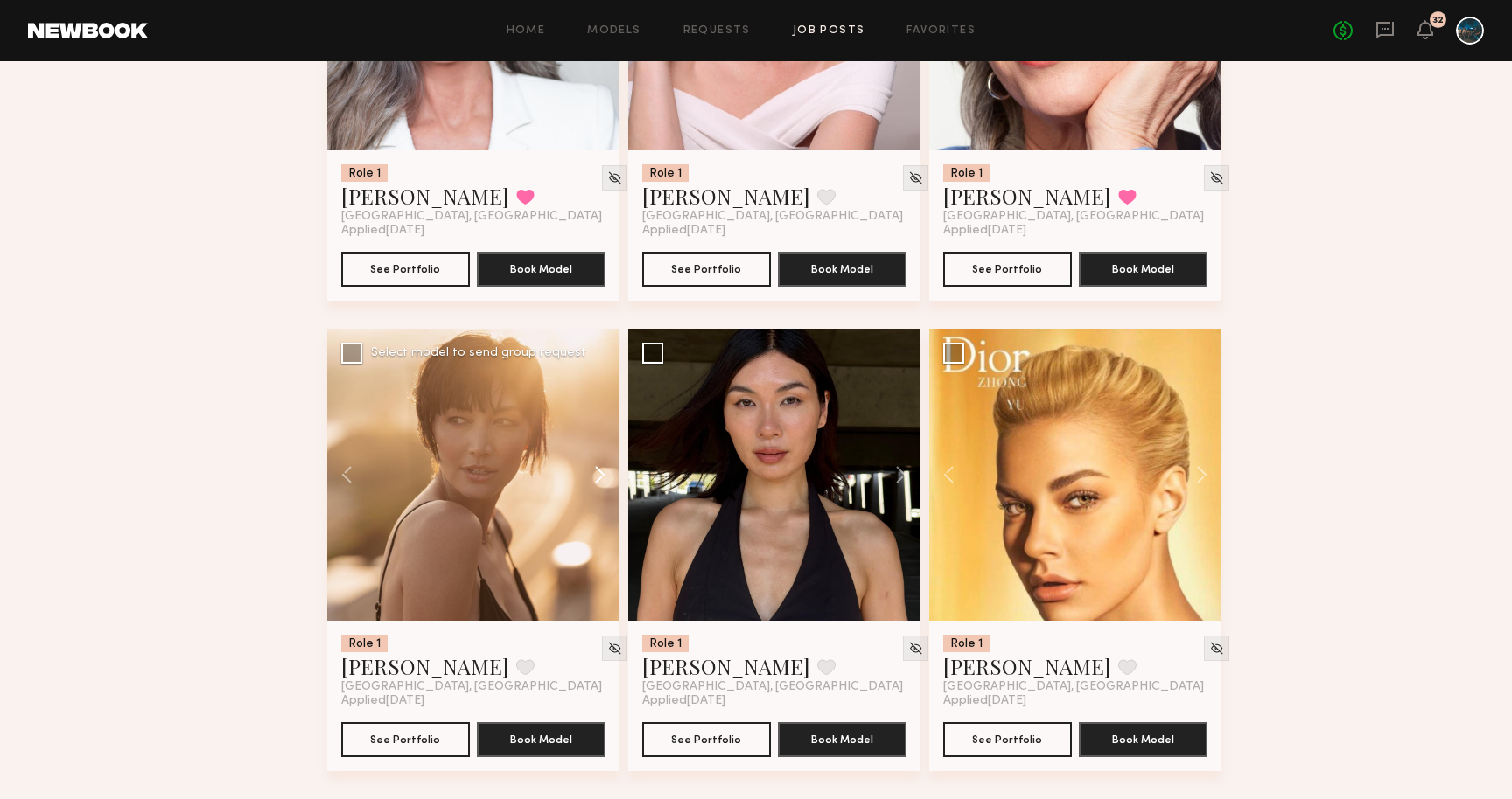
click at [597, 468] on button at bounding box center [592, 474] width 56 height 293
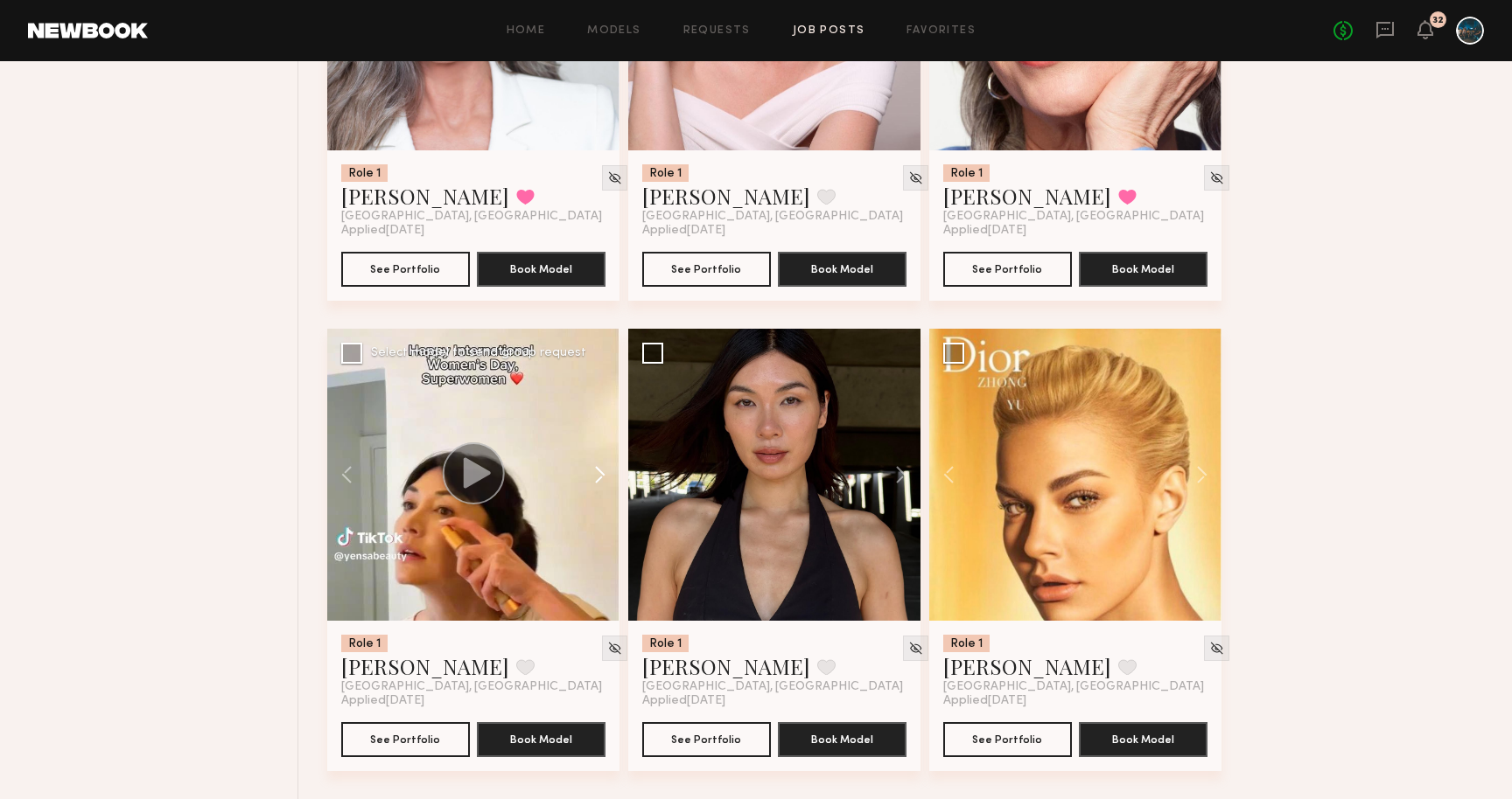
click at [598, 468] on button at bounding box center [592, 474] width 56 height 293
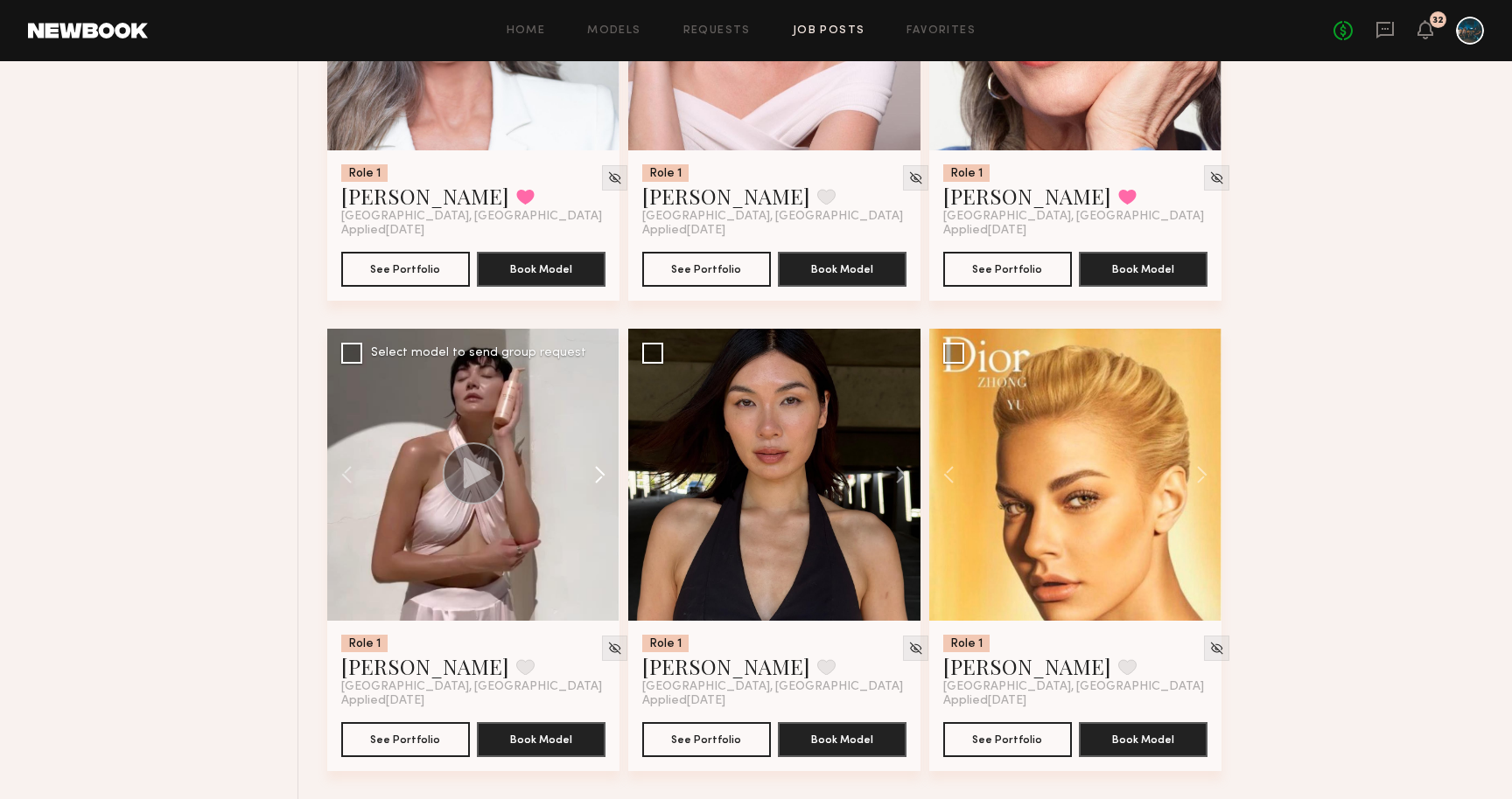
click at [598, 468] on button at bounding box center [592, 474] width 56 height 293
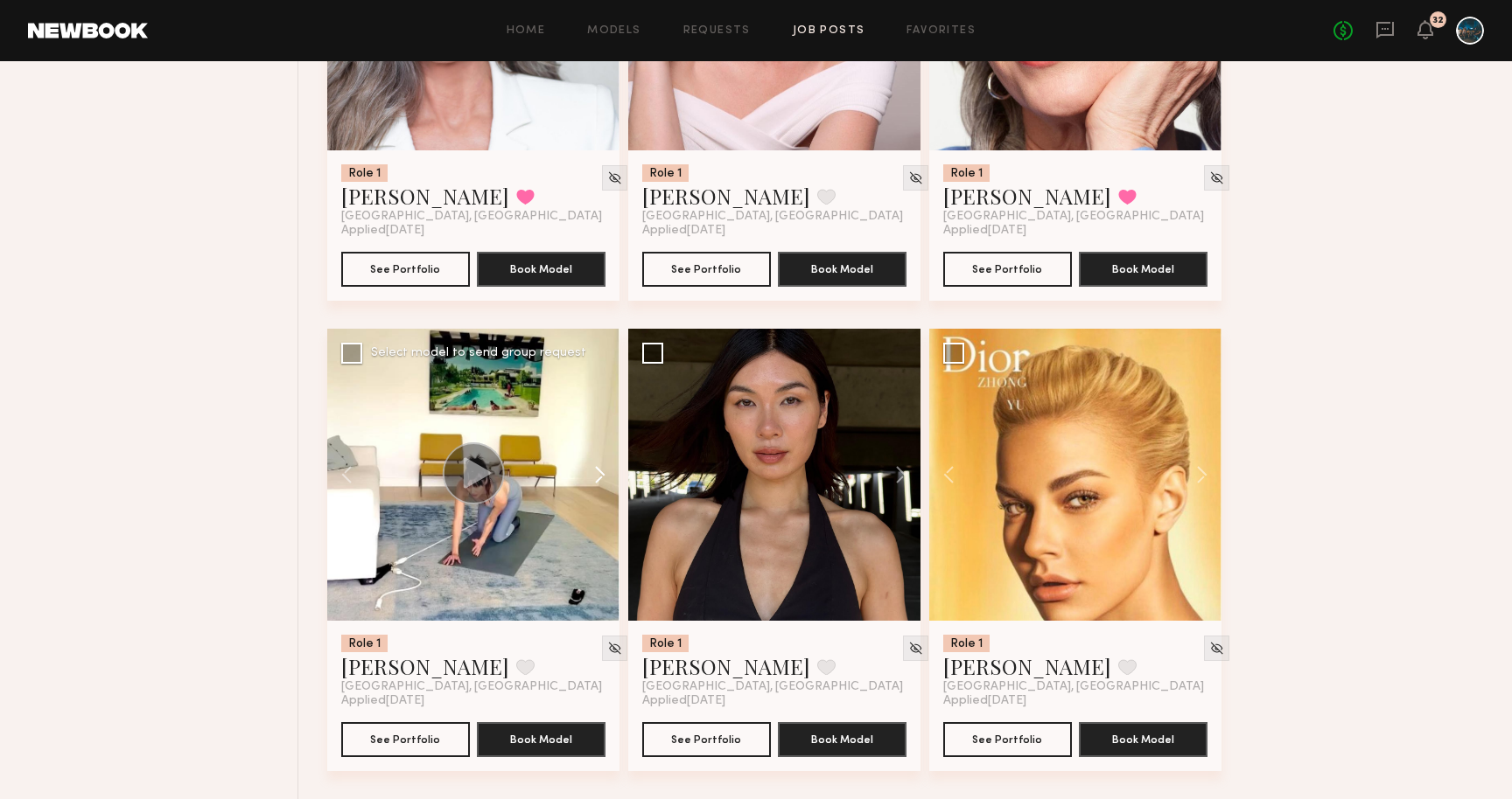
click at [598, 468] on button at bounding box center [592, 474] width 56 height 293
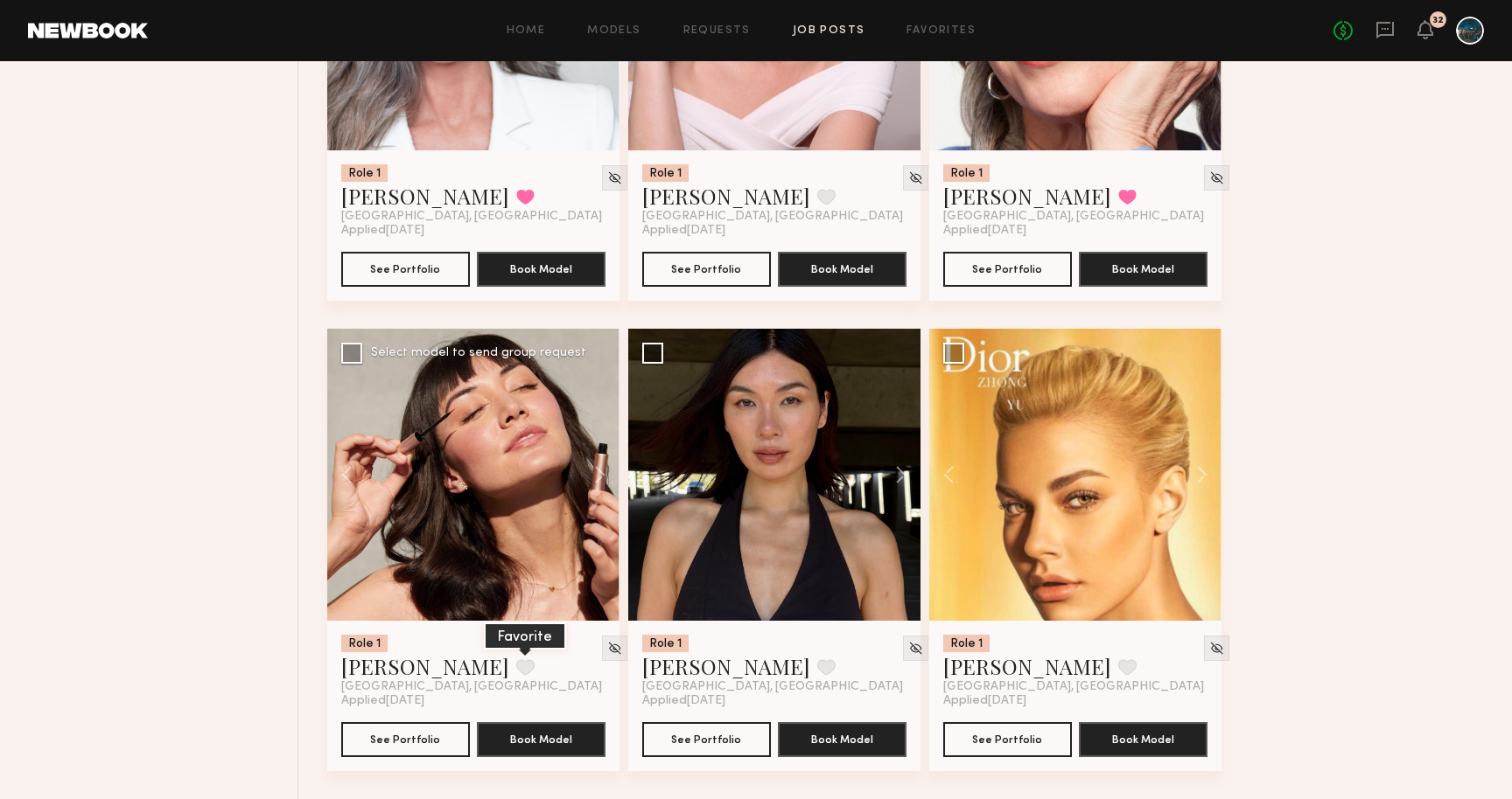
click at [517, 659] on button at bounding box center [526, 667] width 18 height 16
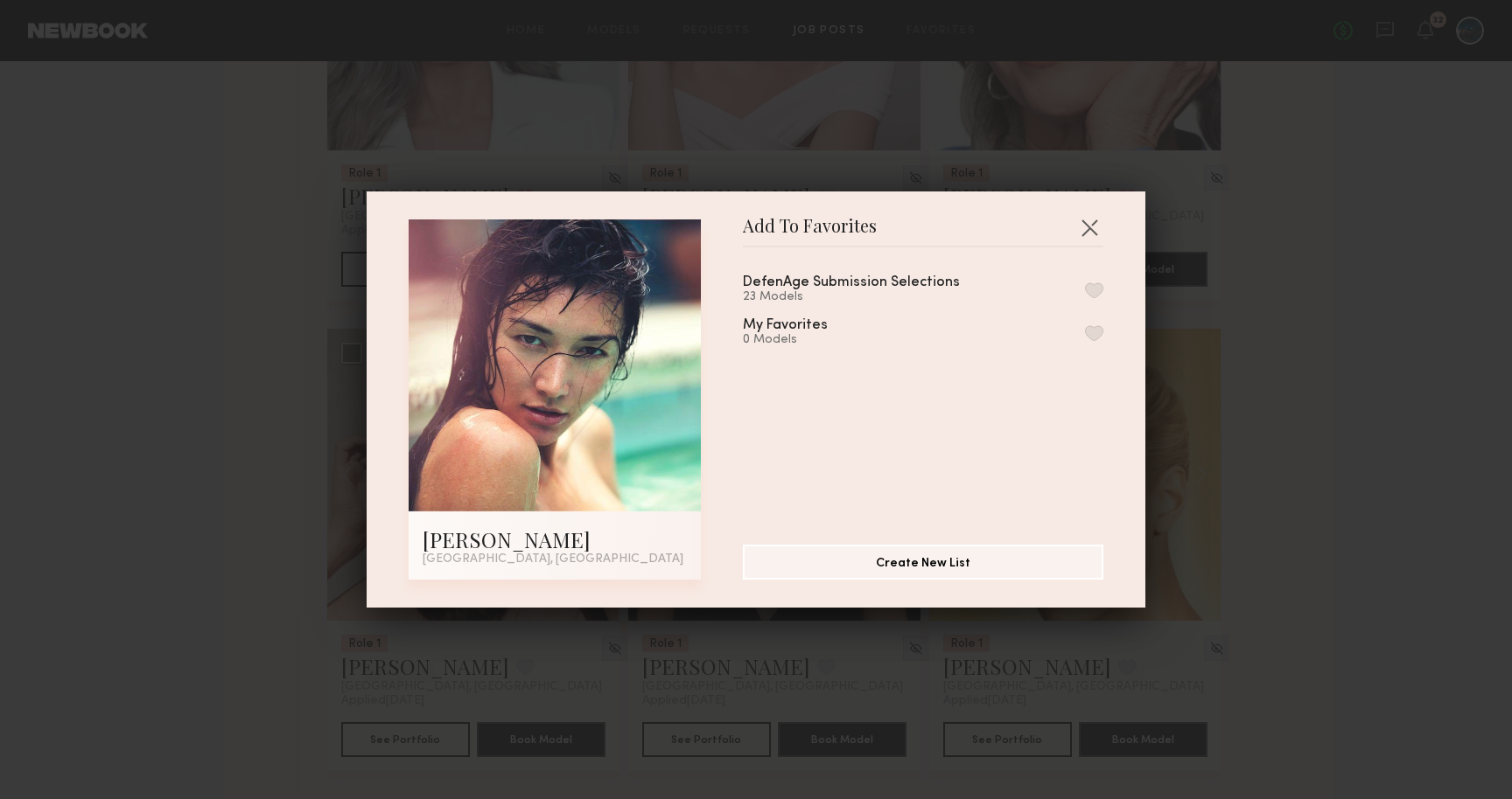
click at [1093, 289] on button "button" at bounding box center [1094, 291] width 18 height 16
click at [1251, 271] on div "Add To Favorites Monique B. Los Angeles, CA Add To Favorites DefenAge Submissio…" at bounding box center [756, 400] width 1512 height 799
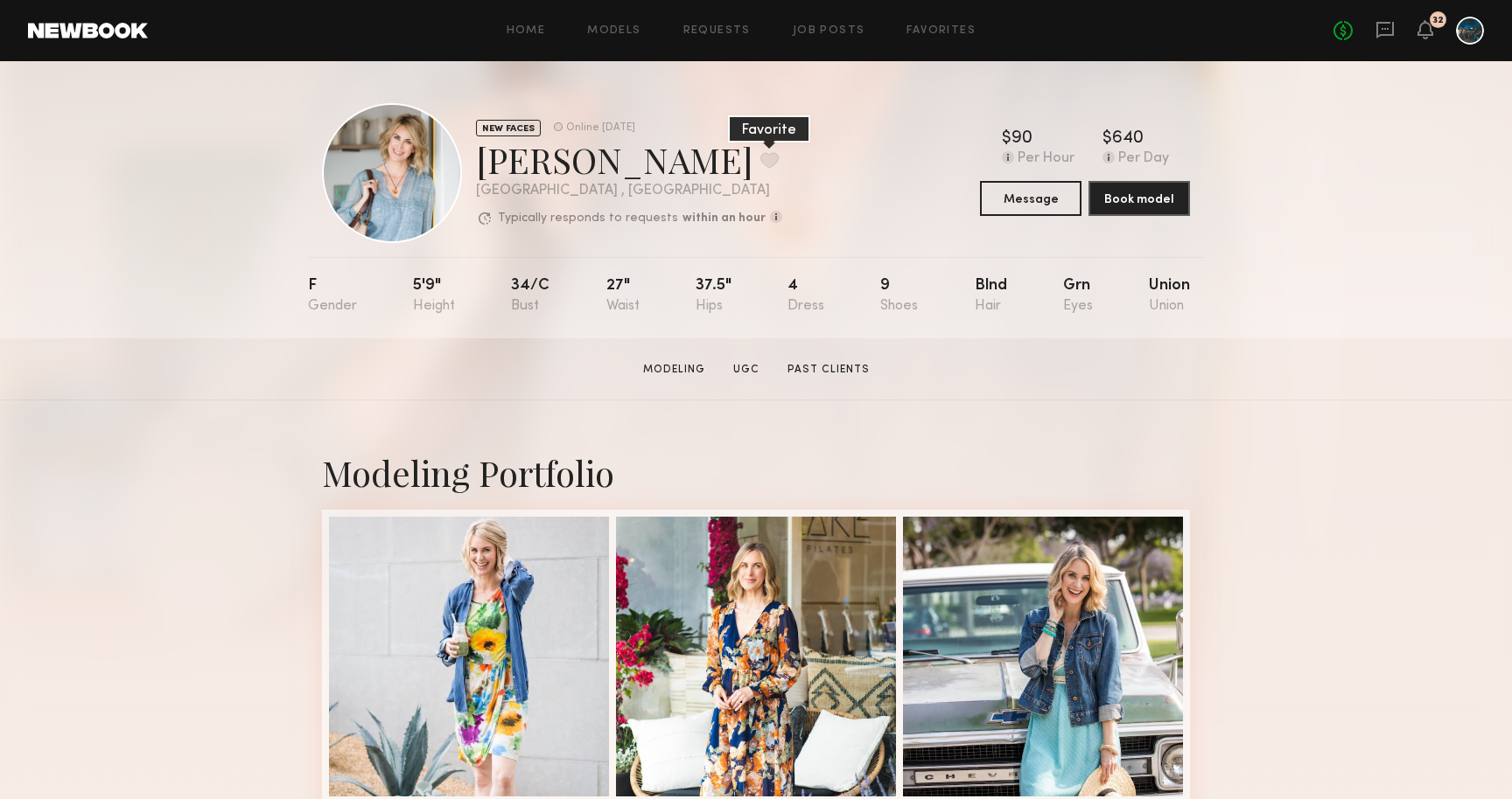
click at [760, 167] on button at bounding box center [769, 160] width 18 height 16
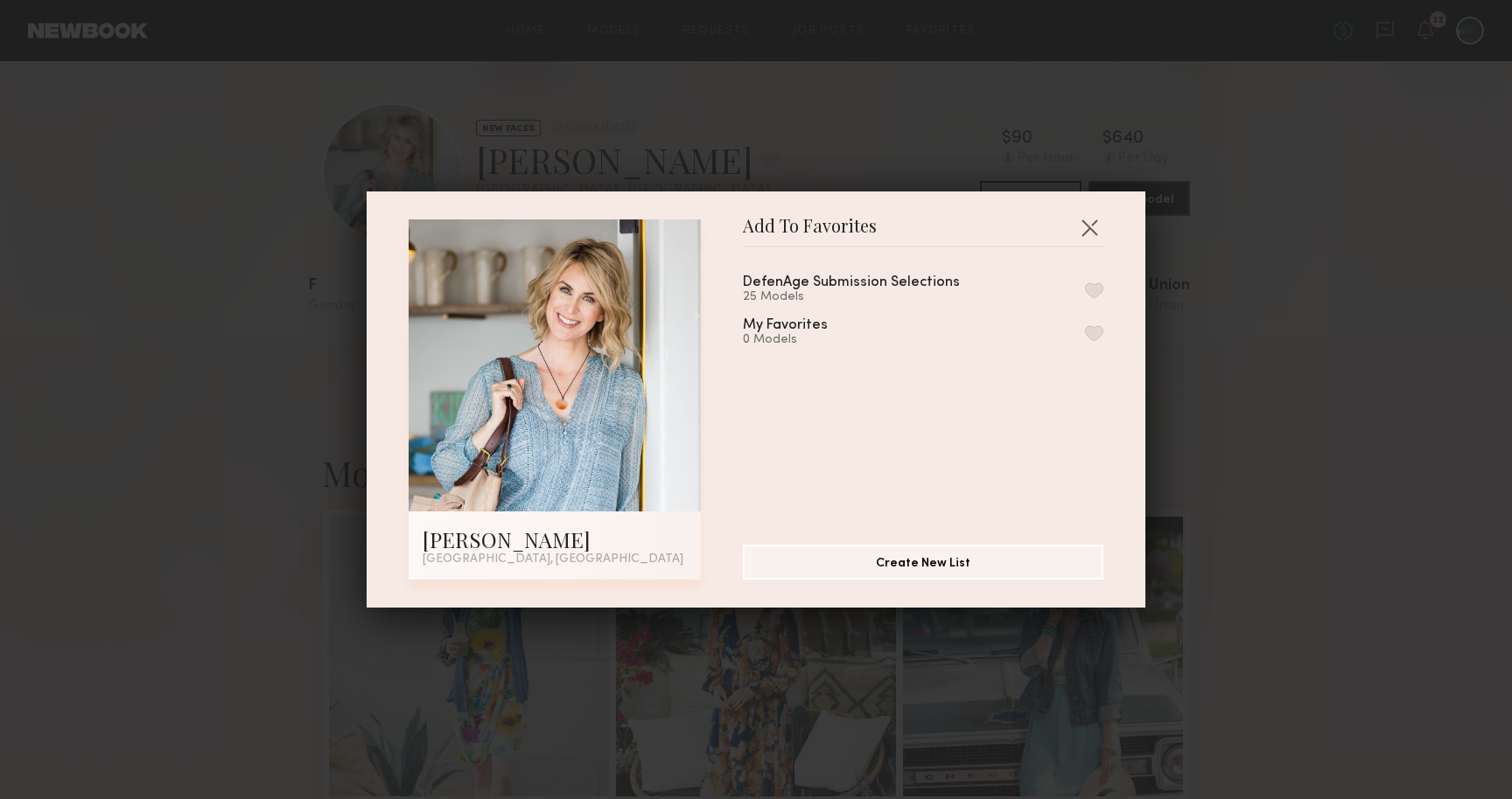
click at [1088, 290] on button "button" at bounding box center [1094, 291] width 18 height 16
click at [1277, 287] on div "Add To Favorites Cheryl D. Los Angeles, CA Add To Favorites DefenAge Submission…" at bounding box center [756, 400] width 1512 height 799
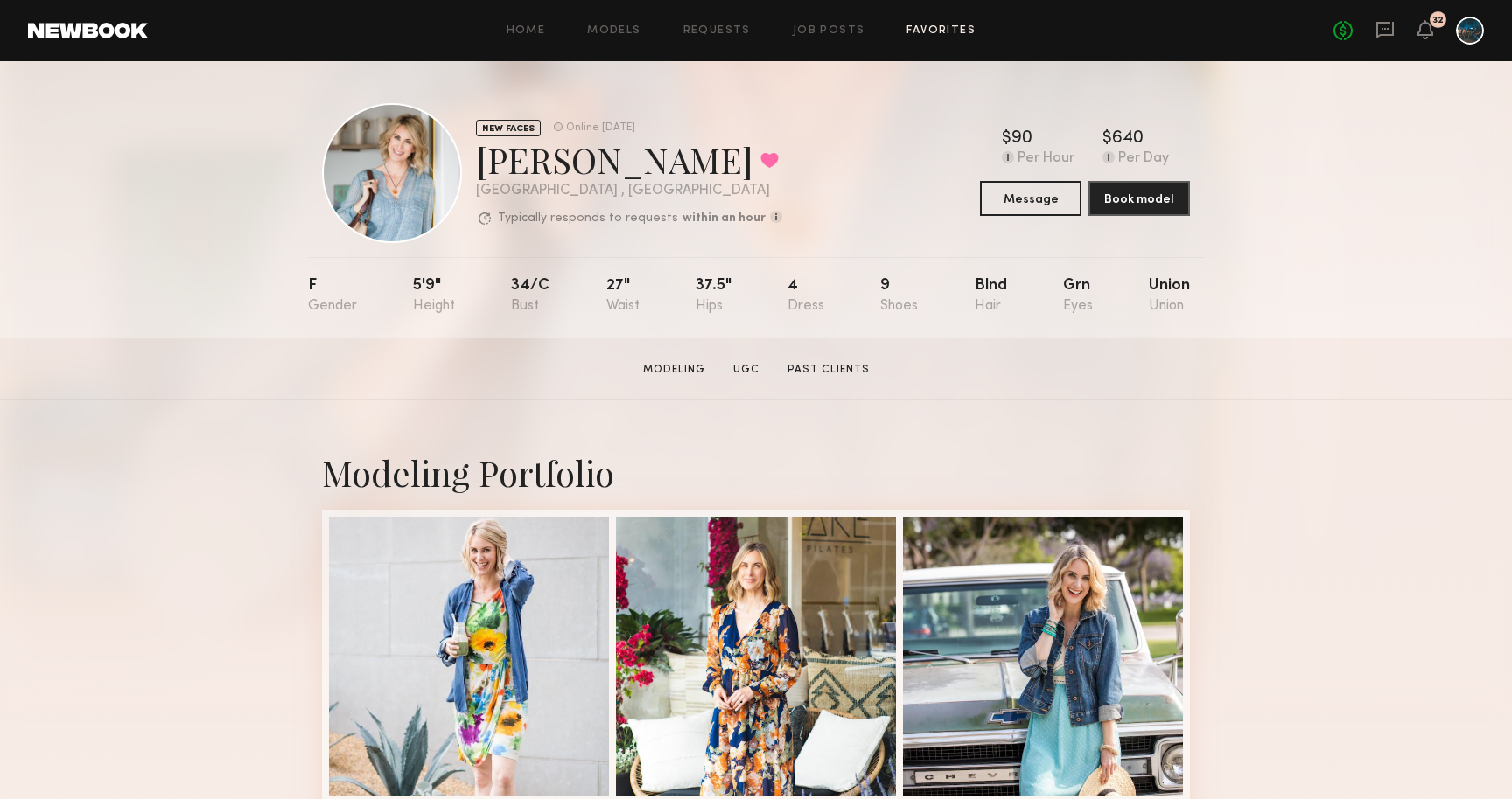
click at [949, 32] on link "Favorites" at bounding box center [940, 30] width 69 height 11
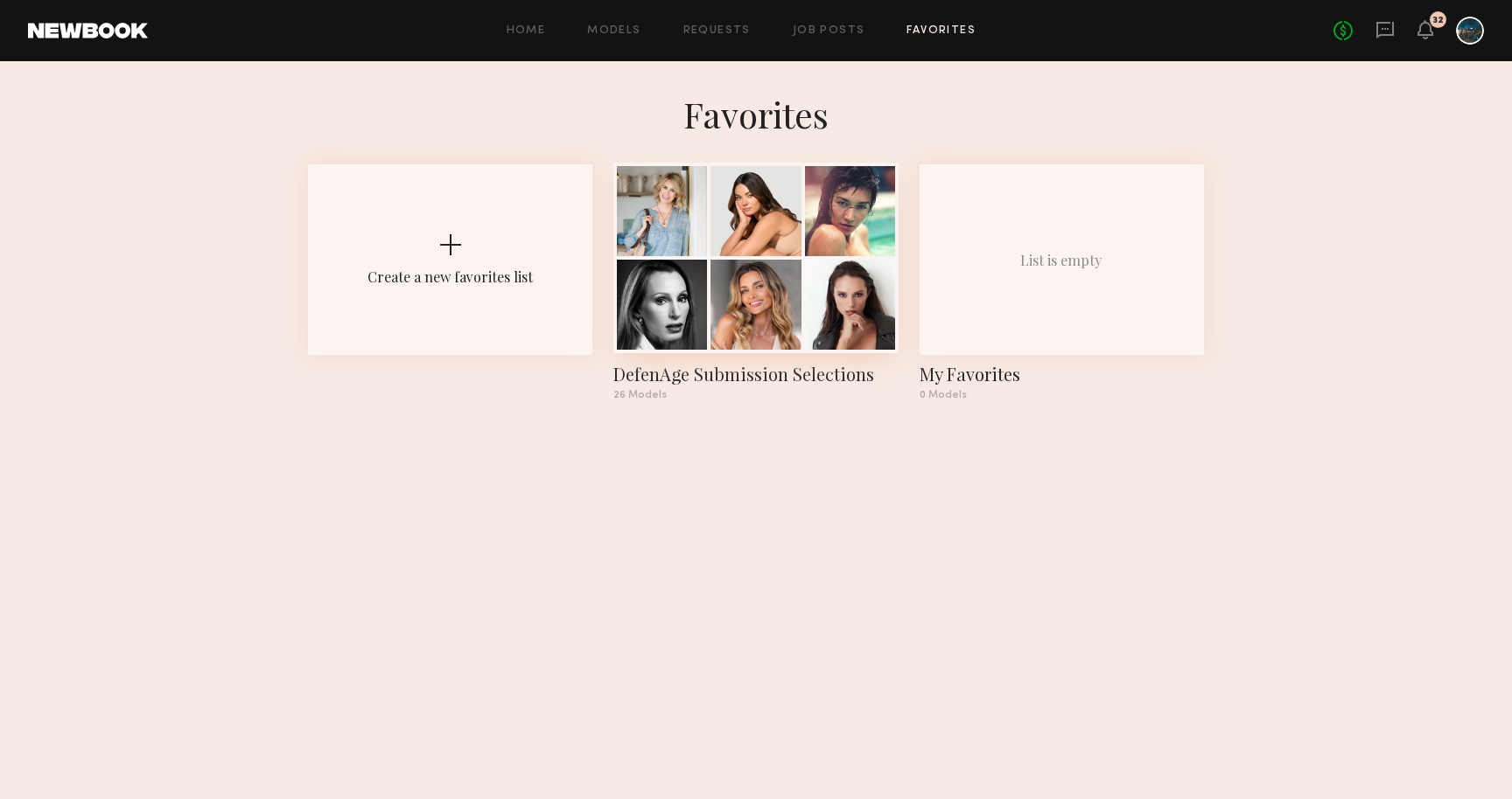
click at [757, 370] on div "DefenAge Submission Selections" at bounding box center [756, 375] width 285 height 25
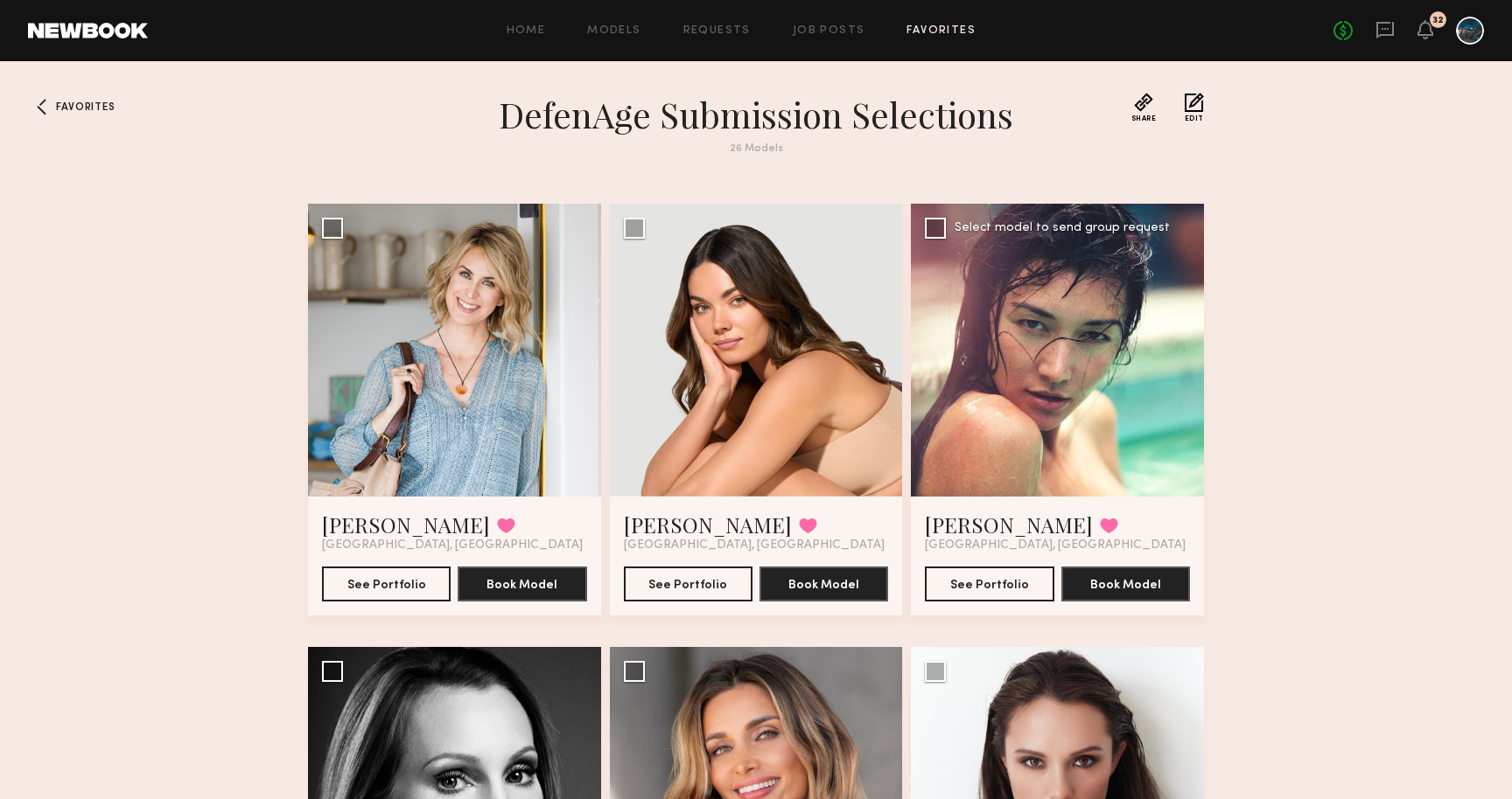
click at [1162, 410] on div at bounding box center [1057, 350] width 293 height 293
click at [994, 515] on link "Monique B." at bounding box center [1009, 524] width 168 height 28
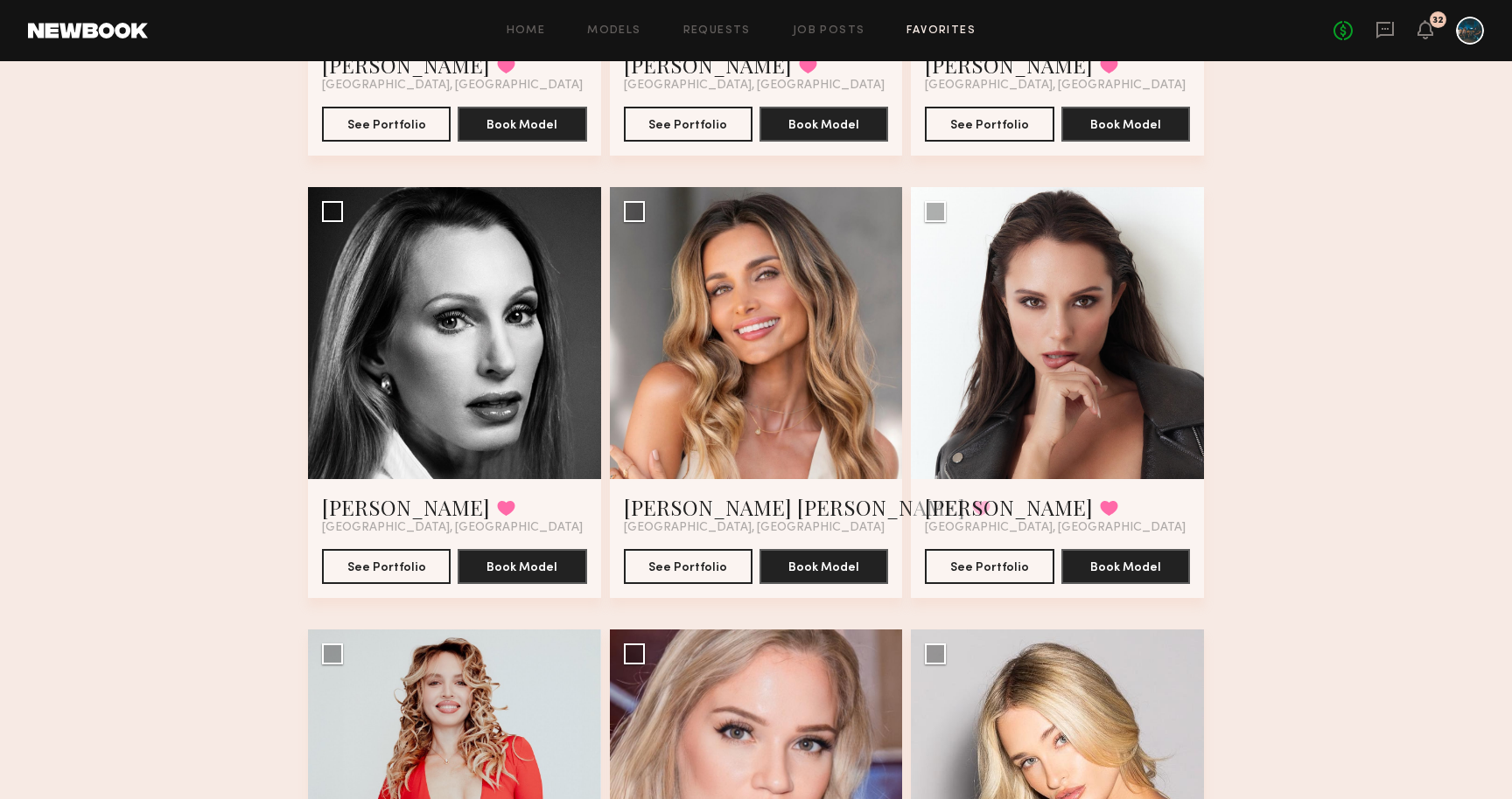
scroll to position [440, 0]
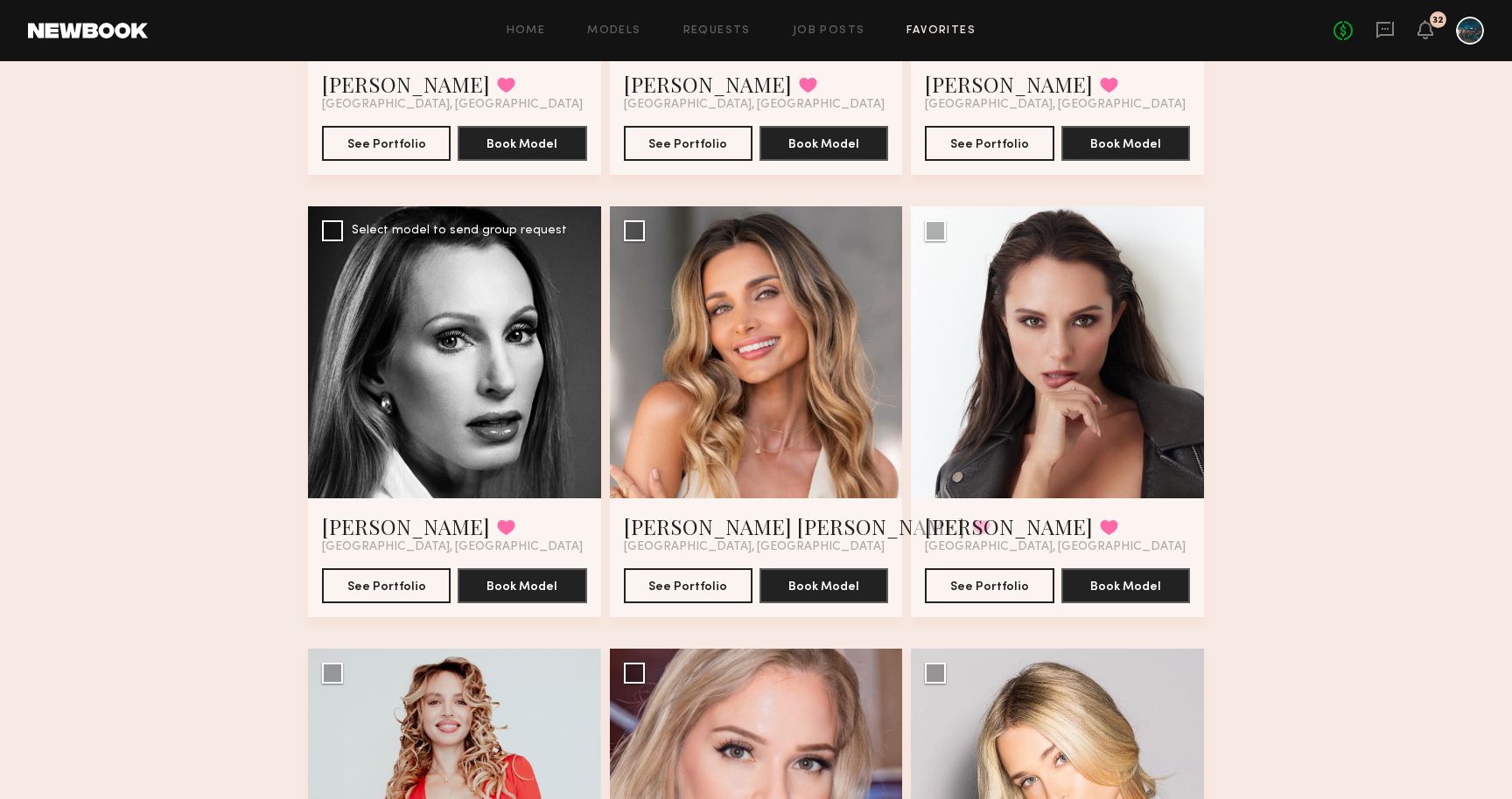
click at [518, 377] on div at bounding box center [454, 353] width 293 height 293
click at [370, 530] on link "Willow R." at bounding box center [406, 526] width 168 height 28
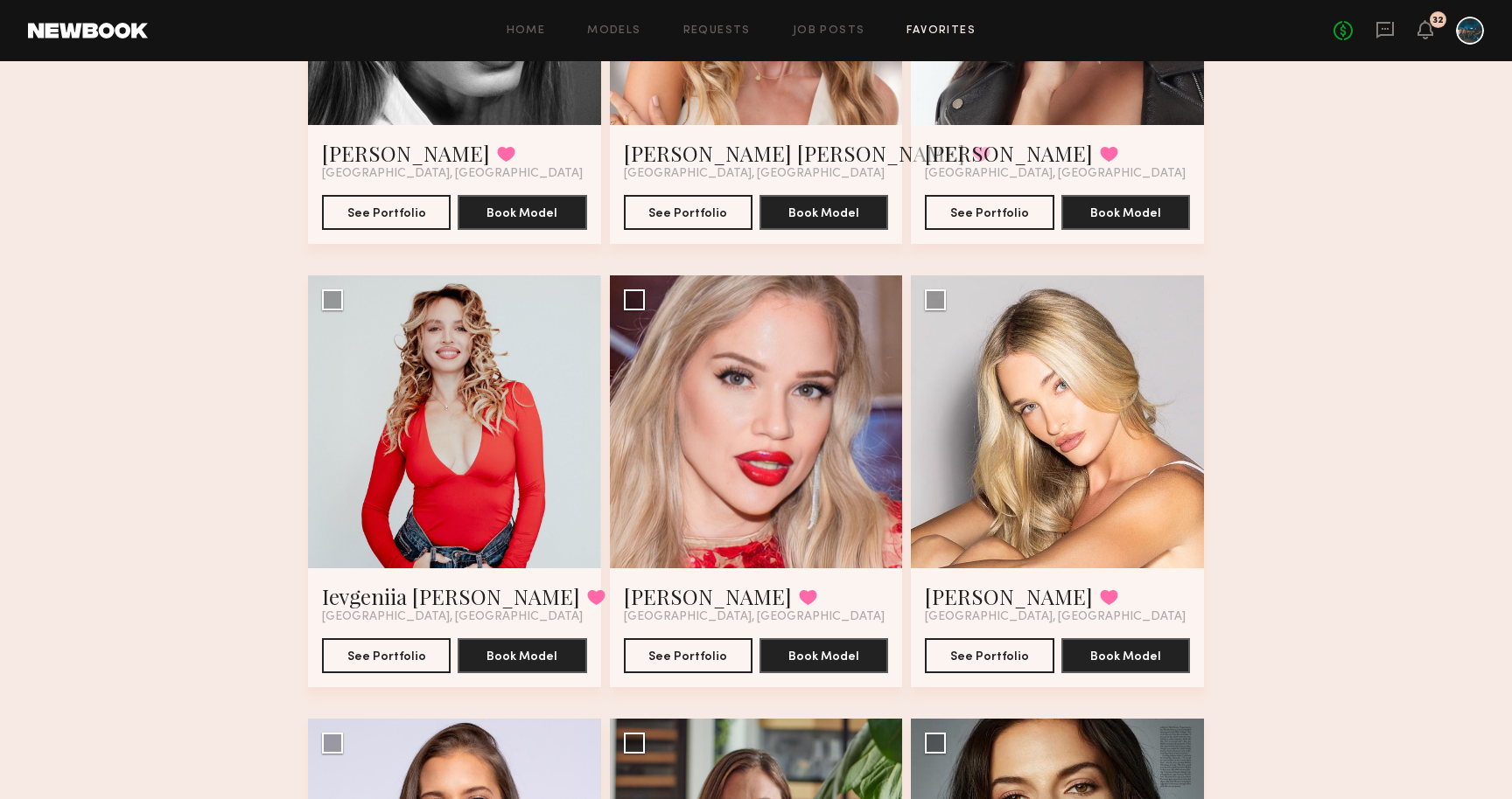
scroll to position [822, 0]
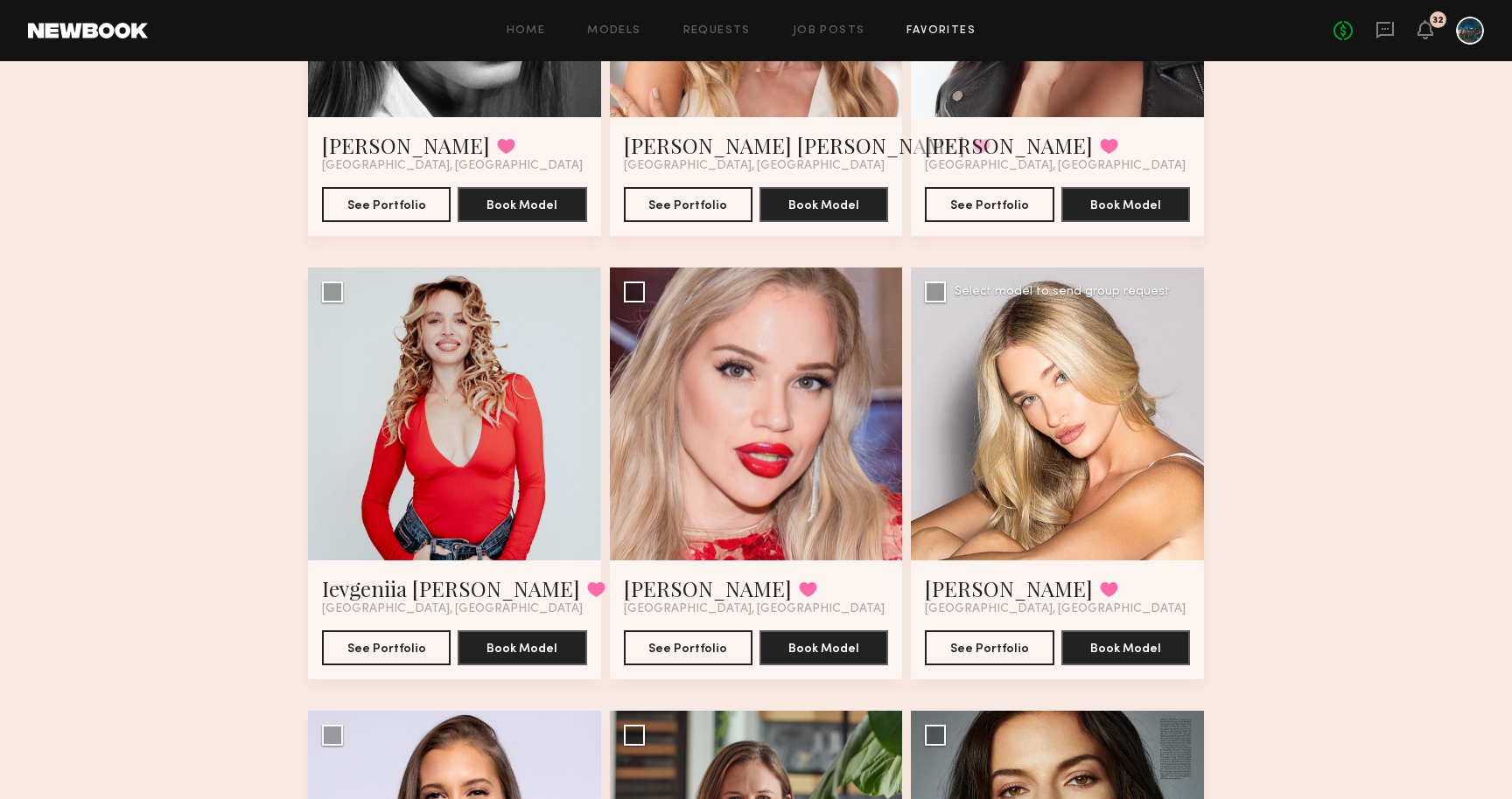
click at [1064, 527] on div at bounding box center [1057, 413] width 293 height 293
click at [957, 584] on link "Sam F." at bounding box center [1009, 588] width 168 height 28
click at [1100, 588] on button at bounding box center [1109, 589] width 18 height 16
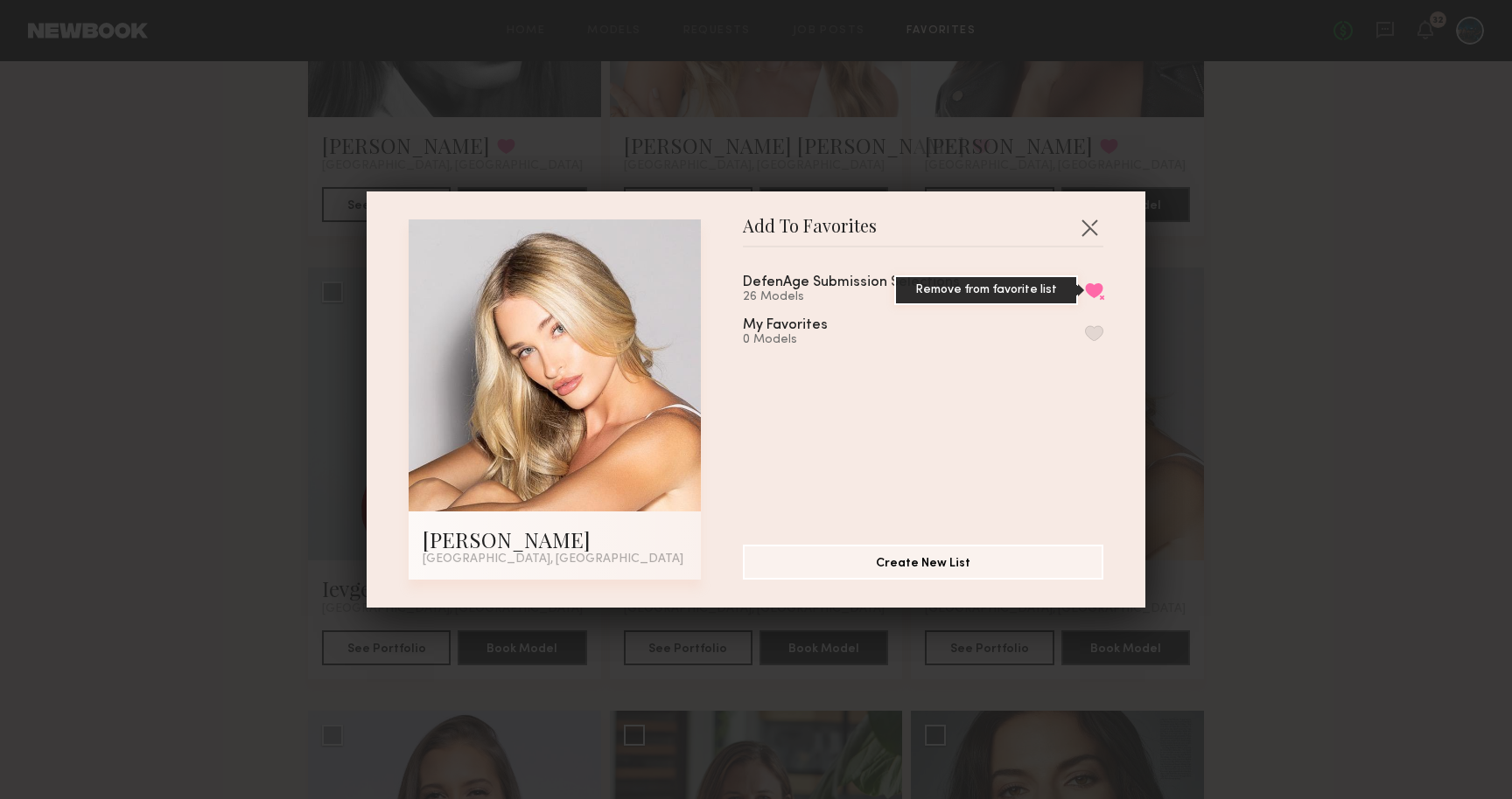
click at [1089, 291] on button "Remove from favorite list" at bounding box center [1094, 291] width 18 height 16
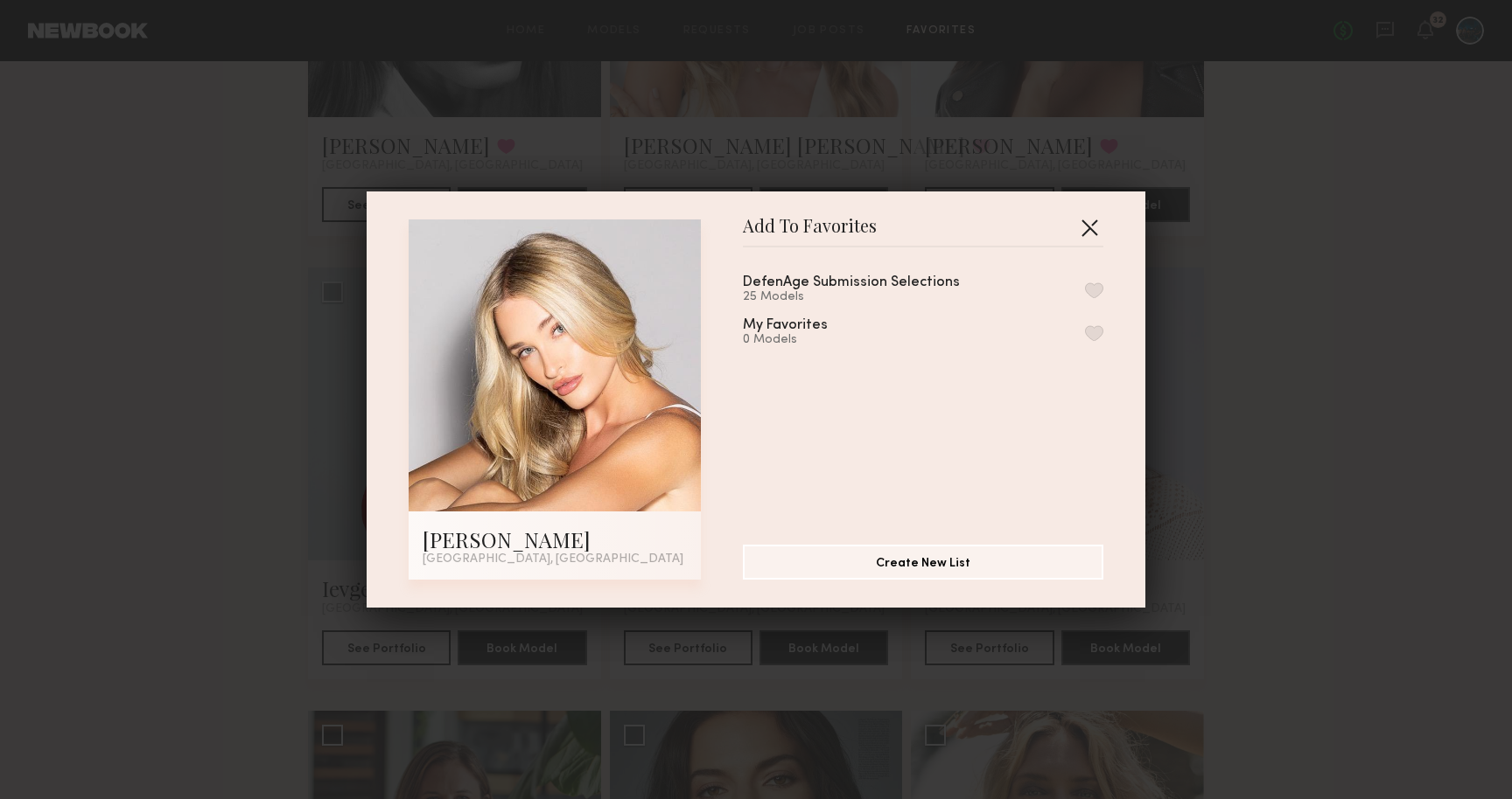
click at [1093, 233] on button "button" at bounding box center [1089, 228] width 28 height 28
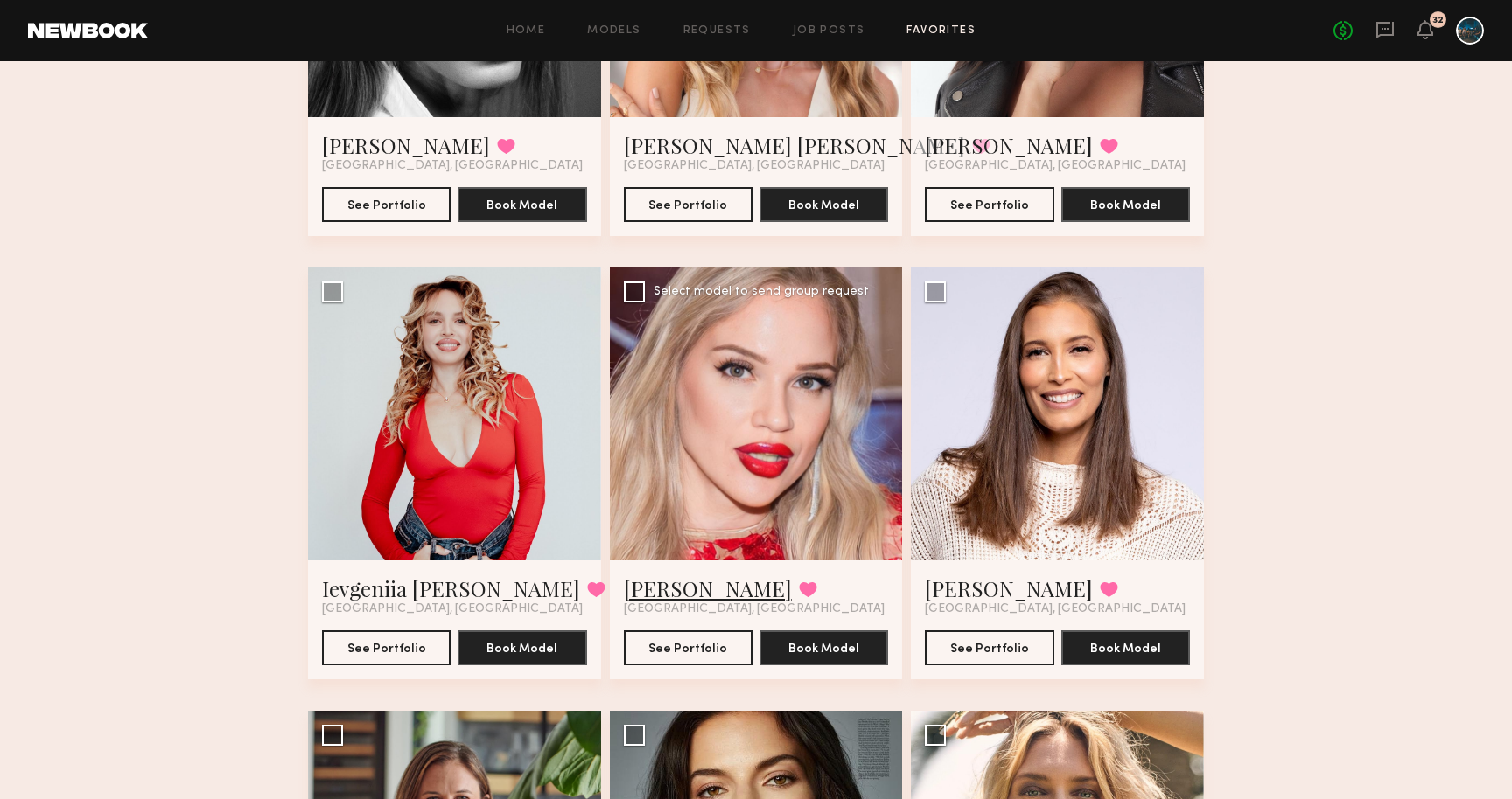
click at [644, 583] on link "Julia V." at bounding box center [708, 588] width 168 height 28
click at [468, 498] on div at bounding box center [454, 413] width 293 height 293
click at [402, 585] on link "Ievgeniia G." at bounding box center [451, 588] width 258 height 28
click at [588, 590] on button at bounding box center [597, 589] width 18 height 16
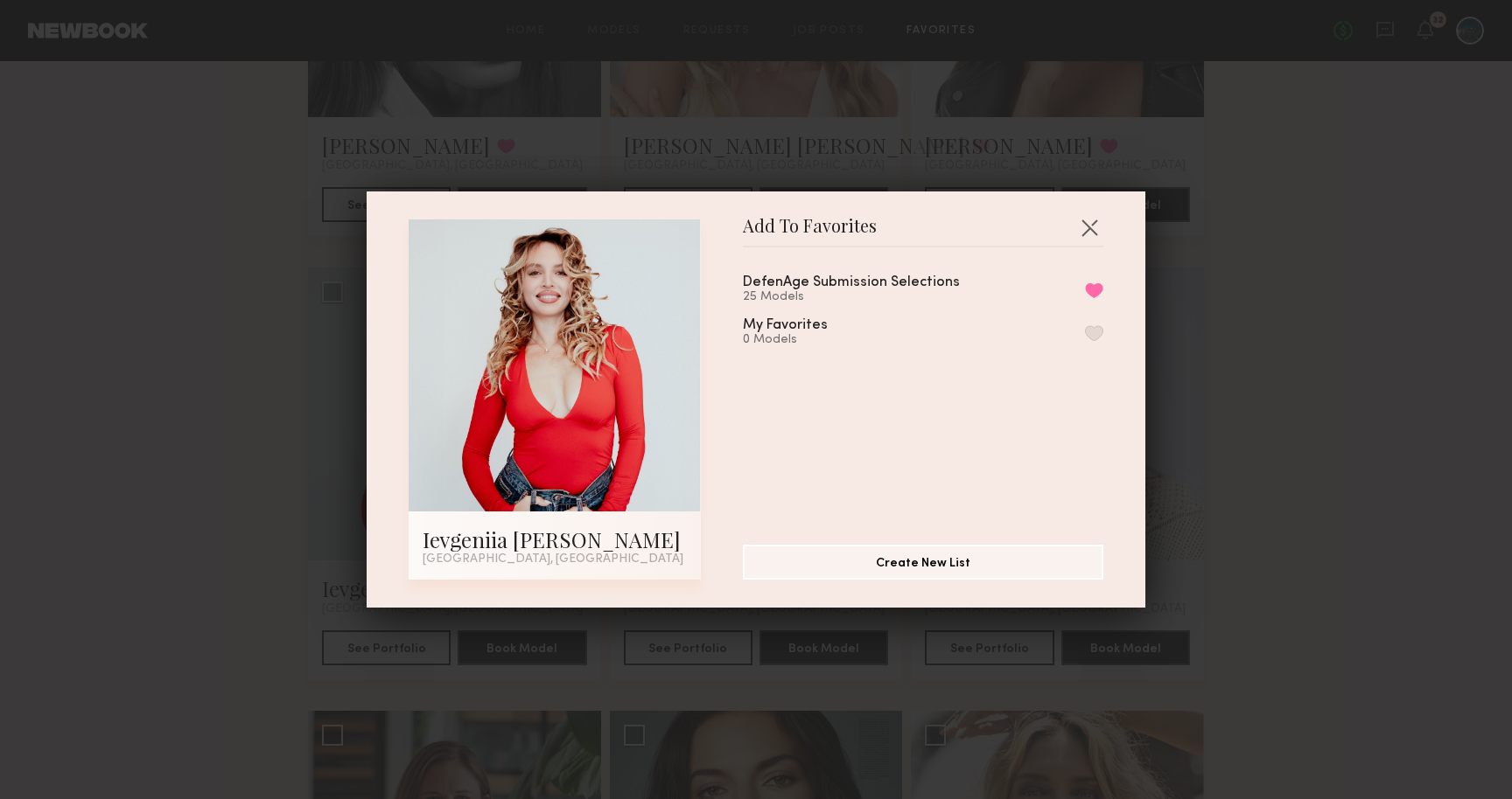
click at [1102, 281] on div "DefenAge Submission Selections 25 Models Remove from favorite list" at bounding box center [923, 290] width 361 height 29
click at [1098, 286] on button "Remove from favorite list" at bounding box center [1094, 291] width 18 height 16
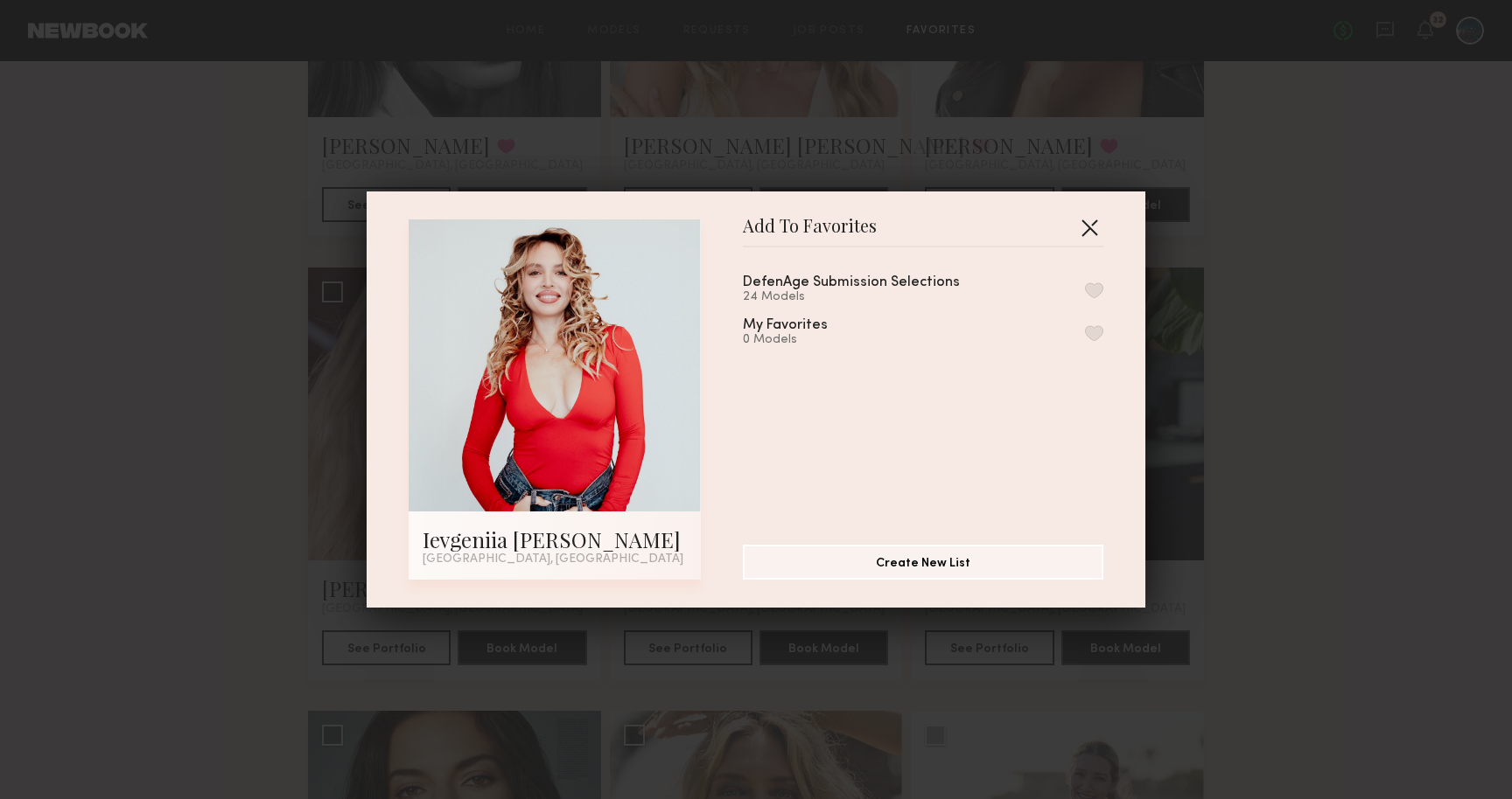
click at [1097, 234] on button "button" at bounding box center [1089, 228] width 28 height 28
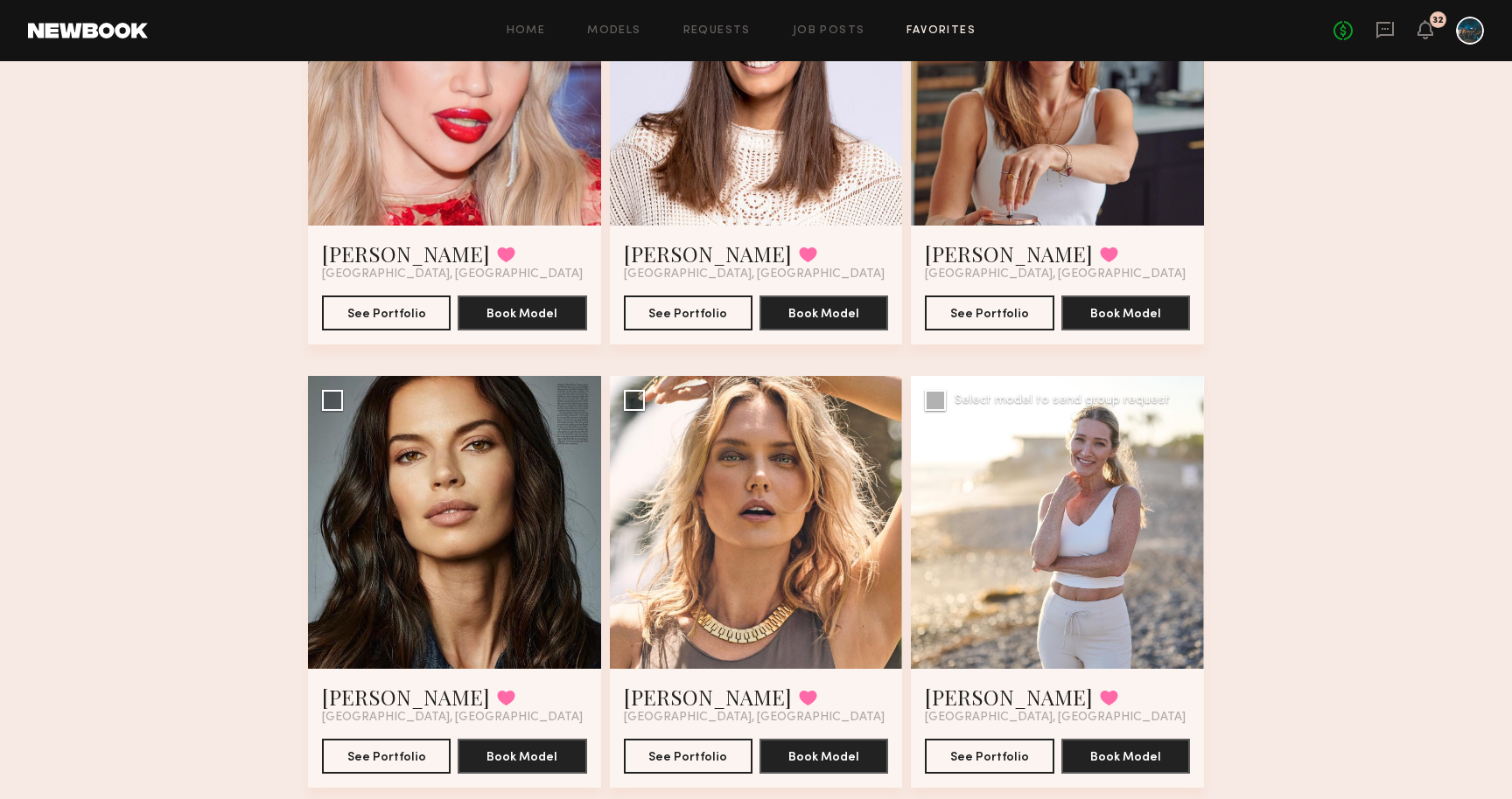
scroll to position [1191, 0]
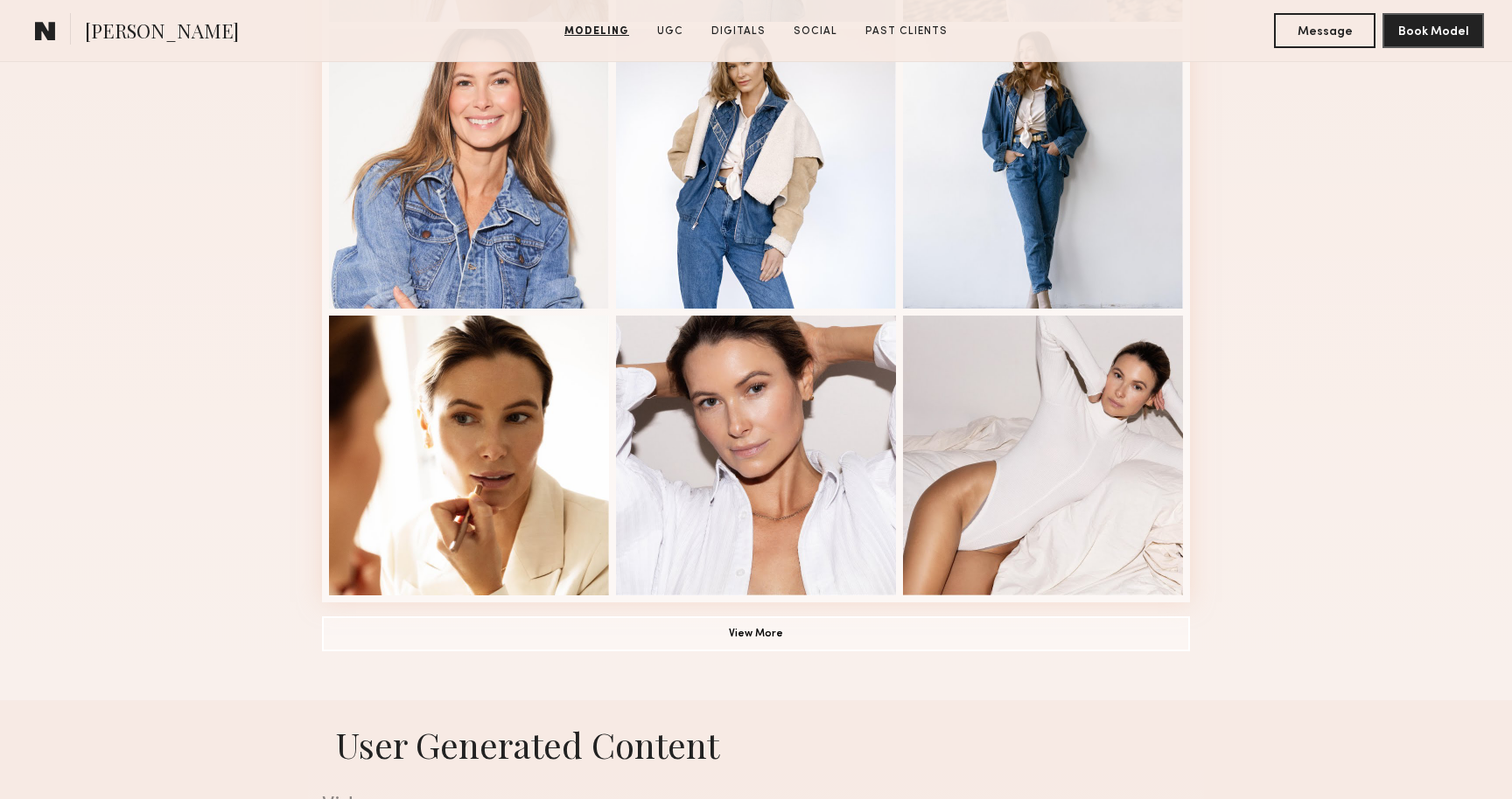
scroll to position [1088, 0]
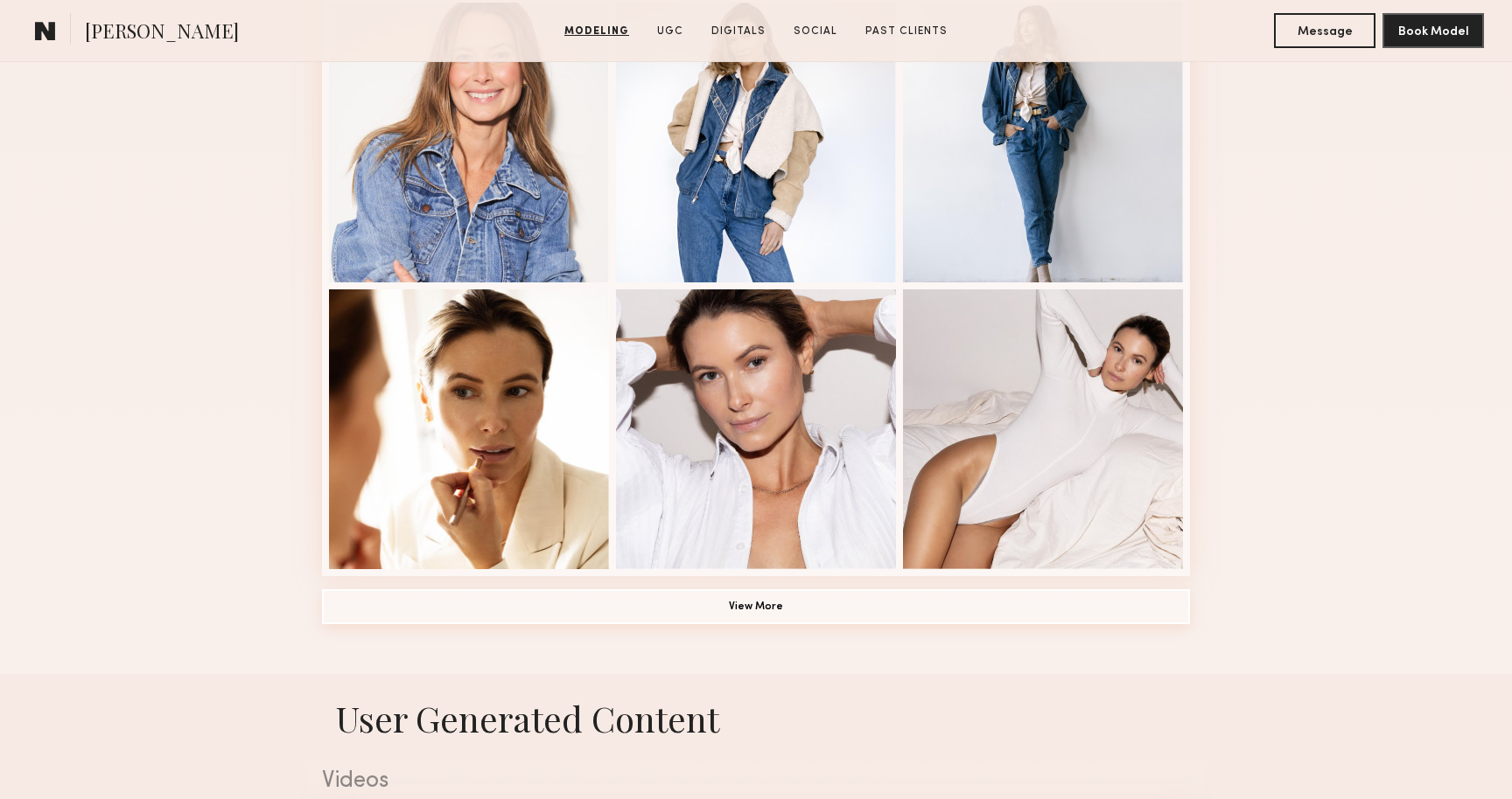
click at [780, 615] on button "View More" at bounding box center [756, 606] width 868 height 35
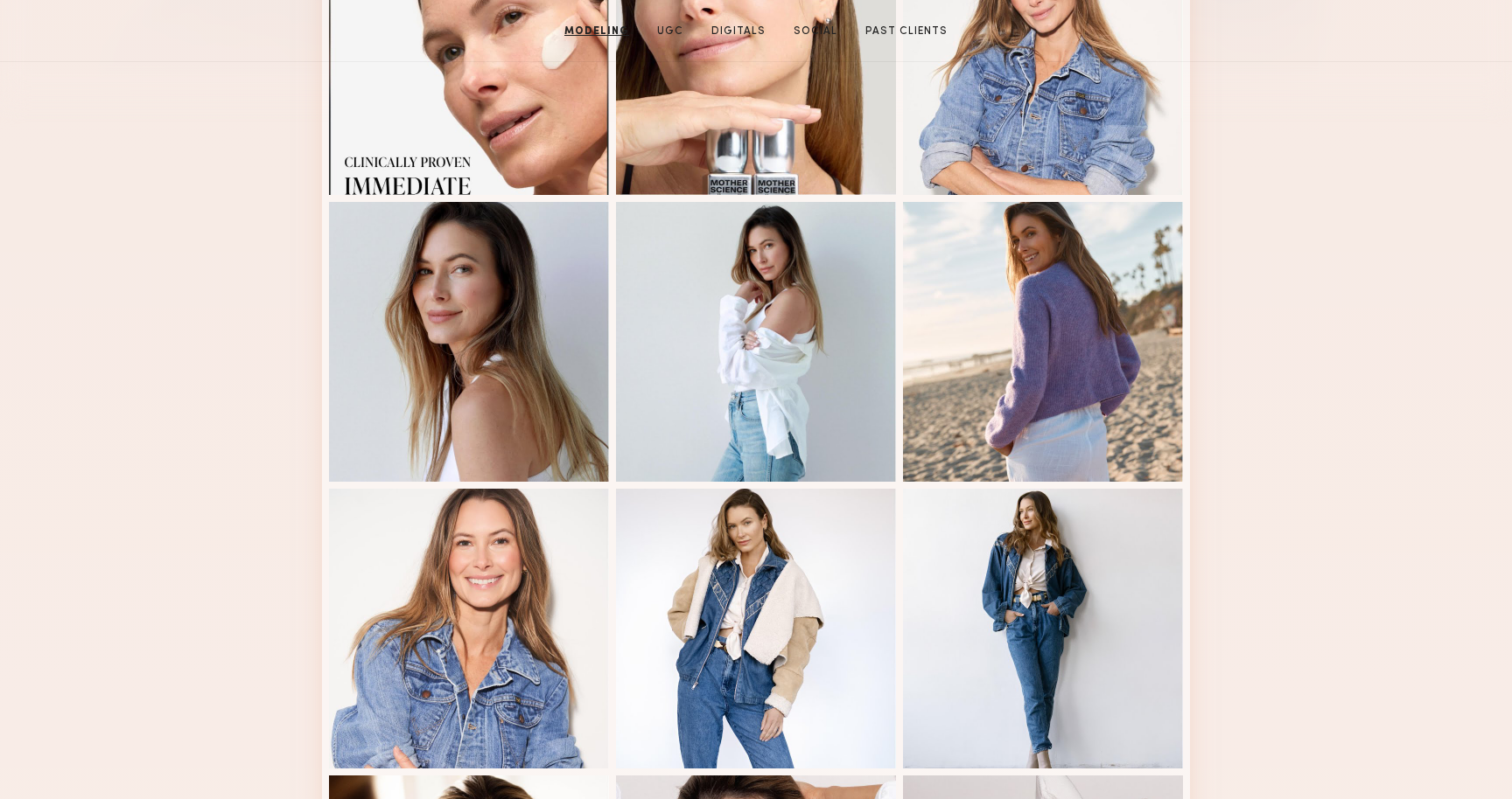
scroll to position [263, 0]
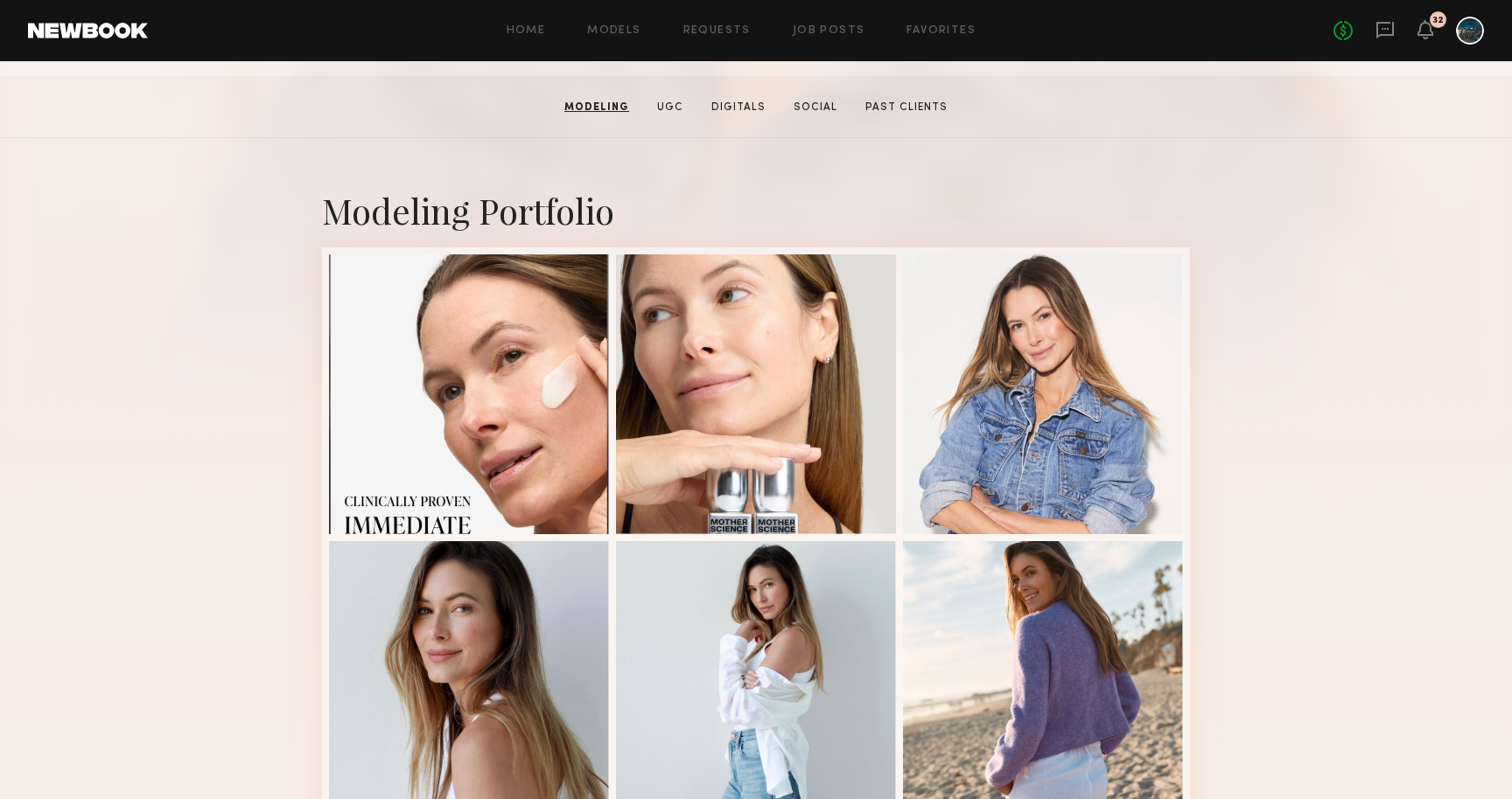
click at [1107, 130] on section "Kyna L. Modeling UGC Digitals Social Past Clients Message Book Model" at bounding box center [756, 107] width 1512 height 62
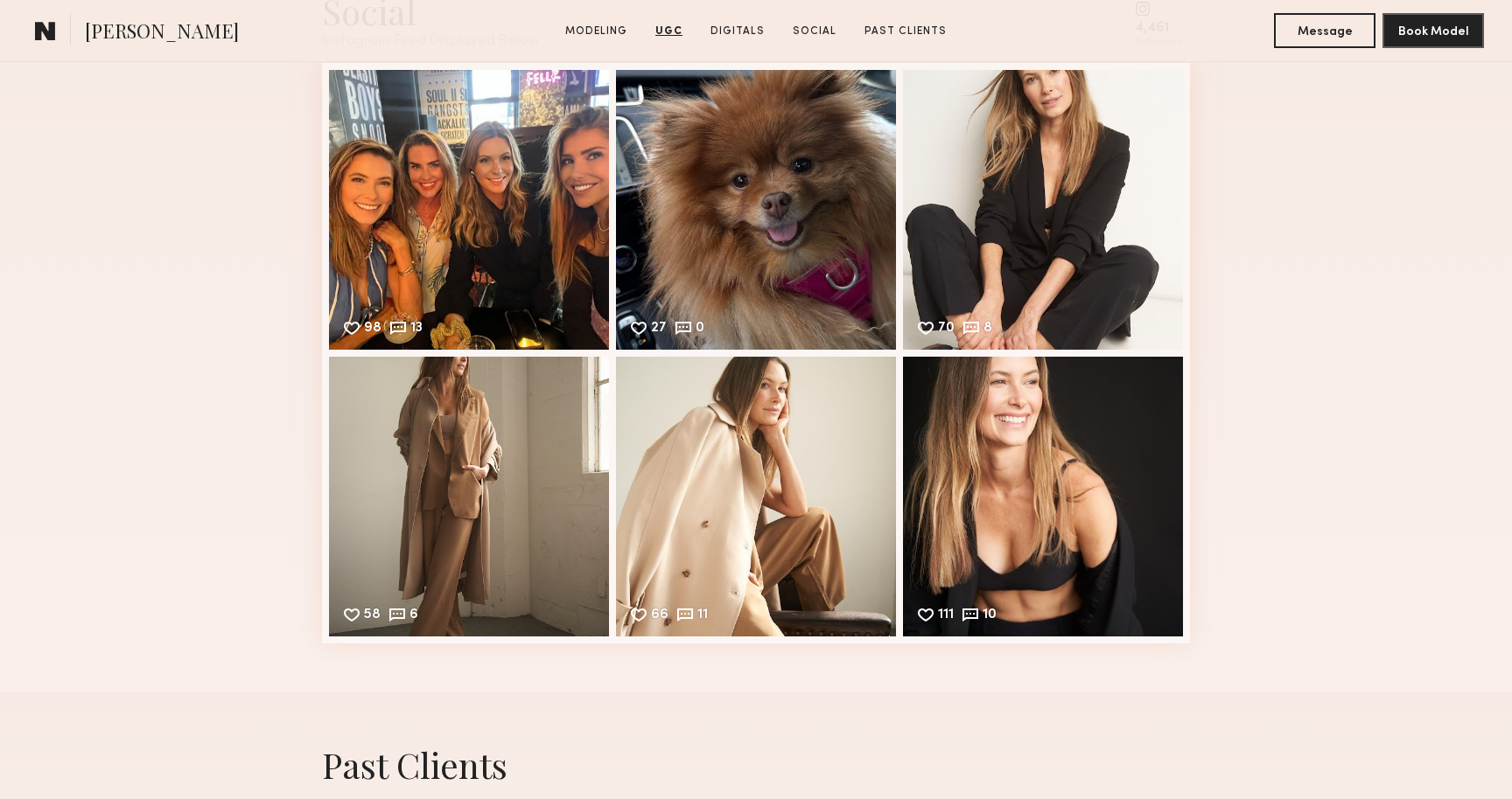
scroll to position [5374, 0]
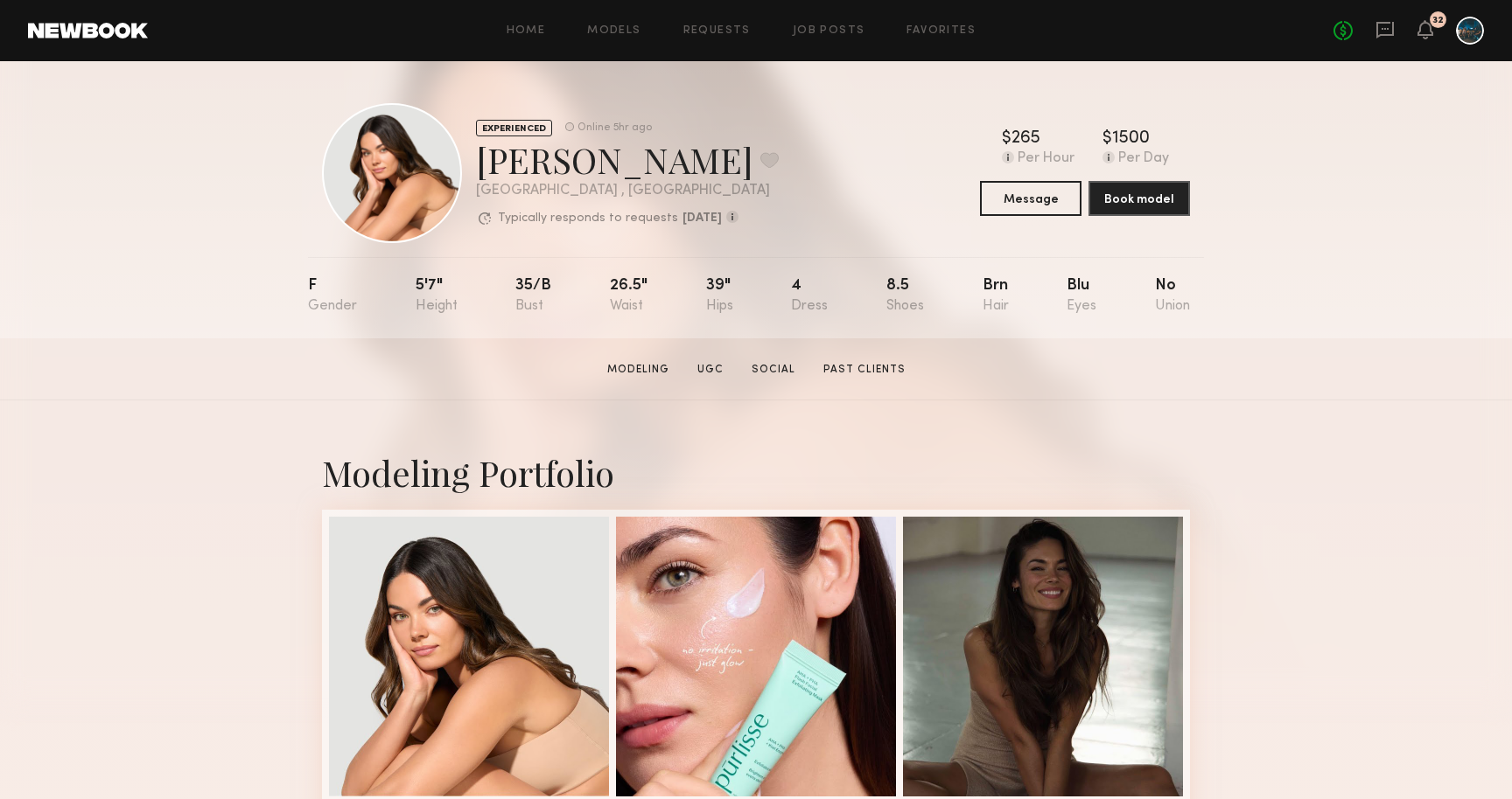
click at [603, 153] on div "Caina F. Favorite" at bounding box center [627, 160] width 303 height 46
click at [760, 154] on button at bounding box center [769, 160] width 18 height 16
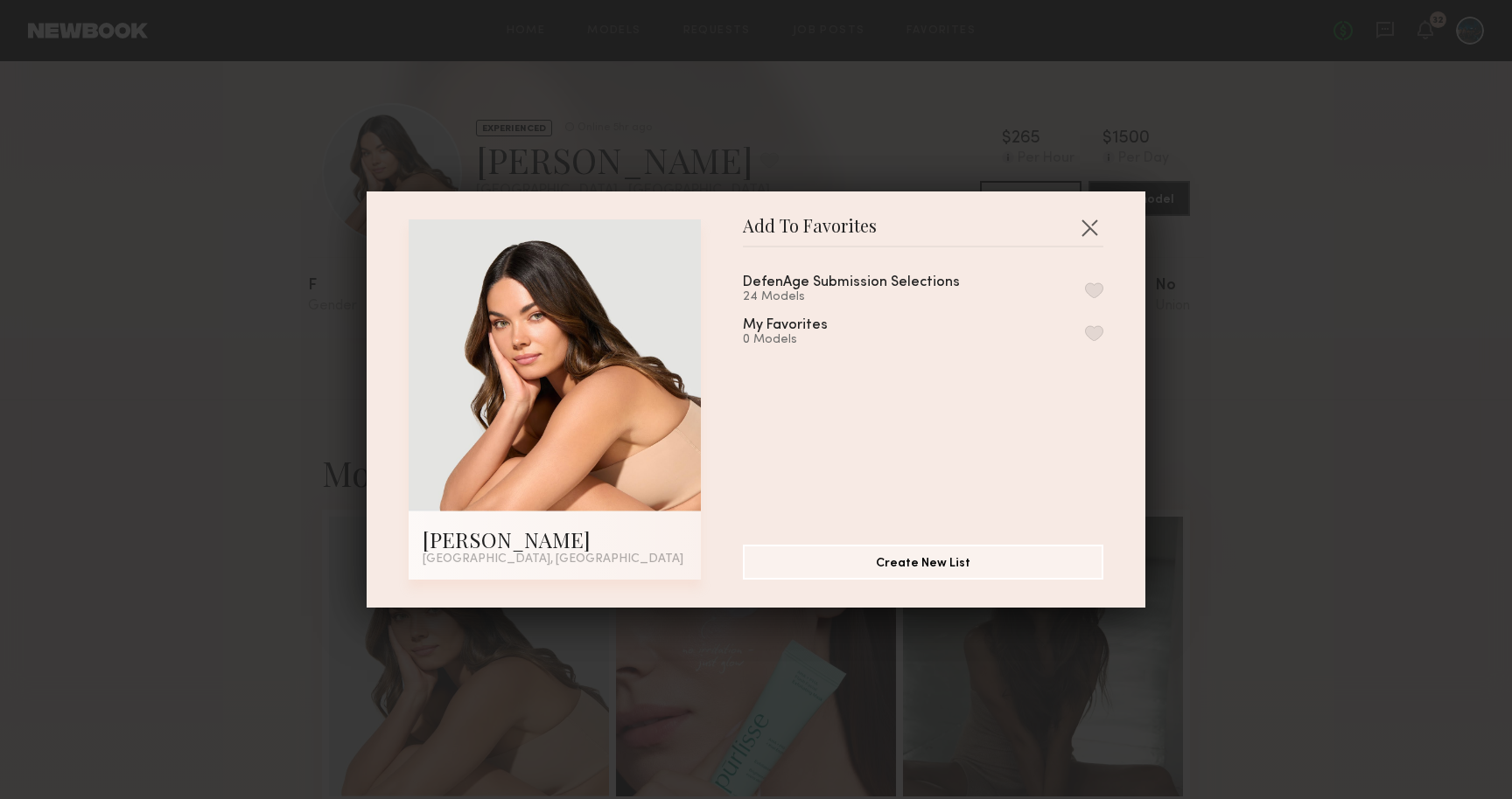
click at [1089, 286] on button "button" at bounding box center [1094, 291] width 18 height 16
click at [1199, 278] on div "Add To Favorites Caina F. Los Angeles, CA Add To Favorites DefenAge Submission …" at bounding box center [756, 400] width 1512 height 799
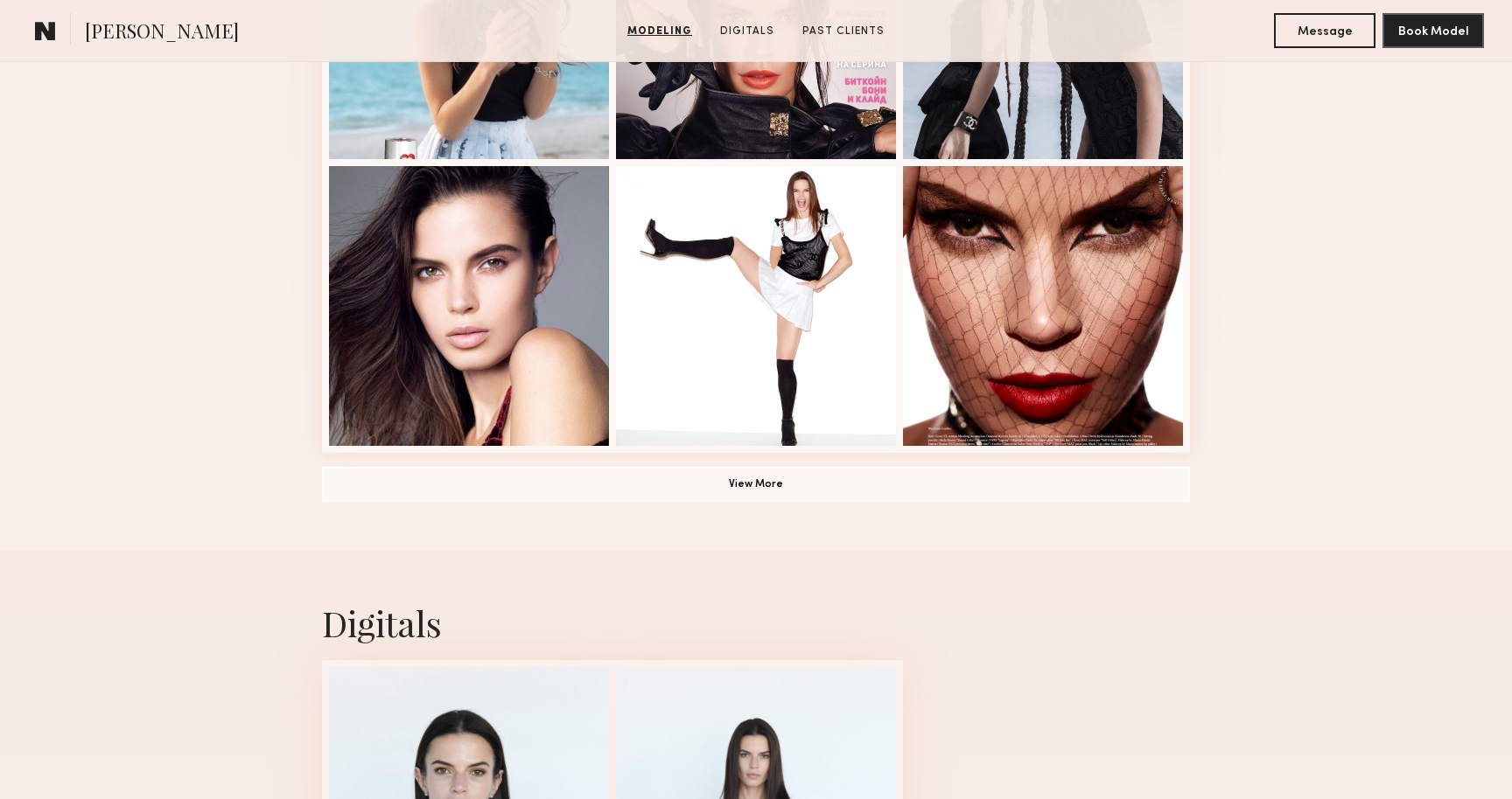
scroll to position [1209, 0]
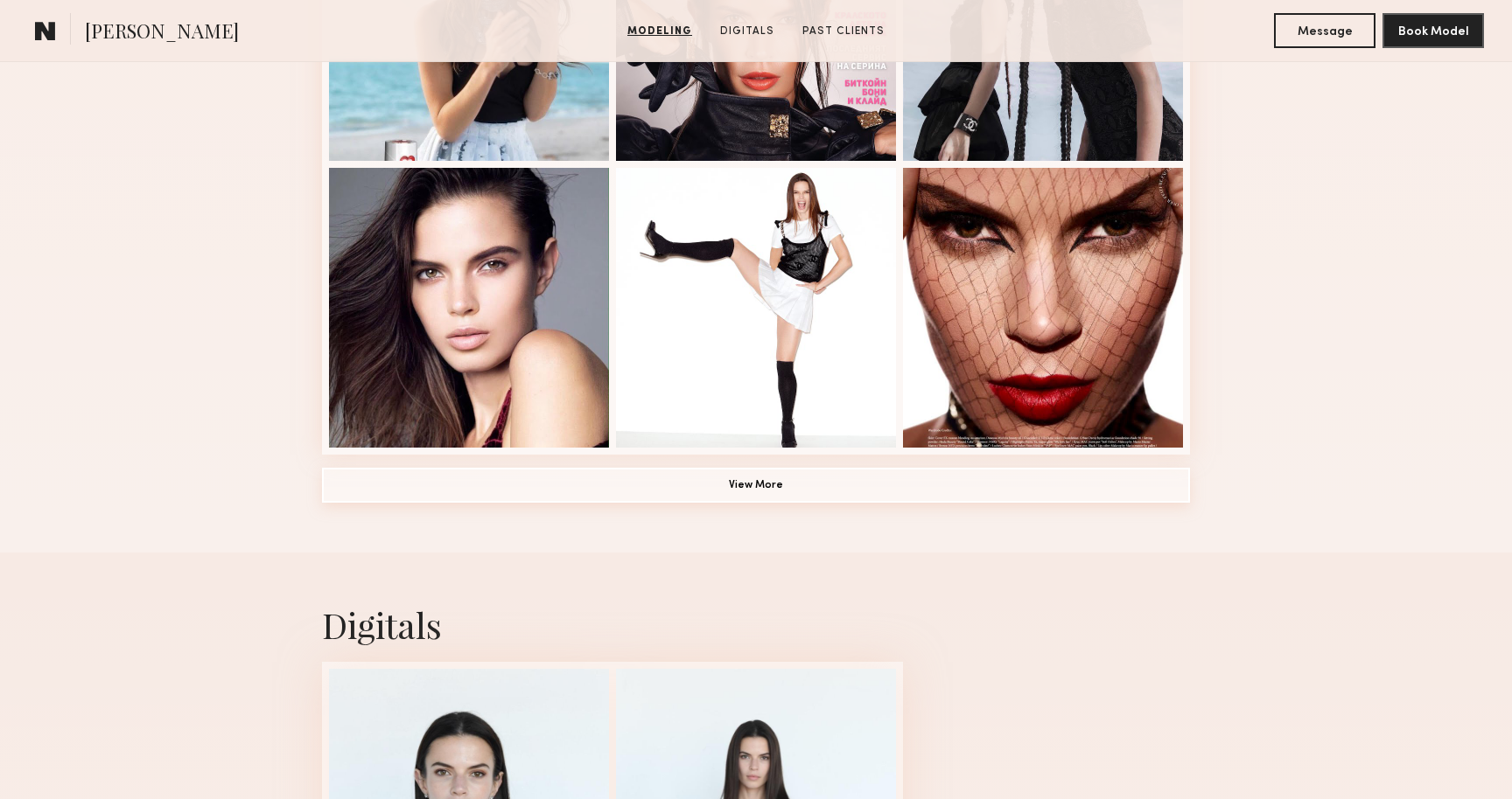
click at [820, 490] on button "View More" at bounding box center [756, 485] width 868 height 35
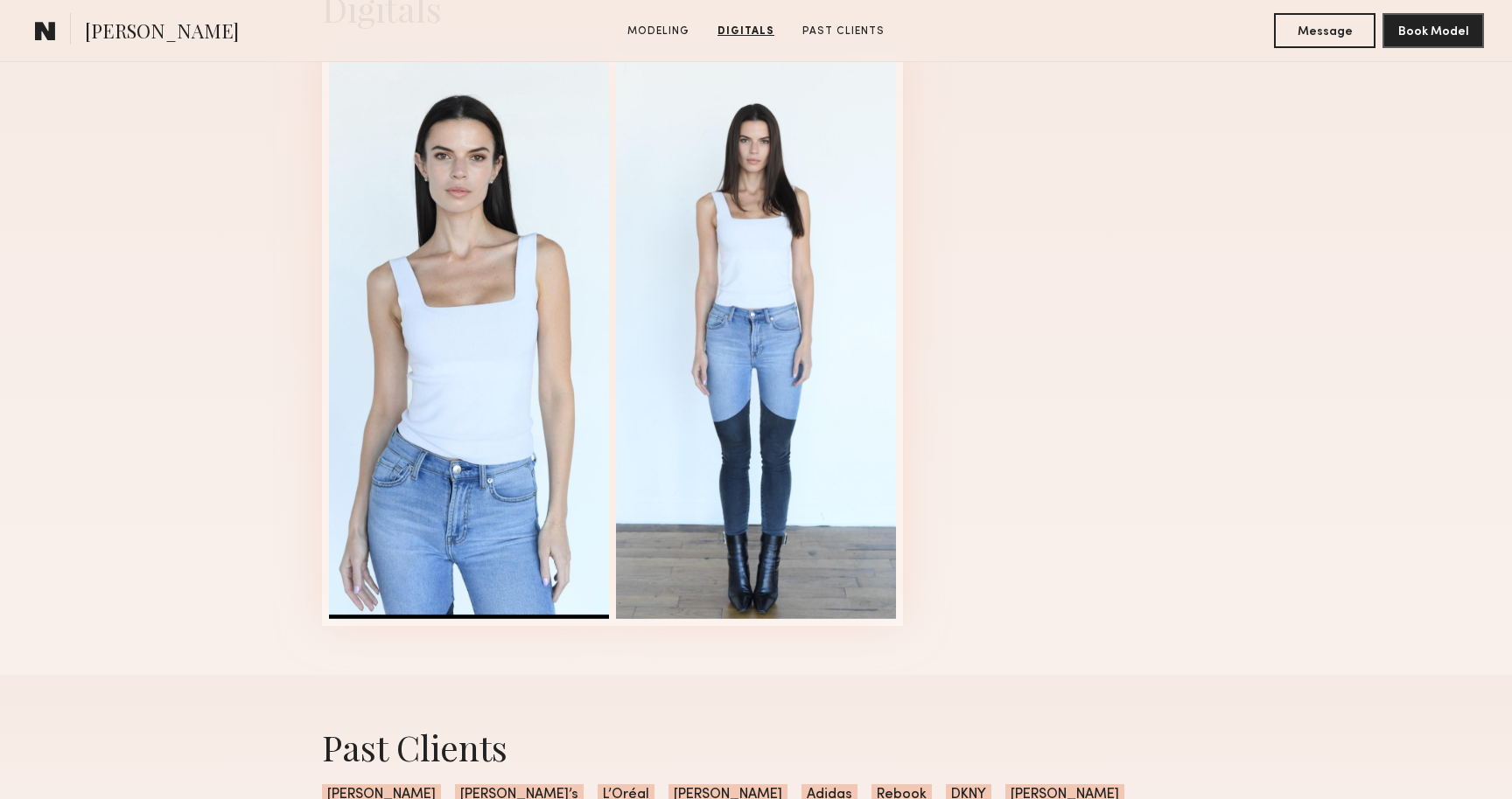
scroll to position [2927, 0]
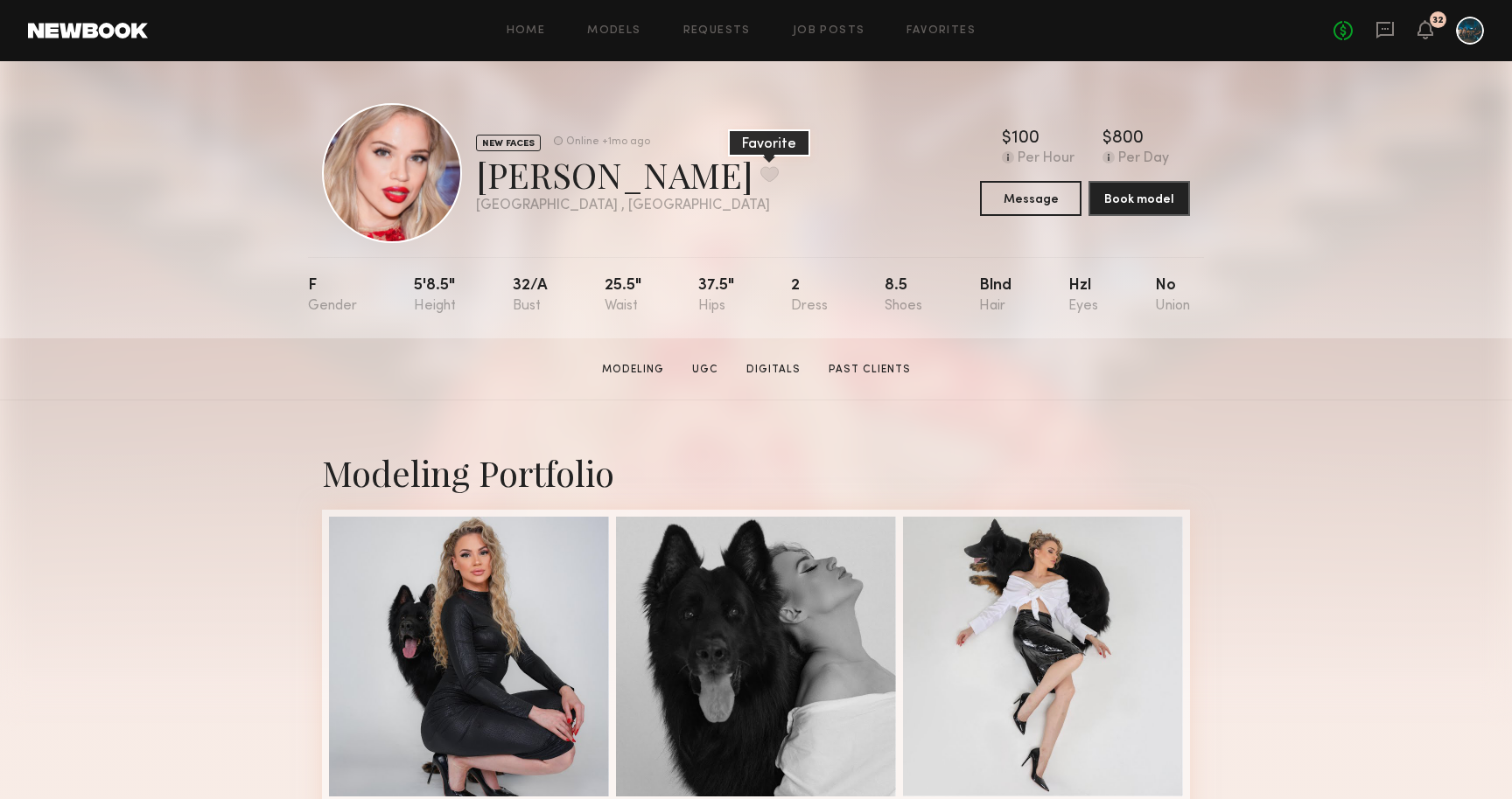
click at [760, 180] on button at bounding box center [769, 174] width 18 height 16
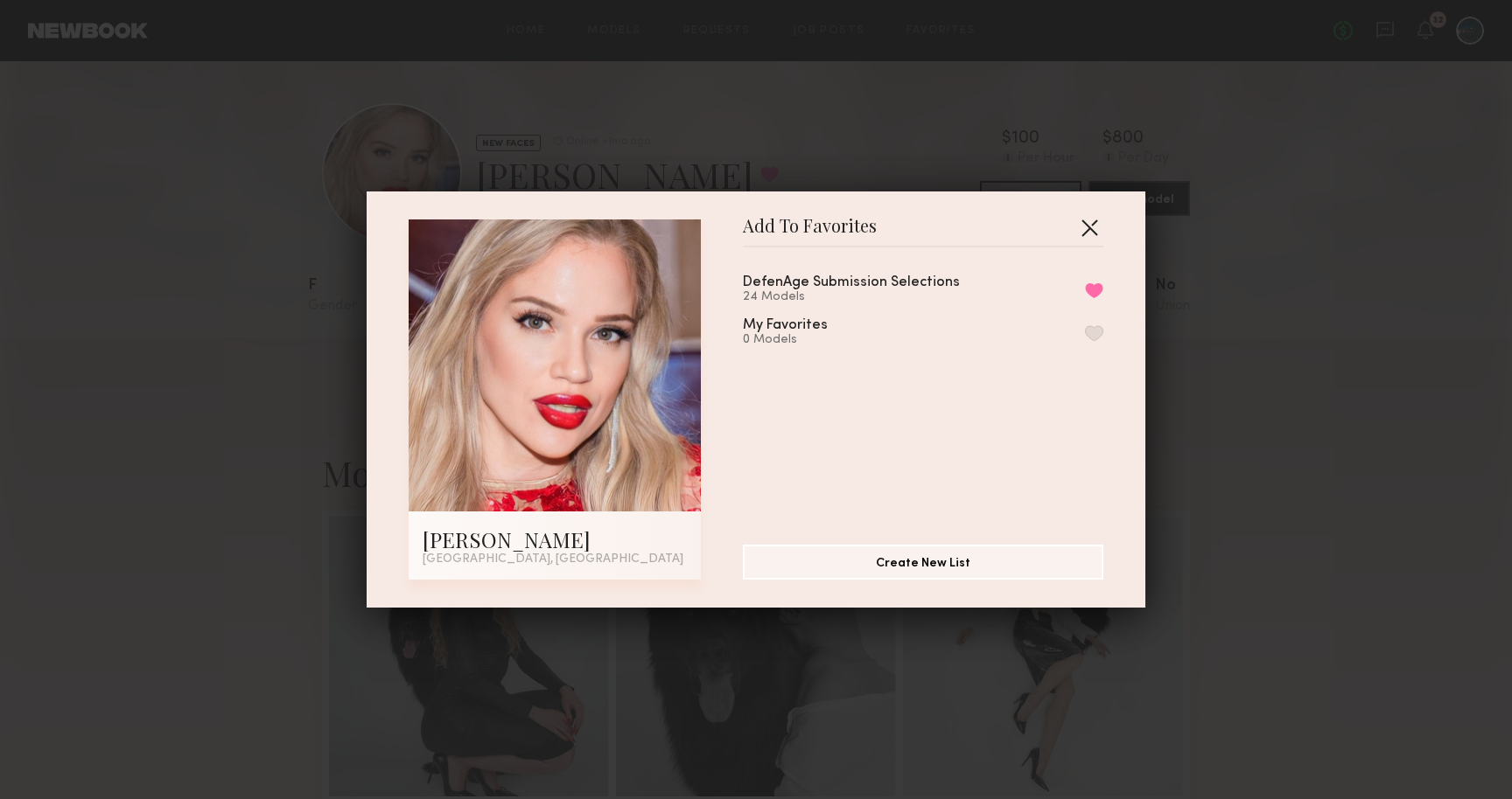
click at [1097, 222] on button "button" at bounding box center [1089, 228] width 28 height 28
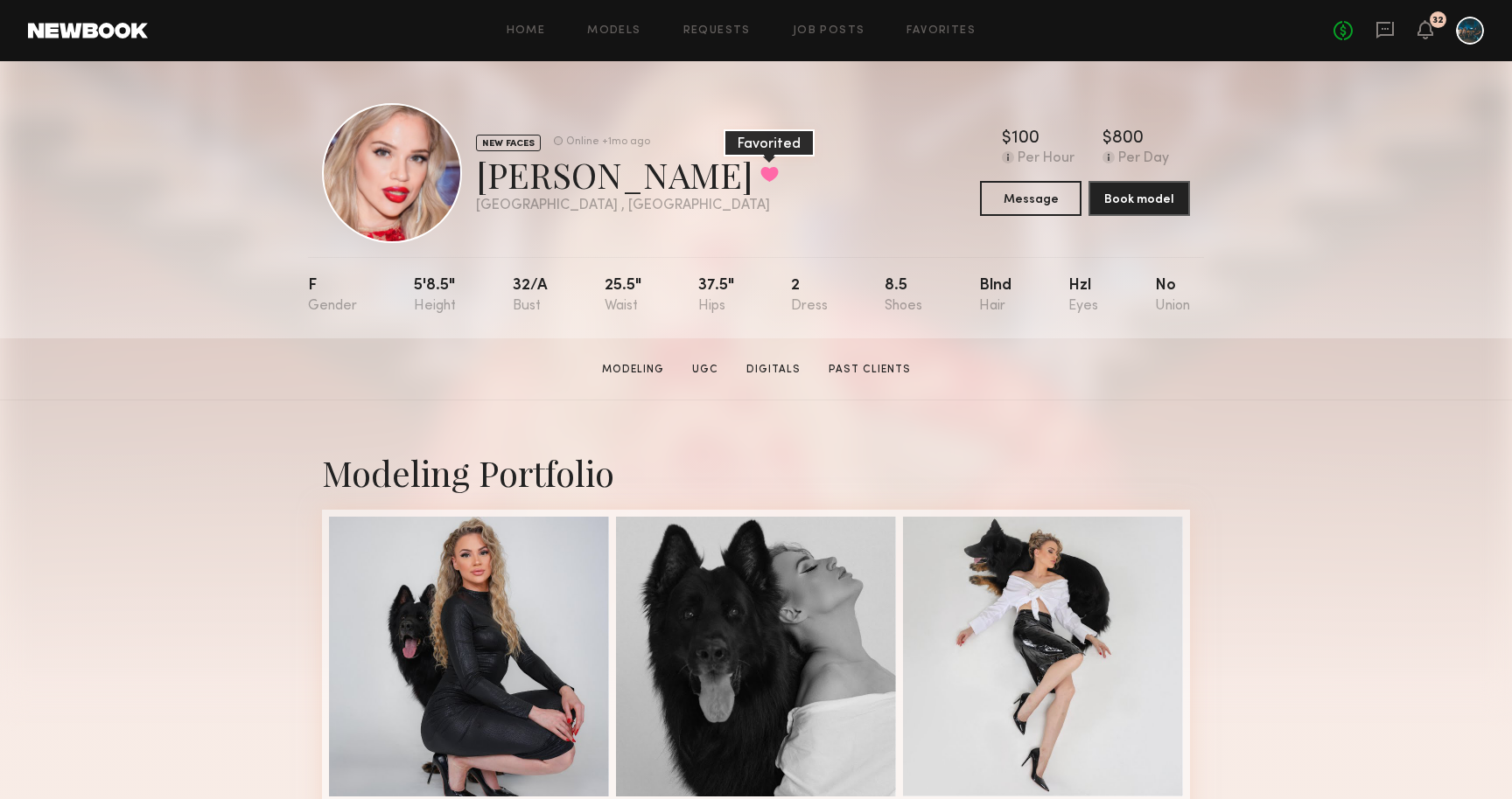
click at [760, 173] on button at bounding box center [769, 174] width 18 height 16
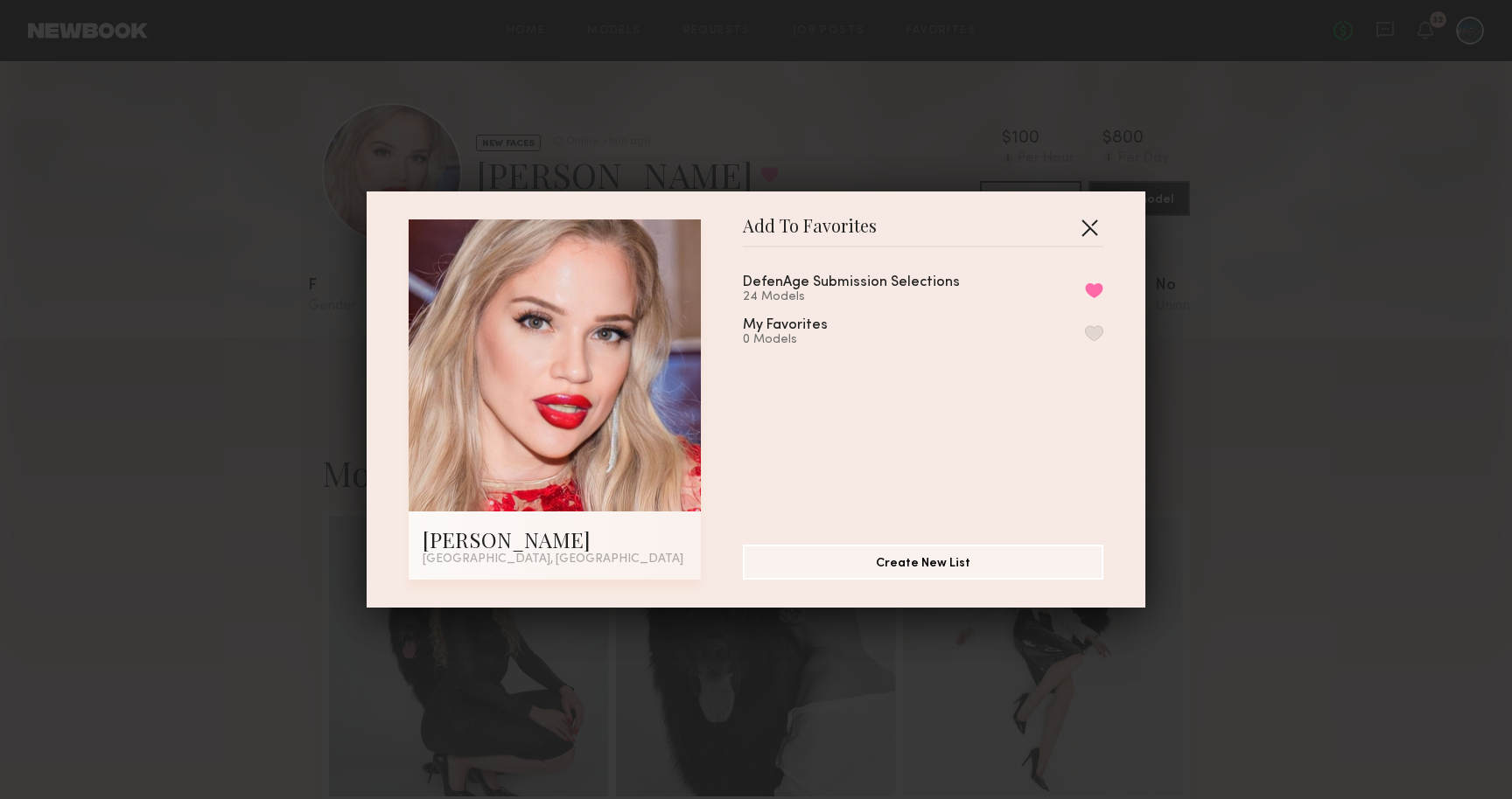
click at [1097, 235] on button "button" at bounding box center [1089, 228] width 28 height 28
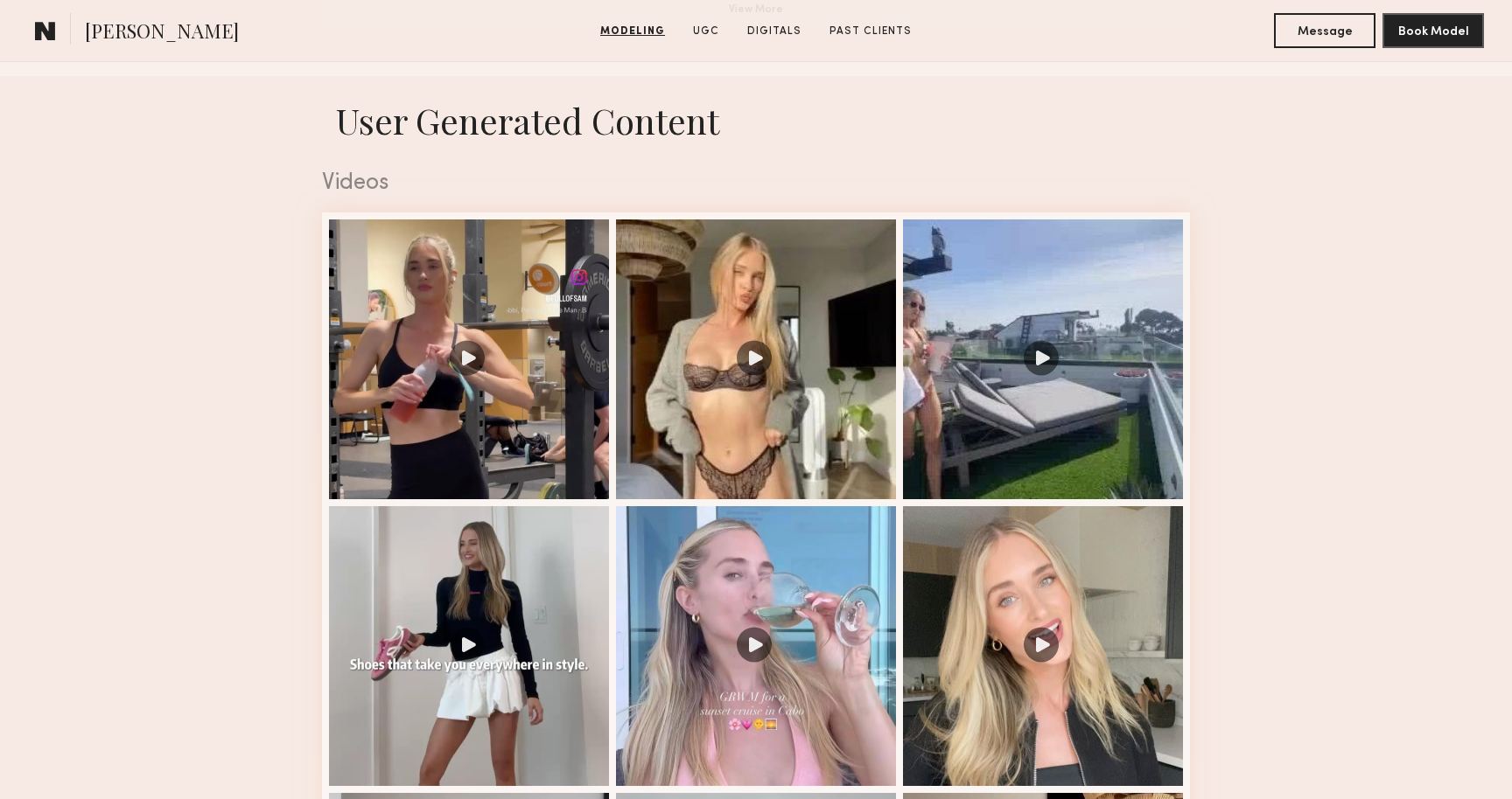
scroll to position [1708, 0]
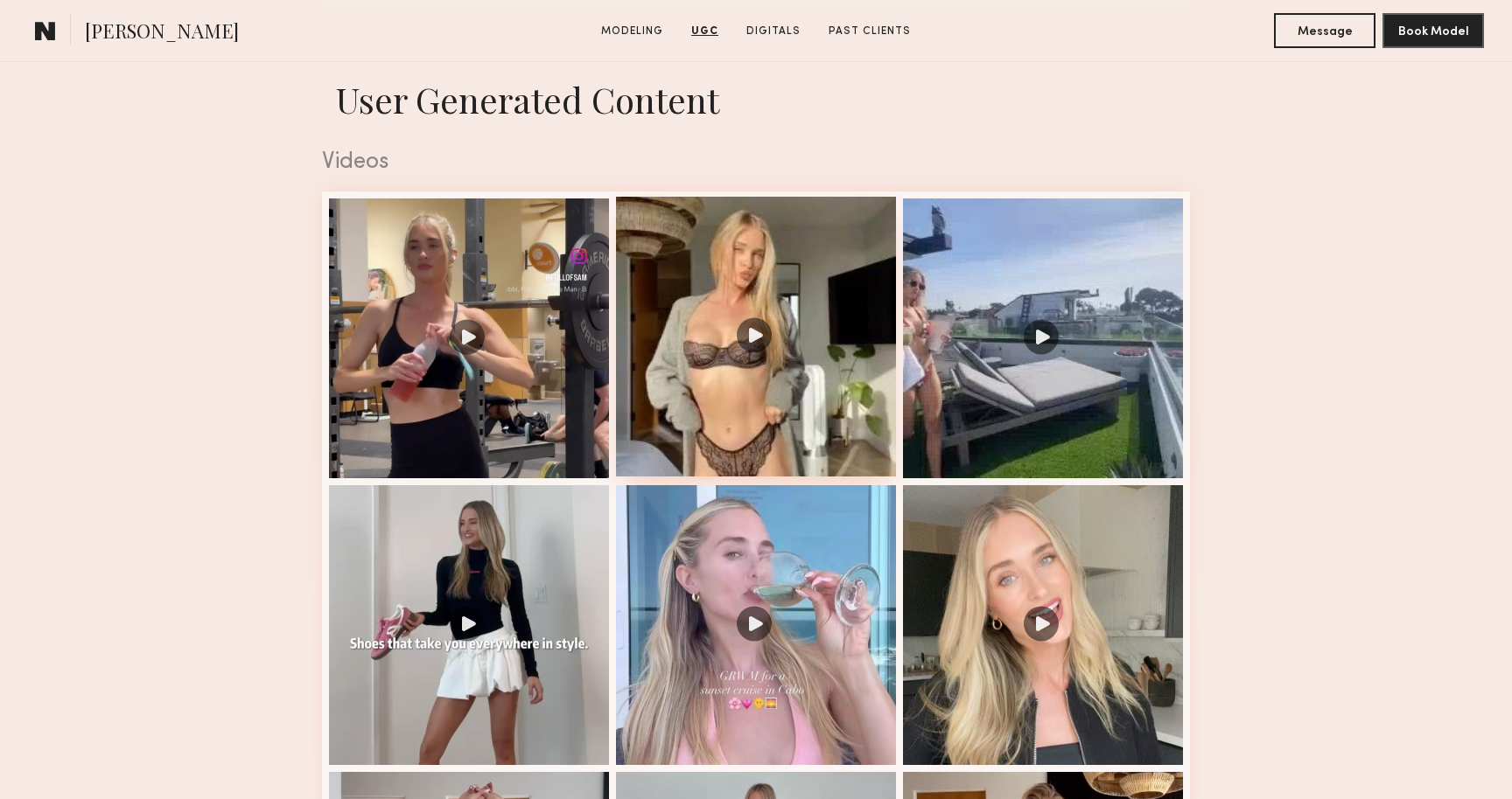
click at [770, 386] on div at bounding box center [756, 337] width 280 height 280
